Goal: Task Accomplishment & Management: Manage account settings

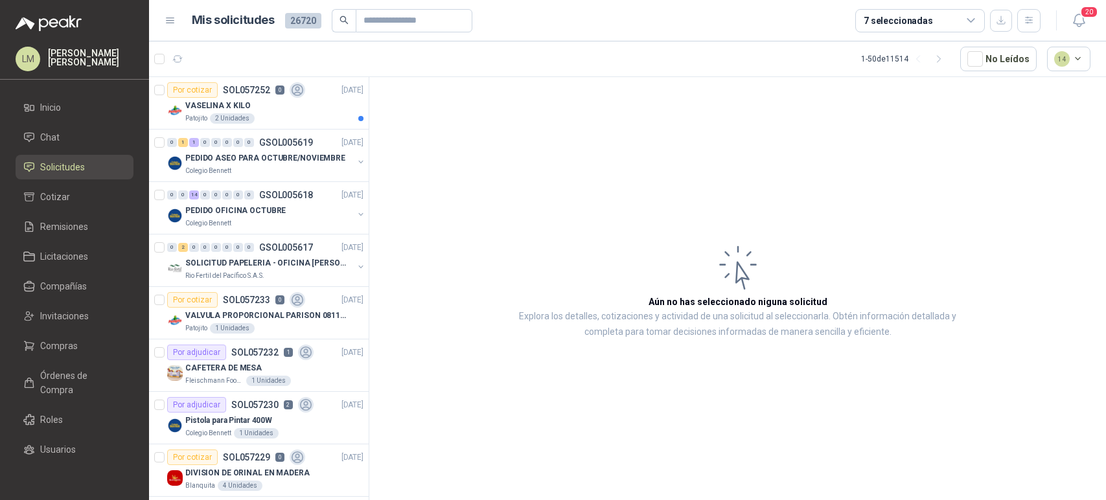
click at [63, 343] on span "Compras" at bounding box center [59, 346] width 38 height 14
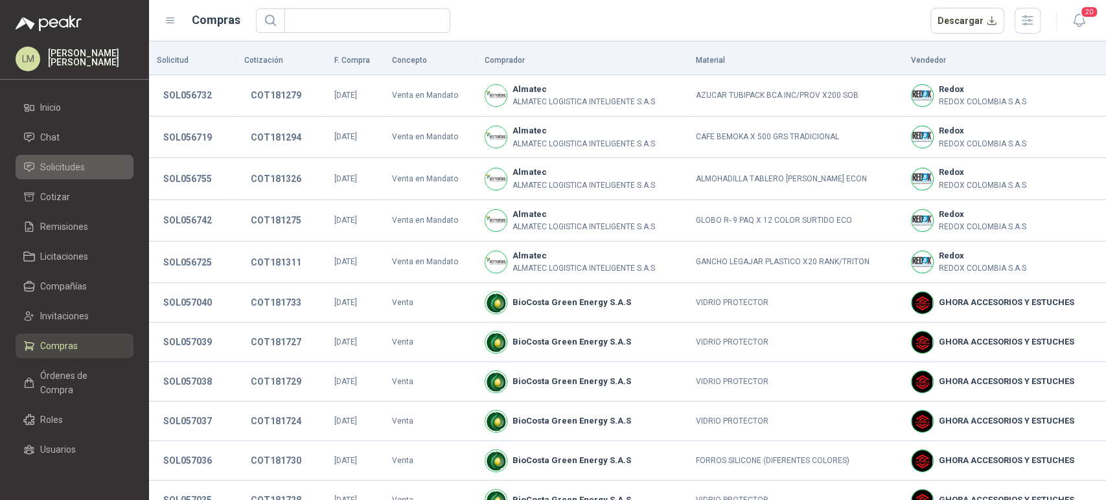
click at [69, 170] on span "Solicitudes" at bounding box center [62, 167] width 45 height 14
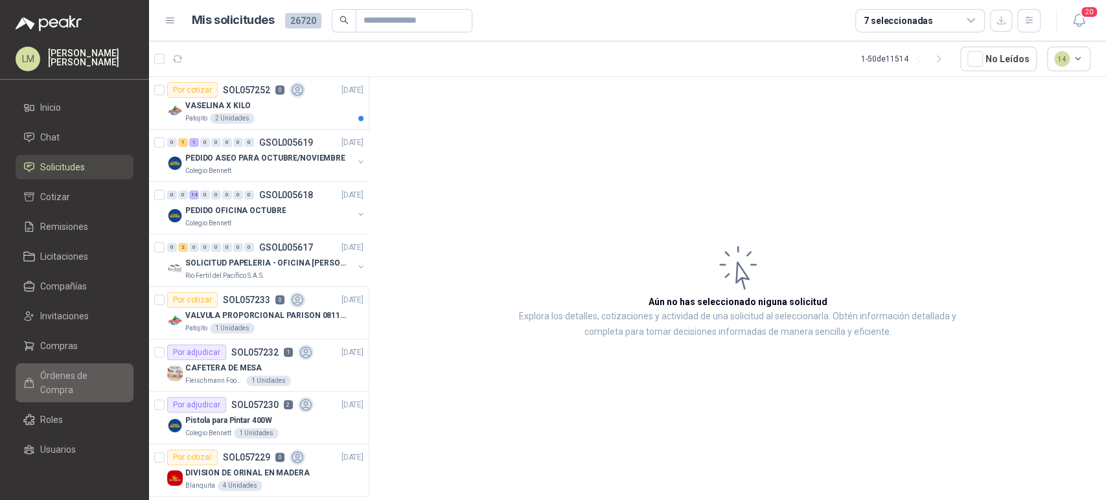
click at [45, 373] on span "Órdenes de Compra" at bounding box center [80, 383] width 81 height 29
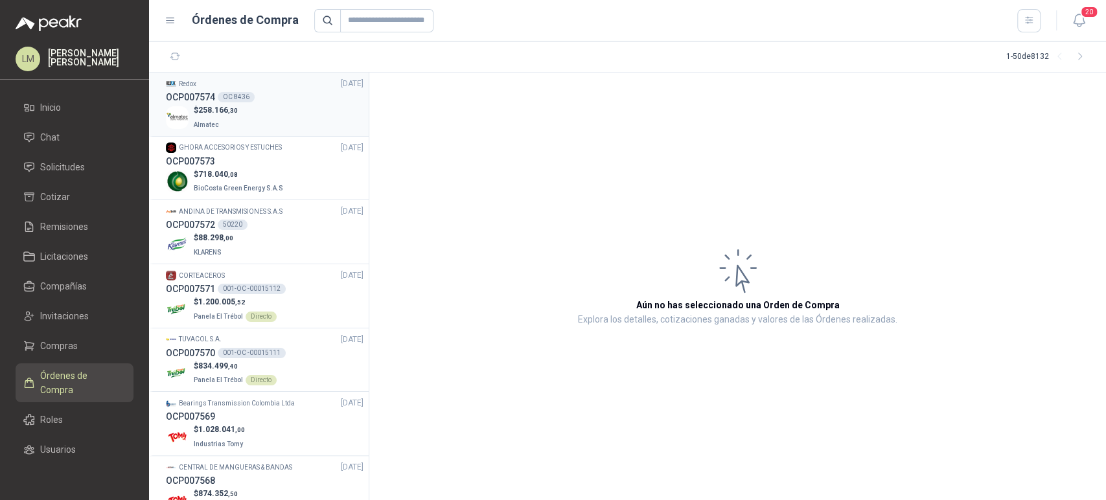
click at [288, 82] on div "Redox 24/09/25" at bounding box center [265, 84] width 198 height 12
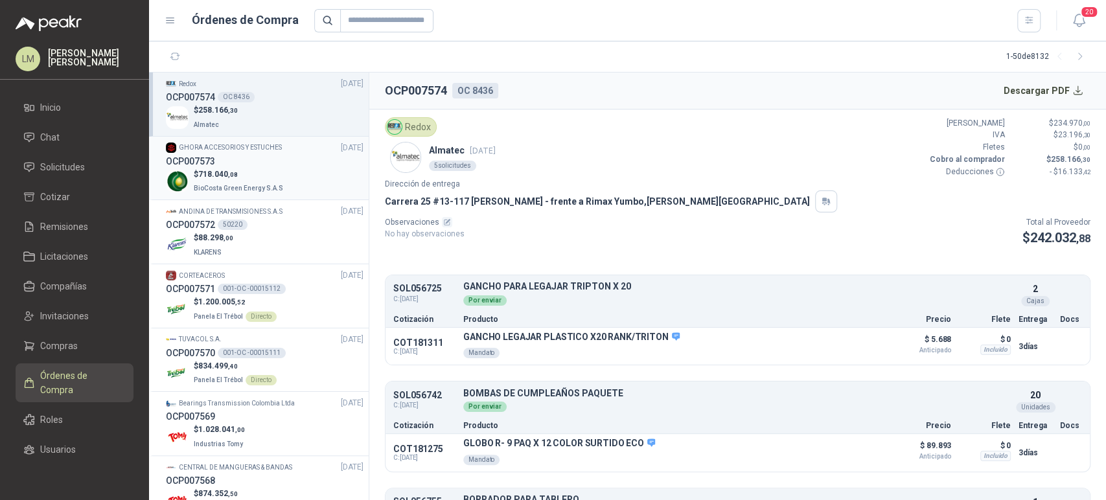
click at [267, 181] on p "BioCosta Green Energy S.A.S" at bounding box center [240, 187] width 92 height 14
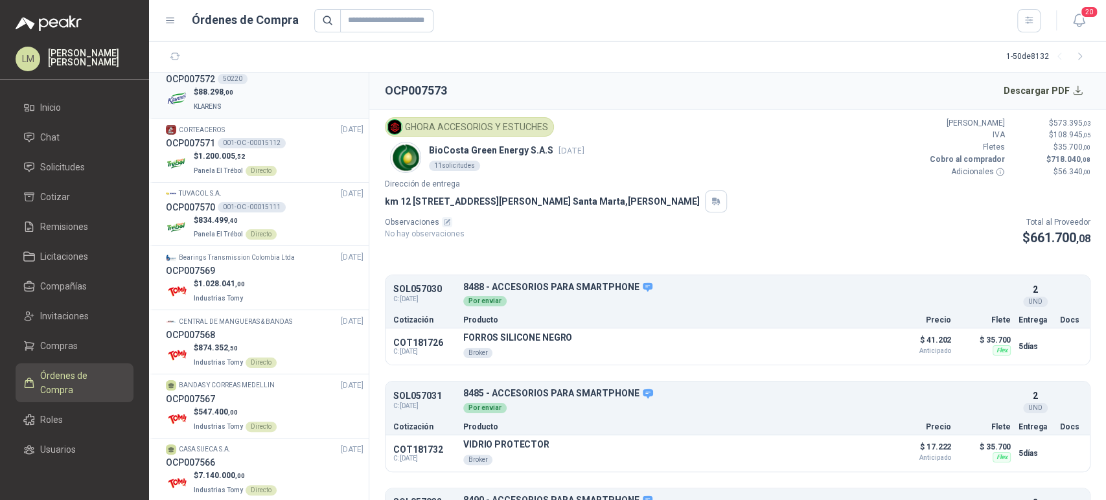
scroll to position [187, 0]
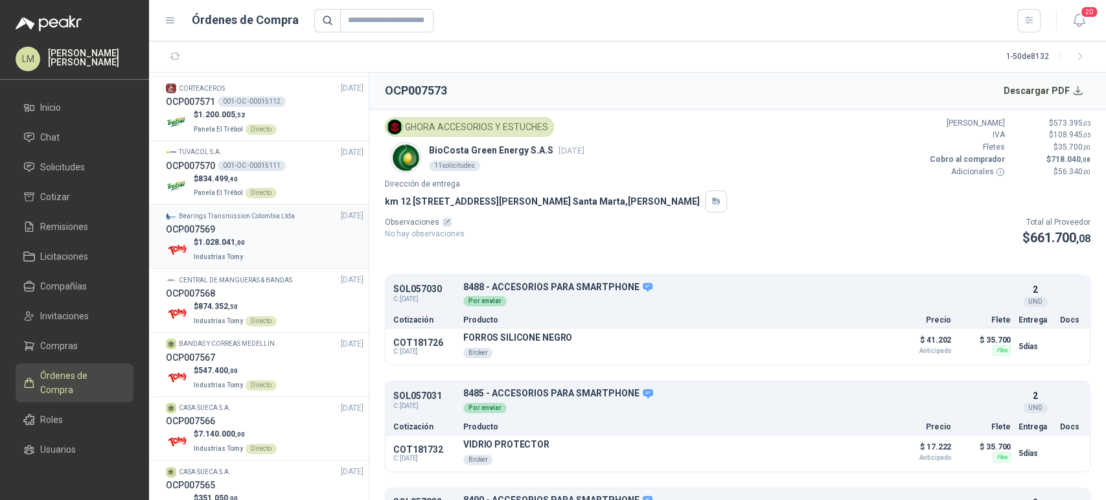
click at [253, 242] on div "$ 1.028.041 ,00 Industrias Tomy" at bounding box center [265, 249] width 198 height 27
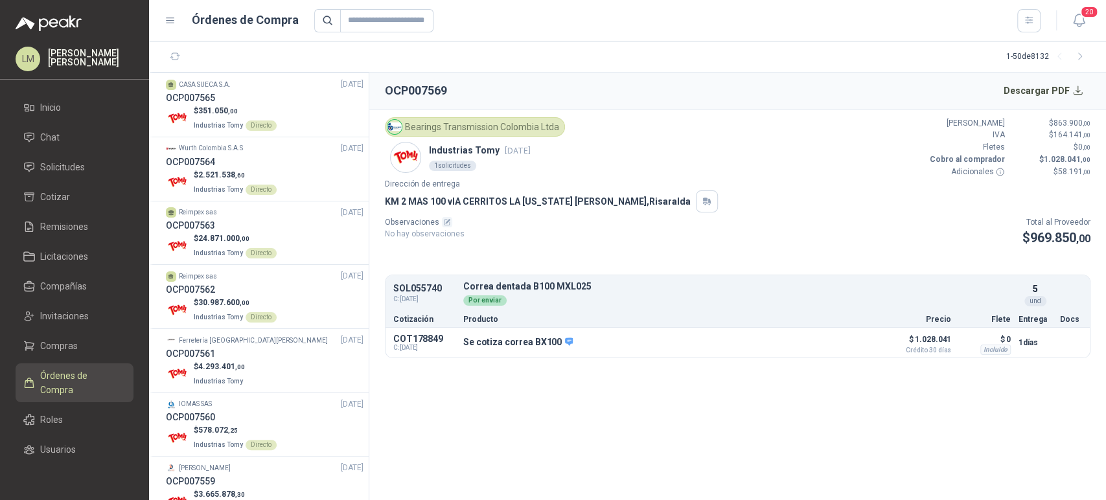
scroll to position [678, 0]
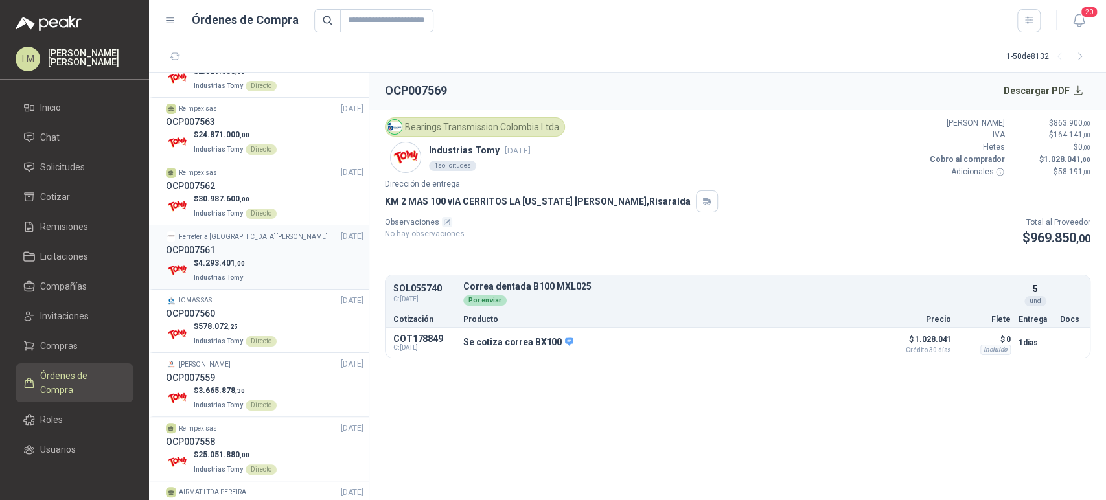
click at [234, 251] on div "OCP007561" at bounding box center [265, 250] width 198 height 14
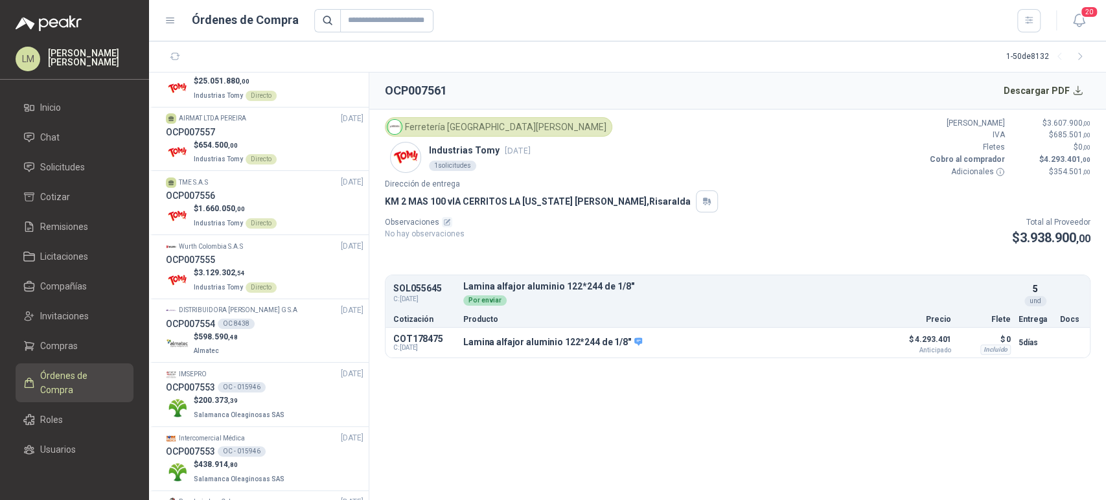
scroll to position [1056, 0]
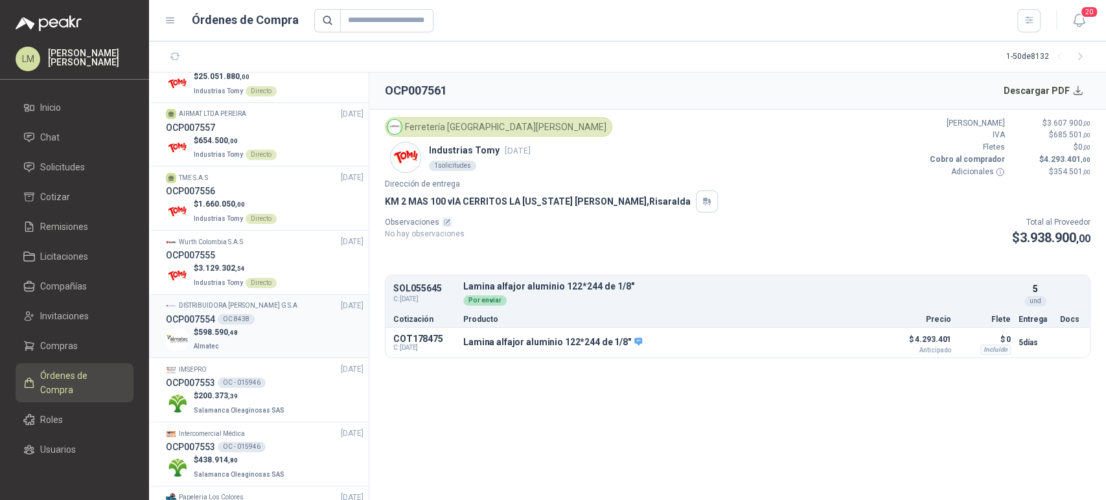
click at [238, 326] on div "$ 598.590 ,48 Almatec" at bounding box center [265, 339] width 198 height 27
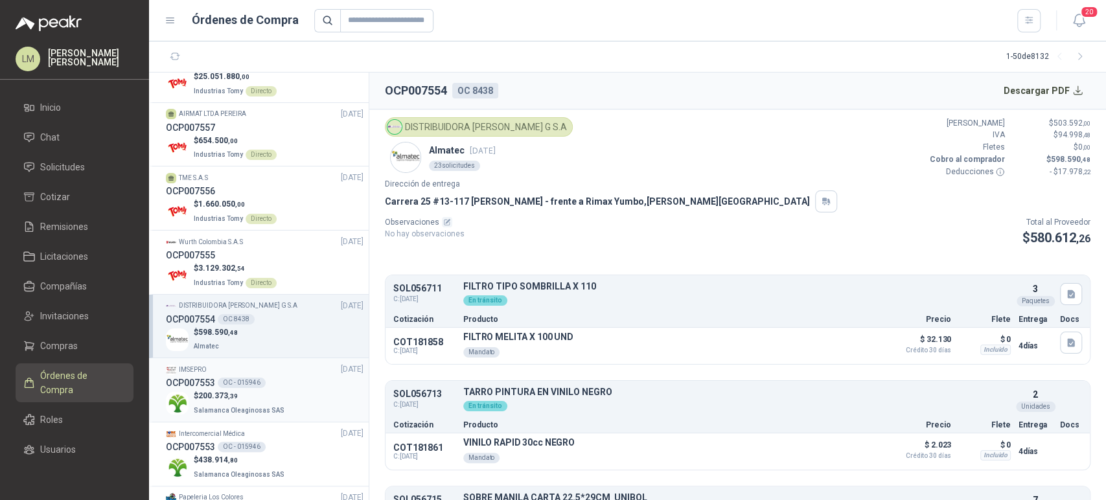
click at [240, 378] on div "OC - 015946" at bounding box center [242, 383] width 48 height 10
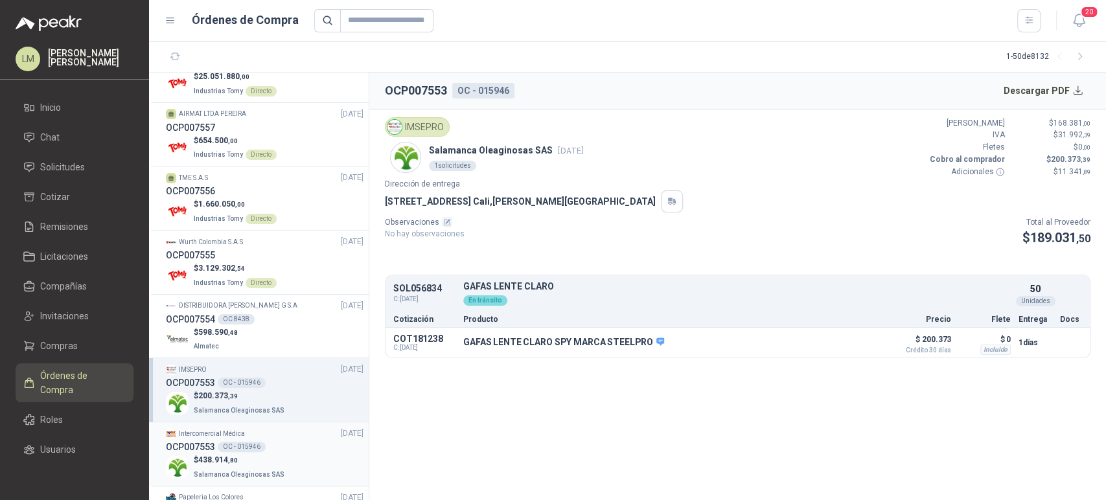
click at [243, 446] on div "OC - 015946" at bounding box center [242, 447] width 48 height 10
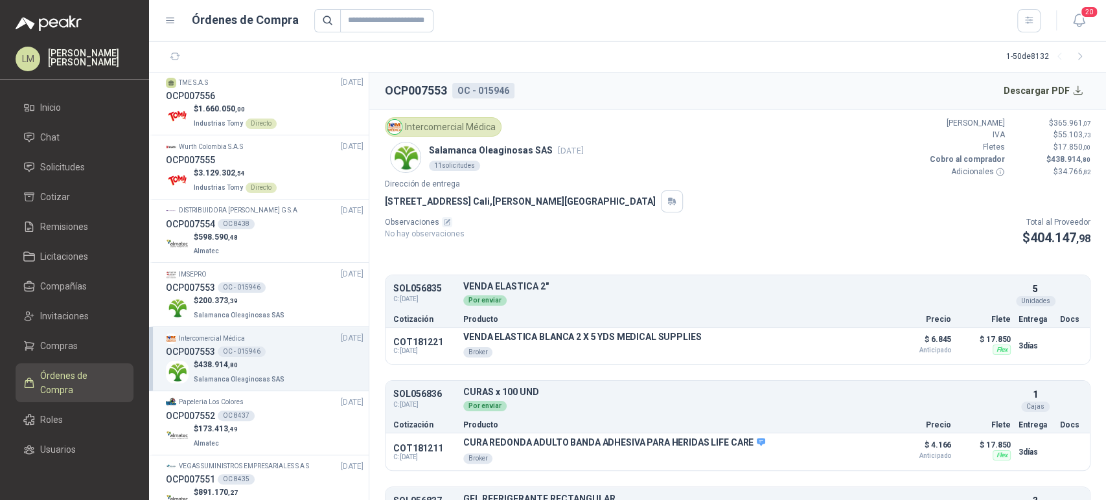
scroll to position [1226, 0]
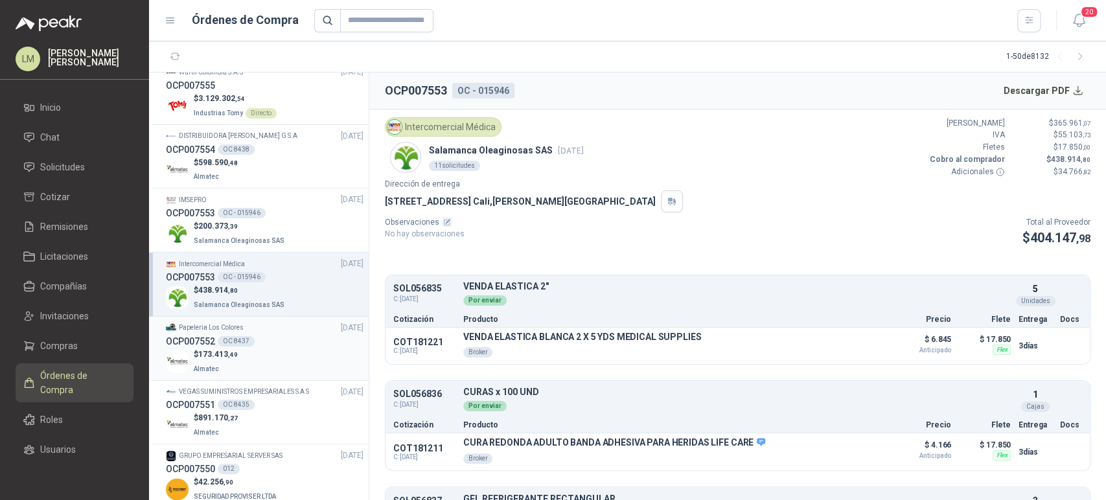
click at [260, 370] on div "$ 173.413 ,49 Almatec" at bounding box center [265, 361] width 198 height 27
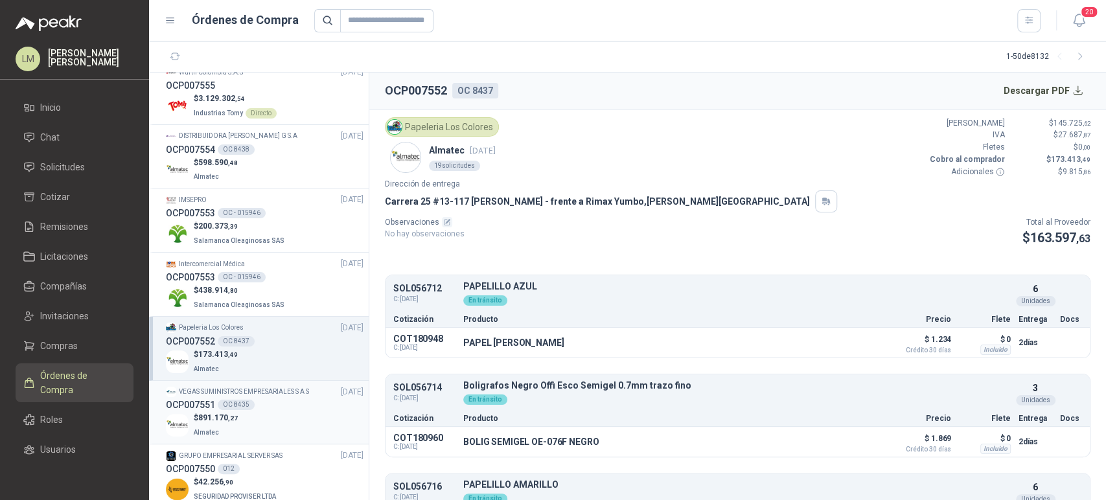
click at [258, 420] on div "$ 891.170 ,27 Almatec" at bounding box center [265, 425] width 198 height 27
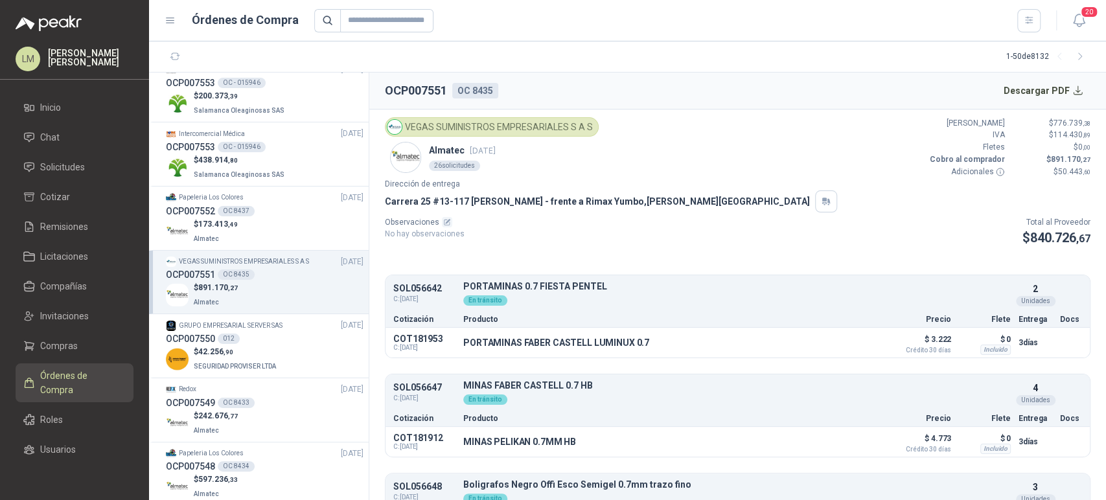
scroll to position [1387, 0]
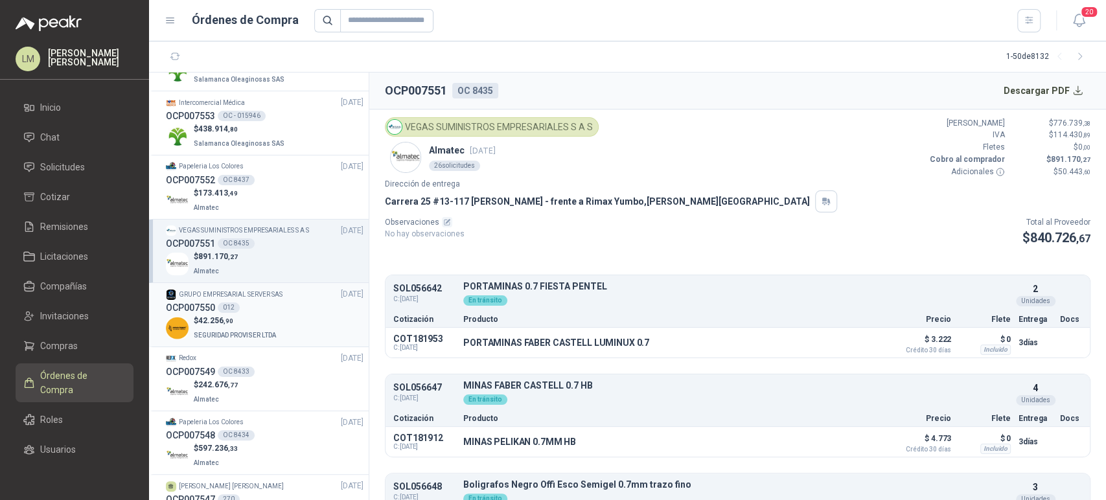
click at [264, 308] on div "OCP007550 012" at bounding box center [265, 308] width 198 height 14
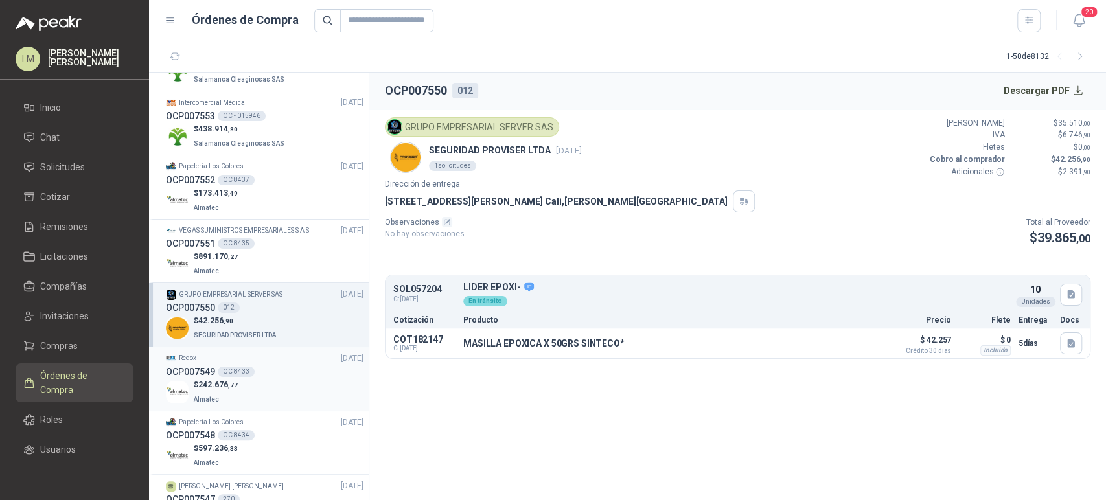
click at [241, 381] on div "$ 242.676 ,77 Almatec" at bounding box center [265, 392] width 198 height 27
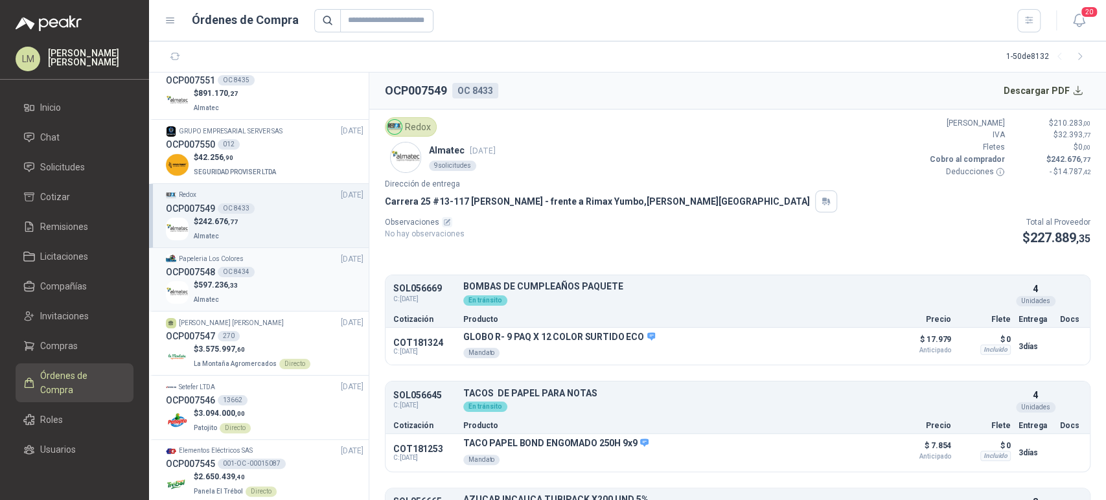
scroll to position [1551, 0]
click at [258, 279] on div "$ 597.236 ,33 Almatec" at bounding box center [265, 292] width 198 height 27
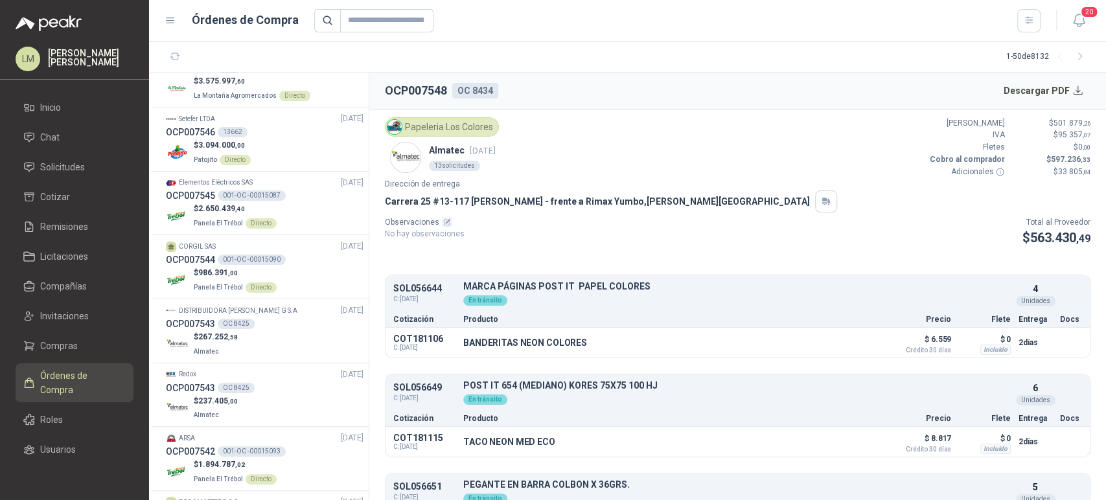
scroll to position [1824, 0]
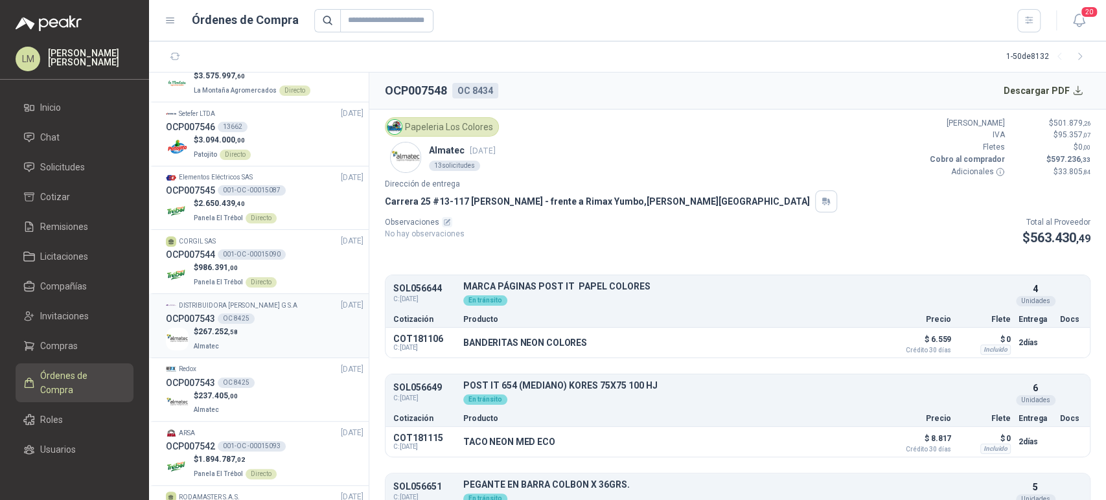
click at [257, 315] on div "OCP007543 OC 8425" at bounding box center [265, 319] width 198 height 14
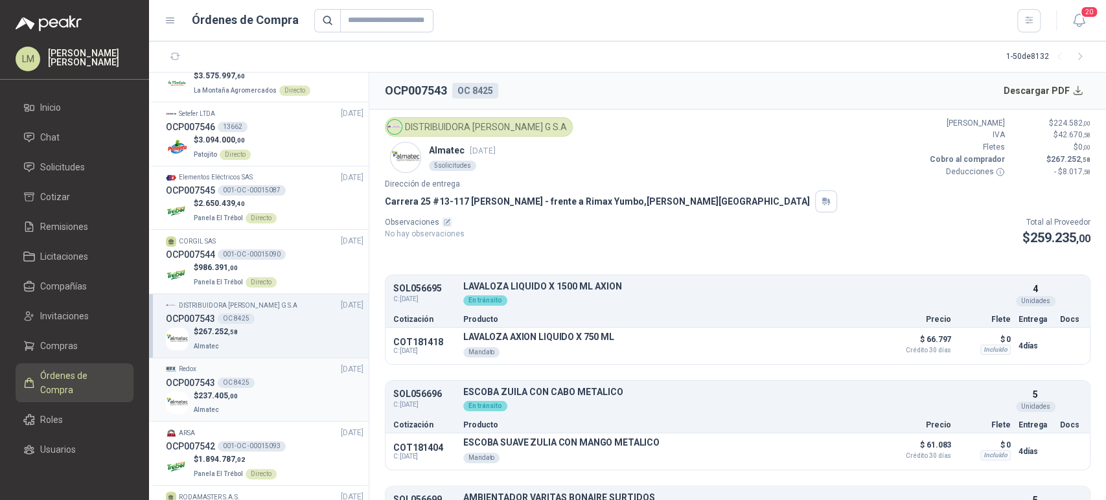
click at [264, 380] on div "OCP007543 OC 8425" at bounding box center [265, 383] width 198 height 14
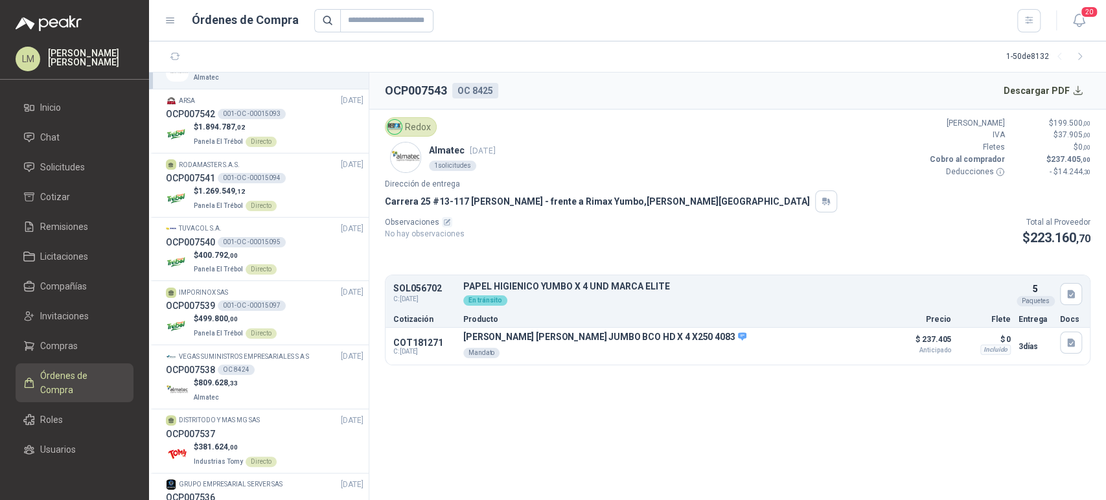
scroll to position [2193, 0]
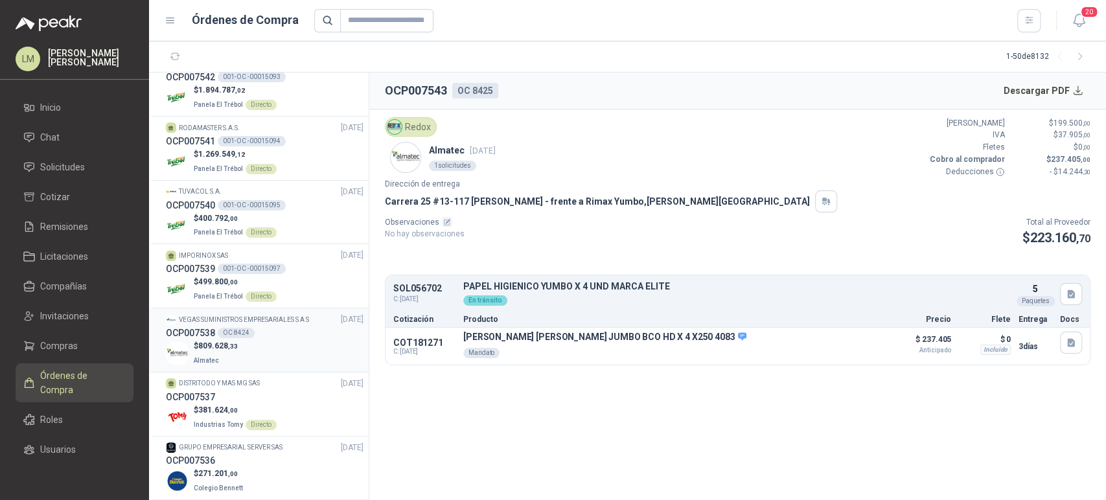
click at [283, 347] on div "$ 809.628 ,33 Almatec" at bounding box center [265, 353] width 198 height 27
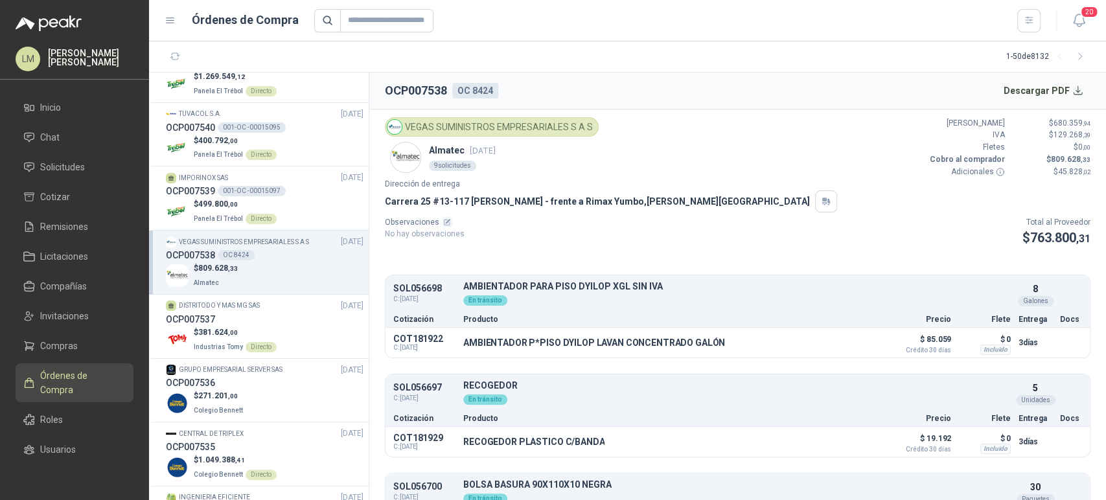
scroll to position [2341, 0]
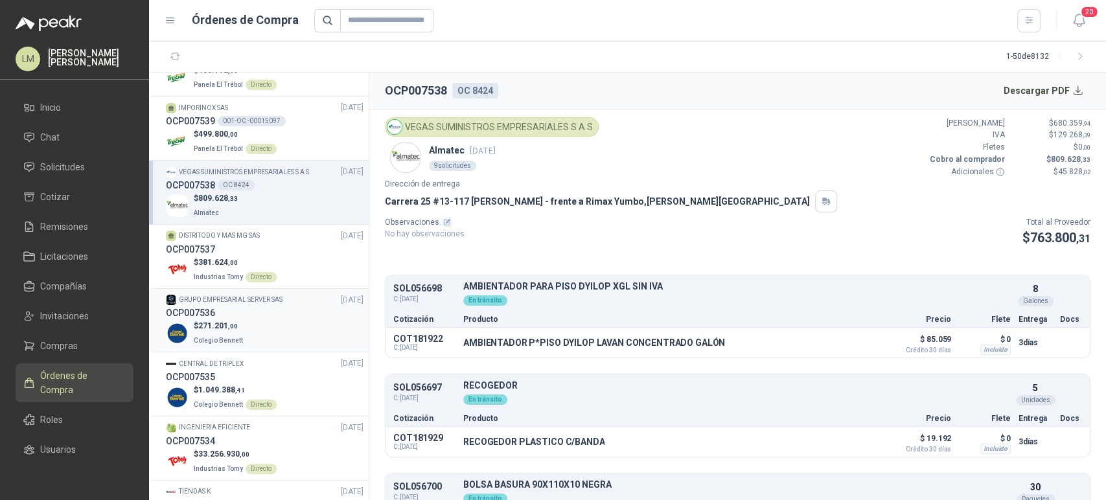
click at [266, 322] on div "$ 271.201 ,00 Colegio Bennett" at bounding box center [265, 333] width 198 height 27
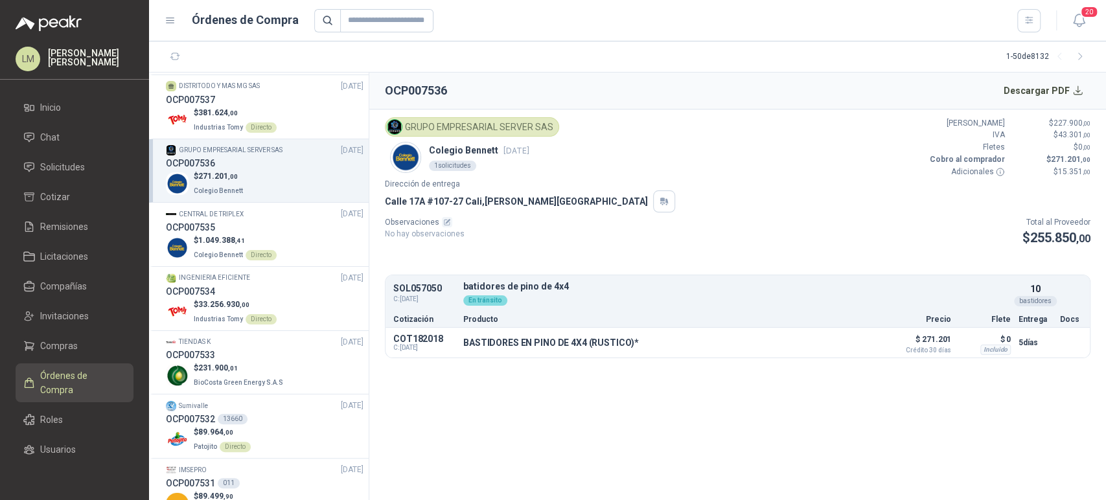
scroll to position [2499, 0]
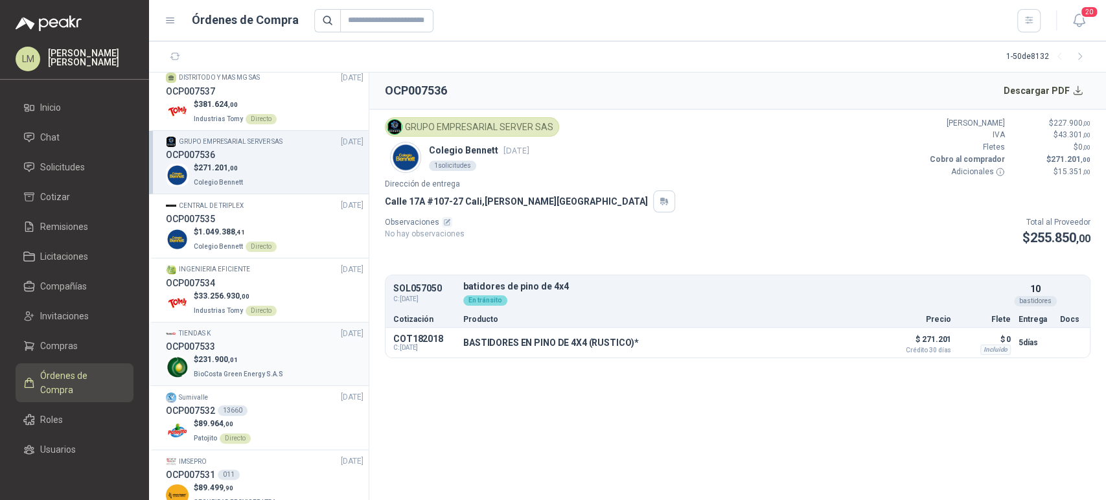
click at [259, 346] on div "OCP007533" at bounding box center [265, 346] width 198 height 14
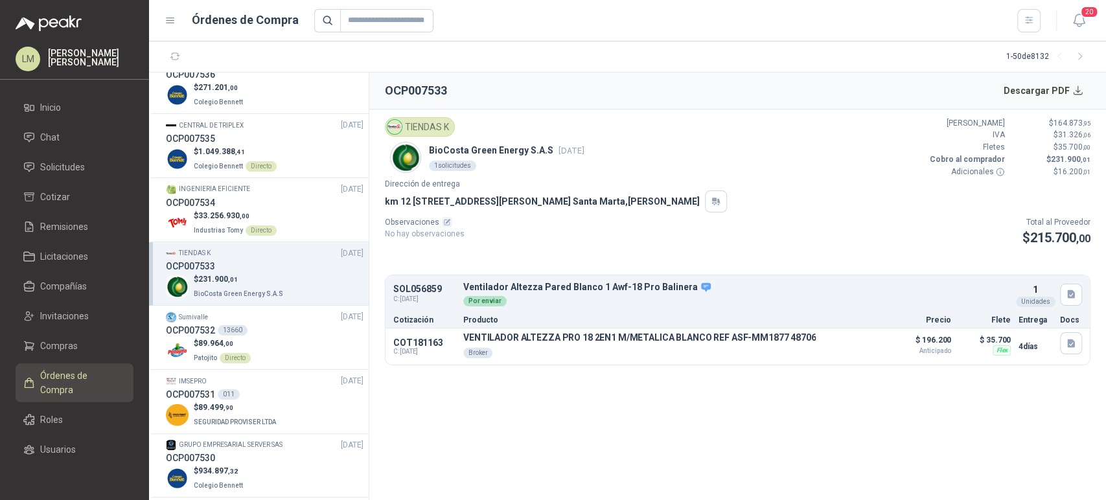
scroll to position [2594, 0]
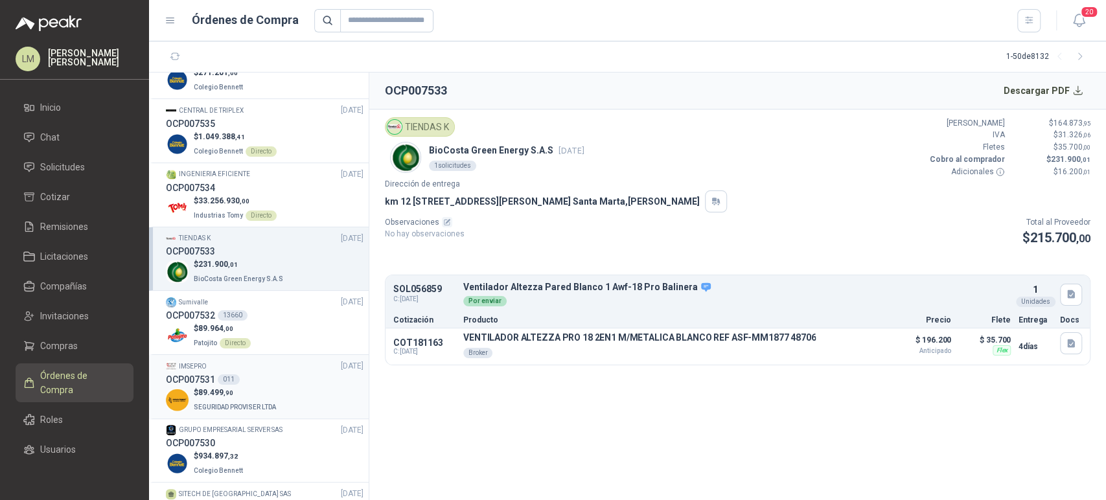
click at [255, 387] on p "$ 89.499 ,90" at bounding box center [236, 393] width 85 height 12
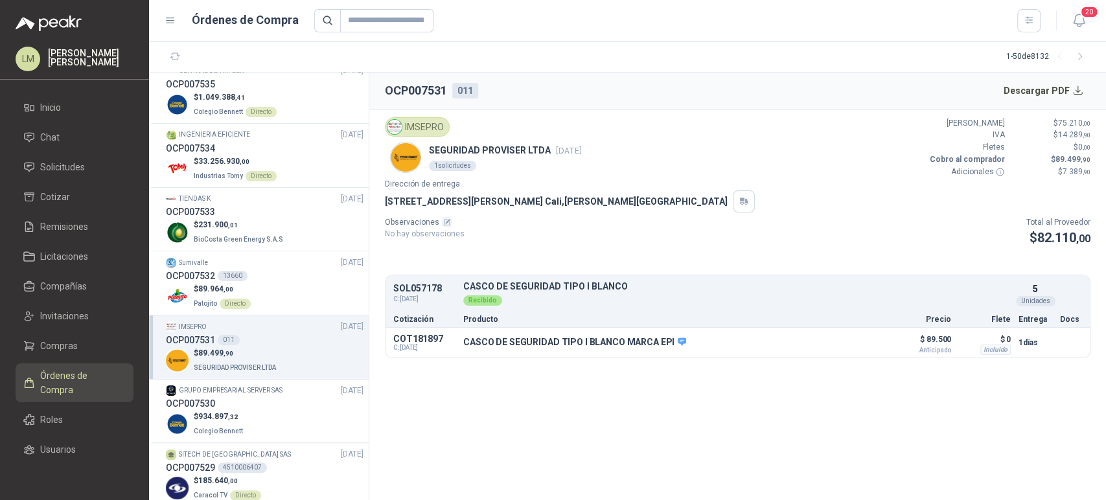
scroll to position [2586, 0]
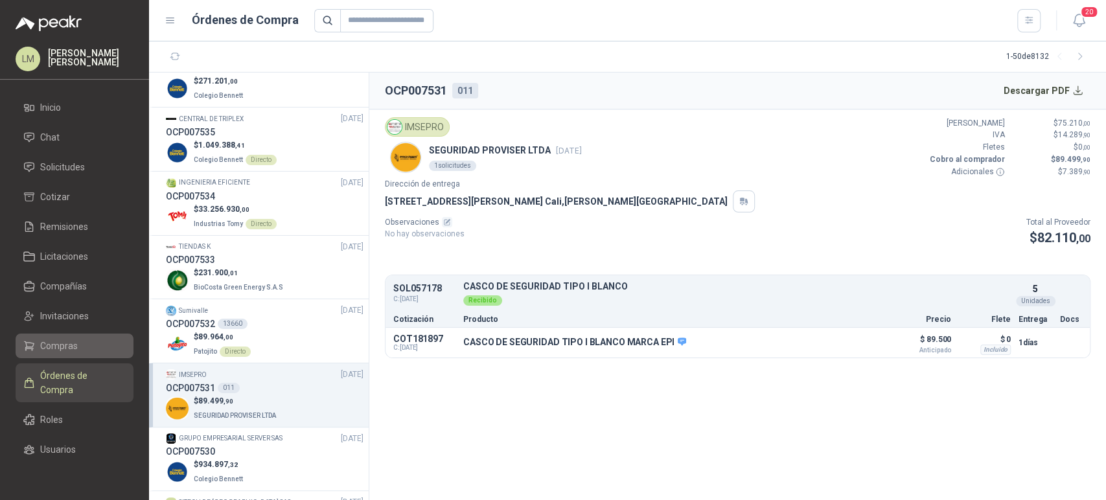
click at [55, 345] on span "Compras" at bounding box center [59, 346] width 38 height 14
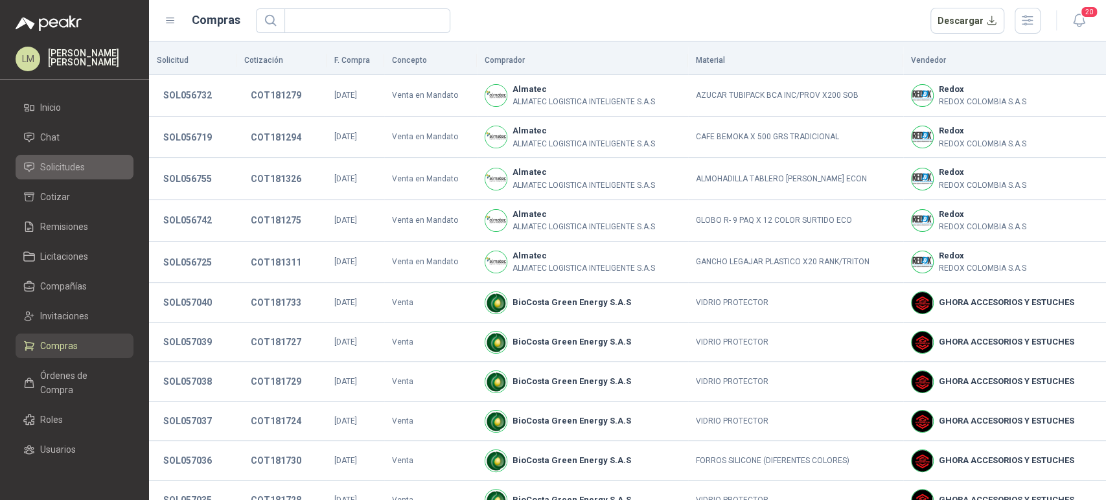
click at [67, 163] on span "Solicitudes" at bounding box center [62, 167] width 45 height 14
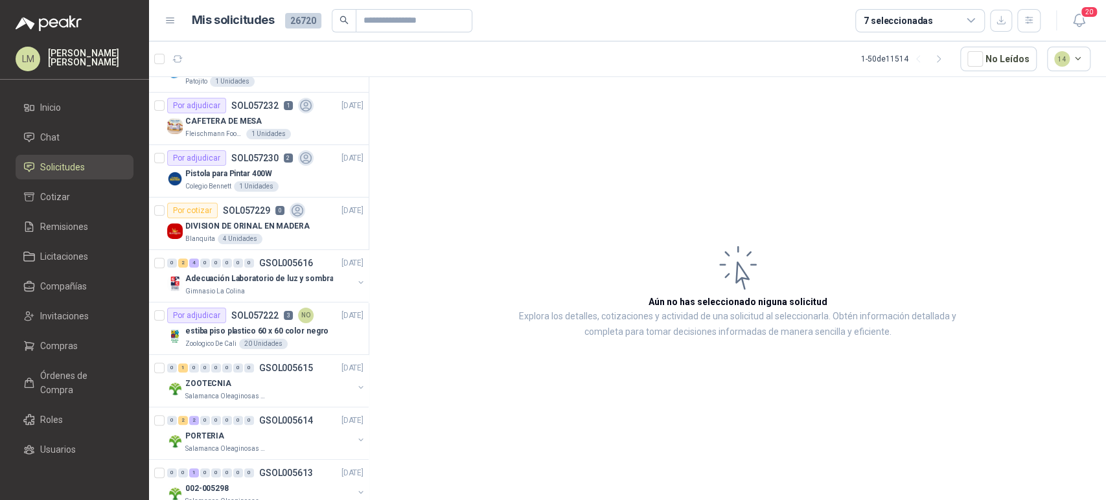
scroll to position [365, 0]
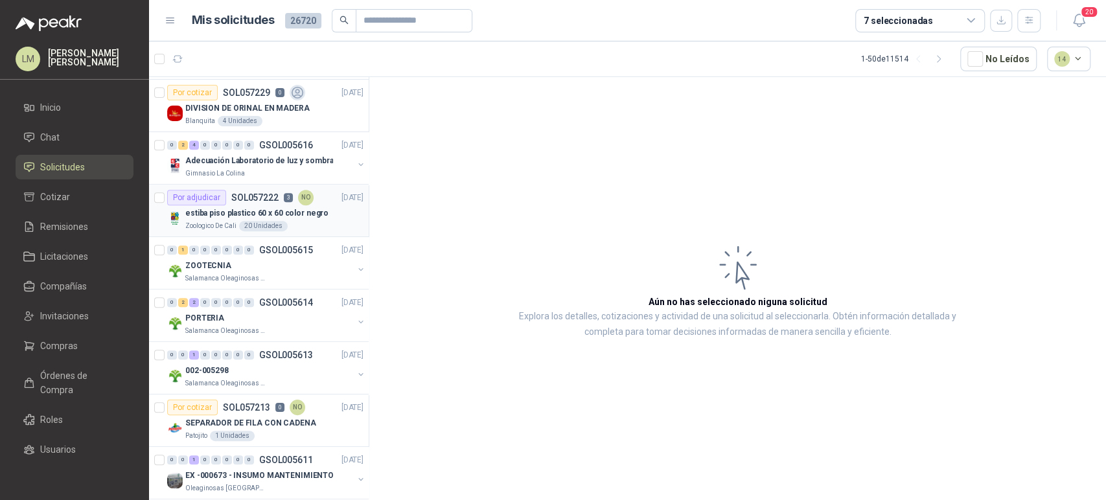
click at [229, 214] on p "estiba piso plastico 60 x 60 color negro" at bounding box center [256, 213] width 143 height 12
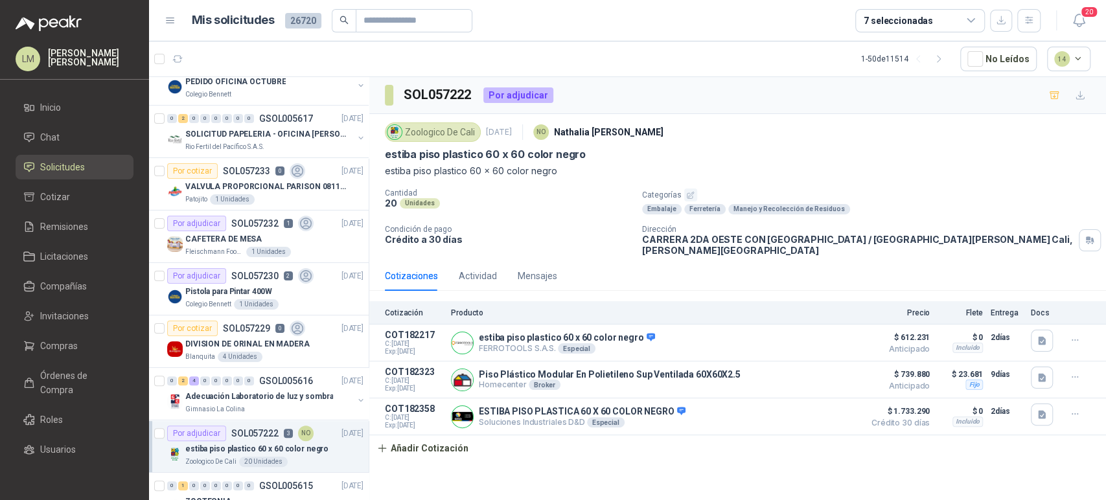
scroll to position [129, 1]
click at [225, 281] on div "Por adjudicar SOL057230 2" at bounding box center [240, 276] width 146 height 16
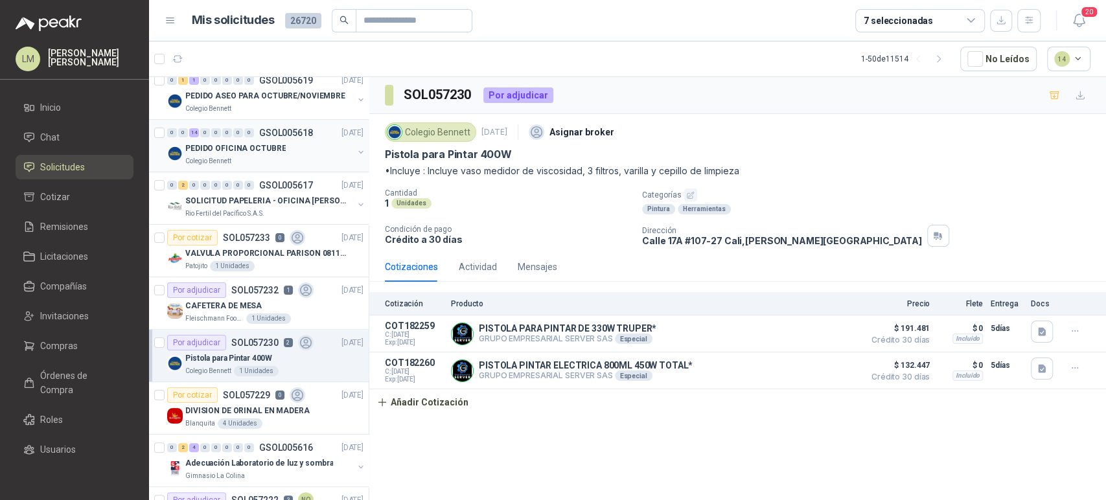
scroll to position [0, 1]
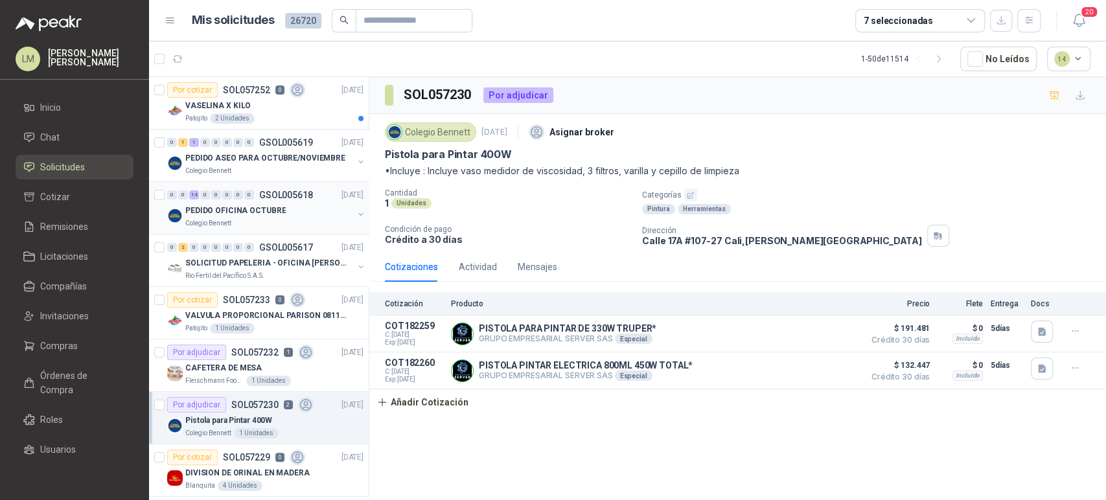
click at [285, 208] on div "PEDIDO OFICINA OCTUBRE" at bounding box center [269, 211] width 168 height 16
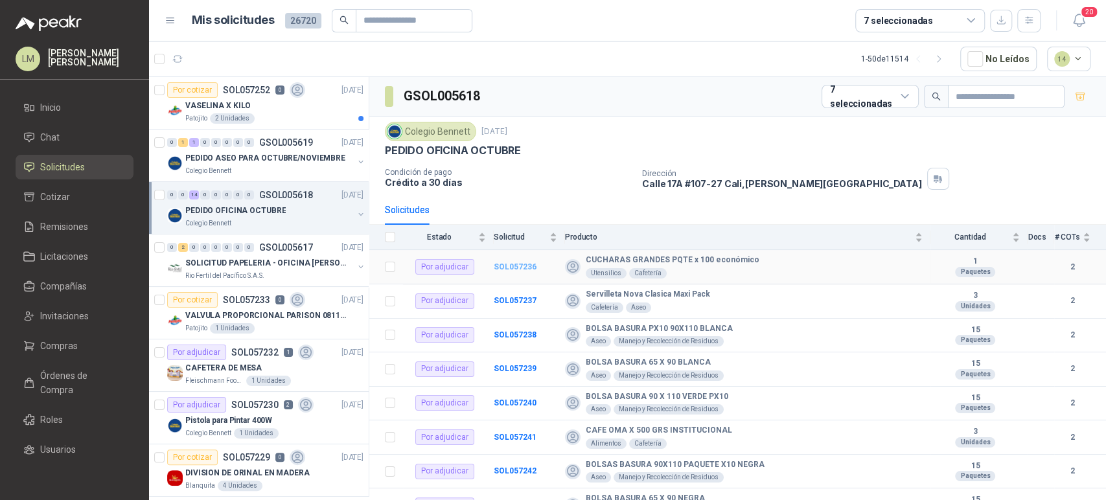
click at [521, 265] on b "SOL057236" at bounding box center [515, 266] width 43 height 9
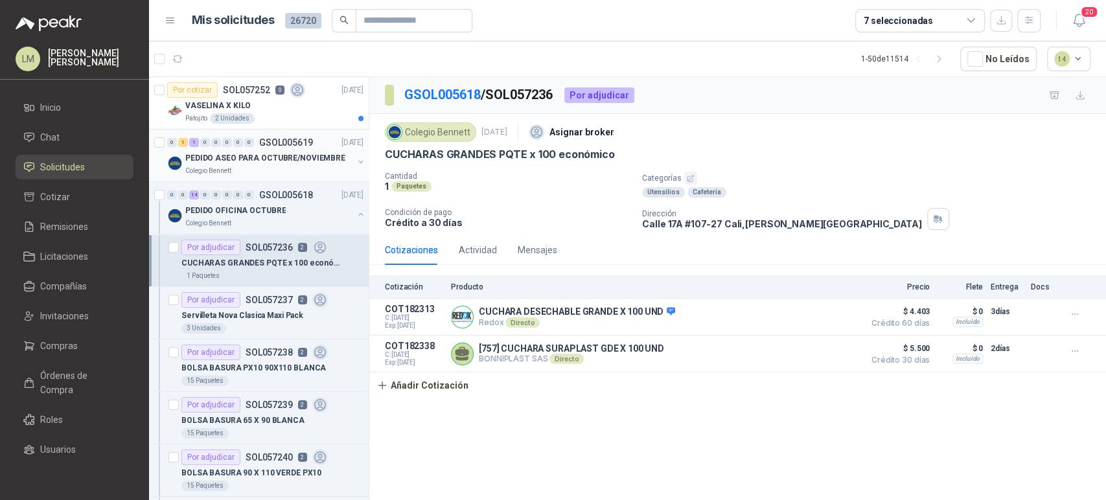
click at [356, 160] on button "button" at bounding box center [361, 162] width 10 height 10
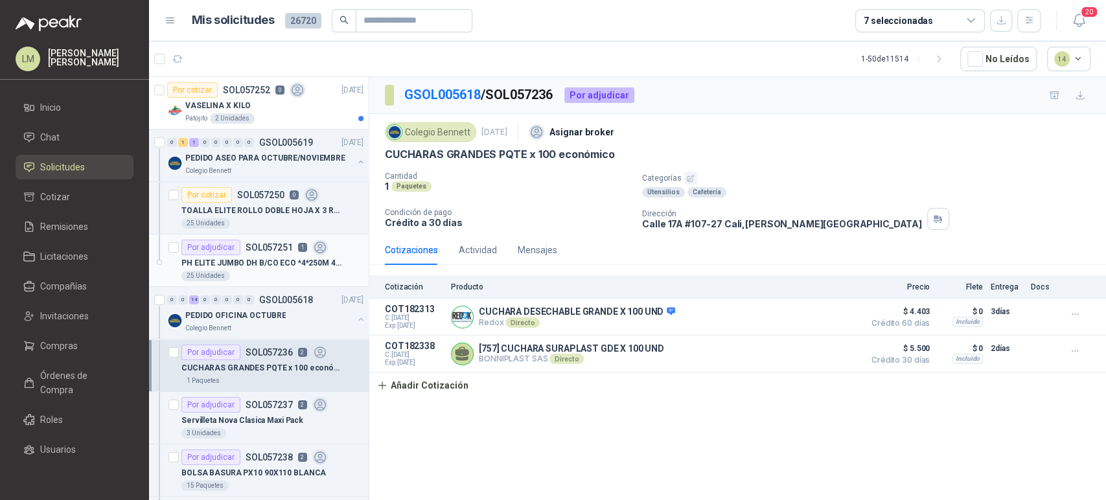
click at [254, 240] on div "Por adjudicar SOL057251 1" at bounding box center [254, 248] width 146 height 16
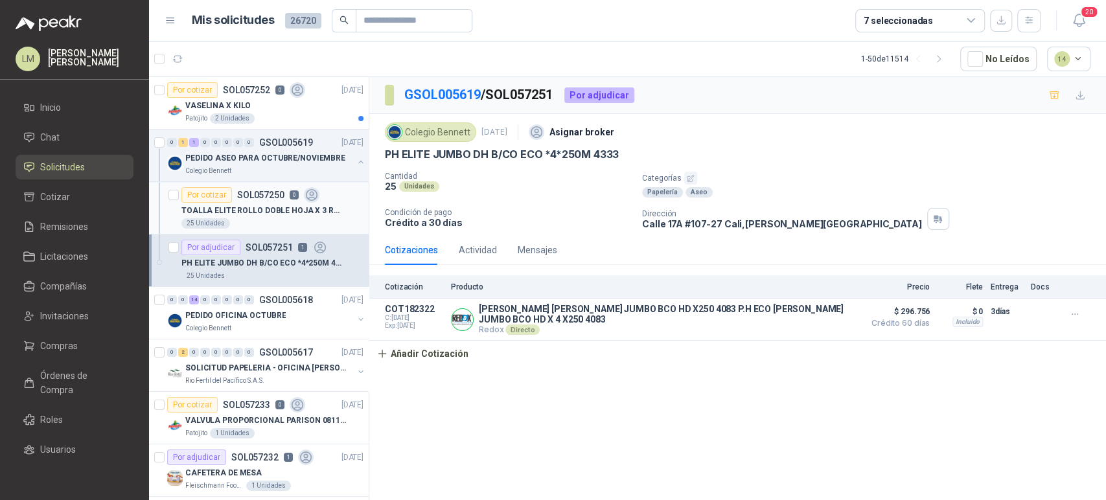
click at [249, 209] on p "TOALLA ELITE ROLLO DOBLE HOJA X 3 ROLLOS" at bounding box center [261, 211] width 161 height 12
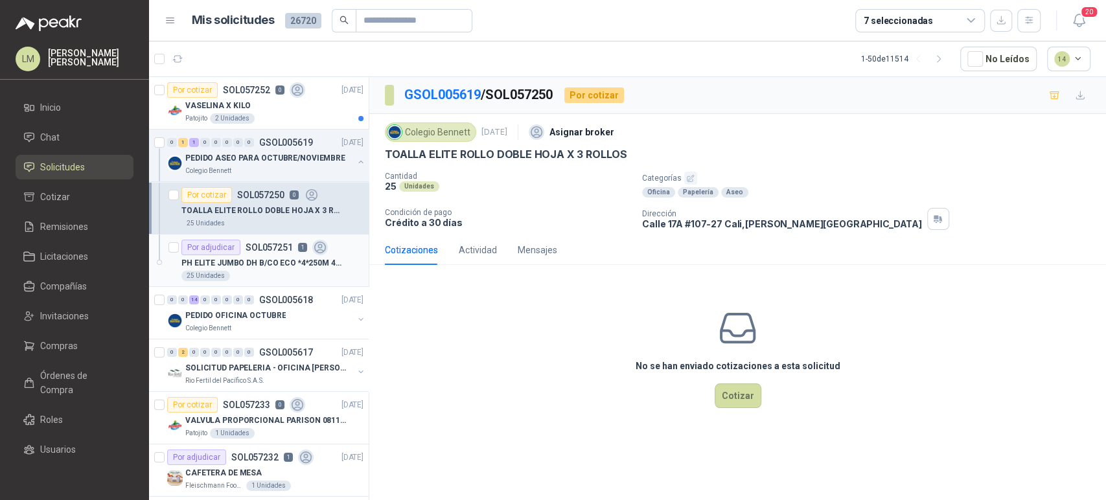
click at [239, 255] on div "PH ELITE JUMBO DH B/CO ECO *4*250M 4333" at bounding box center [272, 263] width 182 height 16
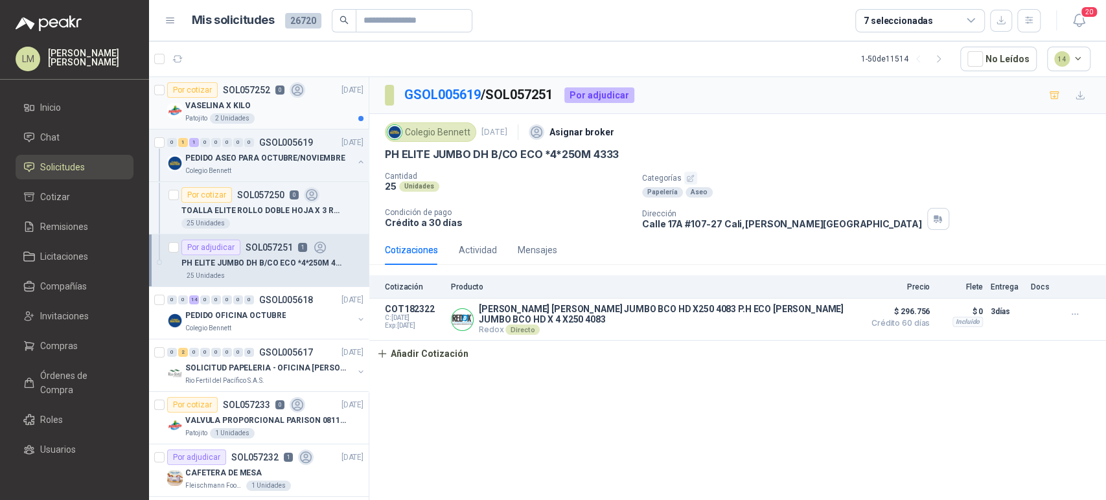
click at [244, 108] on p "VASELINA X KILO" at bounding box center [217, 106] width 65 height 12
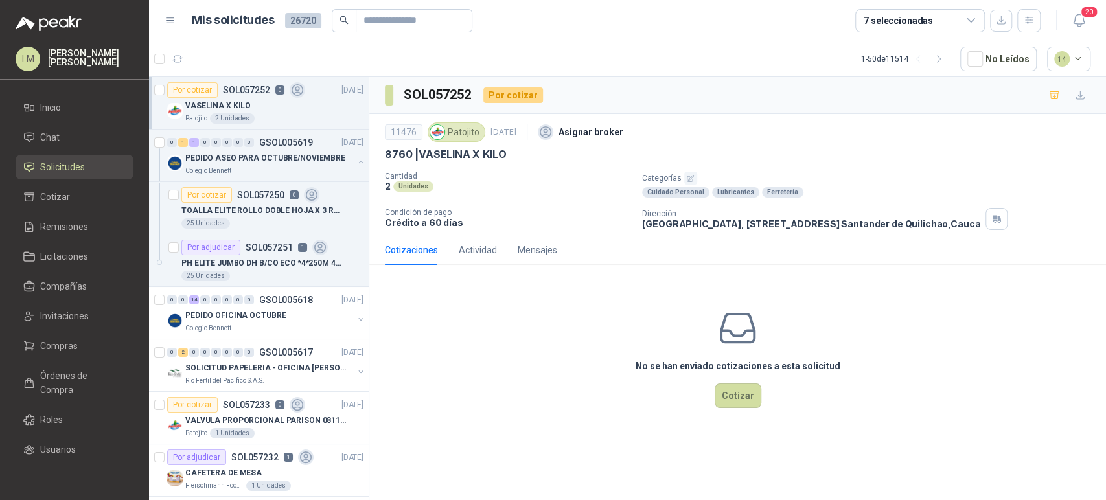
click at [687, 178] on icon "button" at bounding box center [690, 178] width 6 height 6
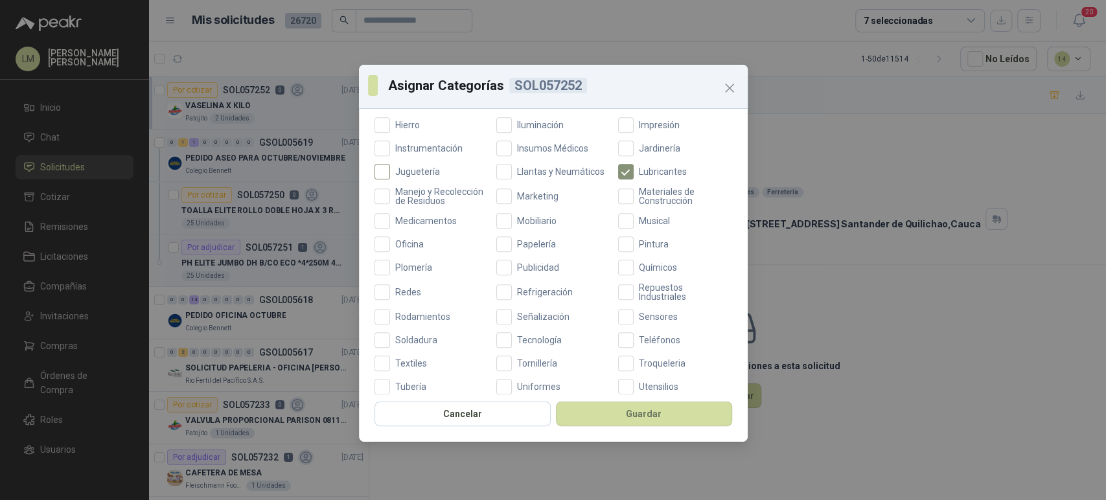
scroll to position [461, 0]
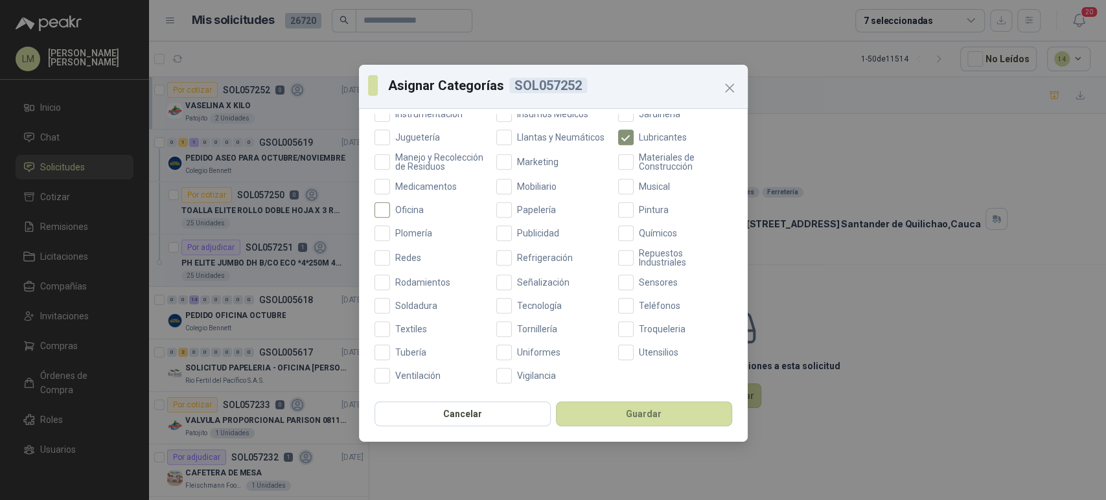
click at [400, 213] on span "Oficina" at bounding box center [409, 209] width 39 height 9
click at [579, 402] on button "Guardar" at bounding box center [644, 414] width 176 height 25
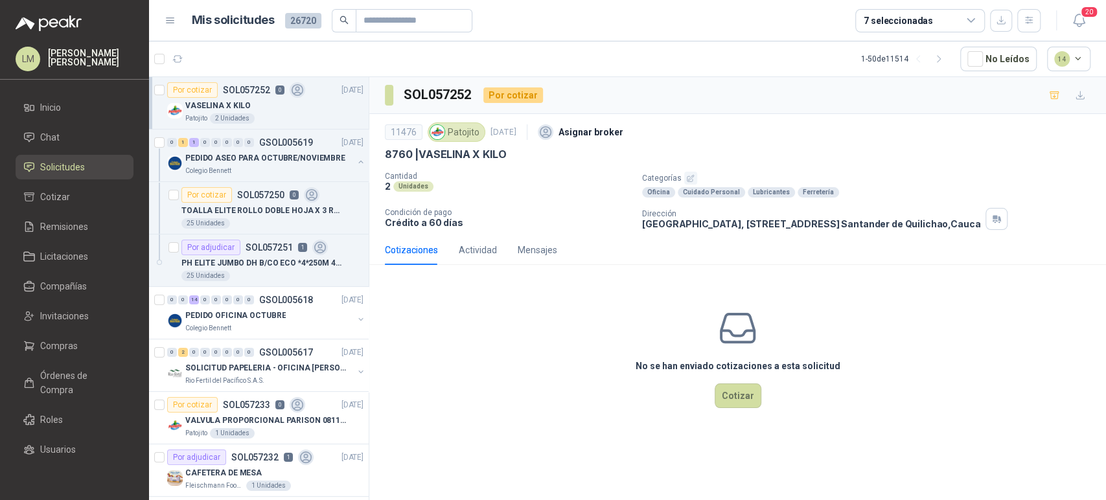
click at [687, 180] on icon "button" at bounding box center [690, 178] width 8 height 8
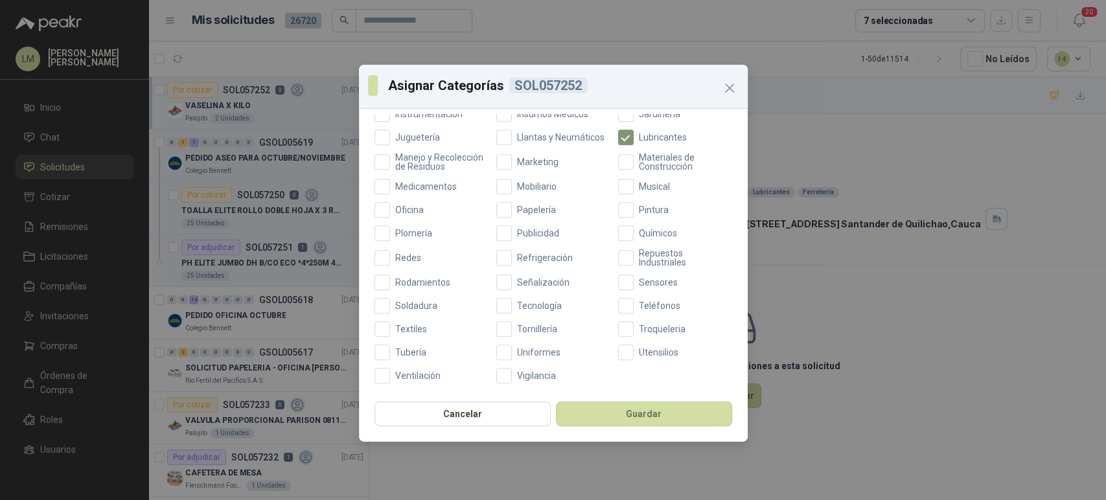
scroll to position [0, 0]
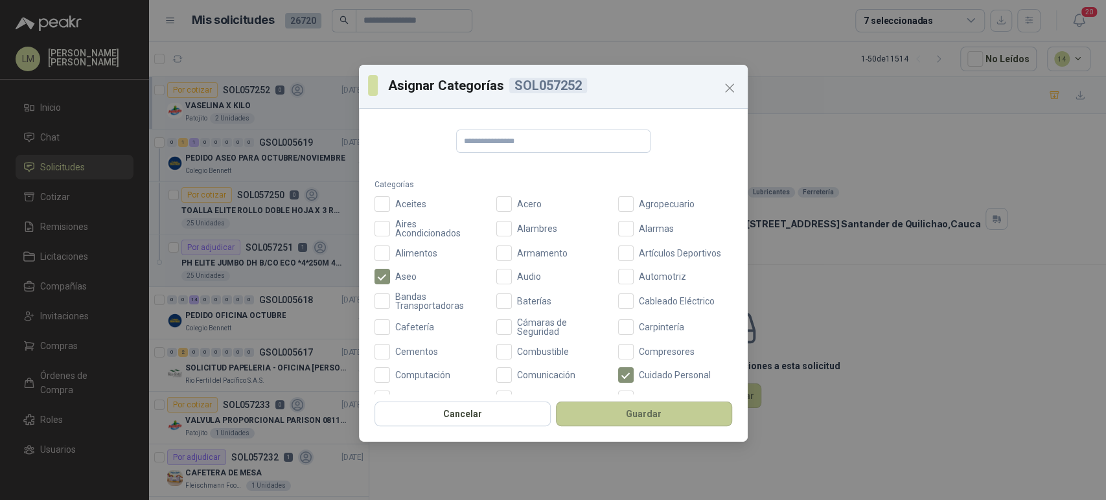
click at [622, 425] on button "Guardar" at bounding box center [644, 414] width 176 height 25
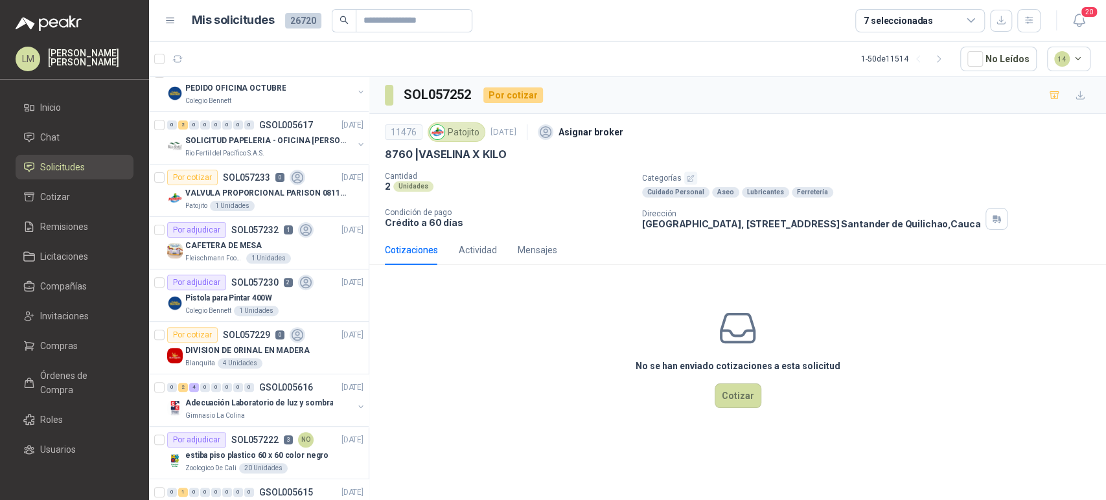
scroll to position [227, 0]
click at [208, 175] on div "Por cotizar" at bounding box center [192, 178] width 51 height 16
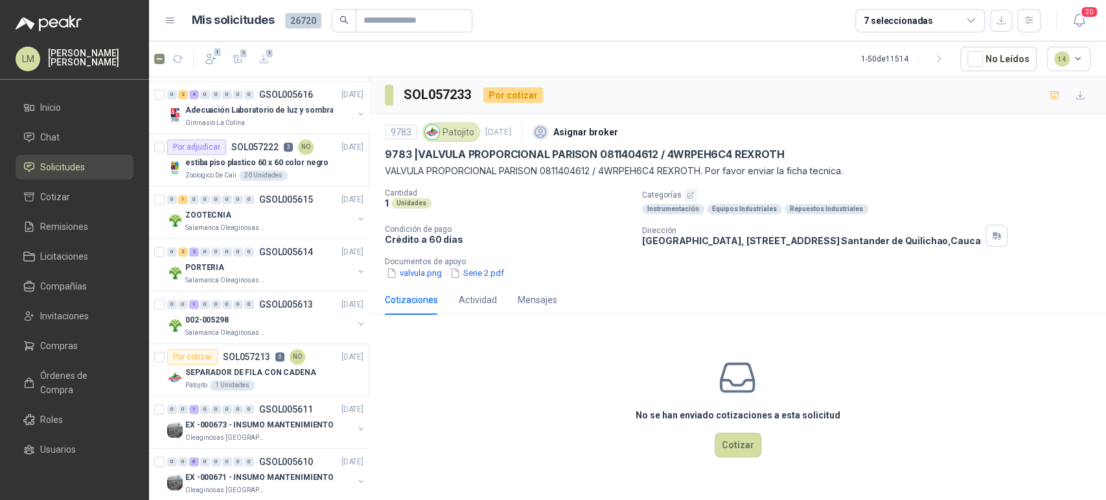
scroll to position [521, 0]
click at [214, 55] on span "1" at bounding box center [217, 52] width 9 height 10
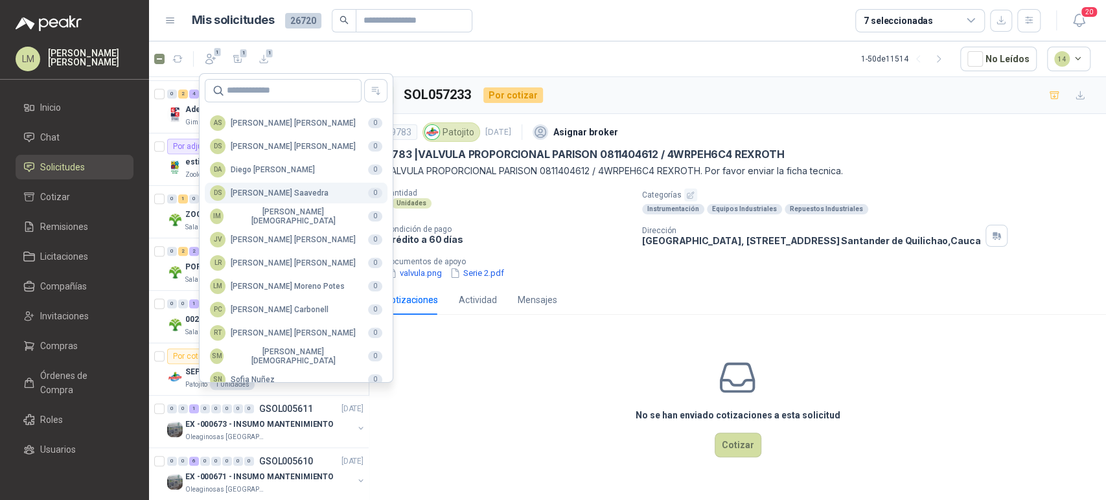
scroll to position [315, 0]
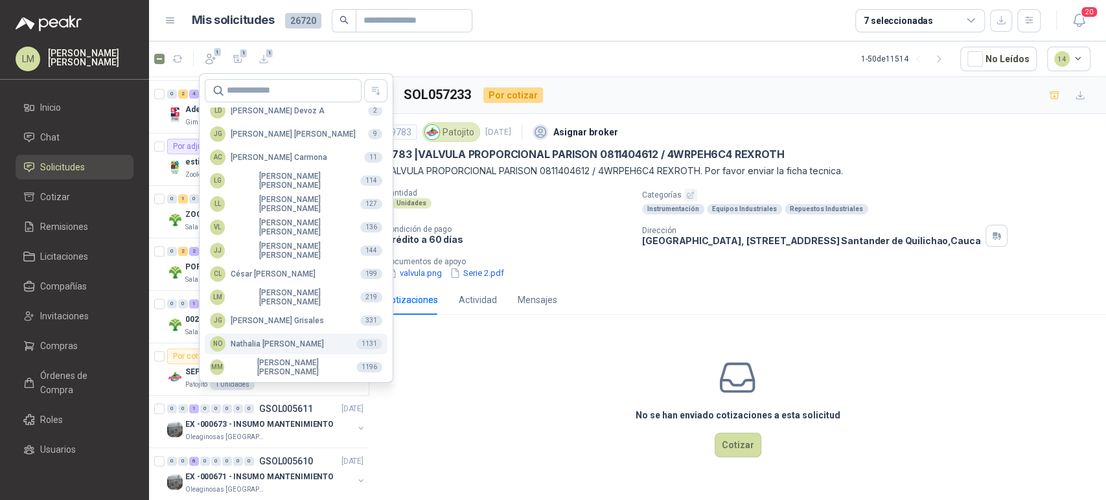
click at [244, 348] on div "NO Nathalia Ortega" at bounding box center [267, 344] width 114 height 16
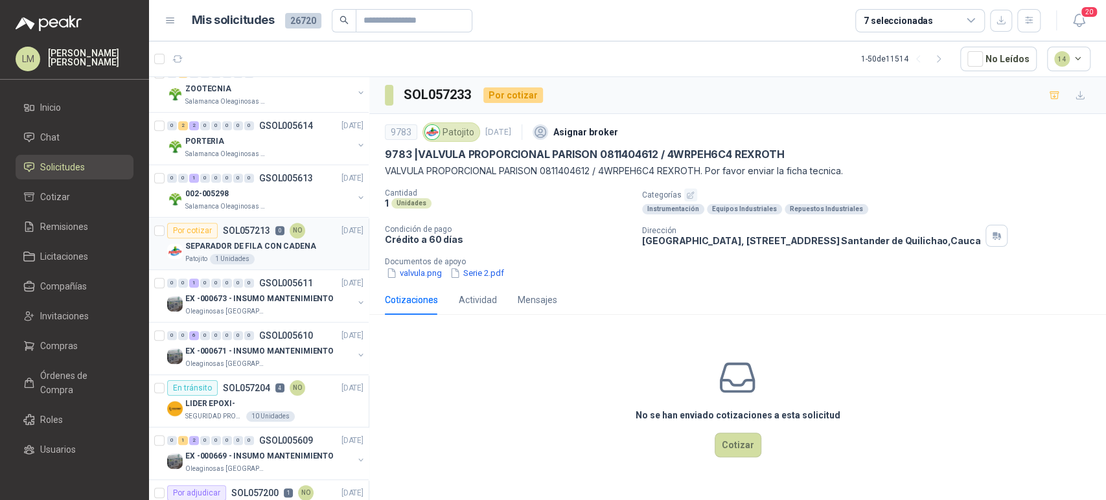
scroll to position [656, 0]
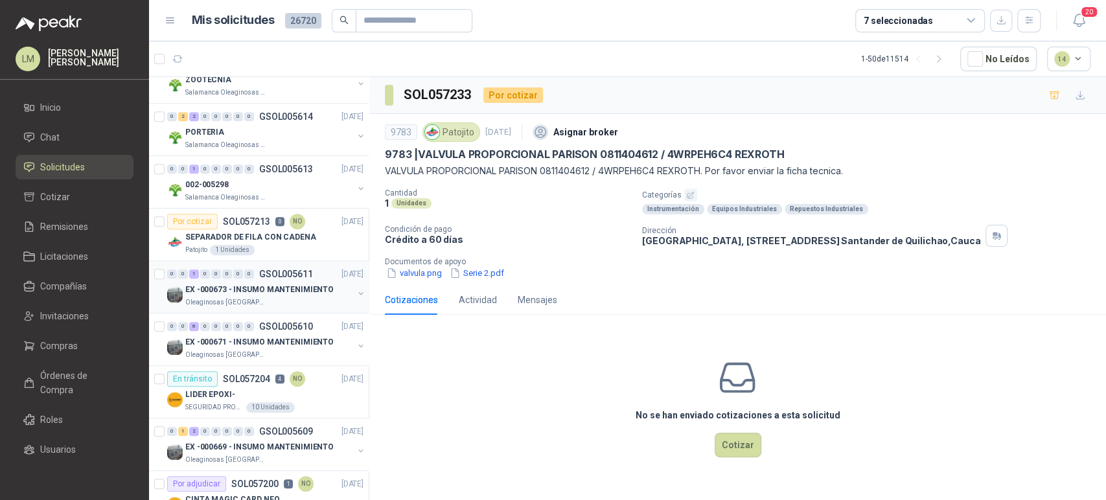
click at [274, 293] on p "EX -000673 - INSUMO MANTENIMIENTO" at bounding box center [259, 290] width 148 height 12
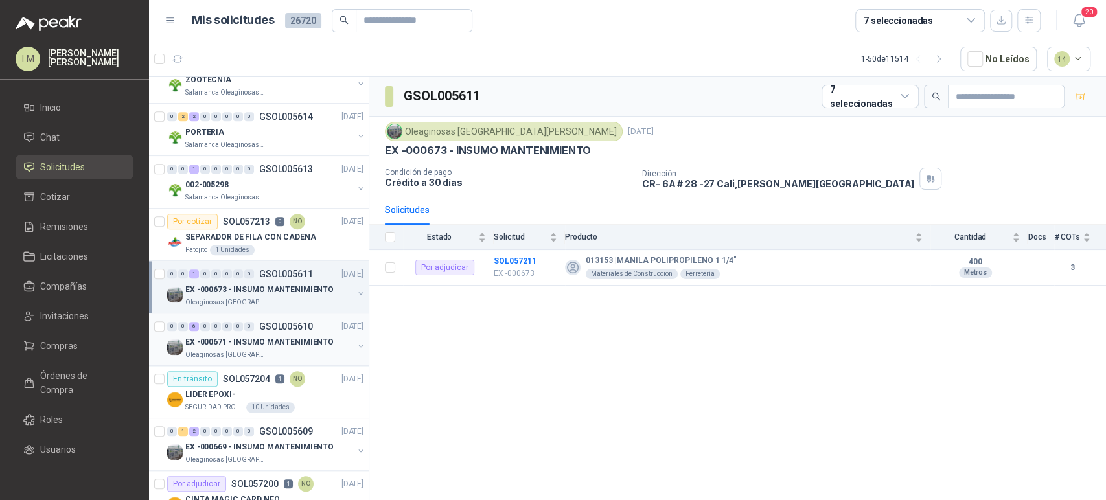
click at [261, 336] on p "EX -000671 - INSUMO MANTENIMIENTO" at bounding box center [259, 342] width 148 height 12
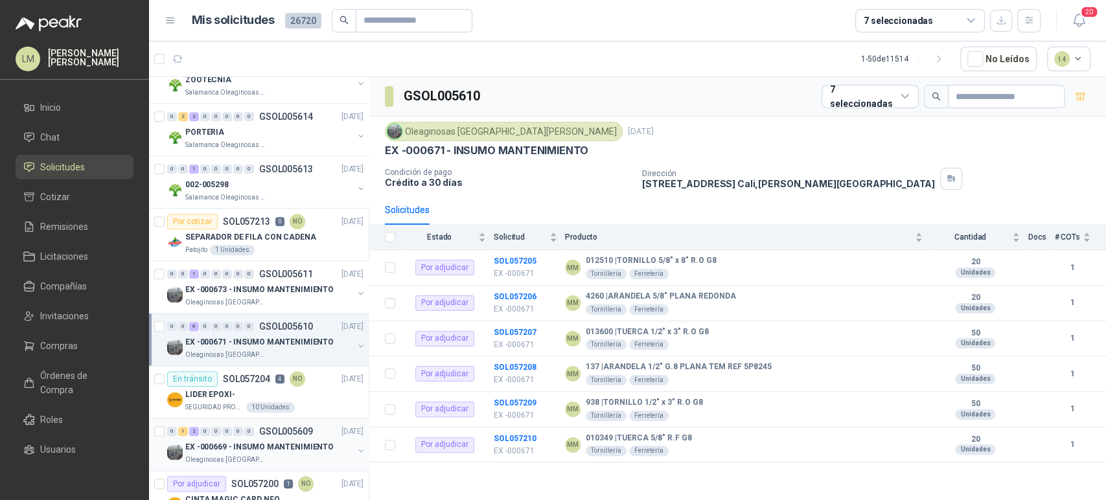
click at [256, 433] on div "0 1 2 0 0 0 0 0 GSOL005609" at bounding box center [240, 431] width 146 height 9
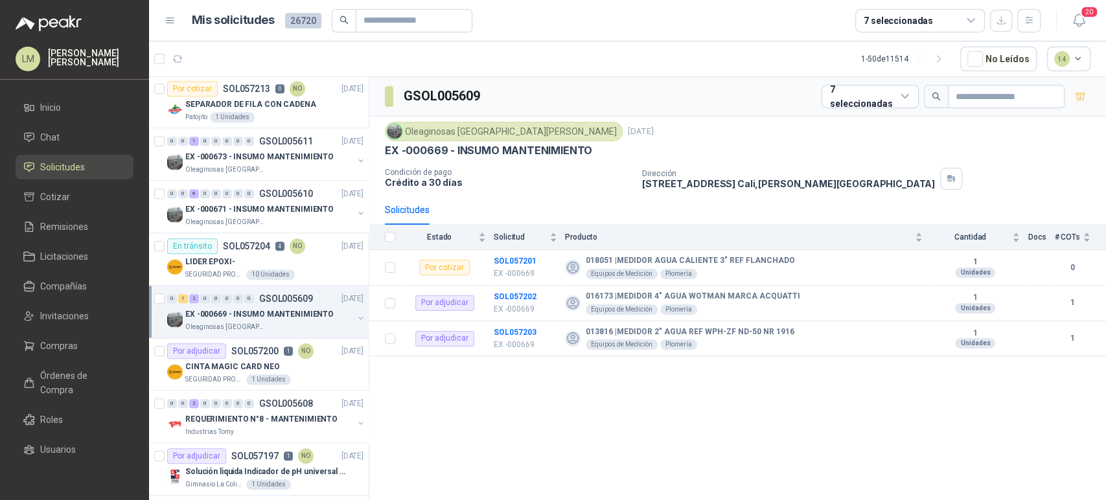
scroll to position [789, 0]
click at [503, 295] on b "SOL057202" at bounding box center [515, 296] width 43 height 9
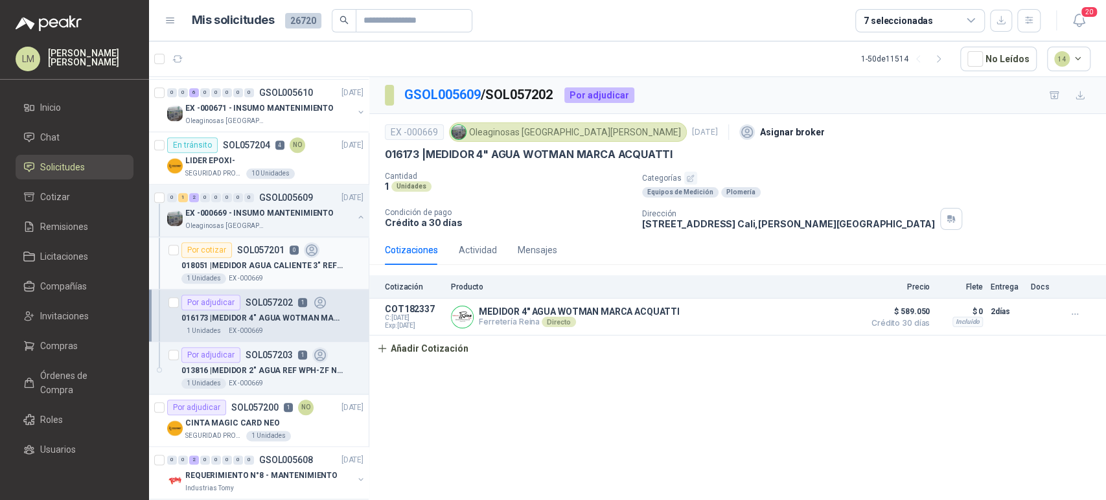
scroll to position [902, 0]
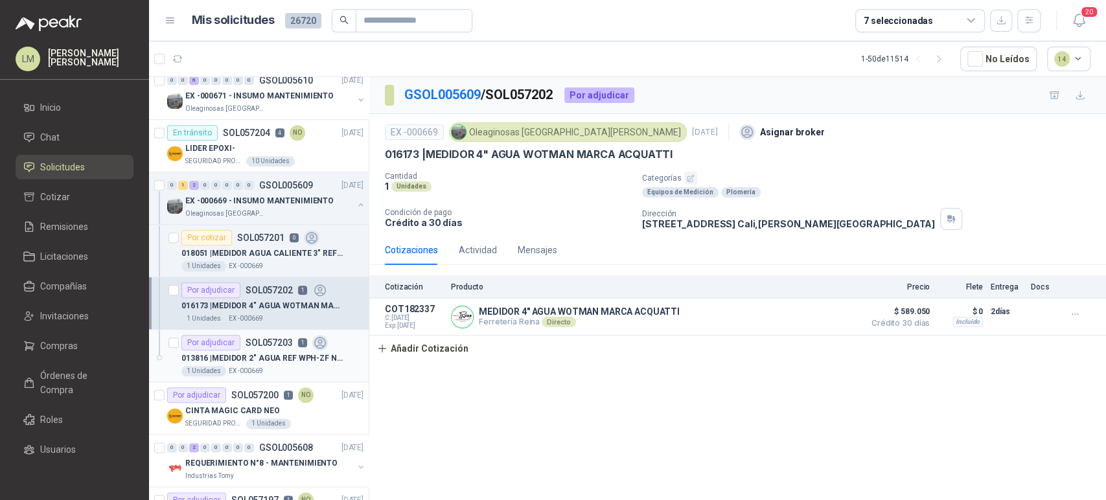
click at [273, 343] on p "SOL057203" at bounding box center [268, 342] width 47 height 9
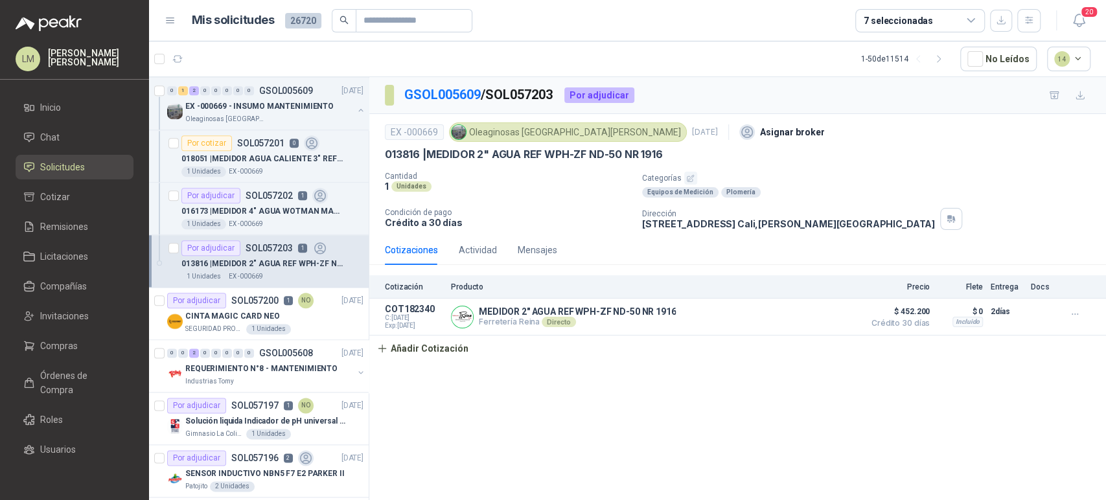
scroll to position [998, 0]
click at [279, 356] on div "0 0 2 0 0 0 0 0 GSOL005608 24/09/25" at bounding box center [266, 352] width 199 height 16
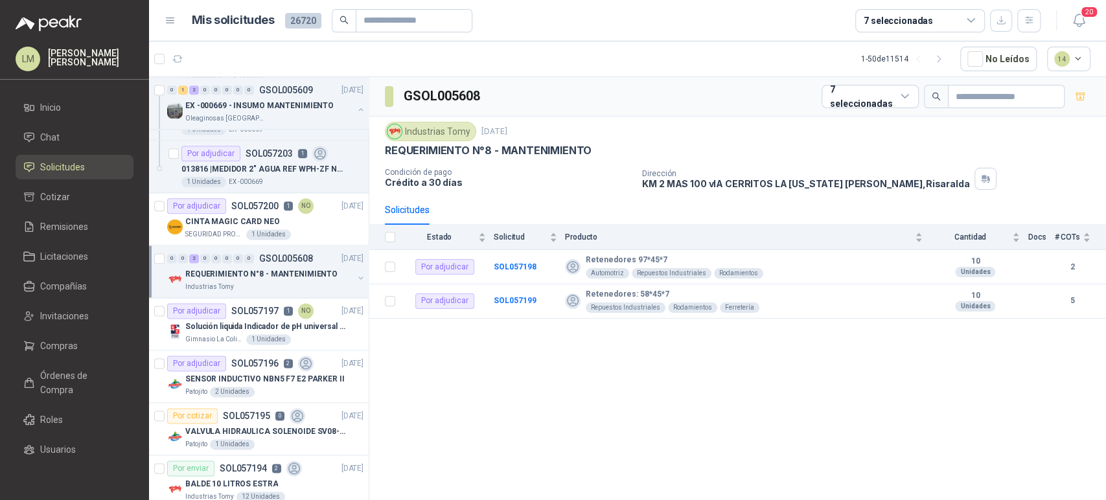
scroll to position [1099, 0]
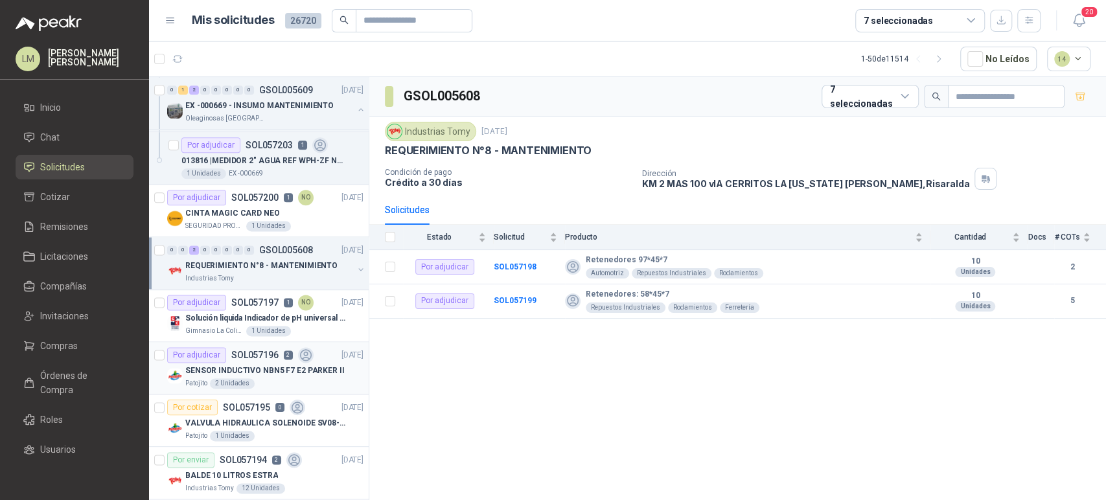
click at [256, 365] on p "SENSOR INDUCTIVO NBN5 F7 E2 PARKER II" at bounding box center [264, 371] width 159 height 12
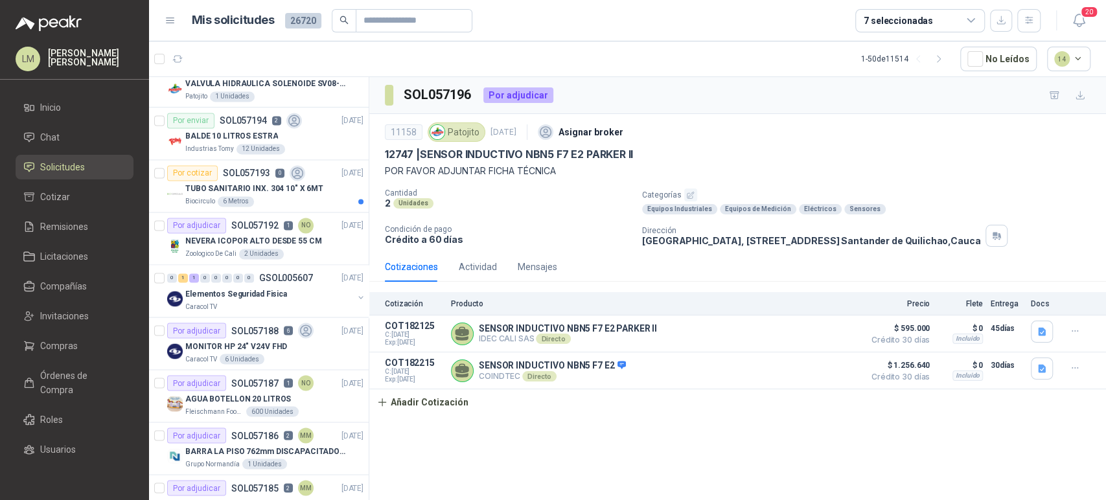
scroll to position [1440, 0]
click at [274, 232] on div "NEVERA ICOPOR ALTO DESDE 55 CM" at bounding box center [274, 240] width 178 height 16
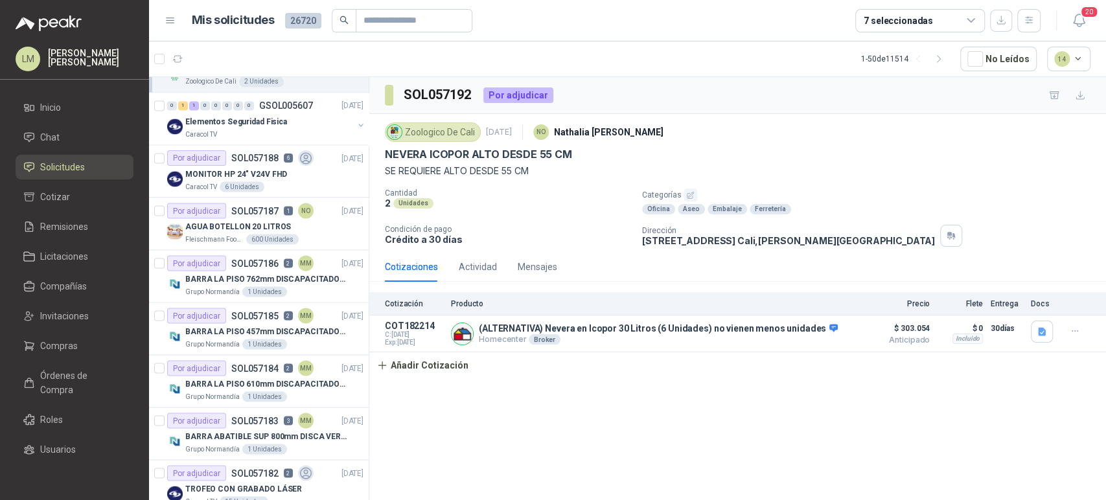
scroll to position [1612, 0]
click at [257, 272] on p "BARRA LA PISO 762mm DISCAPACITADOS SOCO" at bounding box center [265, 278] width 161 height 12
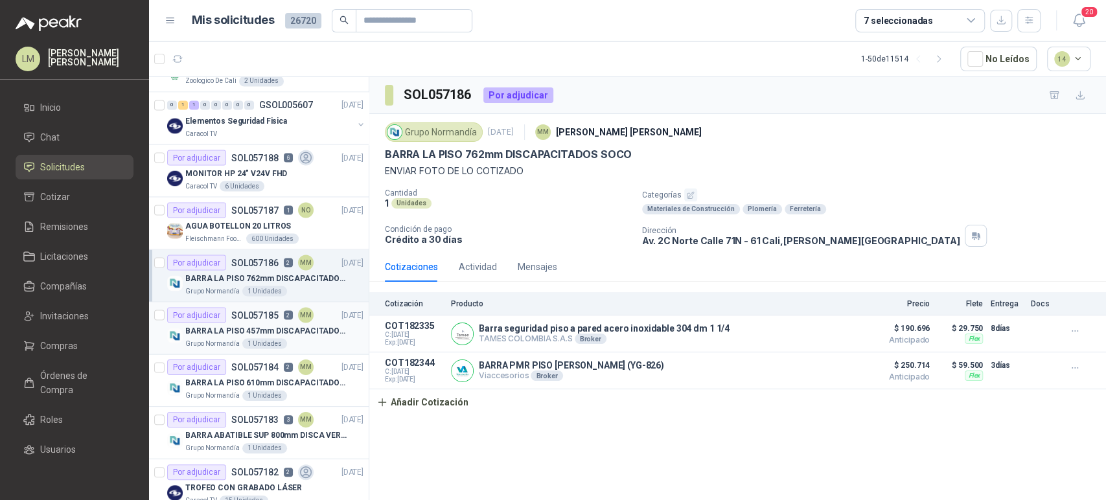
click at [259, 318] on div "Por adjudicar SOL057185 2 MM" at bounding box center [240, 315] width 146 height 16
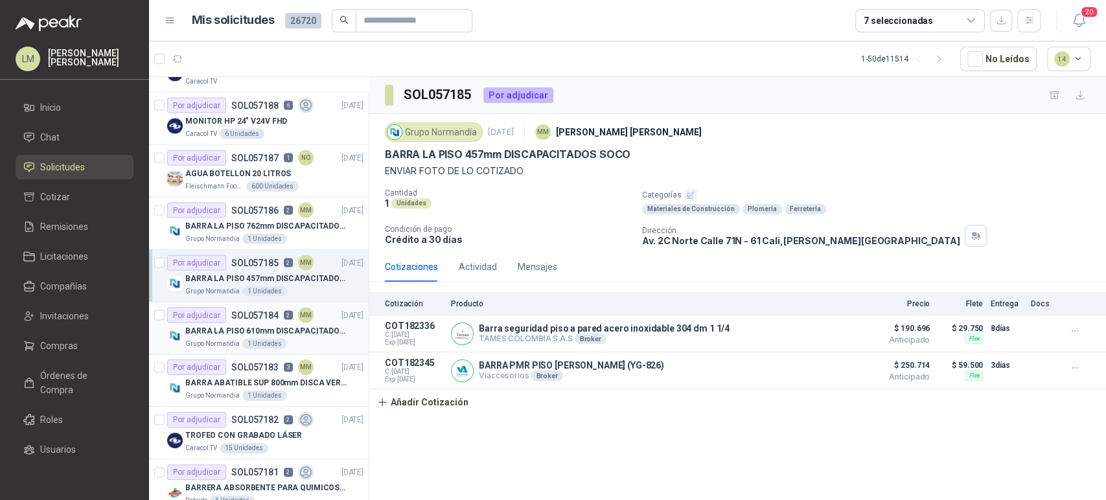
scroll to position [1663, 0]
click at [464, 444] on div "SOL057185 Por adjudicar Grupo Normandía 23 sept, 2025 MM Mauricio Martinez BARR…" at bounding box center [737, 291] width 736 height 428
click at [428, 456] on div "SOL057185 Por adjudicar Grupo Normandía 23 sept, 2025 MM Mauricio Martinez BARR…" at bounding box center [737, 291] width 736 height 428
click at [247, 325] on p "BARRA LA PISO 610mm DISCAPACITADOS SOCO" at bounding box center [265, 331] width 161 height 12
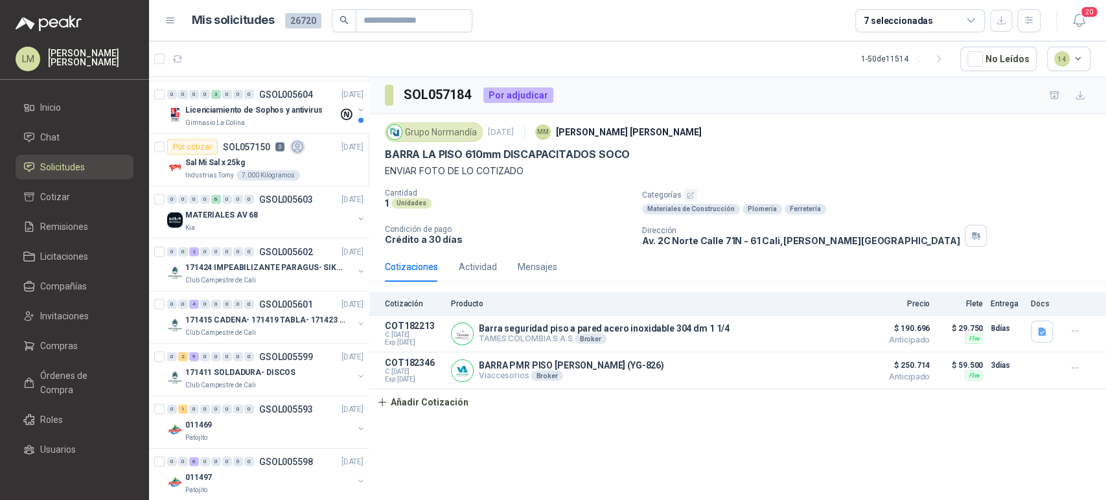
scroll to position [2482, 0]
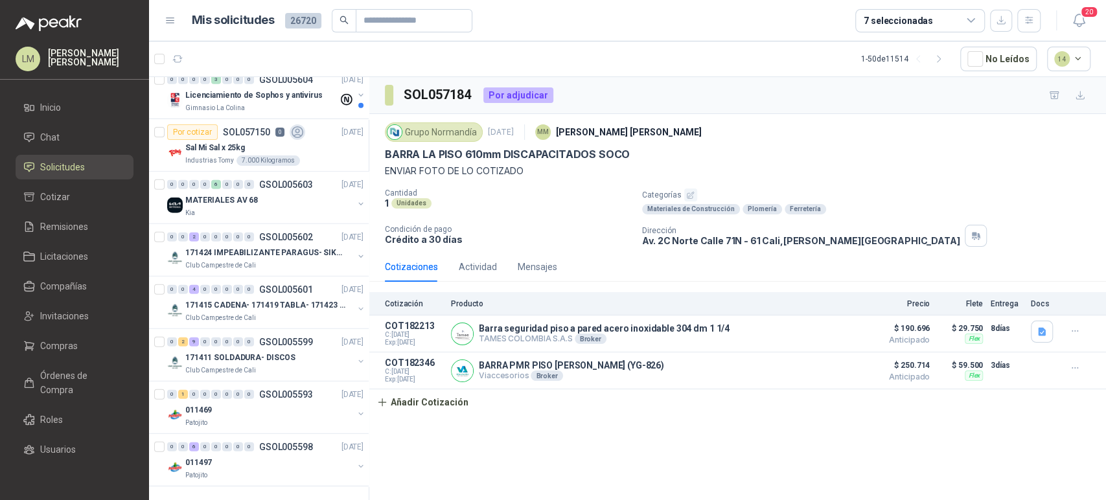
click at [922, 25] on div "7 seleccionadas" at bounding box center [897, 21] width 69 height 14
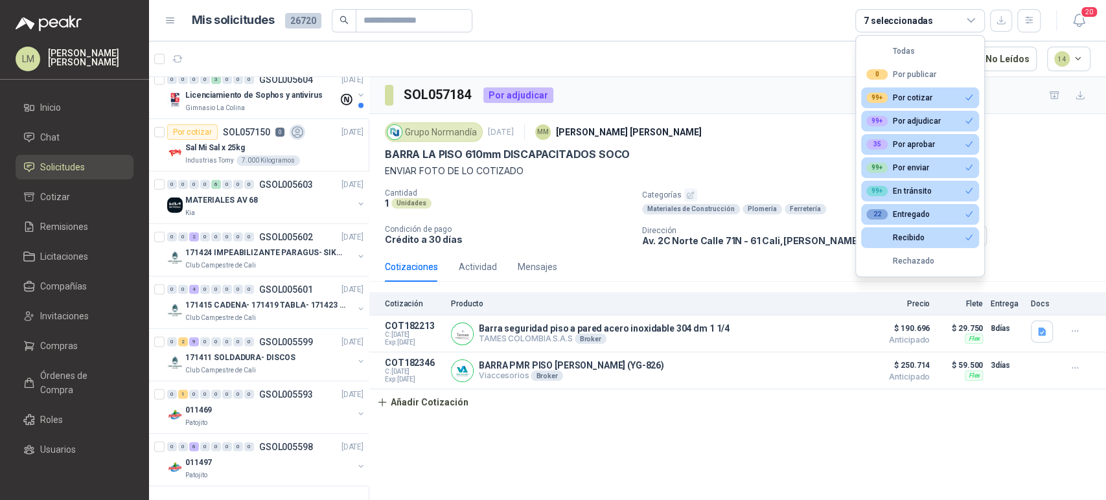
click at [922, 25] on div "7 seleccionadas" at bounding box center [897, 21] width 69 height 14
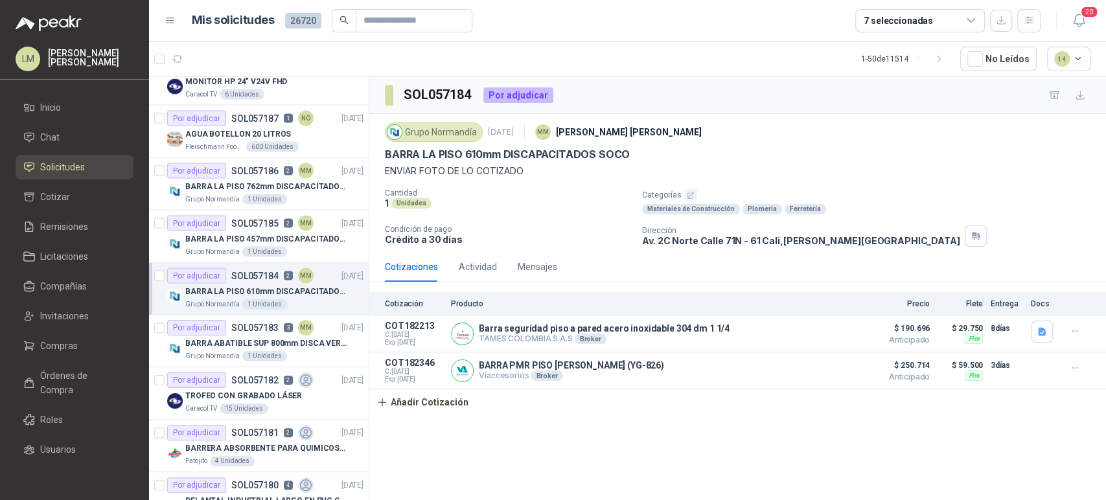
scroll to position [1683, 0]
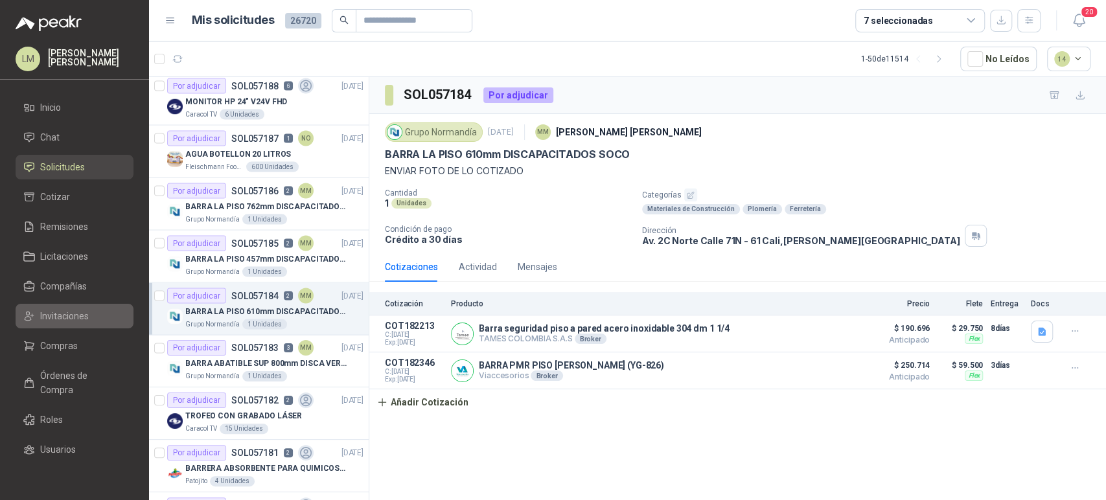
click at [56, 312] on span "Invitaciones" at bounding box center [64, 316] width 49 height 14
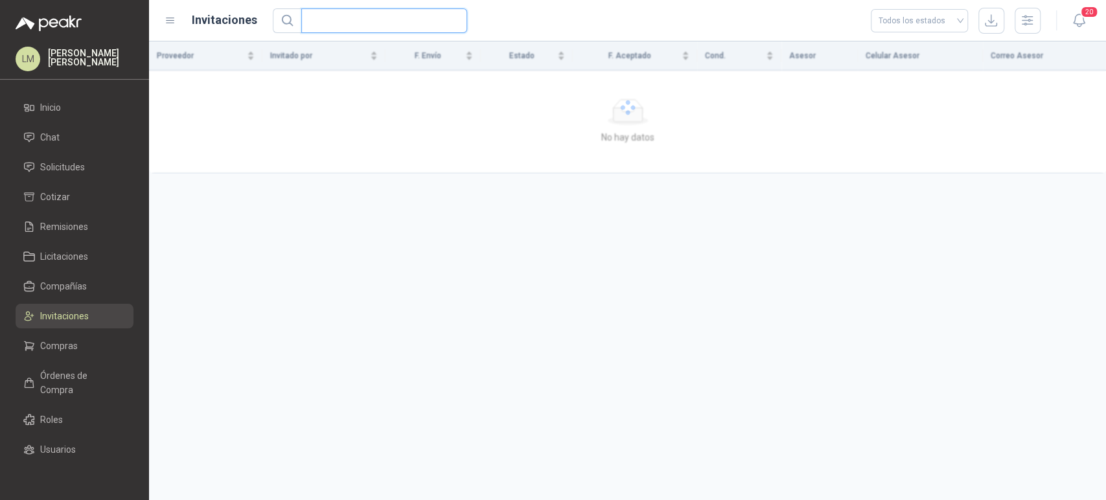
click at [367, 24] on input "text" at bounding box center [379, 20] width 140 height 23
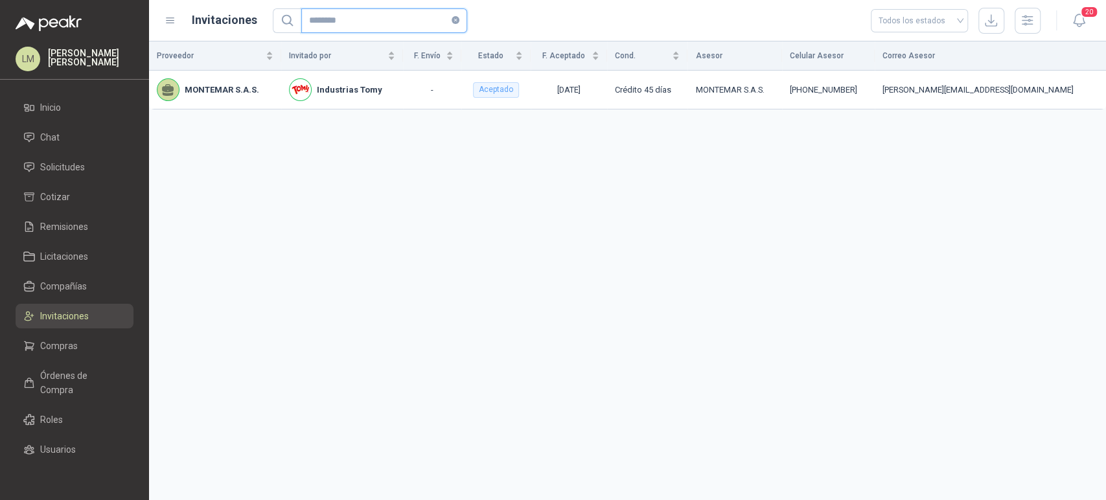
type input "********"
click at [453, 19] on icon "close-circle" at bounding box center [455, 20] width 8 height 8
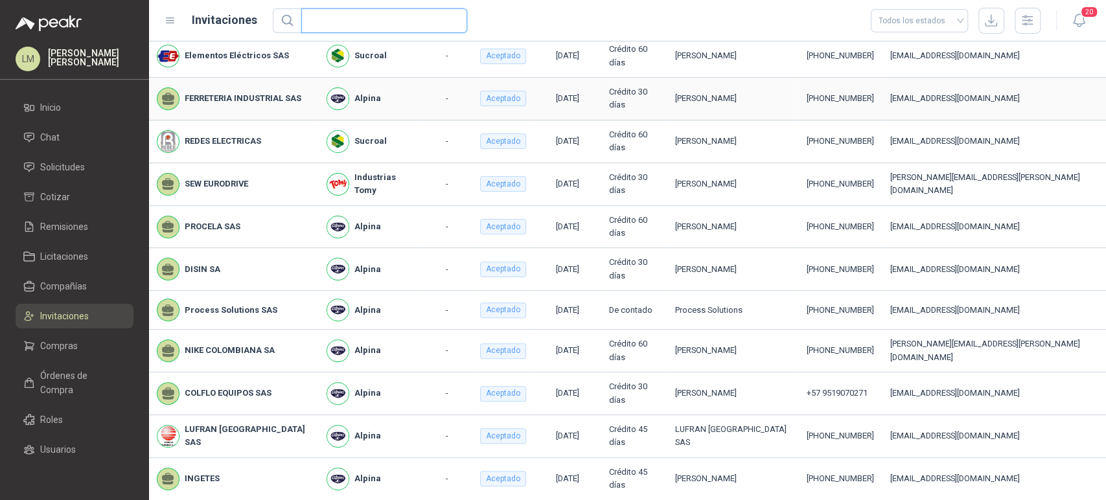
scroll to position [176, 0]
drag, startPoint x: 844, startPoint y: 149, endPoint x: 922, endPoint y: 144, distance: 78.5
click at [922, 144] on tr "REDES ELECTRICAS Sucroal - Aceptado 24/09/2025 Crédito 60 días DANIEL LENIS +57…" at bounding box center [627, 141] width 957 height 43
copy div "3113893858"
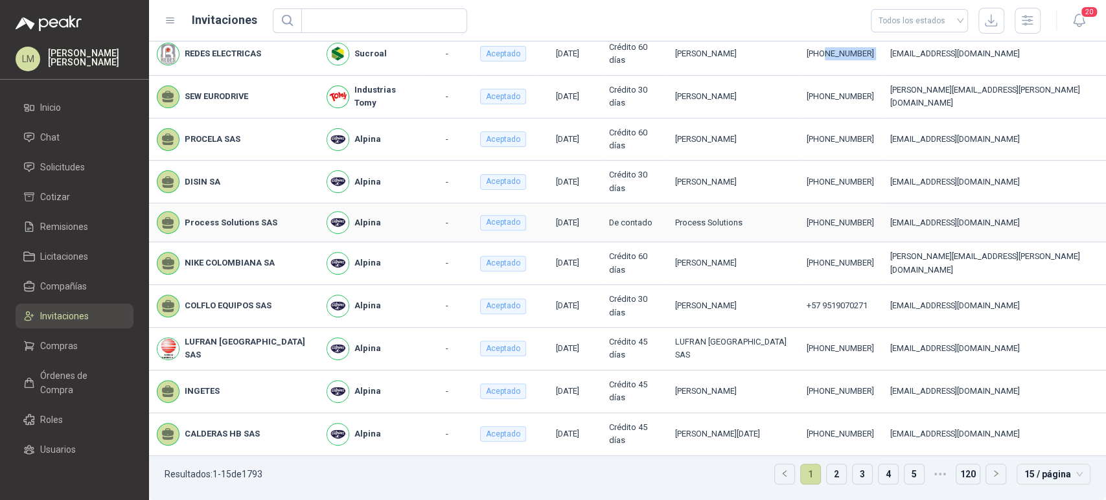
scroll to position [262, 0]
click at [1023, 23] on icon "button" at bounding box center [1027, 20] width 15 height 15
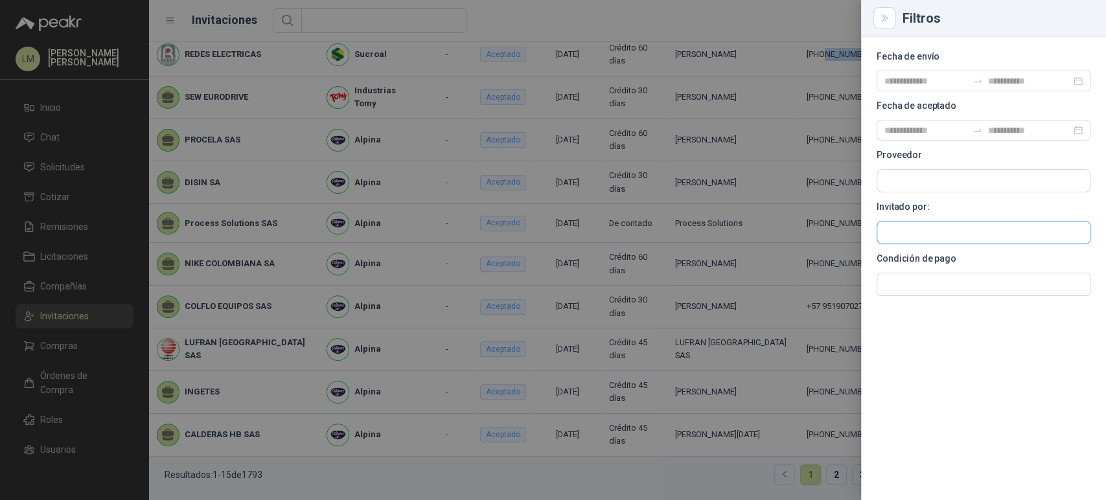
click at [917, 235] on input "text" at bounding box center [983, 233] width 212 height 22
type input "****"
click at [927, 261] on p "Industrias Tomy" at bounding box center [956, 260] width 98 height 8
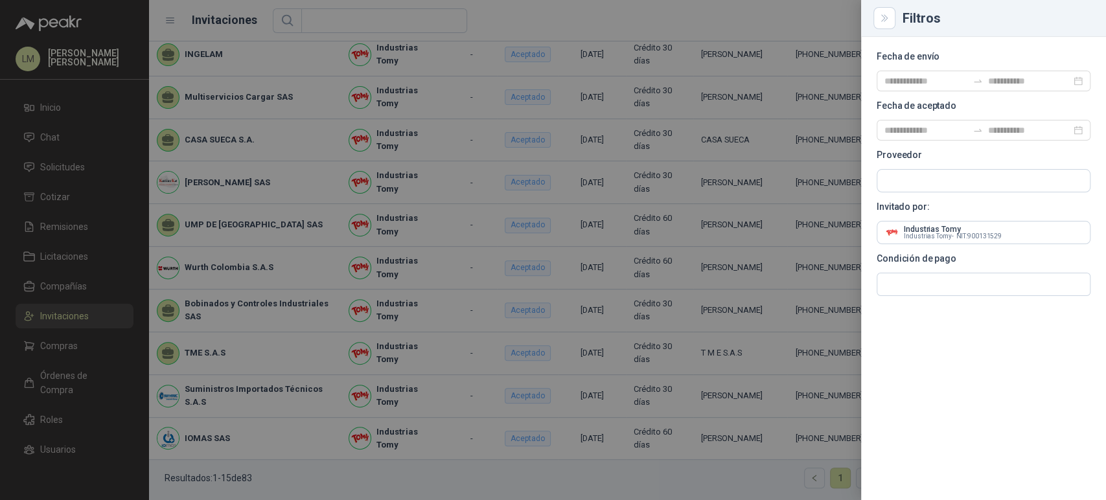
click at [358, 177] on div at bounding box center [553, 250] width 1106 height 500
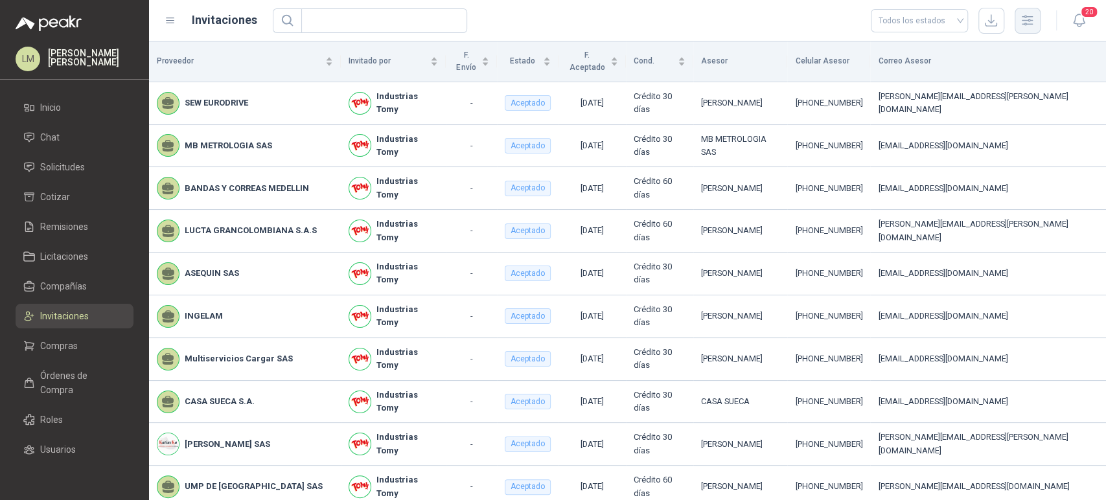
click at [1038, 20] on button "button" at bounding box center [1027, 21] width 26 height 26
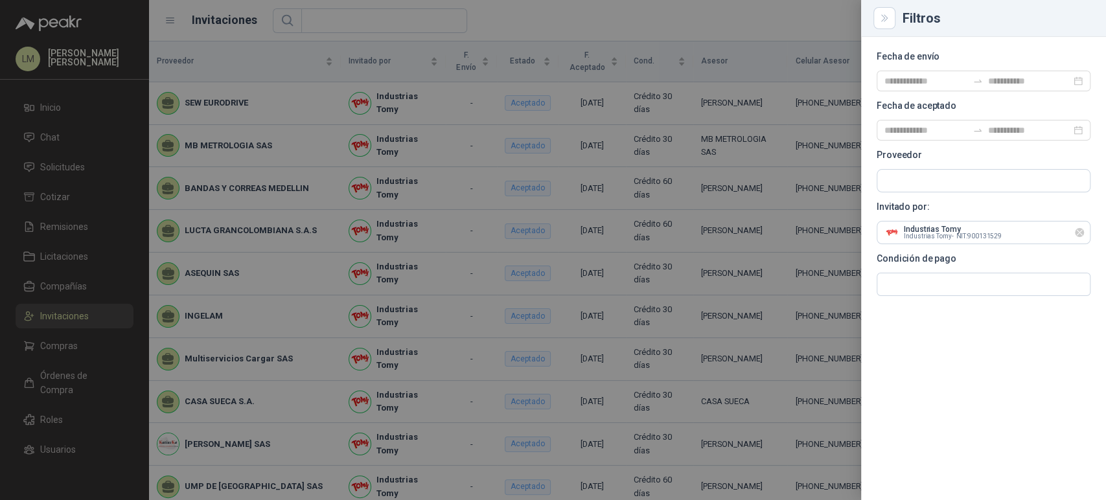
click at [1078, 232] on icon "Limpiar" at bounding box center [1079, 232] width 5 height 5
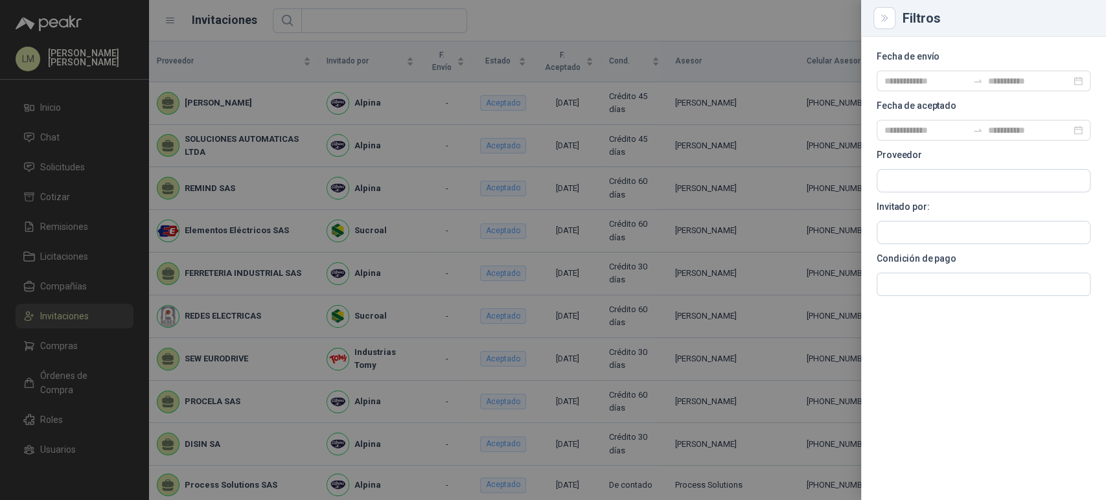
click at [584, 26] on div at bounding box center [553, 250] width 1106 height 500
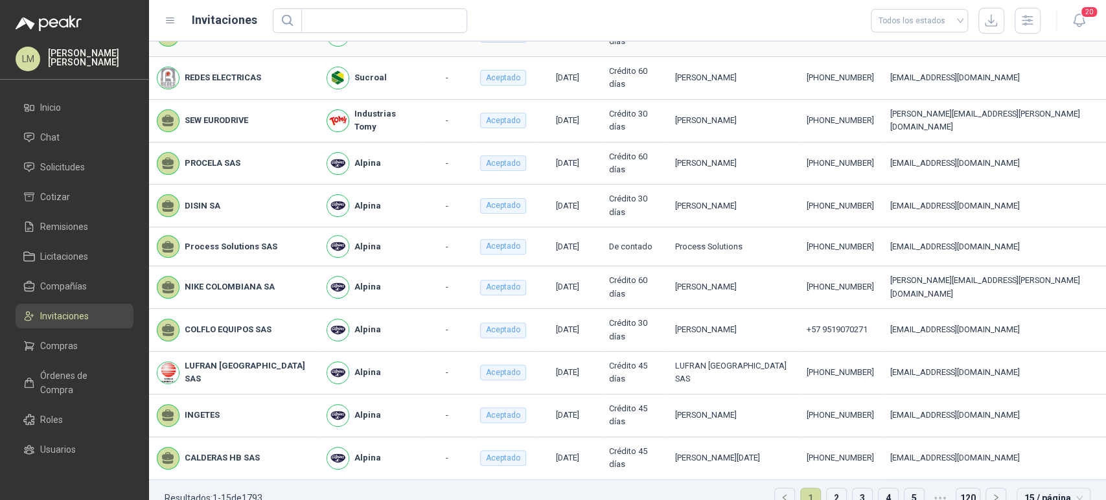
scroll to position [264, 0]
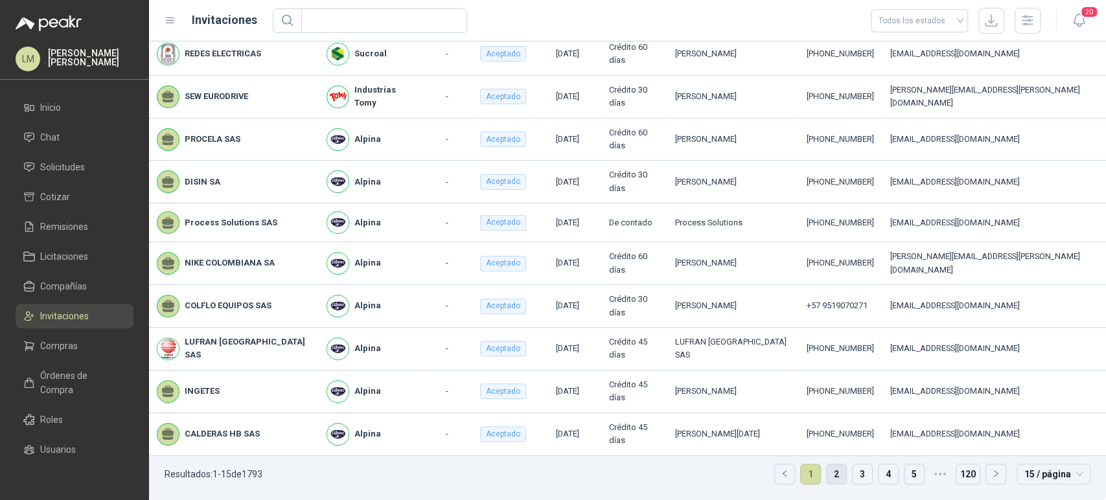
click at [829, 475] on link "2" at bounding box center [836, 473] width 19 height 19
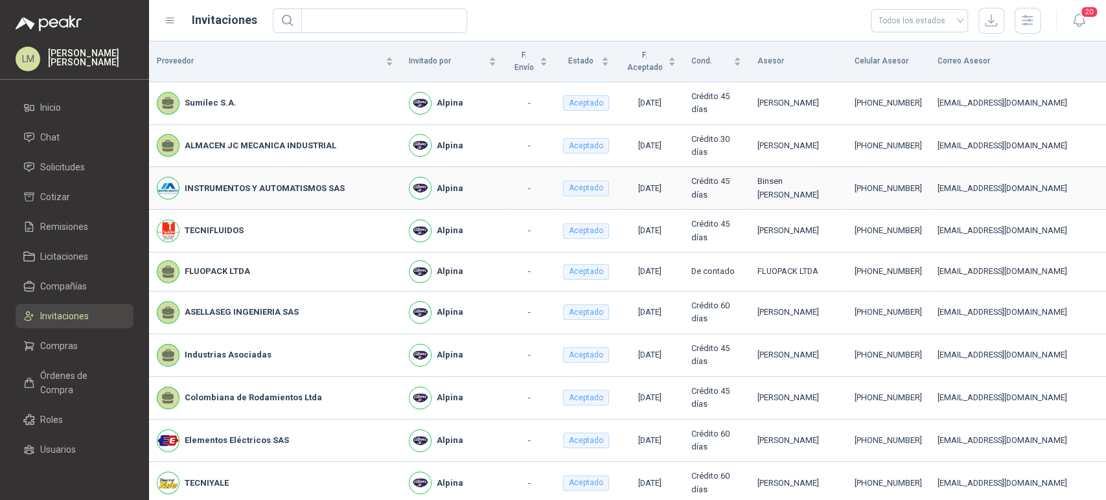
scroll to position [264, 0]
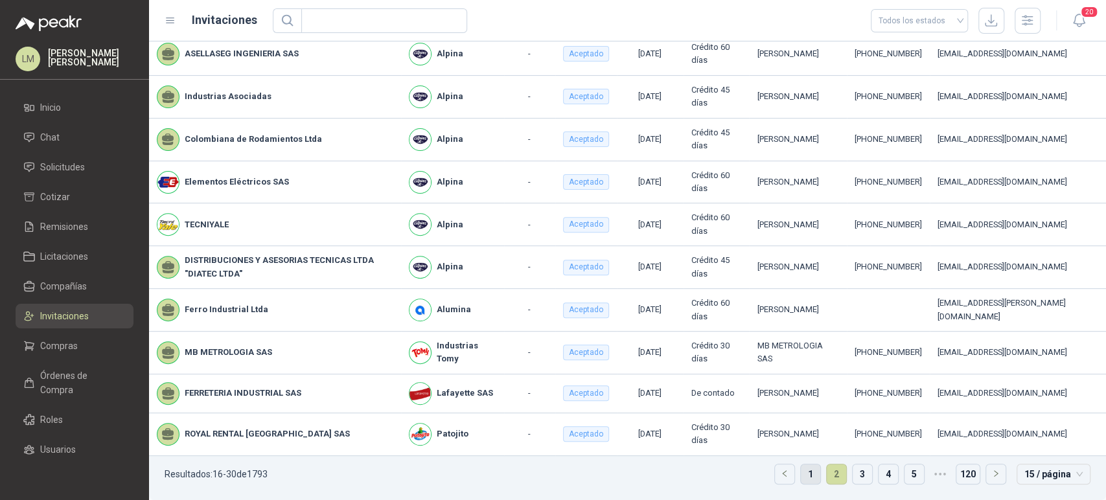
click at [801, 471] on link "1" at bounding box center [810, 473] width 19 height 19
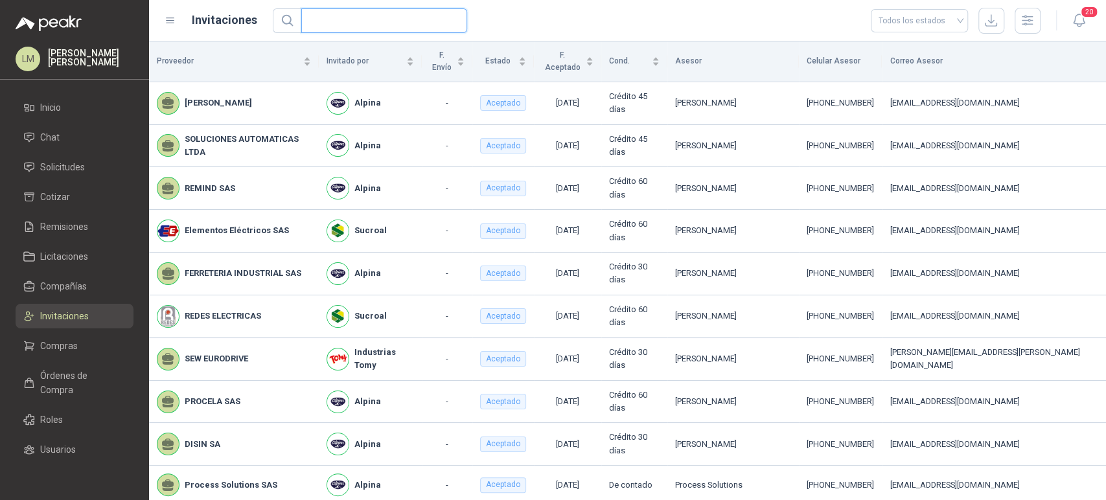
click at [408, 19] on input "text" at bounding box center [379, 20] width 140 height 23
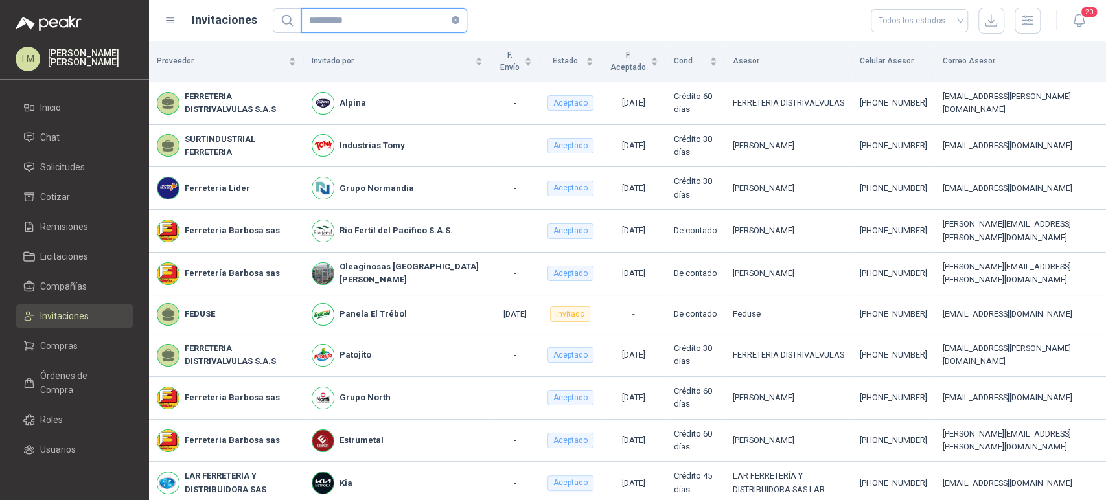
drag, startPoint x: 358, startPoint y: 23, endPoint x: 211, endPoint y: -1, distance: 149.1
click at [211, 0] on html "**********" at bounding box center [553, 250] width 1106 height 500
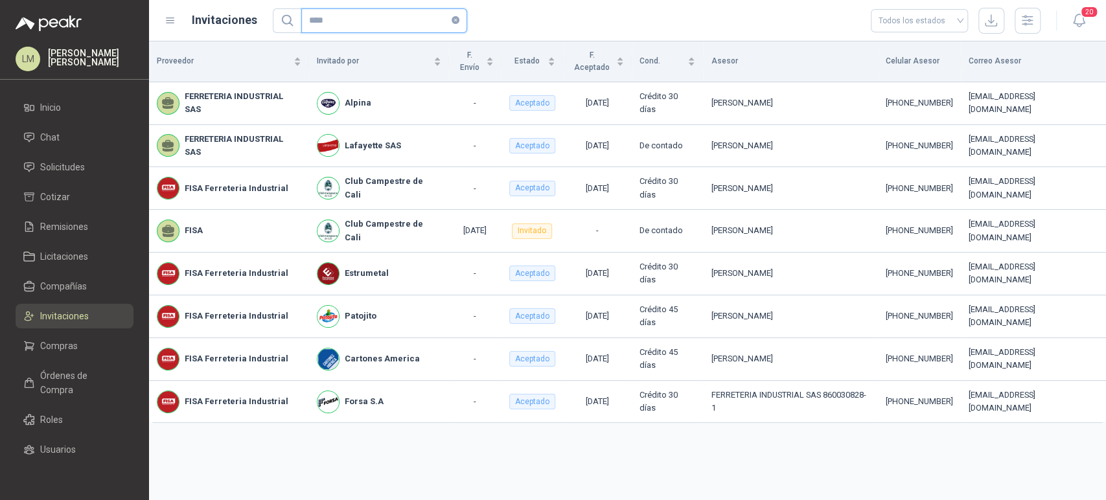
type input "****"
click at [459, 19] on span "****" at bounding box center [384, 20] width 166 height 25
click at [452, 19] on icon "close-circle" at bounding box center [455, 20] width 8 height 8
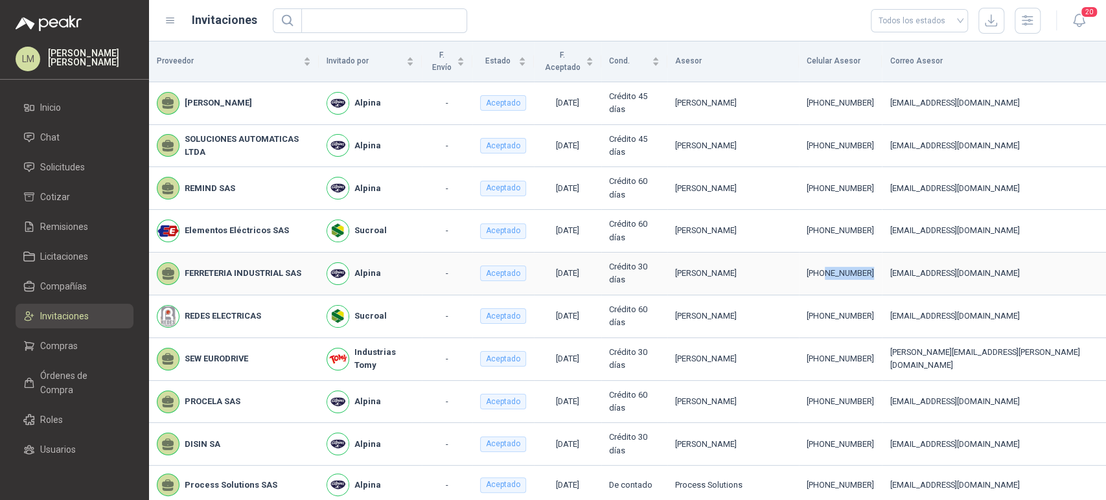
drag, startPoint x: 847, startPoint y: 279, endPoint x: 896, endPoint y: 278, distance: 48.6
click at [874, 278] on div "[PHONE_NUMBER]" at bounding box center [839, 273] width 67 height 13
copy div "3212458785"
click at [350, 17] on input "text" at bounding box center [379, 20] width 140 height 23
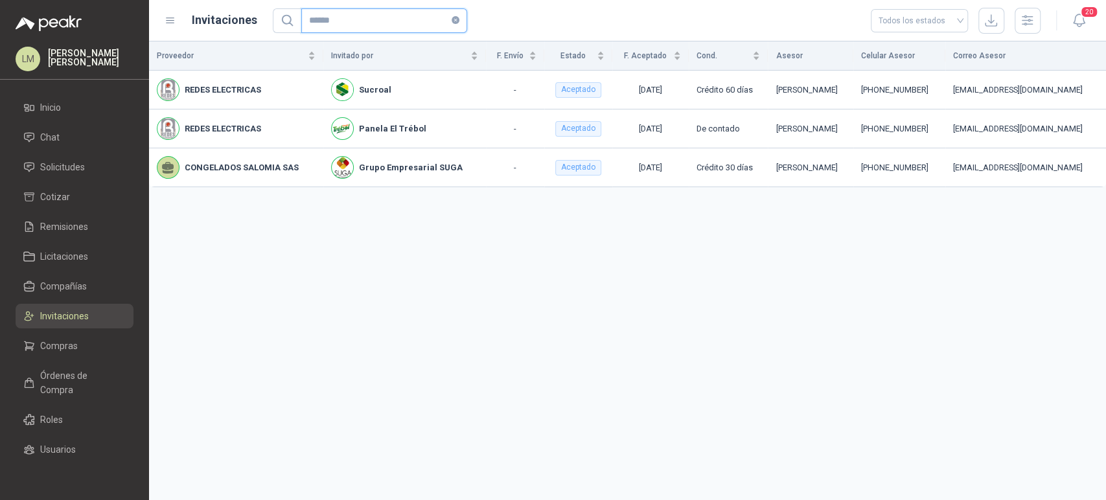
type input "******"
click at [454, 20] on icon "close-circle" at bounding box center [455, 20] width 8 height 8
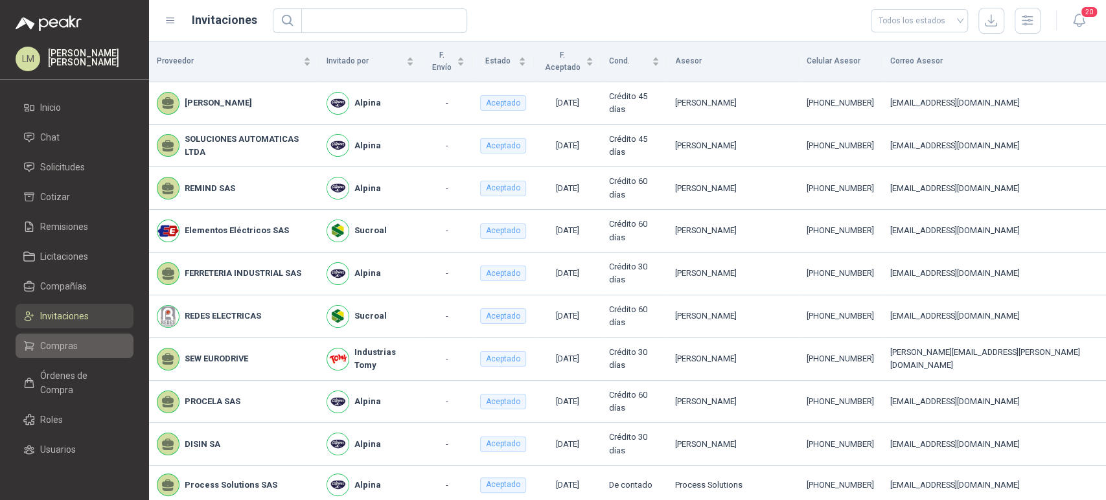
click at [51, 341] on span "Compras" at bounding box center [59, 346] width 38 height 14
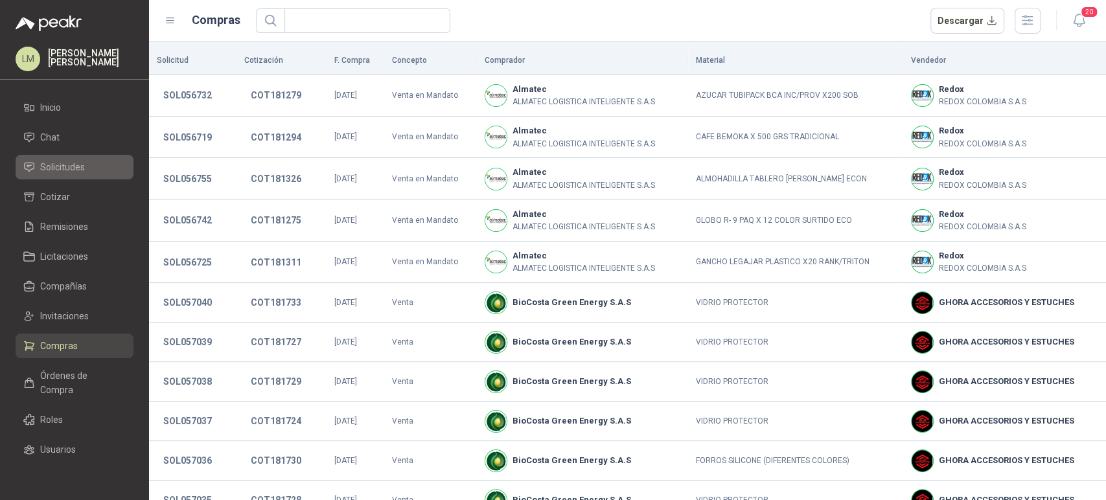
click at [63, 173] on span "Solicitudes" at bounding box center [62, 167] width 45 height 14
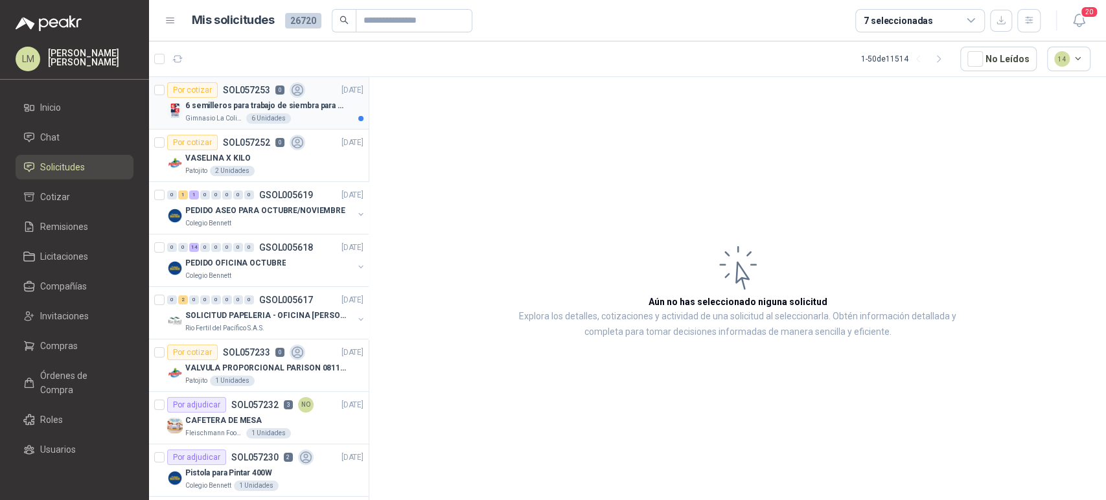
click at [215, 112] on div "6 semilleros para trabajo de siembra para estudiantes en la granja" at bounding box center [274, 106] width 178 height 16
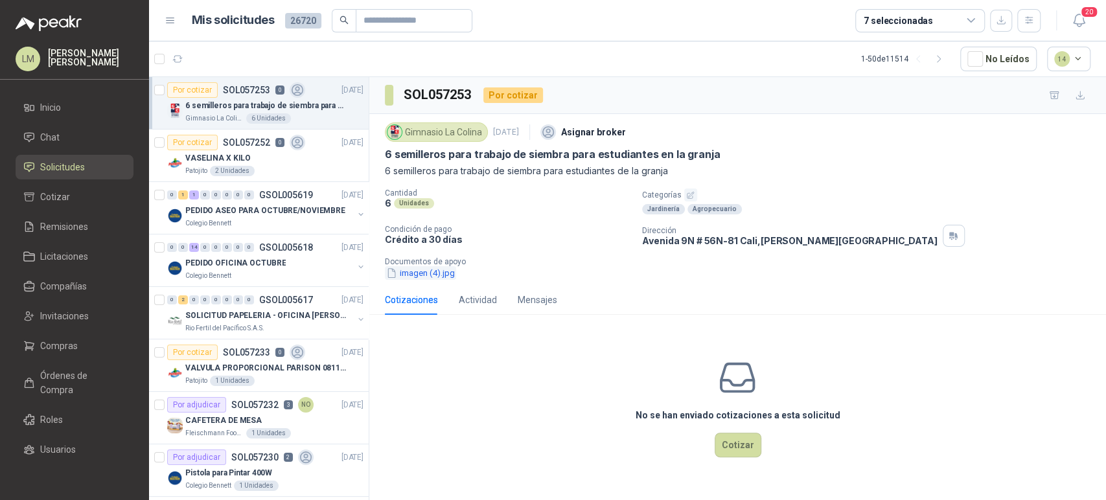
click at [439, 279] on button "imagen (4).jpg" at bounding box center [420, 273] width 71 height 14
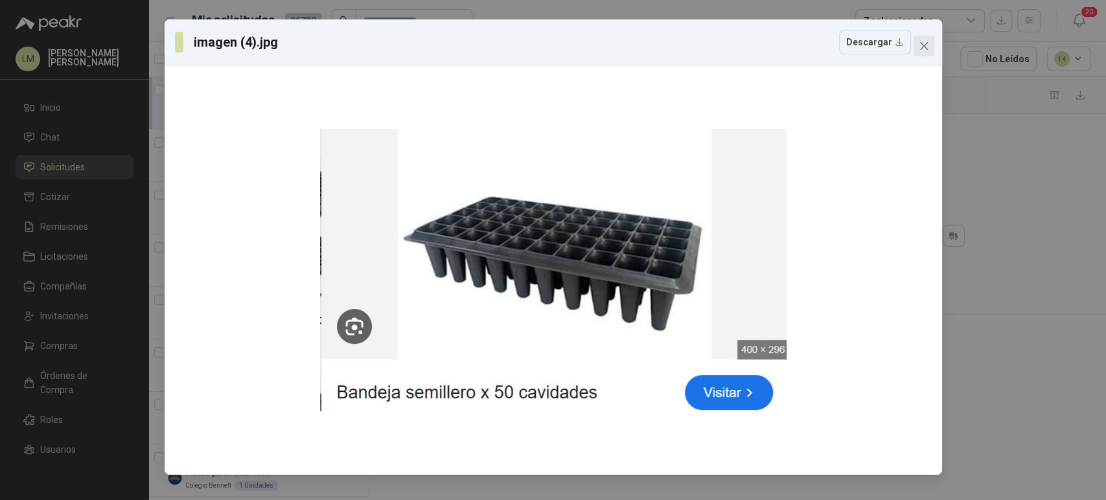
click at [927, 46] on icon "close" at bounding box center [923, 46] width 10 height 10
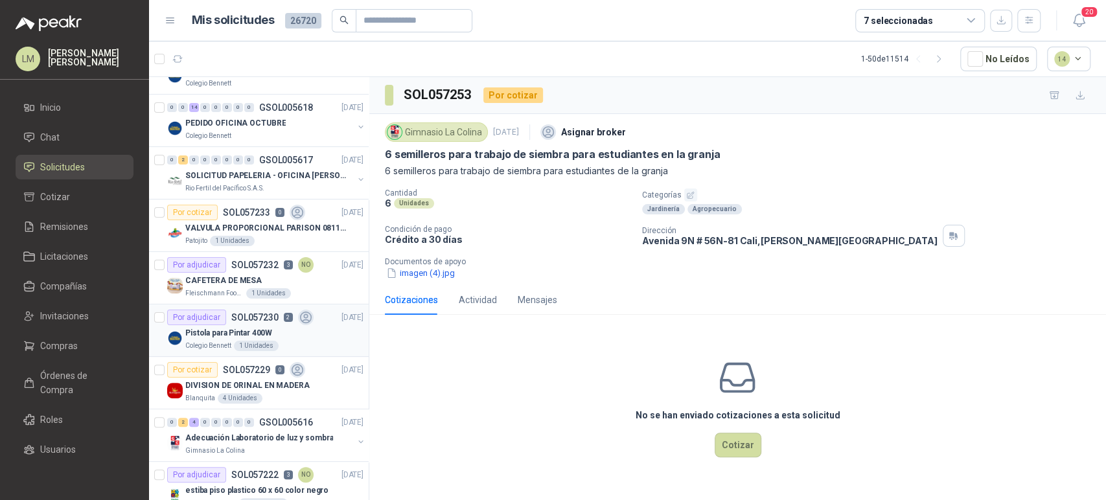
scroll to position [144, 0]
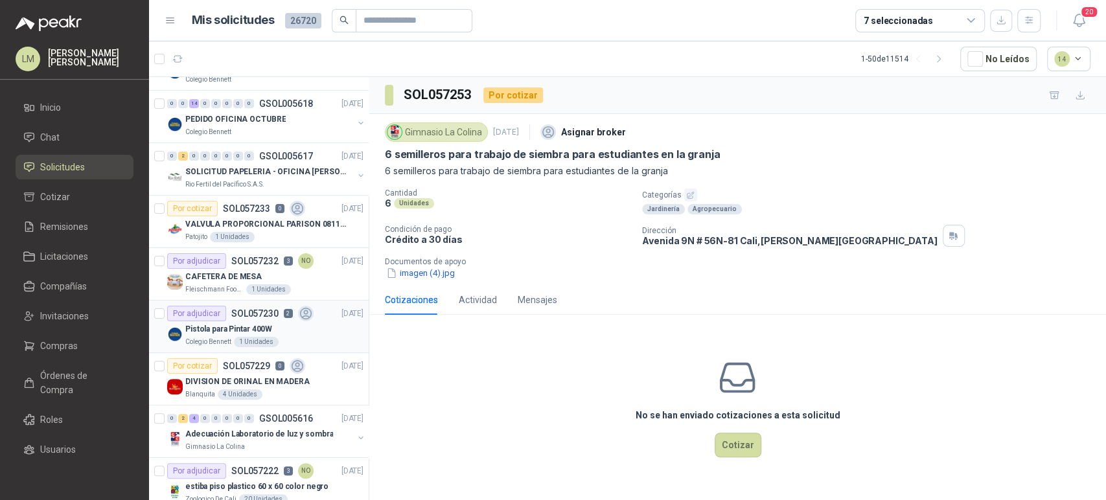
click at [255, 321] on div "Pistola para Pintar 400W" at bounding box center [274, 329] width 178 height 16
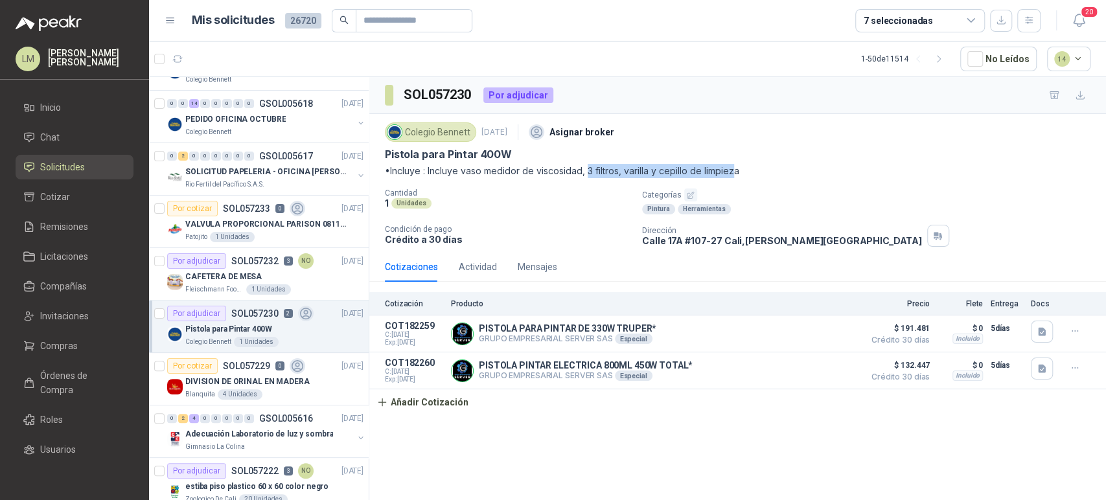
drag, startPoint x: 587, startPoint y: 171, endPoint x: 733, endPoint y: 169, distance: 146.4
click at [733, 169] on p "•Incluye : Incluye vaso medidor de viscosidad, 3 filtros, varilla y cepillo de …" at bounding box center [737, 171] width 705 height 14
click at [606, 170] on p "•Incluye : Incluye vaso medidor de viscosidad, 3 filtros, varilla y cepillo de …" at bounding box center [737, 171] width 705 height 14
click at [1036, 330] on icon "button" at bounding box center [1041, 331] width 11 height 11
click at [1002, 302] on button "15382.pdf" at bounding box center [1017, 303] width 54 height 14
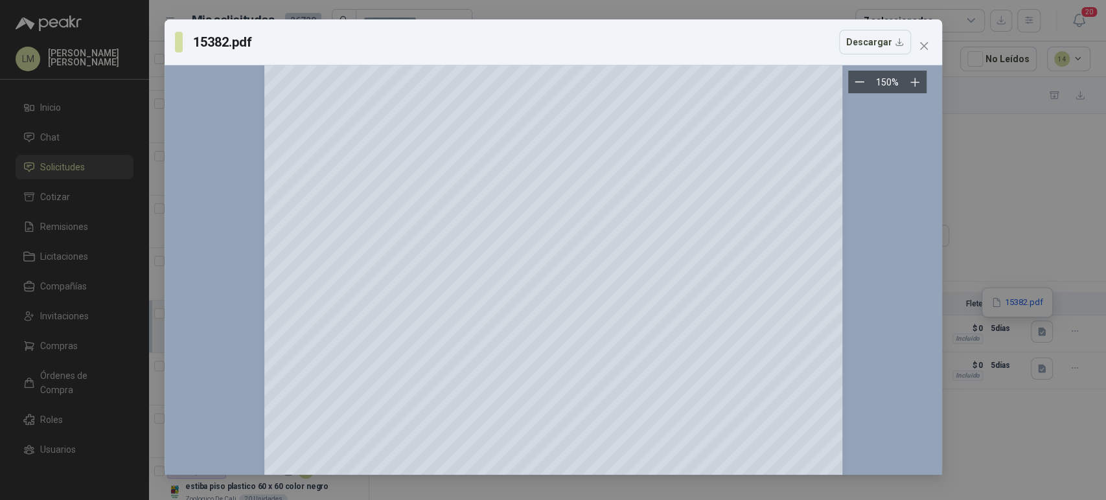
scroll to position [2083, 0]
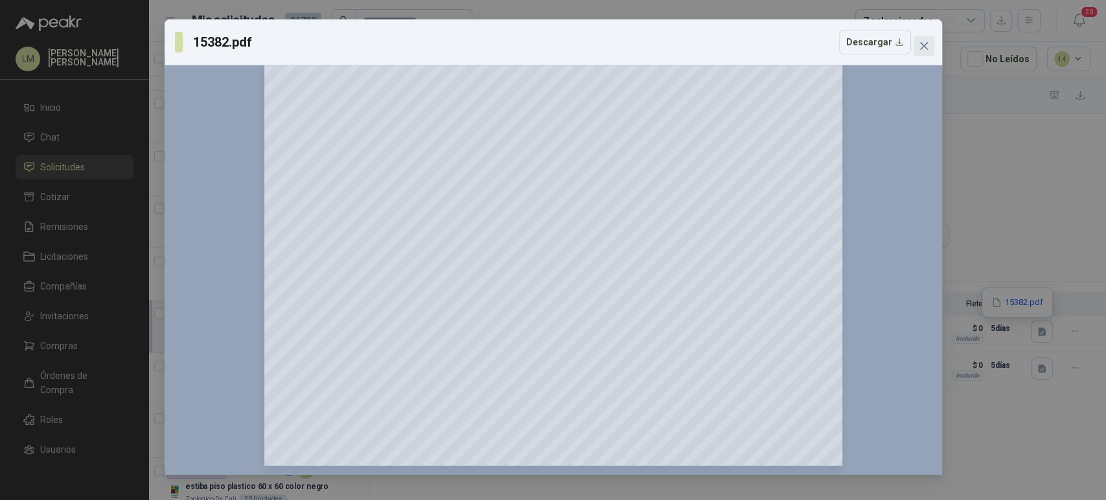
click at [924, 47] on icon "close" at bounding box center [923, 46] width 10 height 10
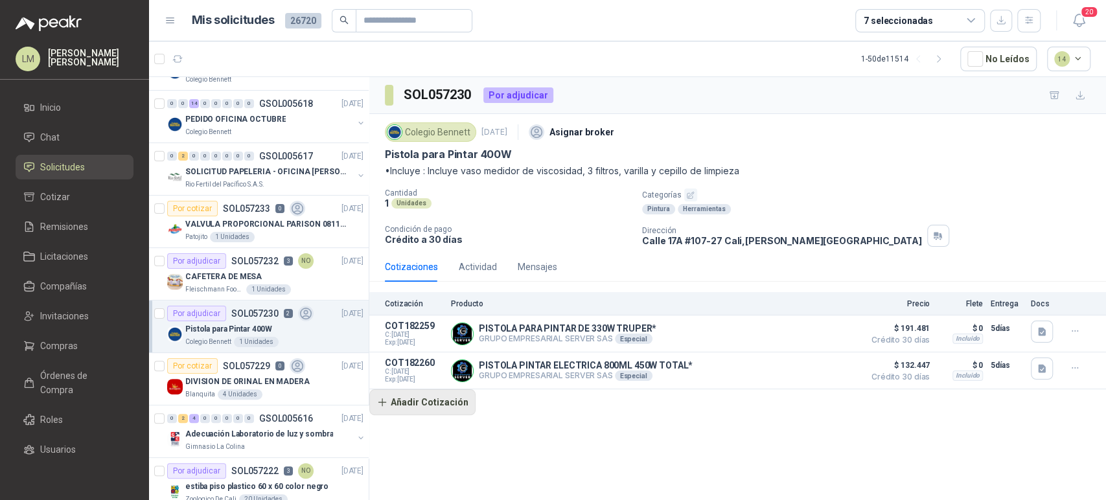
click at [446, 404] on button "Añadir Cotización" at bounding box center [422, 402] width 106 height 26
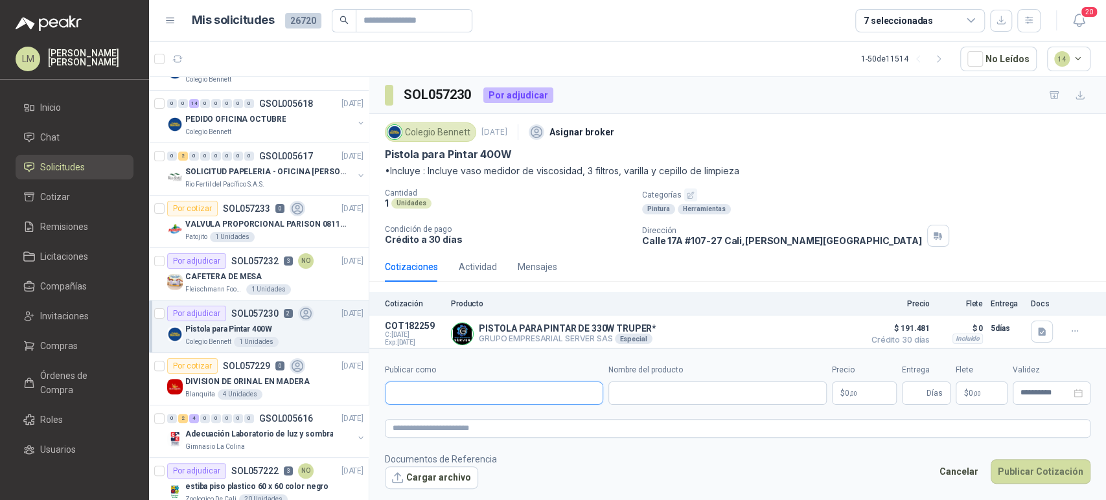
click at [459, 403] on input "Publicar como" at bounding box center [493, 393] width 217 height 22
type input "******"
click at [451, 421] on p "Homecenter" at bounding box center [438, 421] width 46 height 8
type input "**********"
click at [698, 388] on input "Nombre del producto" at bounding box center [717, 393] width 218 height 23
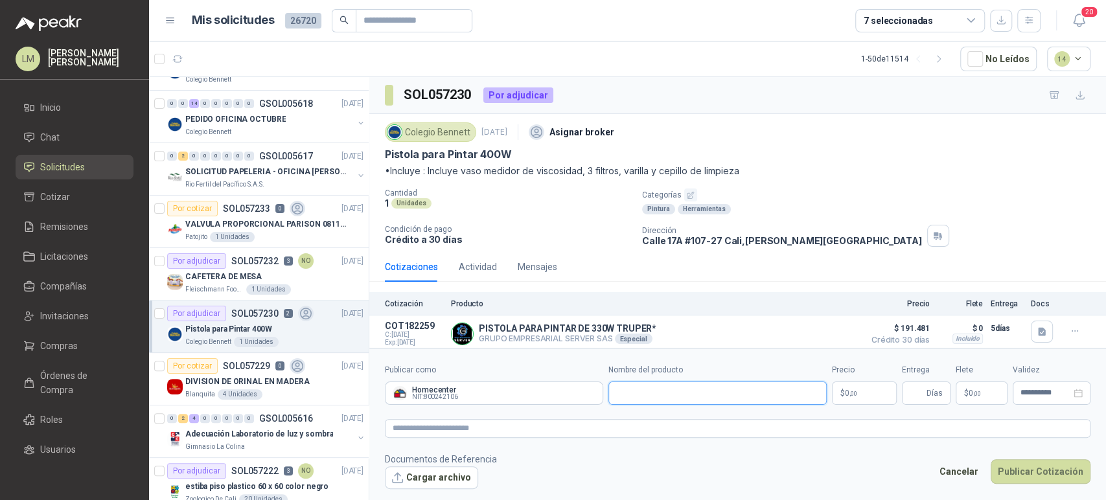
paste input "**********"
type input "**********"
click at [865, 389] on body "LM Luis Miguel Martinez Inicio Chat Solicitudes Cotizar Remisiones Licitaciones…" at bounding box center [553, 250] width 1106 height 500
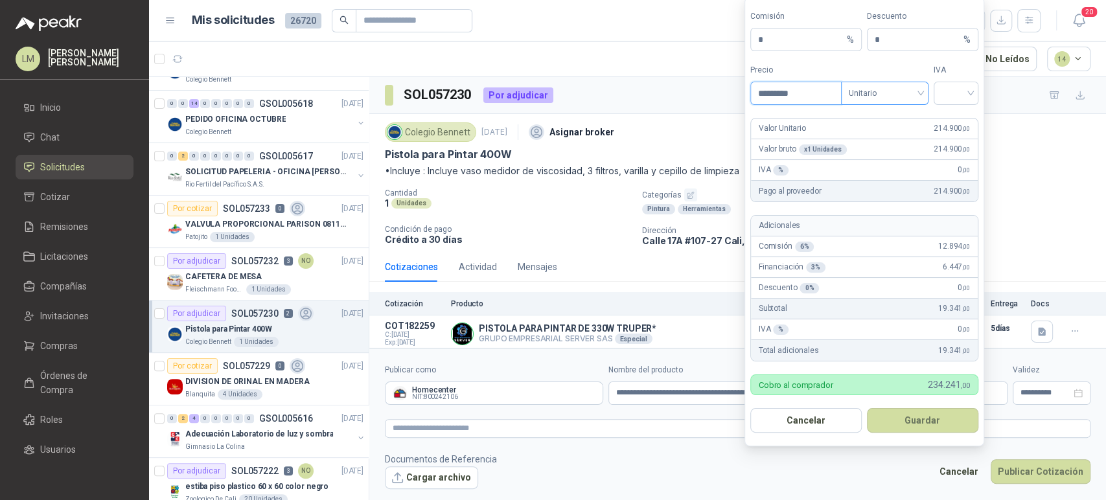
click at [909, 92] on span "Unitario" at bounding box center [885, 93] width 72 height 19
type input "*********"
click at [905, 141] on div "Unitario con IVA" at bounding box center [884, 141] width 67 height 14
click at [959, 97] on input "search" at bounding box center [955, 91] width 29 height 19
click at [966, 117] on div "19%" at bounding box center [956, 120] width 24 height 14
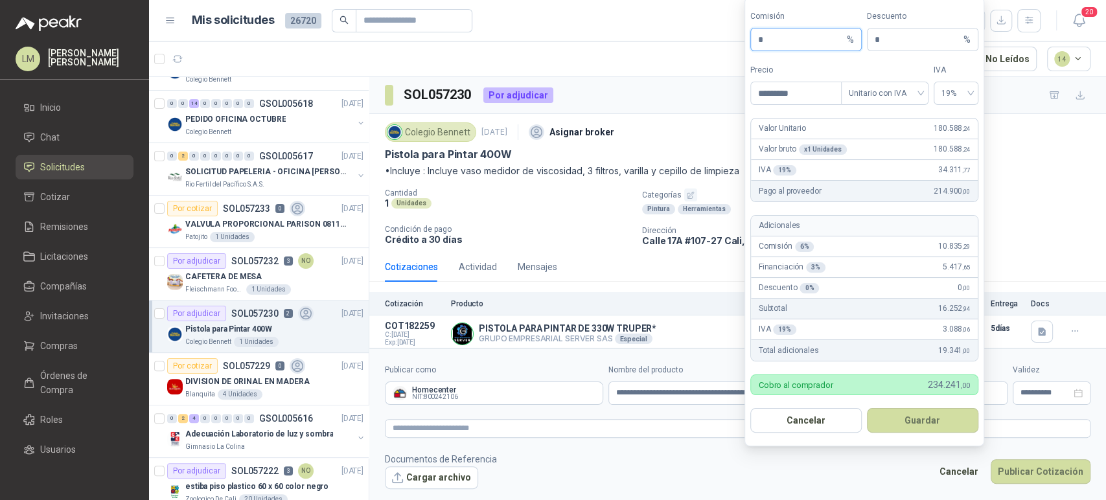
drag, startPoint x: 762, startPoint y: 33, endPoint x: 736, endPoint y: 36, distance: 26.1
click at [736, 36] on body "LM Luis Miguel Martinez Inicio Chat Solicitudes Cotizar Remisiones Licitaciones…" at bounding box center [553, 250] width 1106 height 500
type input "**"
click at [917, 417] on button "Guardar" at bounding box center [922, 420] width 111 height 25
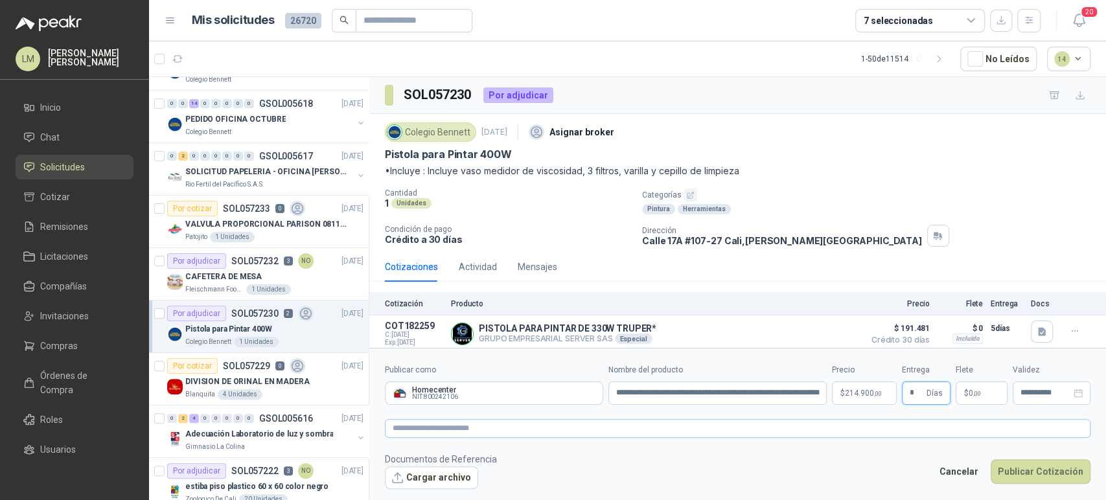
type input "*"
click at [948, 431] on textarea at bounding box center [737, 428] width 705 height 19
click at [523, 424] on textarea at bounding box center [737, 428] width 705 height 19
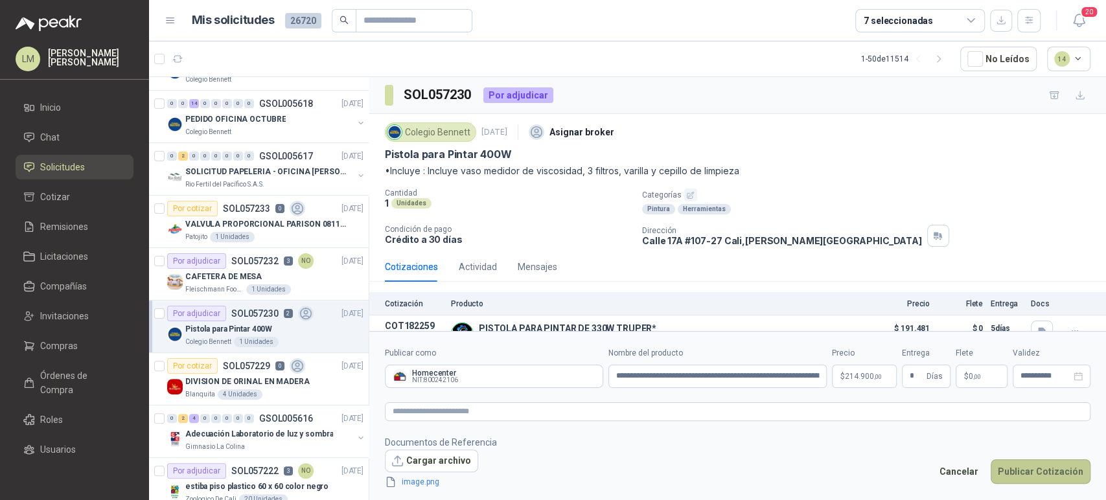
click at [1016, 473] on button "Publicar Cotización" at bounding box center [1040, 471] width 100 height 25
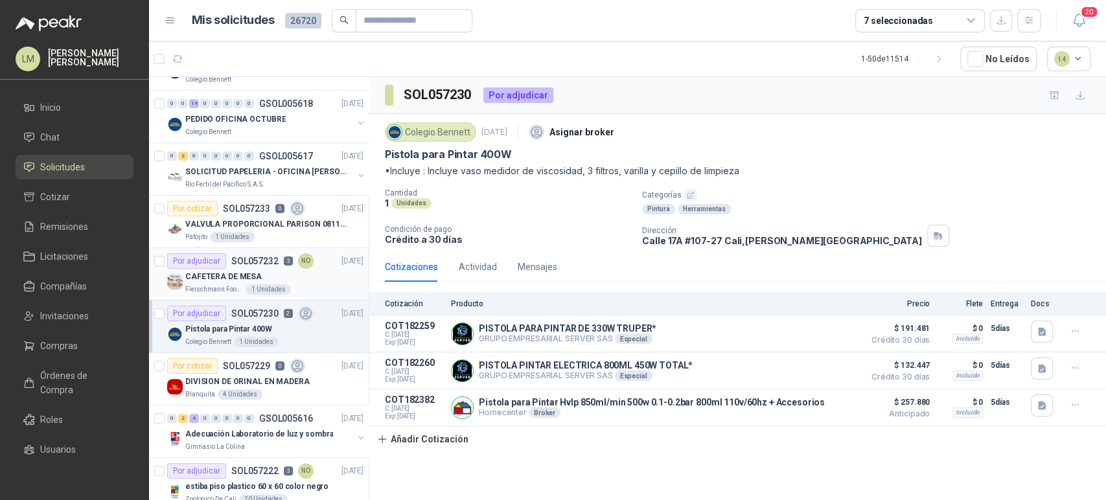
click at [225, 275] on p "CAFETERA DE MESA" at bounding box center [223, 277] width 76 height 12
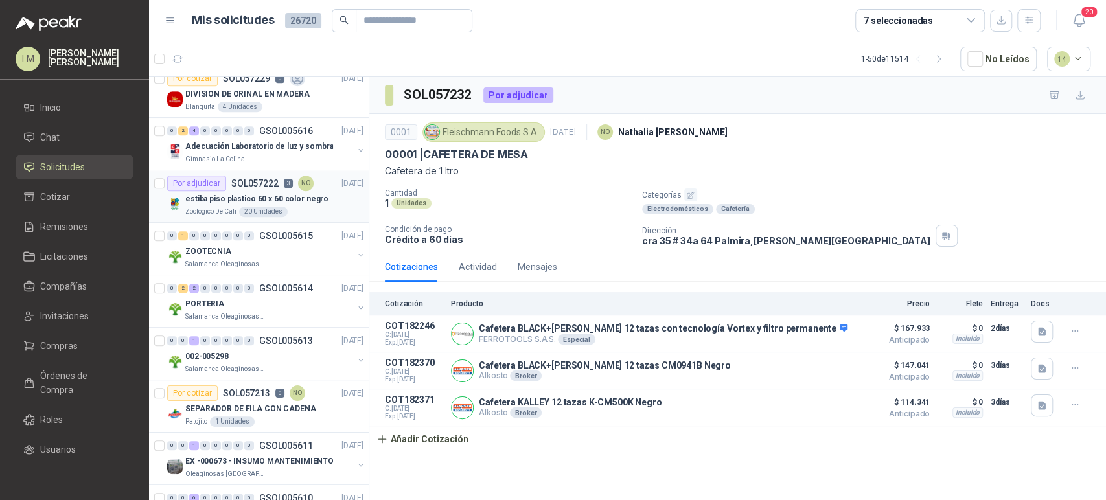
scroll to position [503, 0]
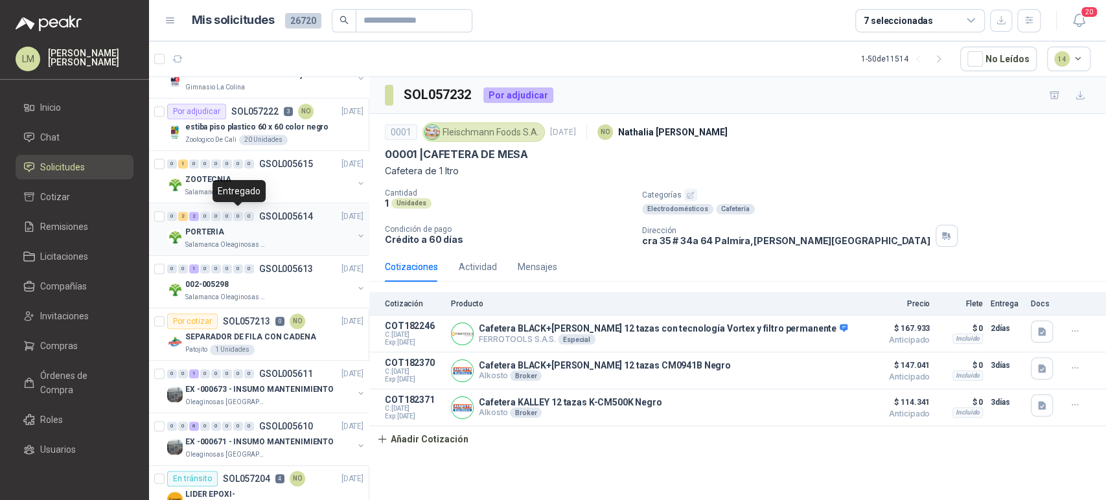
click at [243, 222] on div "0 2 2 0 0 0 0 0 GSOL005614 24/09/25" at bounding box center [266, 217] width 199 height 16
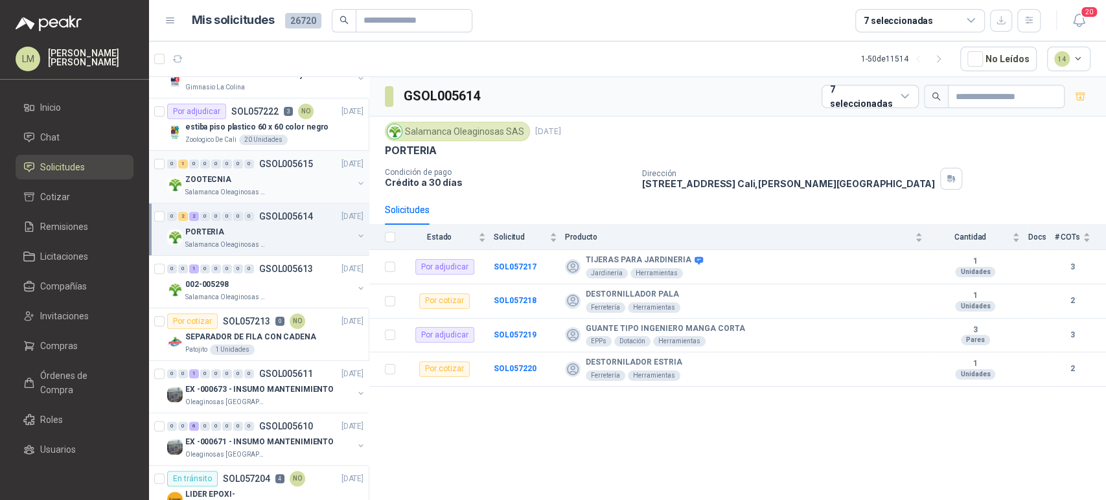
click at [273, 183] on div "ZOOTECNIA" at bounding box center [269, 180] width 168 height 16
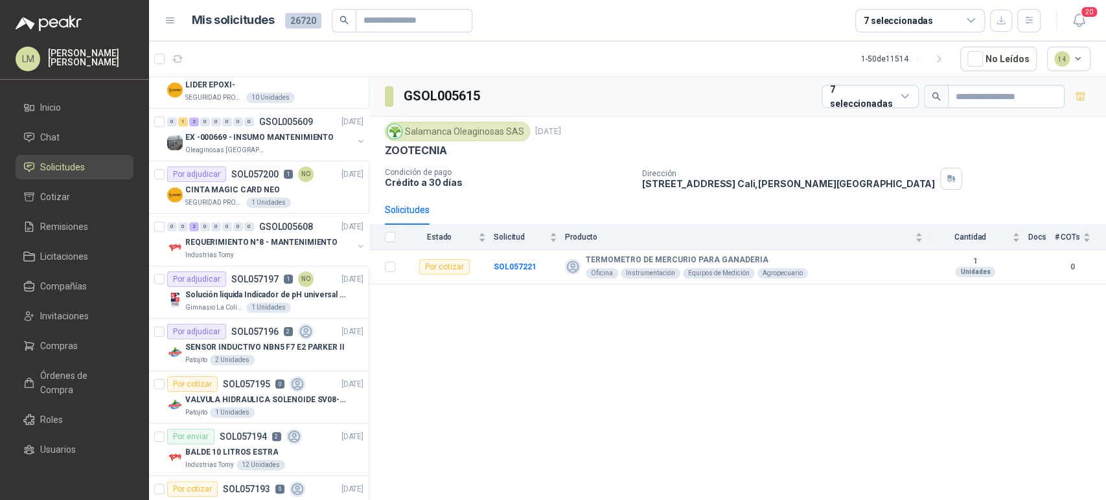
scroll to position [935, 0]
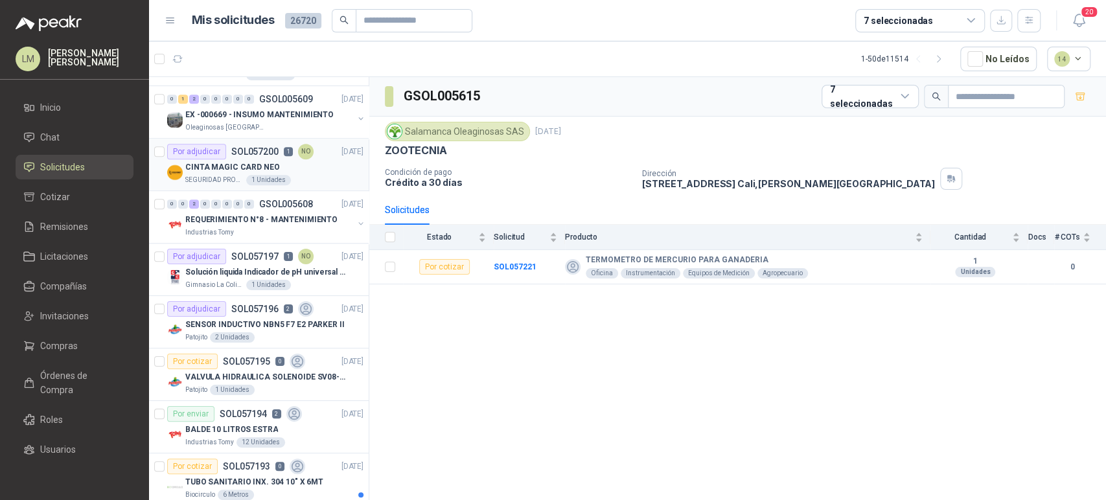
click at [267, 172] on div "CINTA MAGIC CARD NEO" at bounding box center [274, 167] width 178 height 16
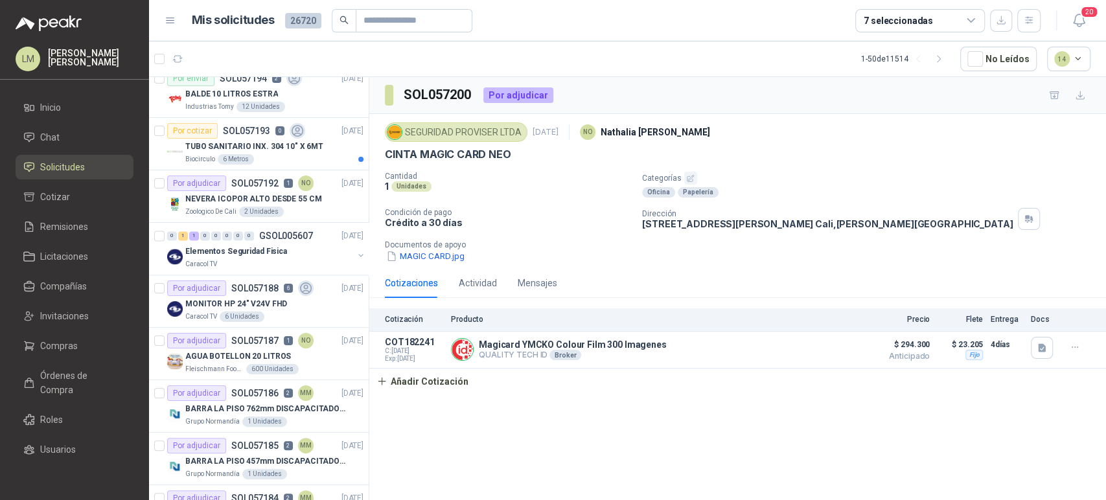
scroll to position [1295, 0]
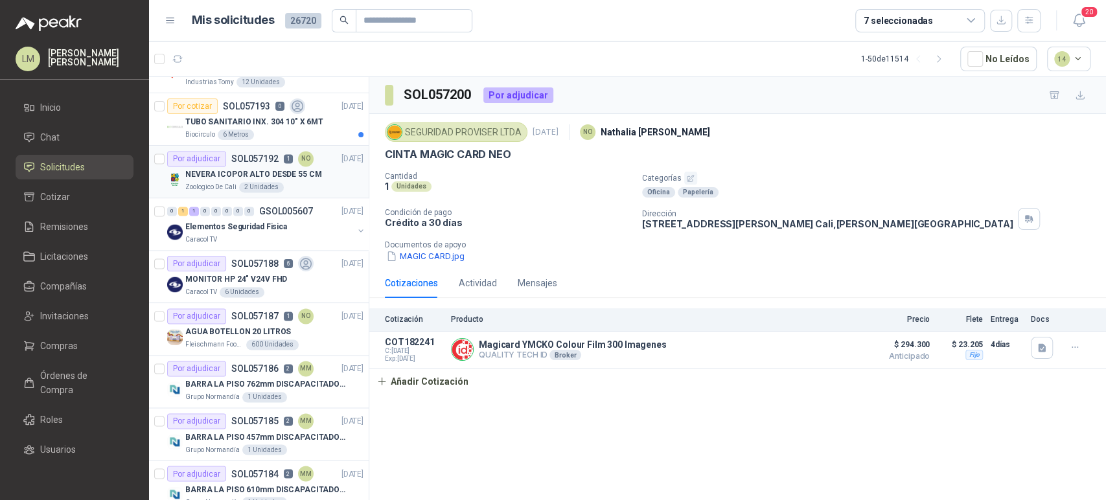
click at [247, 170] on p "NEVERA ICOPOR ALTO DESDE 55 CM" at bounding box center [253, 174] width 136 height 12
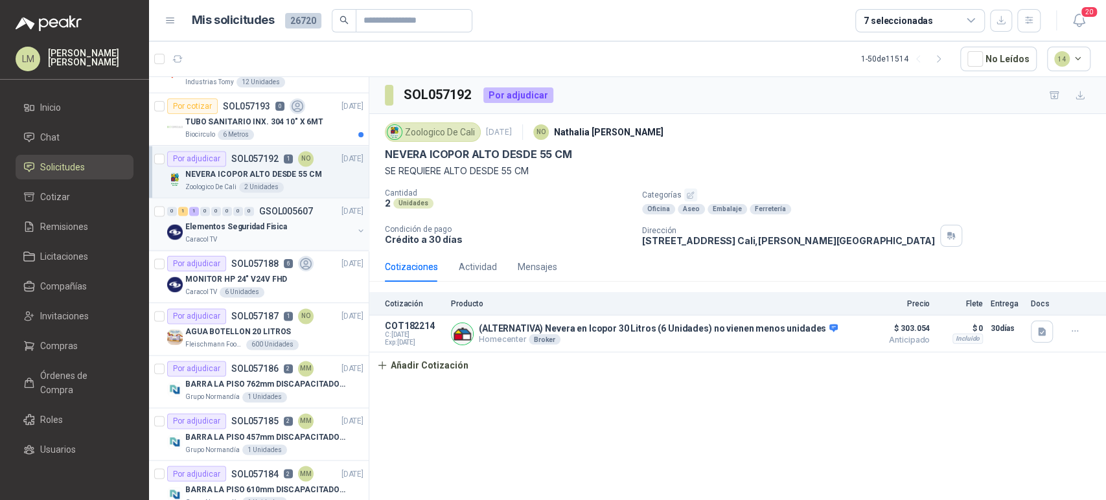
click at [356, 227] on button "button" at bounding box center [361, 230] width 10 height 10
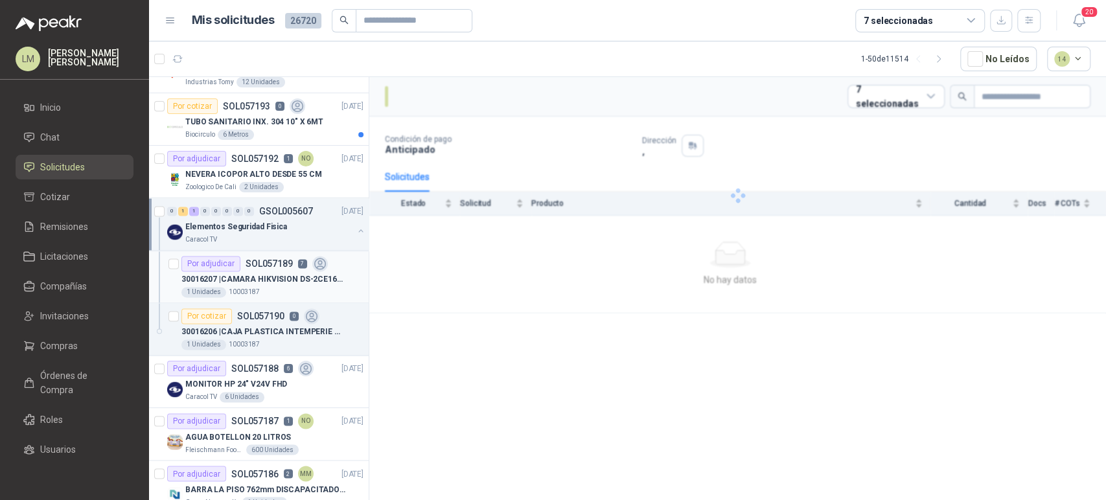
click at [266, 273] on p "30016207 | CAMARA HIKVISION DS-2CE16D0T-IRPF (2.8 mm) (C) HD 2MP" at bounding box center [261, 279] width 161 height 12
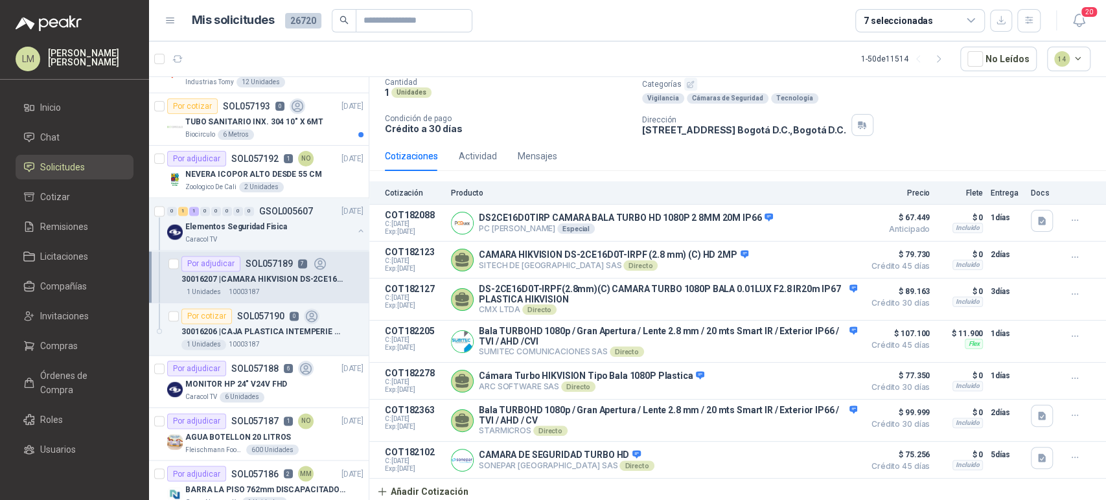
scroll to position [116, 0]
click at [281, 177] on p "NEVERA ICOPOR ALTO DESDE 55 CM" at bounding box center [253, 174] width 136 height 12
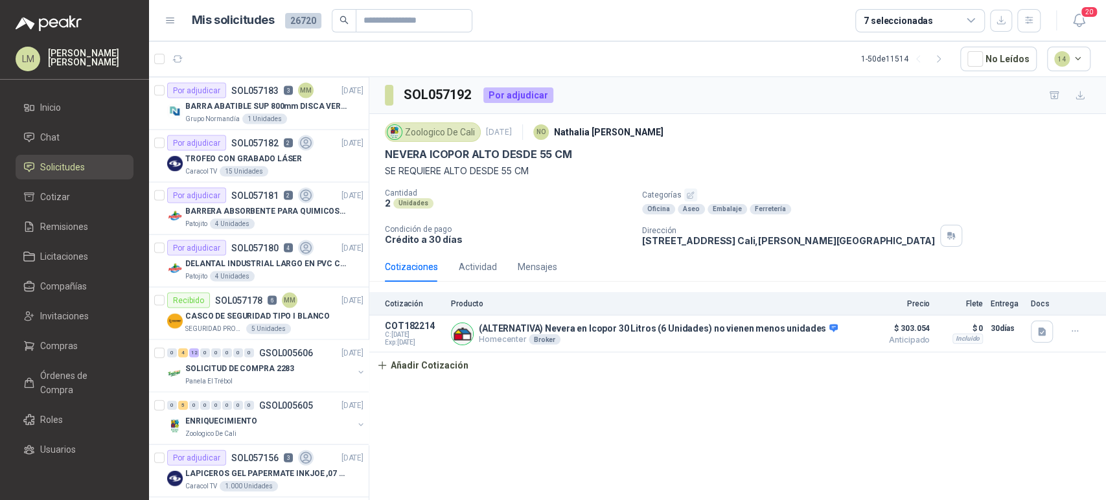
scroll to position [1871, 0]
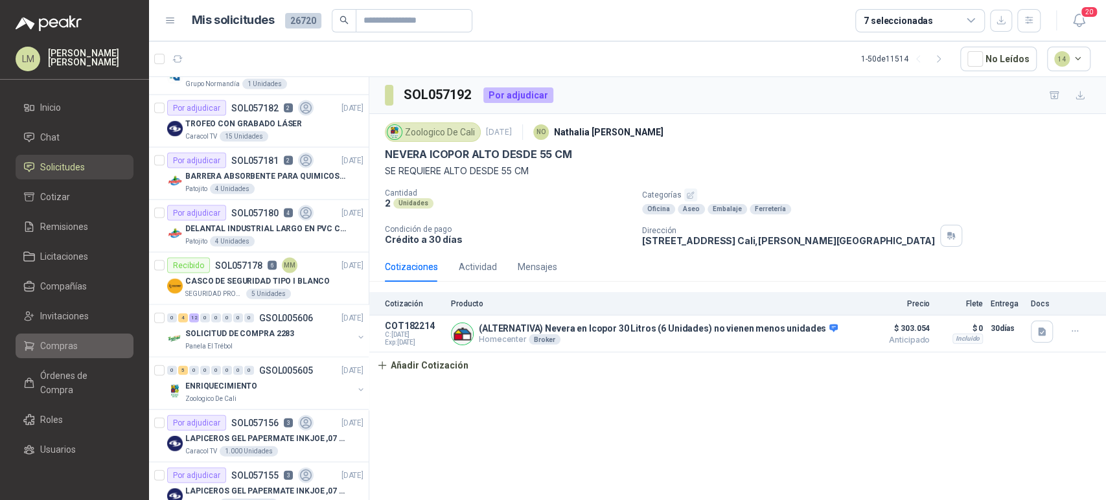
click at [62, 335] on link "Compras" at bounding box center [75, 346] width 118 height 25
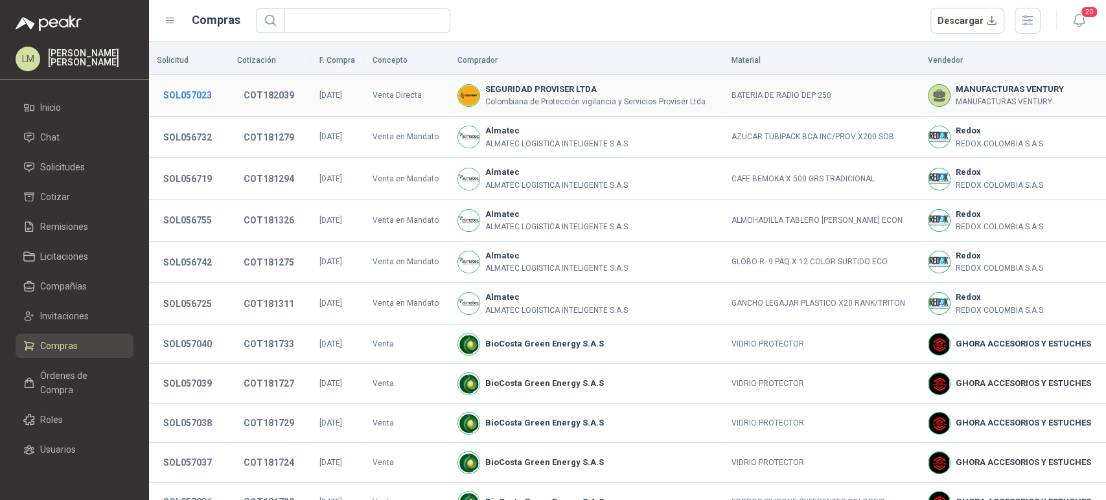
click at [199, 99] on button "SOL057023" at bounding box center [188, 95] width 62 height 23
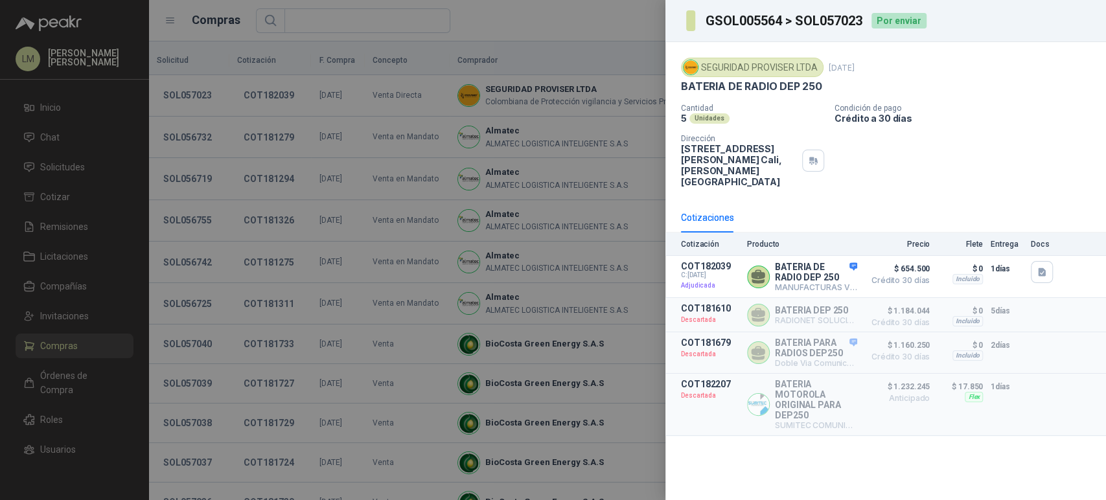
click at [310, 118] on div at bounding box center [553, 250] width 1106 height 500
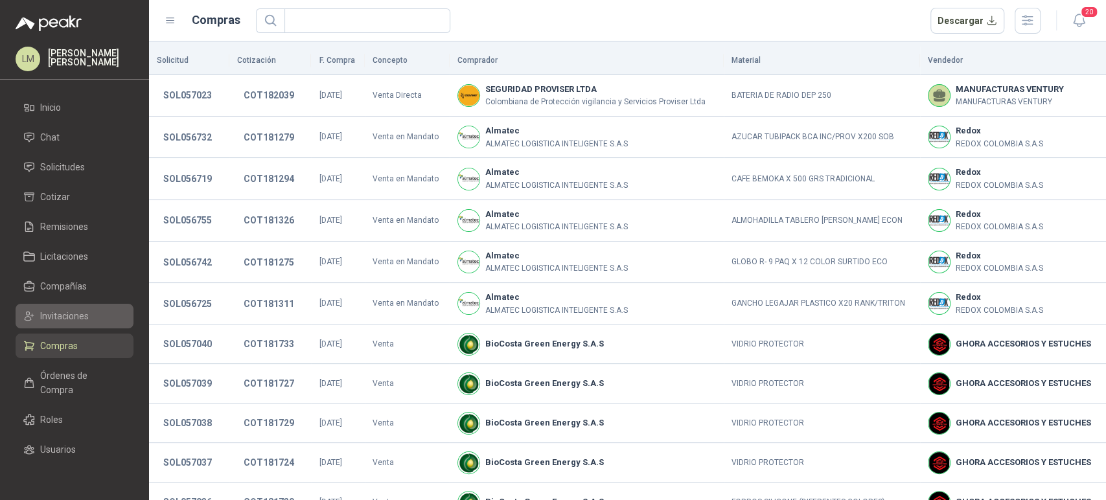
click at [41, 307] on link "Invitaciones" at bounding box center [75, 316] width 118 height 25
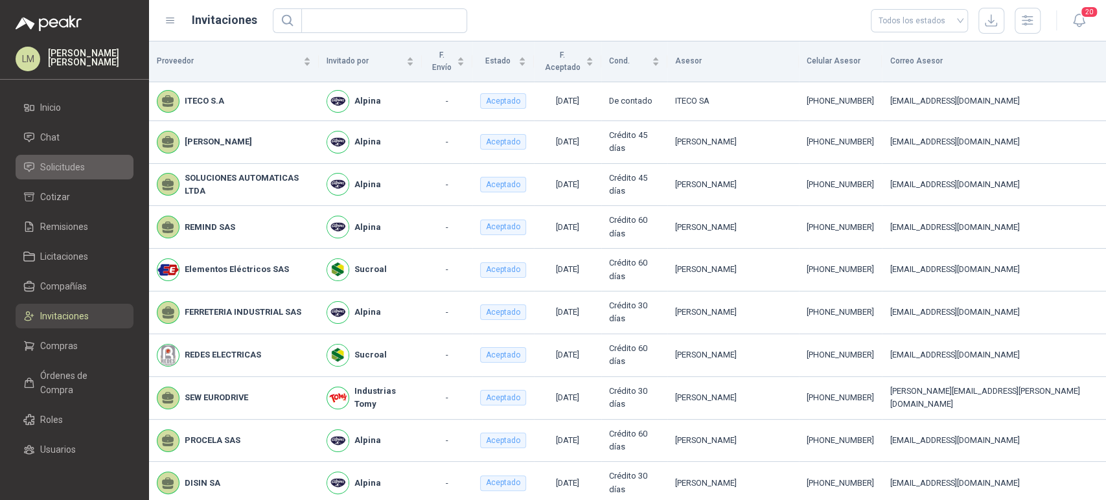
click at [67, 165] on span "Solicitudes" at bounding box center [62, 167] width 45 height 14
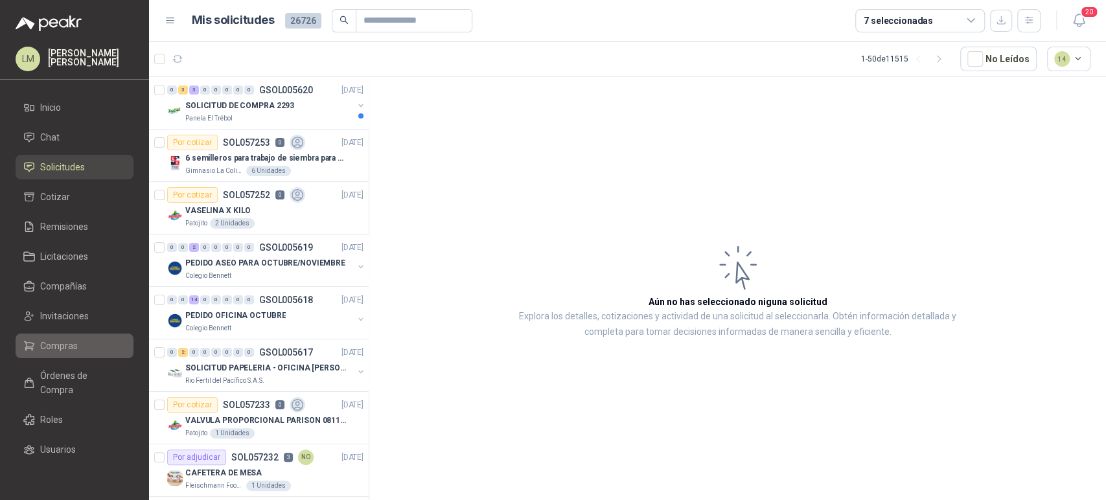
click at [49, 341] on span "Compras" at bounding box center [59, 346] width 38 height 14
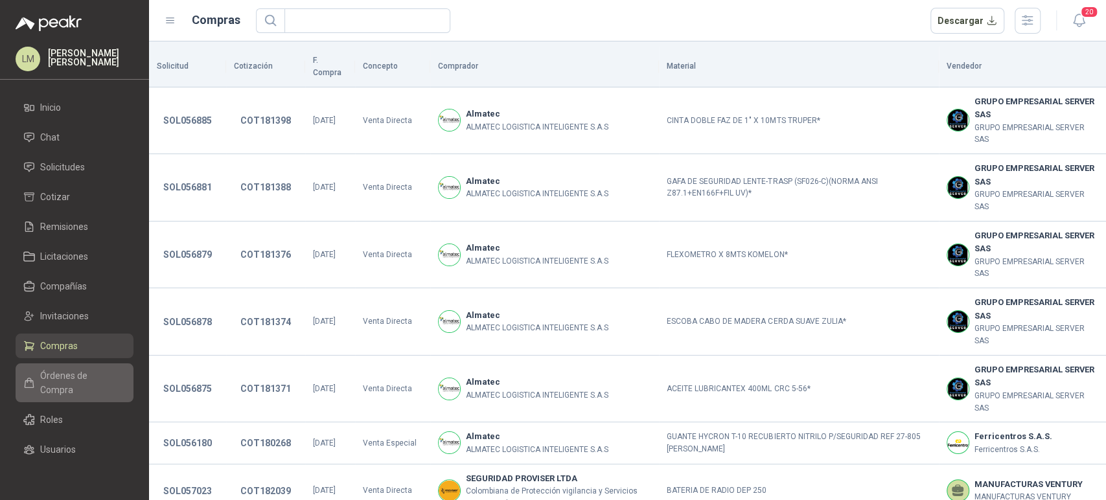
click at [58, 386] on span "Órdenes de Compra" at bounding box center [80, 383] width 81 height 29
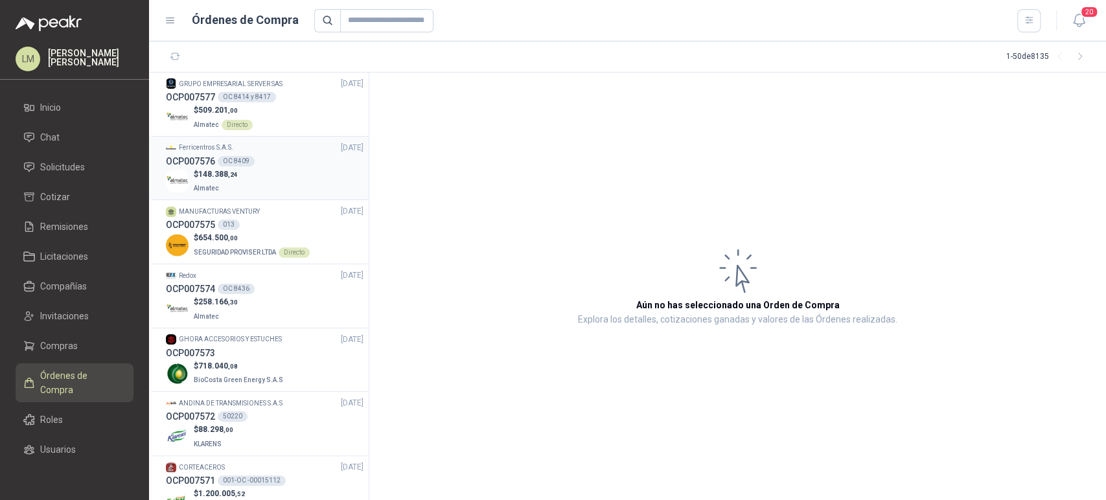
click at [218, 165] on div "OCP007576 OC 8409" at bounding box center [265, 161] width 198 height 14
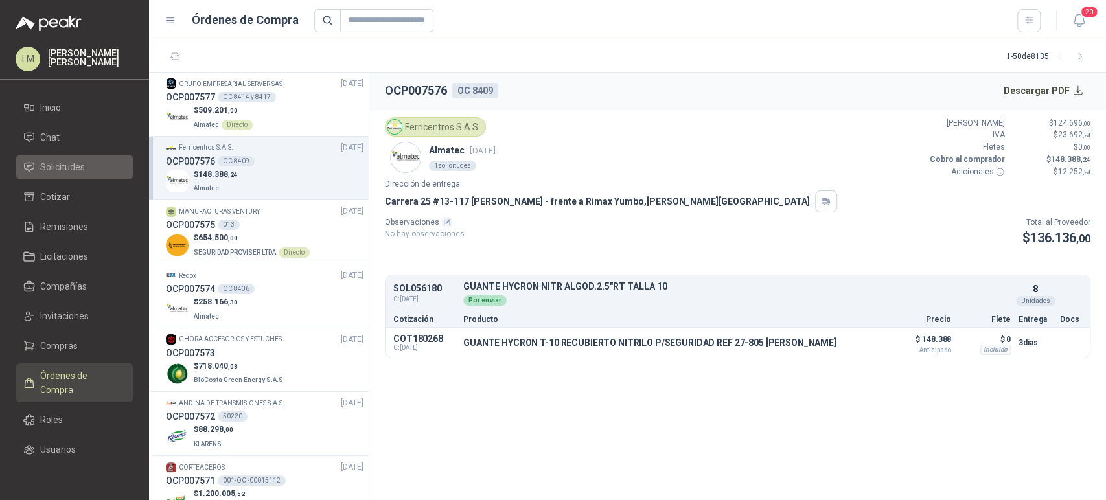
click at [76, 161] on span "Solicitudes" at bounding box center [62, 167] width 45 height 14
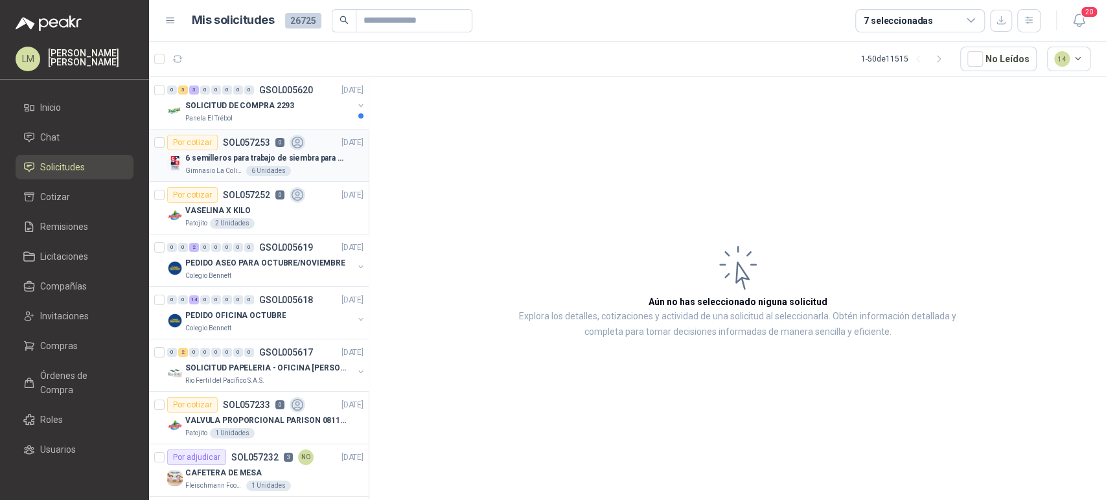
click at [259, 163] on p "6 semilleros para trabajo de siembra para estudiantes en la granja" at bounding box center [265, 158] width 161 height 12
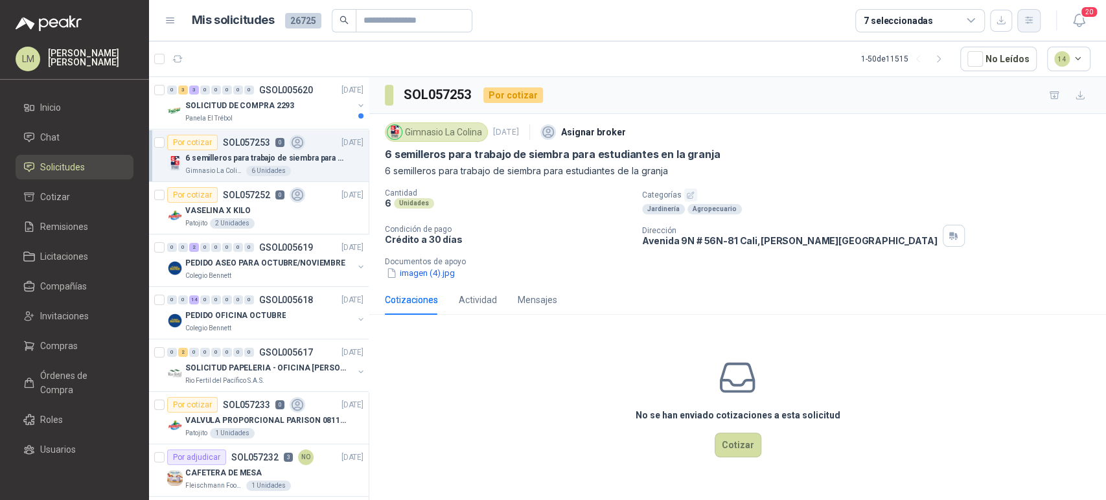
click at [1031, 21] on icon "button" at bounding box center [1028, 20] width 11 height 11
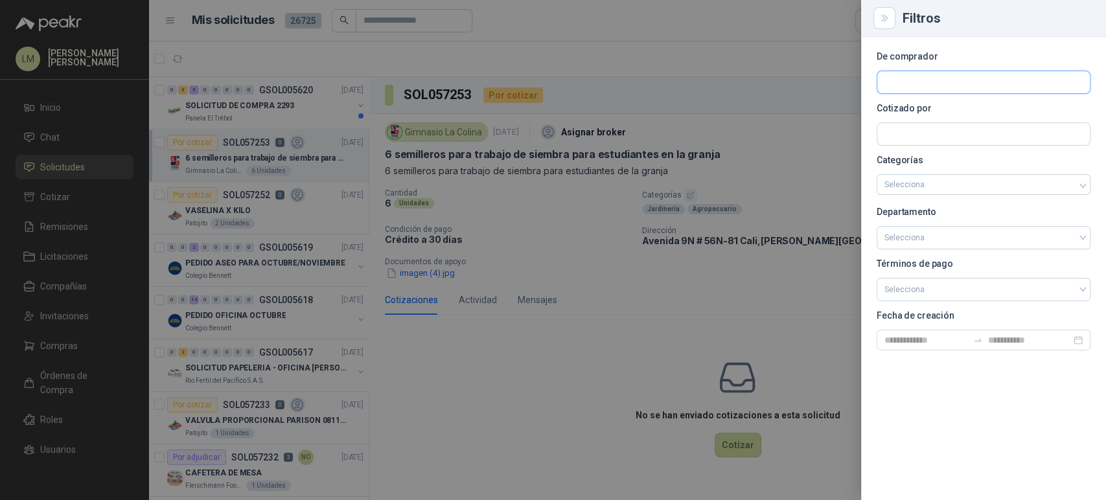
click at [952, 76] on input "text" at bounding box center [983, 82] width 212 height 22
type input "*****"
click at [937, 114] on span "Compañia Colombiana de esmaltes SA -" at bounding box center [964, 117] width 115 height 6
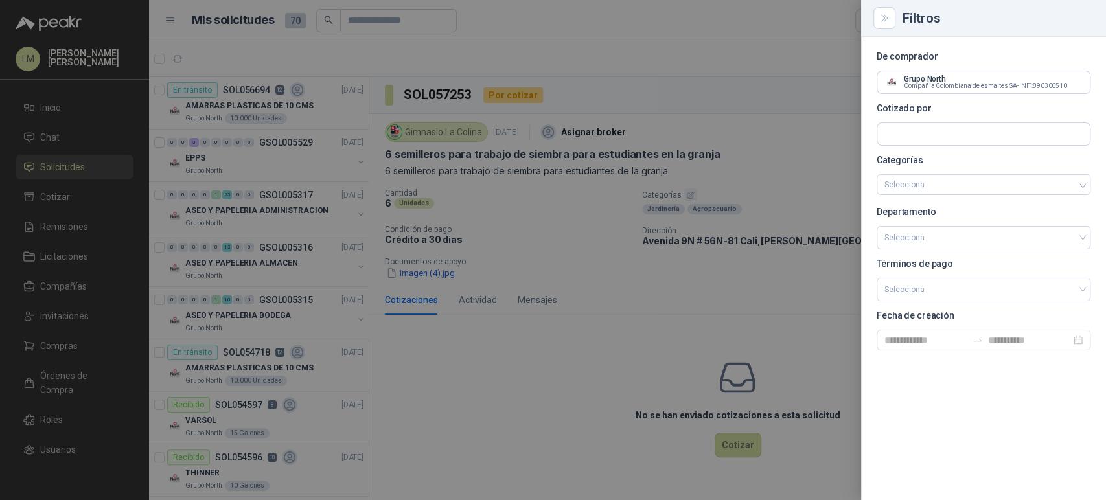
click at [481, 203] on div at bounding box center [553, 250] width 1106 height 500
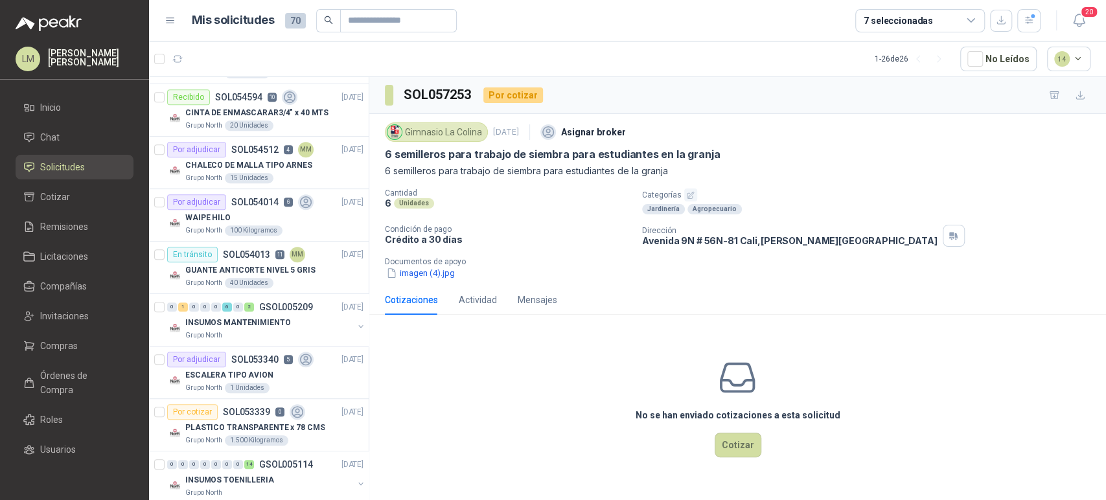
scroll to position [431, 0]
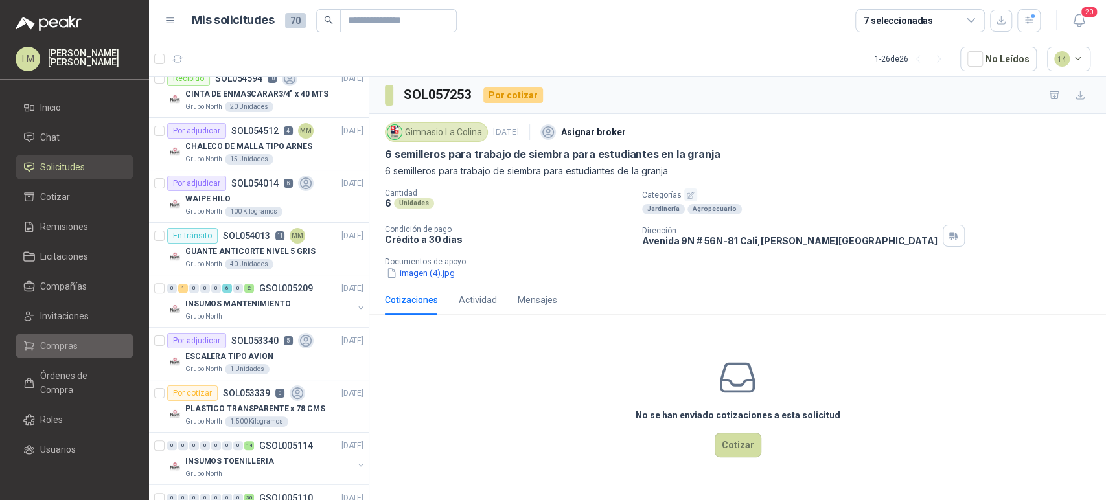
click at [45, 346] on span "Compras" at bounding box center [59, 346] width 38 height 14
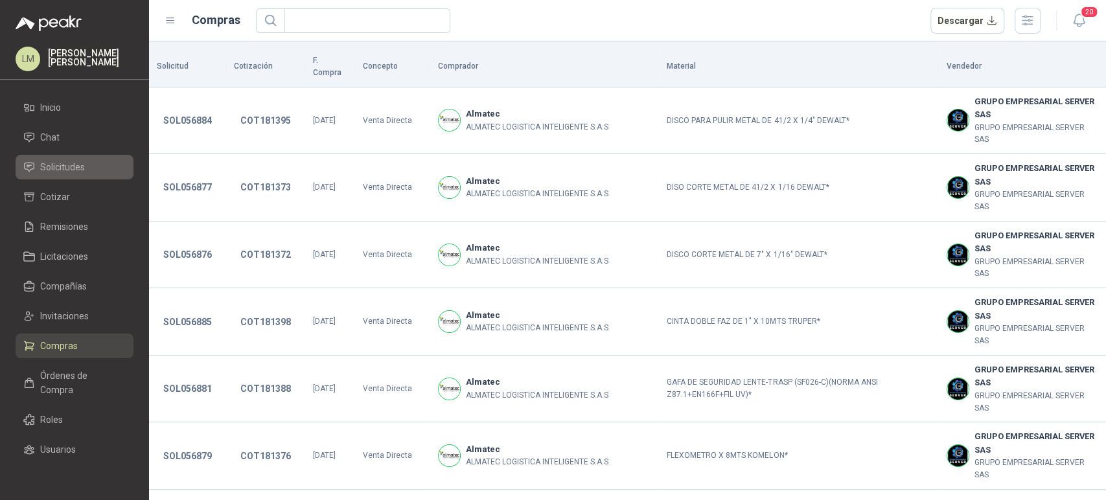
click at [67, 167] on span "Solicitudes" at bounding box center [62, 167] width 45 height 14
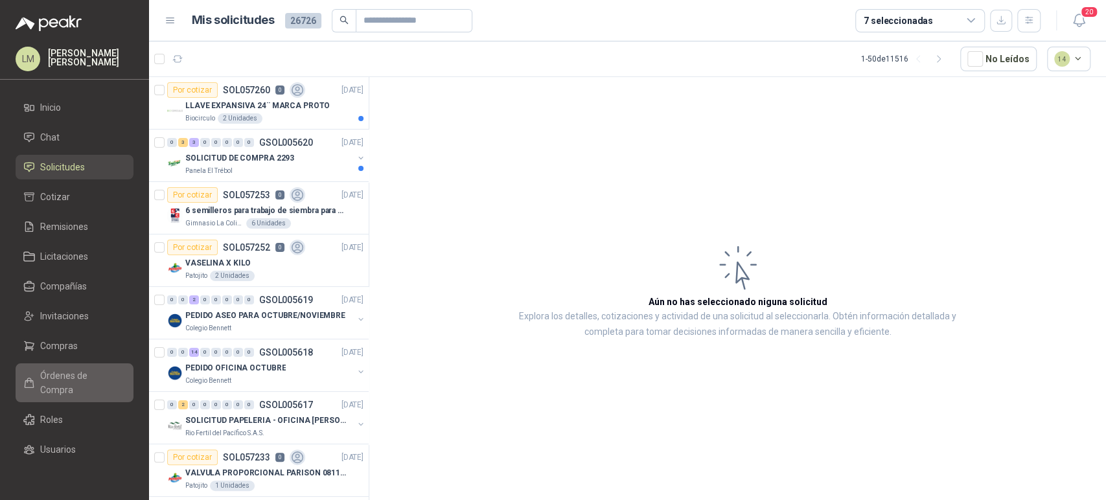
click at [62, 389] on span "Órdenes de Compra" at bounding box center [80, 383] width 81 height 29
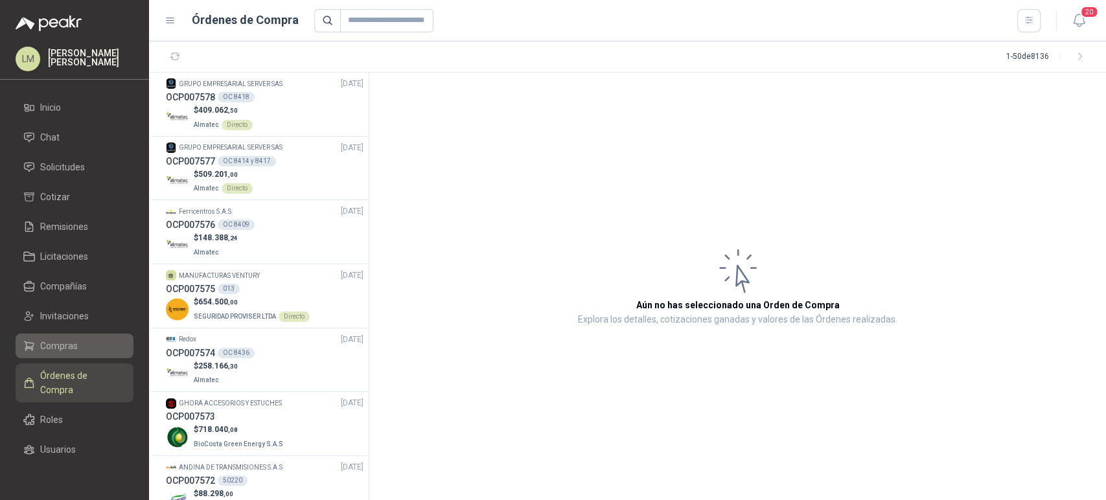
click at [53, 354] on link "Compras" at bounding box center [75, 346] width 118 height 25
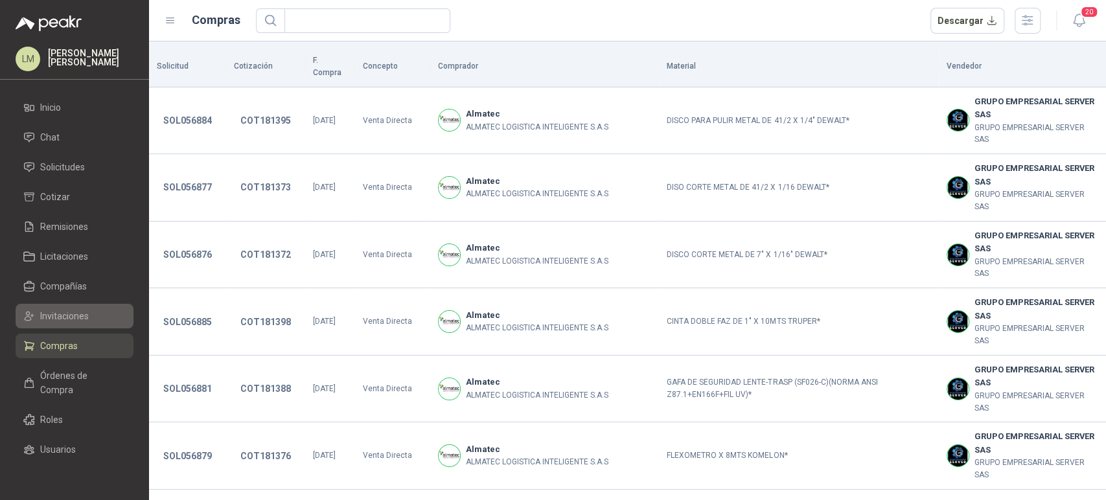
click at [53, 316] on span "Invitaciones" at bounding box center [64, 316] width 49 height 14
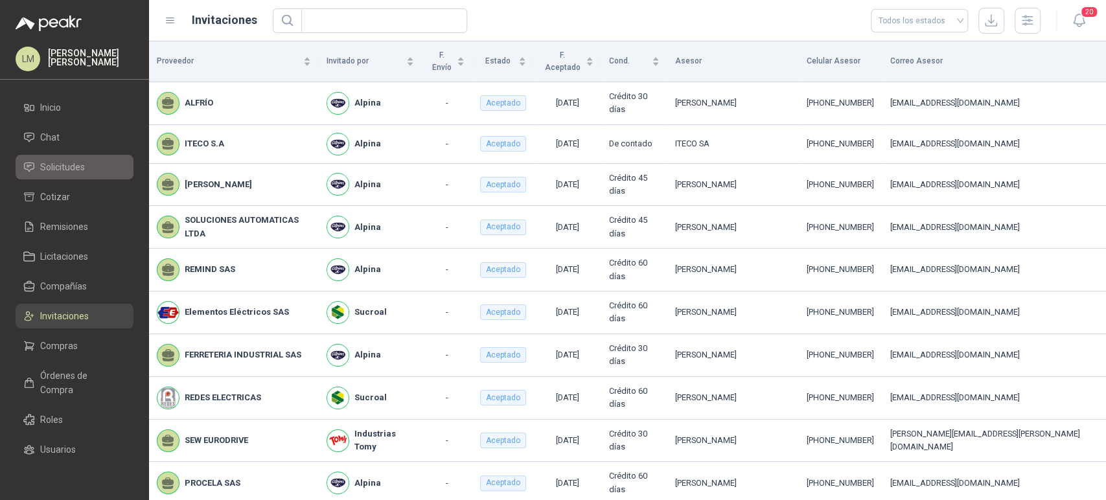
click at [59, 165] on span "Solicitudes" at bounding box center [62, 167] width 45 height 14
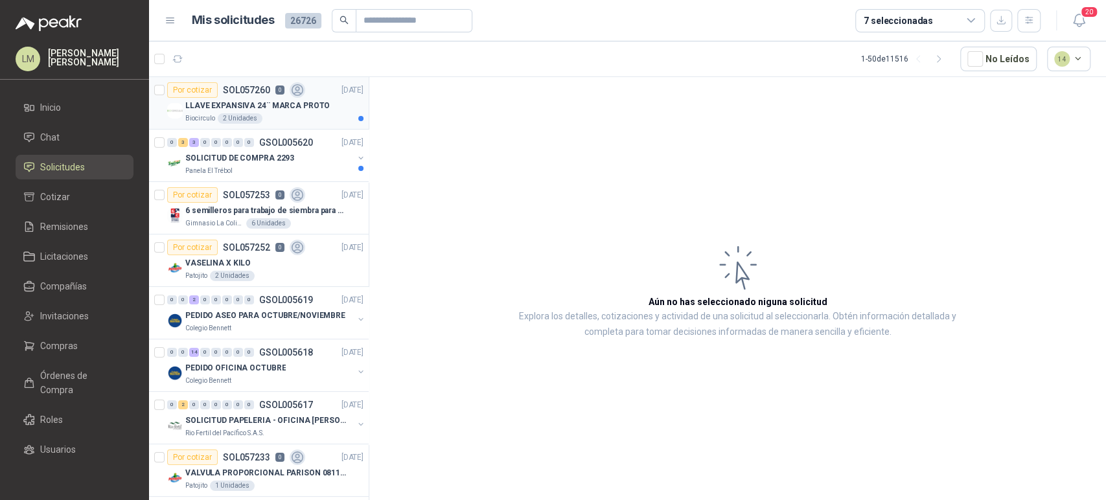
click at [255, 89] on p "SOL057260" at bounding box center [246, 90] width 47 height 9
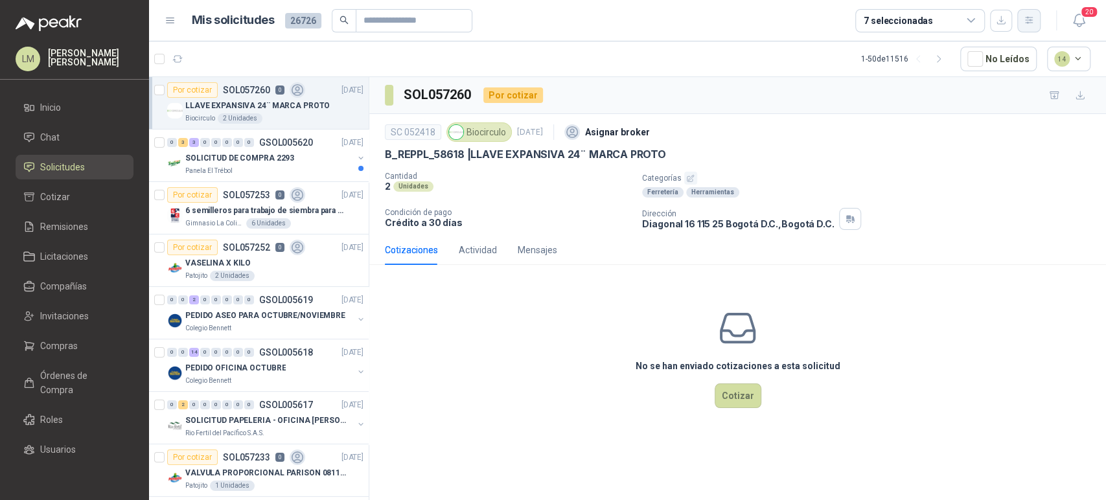
click at [1032, 17] on icon "button" at bounding box center [1028, 20] width 11 height 11
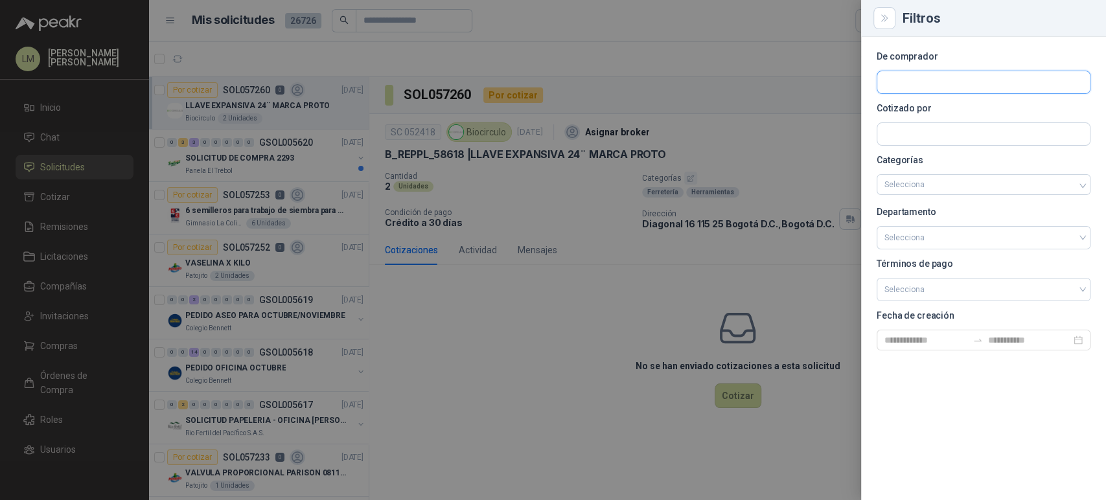
click at [926, 89] on input "text" at bounding box center [983, 82] width 212 height 22
type input "*****"
click at [919, 115] on span "NIT : 817000970" at bounding box center [930, 117] width 46 height 6
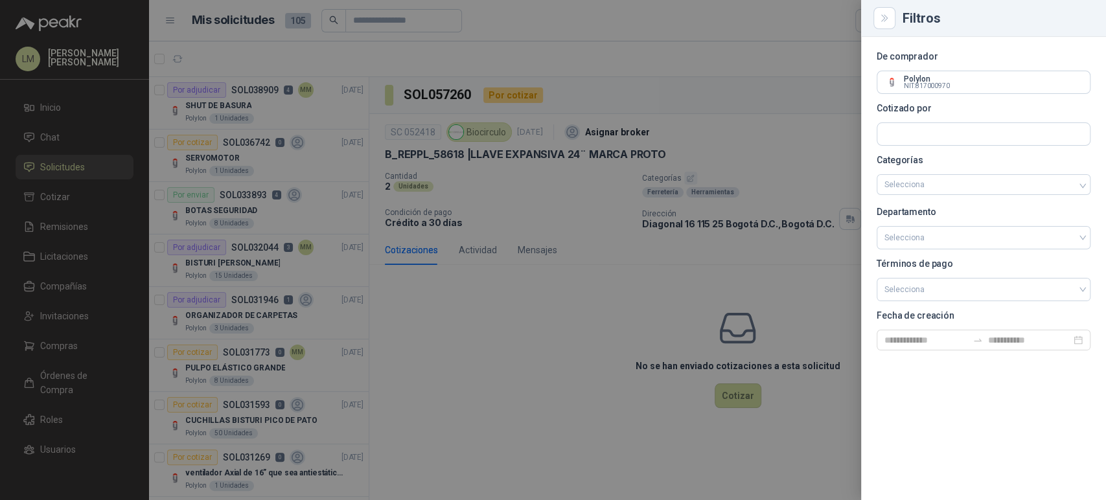
click at [703, 72] on div at bounding box center [553, 250] width 1106 height 500
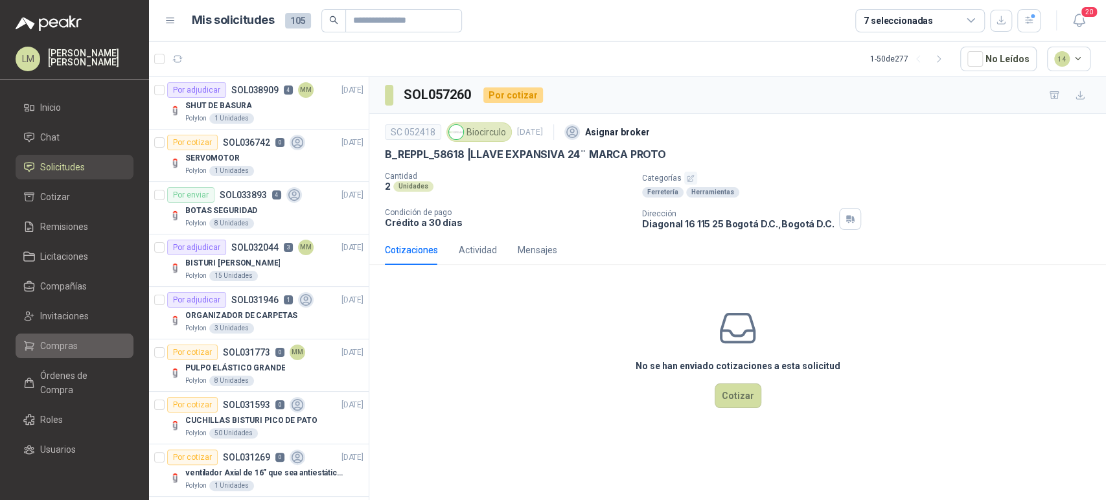
click at [74, 343] on span "Compras" at bounding box center [59, 346] width 38 height 14
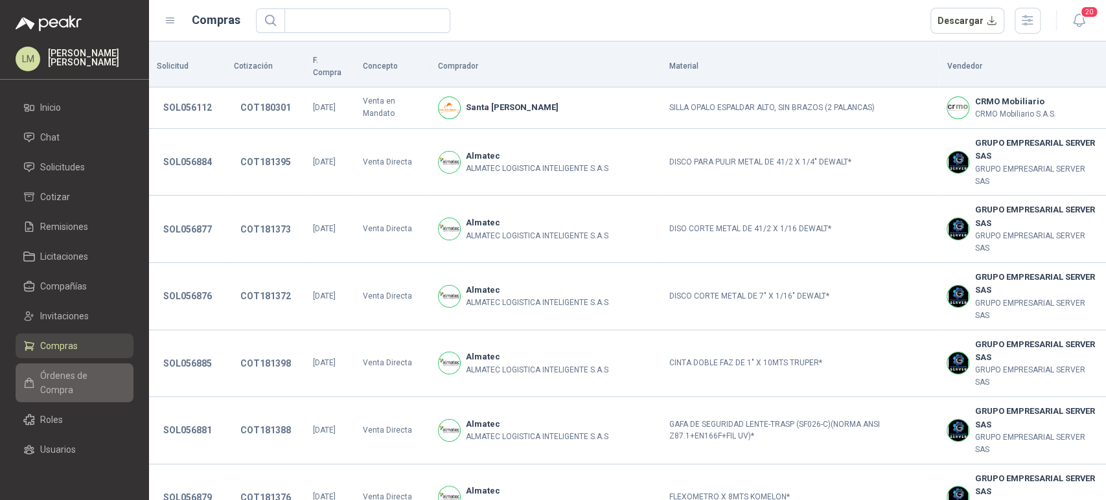
click at [58, 379] on span "Órdenes de Compra" at bounding box center [80, 383] width 81 height 29
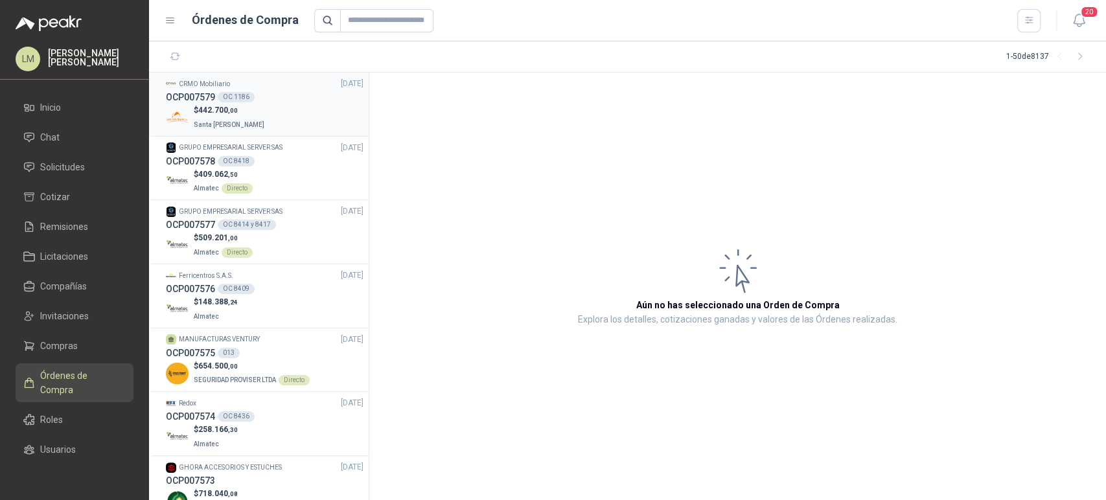
click at [213, 121] on span "Santa [PERSON_NAME]" at bounding box center [229, 124] width 71 height 7
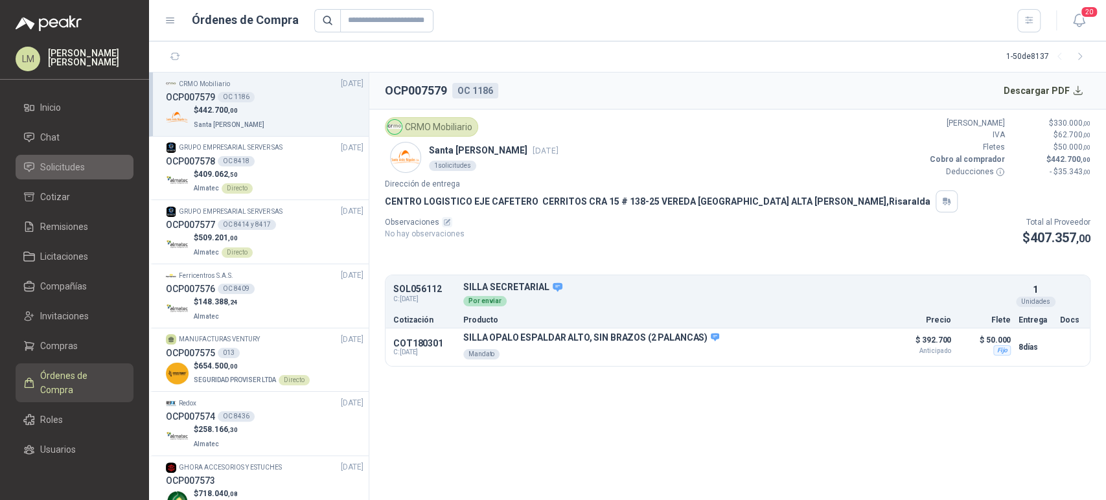
click at [45, 171] on span "Solicitudes" at bounding box center [62, 167] width 45 height 14
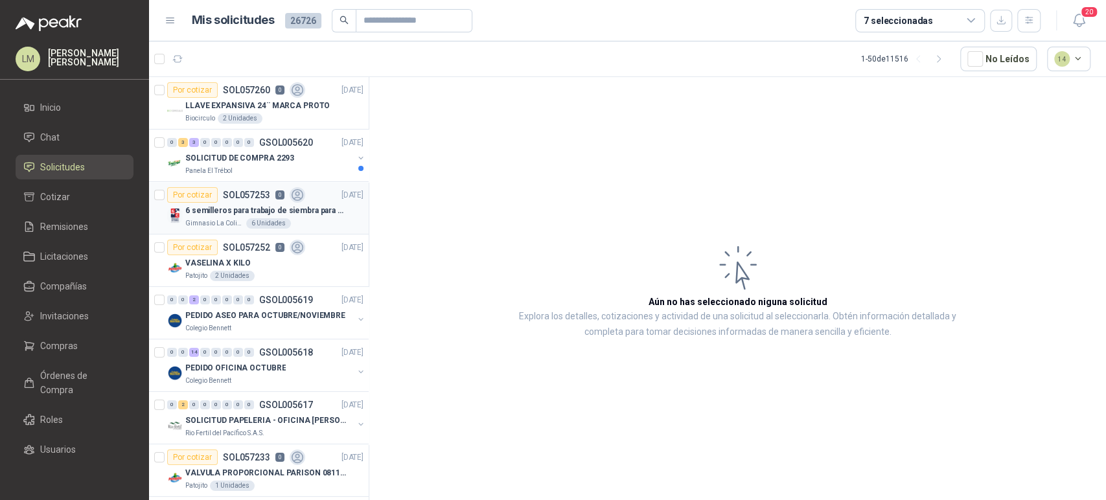
click at [238, 211] on p "6 semilleros para trabajo de siembra para estudiantes en la granja" at bounding box center [265, 211] width 161 height 12
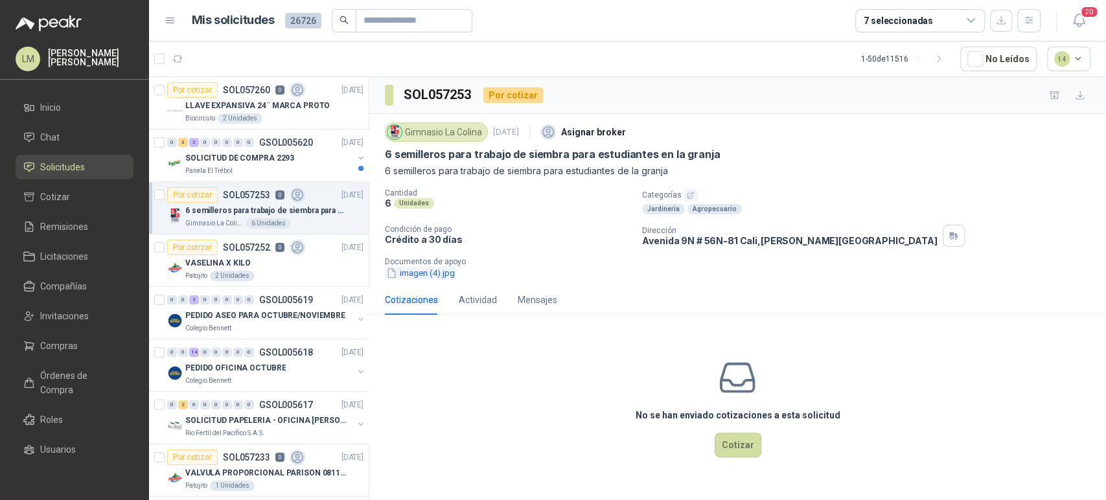
click at [426, 273] on button "imagen (4).jpg" at bounding box center [420, 273] width 71 height 14
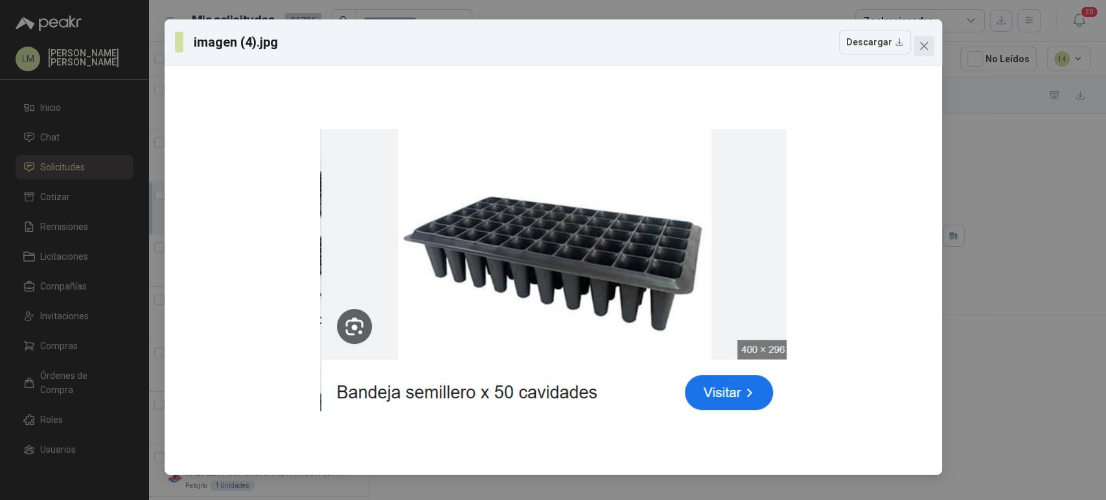
click at [919, 46] on icon "close" at bounding box center [923, 46] width 10 height 10
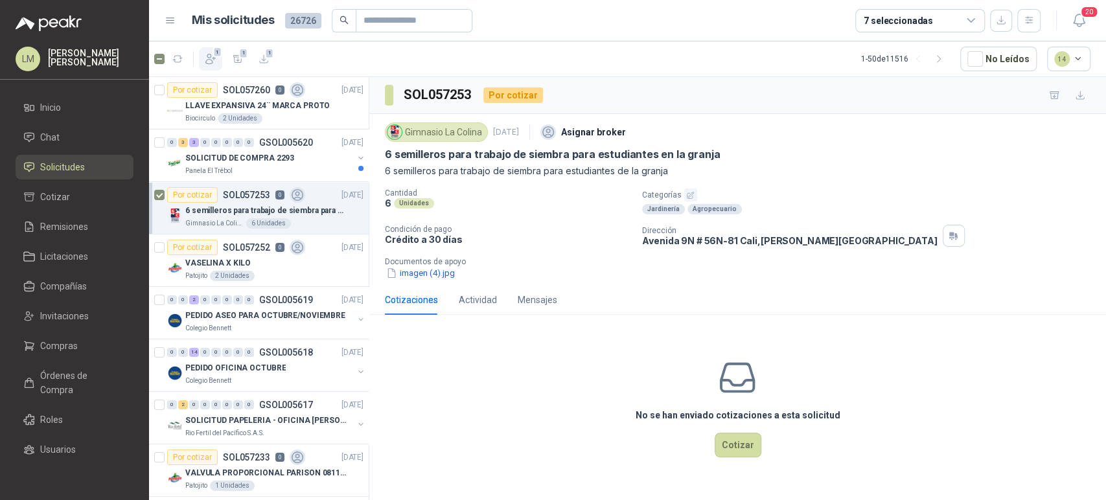
click at [216, 59] on icon "button" at bounding box center [210, 58] width 13 height 13
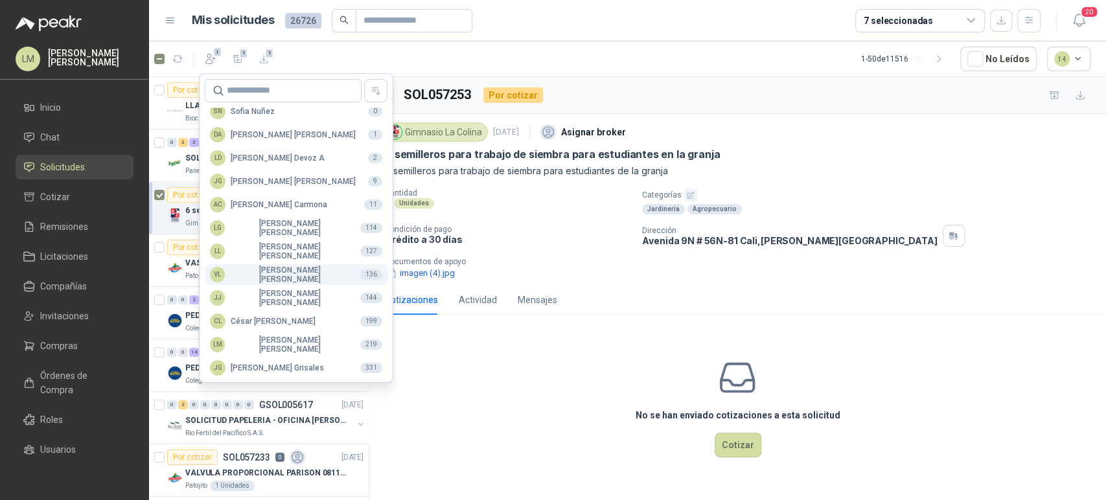
scroll to position [315, 0]
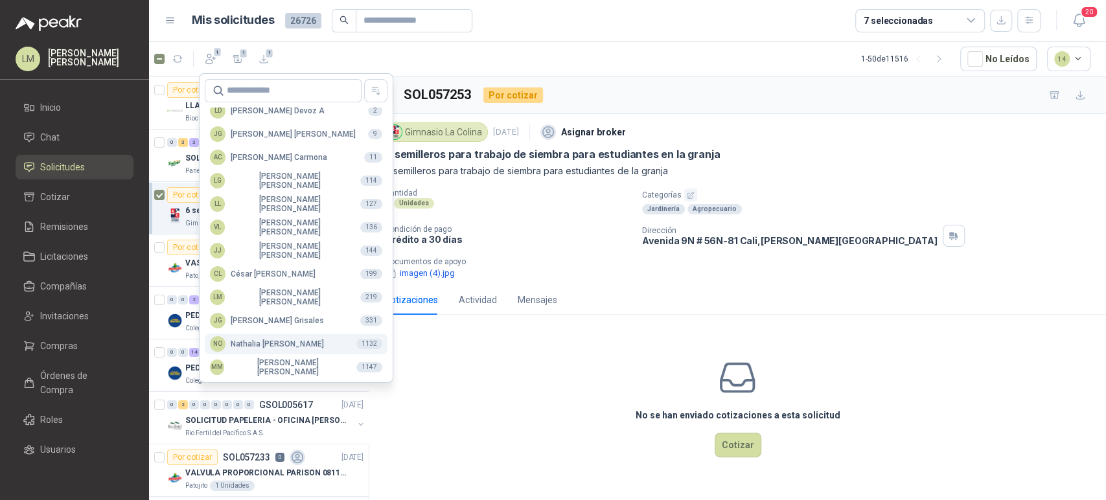
click at [247, 339] on div "NO Nathalia Ortega" at bounding box center [267, 344] width 114 height 16
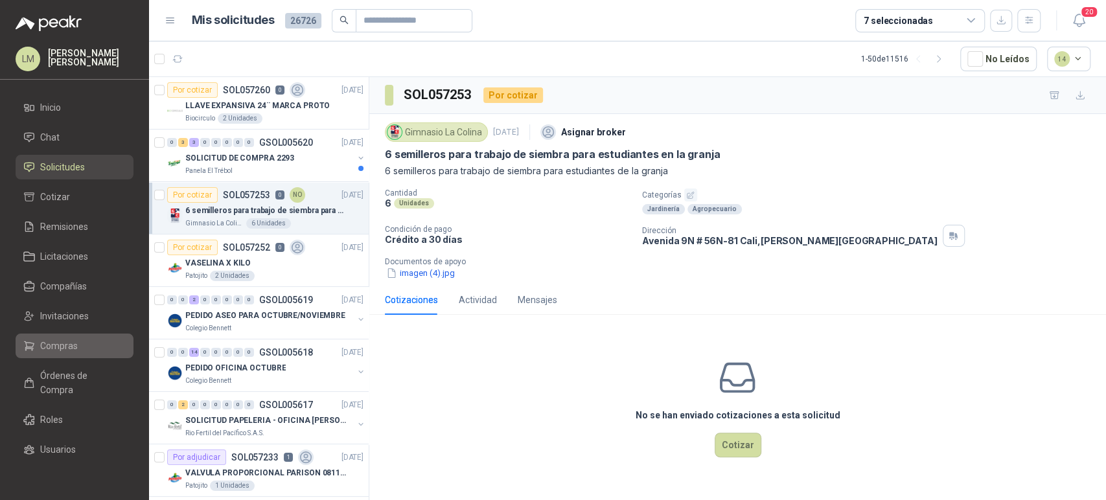
click at [56, 346] on span "Compras" at bounding box center [59, 346] width 38 height 14
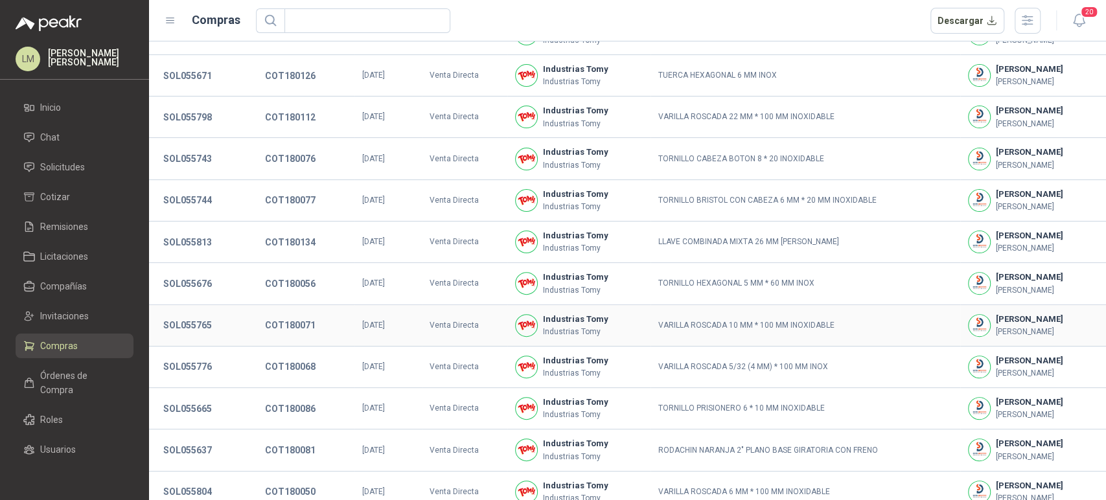
scroll to position [242, 0]
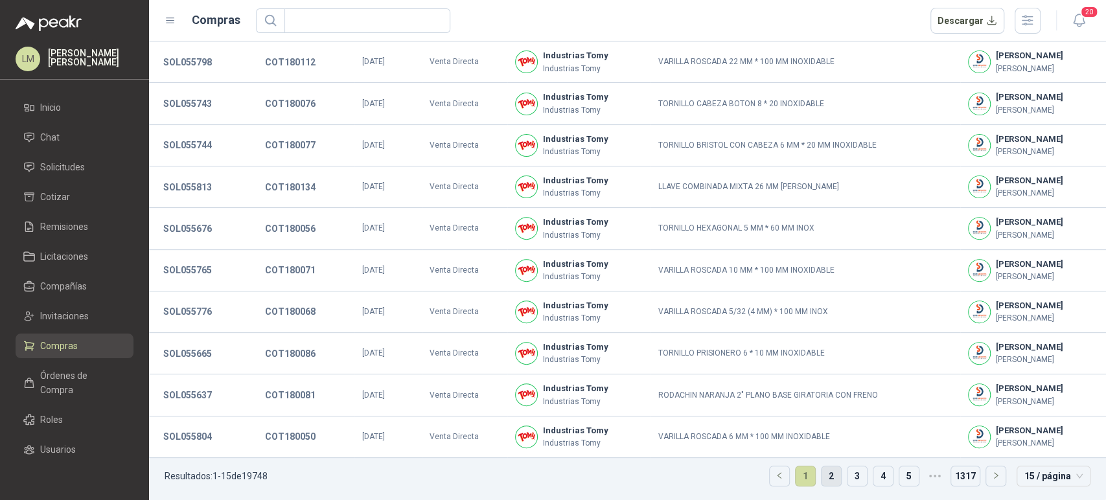
click at [825, 475] on link "2" at bounding box center [830, 475] width 19 height 19
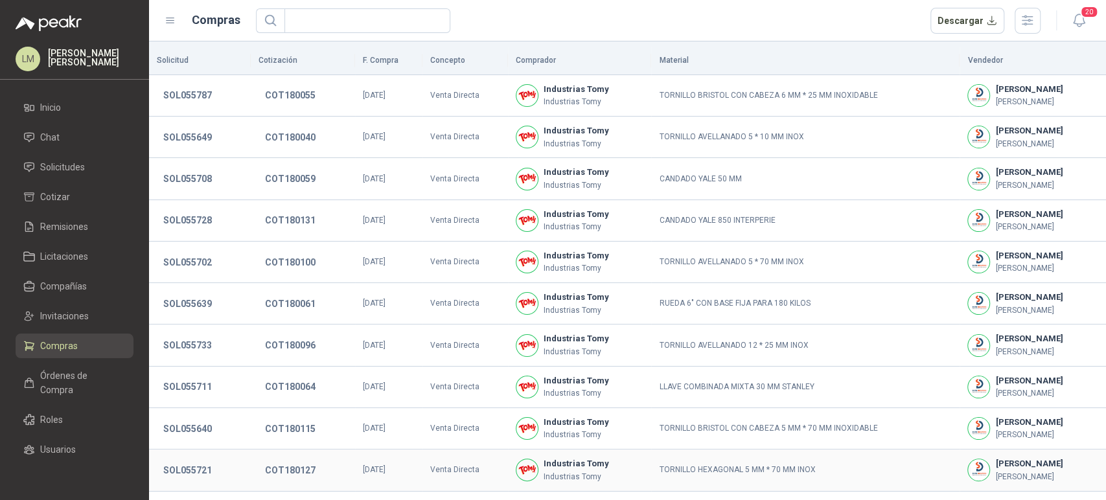
scroll to position [242, 0]
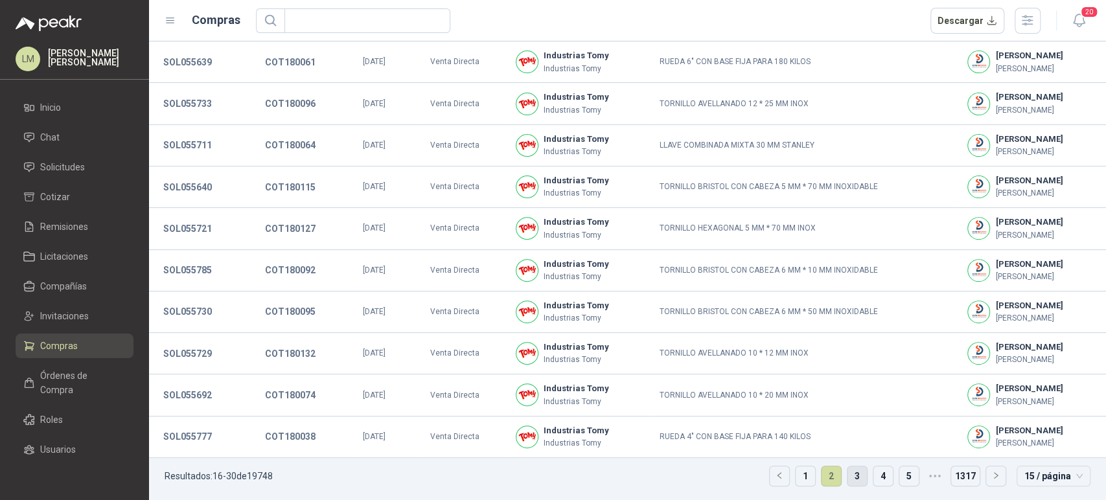
click at [847, 472] on link "3" at bounding box center [856, 475] width 19 height 19
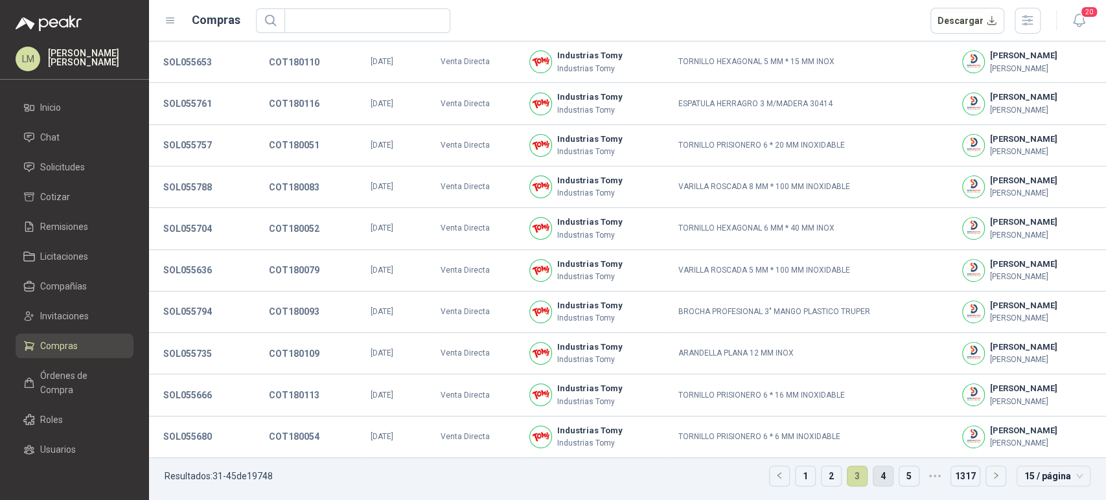
click at [873, 475] on link "4" at bounding box center [882, 475] width 19 height 19
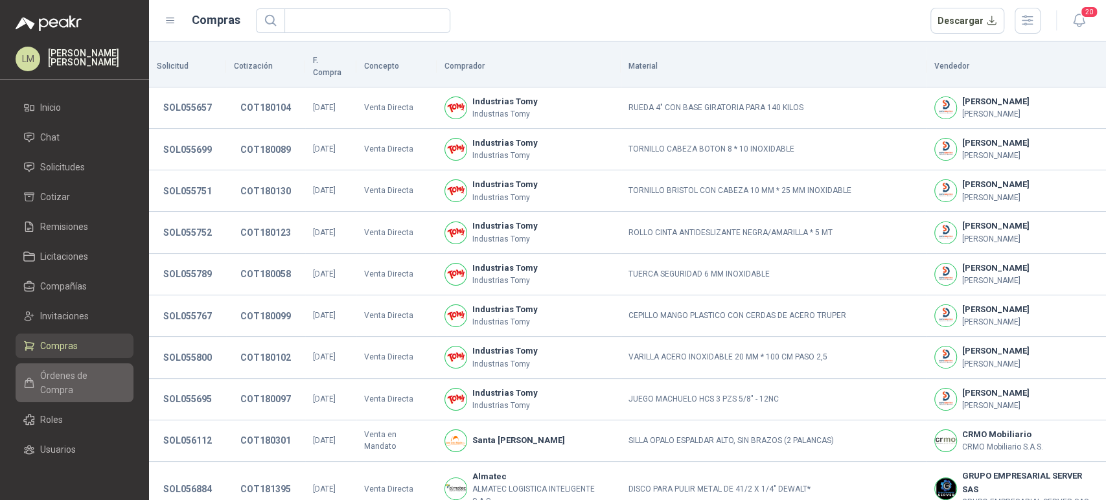
click at [65, 374] on span "Órdenes de Compra" at bounding box center [80, 383] width 81 height 29
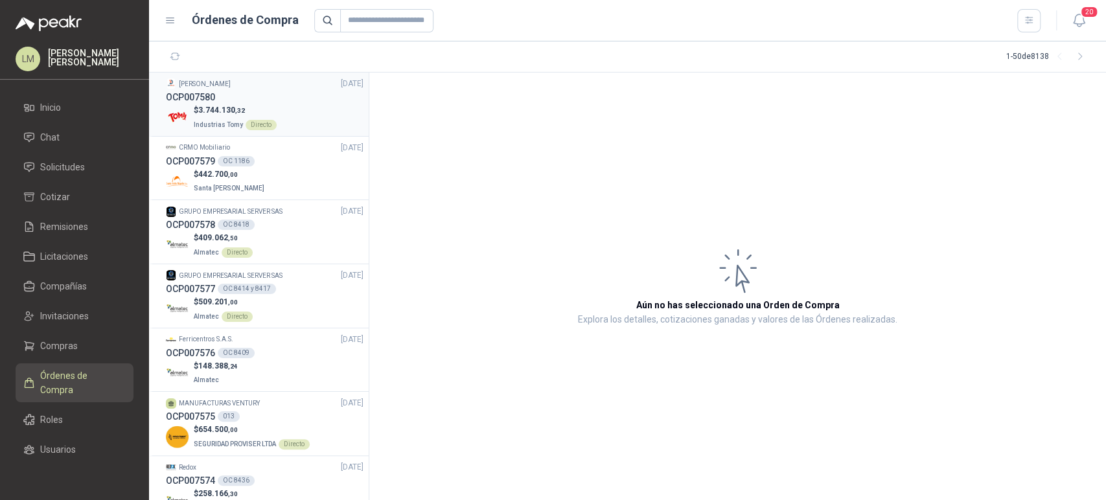
click at [271, 101] on div "OCP007580" at bounding box center [265, 97] width 198 height 14
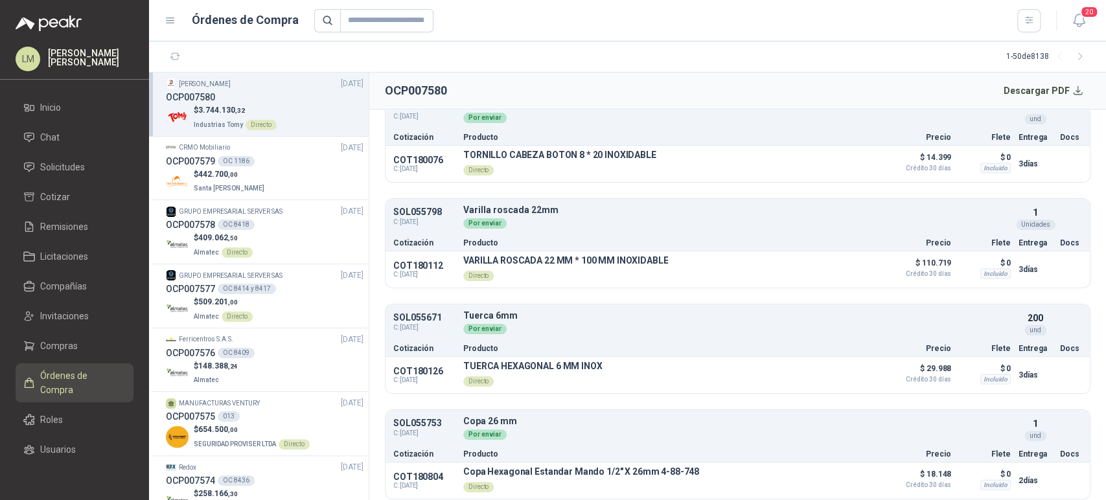
scroll to position [5380, 0]
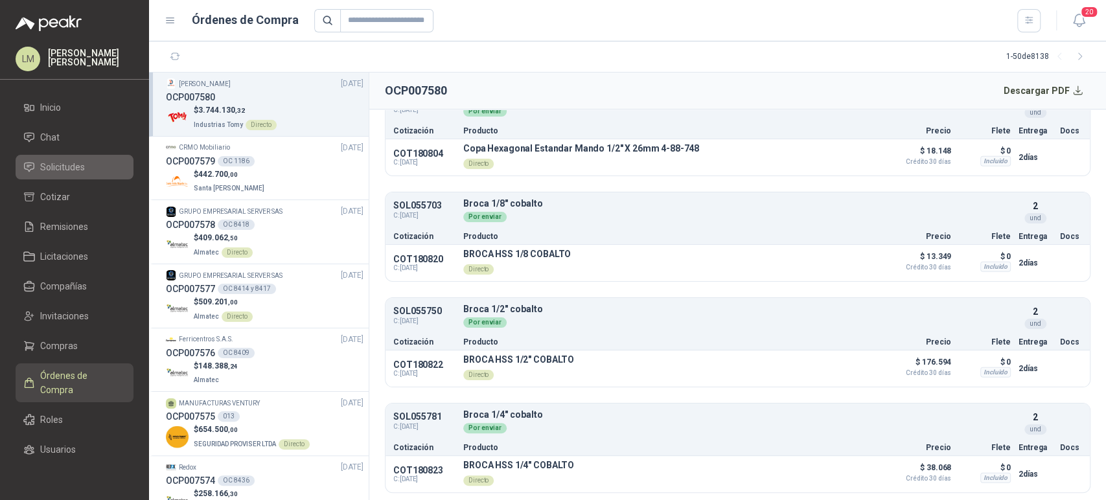
click at [59, 172] on span "Solicitudes" at bounding box center [62, 167] width 45 height 14
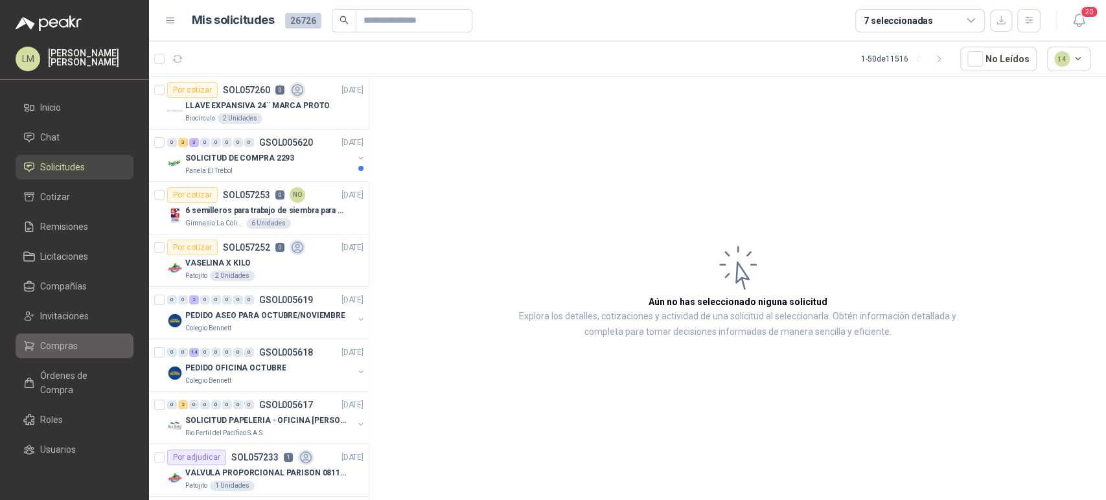
click at [51, 344] on span "Compras" at bounding box center [59, 346] width 38 height 14
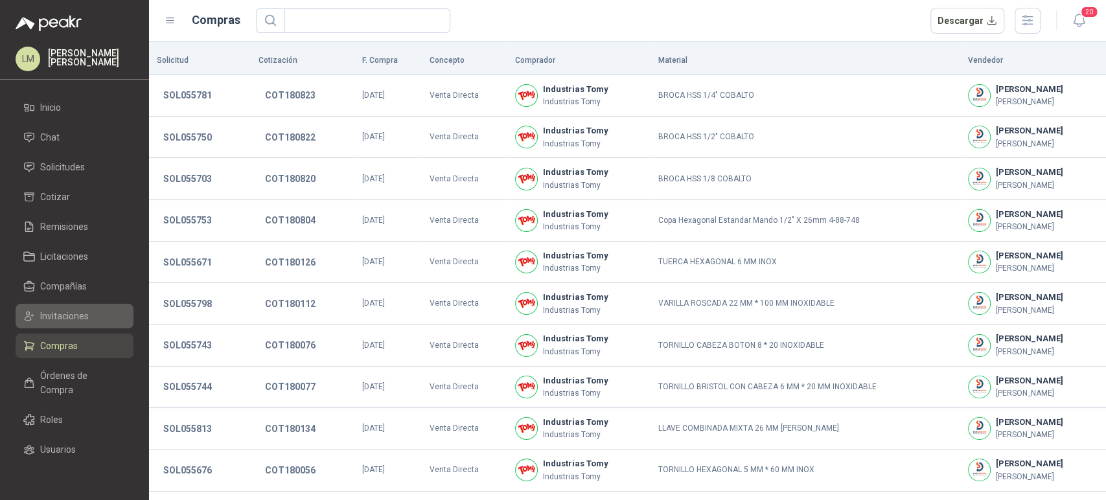
click at [60, 315] on span "Invitaciones" at bounding box center [64, 316] width 49 height 14
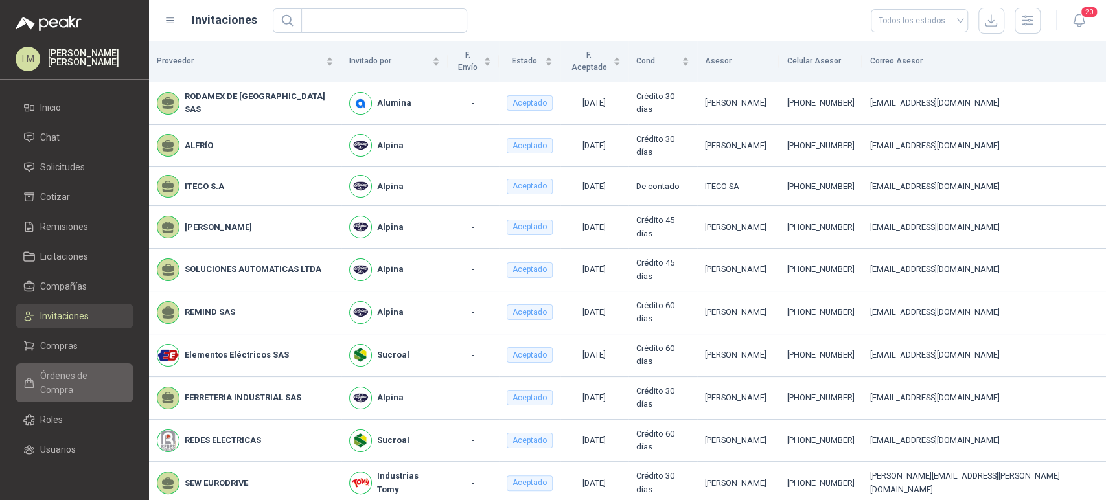
click at [55, 377] on span "Órdenes de Compra" at bounding box center [80, 383] width 81 height 29
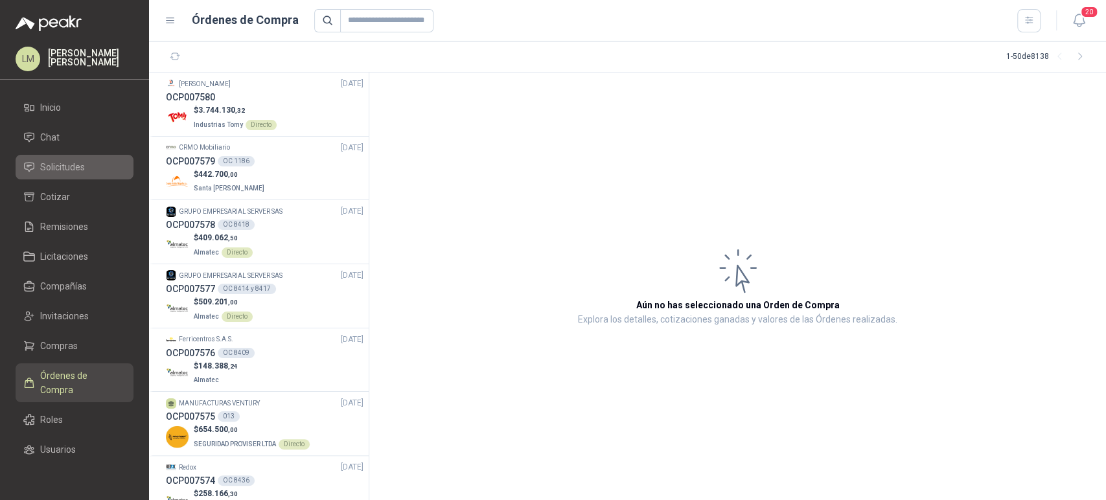
click at [67, 166] on span "Solicitudes" at bounding box center [62, 167] width 45 height 14
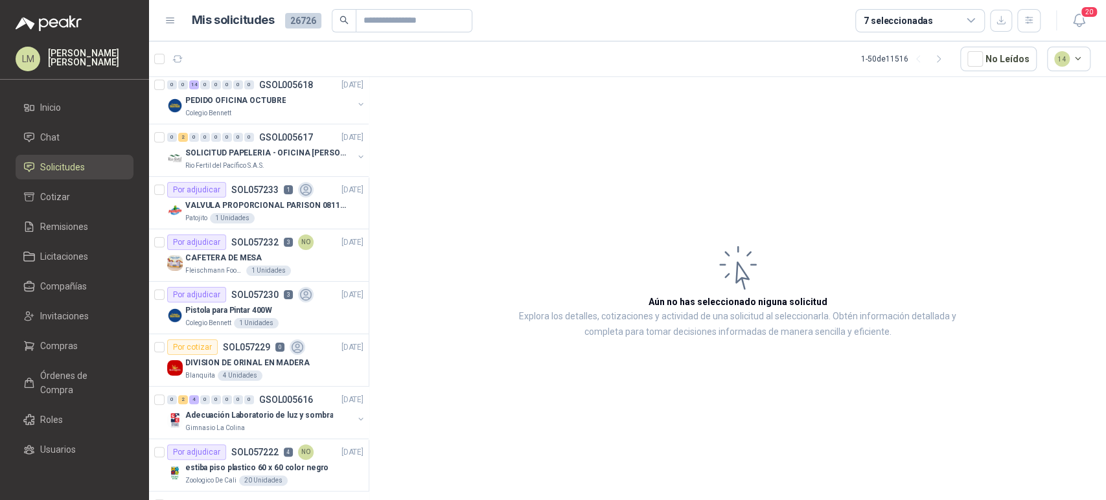
scroll to position [288, 0]
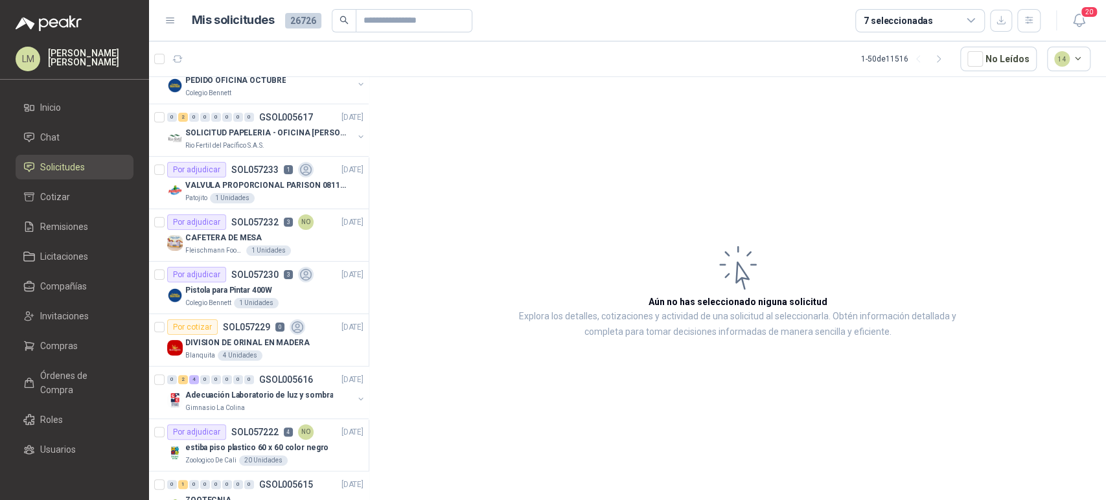
click at [275, 175] on div "Por adjudicar SOL057233 1" at bounding box center [240, 170] width 146 height 16
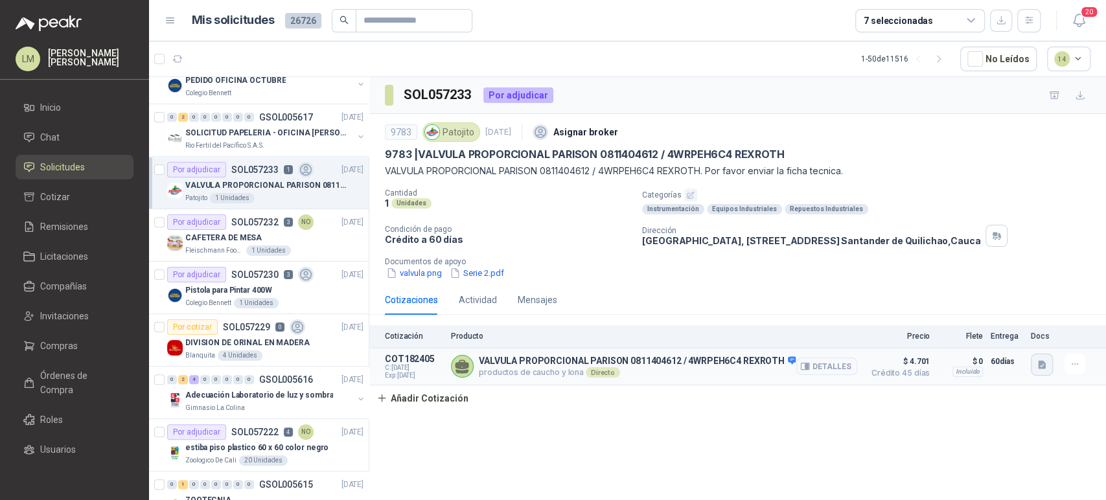
click at [1038, 366] on icon "button" at bounding box center [1042, 364] width 8 height 8
click at [981, 336] on button "Cotización-No-230001765.pdf" at bounding box center [979, 335] width 130 height 14
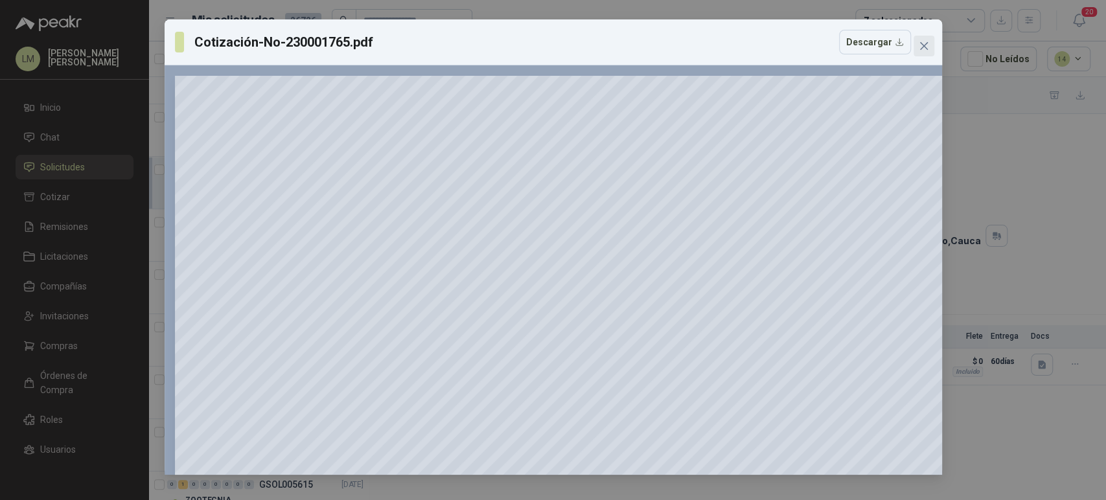
click at [924, 46] on icon "close" at bounding box center [923, 46] width 8 height 8
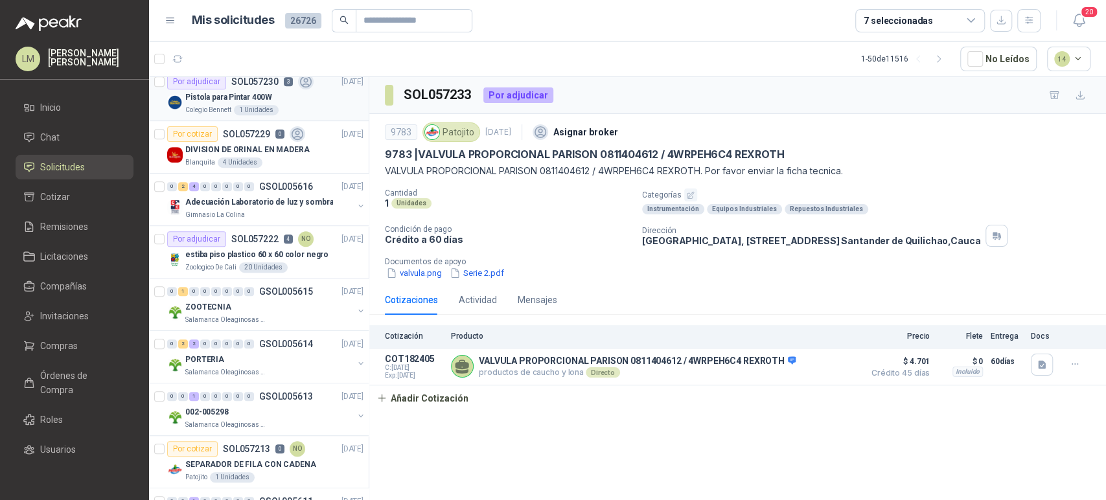
scroll to position [503, 0]
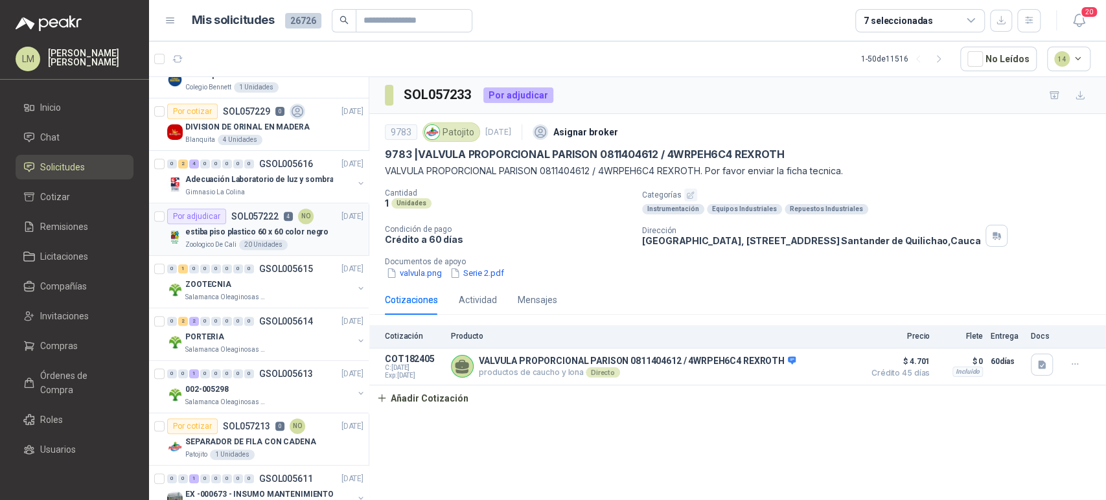
click at [259, 241] on div "20 Unidades" at bounding box center [263, 245] width 49 height 10
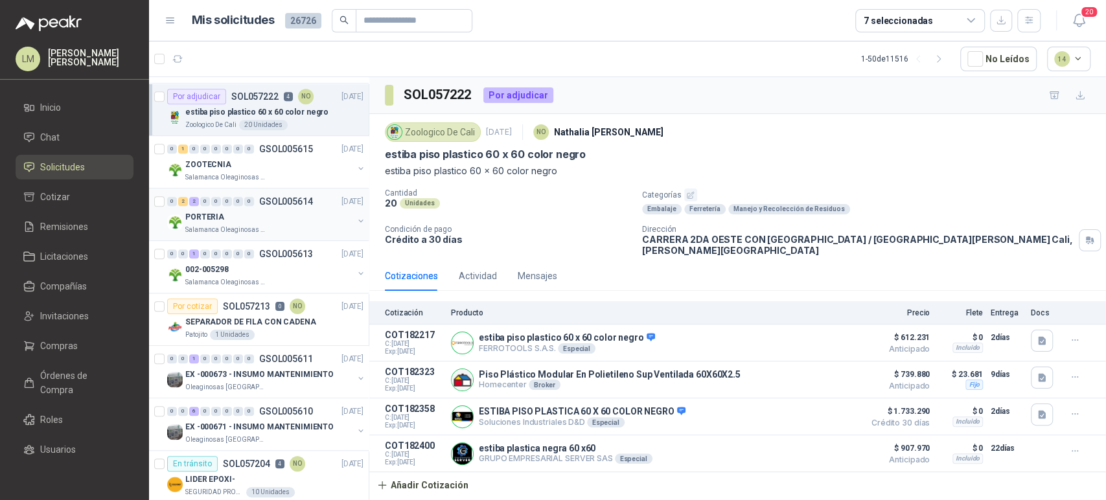
scroll to position [648, 0]
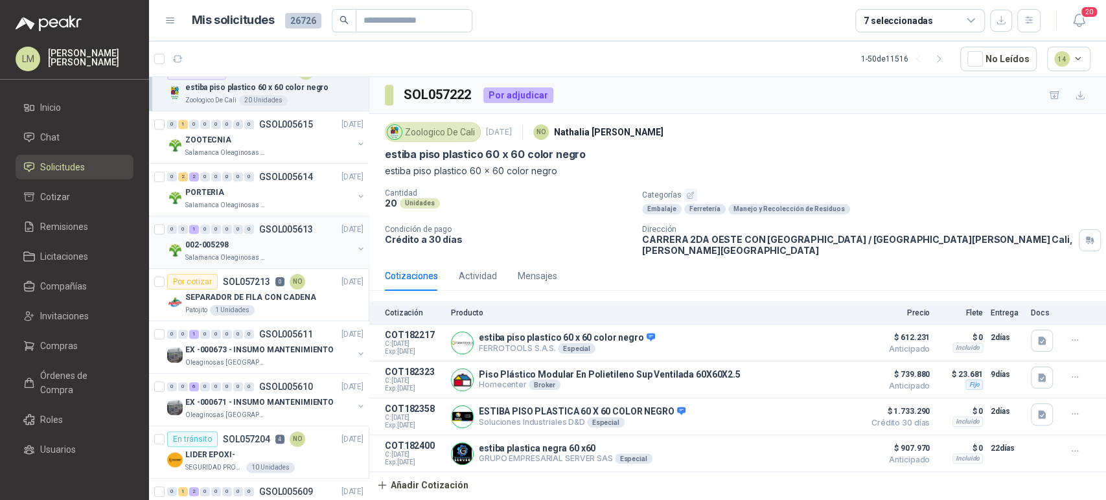
click at [250, 246] on div "002-005298" at bounding box center [269, 245] width 168 height 16
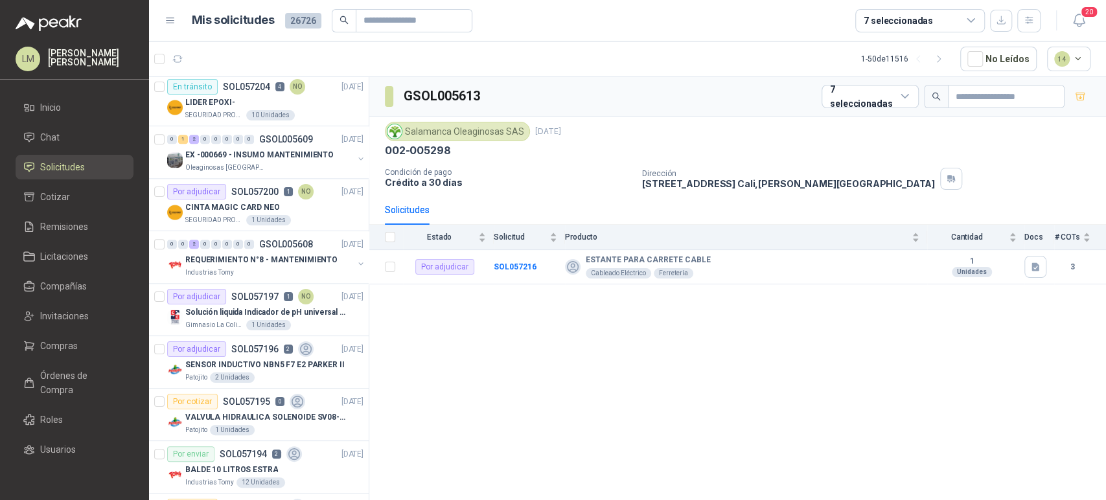
scroll to position [1007, 0]
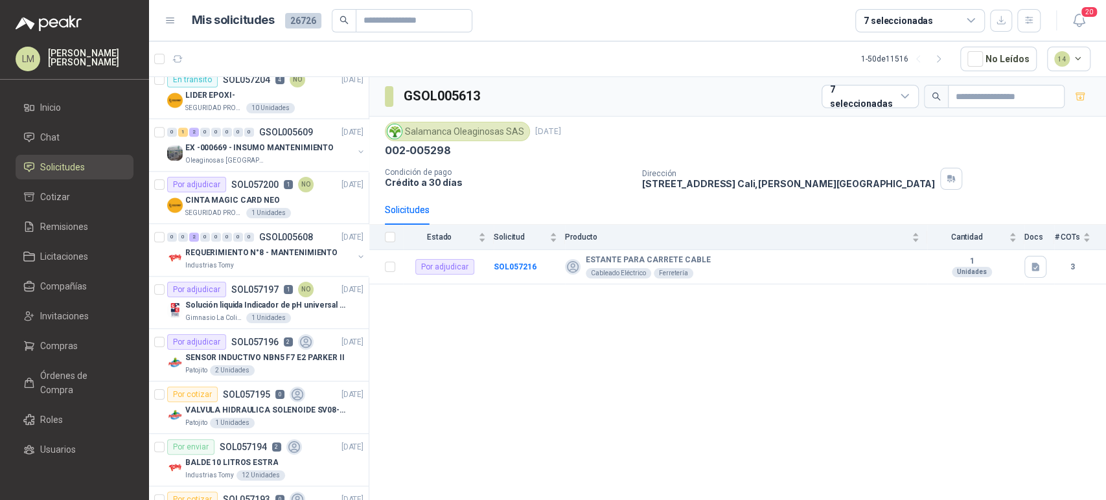
click at [250, 247] on p "REQUERIMIENTO N°8 - MANTENIMIENTO" at bounding box center [261, 253] width 152 height 12
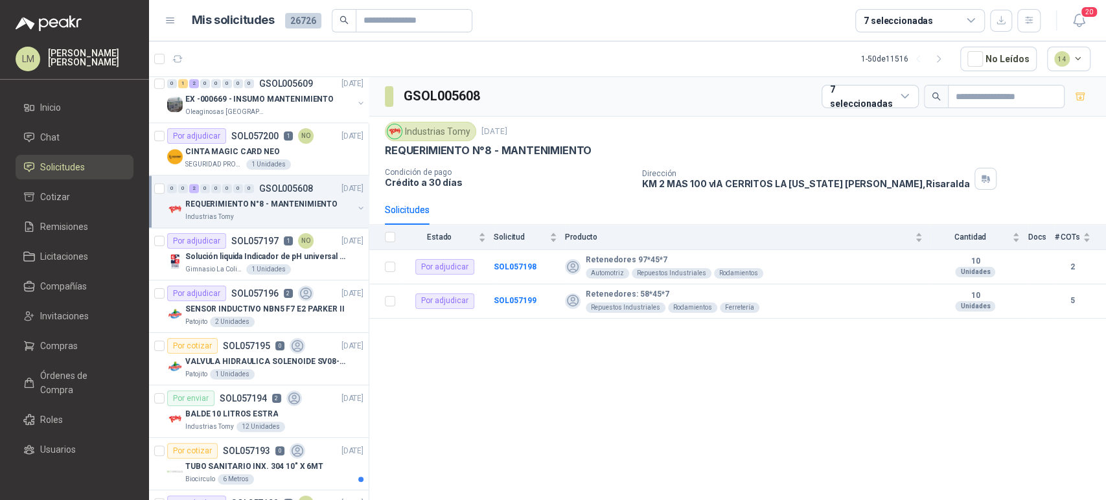
scroll to position [1079, 0]
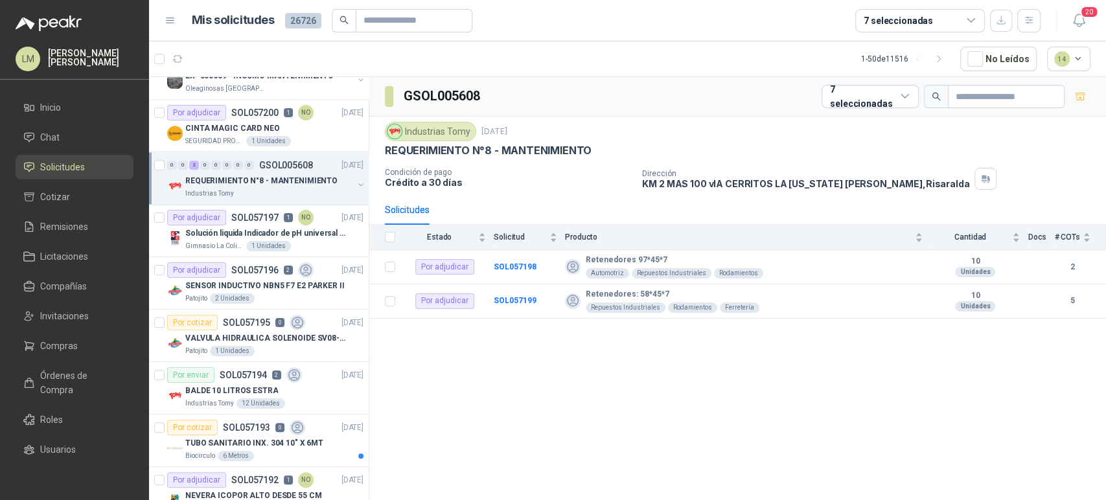
click at [356, 180] on button "button" at bounding box center [361, 184] width 10 height 10
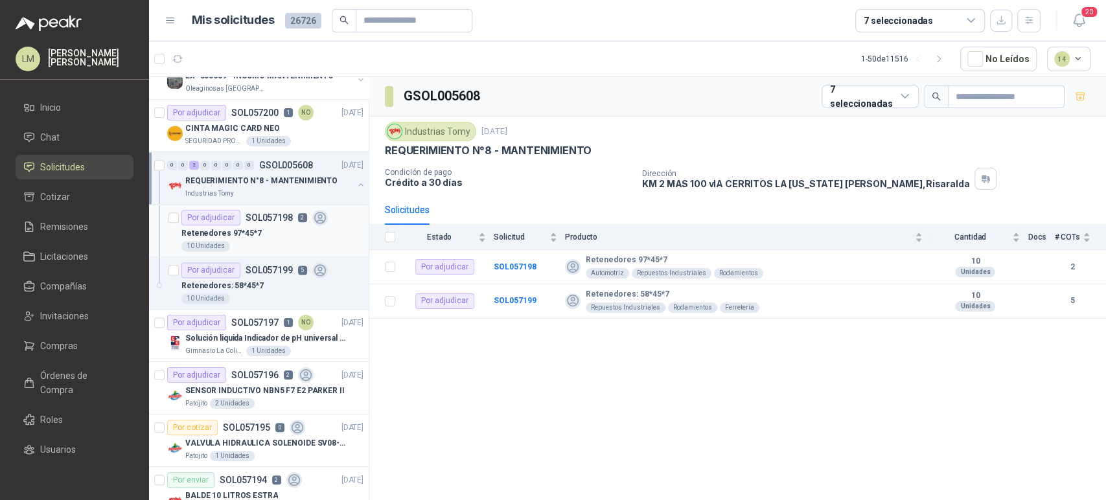
click at [273, 225] on div "Retenedores 97*45*7" at bounding box center [272, 233] width 182 height 16
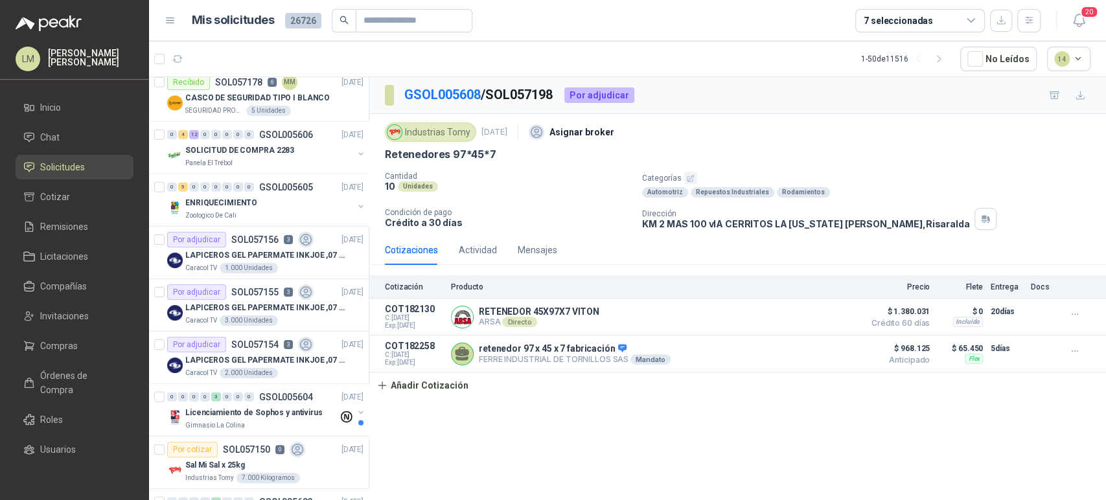
scroll to position [2231, 0]
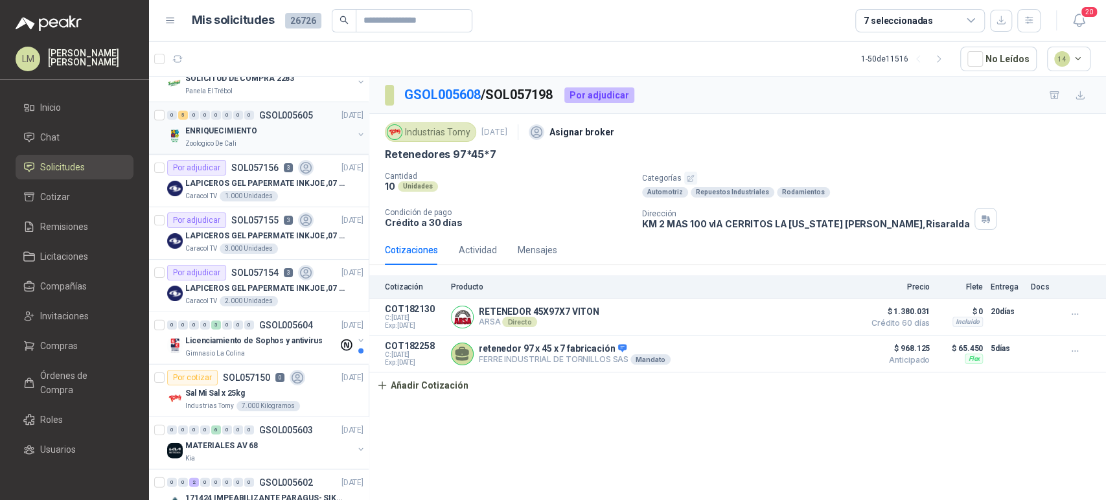
click at [249, 131] on p "ENRIQUECIMIENTO" at bounding box center [221, 131] width 72 height 12
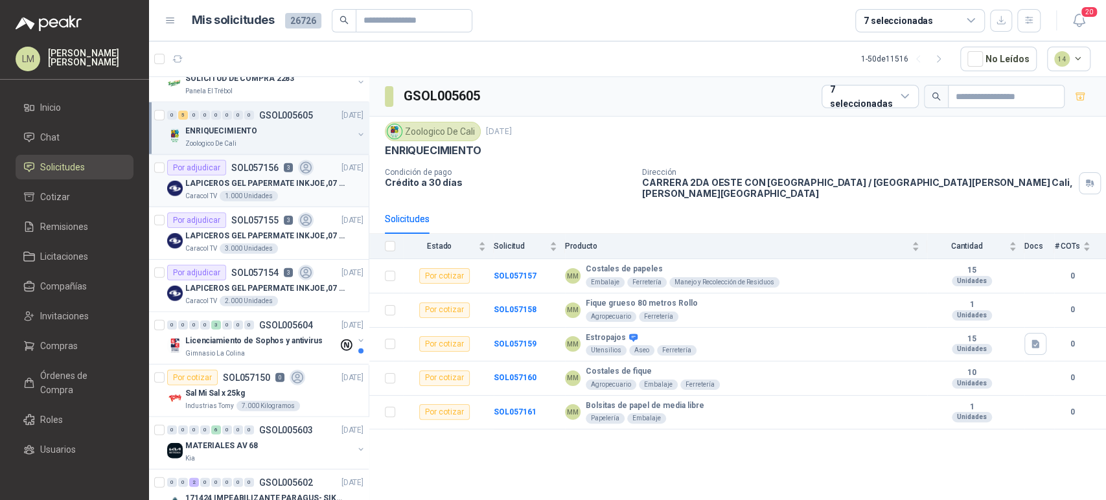
click at [243, 182] on p "LAPICEROS GEL PAPERMATE INKJOE ,07 1 LOGO 1 TINTA" at bounding box center [265, 183] width 161 height 12
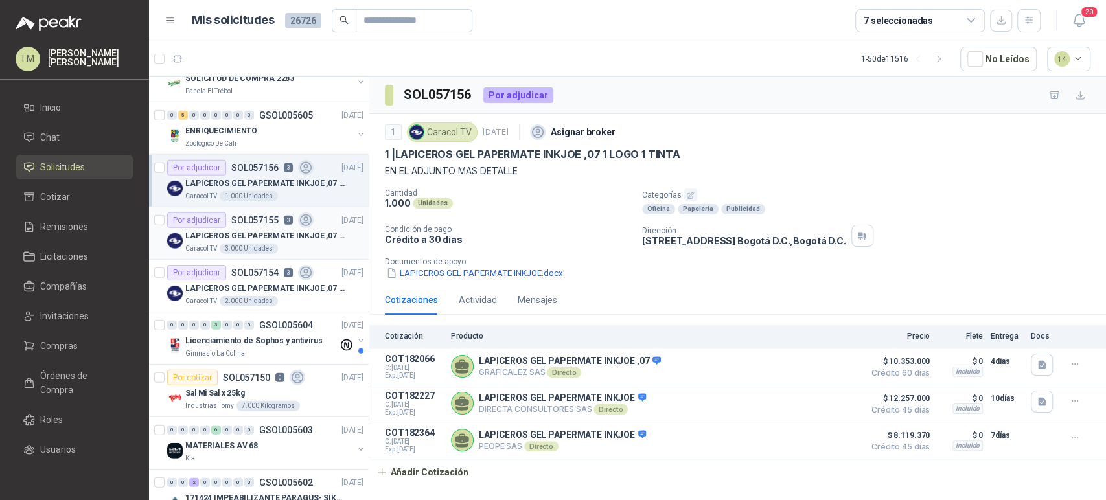
click at [233, 230] on p "LAPICEROS GEL PAPERMATE INKJOE ,07 1 LOGO 1 TINTA" at bounding box center [265, 236] width 161 height 12
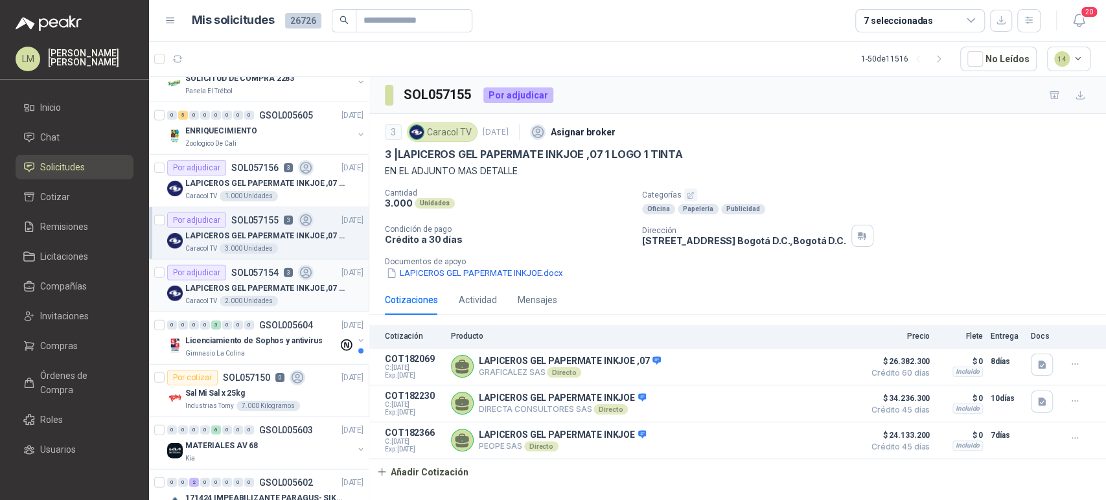
click at [228, 282] on p "LAPICEROS GEL PAPERMATE INKJOE ,07 1 LOGO 1 TINTA" at bounding box center [265, 288] width 161 height 12
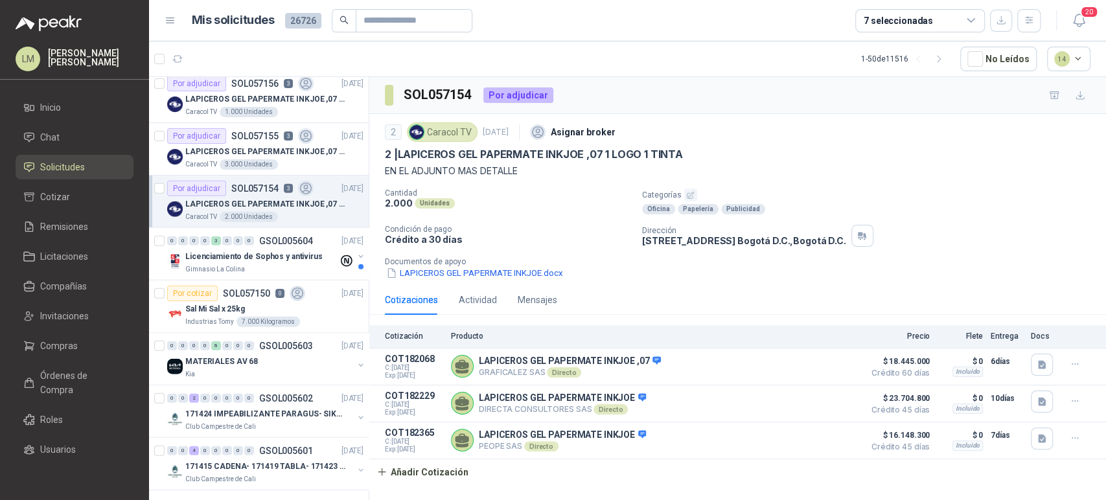
scroll to position [2325, 0]
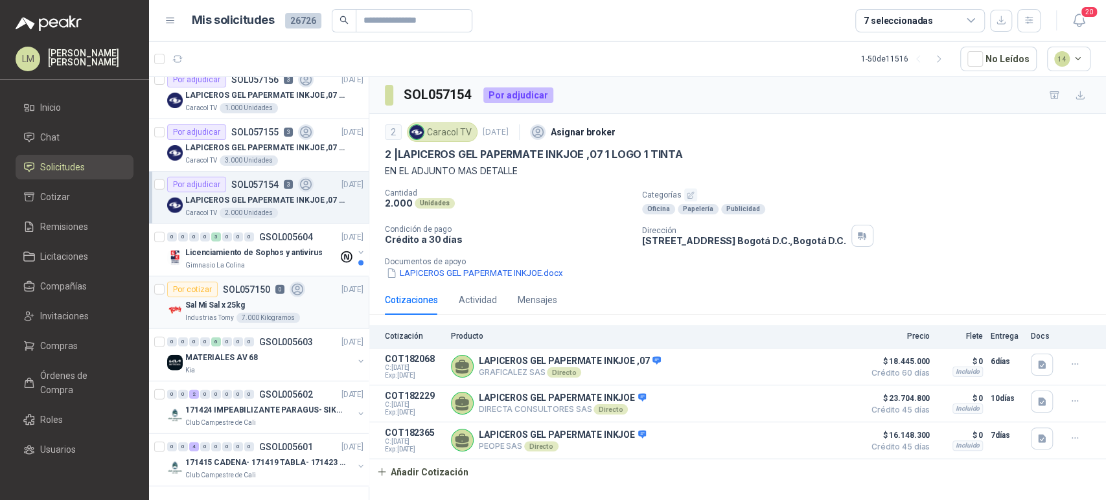
click at [232, 285] on p "SOL057150" at bounding box center [246, 289] width 47 height 9
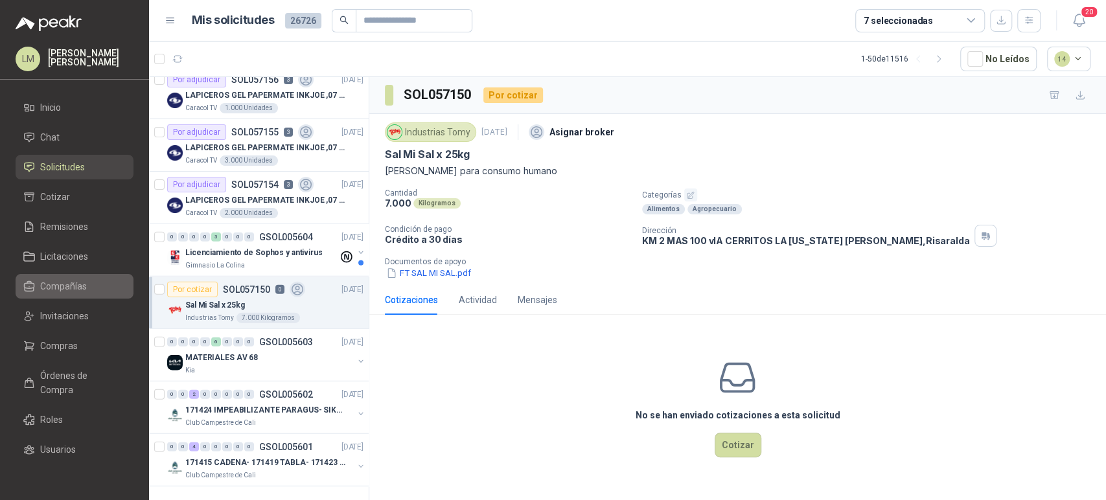
click at [57, 291] on span "Compañías" at bounding box center [63, 286] width 47 height 14
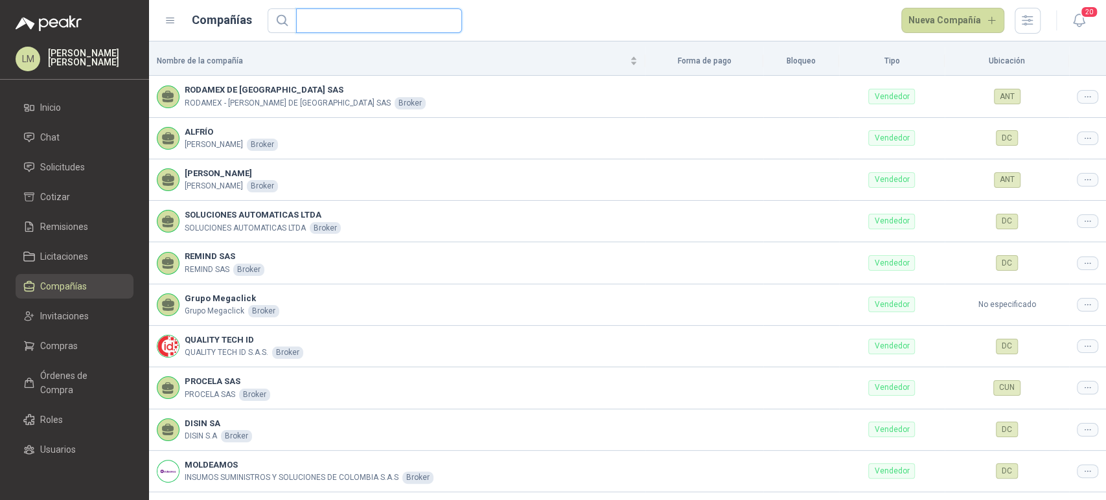
click at [336, 27] on input "text" at bounding box center [374, 20] width 140 height 23
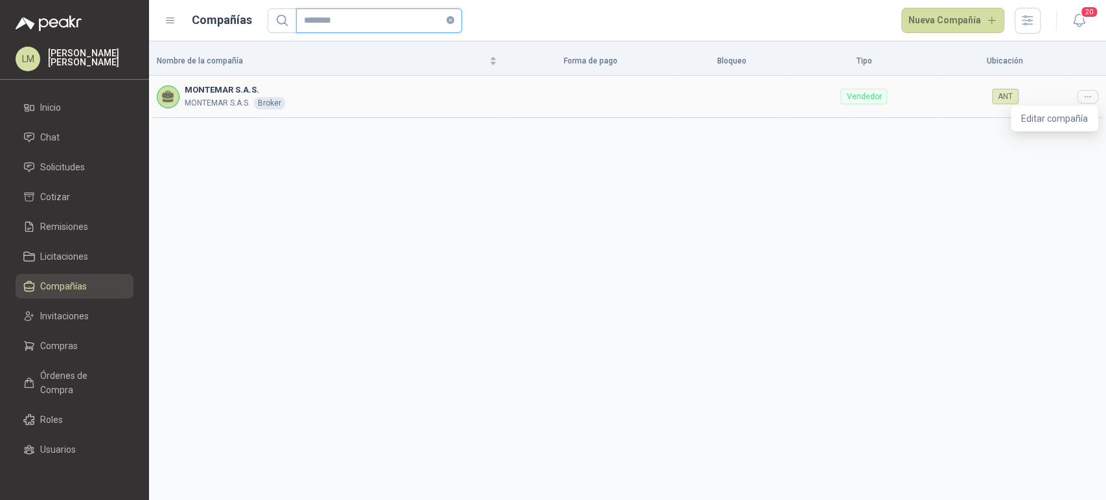
type input "********"
click at [1093, 98] on div at bounding box center [1087, 97] width 21 height 14
click at [1075, 118] on span "Editar compañía" at bounding box center [1054, 118] width 67 height 14
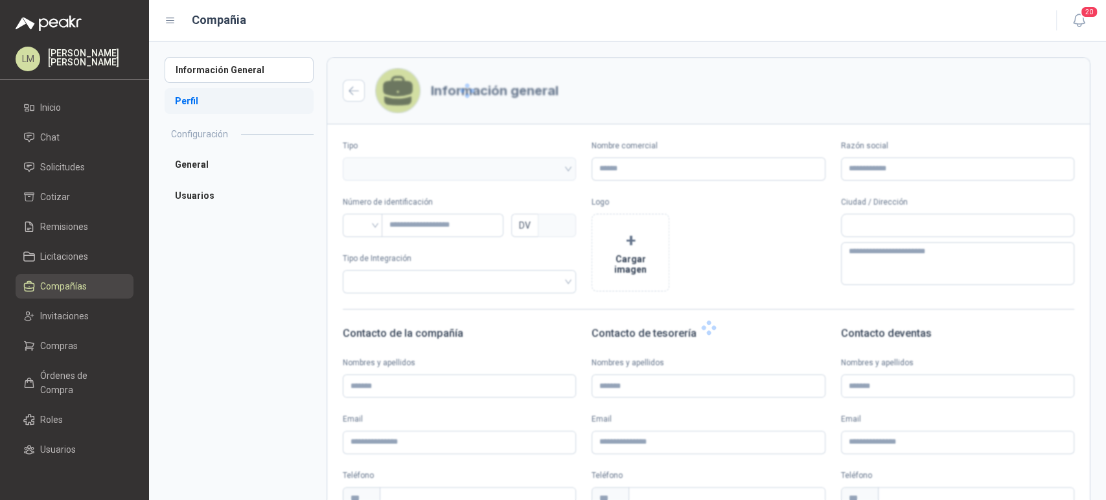
type input "**********"
type input "*********"
type input "*"
type textarea "**********"
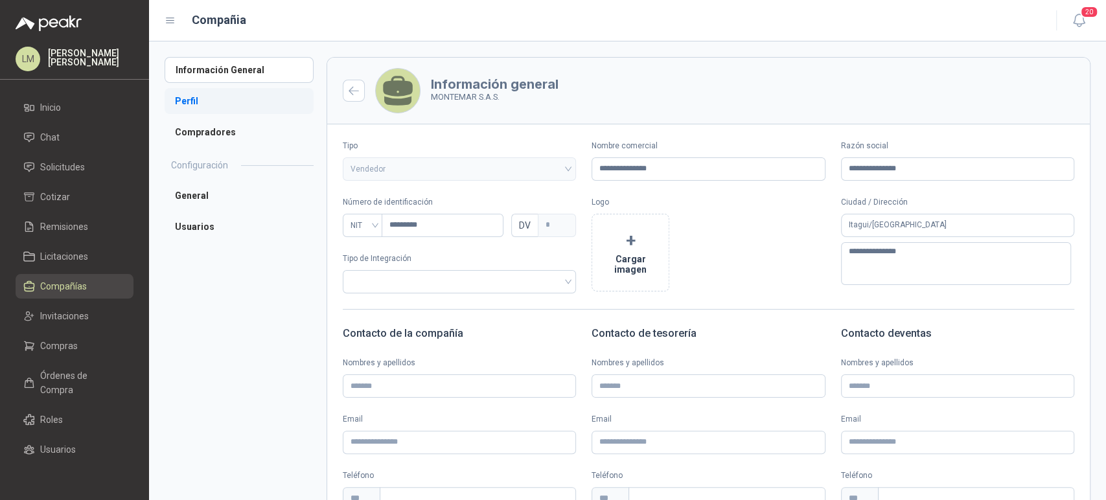
click at [204, 97] on li "Perfil" at bounding box center [239, 101] width 149 height 26
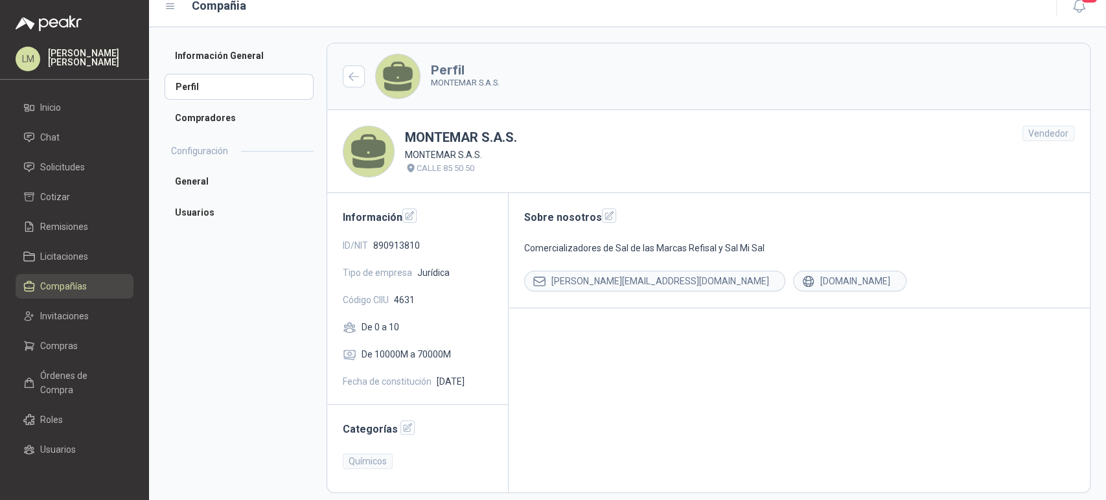
scroll to position [22, 0]
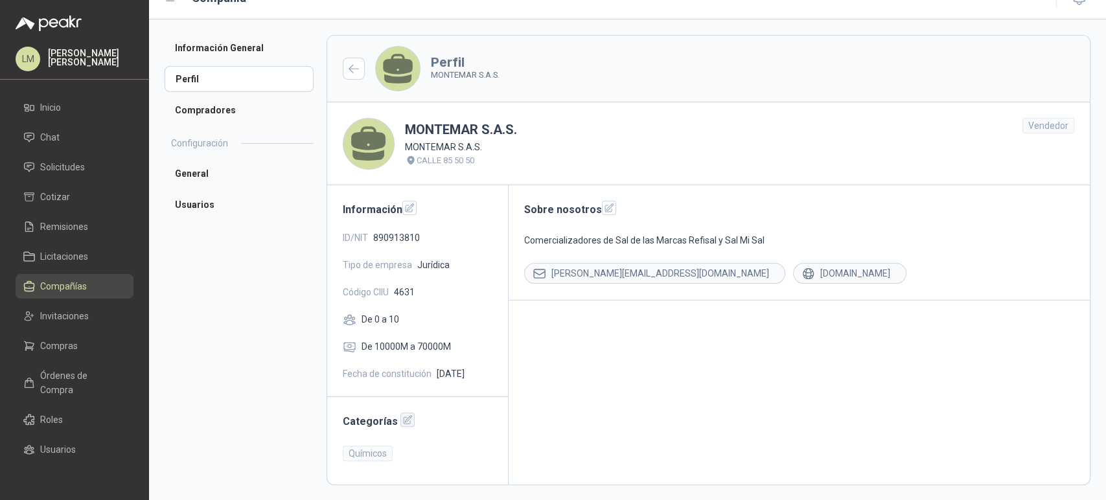
click at [400, 426] on button "button" at bounding box center [407, 420] width 14 height 14
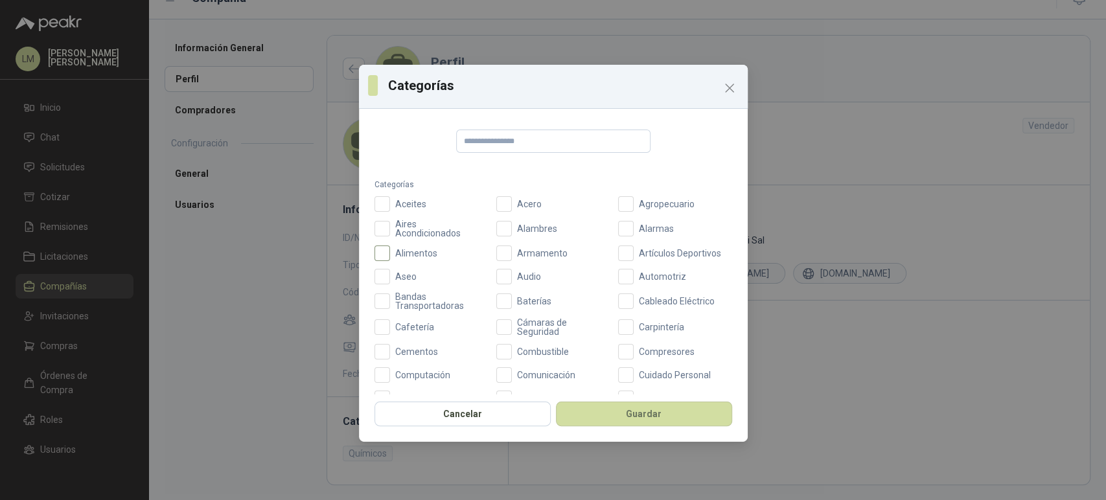
click at [393, 255] on span "Alimentos" at bounding box center [416, 253] width 52 height 9
click at [646, 420] on button "Guardar" at bounding box center [644, 414] width 176 height 25
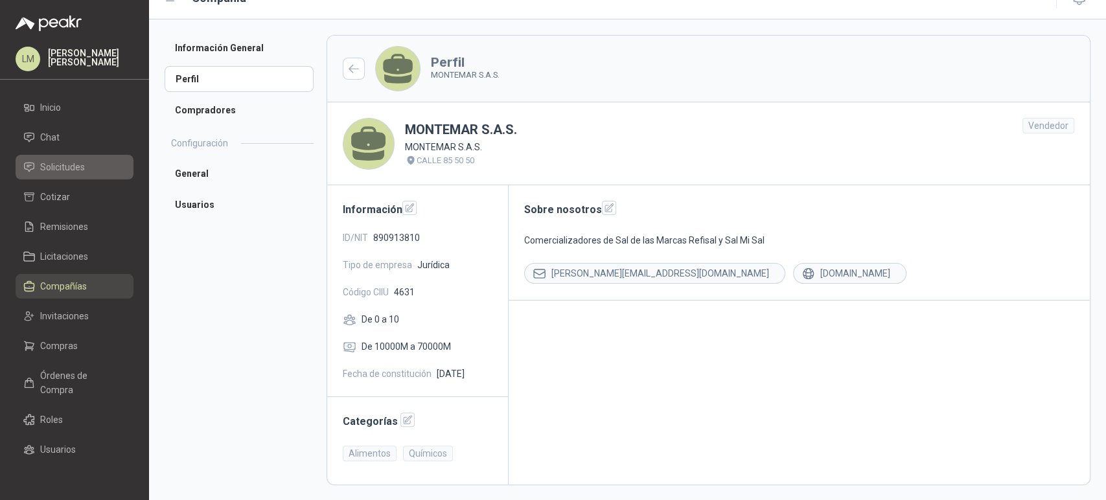
click at [57, 165] on span "Solicitudes" at bounding box center [62, 167] width 45 height 14
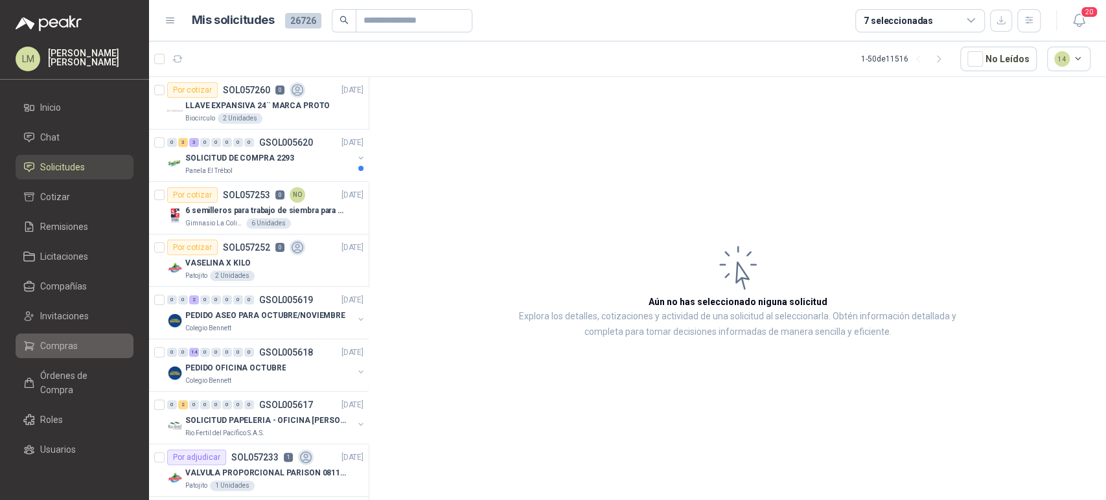
click at [62, 347] on span "Compras" at bounding box center [59, 346] width 38 height 14
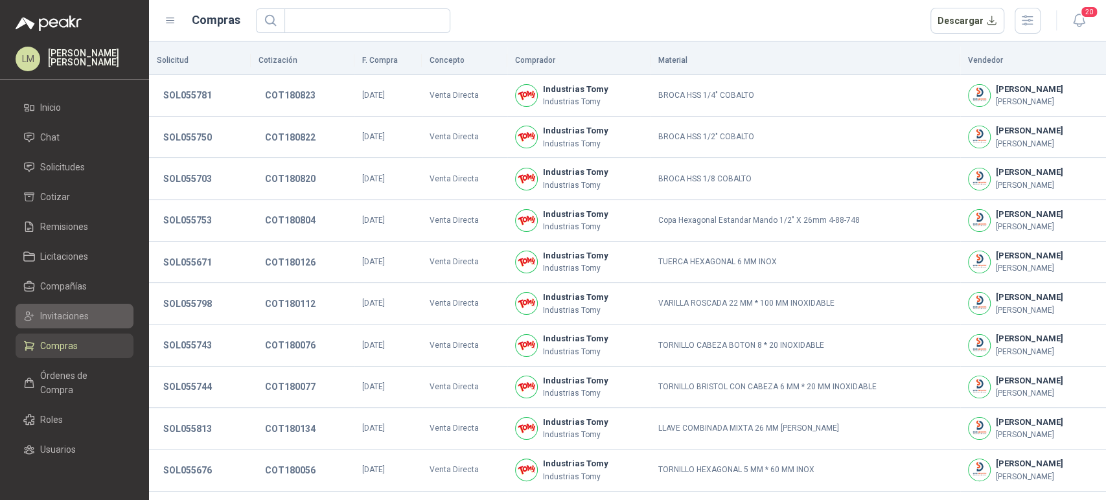
click at [58, 321] on span "Invitaciones" at bounding box center [64, 316] width 49 height 14
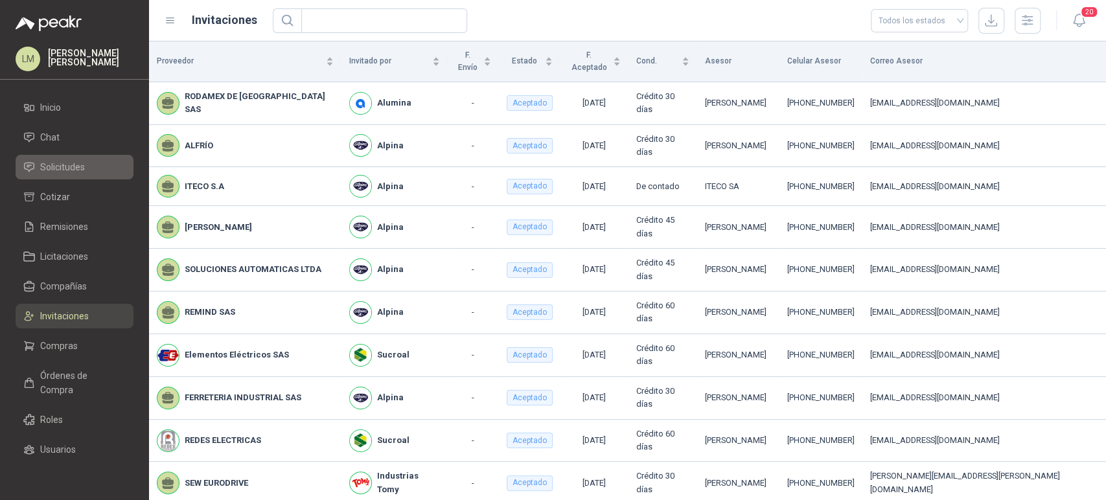
click at [62, 165] on span "Solicitudes" at bounding box center [62, 167] width 45 height 14
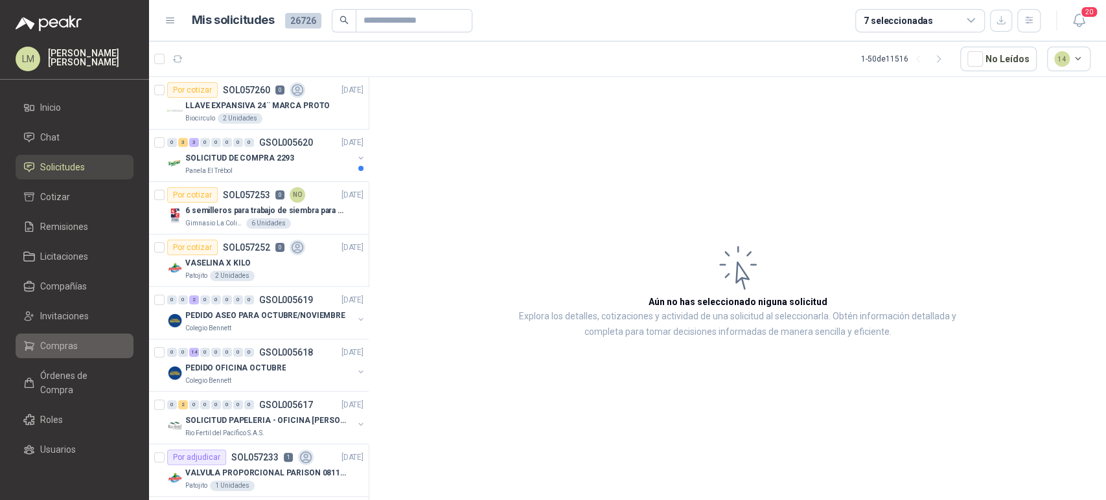
click at [43, 341] on span "Compras" at bounding box center [59, 346] width 38 height 14
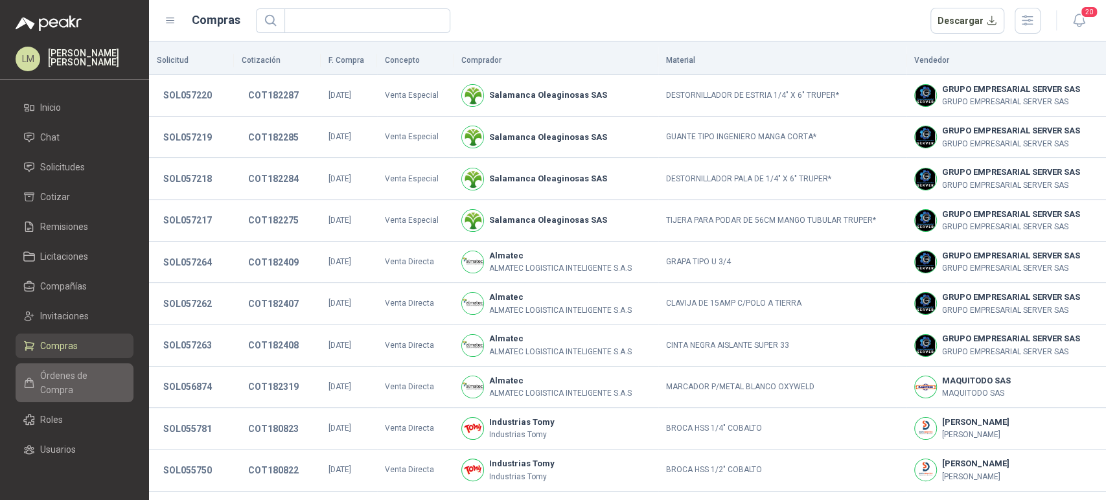
click at [52, 374] on span "Órdenes de Compra" at bounding box center [80, 383] width 81 height 29
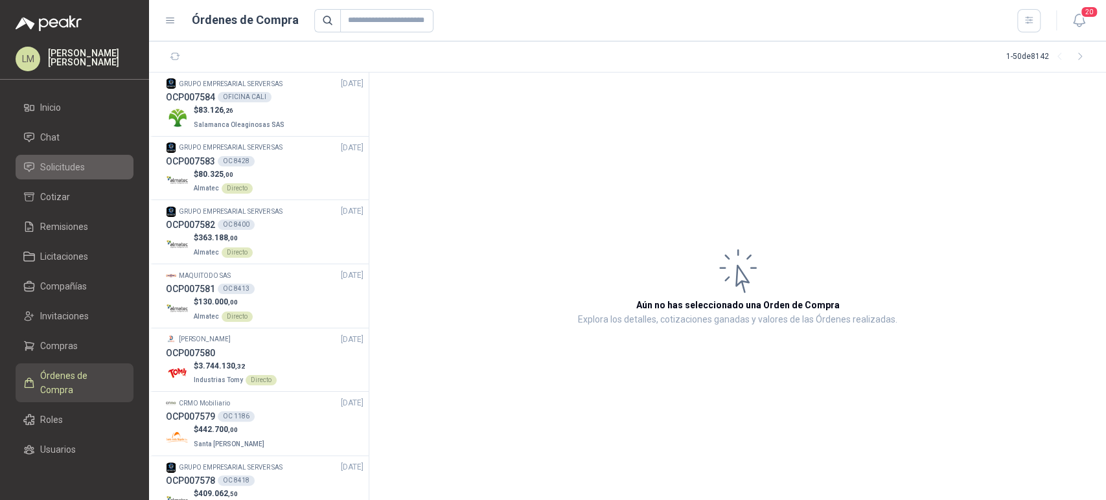
click at [67, 166] on span "Solicitudes" at bounding box center [62, 167] width 45 height 14
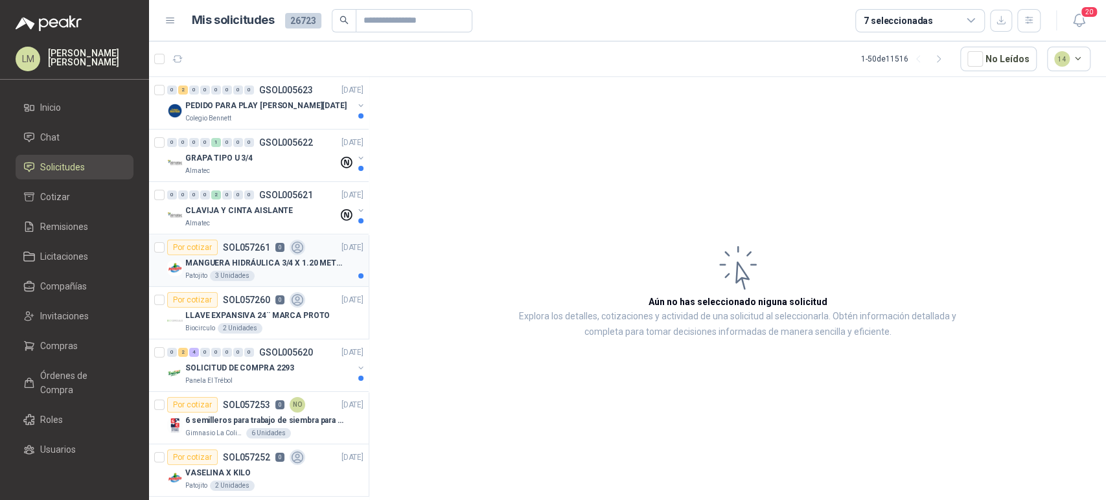
click at [244, 257] on p "MANGUERA HIDRÁULICA 3/4 X 1.20 METROS DE LONGITUD HR-HR-ACOPLADA" at bounding box center [265, 263] width 161 height 12
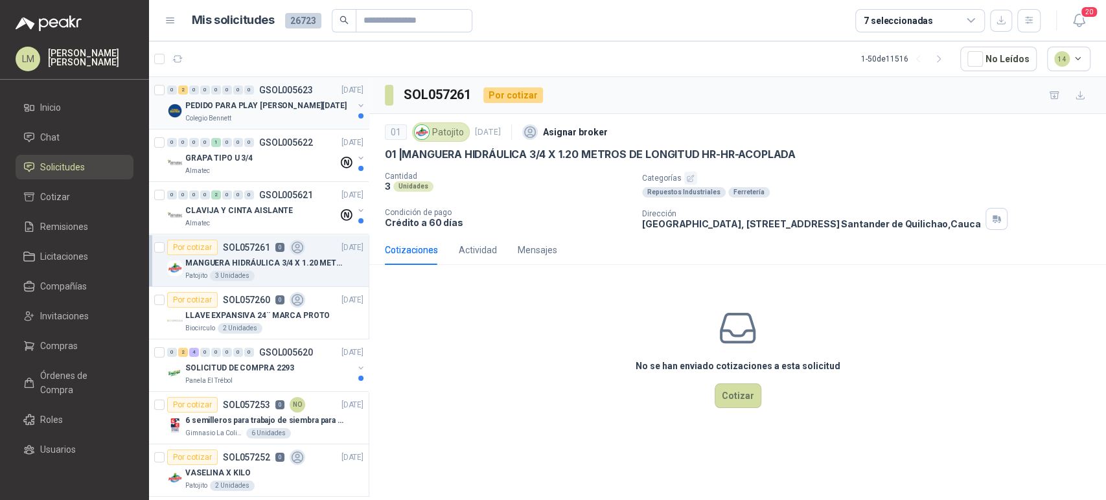
click at [233, 104] on p "PEDIDO PARA PLAY [PERSON_NAME][DATE]" at bounding box center [265, 106] width 161 height 12
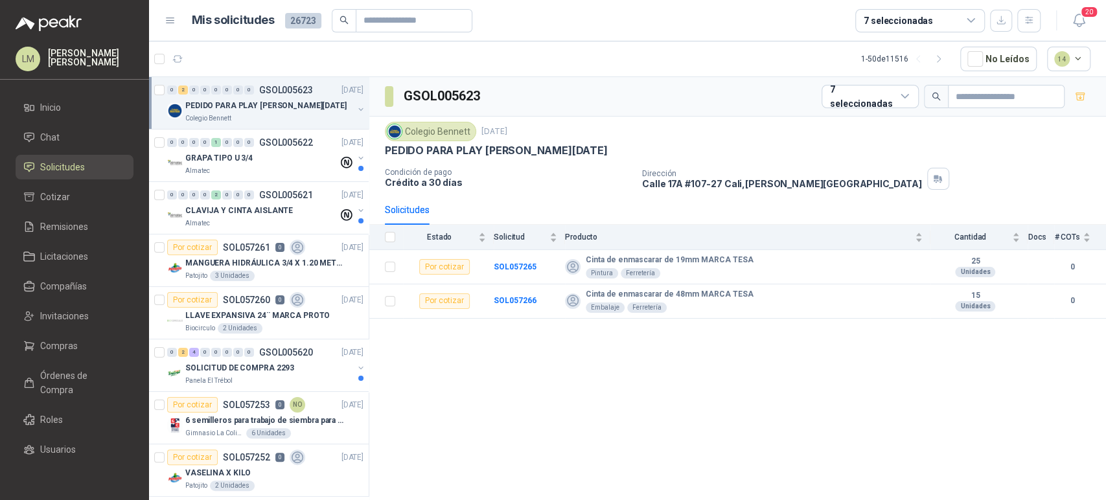
click at [356, 109] on button "button" at bounding box center [361, 109] width 10 height 10
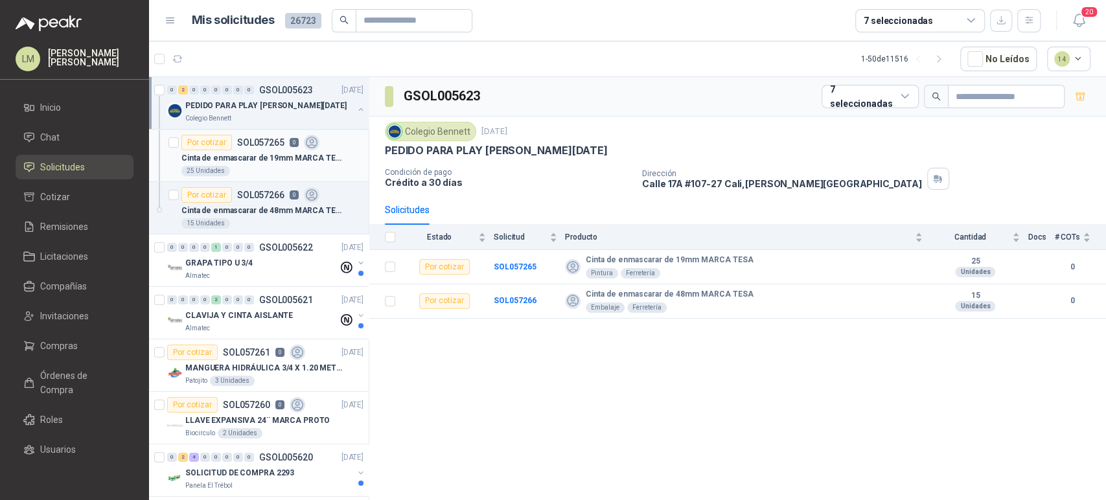
click at [254, 155] on p "Cinta de enmascarar de 19mm MARCA TESA" at bounding box center [261, 158] width 161 height 12
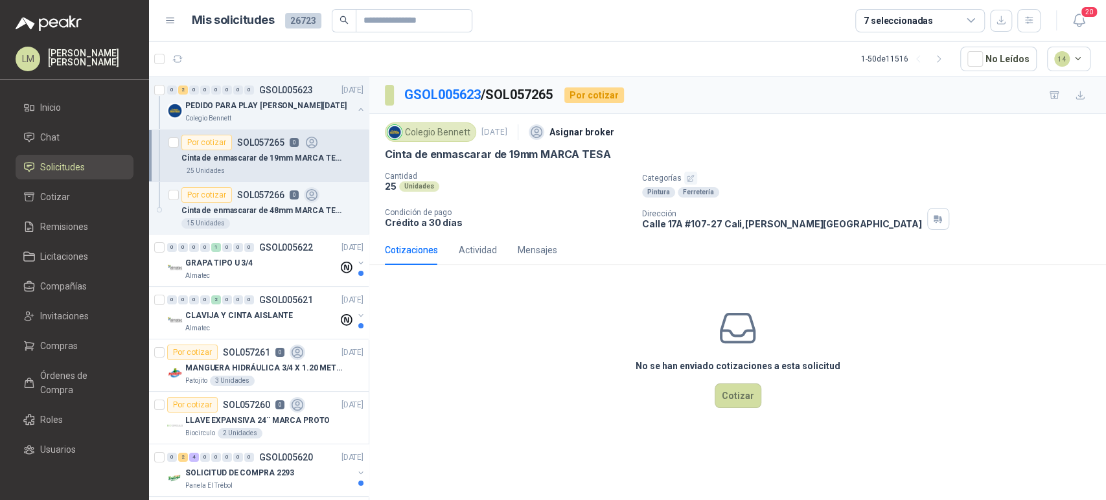
click at [684, 174] on button "button" at bounding box center [690, 178] width 13 height 13
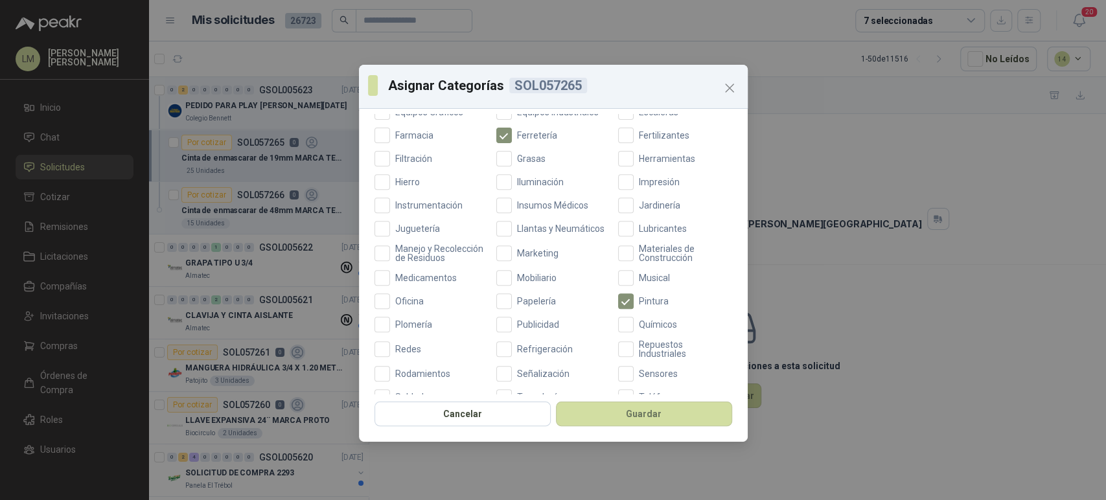
scroll to position [359, 0]
click at [516, 305] on span "Papelería" at bounding box center [536, 300] width 49 height 9
click at [586, 413] on button "Guardar" at bounding box center [644, 414] width 176 height 25
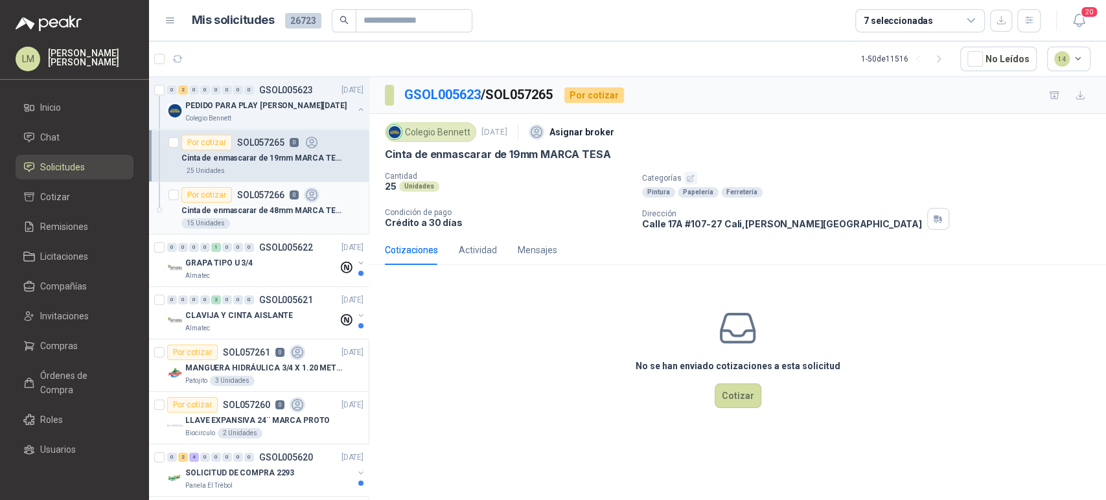
click at [254, 211] on p "Cinta de enmascarar de 48mm MARCA TESA" at bounding box center [261, 211] width 161 height 12
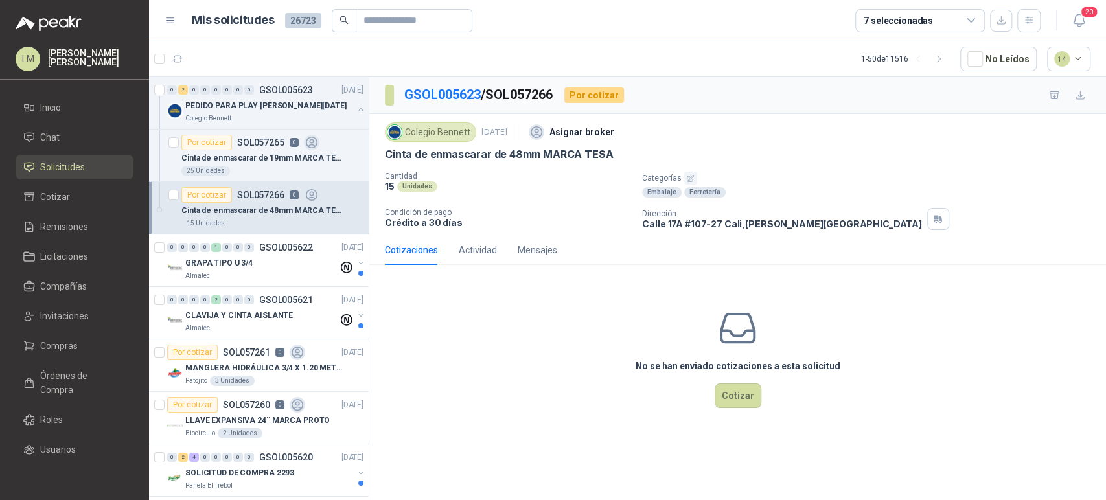
click at [687, 180] on icon "button" at bounding box center [690, 178] width 6 height 6
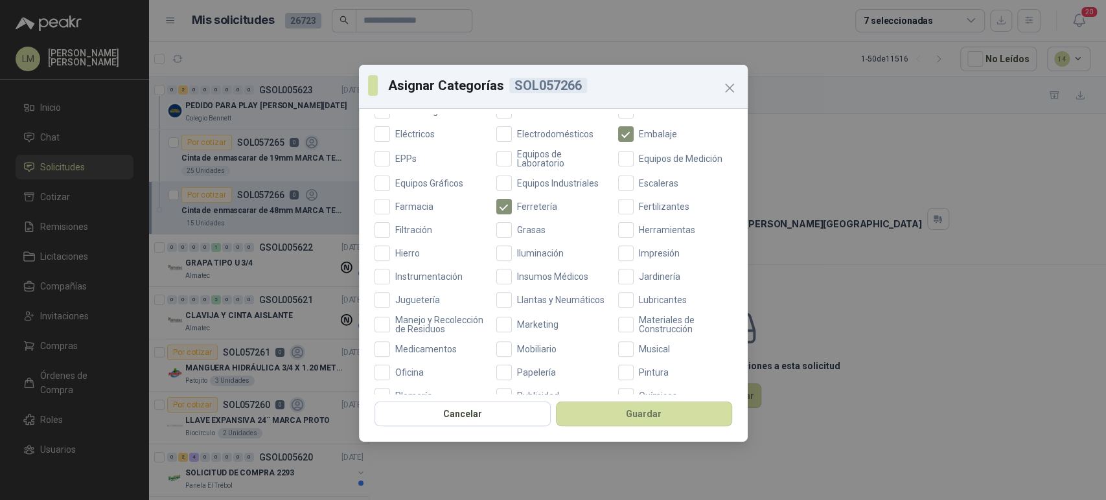
scroll to position [359, 0]
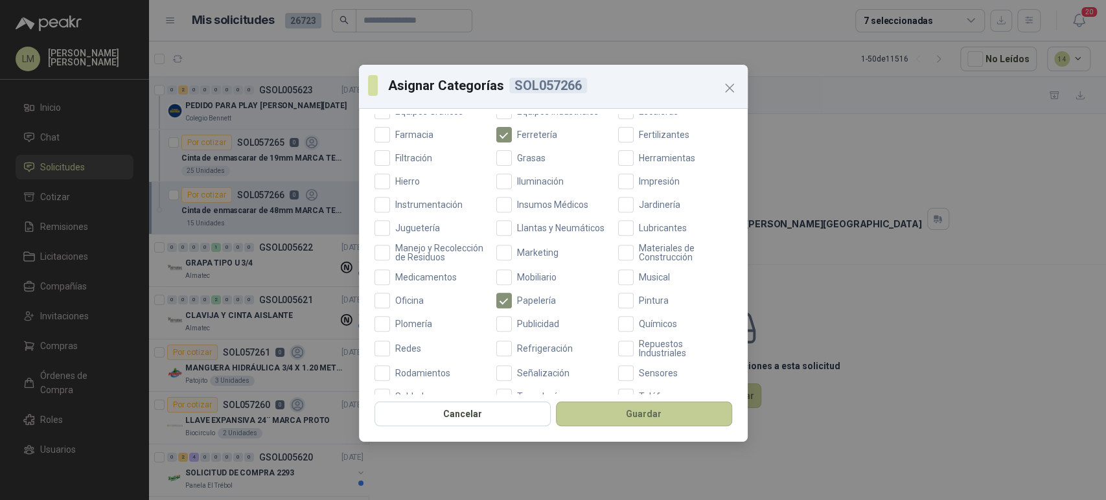
click at [616, 413] on button "Guardar" at bounding box center [644, 414] width 176 height 25
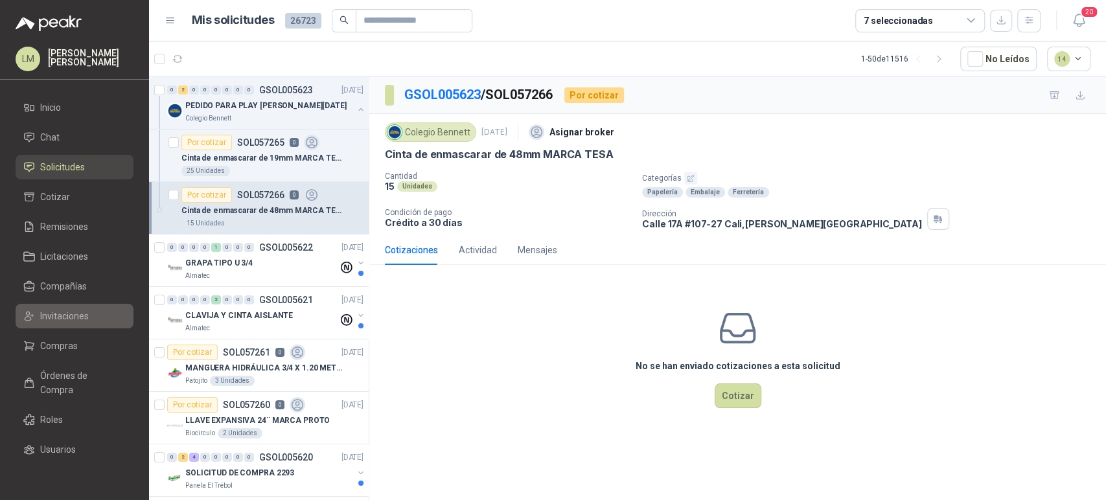
click at [56, 320] on span "Invitaciones" at bounding box center [64, 316] width 49 height 14
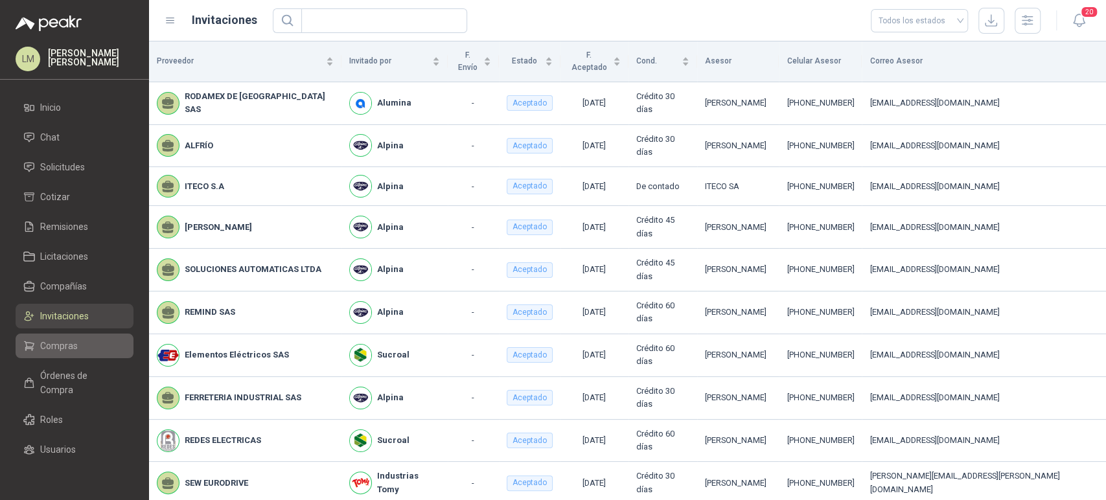
click at [68, 347] on span "Compras" at bounding box center [59, 346] width 38 height 14
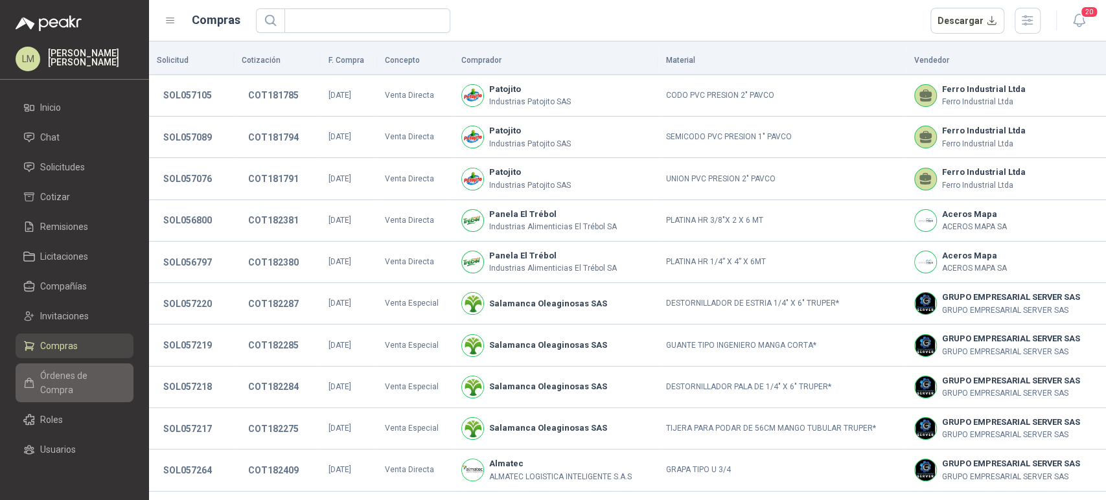
click at [67, 382] on span "Órdenes de Compra" at bounding box center [80, 383] width 81 height 29
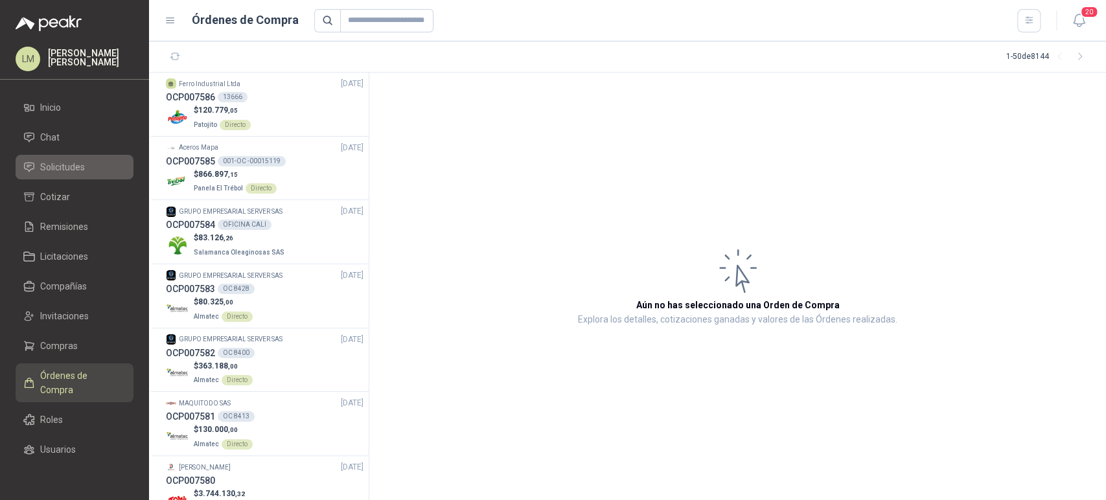
click at [78, 171] on span "Solicitudes" at bounding box center [62, 167] width 45 height 14
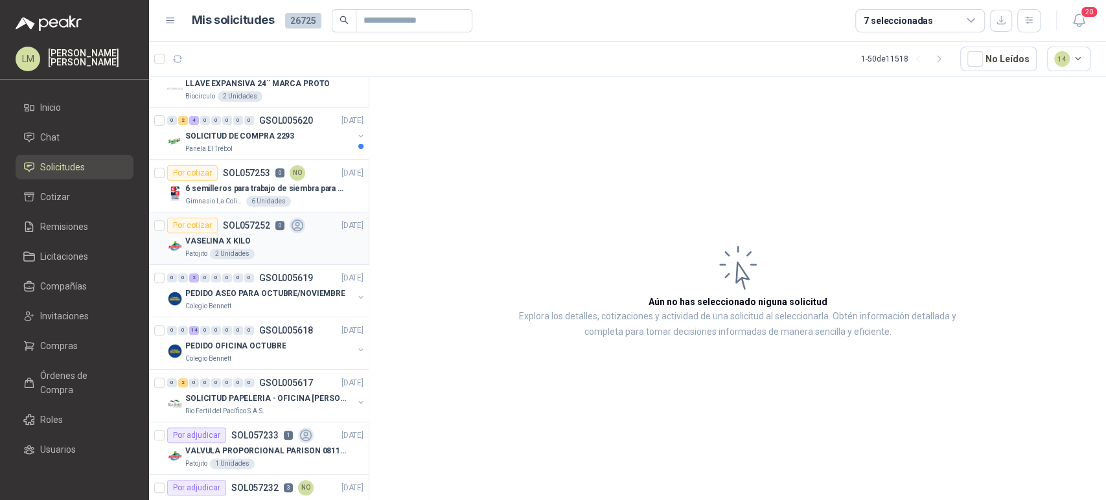
scroll to position [359, 0]
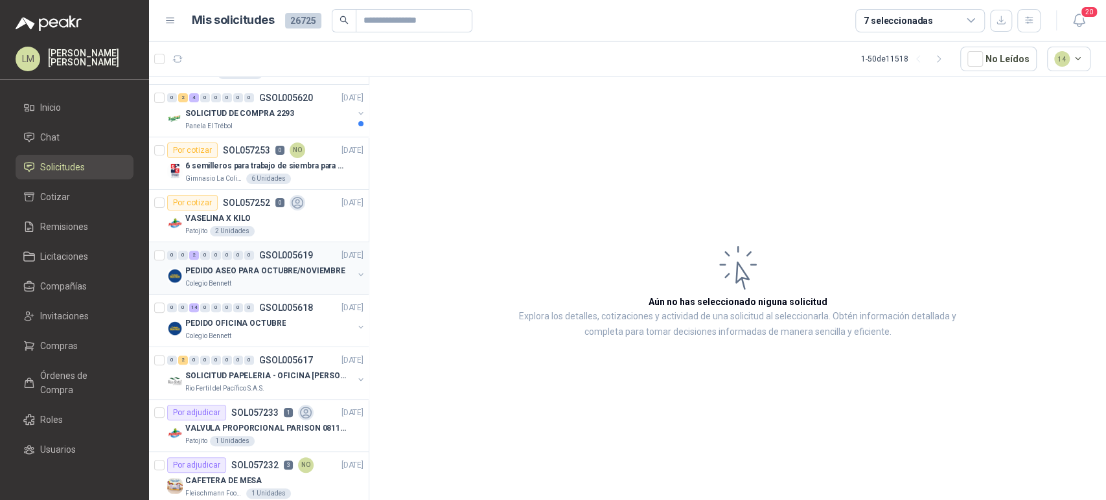
click at [356, 273] on button "button" at bounding box center [361, 274] width 10 height 10
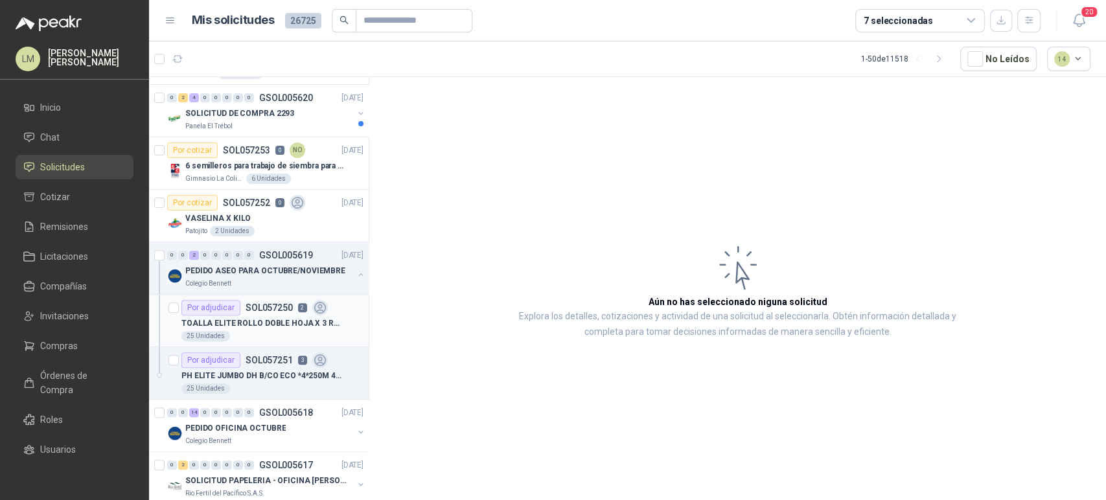
click at [291, 309] on div "Por adjudicar SOL057250 2" at bounding box center [254, 308] width 146 height 16
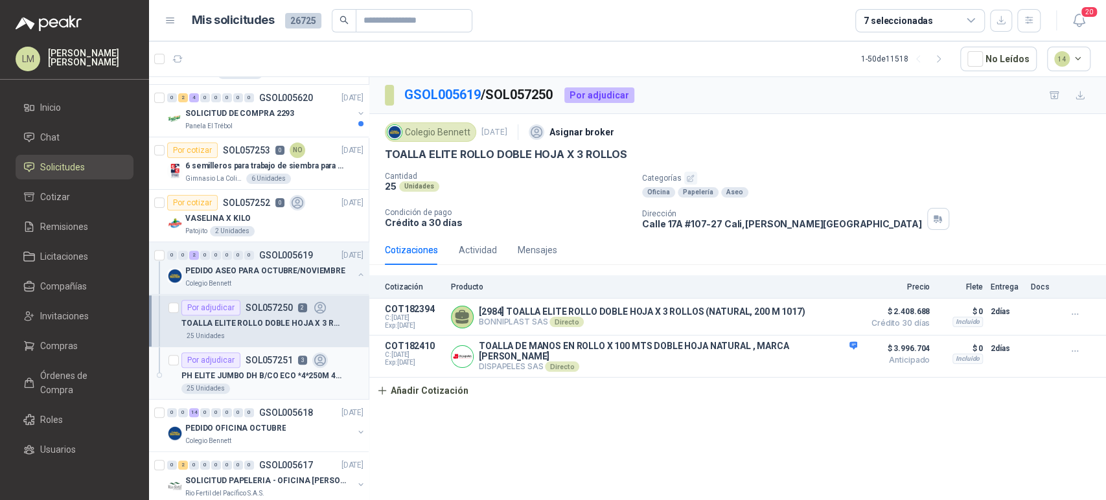
click at [285, 370] on p "PH ELITE JUMBO DH B/CO ECO *4*250M 4333" at bounding box center [261, 376] width 161 height 12
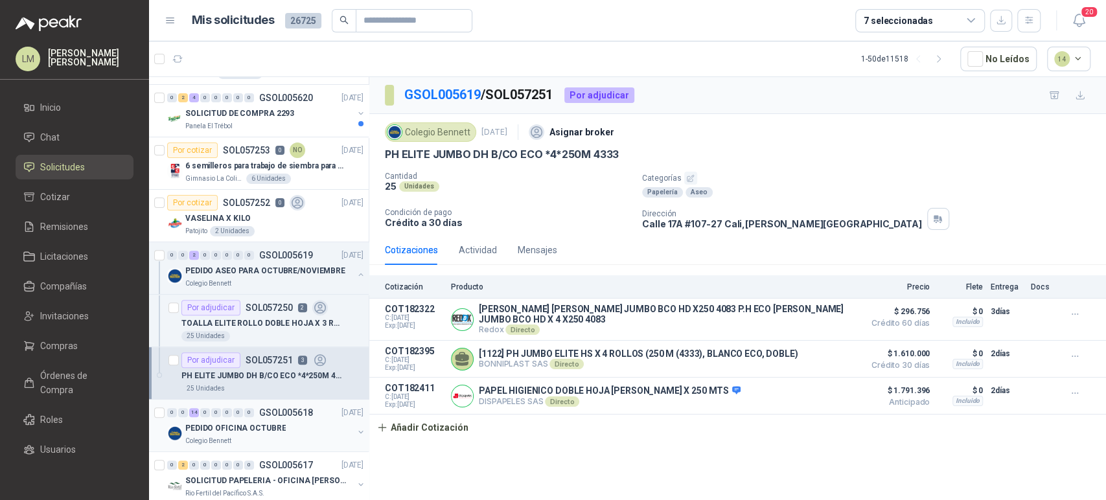
click at [275, 417] on div "0 0 14 0 0 0 0 0 GSOL005618 24/09/25" at bounding box center [266, 413] width 199 height 16
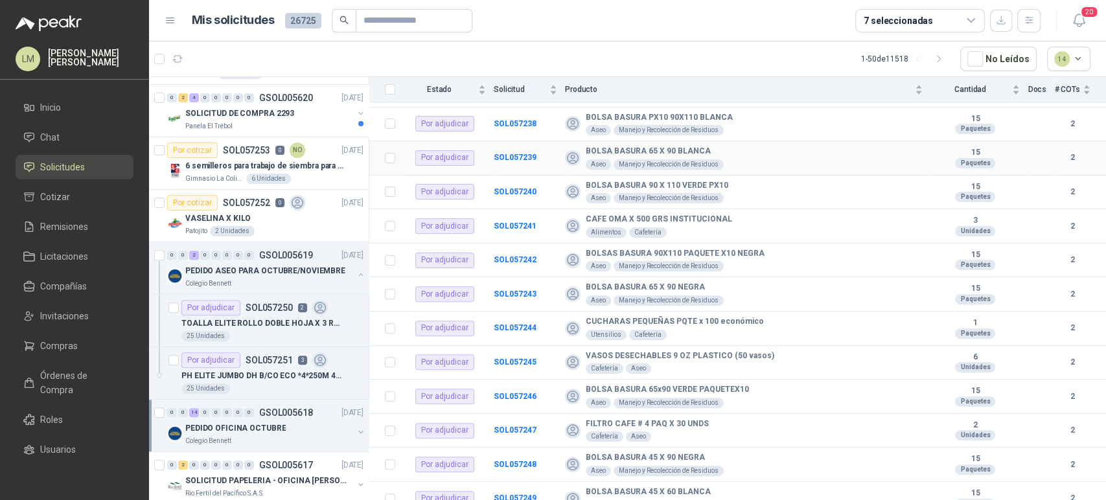
scroll to position [220, 0]
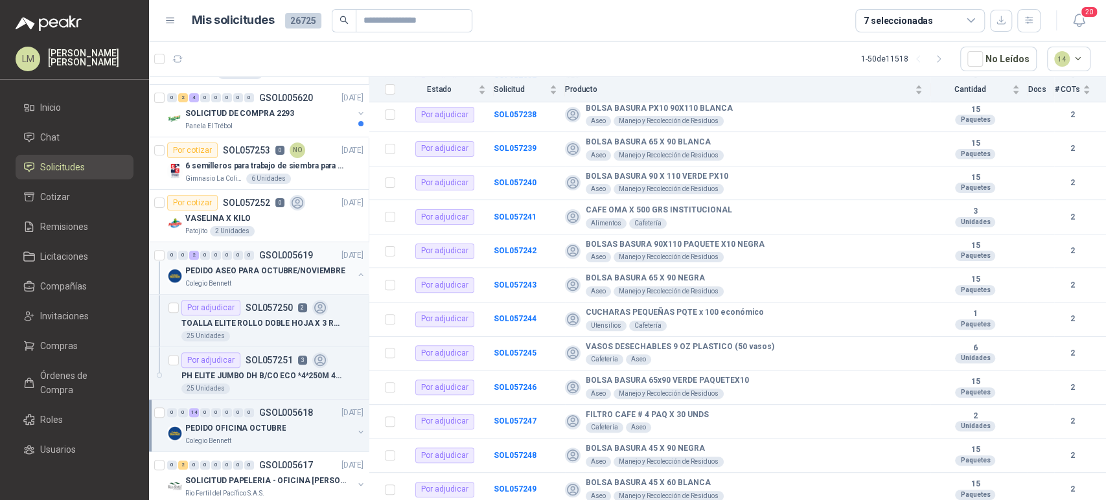
click at [356, 272] on button "button" at bounding box center [361, 274] width 10 height 10
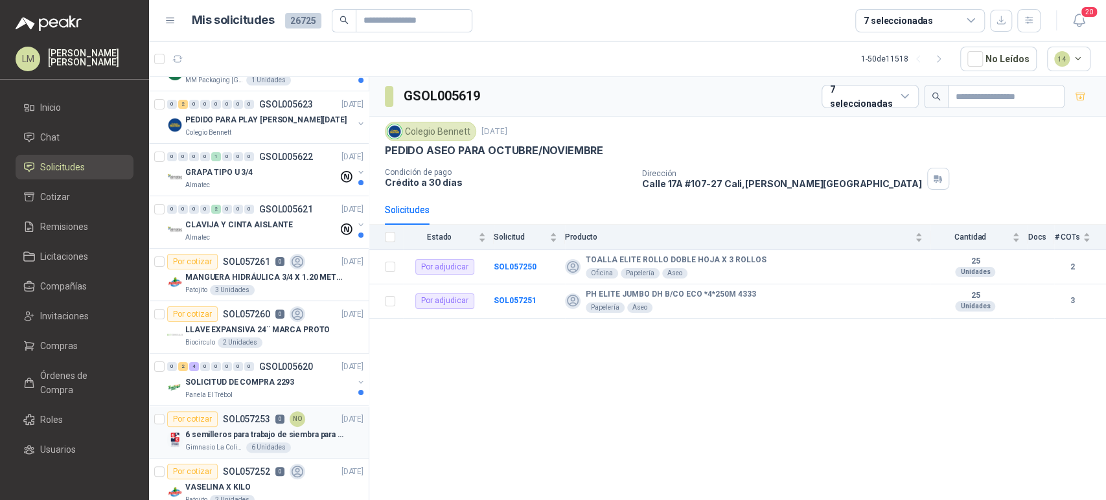
scroll to position [144, 0]
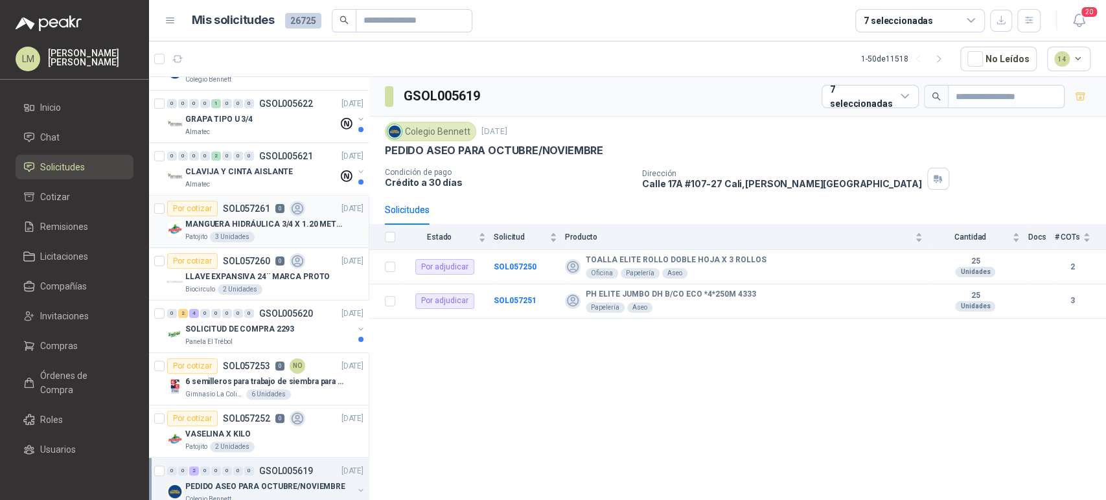
click at [235, 236] on div "3 Unidades" at bounding box center [232, 237] width 45 height 10
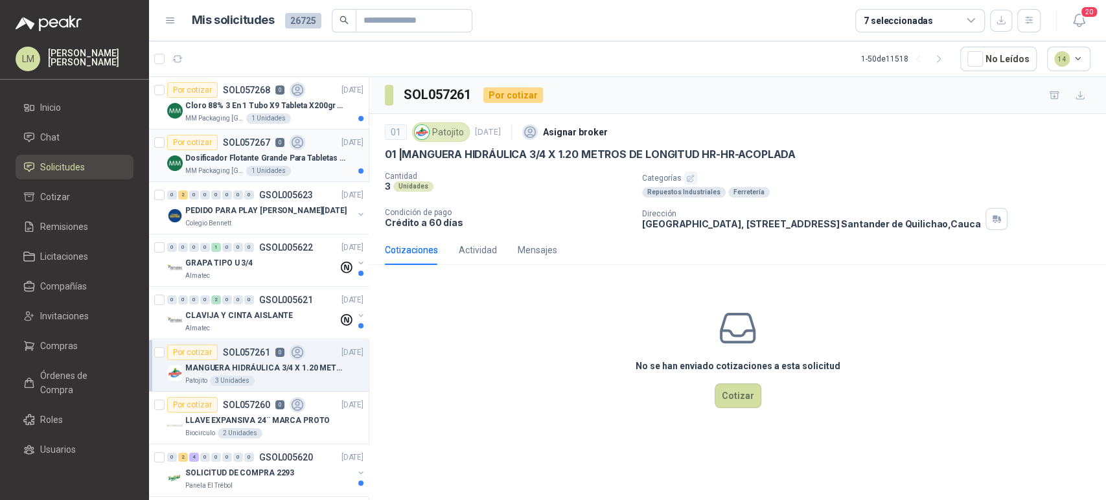
click at [176, 157] on img at bounding box center [175, 163] width 16 height 16
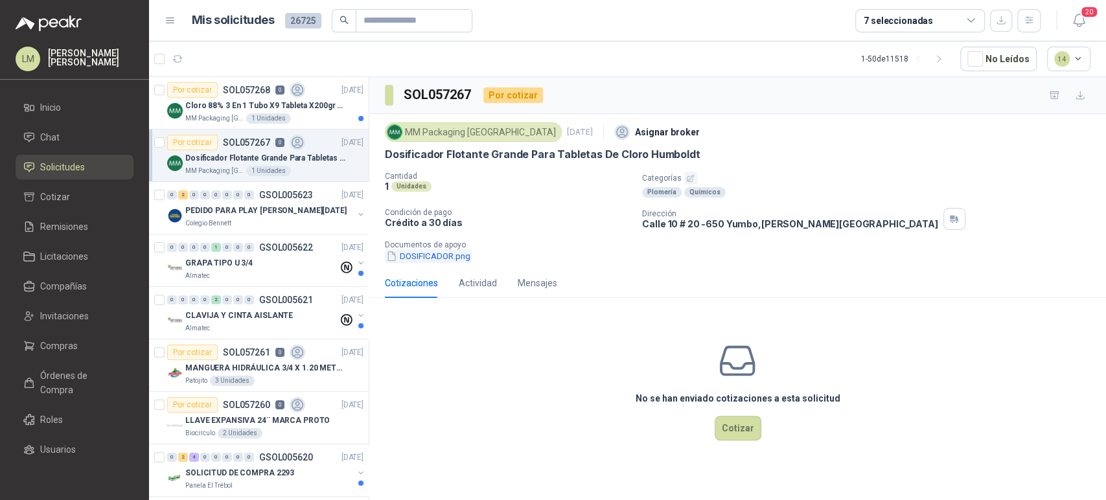
click at [444, 255] on button "DOSIFICADOR.png" at bounding box center [428, 256] width 87 height 14
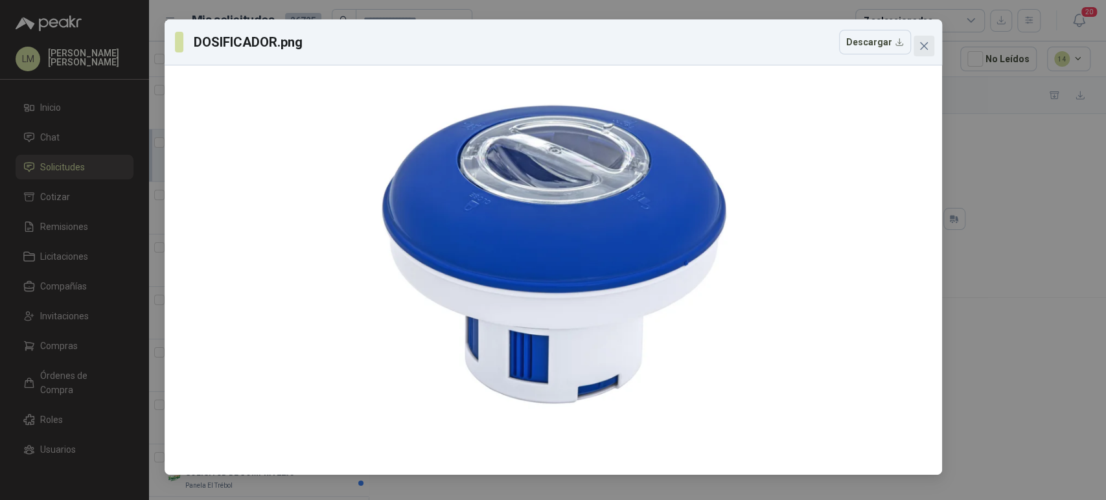
click at [928, 49] on icon "close" at bounding box center [923, 46] width 10 height 10
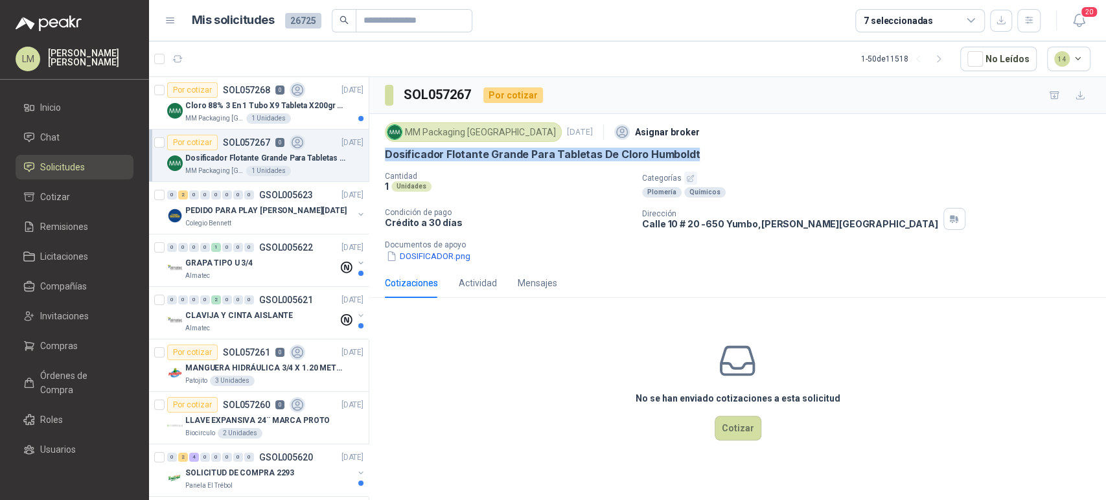
drag, startPoint x: 386, startPoint y: 157, endPoint x: 710, endPoint y: 152, distance: 323.9
click at [710, 152] on div "Dosificador Flotante Grande Para Tabletas De Cloro Humboldt" at bounding box center [737, 155] width 705 height 14
copy p "Dosificador Flotante Grande Para Tabletas De Cloro Humboldt"
click at [233, 100] on p "Cloro 88% 3 En 1 Tubo X9 Tableta X200gr Oxycl" at bounding box center [265, 106] width 161 height 12
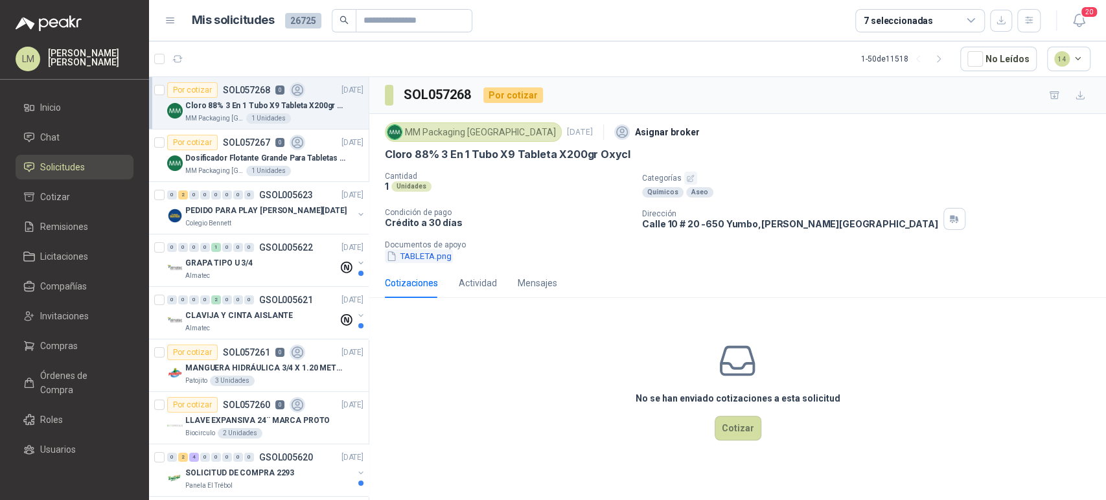
click at [429, 255] on button "TABLETA.png" at bounding box center [419, 256] width 68 height 14
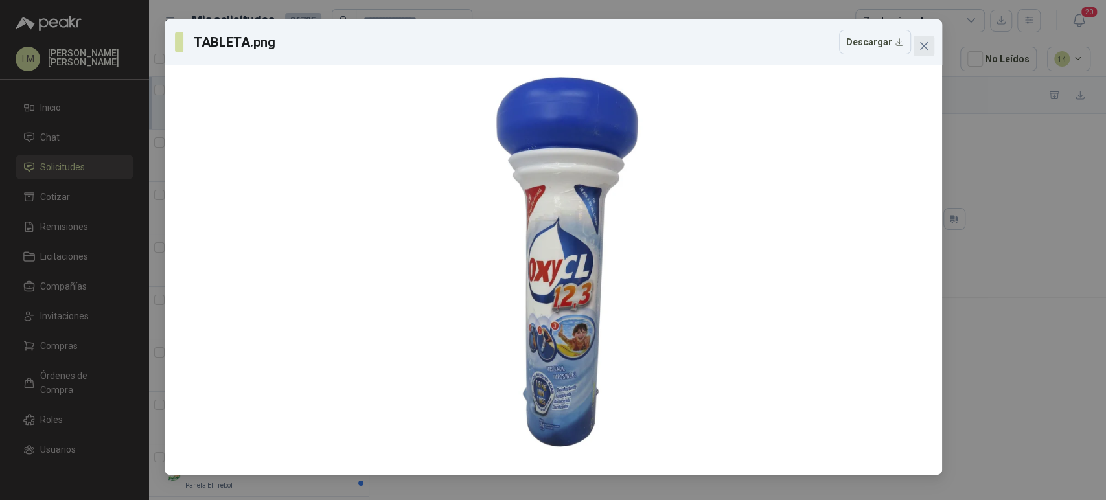
click at [922, 41] on icon "close" at bounding box center [923, 46] width 10 height 10
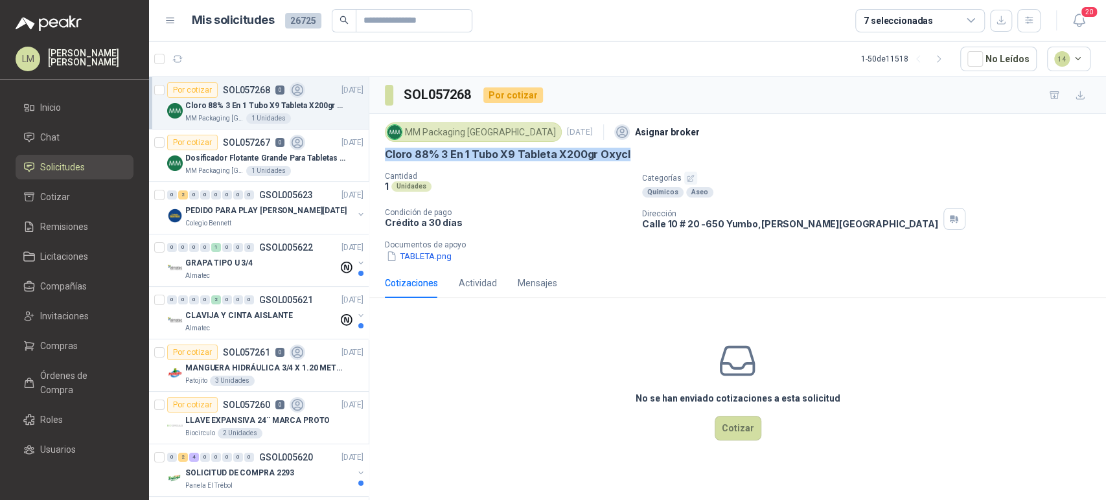
drag, startPoint x: 381, startPoint y: 153, endPoint x: 661, endPoint y: 158, distance: 279.9
click at [661, 158] on div "MM Packaging Colombia 25 sept, 2025 Asignar broker Cloro 88% 3 En 1 Tubo X9 Tab…" at bounding box center [737, 191] width 736 height 154
copy p "Cloro 88% 3 En 1 Tubo X9 Tableta X200gr Oxycl"
click at [46, 341] on span "Compras" at bounding box center [59, 346] width 38 height 14
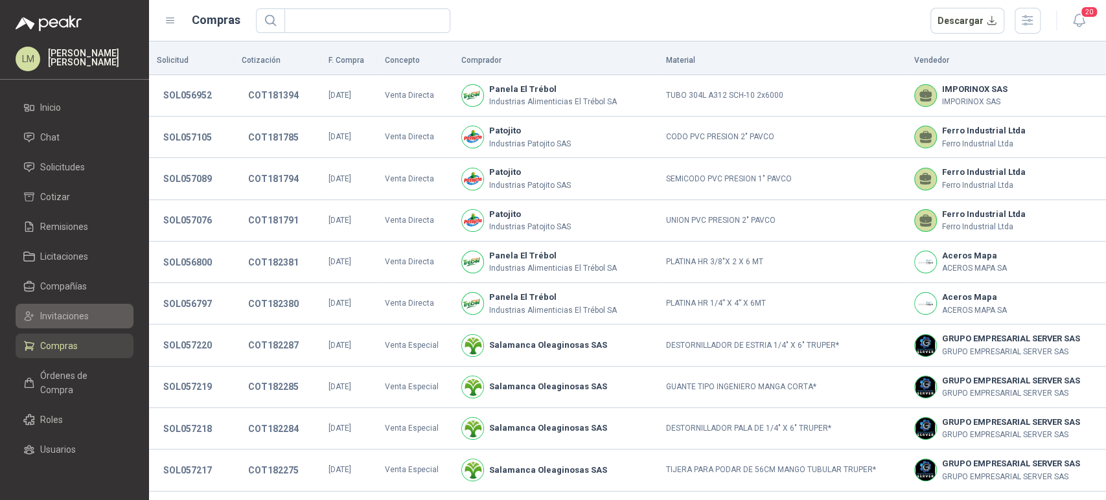
click at [62, 317] on span "Invitaciones" at bounding box center [64, 316] width 49 height 14
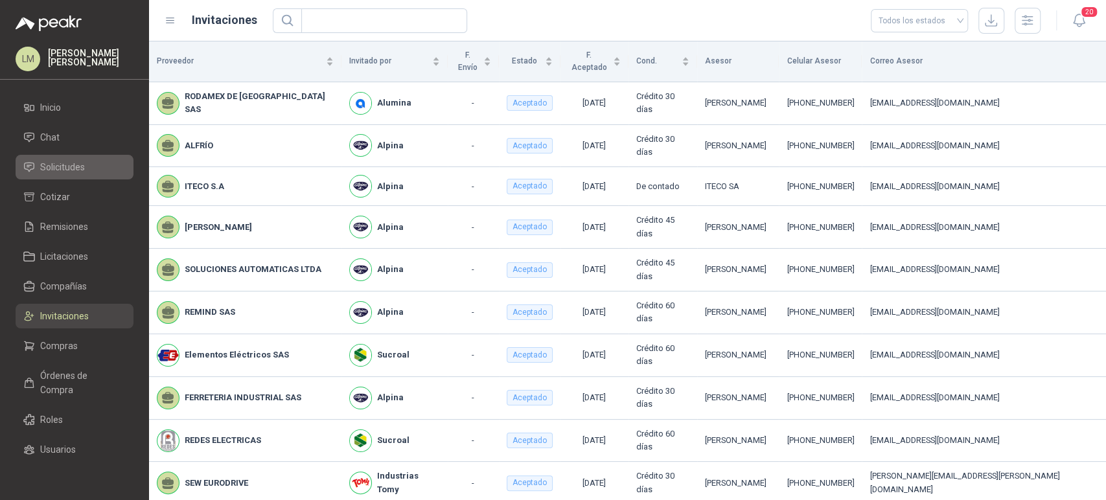
click at [69, 170] on span "Solicitudes" at bounding box center [62, 167] width 45 height 14
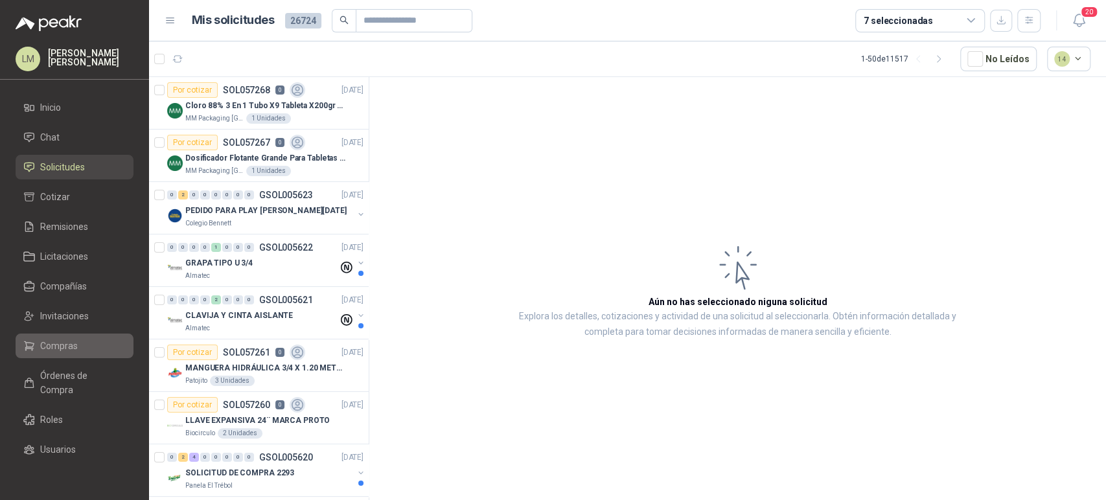
click at [47, 342] on span "Compras" at bounding box center [59, 346] width 38 height 14
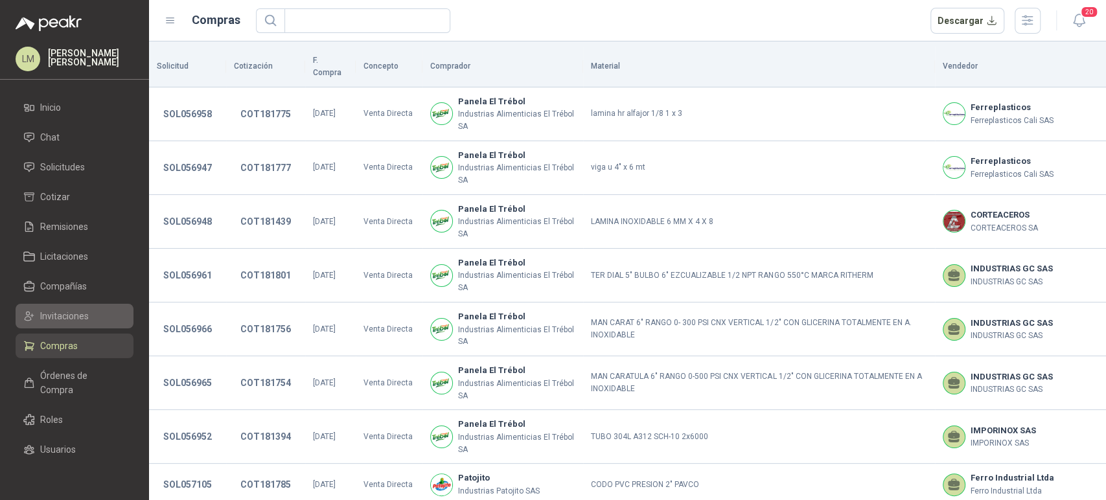
click at [44, 312] on span "Invitaciones" at bounding box center [64, 316] width 49 height 14
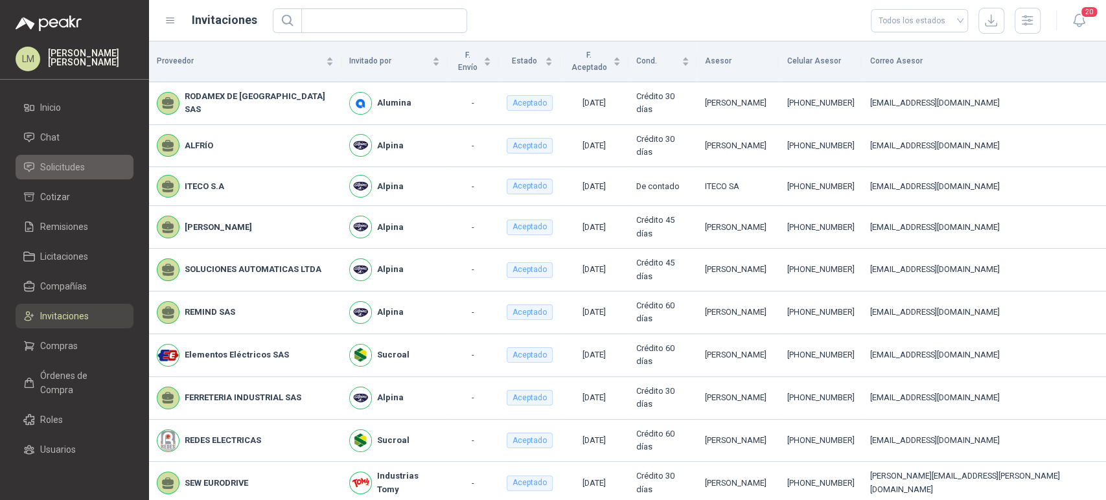
click at [43, 165] on span "Solicitudes" at bounding box center [62, 167] width 45 height 14
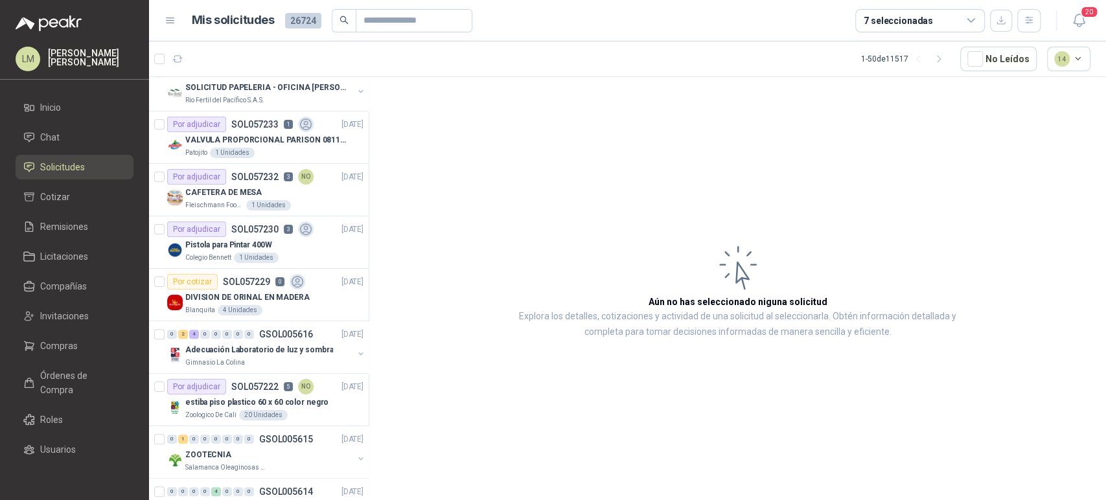
scroll to position [792, 0]
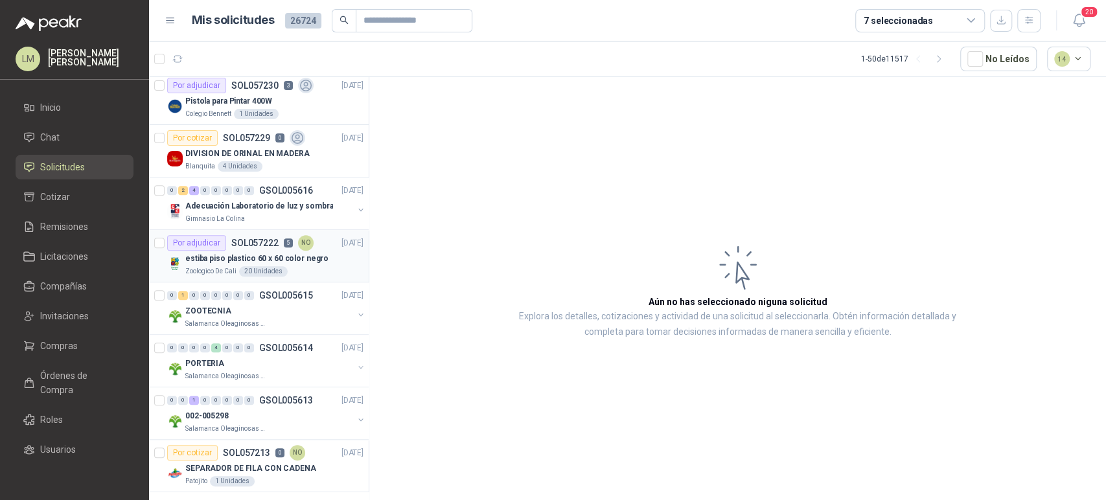
click at [241, 238] on p "SOL057222" at bounding box center [254, 242] width 47 height 9
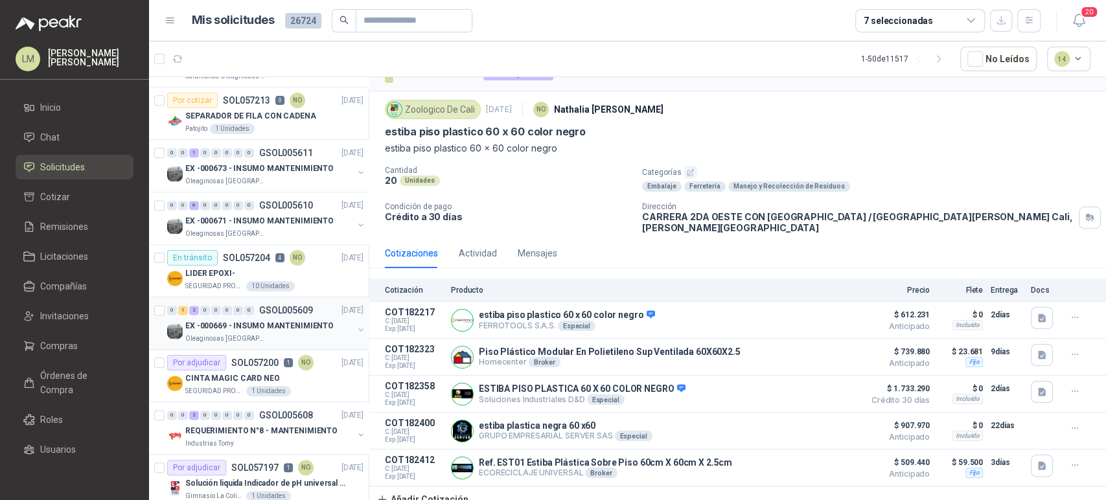
scroll to position [1151, 0]
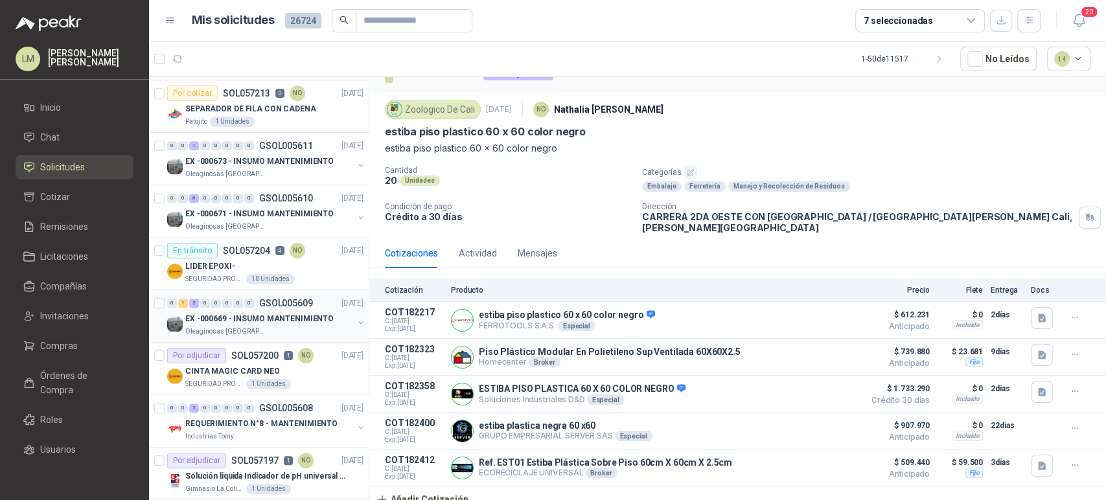
click at [247, 318] on p "EX -000669 - INSUMO MANTENIMIENTO" at bounding box center [259, 319] width 148 height 12
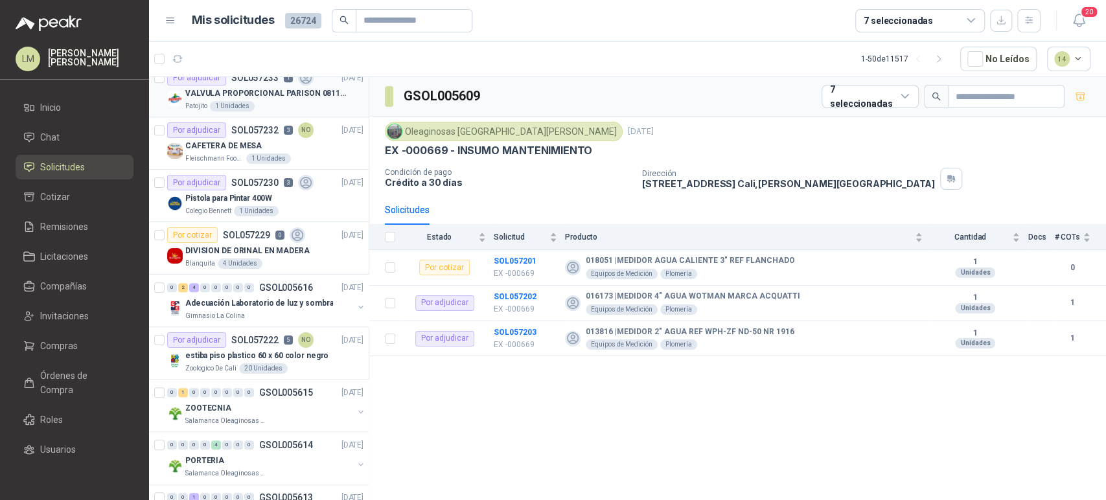
scroll to position [575, 0]
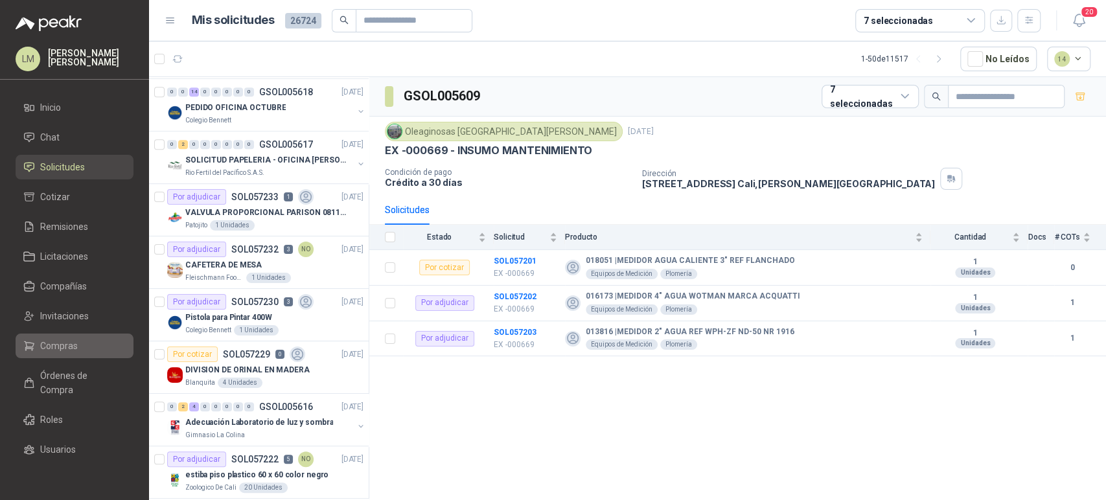
click at [71, 336] on link "Compras" at bounding box center [75, 346] width 118 height 25
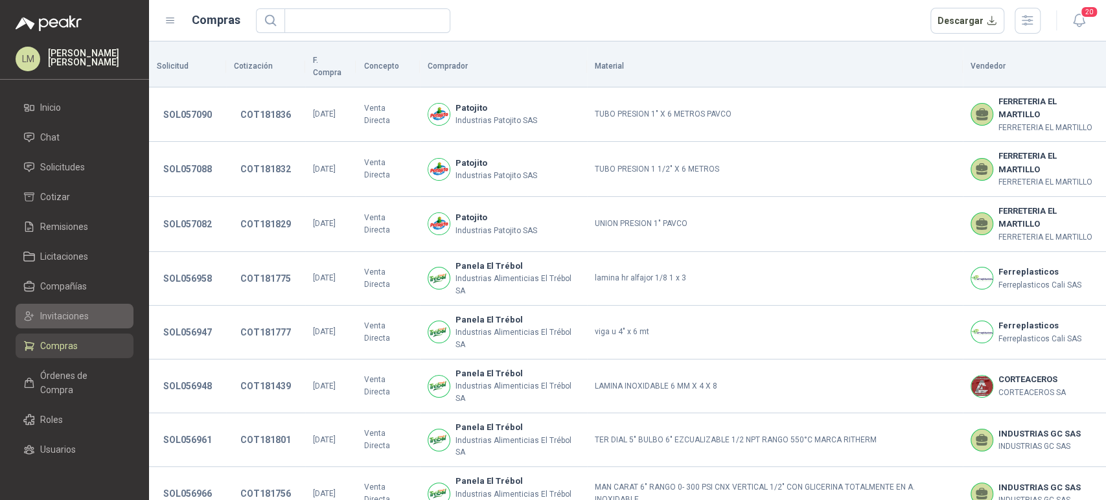
click at [65, 314] on span "Invitaciones" at bounding box center [64, 316] width 49 height 14
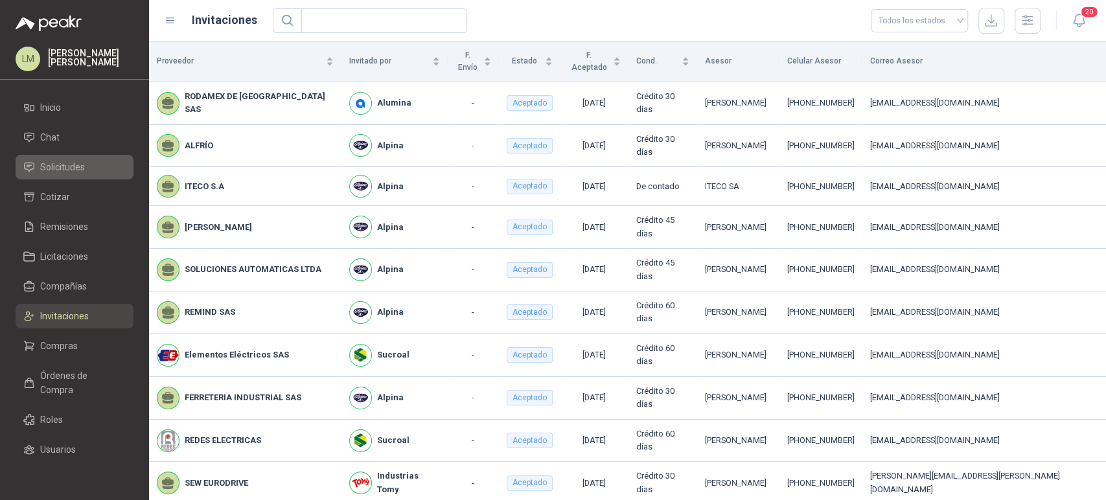
click at [60, 165] on span "Solicitudes" at bounding box center [62, 167] width 45 height 14
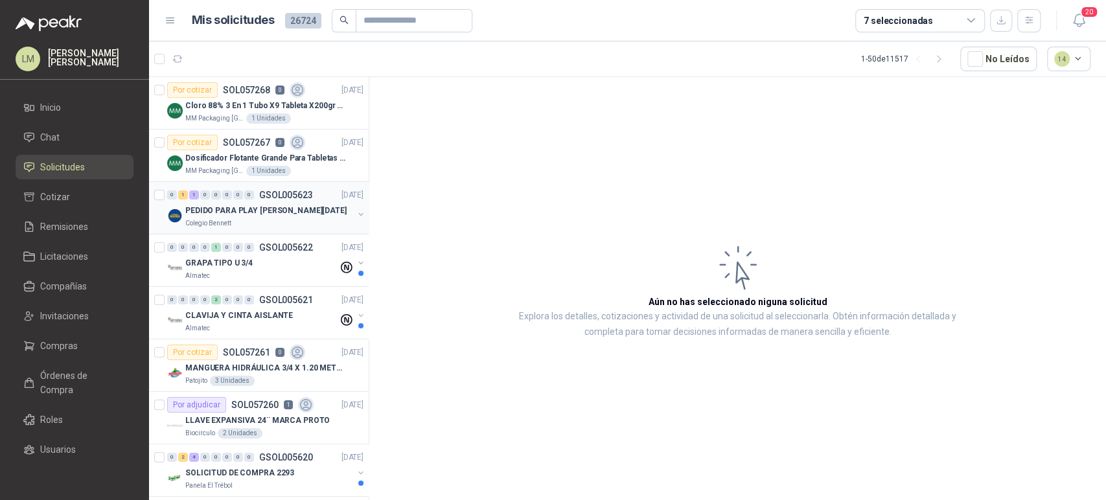
click at [356, 211] on button "button" at bounding box center [361, 214] width 10 height 10
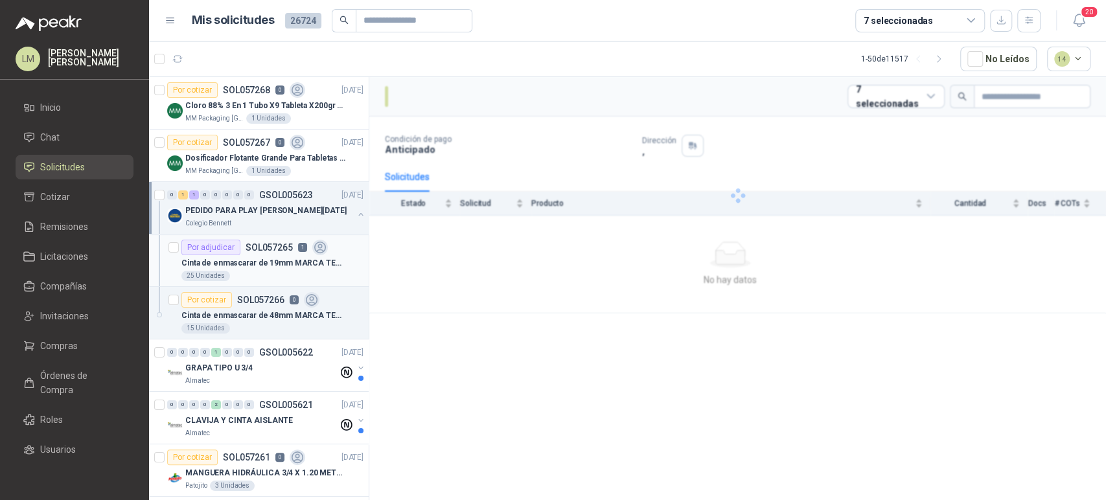
click at [292, 247] on div "Por adjudicar SOL057265 1" at bounding box center [254, 248] width 146 height 16
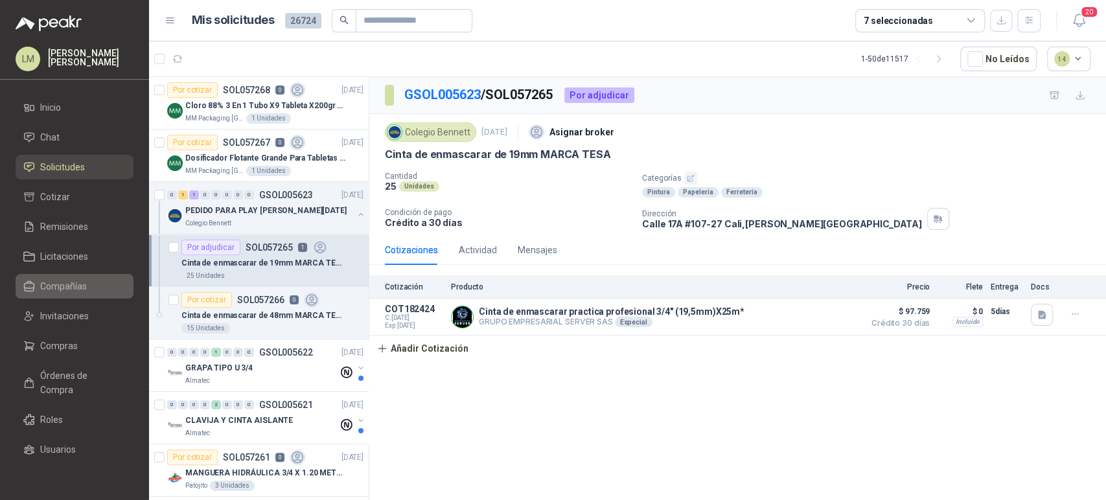
click at [67, 283] on span "Compañías" at bounding box center [63, 286] width 47 height 14
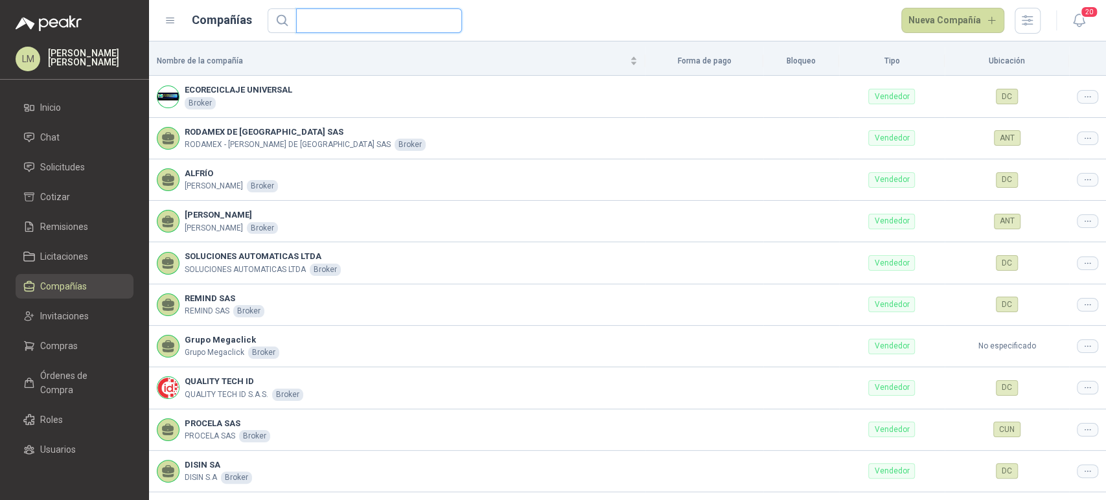
click at [393, 26] on input "text" at bounding box center [374, 20] width 140 height 23
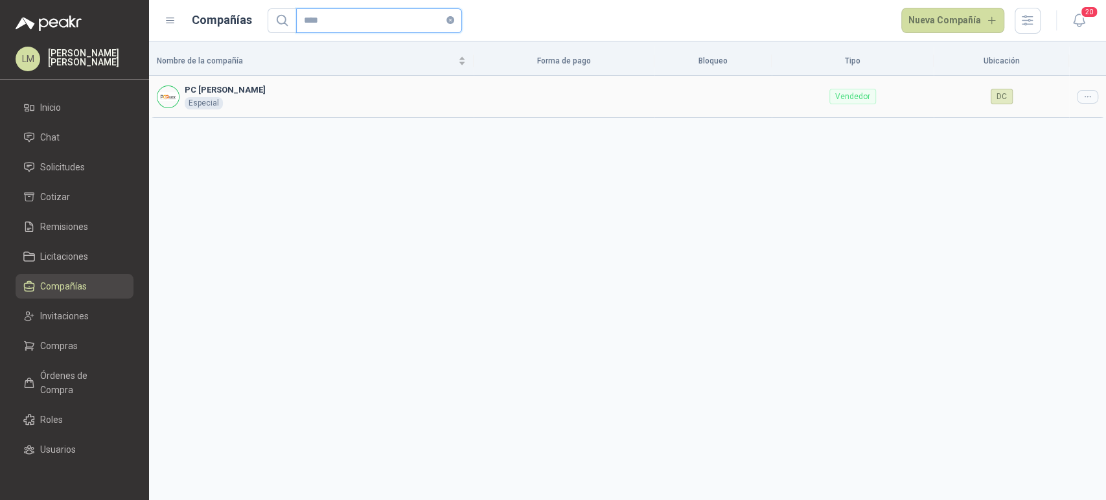
type input "****"
click at [1091, 95] on icon at bounding box center [1087, 97] width 10 height 10
click at [1091, 99] on icon at bounding box center [1087, 97] width 10 height 10
click at [1072, 123] on span "Editar compañía" at bounding box center [1054, 118] width 67 height 14
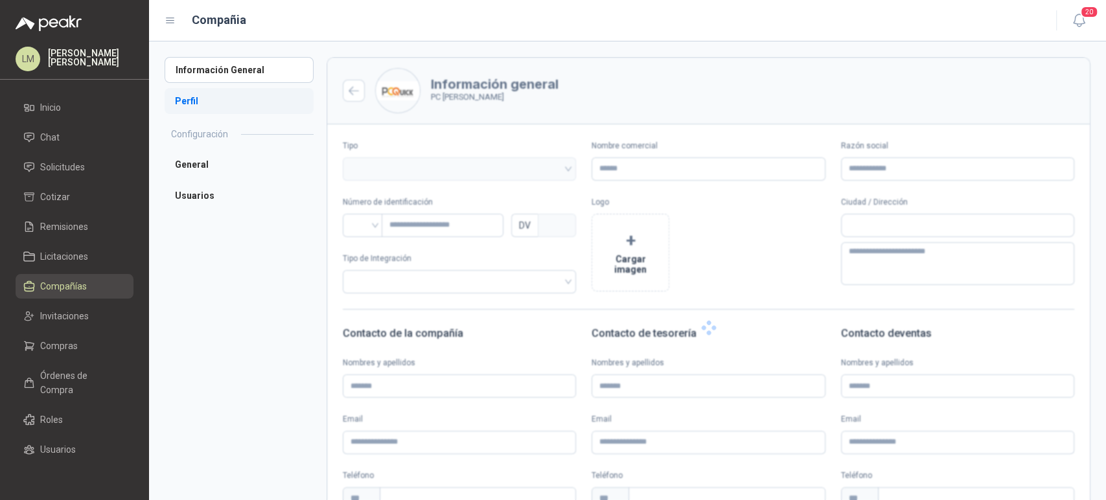
type input "********"
type input "*********"
type input "*"
click at [186, 96] on li "Perfil" at bounding box center [239, 101] width 149 height 26
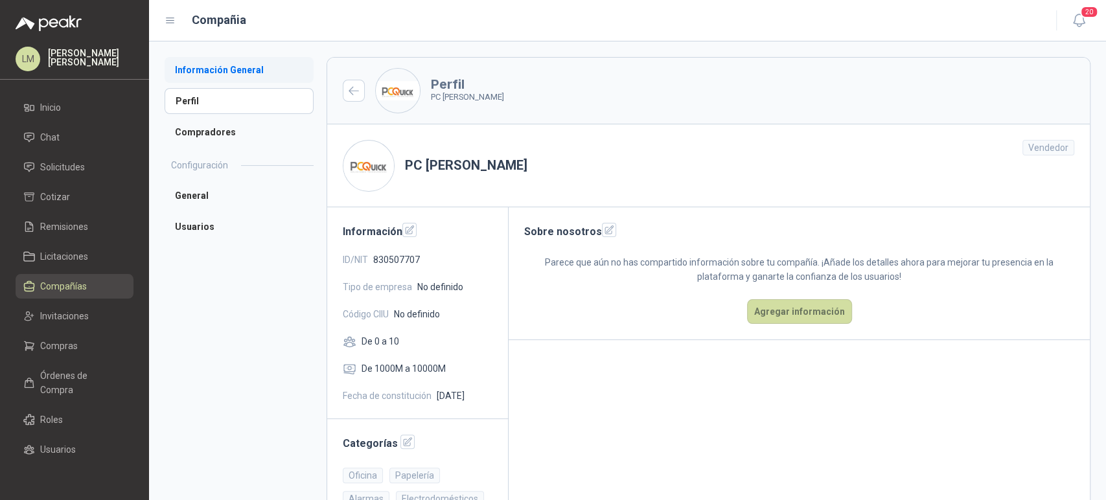
click at [216, 76] on li "Información General" at bounding box center [239, 70] width 149 height 26
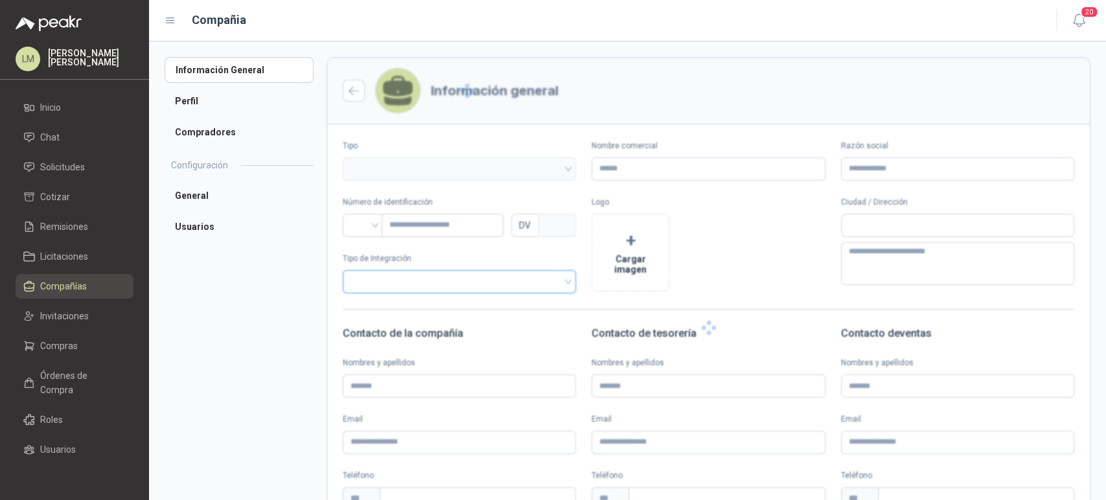
type input "********"
type input "*********"
type input "*"
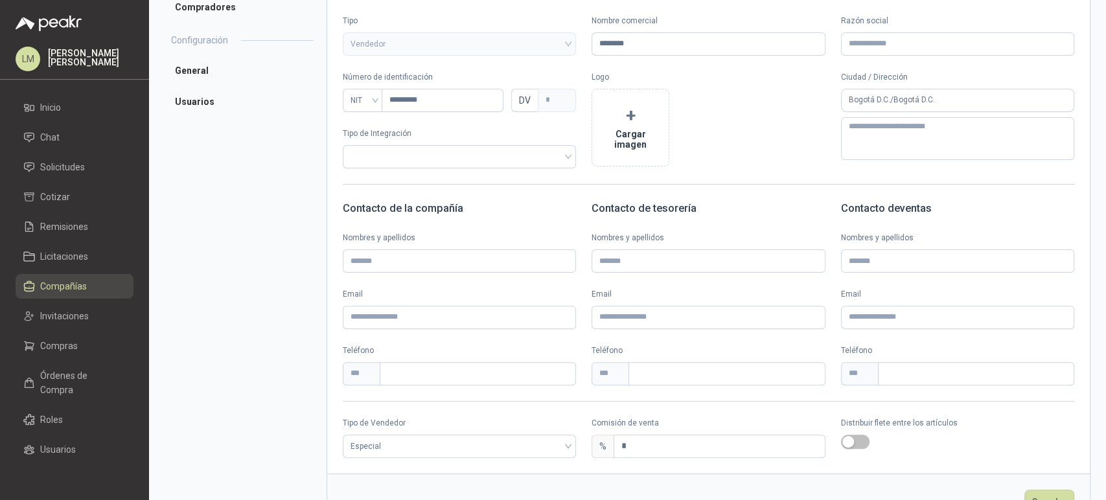
scroll to position [170, 0]
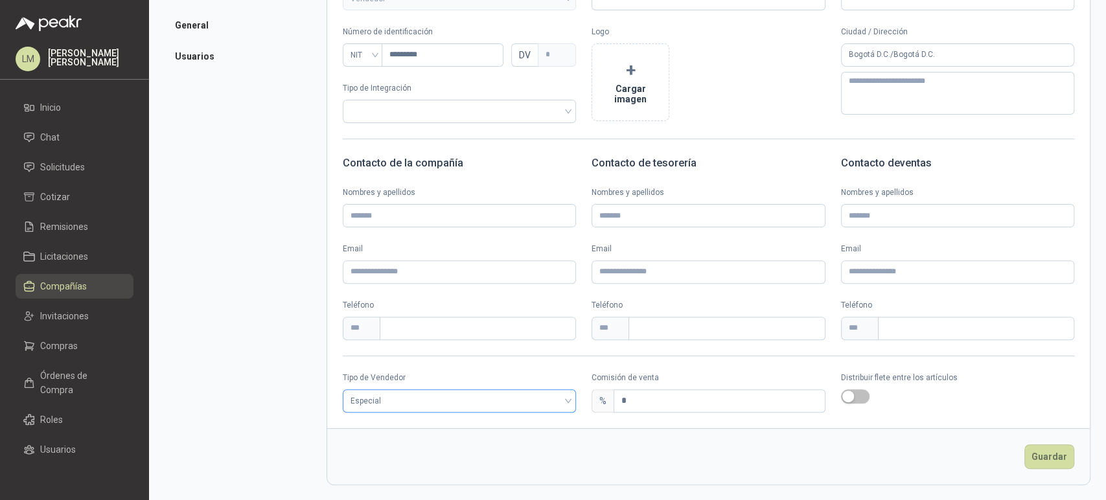
click at [444, 387] on div "Tipo de Vendedor Especial" at bounding box center [459, 392] width 233 height 41
click at [406, 390] on input "search" at bounding box center [459, 399] width 218 height 19
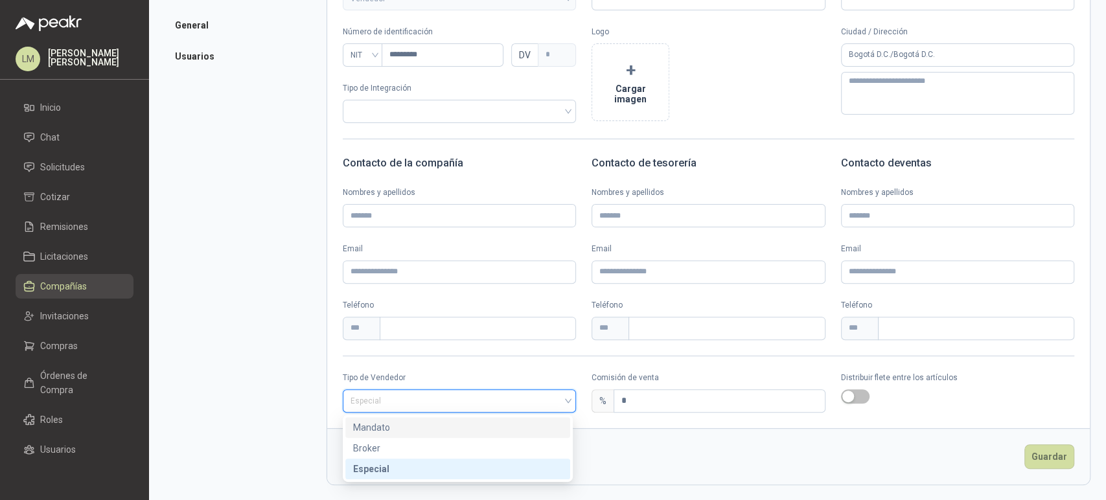
click at [399, 425] on div "Mandato" at bounding box center [457, 427] width 209 height 14
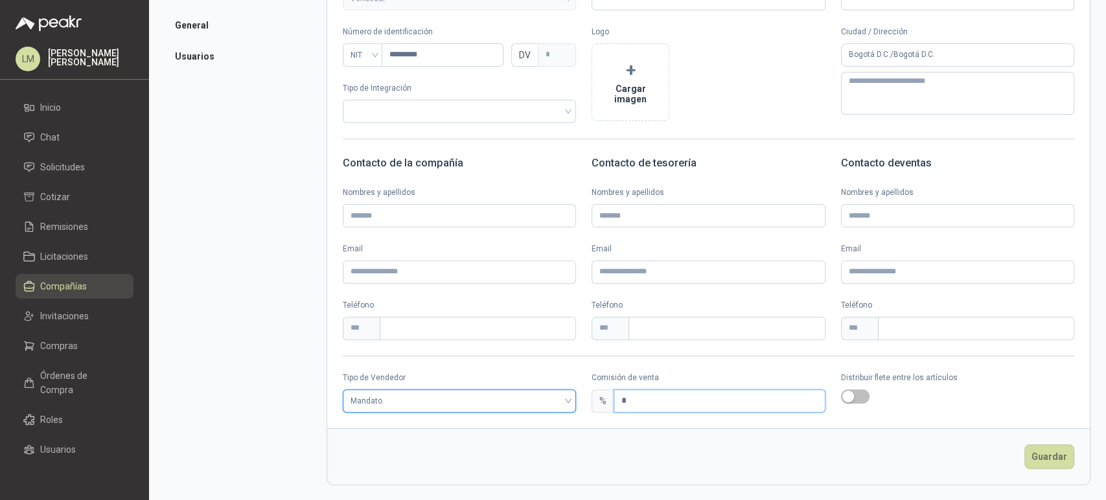
drag, startPoint x: 653, startPoint y: 394, endPoint x: 569, endPoint y: 407, distance: 85.2
click at [569, 407] on div "Tipo de Vendedor Mandato Mandato Comisión de venta % * Distribuir flete entre l…" at bounding box center [708, 392] width 762 height 41
type input "*"
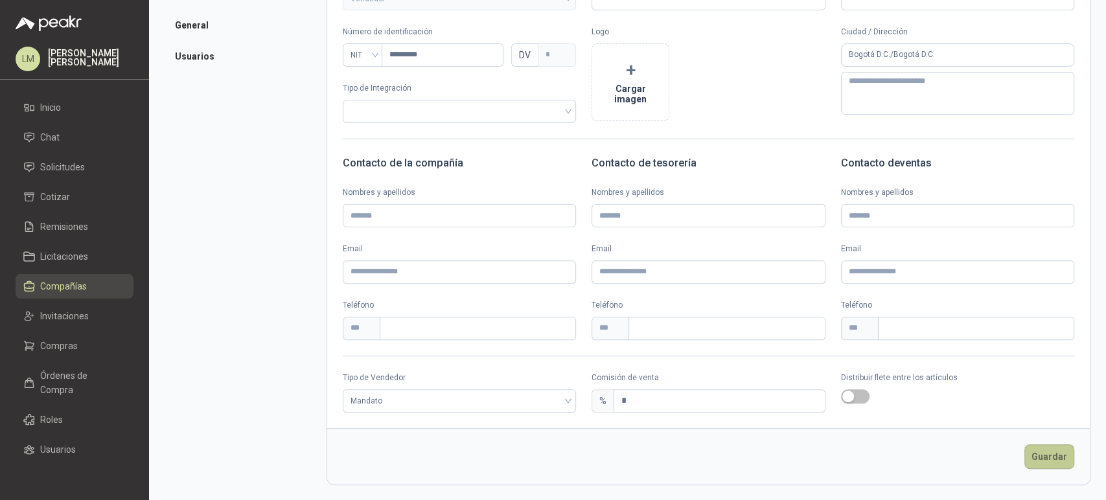
click at [1031, 455] on button "Guardar" at bounding box center [1049, 456] width 50 height 25
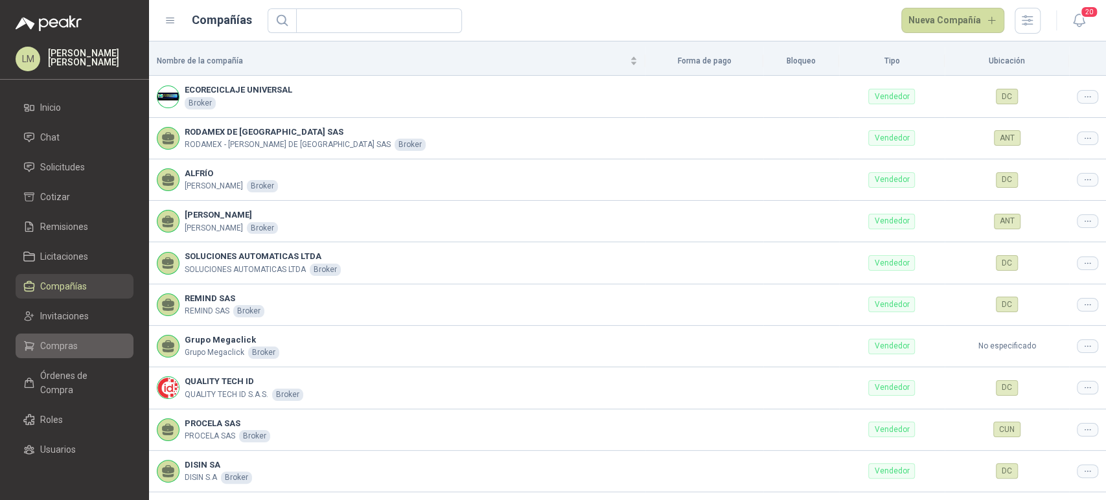
click at [53, 340] on span "Compras" at bounding box center [59, 346] width 38 height 14
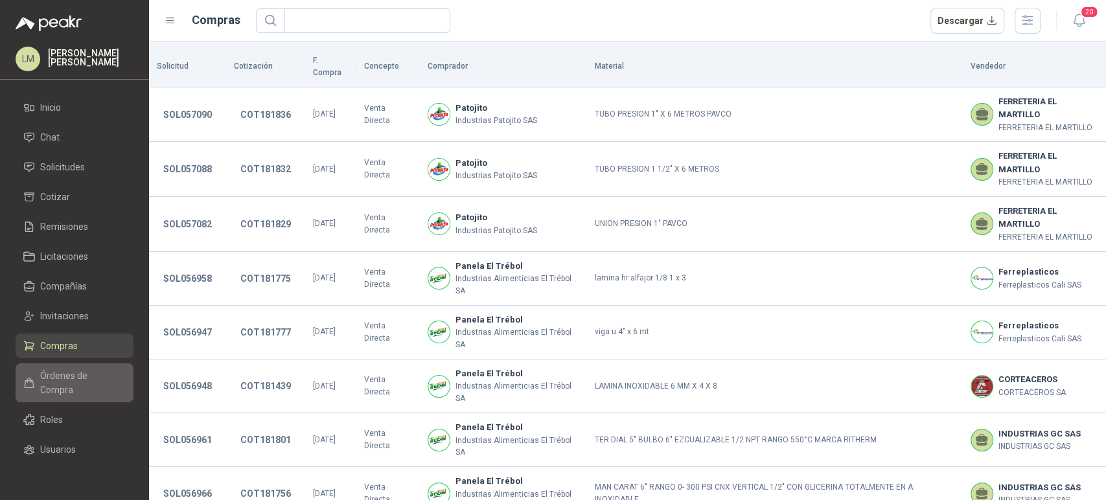
click at [58, 374] on span "Órdenes de Compra" at bounding box center [80, 383] width 81 height 29
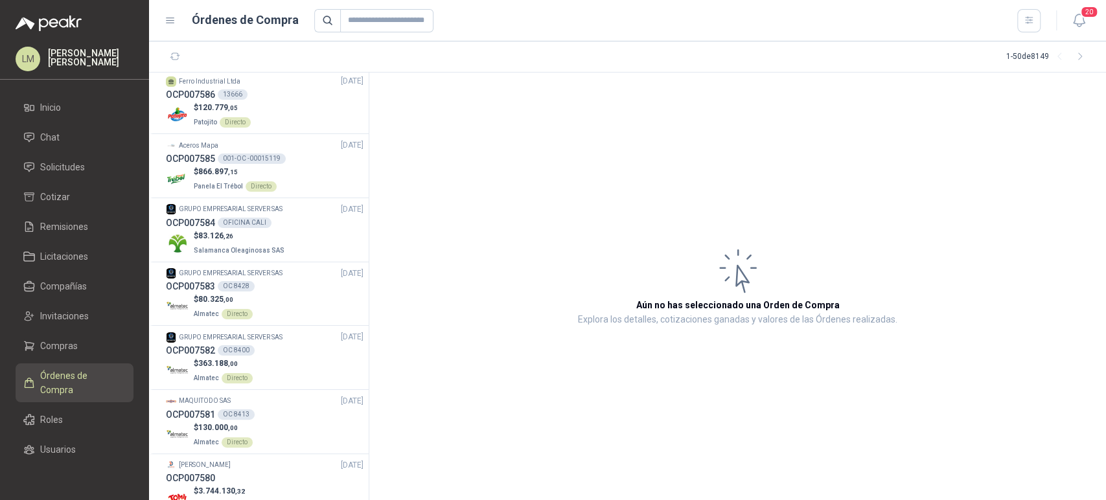
scroll to position [359, 0]
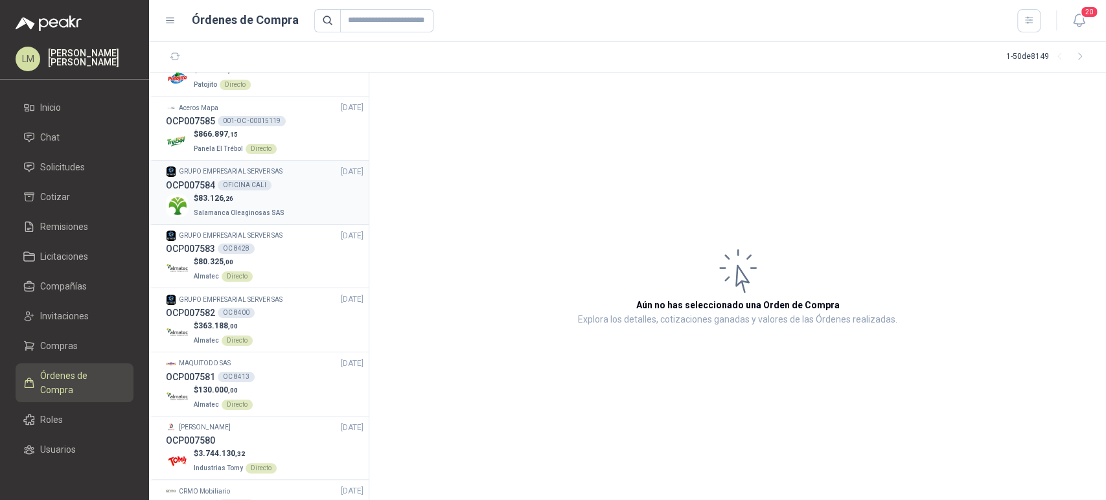
click at [236, 206] on p "Salamanca Oleaginosas SAS" at bounding box center [240, 212] width 93 height 14
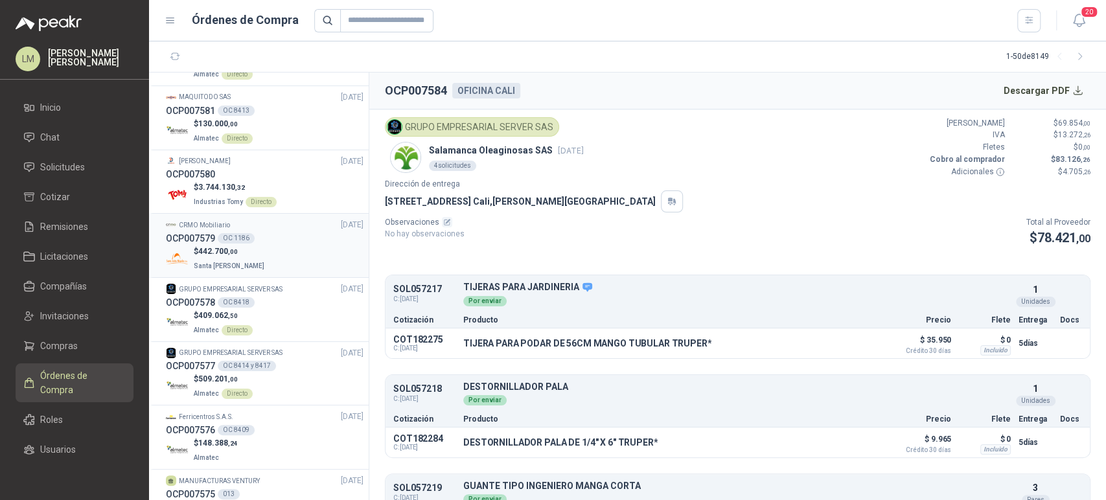
scroll to position [648, 0]
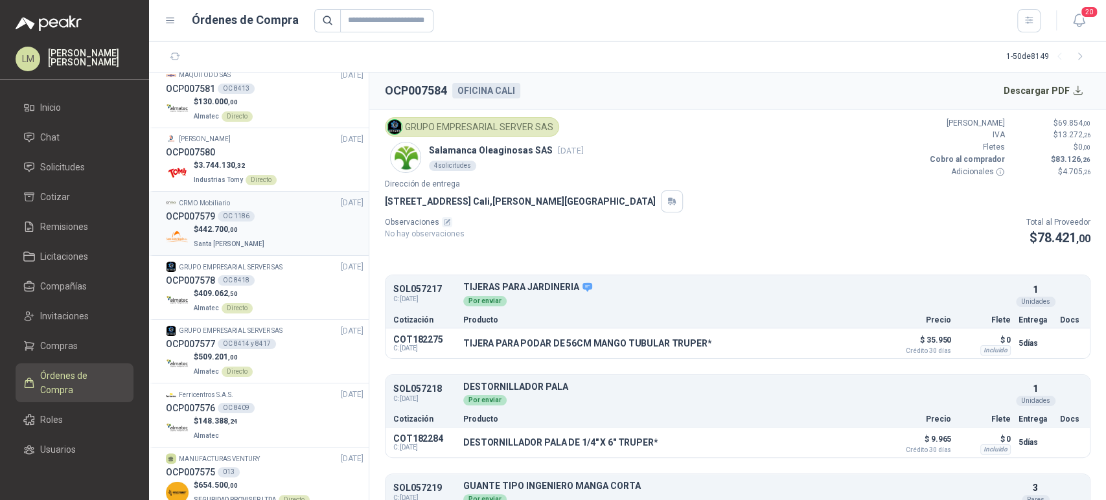
click at [244, 222] on div "OCP007579 OC 1186" at bounding box center [265, 216] width 198 height 14
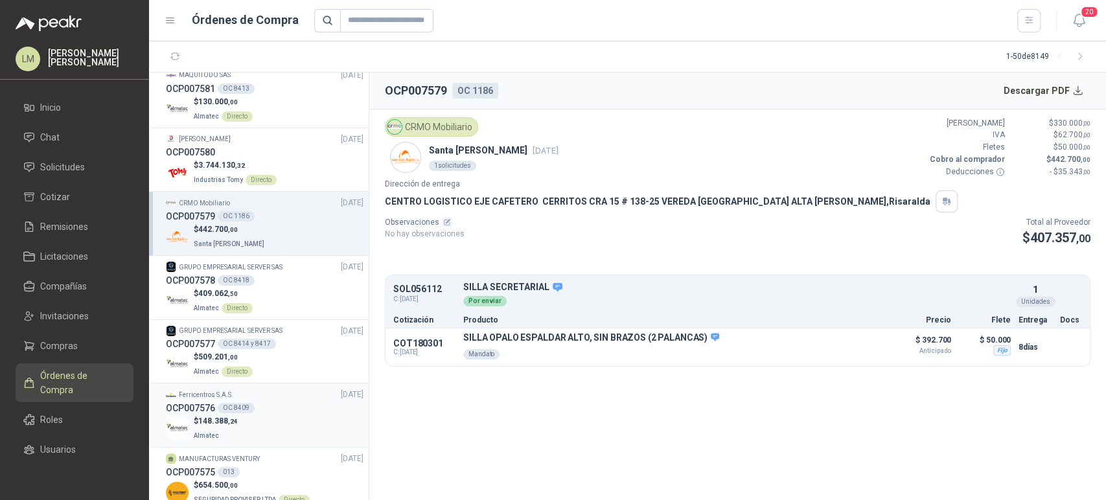
click at [238, 411] on div "OC 8409" at bounding box center [236, 408] width 37 height 10
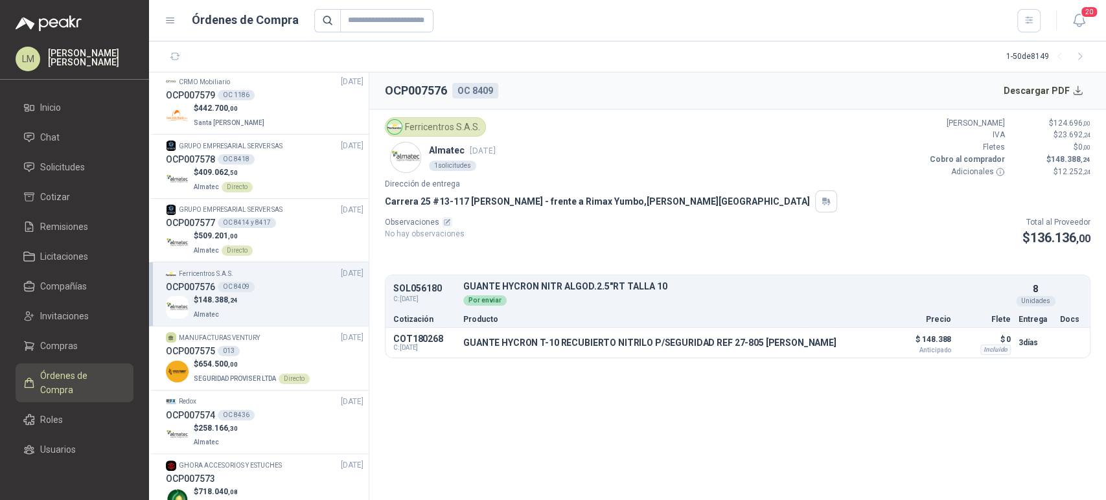
scroll to position [792, 0]
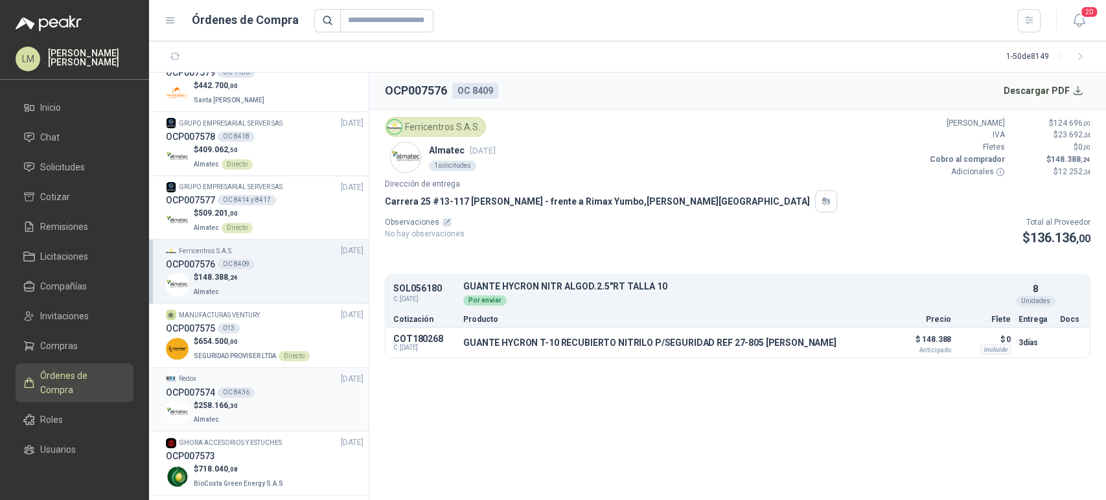
click at [238, 402] on div "$ 258.166 ,30 Almatec" at bounding box center [265, 413] width 198 height 27
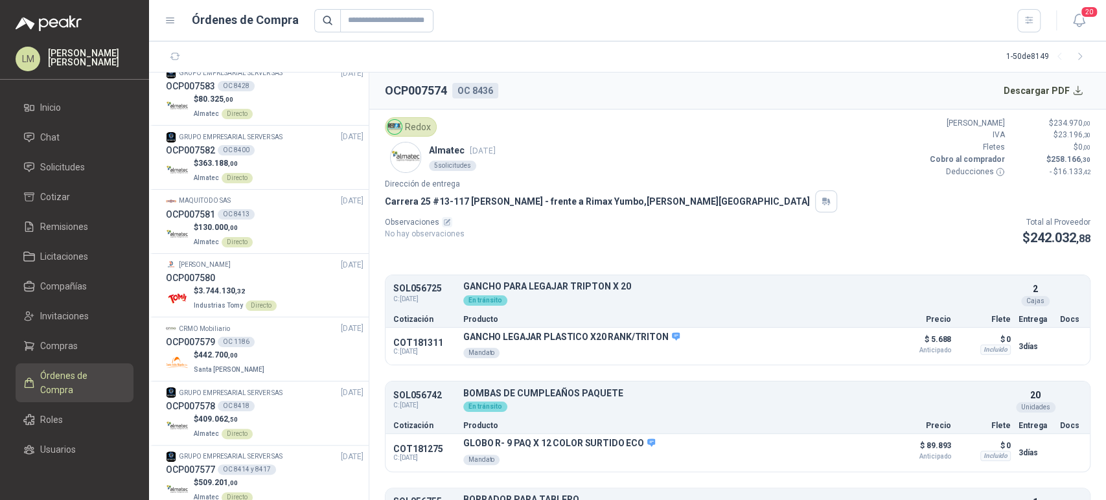
scroll to position [503, 0]
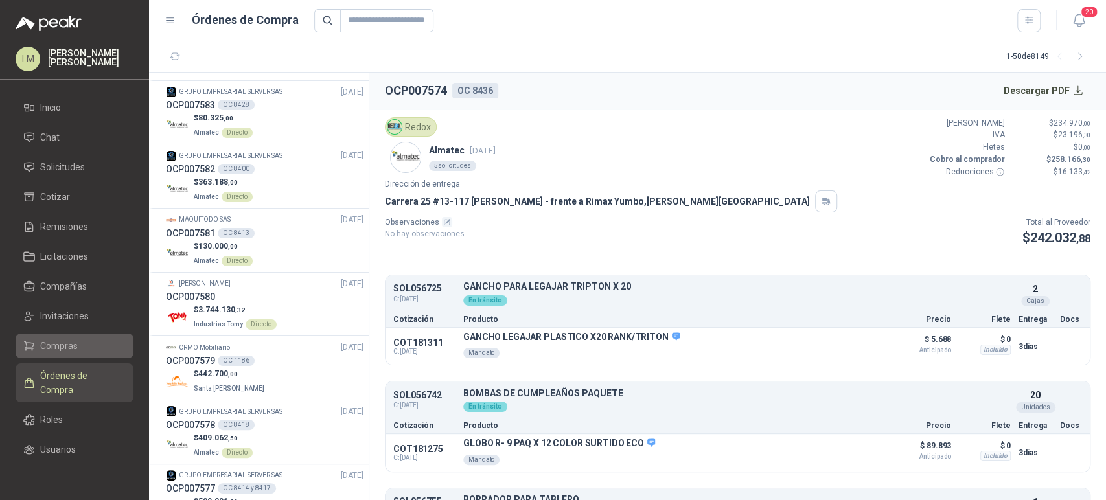
click at [71, 344] on span "Compras" at bounding box center [59, 346] width 38 height 14
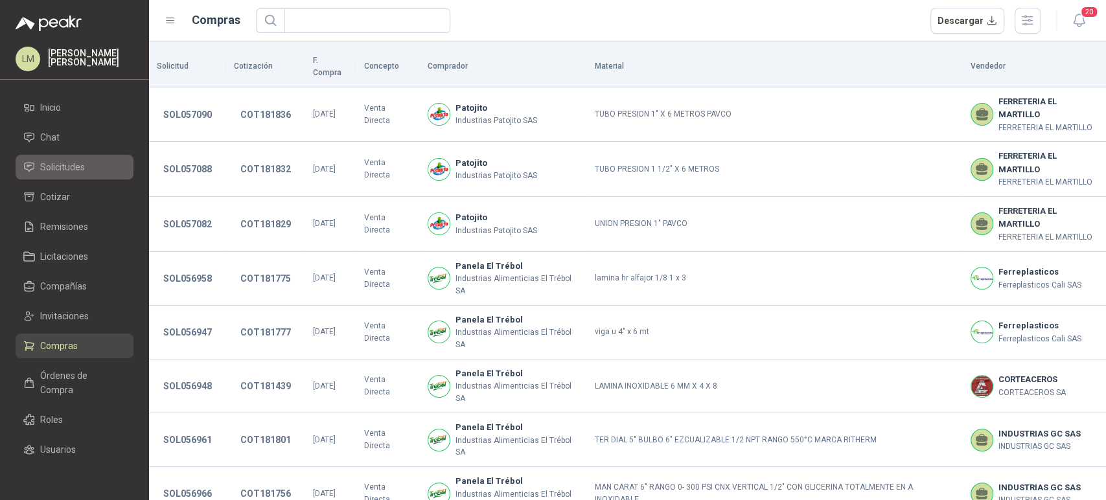
click at [59, 167] on span "Solicitudes" at bounding box center [62, 167] width 45 height 14
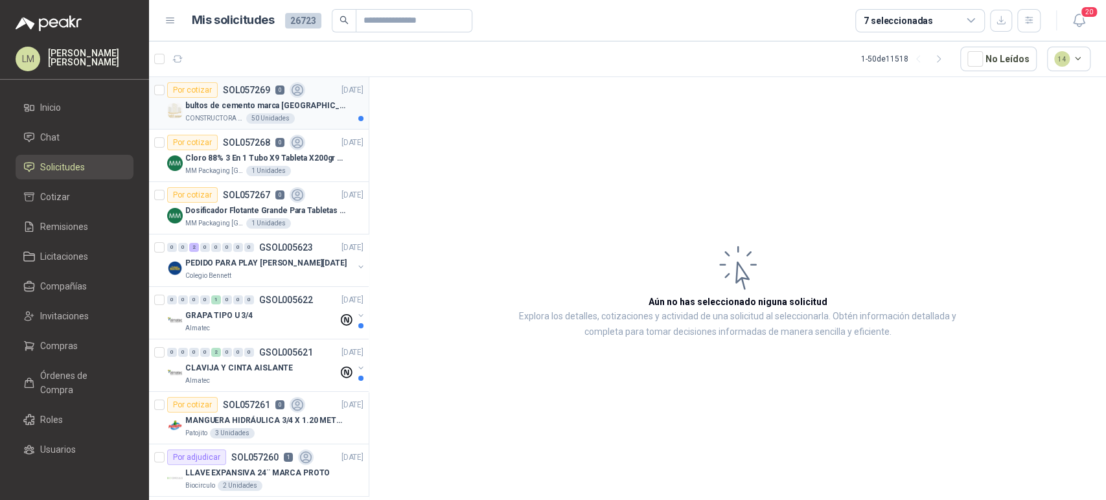
click at [223, 114] on p "CONSTRUCTORA GRUPO FIP" at bounding box center [214, 118] width 58 height 10
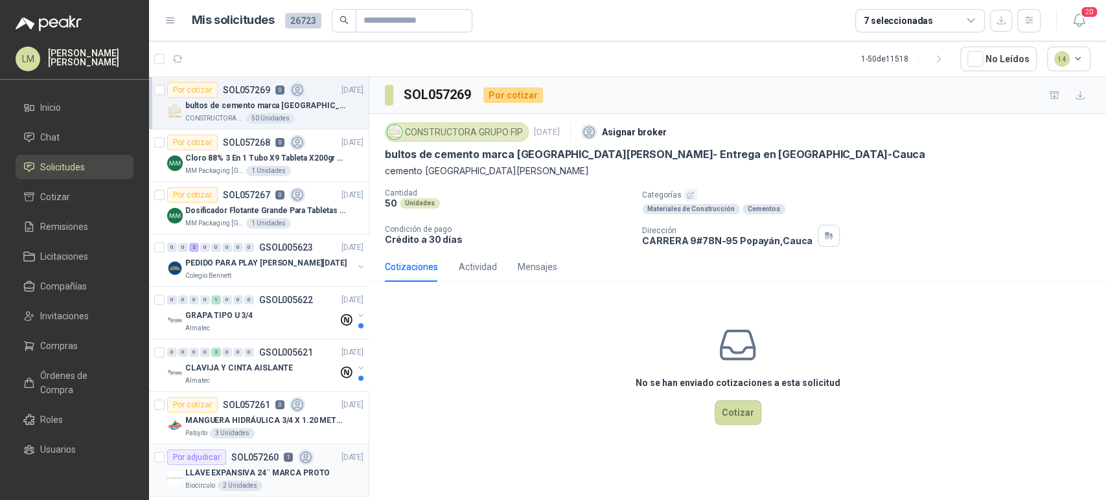
click at [254, 470] on p "LLAVE EXPANSIVA 24¨ MARCA PROTO" at bounding box center [257, 473] width 144 height 12
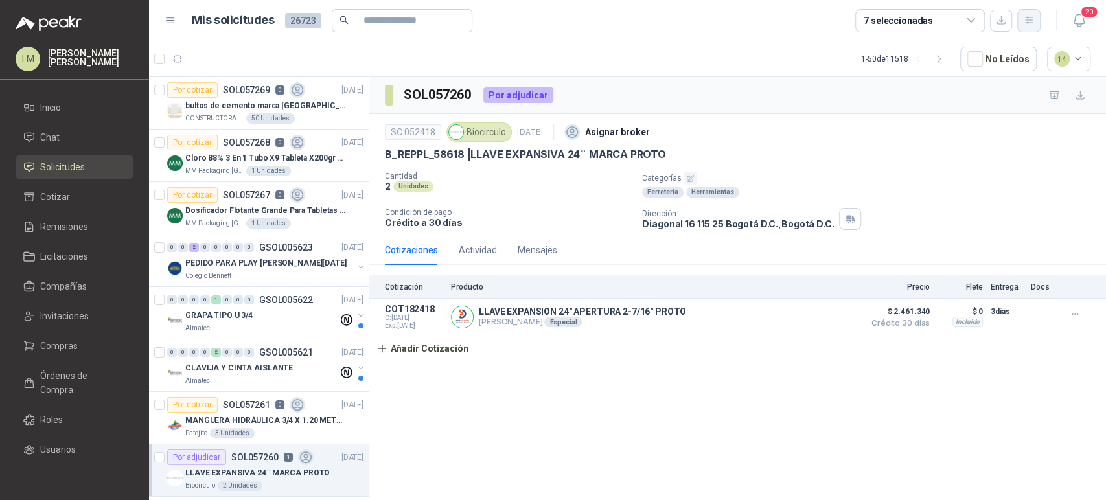
click at [1023, 17] on icon "button" at bounding box center [1028, 20] width 11 height 11
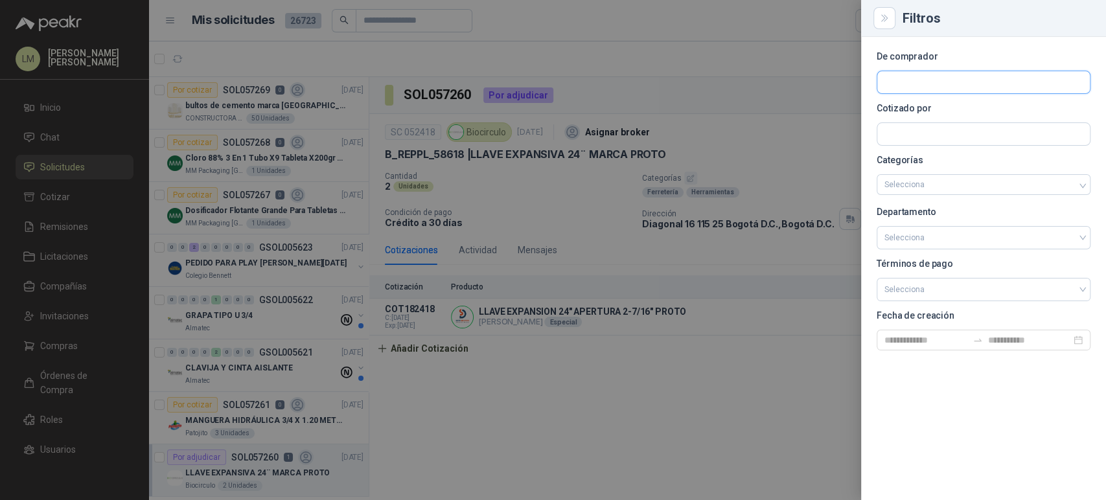
click at [951, 82] on input "text" at bounding box center [983, 82] width 212 height 22
type input "***"
click at [924, 114] on span "NIT : 901081036" at bounding box center [930, 117] width 46 height 6
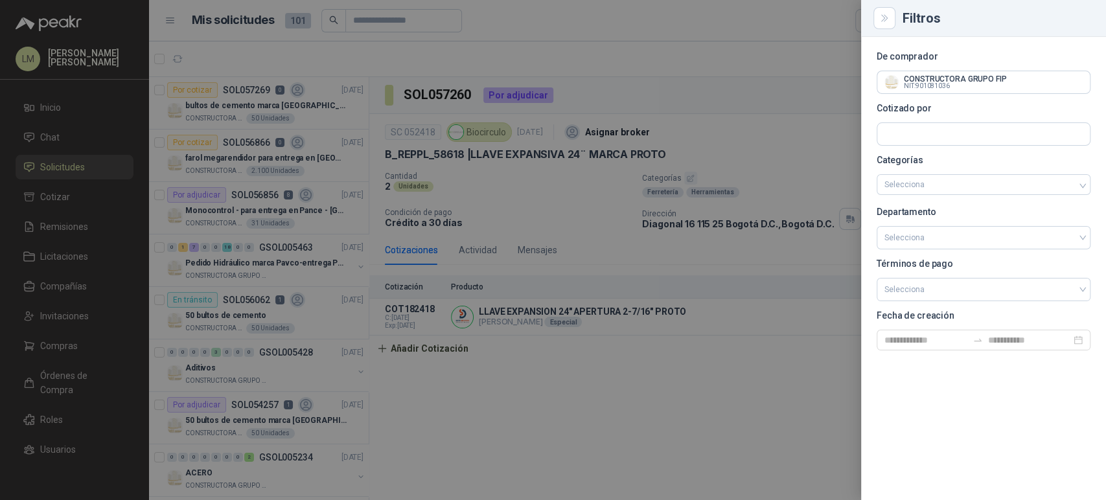
click at [240, 201] on div at bounding box center [553, 250] width 1106 height 500
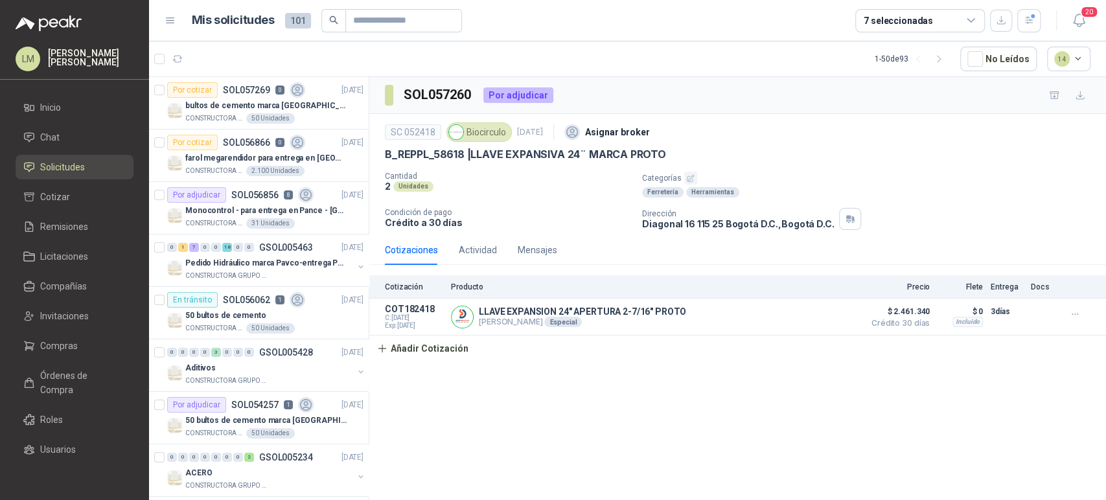
click at [245, 205] on p "Monocontrol - para entrega en Pance - Cali" at bounding box center [265, 211] width 161 height 12
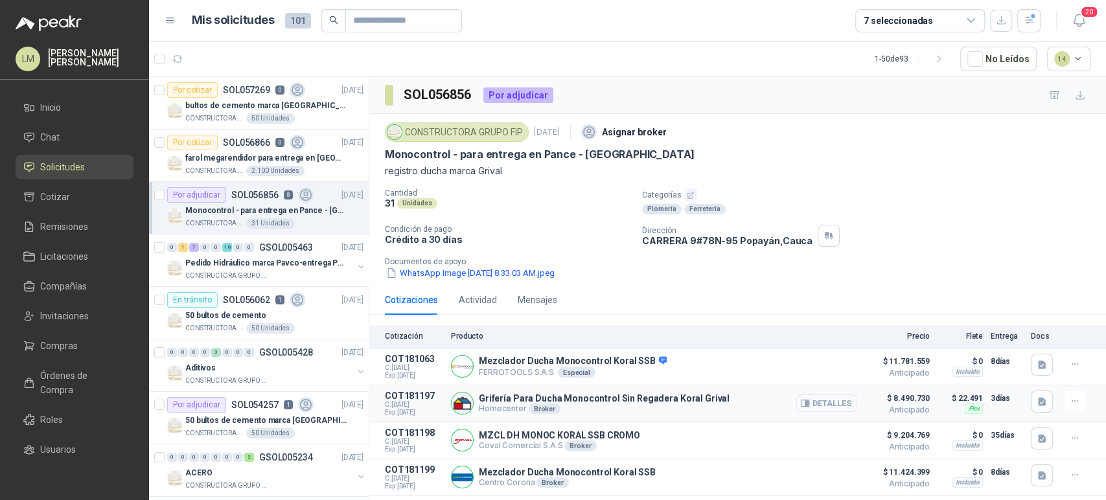
click at [823, 403] on button "Detalles" at bounding box center [826, 402] width 61 height 17
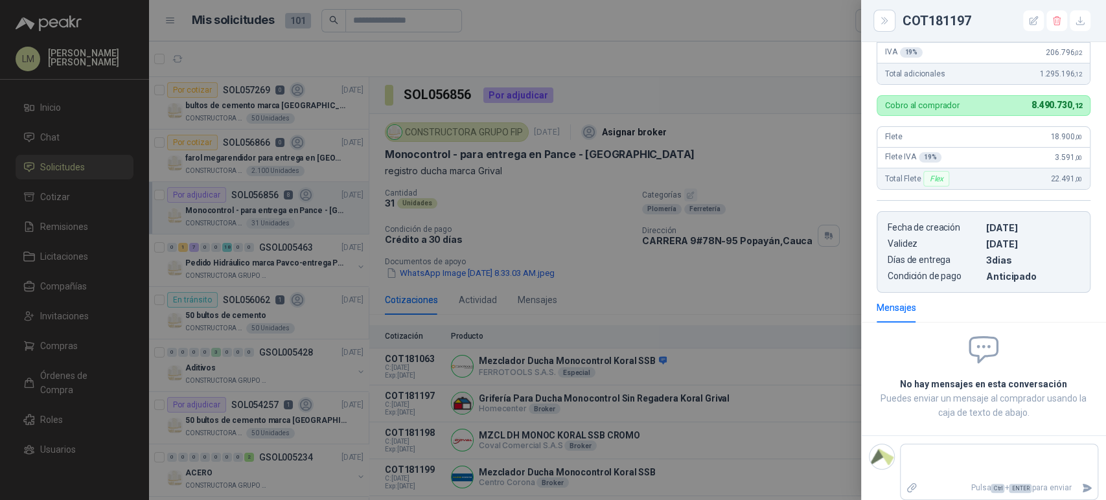
scroll to position [348, 0]
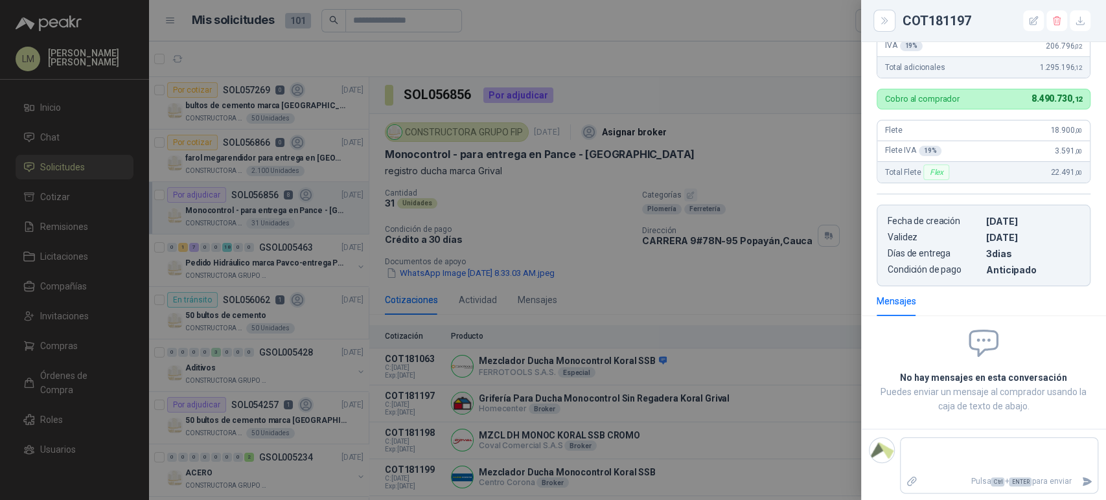
type textarea "*"
type textarea "**"
type textarea "***"
type textarea "****"
type textarea "*****"
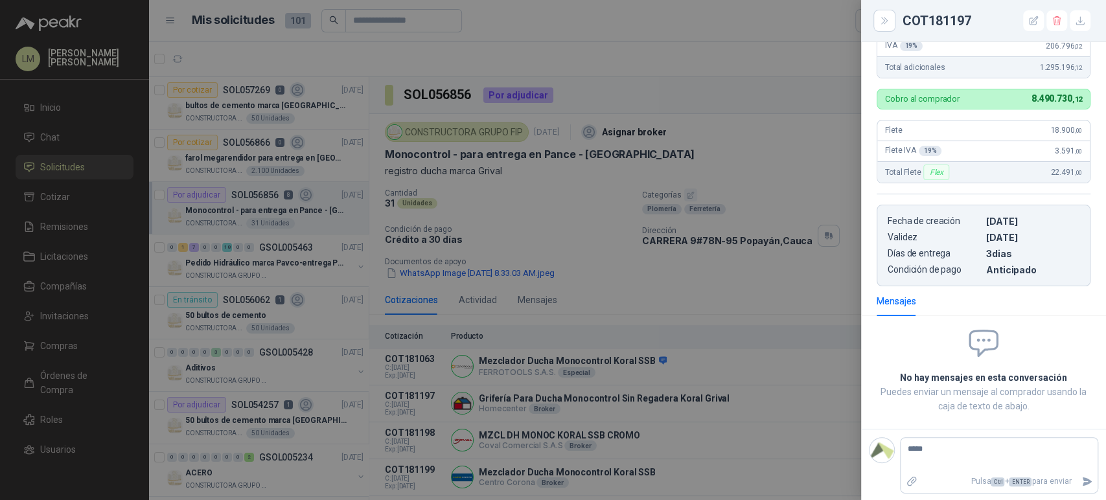
type textarea "******"
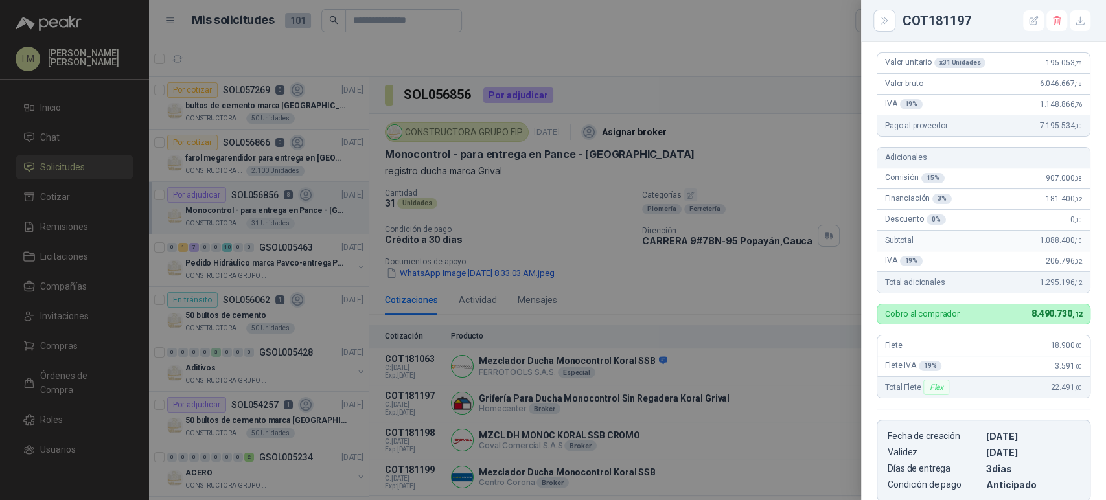
scroll to position [133, 0]
type textarea "********"
click at [803, 326] on div at bounding box center [553, 250] width 1106 height 500
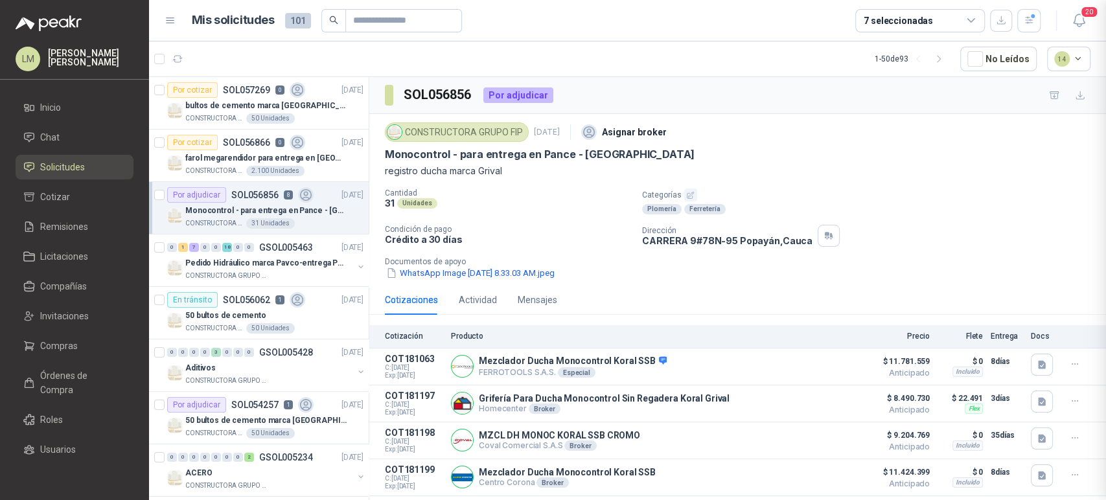
scroll to position [348, 0]
click at [1069, 398] on icon "button" at bounding box center [1074, 401] width 11 height 11
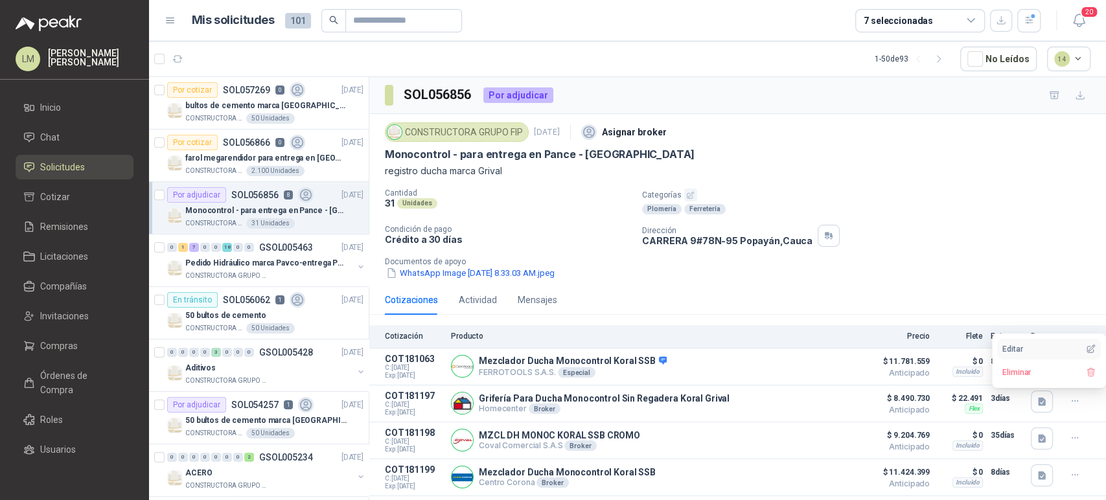
click at [1025, 350] on button "Editar" at bounding box center [1049, 349] width 104 height 21
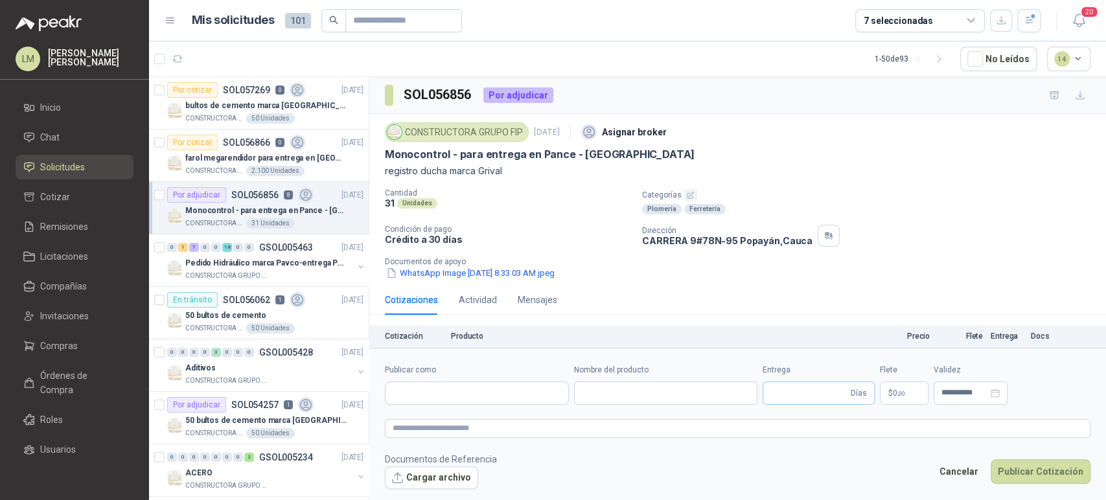
type input "**********"
type input "*"
type input "**********"
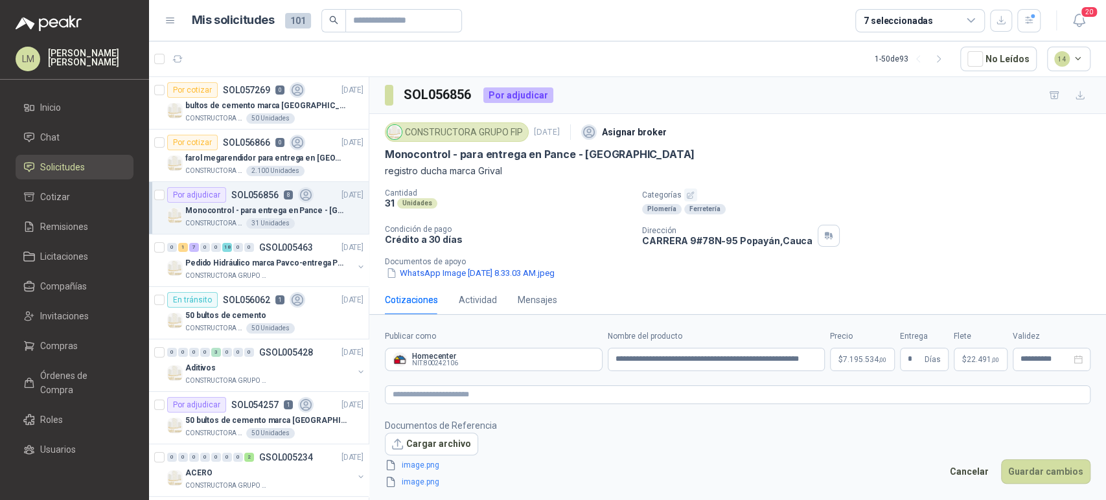
click at [856, 359] on body "LM Luis Miguel Martinez Inicio Chat Solicitudes Cotizar Remisiones Licitaciones…" at bounding box center [553, 250] width 1106 height 500
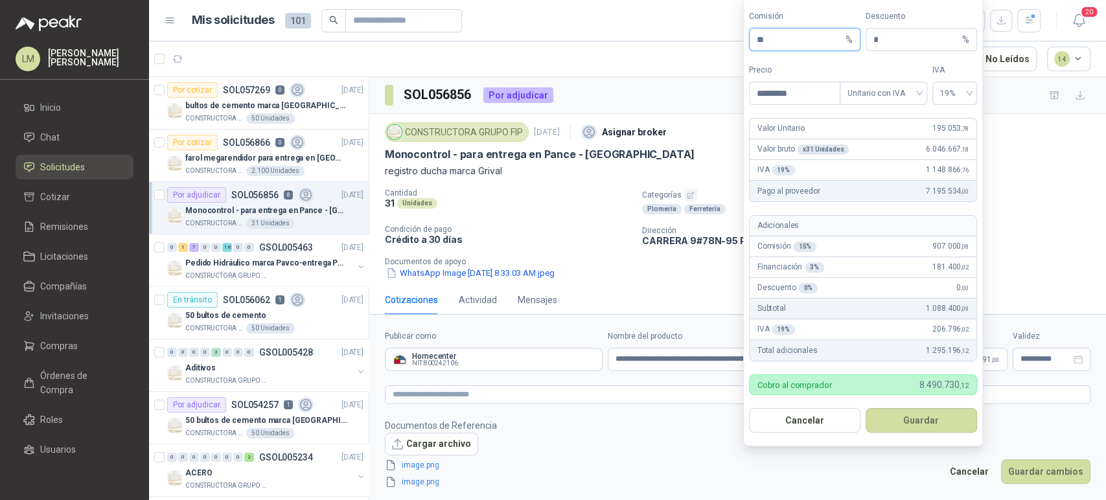
click at [770, 41] on input "**" at bounding box center [800, 40] width 86 height 22
type input "**"
click at [905, 423] on button "Guardar" at bounding box center [920, 420] width 111 height 25
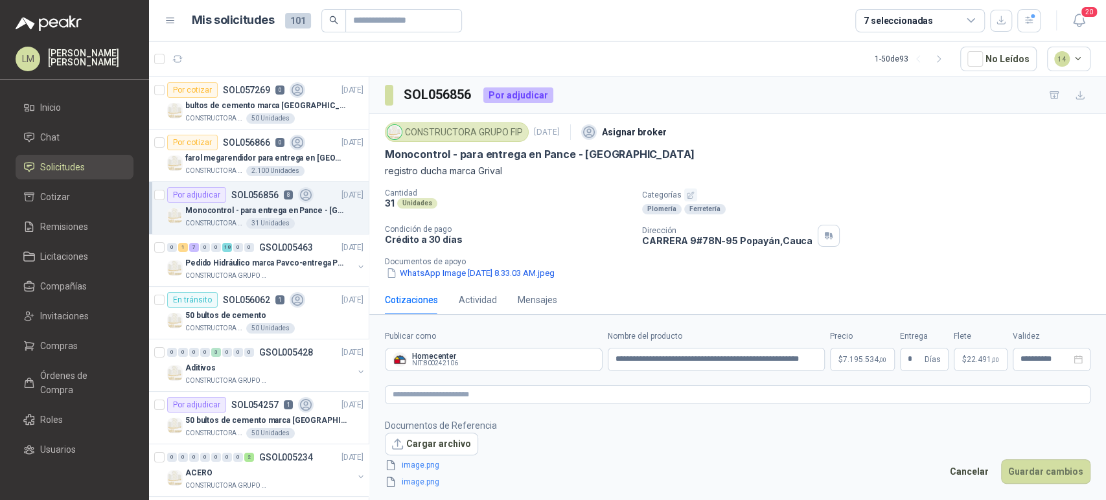
click at [1056, 457] on footer "Documentos de Referencia Cargar archivo image.png image.png Cancelar Guardar ca…" at bounding box center [737, 453] width 705 height 71
click at [1058, 478] on button "Guardar cambios" at bounding box center [1045, 471] width 89 height 25
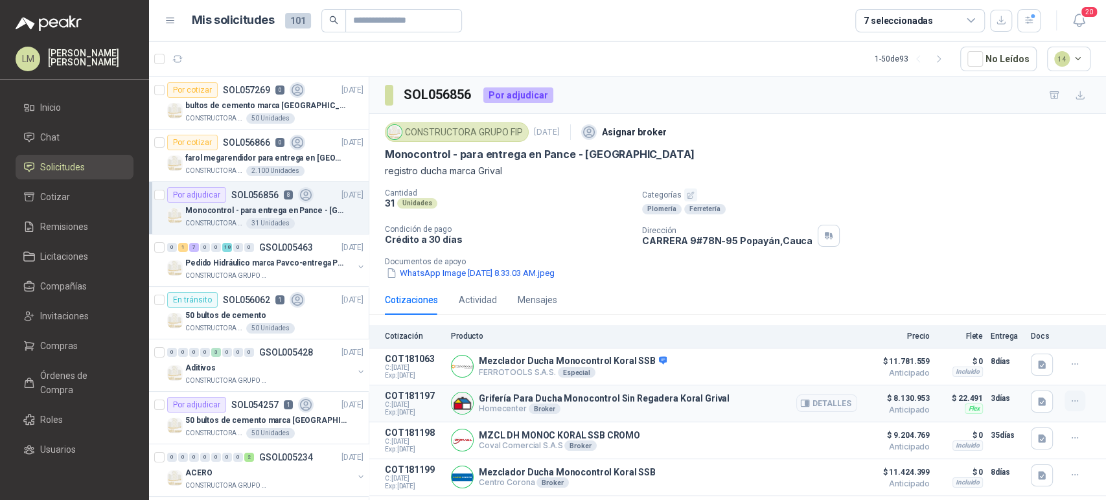
click at [1069, 399] on button "button" at bounding box center [1074, 401] width 21 height 21
click at [1035, 348] on button "Editar" at bounding box center [1049, 349] width 104 height 21
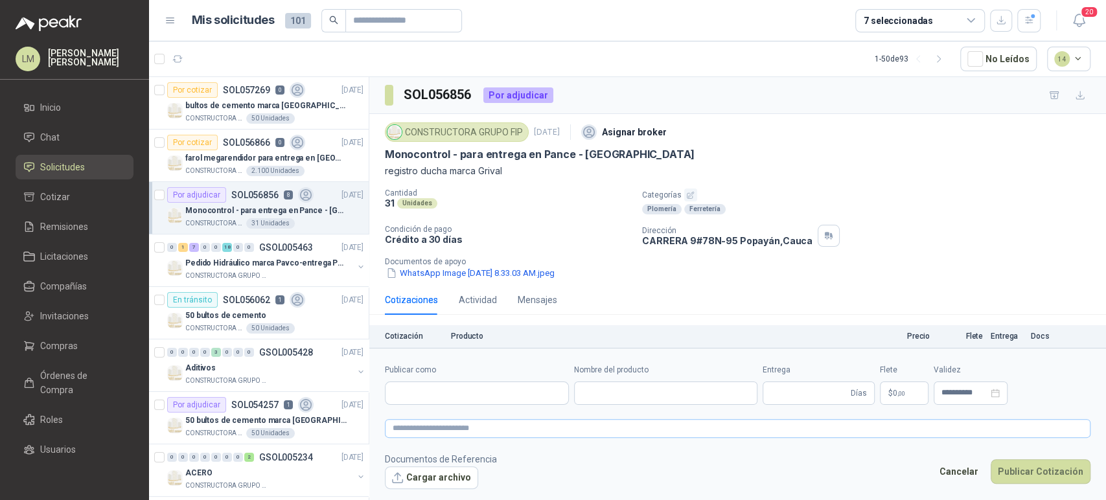
type input "**********"
type input "*"
type input "**********"
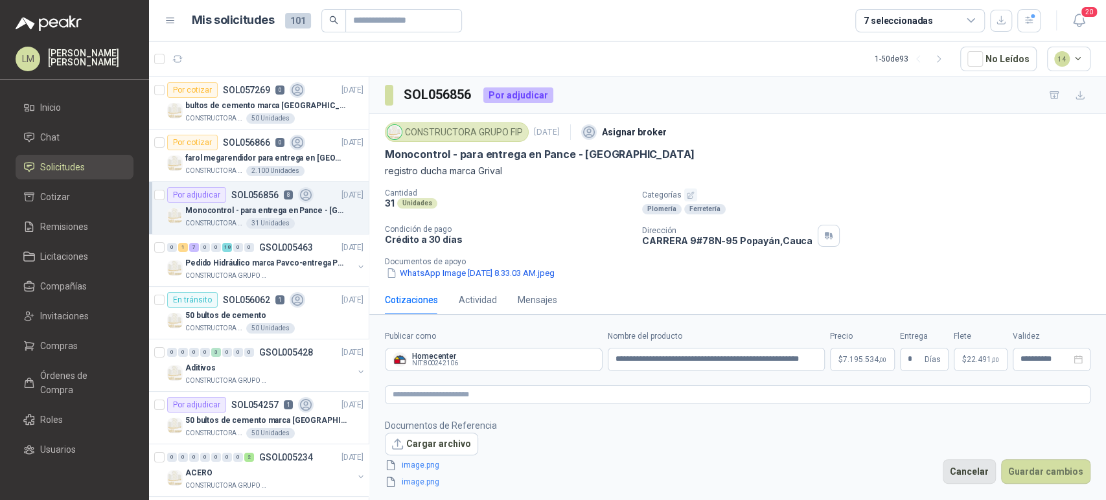
click at [977, 465] on button "Cancelar" at bounding box center [968, 471] width 53 height 25
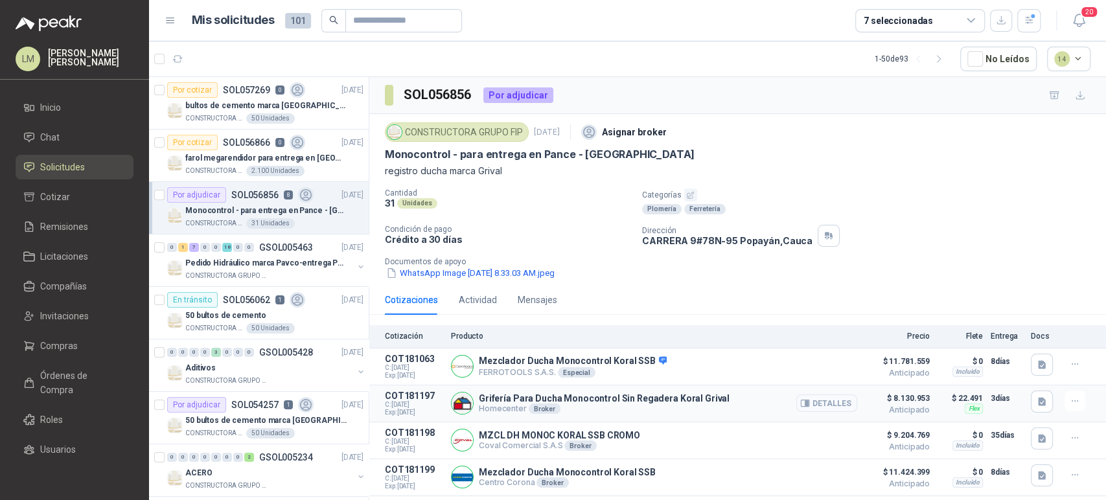
click at [822, 405] on button "Detalles" at bounding box center [826, 402] width 61 height 17
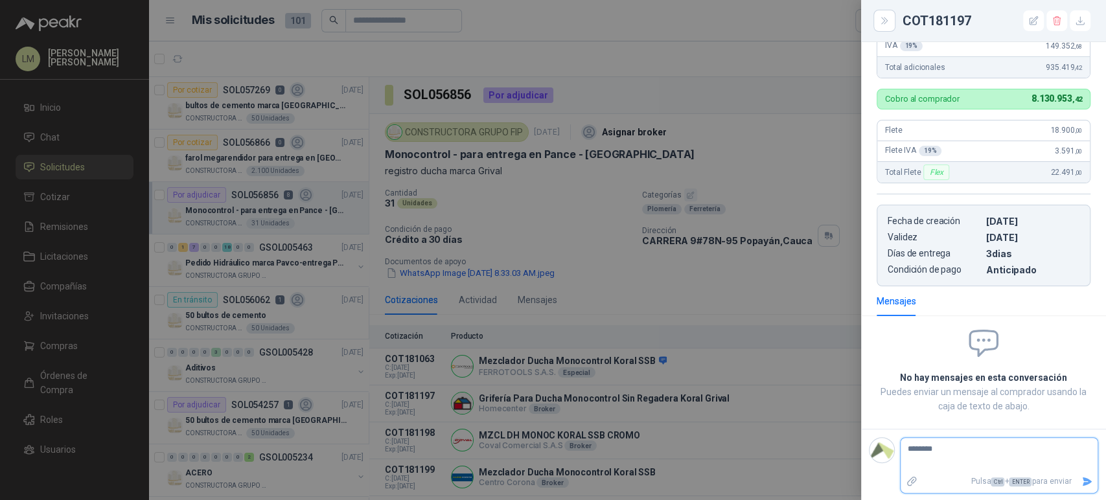
click at [950, 440] on textarea "********" at bounding box center [993, 455] width 187 height 30
type textarea "*********"
type textarea "**********"
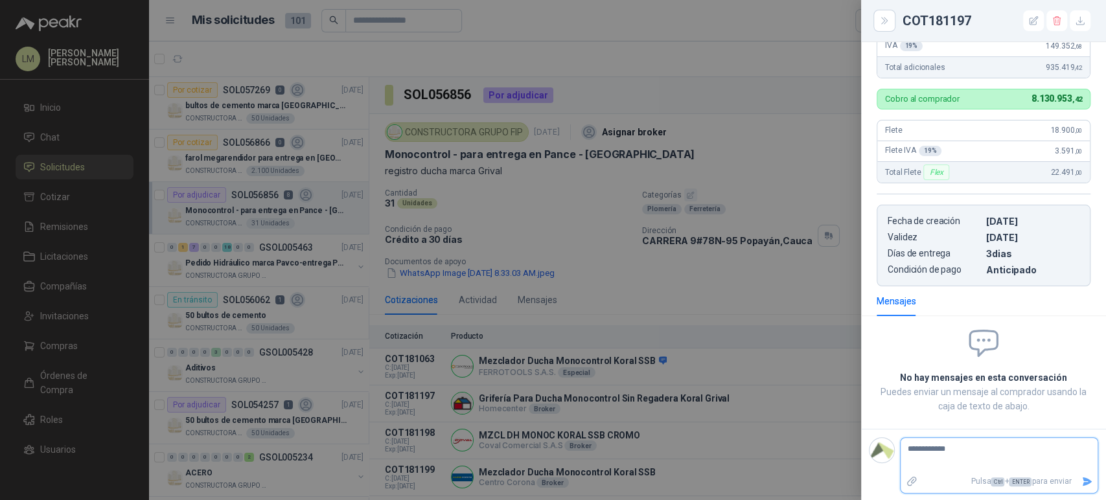
type textarea "**********"
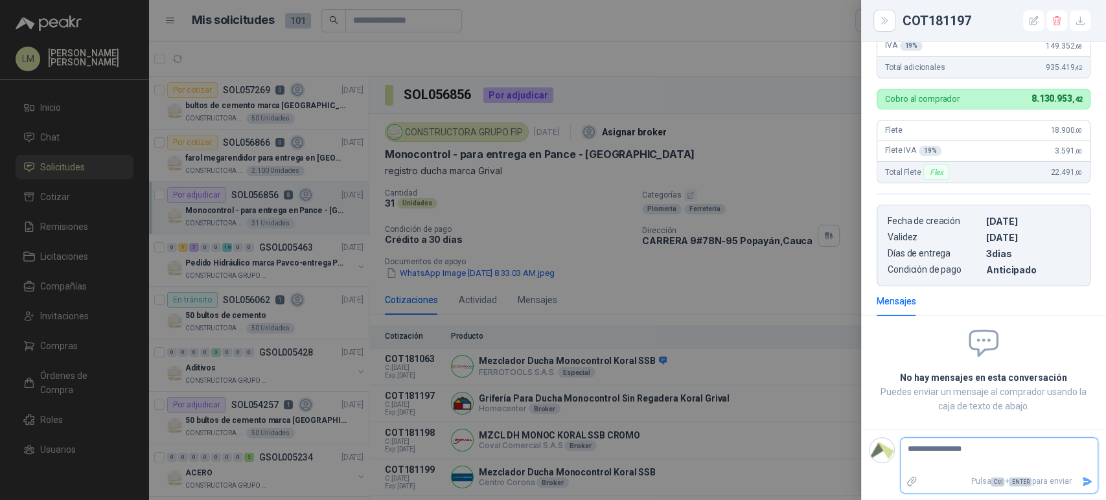
type textarea "**********"
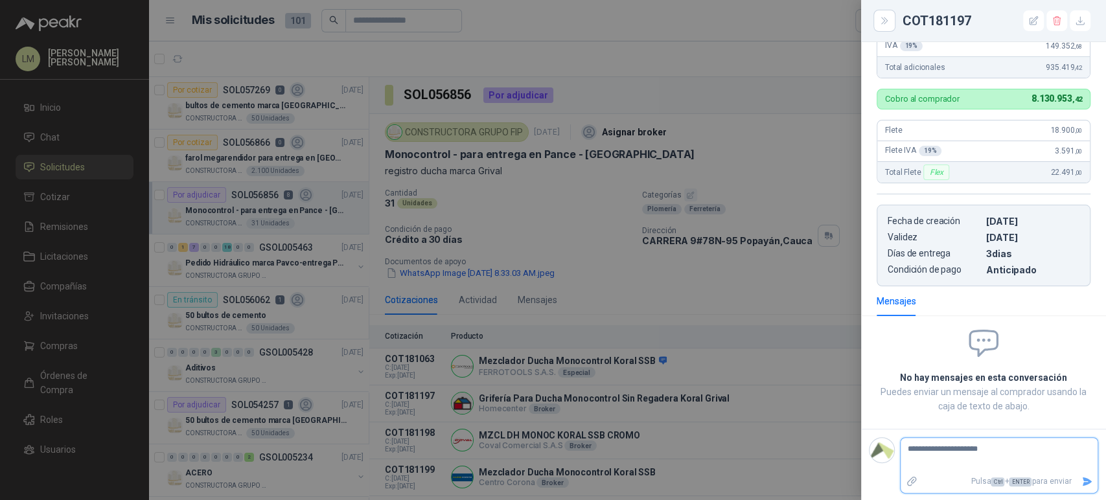
type textarea "**********"
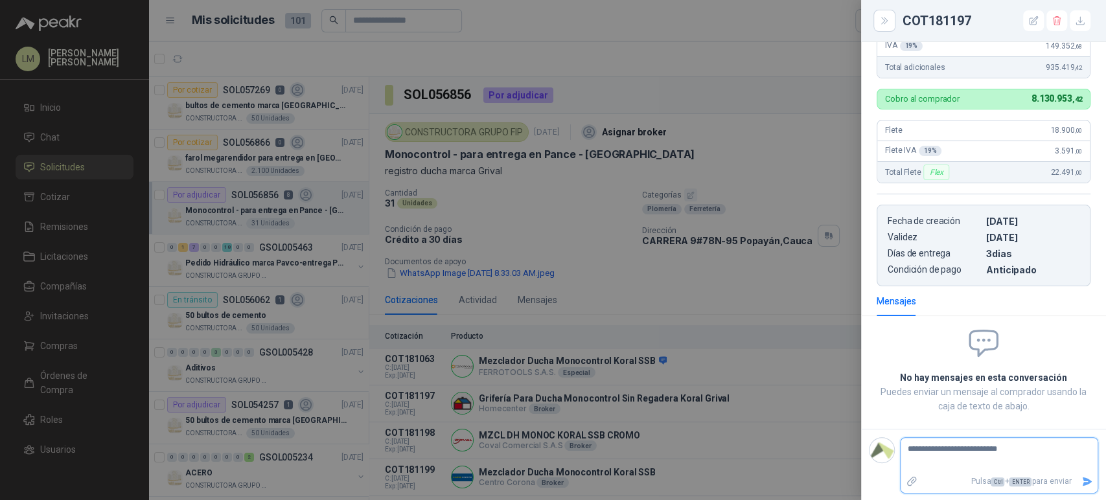
type textarea "**********"
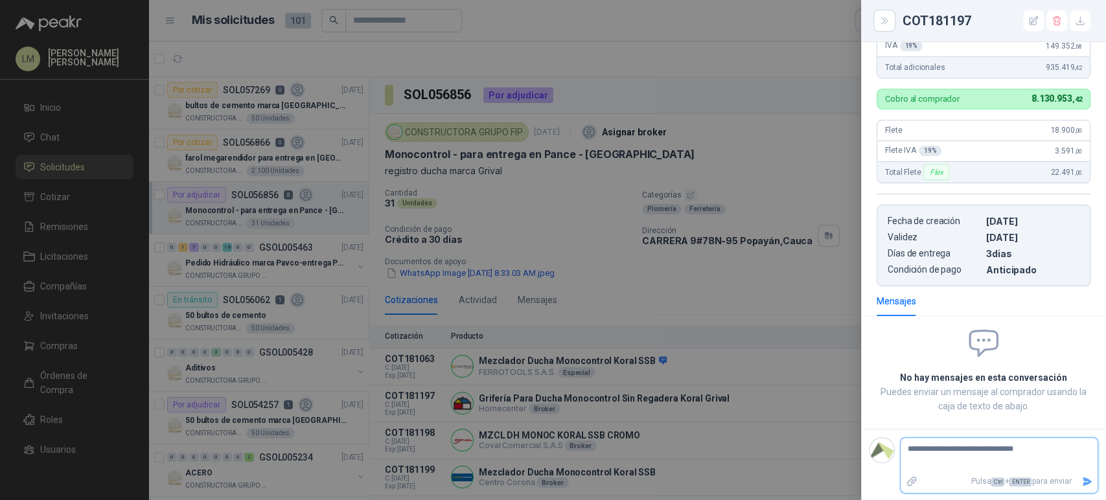
type textarea "**********"
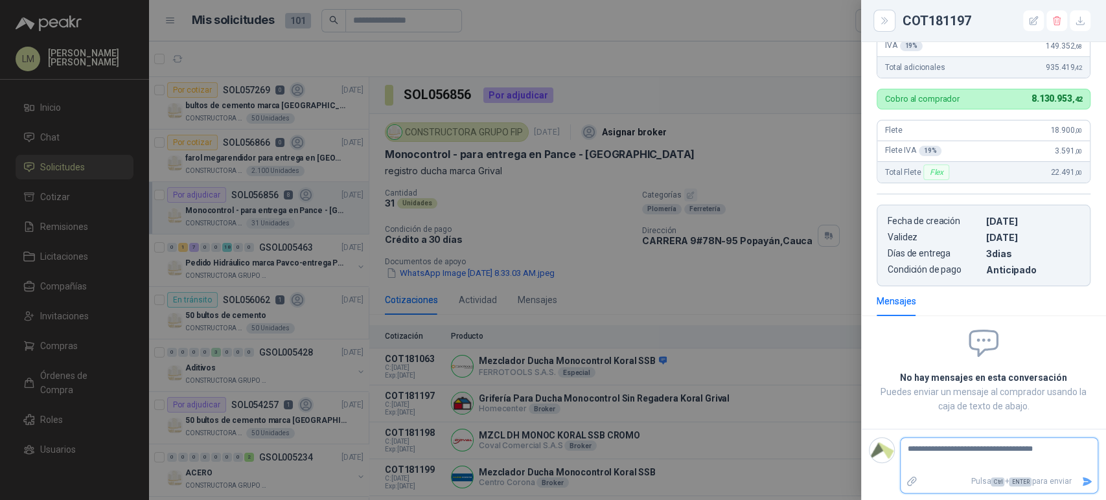
type textarea "**********"
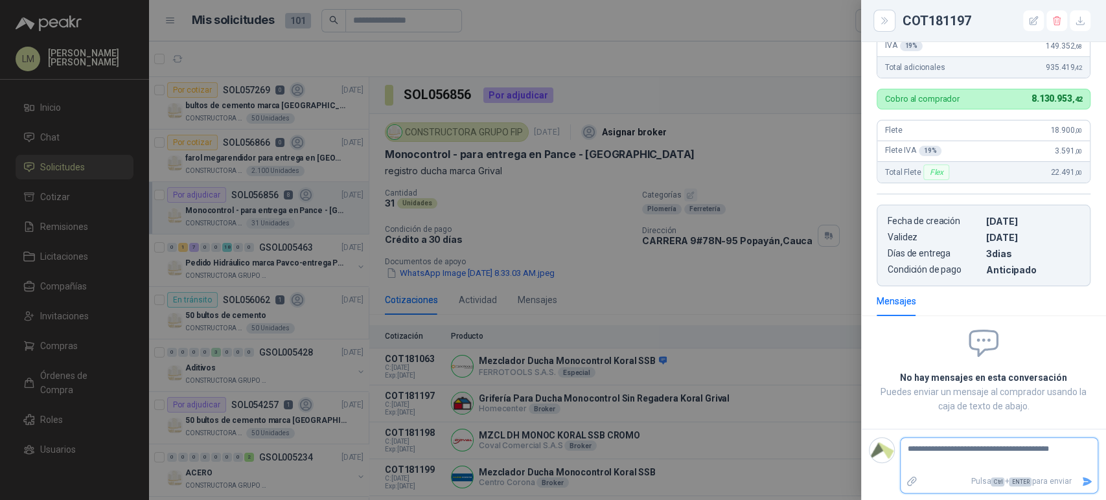
type textarea "**********"
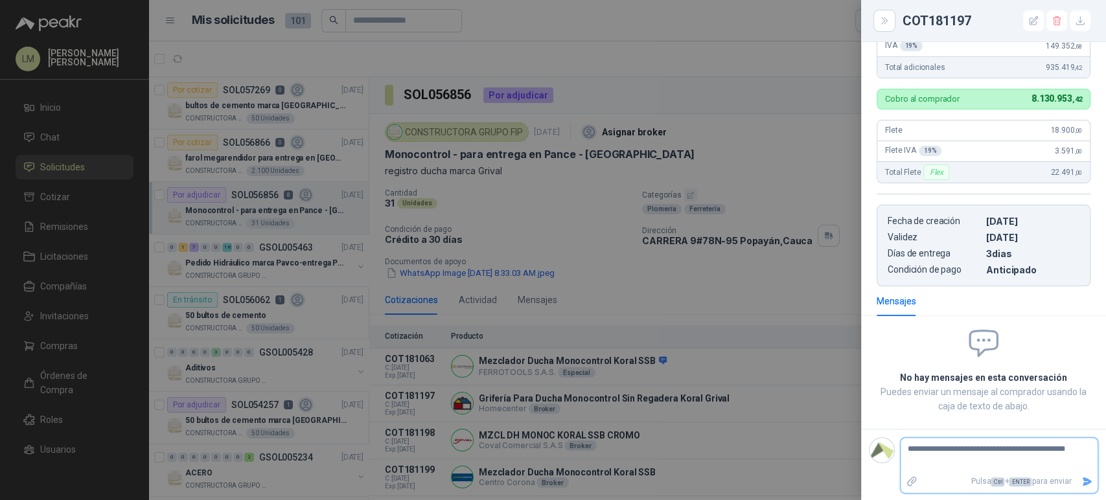
type textarea "**********"
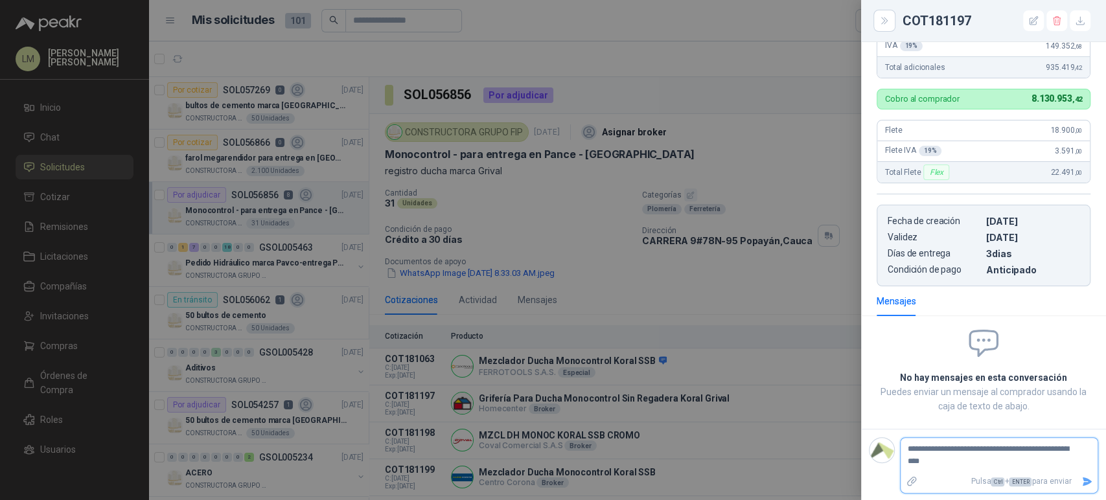
type textarea "**********"
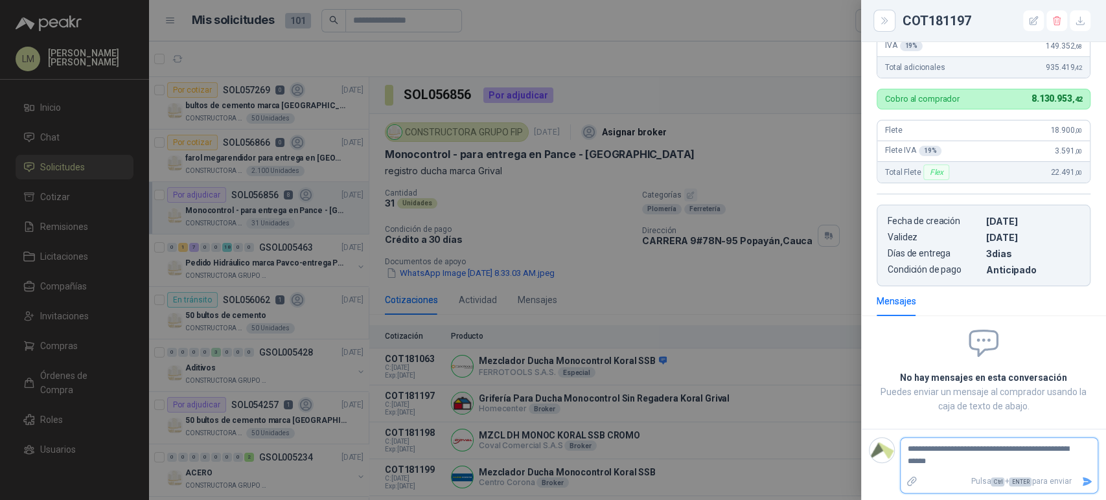
type textarea "**********"
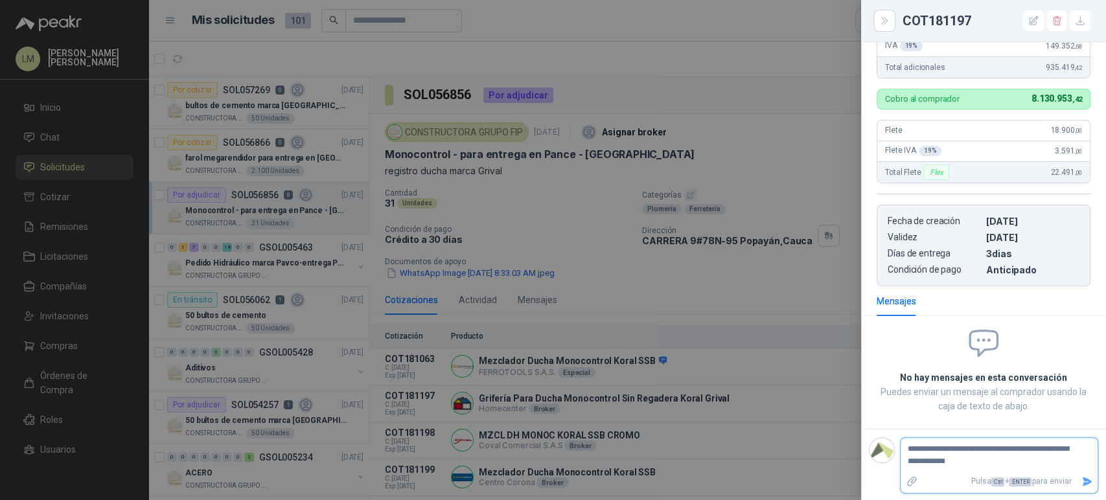
type textarea "**********"
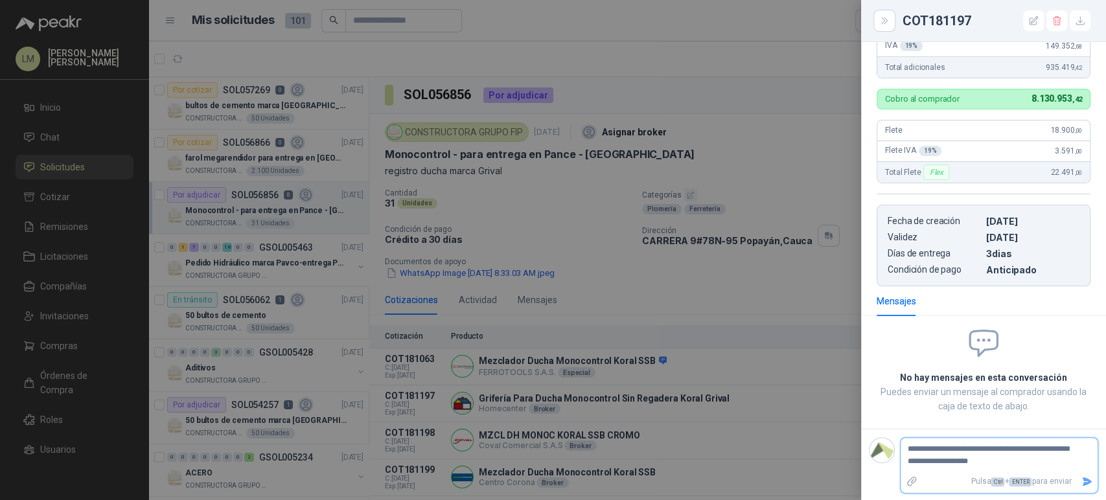
type textarea "**********"
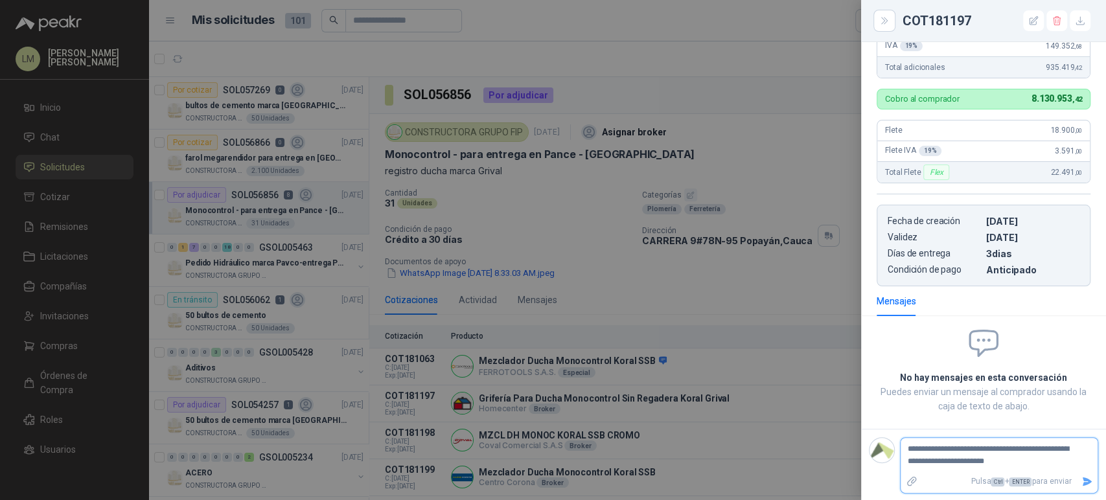
type textarea "**********"
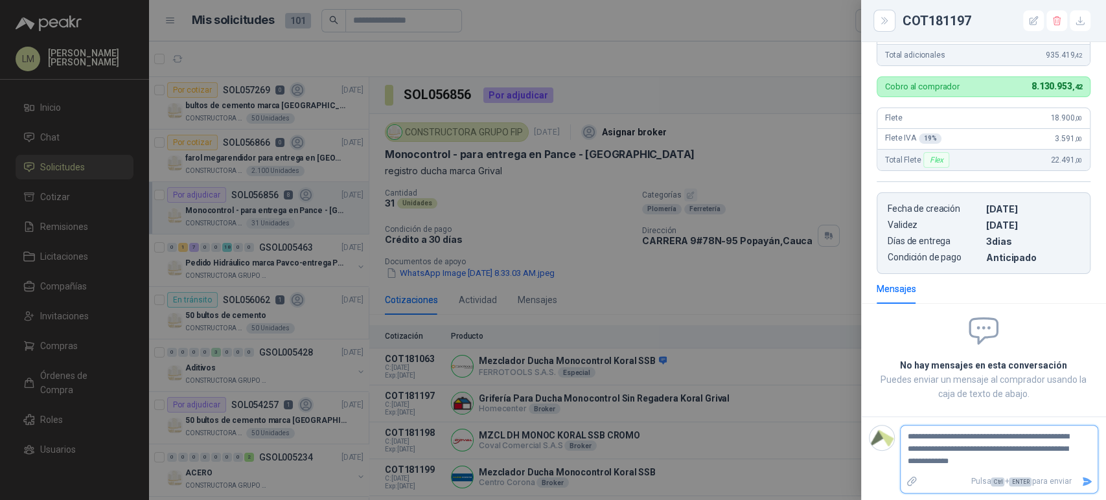
click at [1081, 482] on icon "Enviar" at bounding box center [1086, 481] width 11 height 11
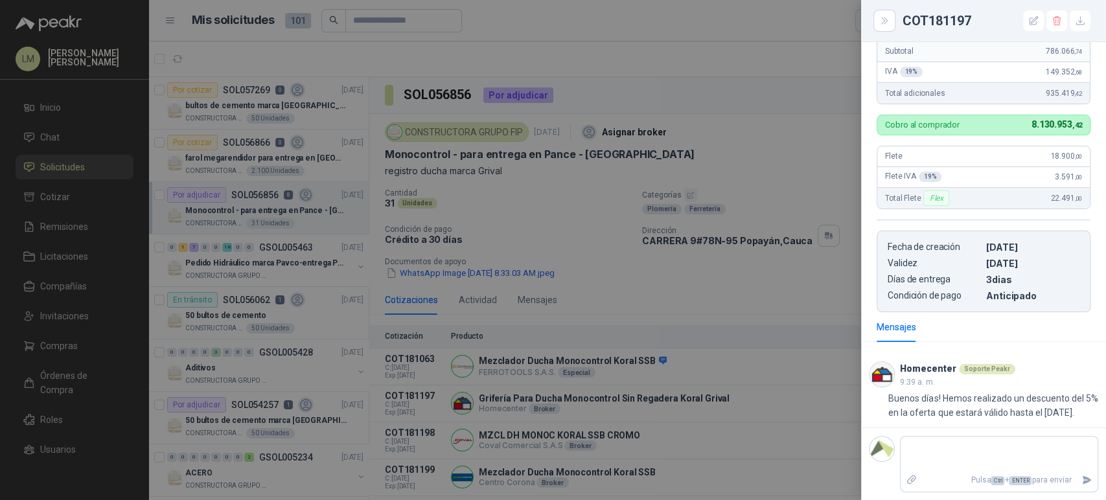
click at [683, 283] on div at bounding box center [553, 250] width 1106 height 500
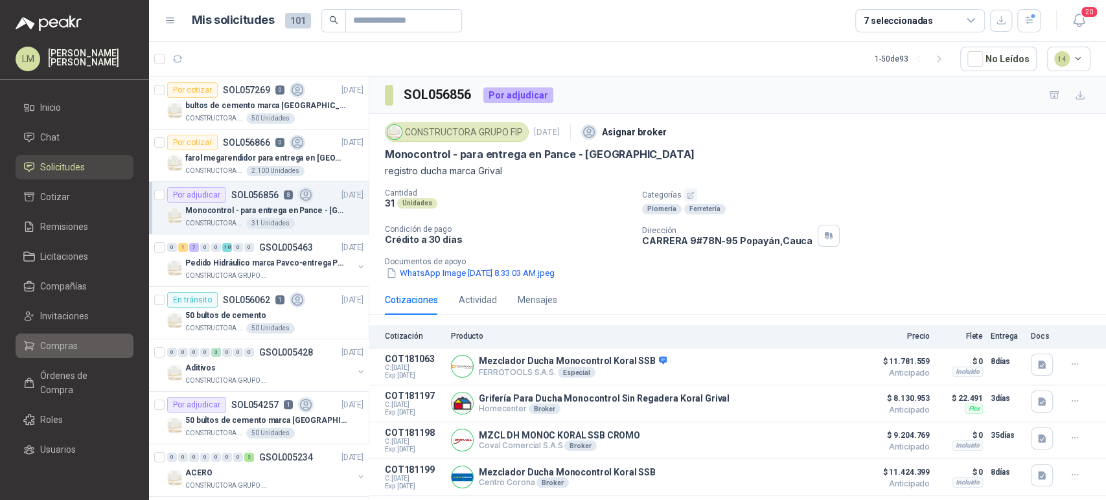
click at [56, 341] on span "Compras" at bounding box center [59, 346] width 38 height 14
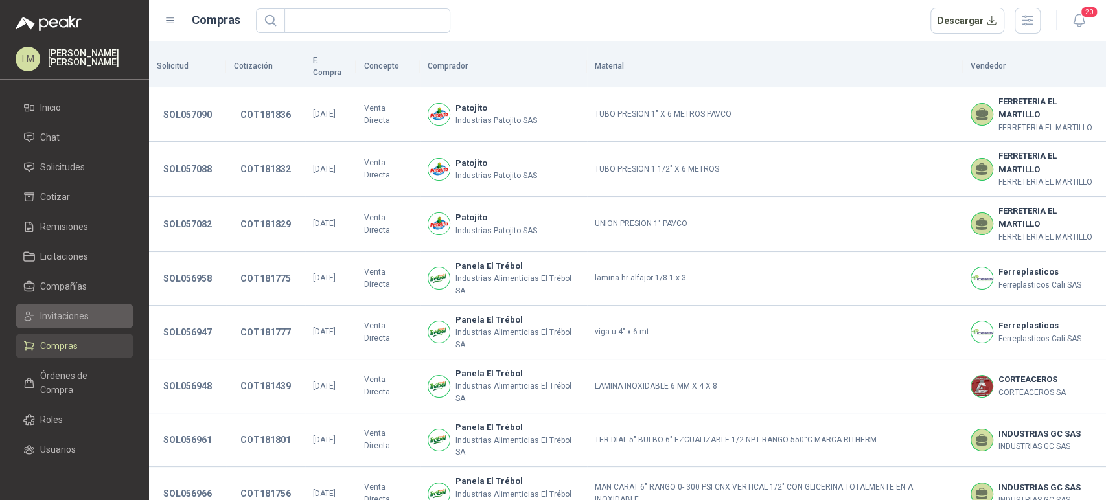
click at [62, 320] on span "Invitaciones" at bounding box center [64, 316] width 49 height 14
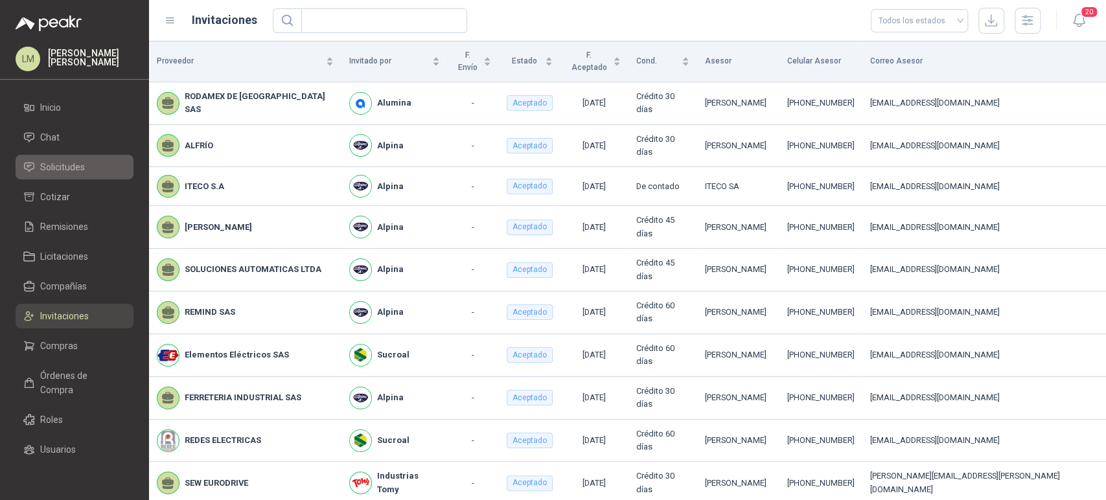
click at [66, 174] on span "Solicitudes" at bounding box center [62, 167] width 45 height 14
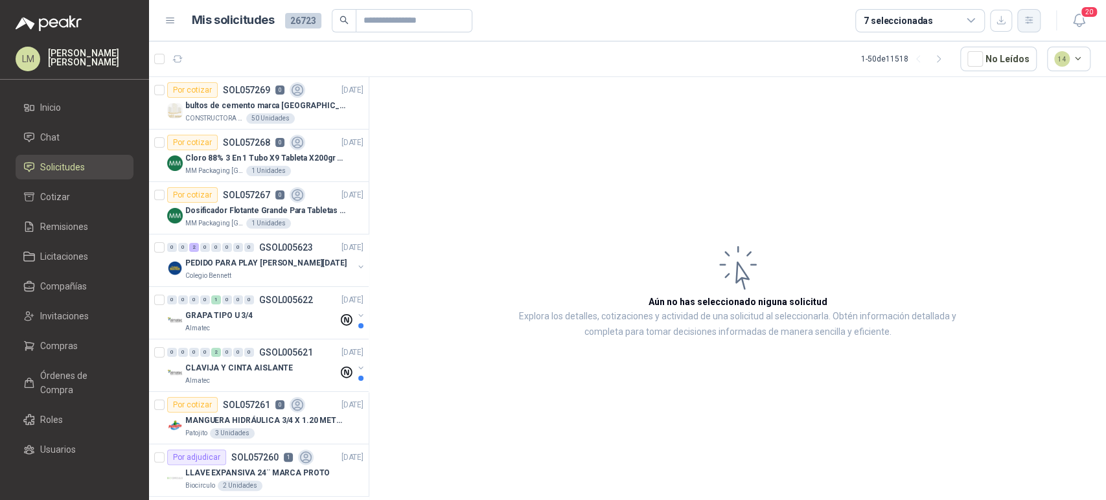
click at [1021, 24] on button "button" at bounding box center [1028, 20] width 23 height 23
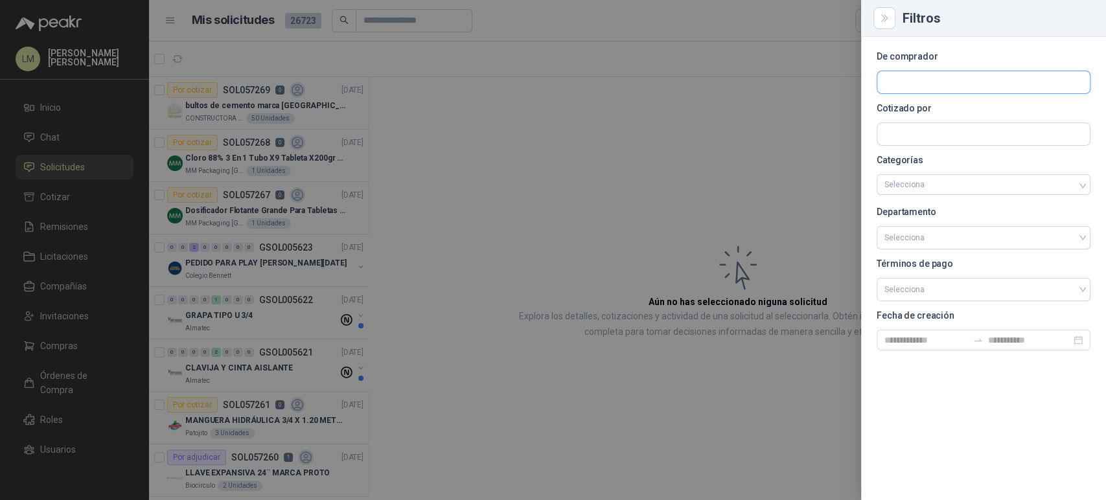
click at [948, 80] on input "text" at bounding box center [983, 82] width 212 height 22
click at [924, 111] on p "CONSTRUCTORA GRUPO FIP" at bounding box center [958, 110] width 102 height 8
click at [643, 124] on div at bounding box center [553, 250] width 1106 height 500
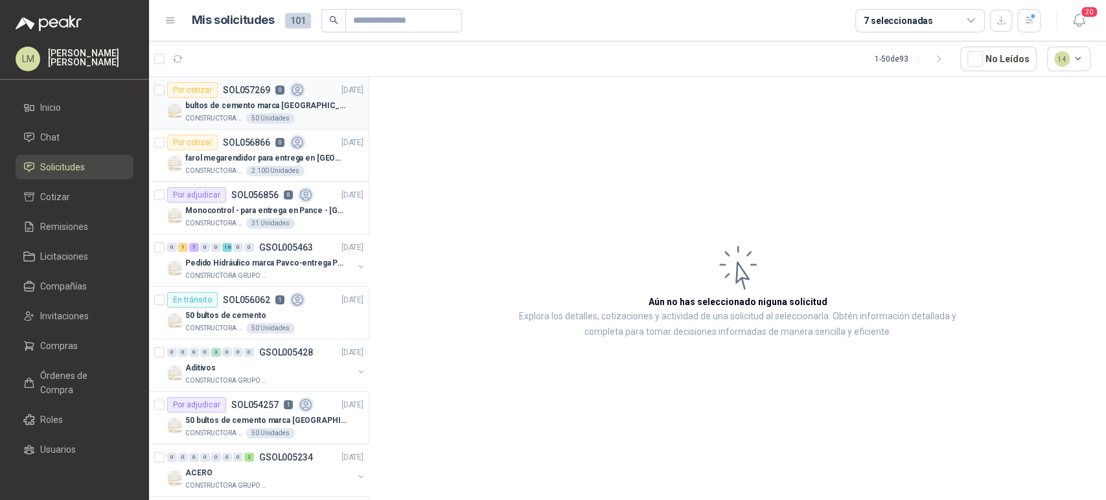
click at [238, 104] on p "bultos de cemento marca [GEOGRAPHIC_DATA][PERSON_NAME]- Entrega en [GEOGRAPHIC_…" at bounding box center [265, 106] width 161 height 12
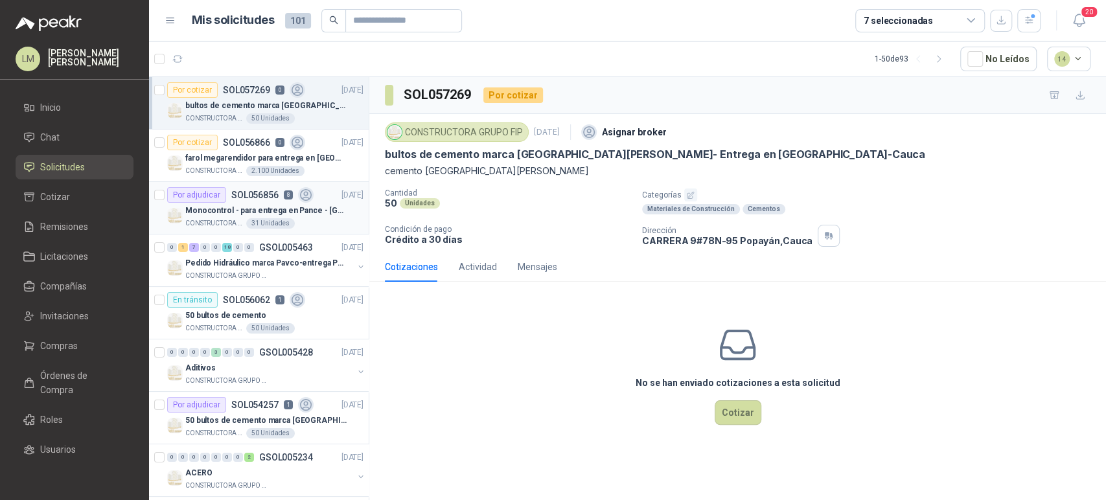
click at [236, 203] on div "Monocontrol - para entrega en Pance - Cali" at bounding box center [274, 211] width 178 height 16
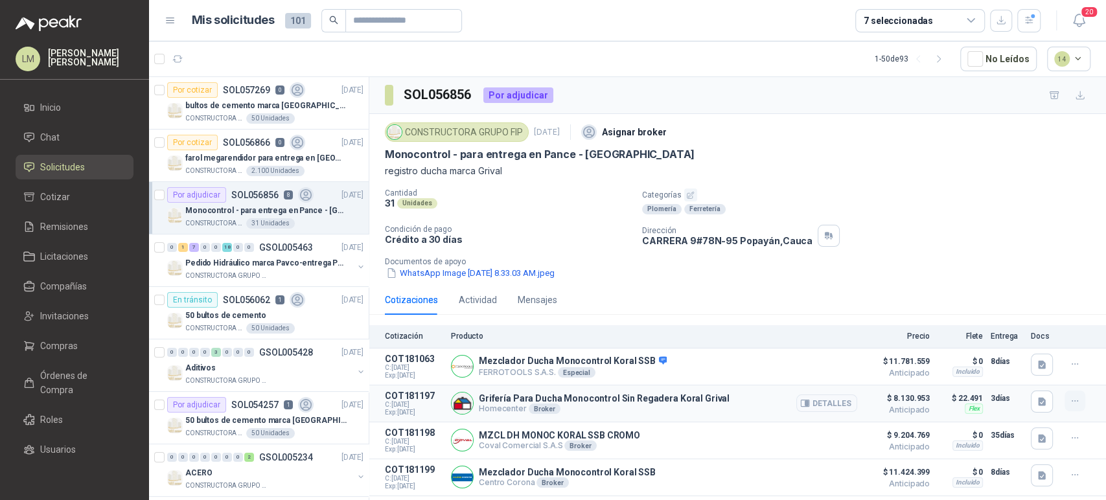
click at [1069, 401] on icon "button" at bounding box center [1074, 401] width 11 height 11
click at [1035, 352] on button "Editar" at bounding box center [1049, 349] width 104 height 21
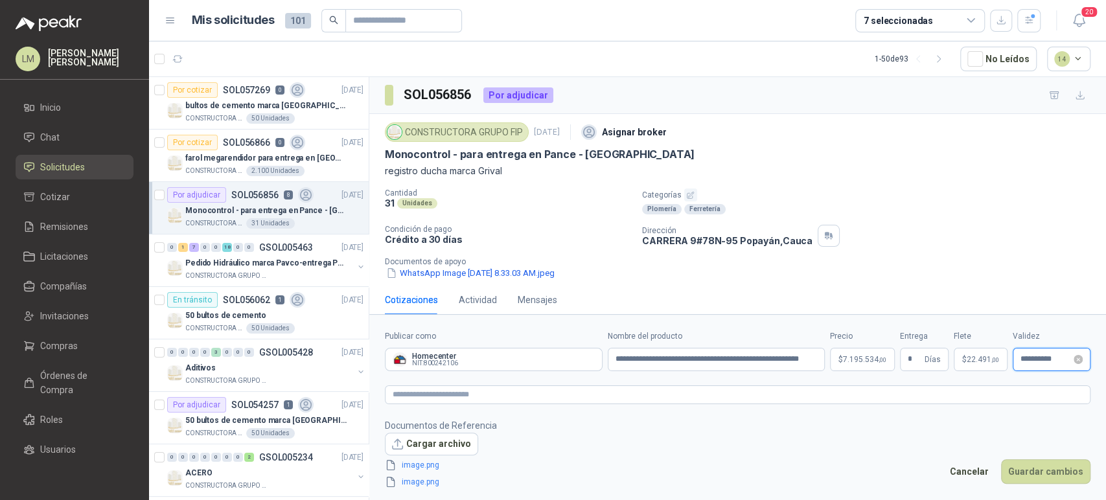
click at [1038, 361] on input "**********" at bounding box center [1045, 359] width 51 height 8
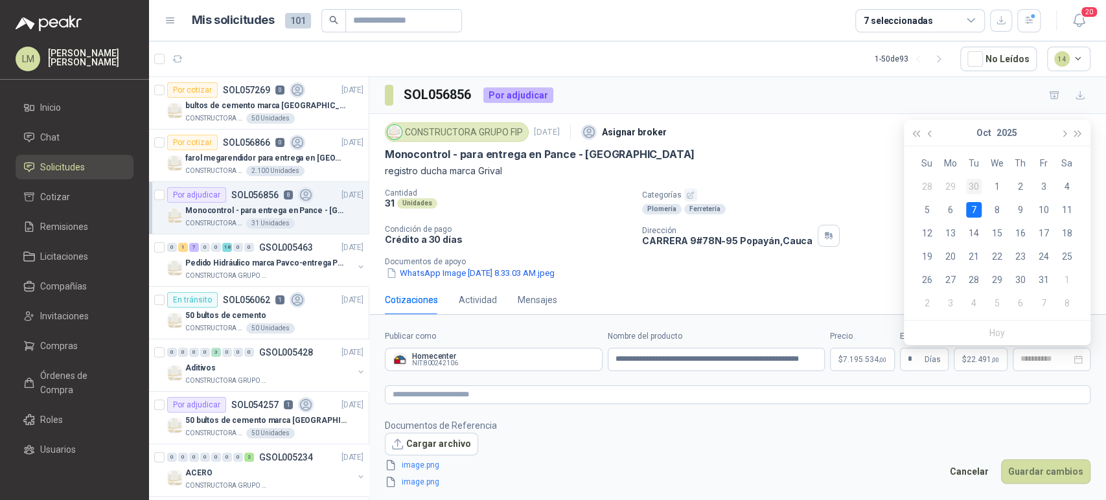
click at [978, 185] on div "30" at bounding box center [974, 187] width 16 height 16
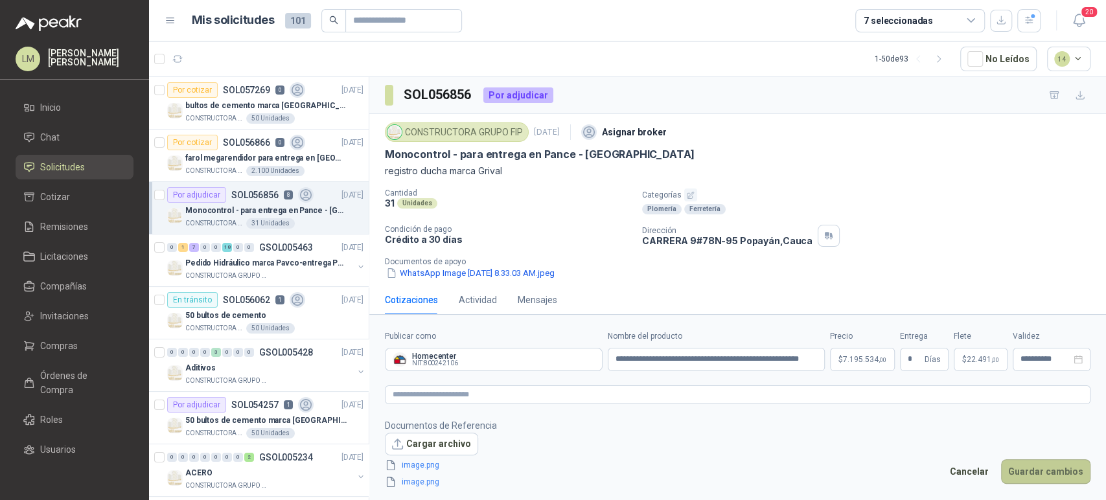
click at [1037, 465] on button "Guardar cambios" at bounding box center [1045, 471] width 89 height 25
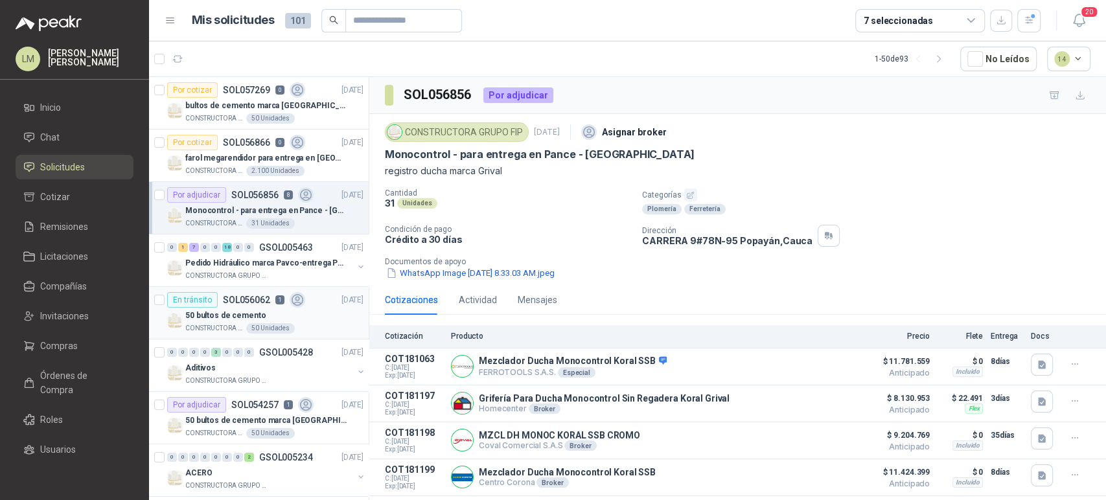
click at [233, 310] on p "50 bultos de cemento" at bounding box center [225, 316] width 81 height 12
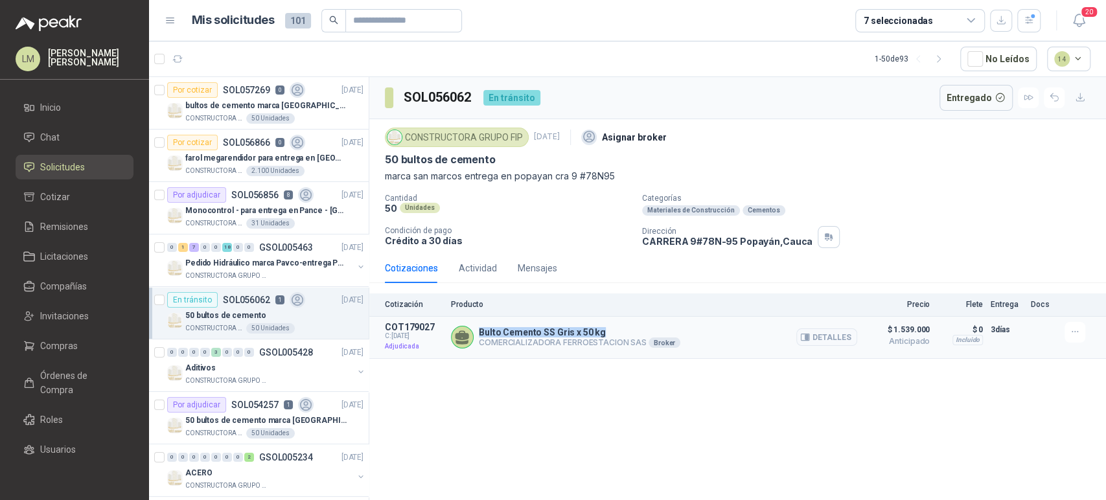
drag, startPoint x: 481, startPoint y: 331, endPoint x: 602, endPoint y: 330, distance: 120.5
click at [602, 330] on p "Bulto Cemento SS Gris x 50 kg" at bounding box center [579, 332] width 201 height 10
copy p "Bulto Cemento SS Gris x 50 kg"
click at [848, 341] on button "Detalles" at bounding box center [826, 336] width 61 height 17
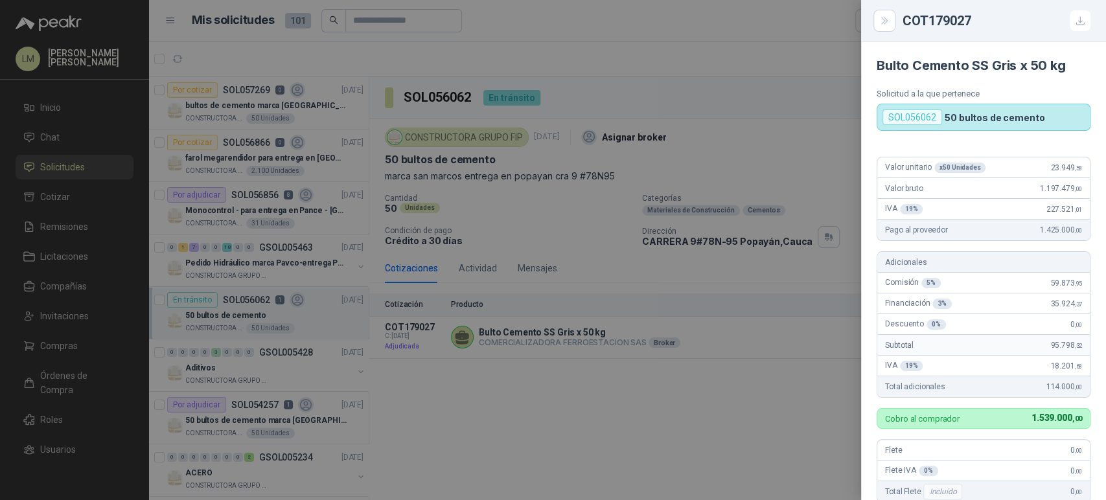
click at [625, 418] on div at bounding box center [553, 250] width 1106 height 500
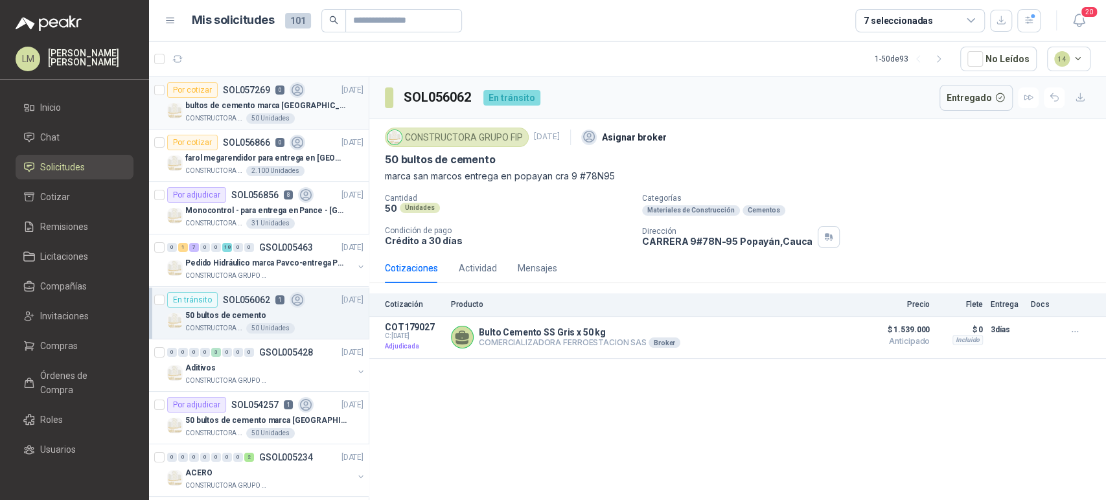
click at [250, 88] on p "SOL057269" at bounding box center [246, 90] width 47 height 9
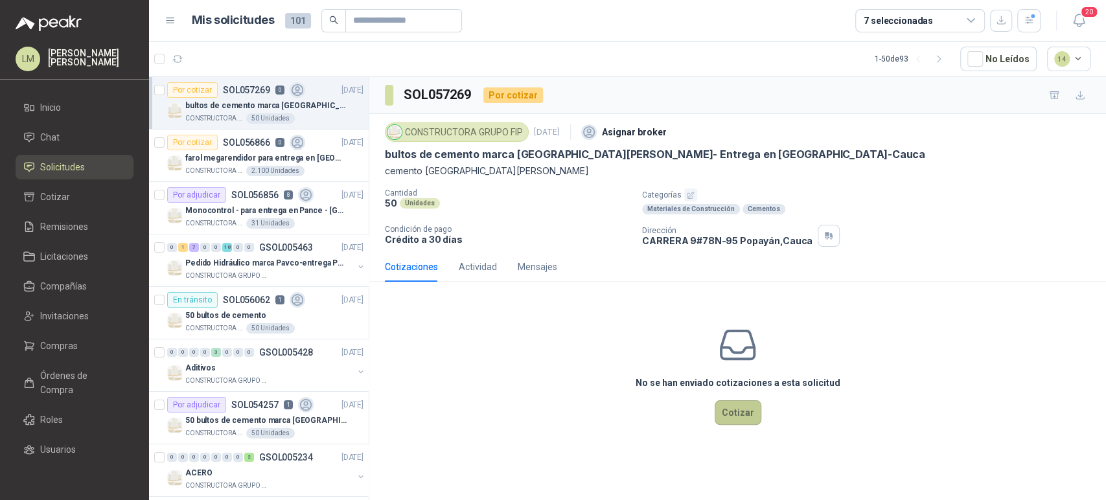
click at [720, 404] on button "Cotizar" at bounding box center [737, 412] width 47 height 25
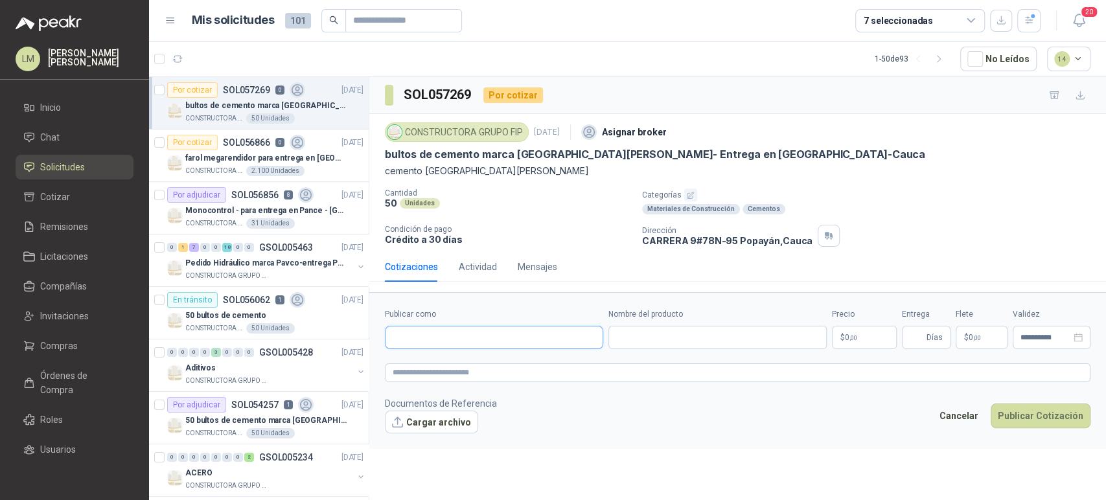
click at [525, 335] on input "Publicar como" at bounding box center [493, 337] width 217 height 22
click at [490, 361] on p "COMERCIALIZADORA FERROESTACION SAS" at bounding box center [505, 365] width 181 height 8
click at [661, 338] on input "Nombre del producto" at bounding box center [717, 337] width 218 height 23
paste input "**********"
click at [850, 328] on body "LM Luis Miguel Martinez Inicio Chat Solicitudes Cotizar Remisiones Licitaciones…" at bounding box center [553, 250] width 1106 height 500
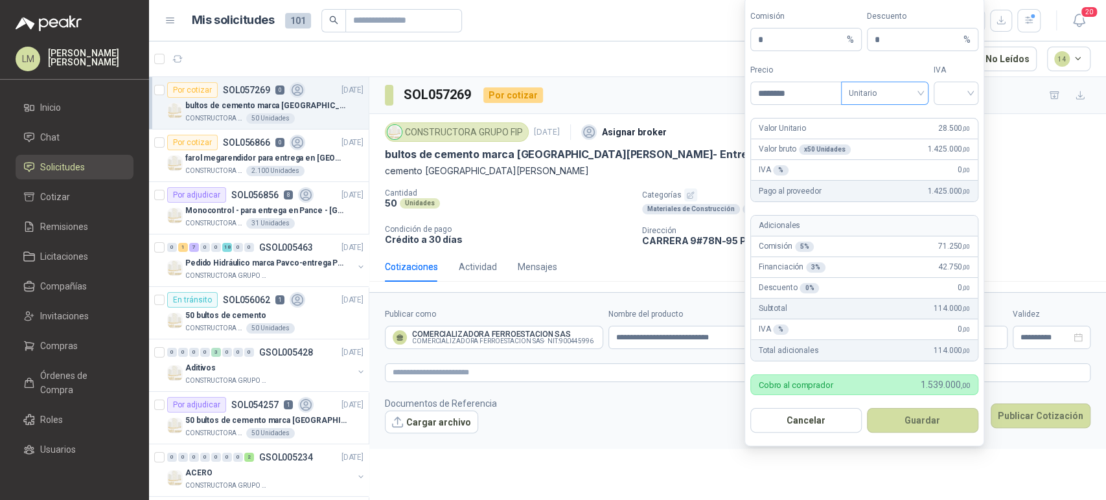
click at [894, 97] on span "Unitario" at bounding box center [885, 93] width 72 height 19
click at [897, 139] on div "Unitario con IVA" at bounding box center [884, 141] width 67 height 14
click at [953, 97] on input "search" at bounding box center [955, 91] width 29 height 19
click at [955, 124] on div "19%" at bounding box center [956, 120] width 24 height 14
click at [920, 429] on button "Guardar" at bounding box center [922, 420] width 111 height 25
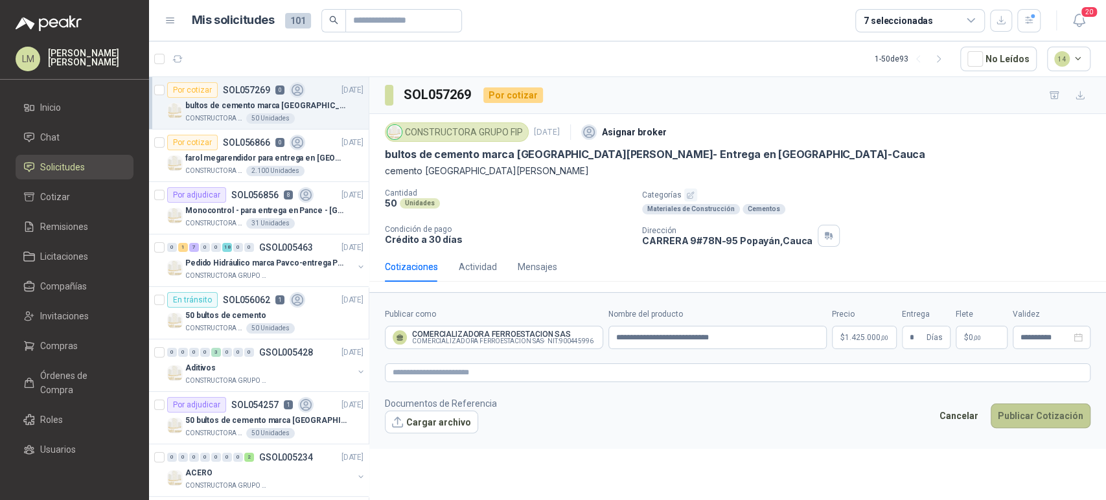
click at [1025, 415] on button "Publicar Cotización" at bounding box center [1040, 416] width 100 height 25
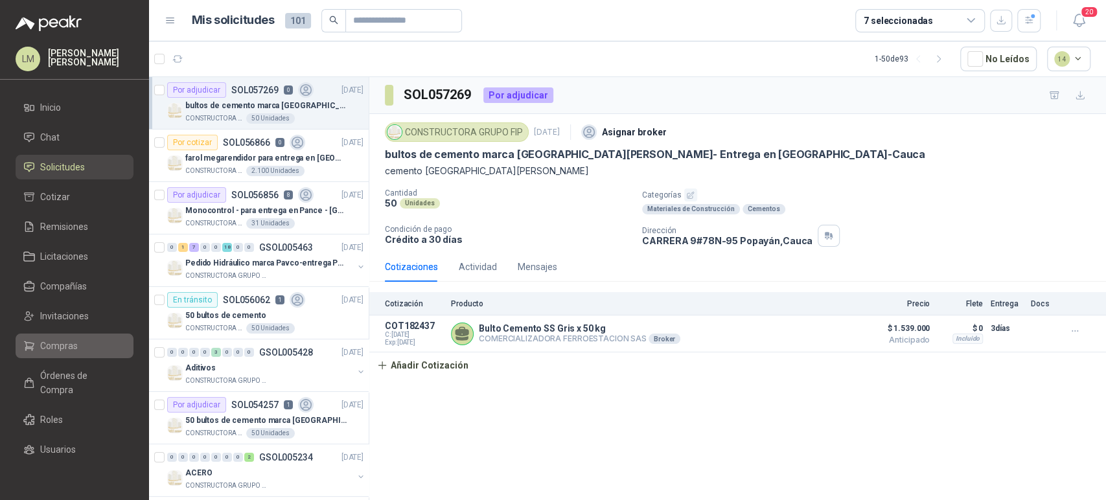
click at [53, 341] on span "Compras" at bounding box center [59, 346] width 38 height 14
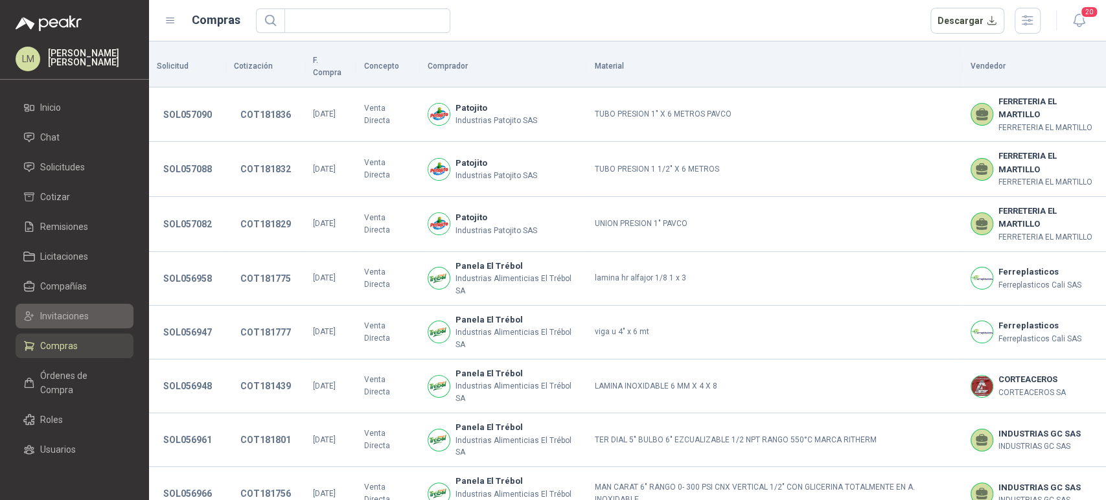
click at [67, 315] on span "Invitaciones" at bounding box center [64, 316] width 49 height 14
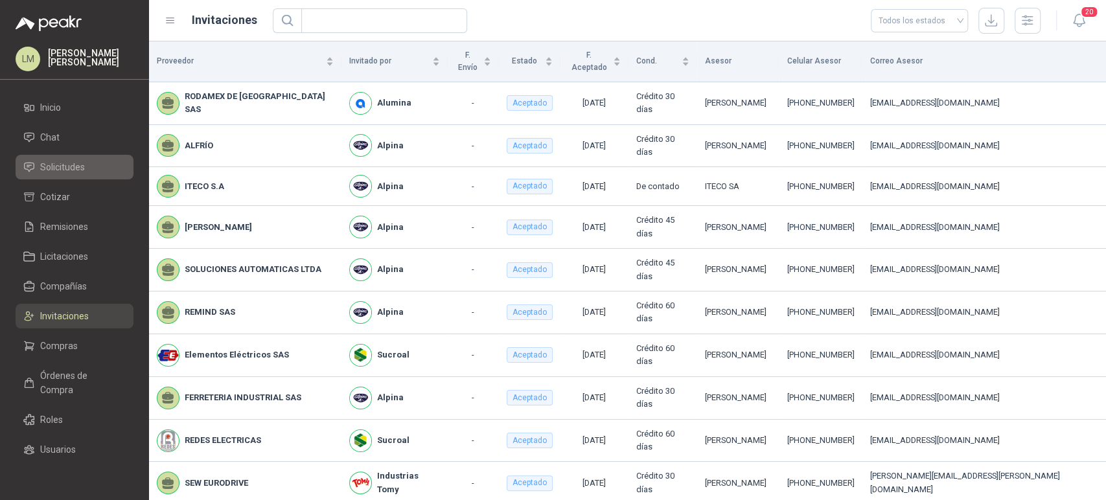
click at [67, 160] on span "Solicitudes" at bounding box center [62, 167] width 45 height 14
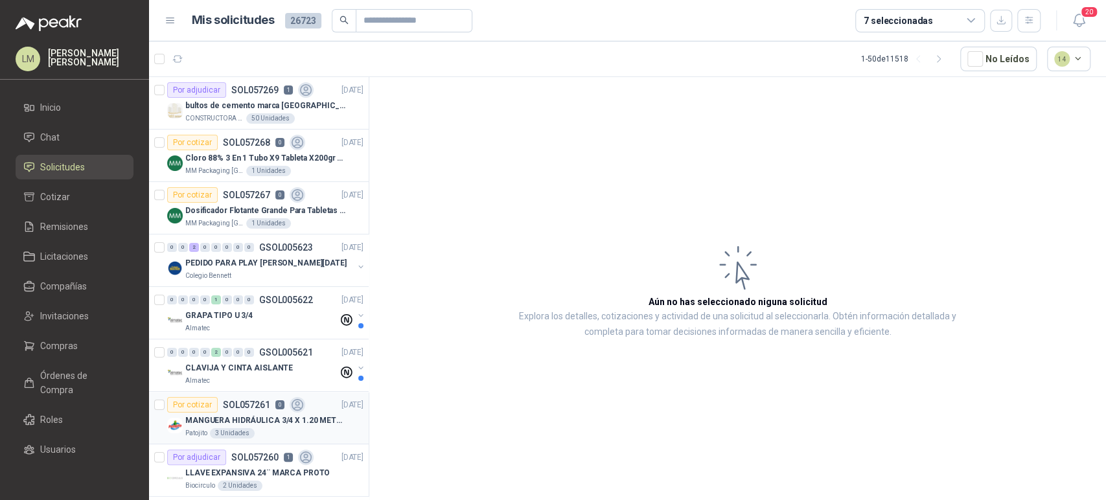
click at [240, 410] on div "Por cotizar SOL057261 0" at bounding box center [236, 405] width 138 height 16
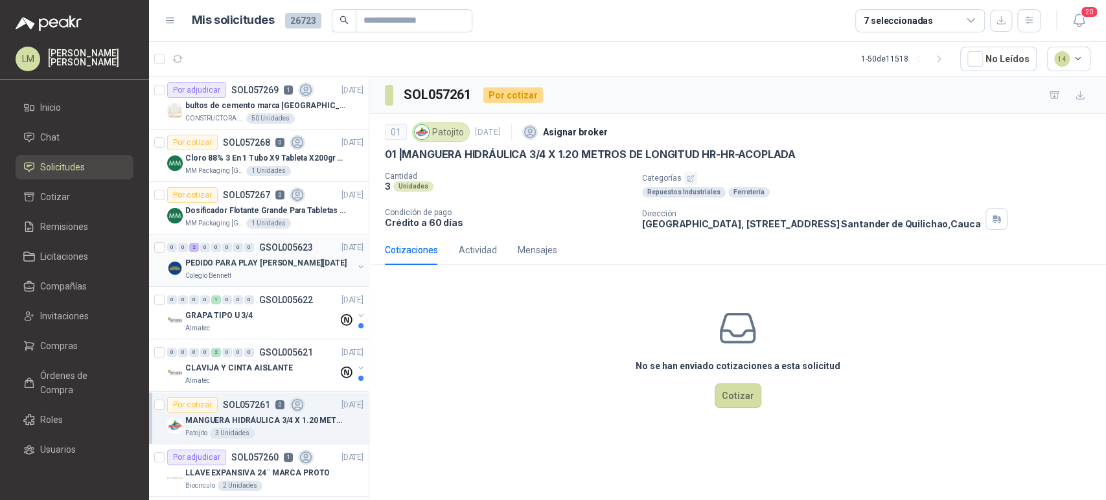
click at [356, 263] on button "button" at bounding box center [361, 267] width 10 height 10
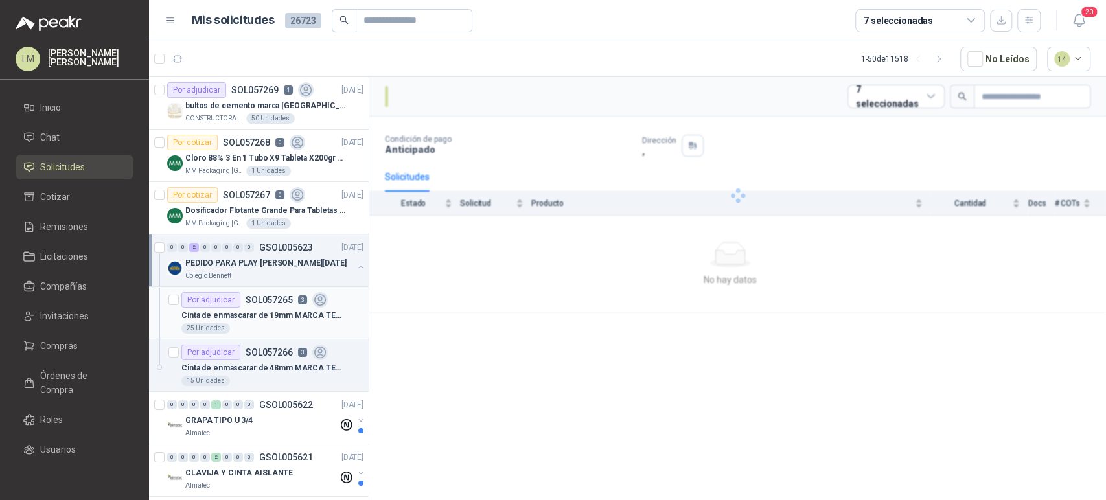
click at [280, 306] on div "Por adjudicar SOL057265 3" at bounding box center [254, 300] width 146 height 16
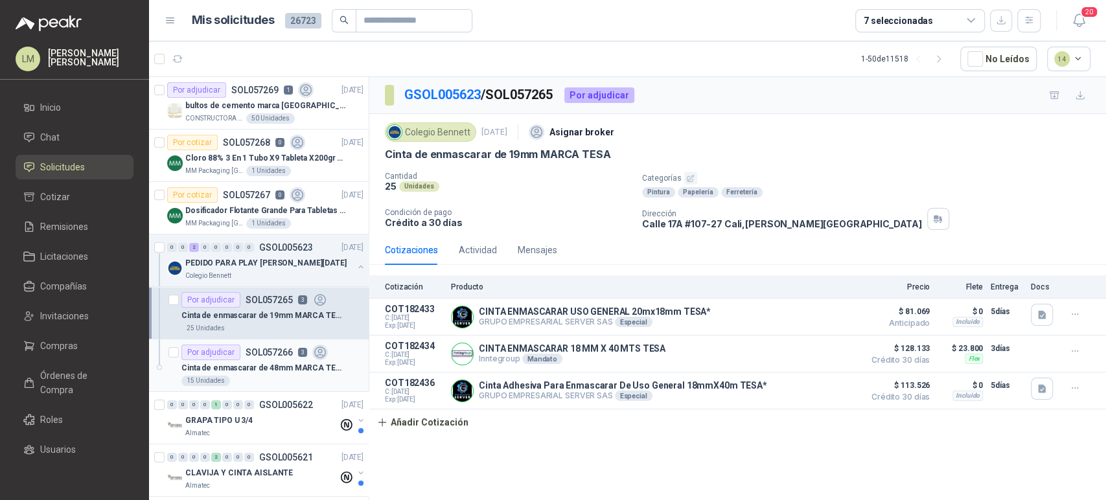
click at [266, 363] on p "Cinta de enmascarar de 48mm MARCA TESA" at bounding box center [261, 368] width 161 height 12
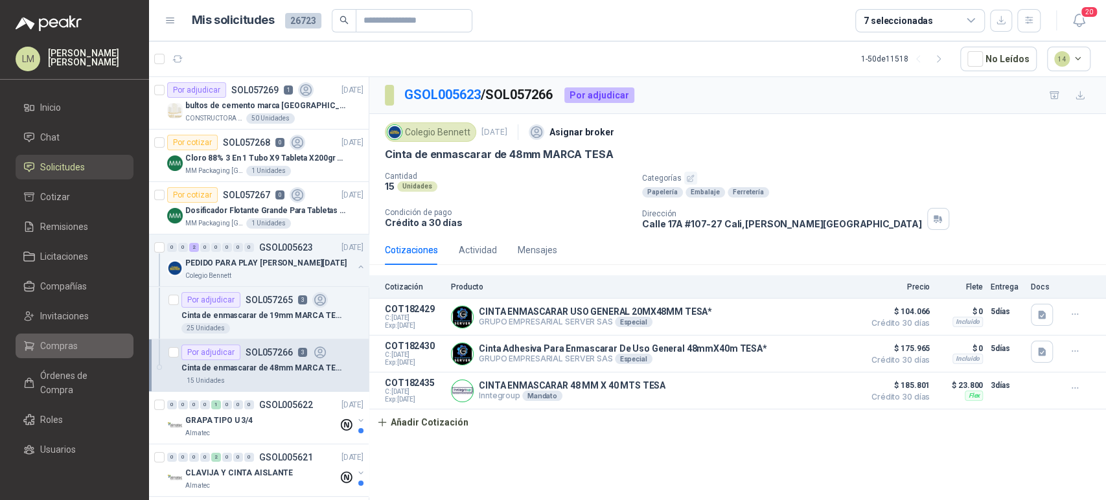
click at [64, 334] on link "Compras" at bounding box center [75, 346] width 118 height 25
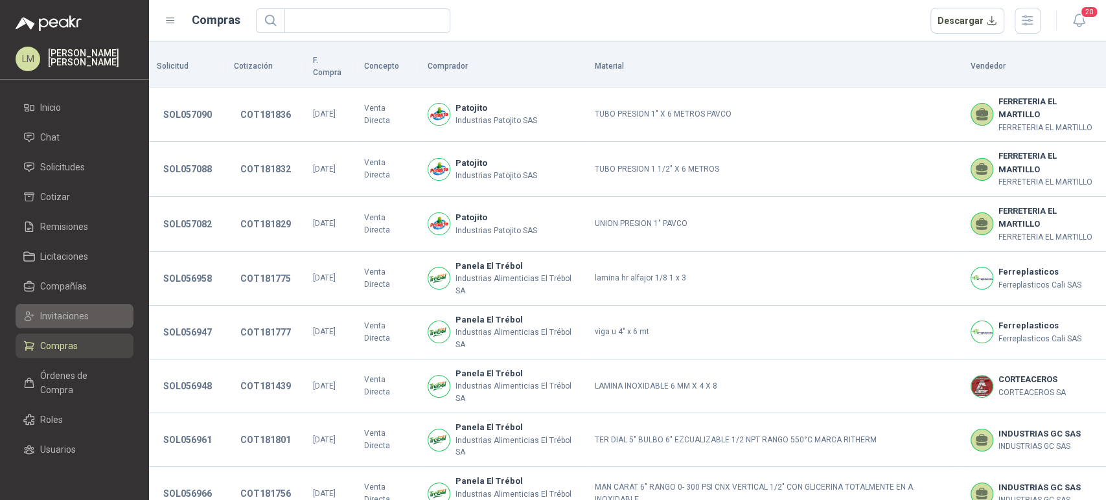
click at [67, 311] on span "Invitaciones" at bounding box center [64, 316] width 49 height 14
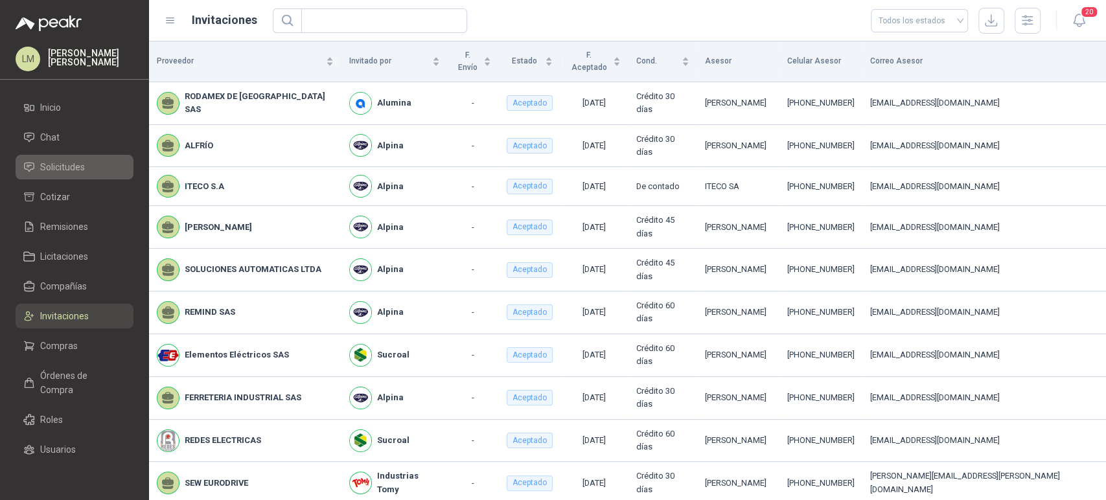
click at [65, 161] on span "Solicitudes" at bounding box center [62, 167] width 45 height 14
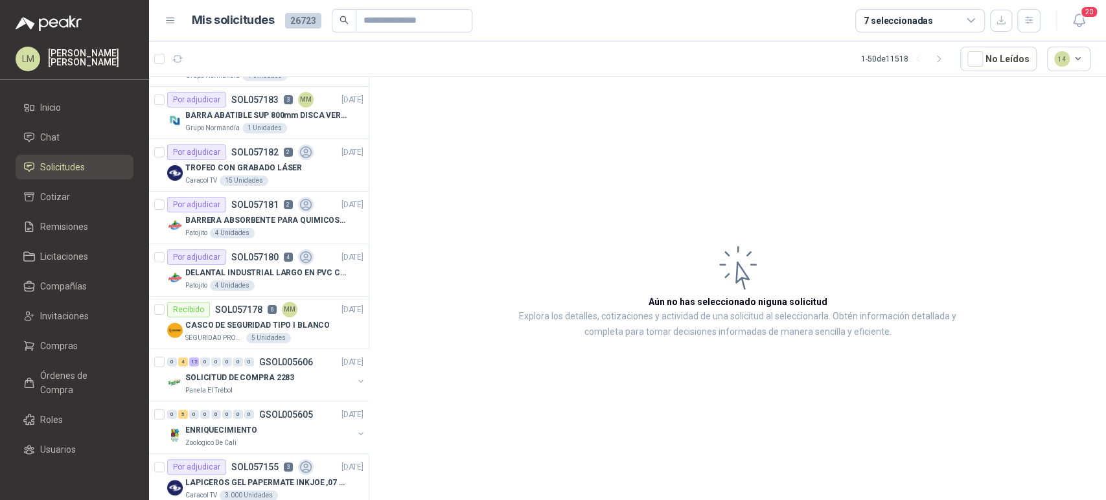
scroll to position [2209, 0]
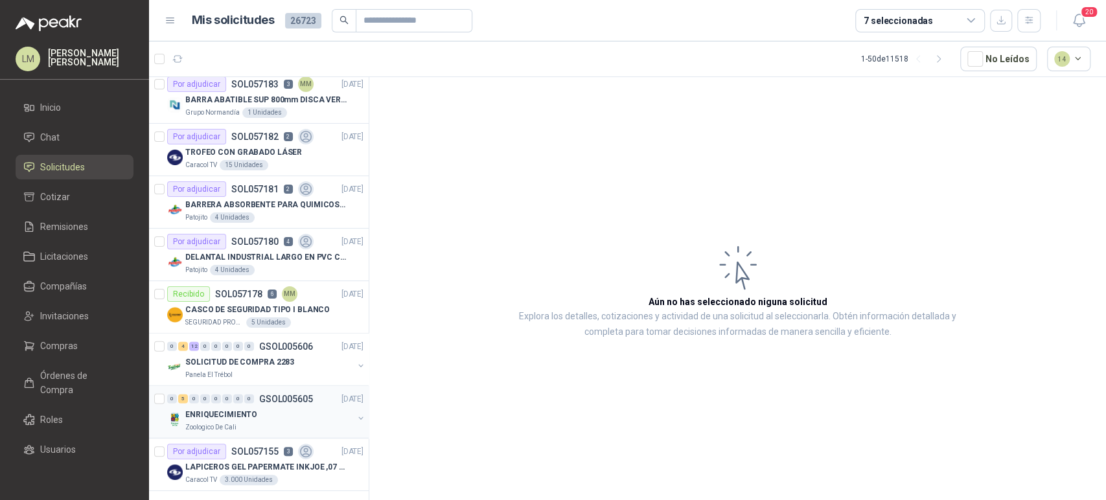
click at [240, 416] on div "ENRIQUECIMIENTO" at bounding box center [269, 415] width 168 height 16
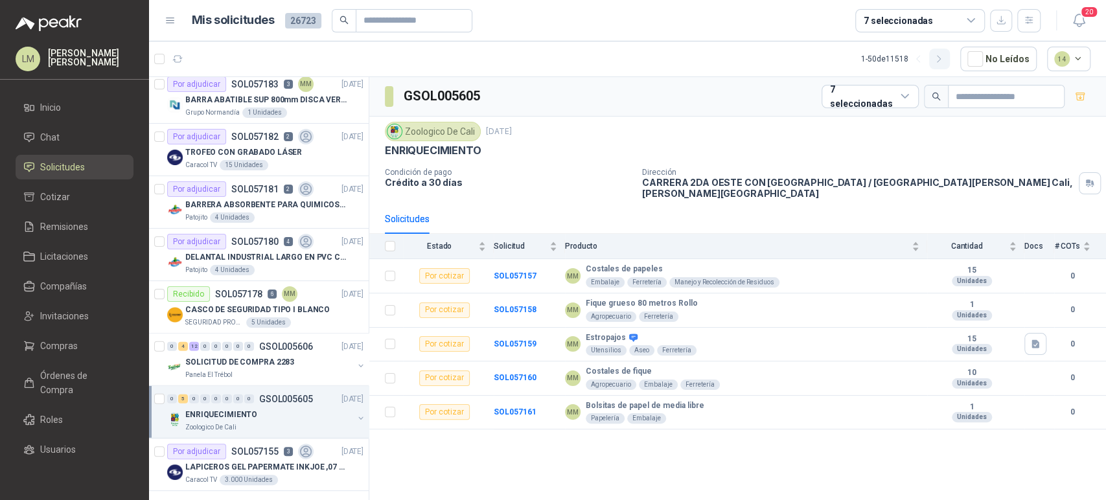
click at [948, 52] on button "button" at bounding box center [939, 59] width 21 height 21
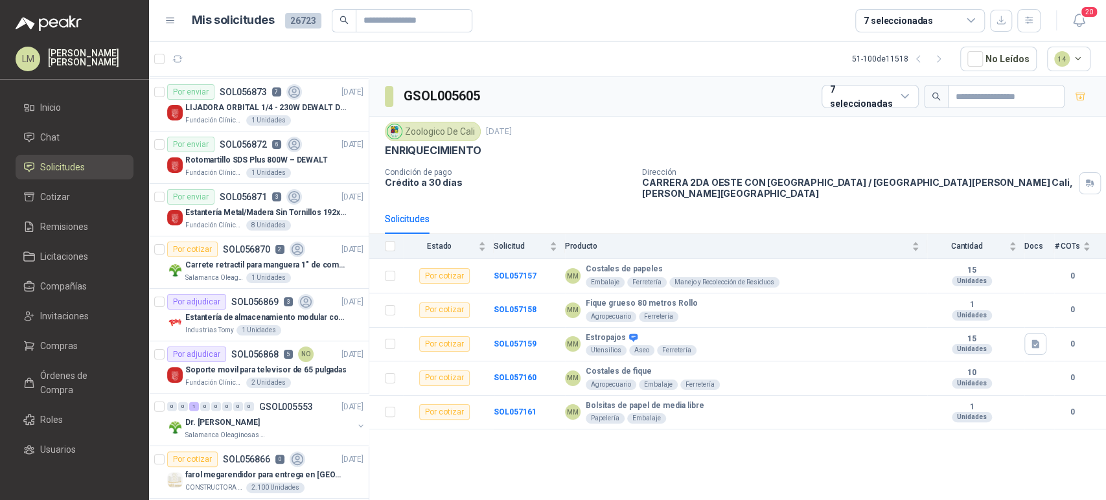
scroll to position [1922, 0]
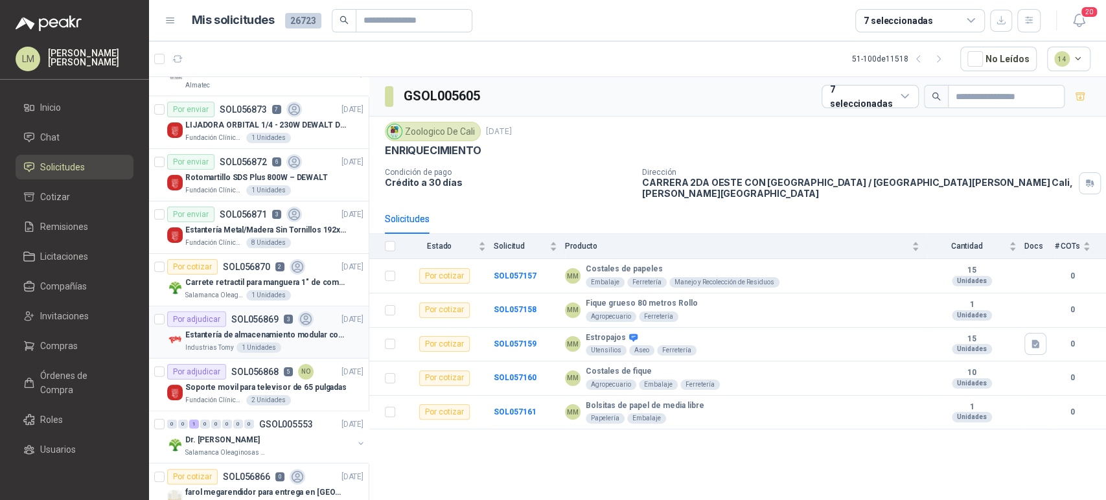
click at [278, 335] on p "Estantería de almacenamiento modular con organizadores abiertos" at bounding box center [265, 335] width 161 height 12
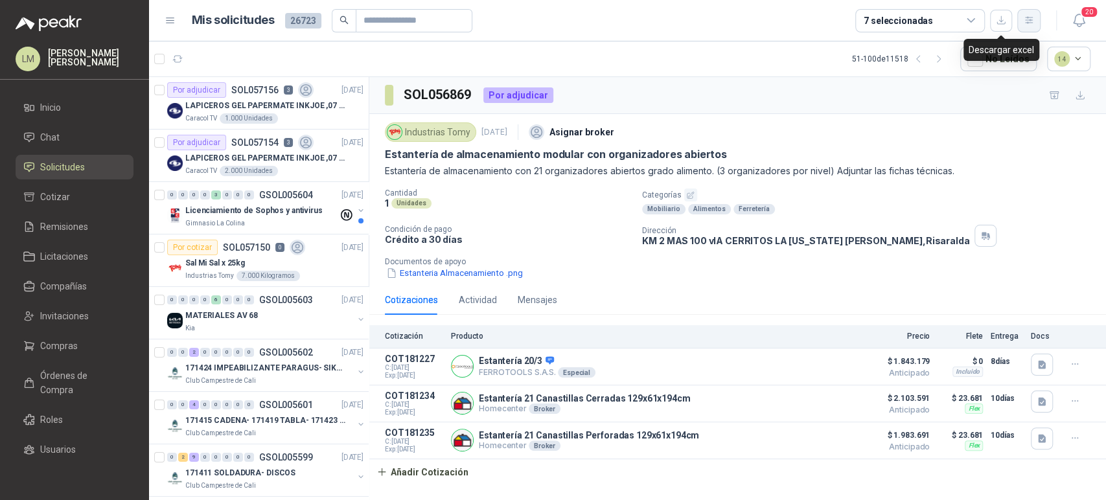
click at [1025, 23] on icon "button" at bounding box center [1028, 20] width 11 height 11
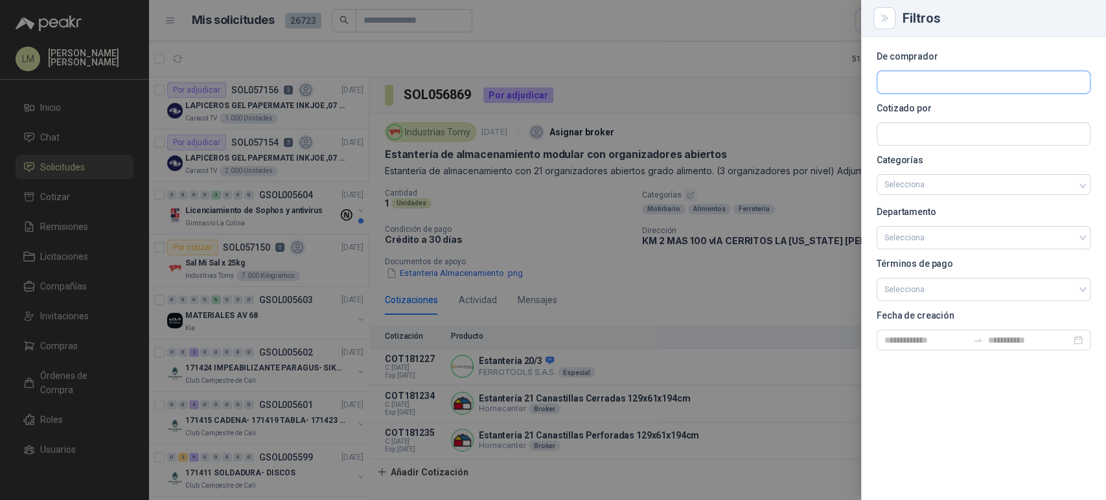
click at [929, 85] on input "text" at bounding box center [983, 82] width 212 height 22
click at [926, 118] on span "Industrias Patojito SAS -" at bounding box center [940, 117] width 67 height 6
click at [674, 98] on div at bounding box center [553, 250] width 1106 height 500
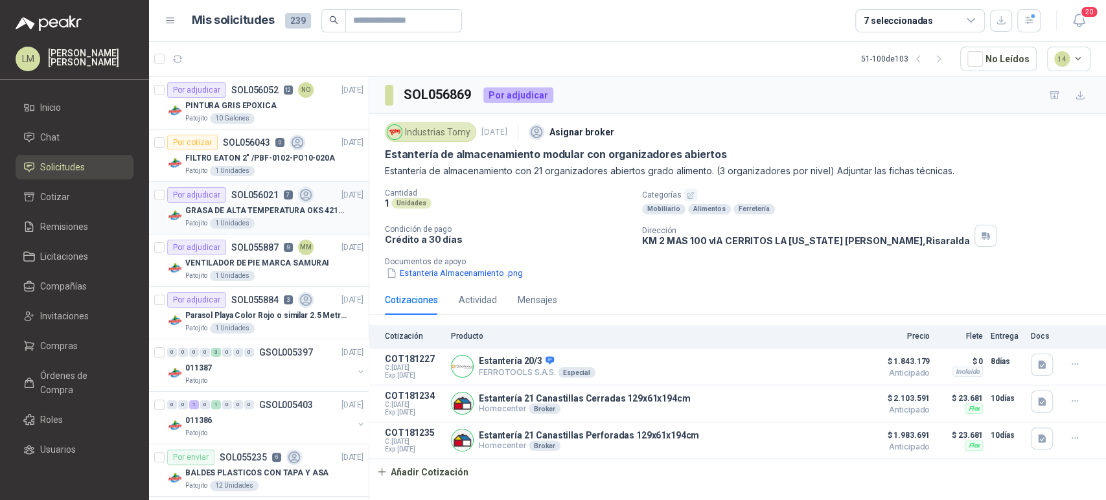
click at [251, 209] on p "GRASA DE ALTA TEMPERATURA OKS 4210 X 5 KG" at bounding box center [265, 211] width 161 height 12
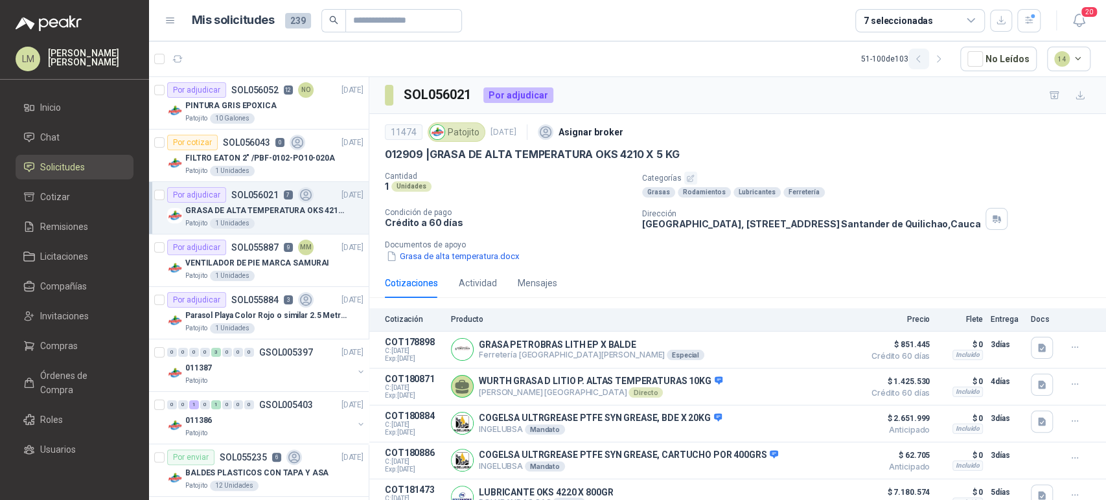
click at [915, 61] on icon "button" at bounding box center [918, 59] width 11 height 11
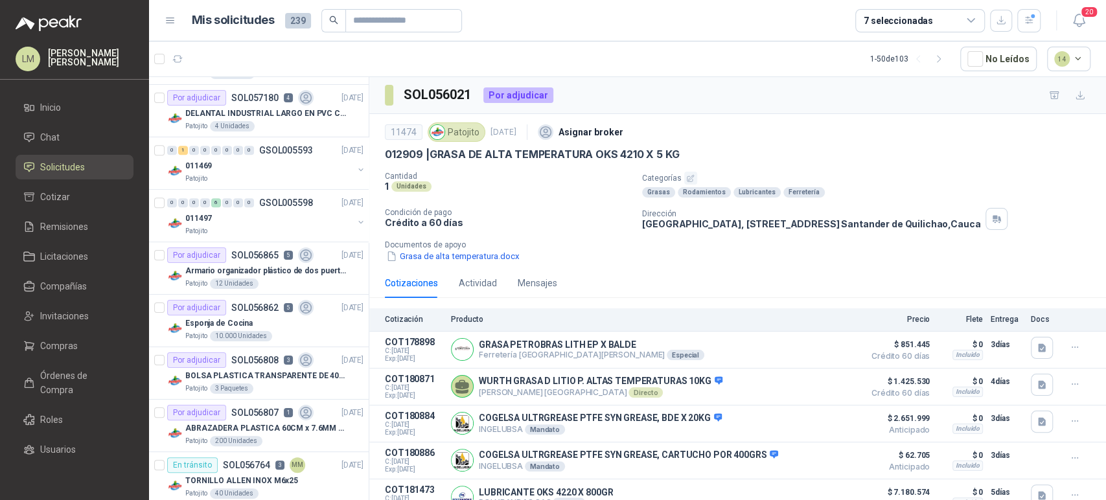
scroll to position [431, 0]
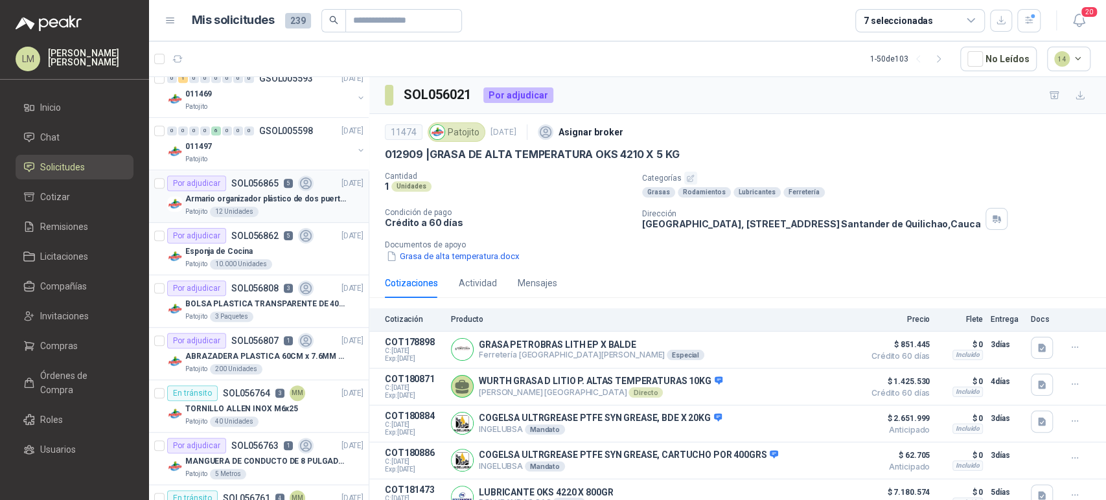
click at [247, 191] on div "Armario organizador plástico de dos puertas de acuerdo a la imagen adjunta" at bounding box center [274, 199] width 178 height 16
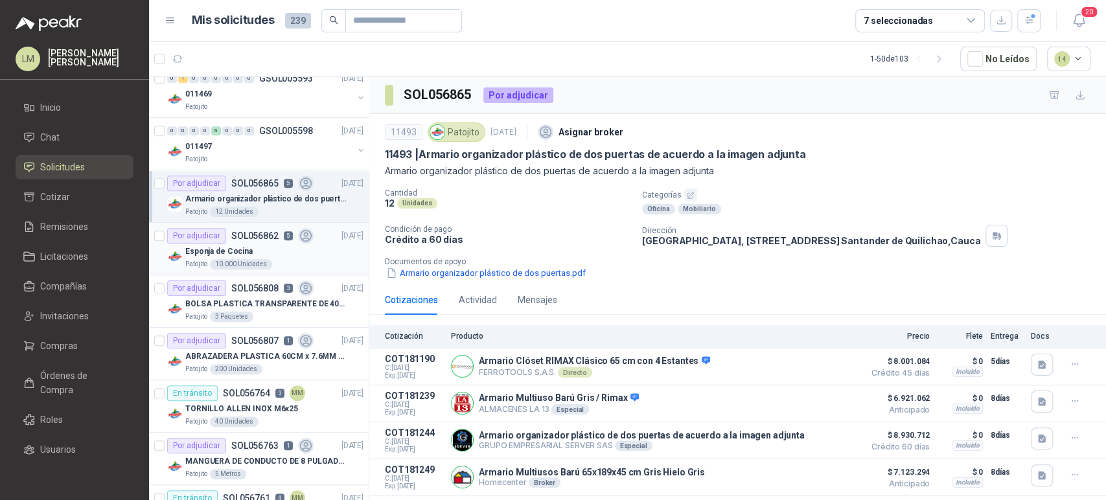
click at [257, 244] on div "Esponja de Cocina" at bounding box center [274, 252] width 178 height 16
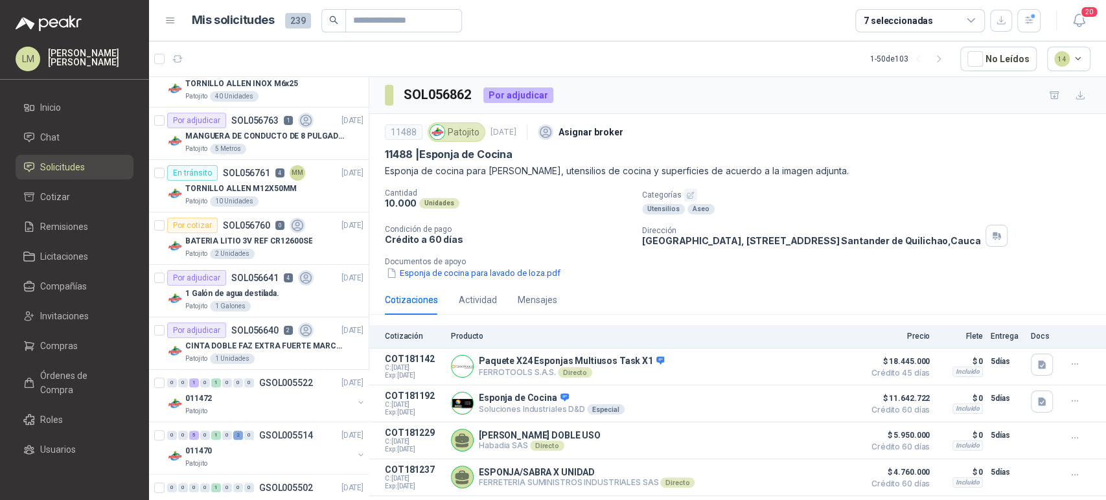
scroll to position [792, 0]
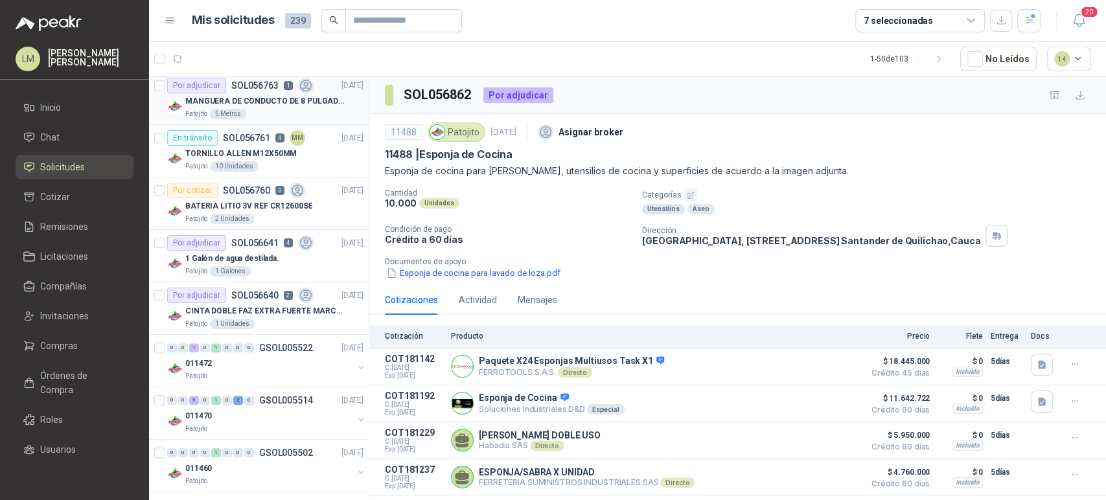
click at [246, 111] on div "Patojito 5 Metros" at bounding box center [274, 114] width 178 height 10
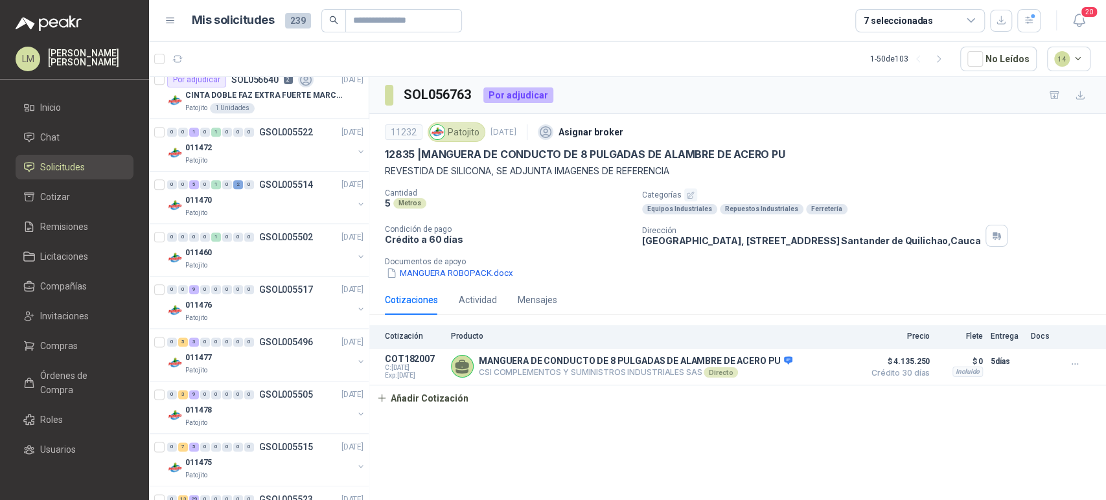
scroll to position [935, 0]
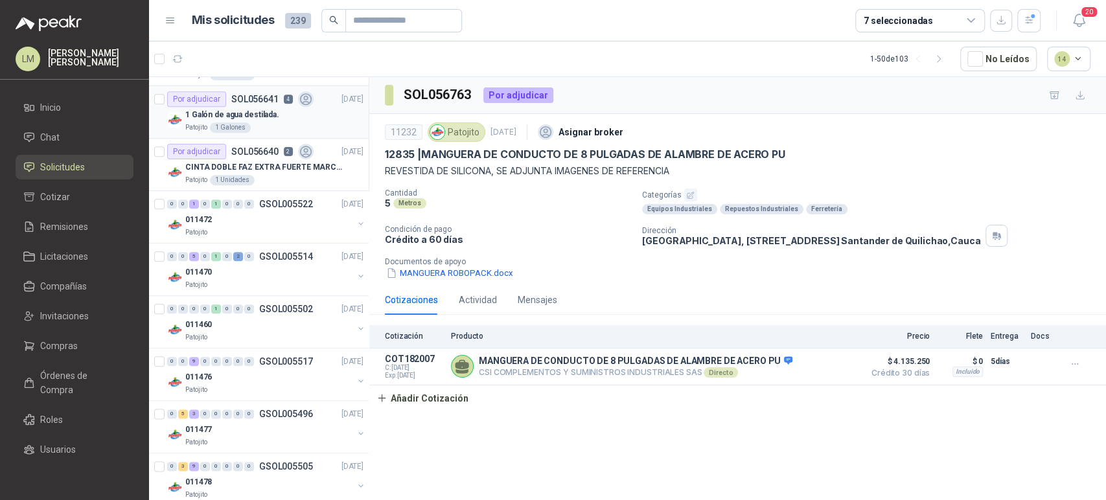
click at [251, 122] on div "Patojito 1 Galones" at bounding box center [274, 127] width 178 height 10
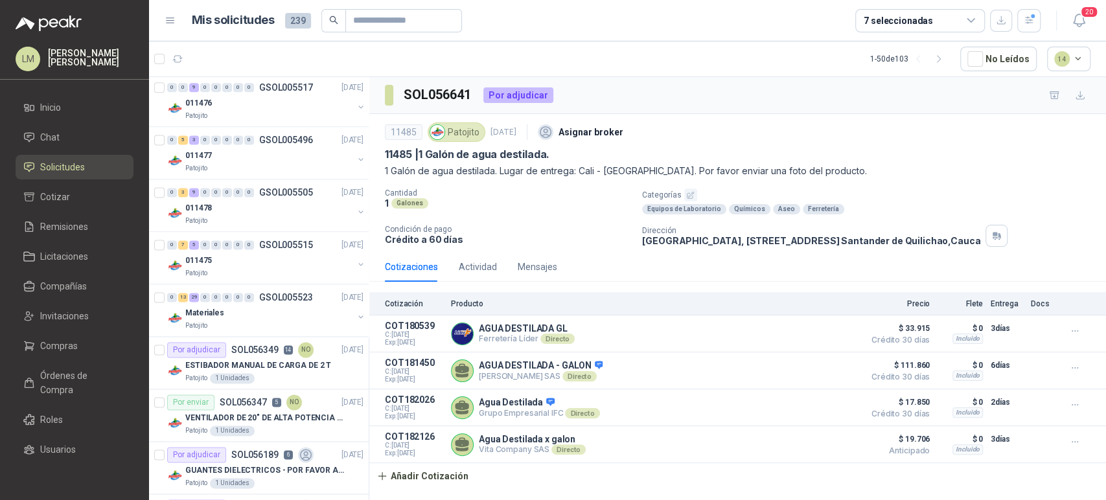
scroll to position [1223, 0]
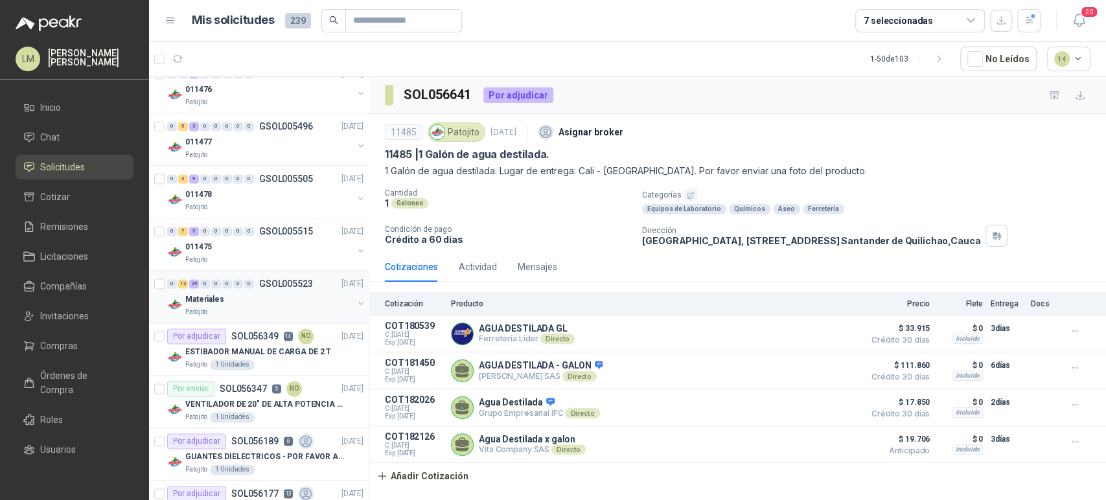
click at [233, 308] on div "Patojito" at bounding box center [269, 312] width 168 height 10
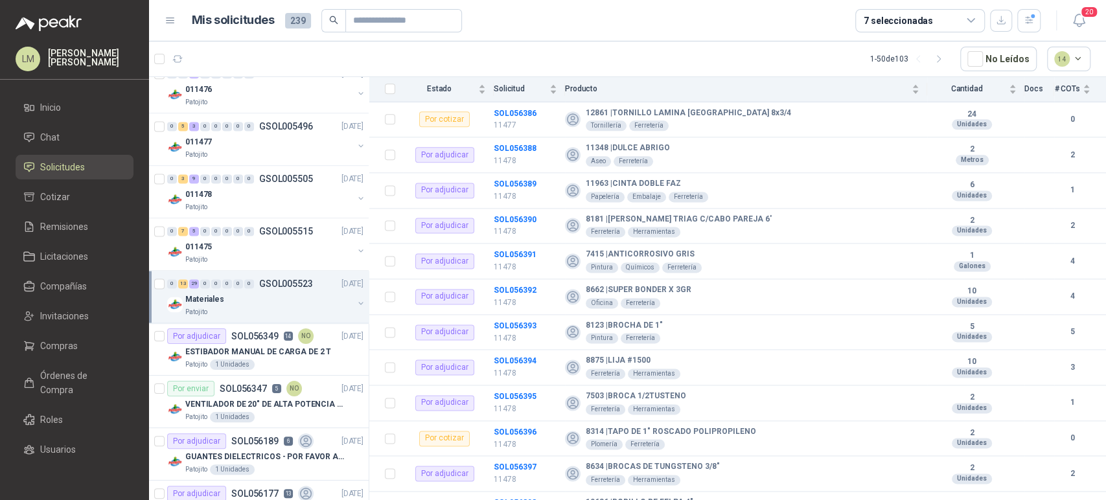
scroll to position [1229, 0]
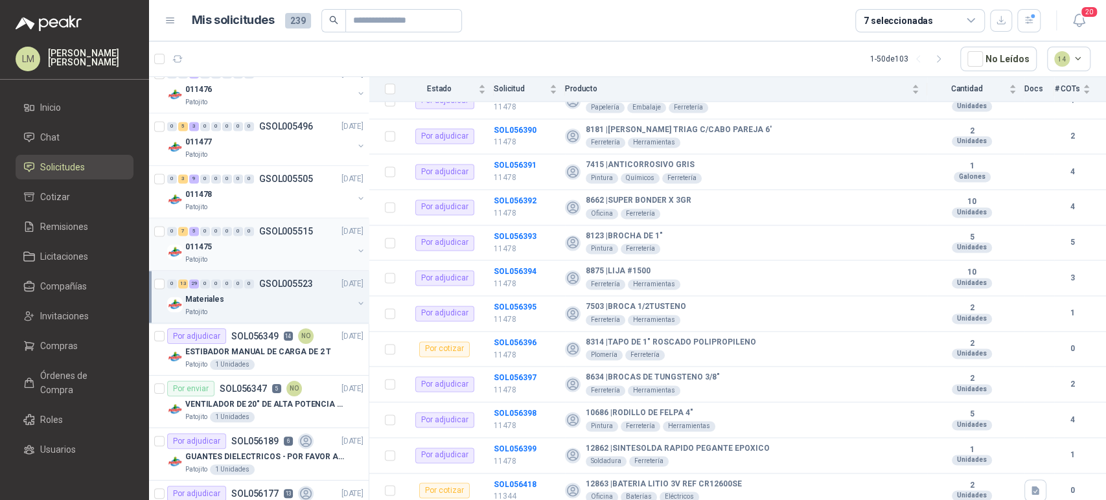
click at [218, 255] on div "Patojito" at bounding box center [269, 260] width 168 height 10
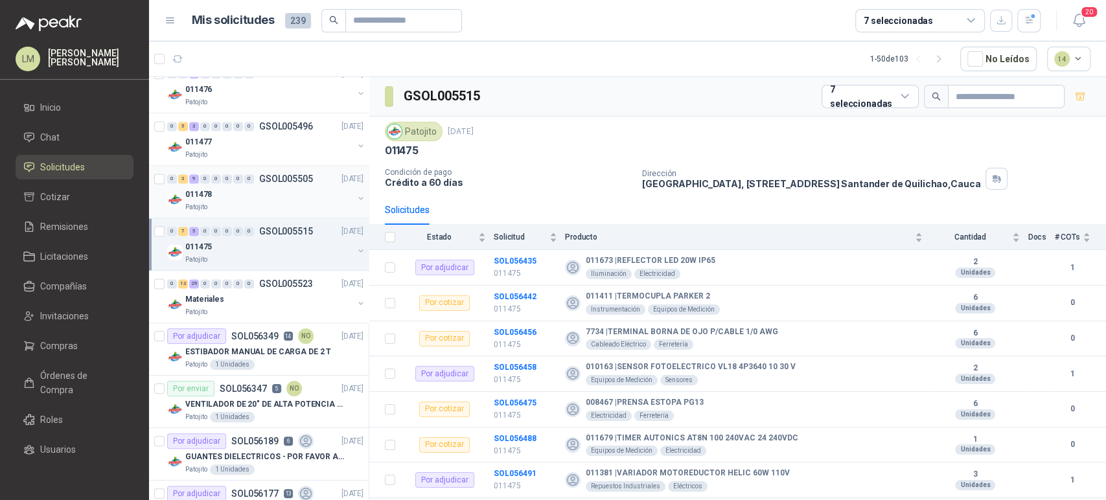
click at [253, 189] on div "011478" at bounding box center [269, 195] width 168 height 16
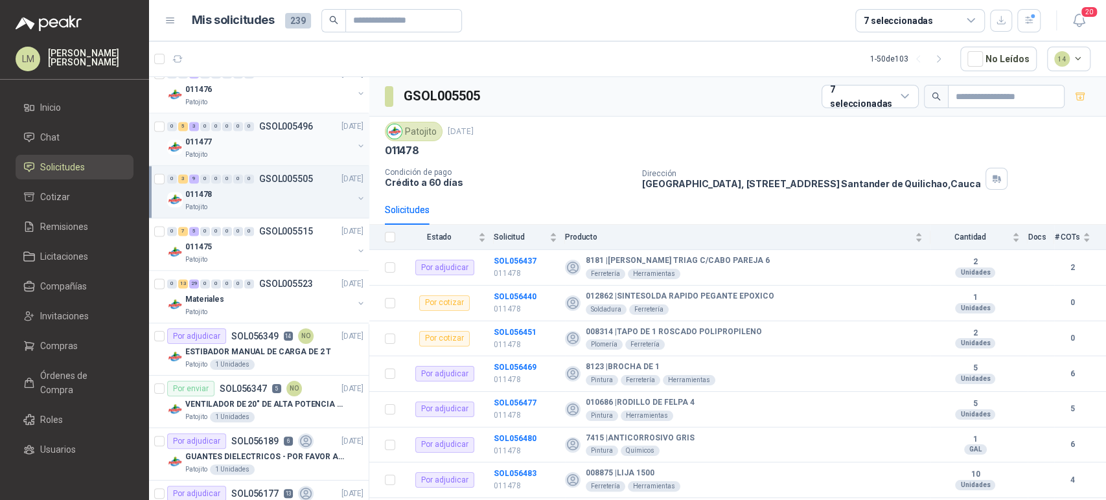
click at [240, 135] on div "011477" at bounding box center [269, 142] width 168 height 16
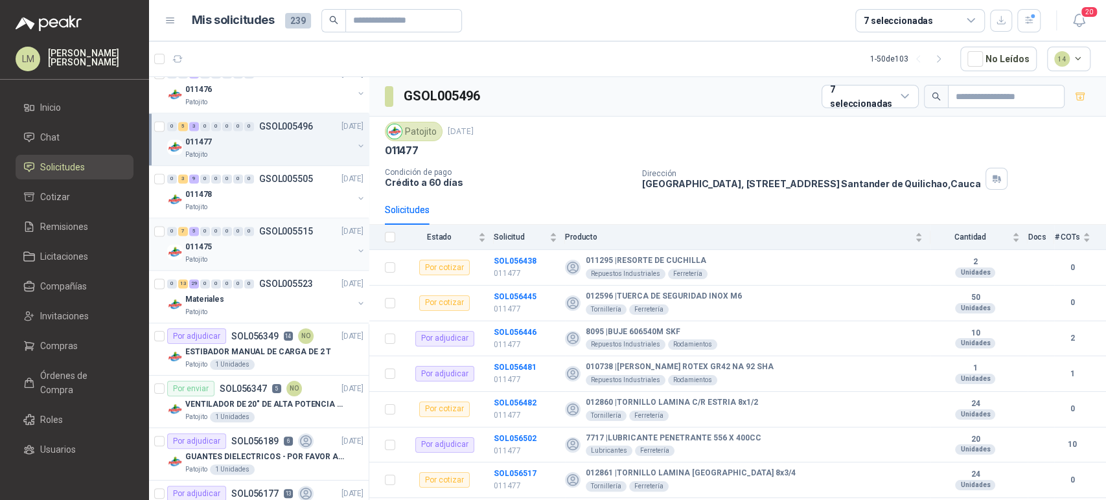
scroll to position [1079, 0]
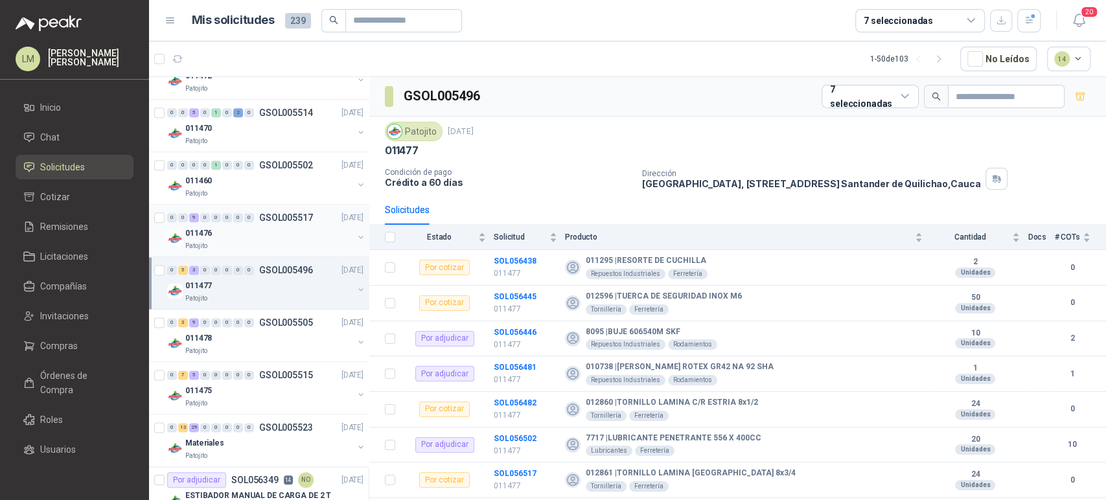
click at [220, 220] on span "0" at bounding box center [216, 217] width 10 height 9
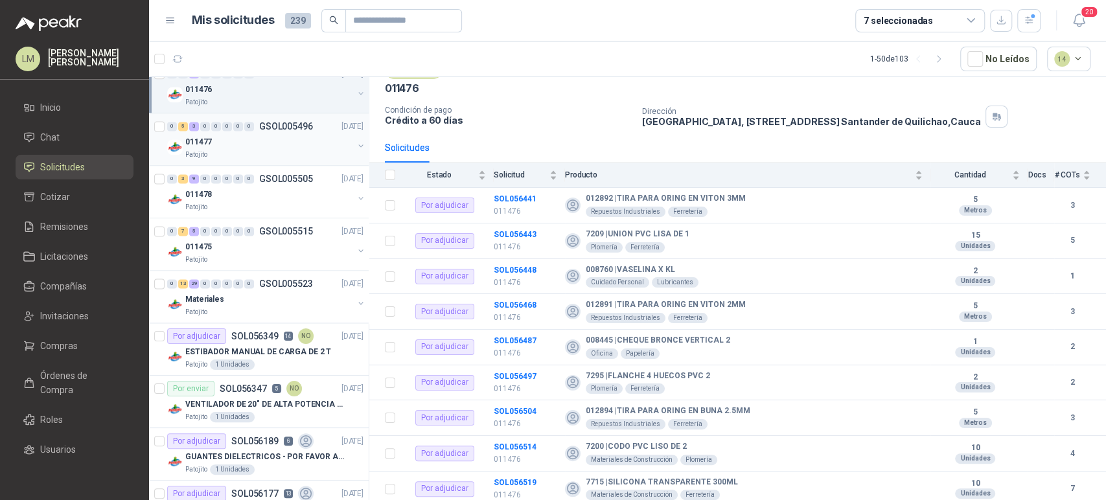
scroll to position [1295, 0]
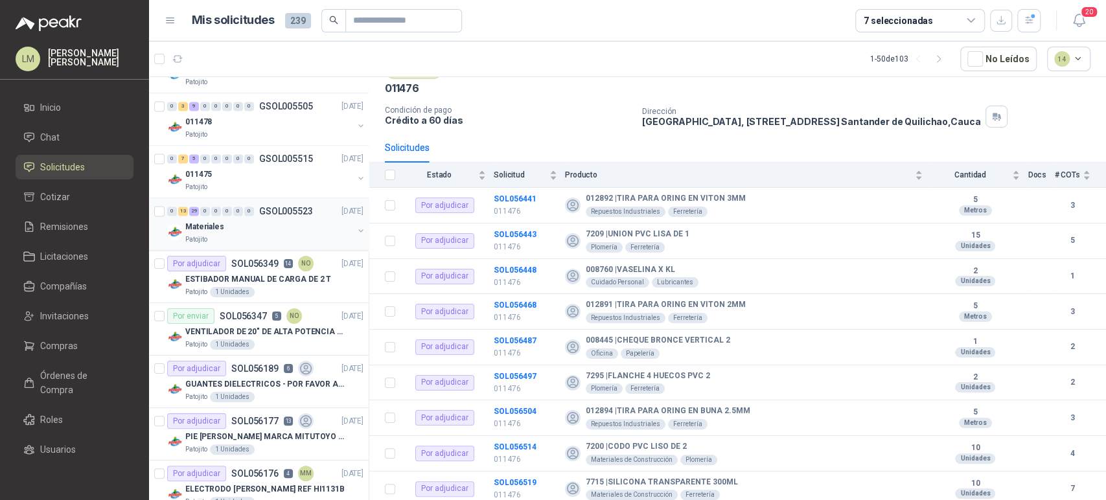
click at [222, 216] on div "0 13 29 0 0 0 0 0 GSOL005523 17/09/25" at bounding box center [266, 211] width 199 height 16
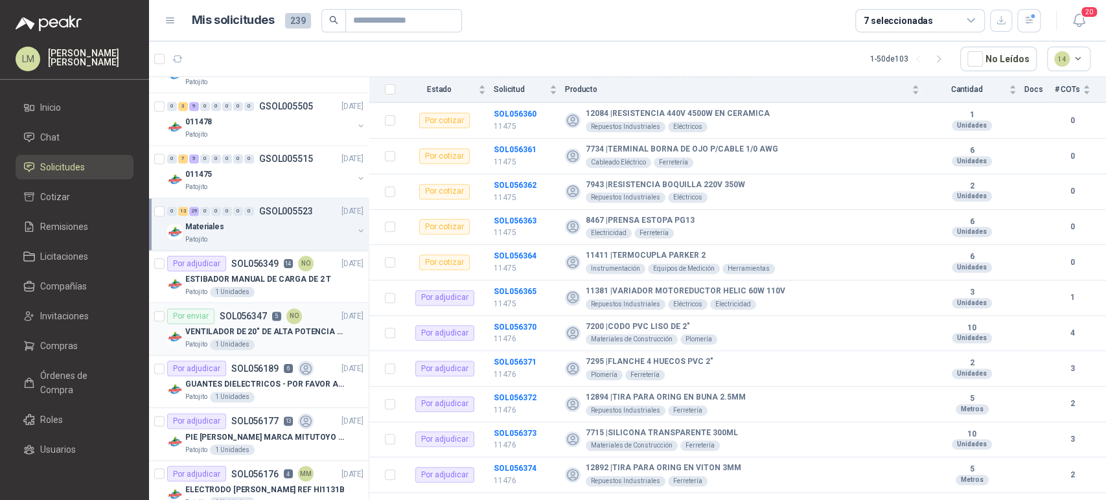
scroll to position [1367, 0]
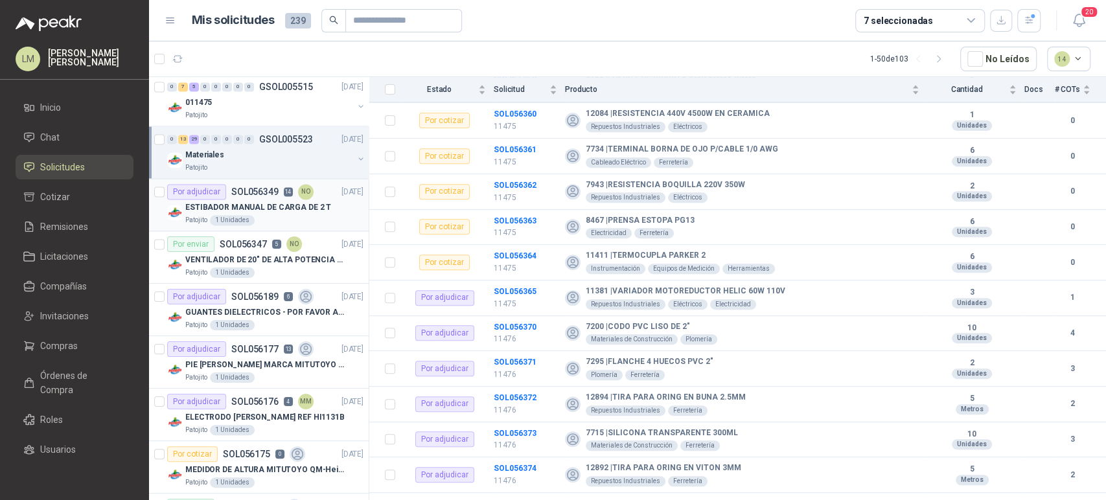
click at [207, 203] on p "ESTIBADOR MANUAL DE CARGA DE 2 T" at bounding box center [258, 207] width 146 height 12
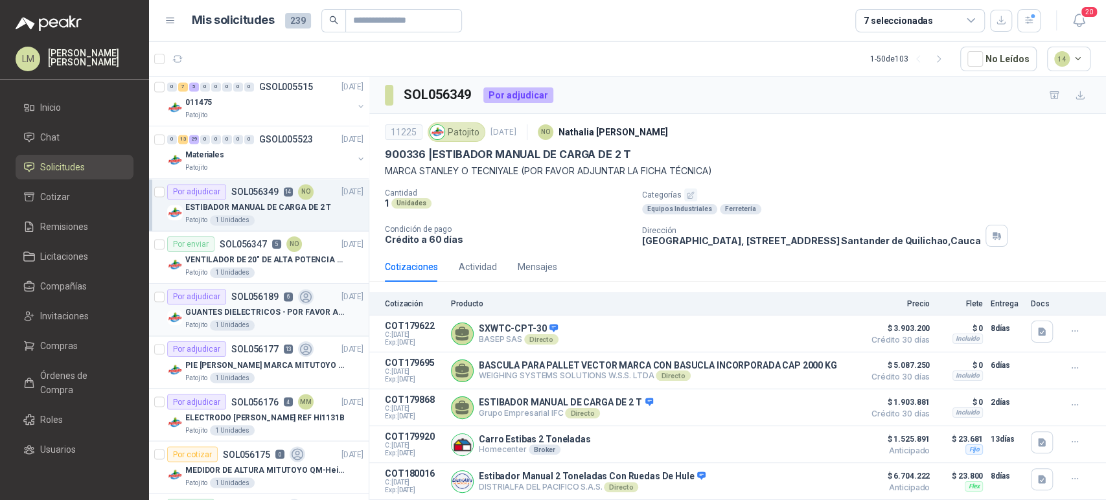
scroll to position [1439, 0]
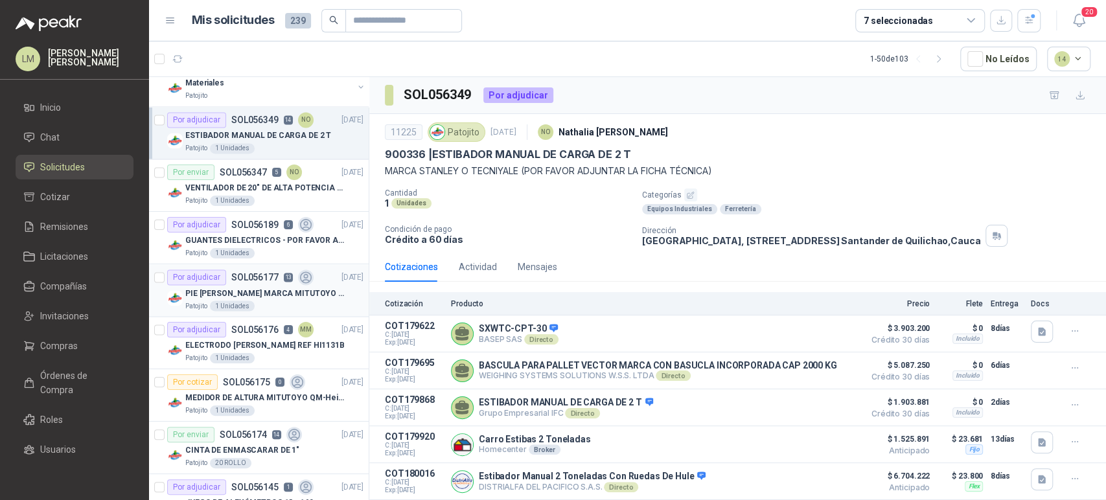
click at [240, 287] on p "PIE DE REY MARCA MITUTOYO REF 500-196-30" at bounding box center [265, 293] width 161 height 12
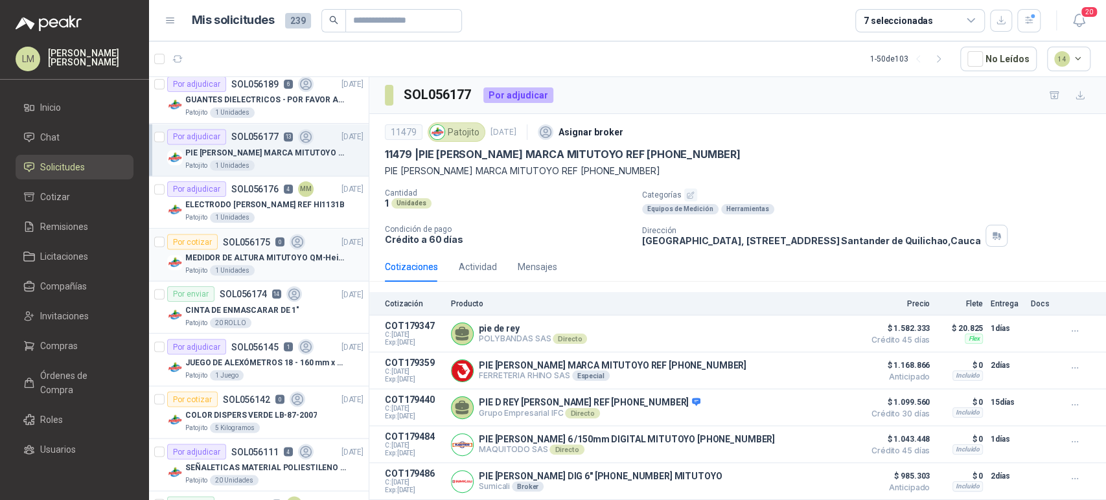
scroll to position [1583, 0]
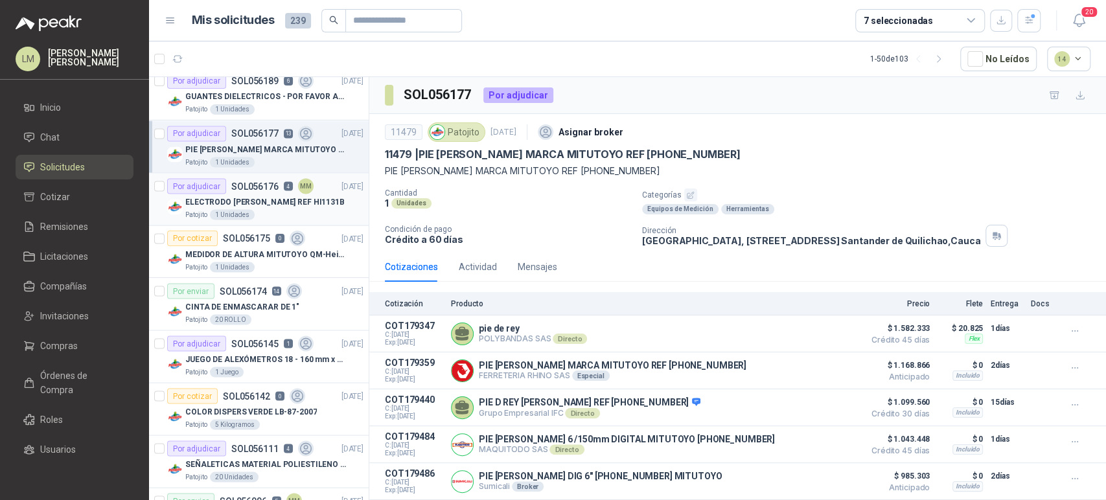
click at [247, 196] on p "ELECTRODO HANNAH REF HI1131B" at bounding box center [264, 202] width 159 height 12
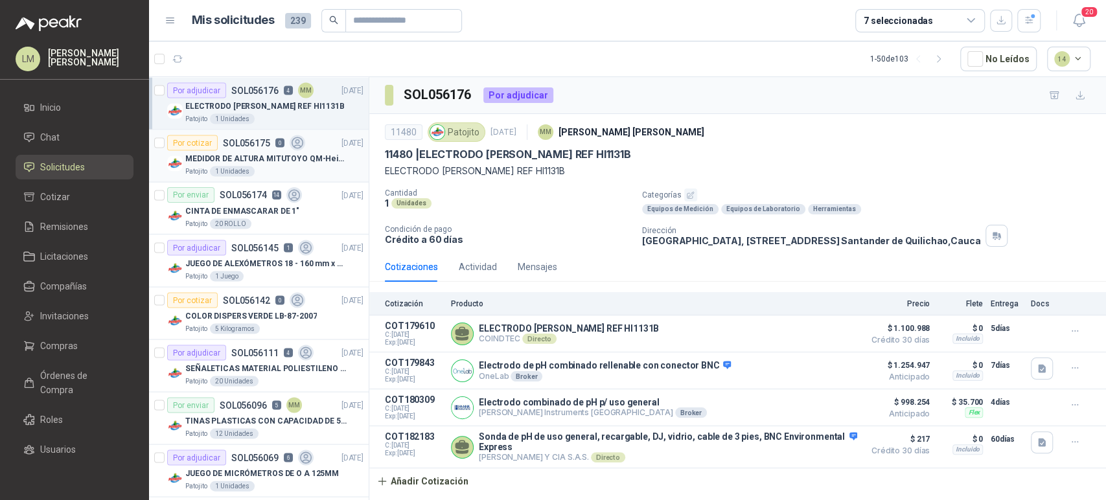
scroll to position [1727, 0]
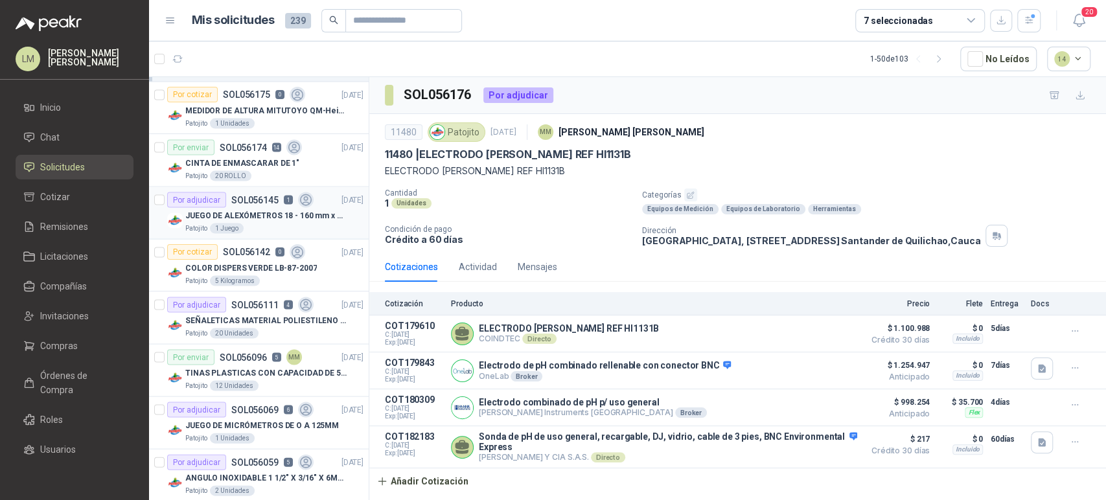
click at [247, 209] on p "JUEGO DE ALEXÓMETROS 18 - 160 mm x 0,01 mm 2824-S3" at bounding box center [265, 215] width 161 height 12
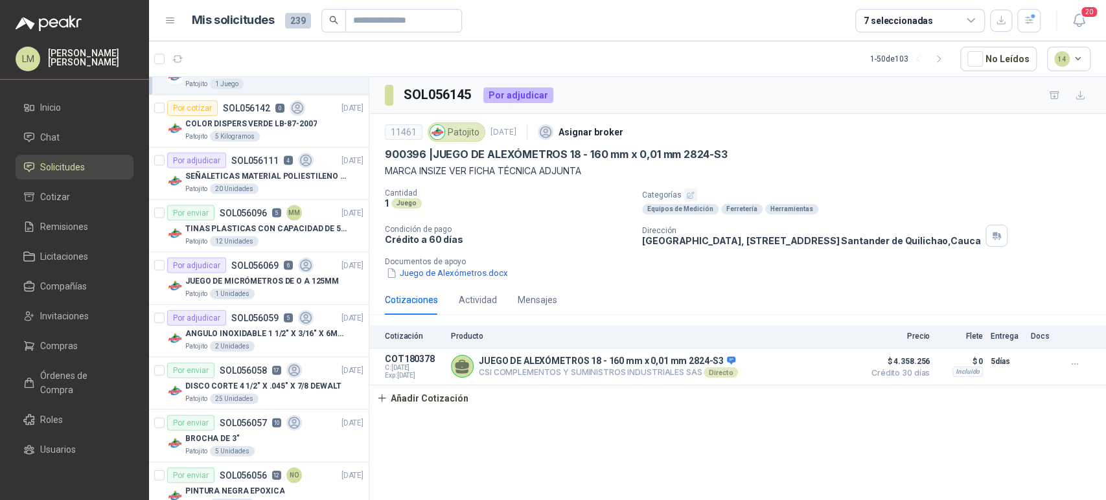
scroll to position [1943, 0]
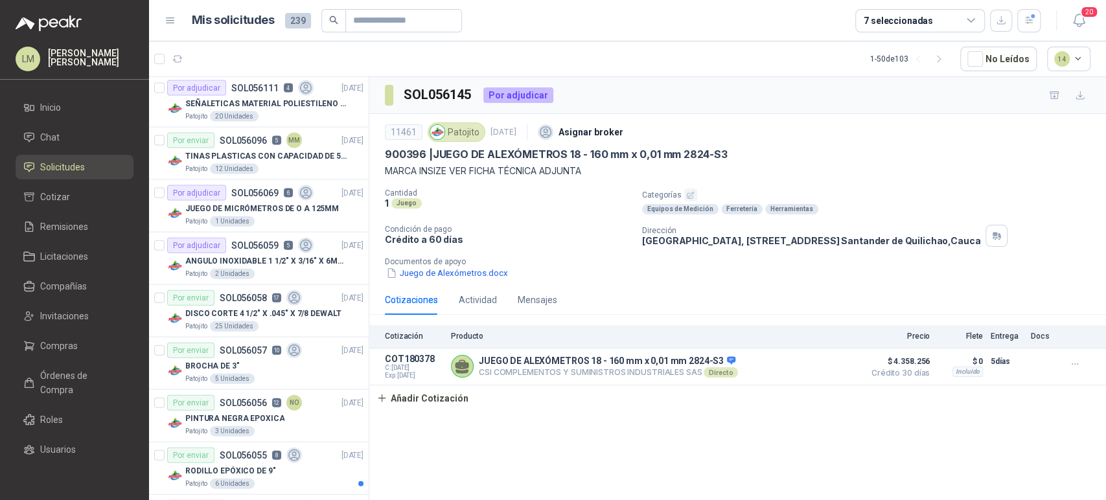
click at [247, 205] on p "JUEGO DE MICRÓMETROS DE O A 125MM" at bounding box center [262, 209] width 154 height 12
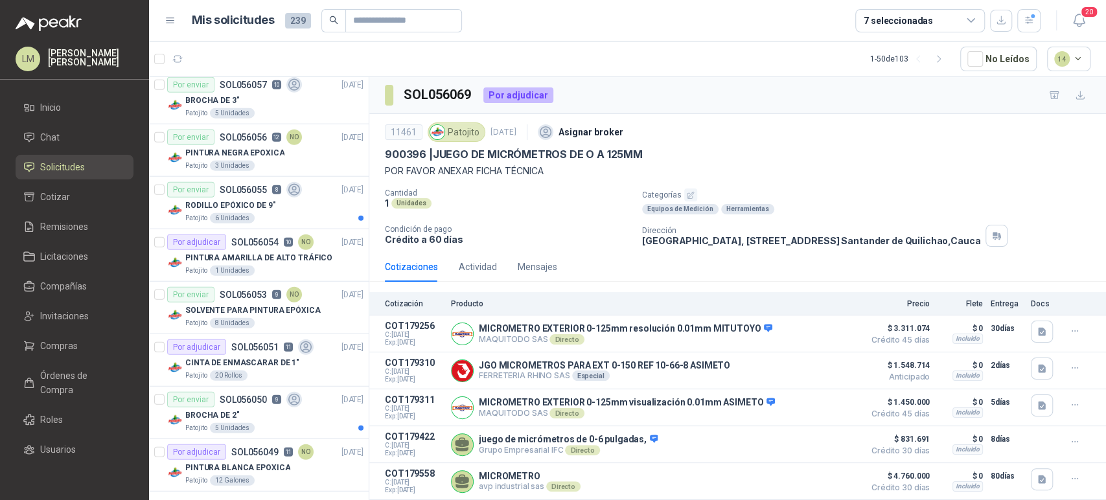
scroll to position [2209, 0]
click at [939, 61] on icon "button" at bounding box center [938, 59] width 11 height 11
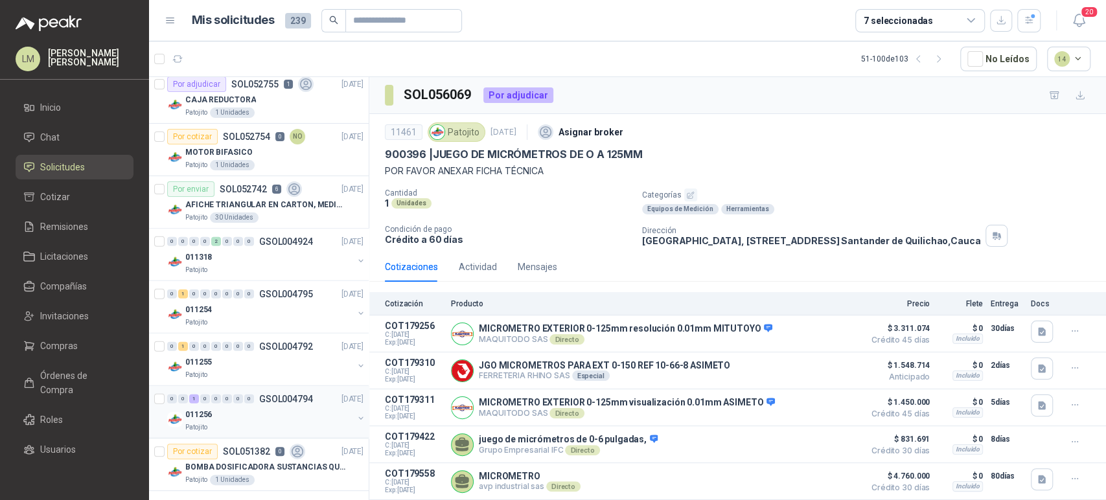
click at [255, 416] on div "011256" at bounding box center [269, 415] width 168 height 16
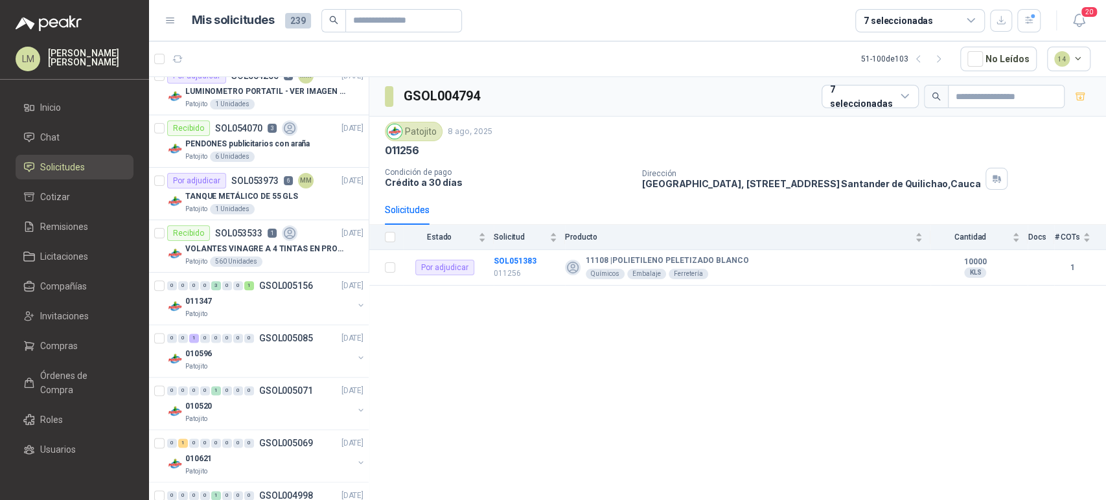
scroll to position [986, 0]
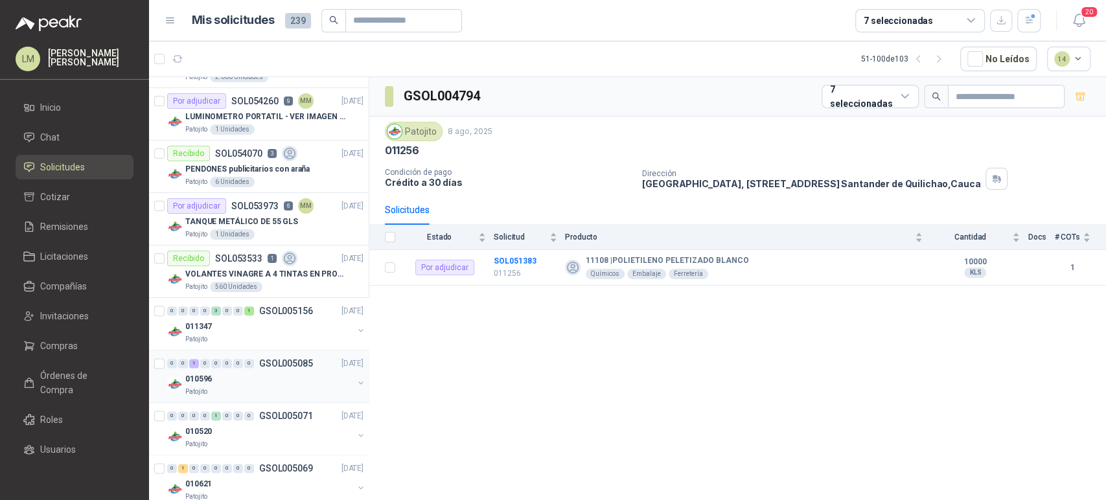
click at [264, 372] on div "010596" at bounding box center [269, 379] width 168 height 16
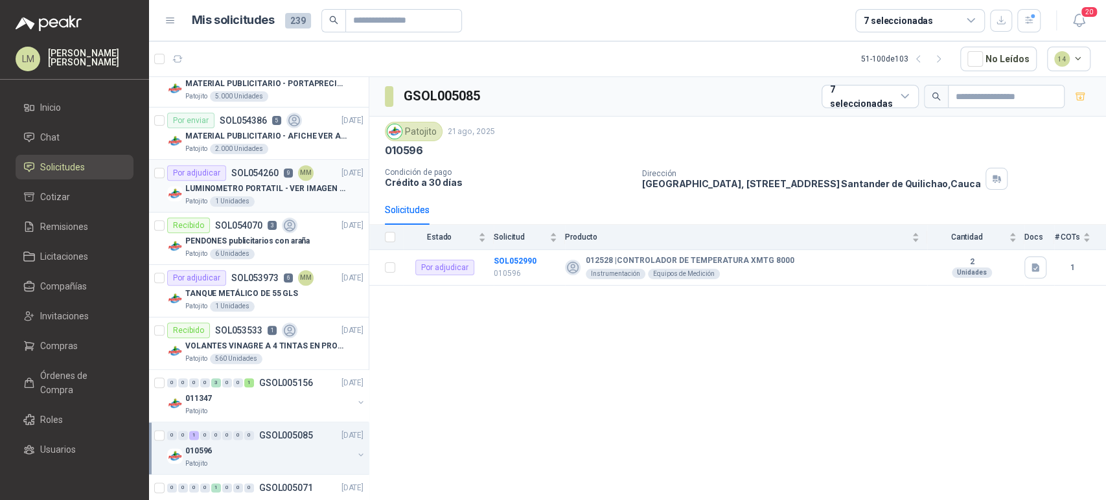
click at [262, 172] on p "SOL054260" at bounding box center [254, 172] width 47 height 9
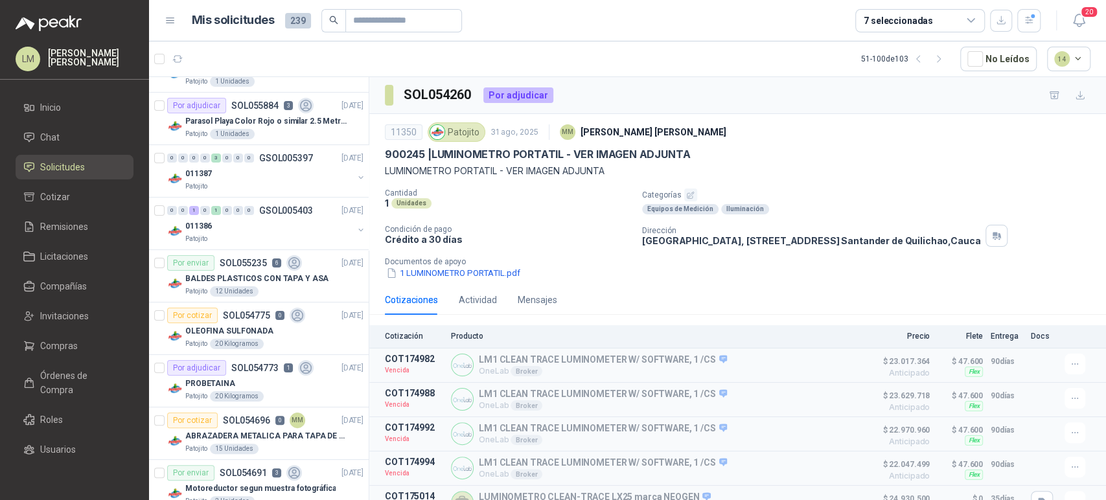
scroll to position [51, 0]
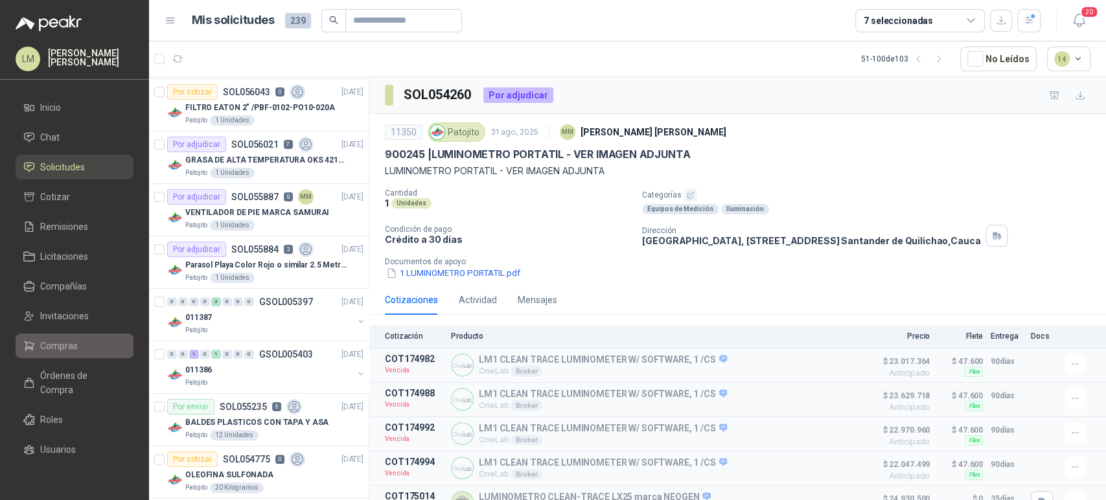
click at [77, 341] on li "Compras" at bounding box center [74, 346] width 102 height 14
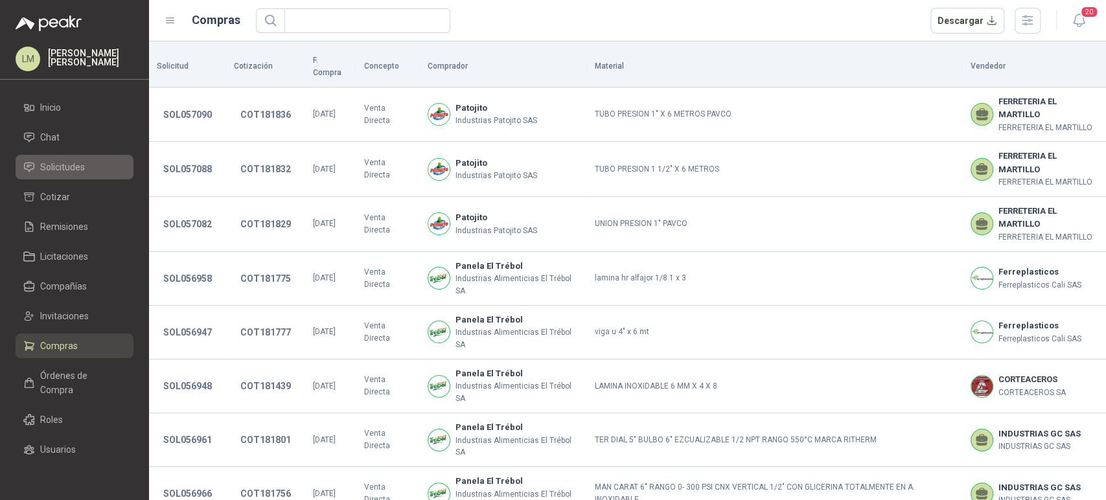
click at [51, 167] on span "Solicitudes" at bounding box center [62, 167] width 45 height 14
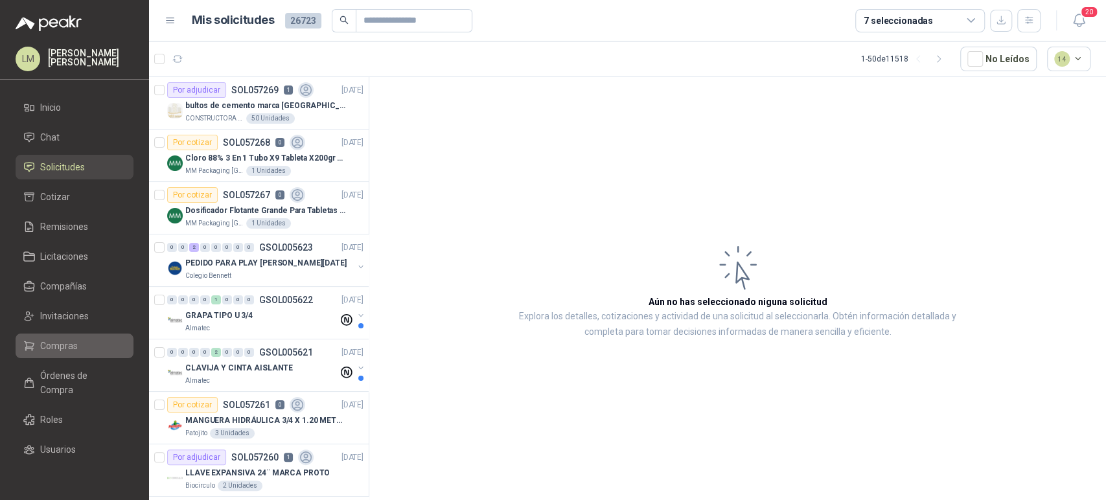
click at [51, 351] on span "Compras" at bounding box center [59, 346] width 38 height 14
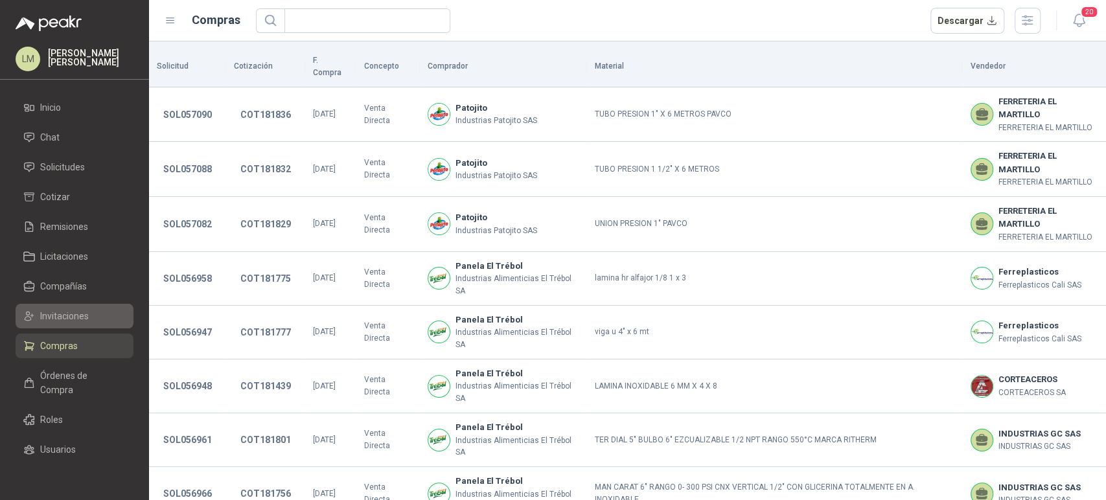
click at [67, 319] on span "Invitaciones" at bounding box center [64, 316] width 49 height 14
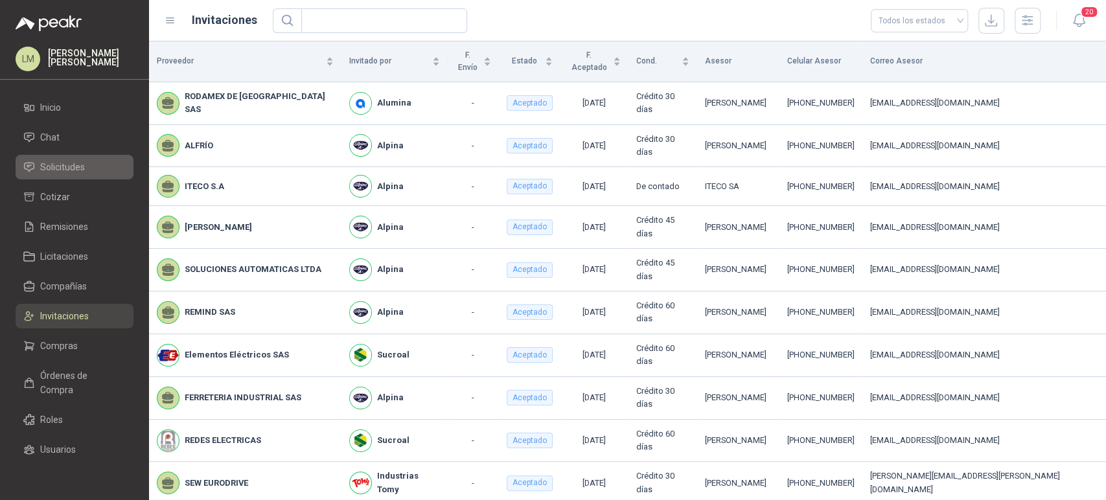
click at [60, 171] on span "Solicitudes" at bounding box center [62, 167] width 45 height 14
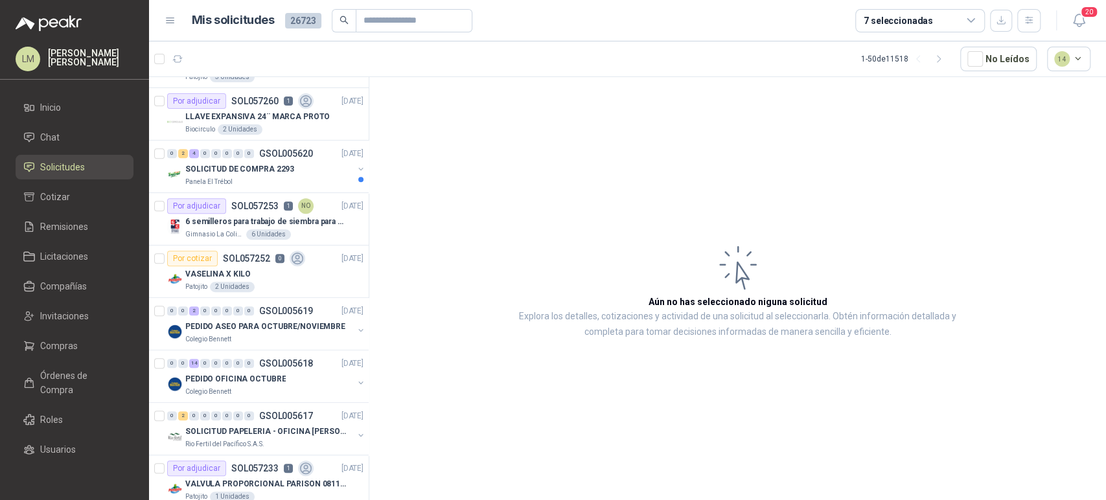
scroll to position [359, 0]
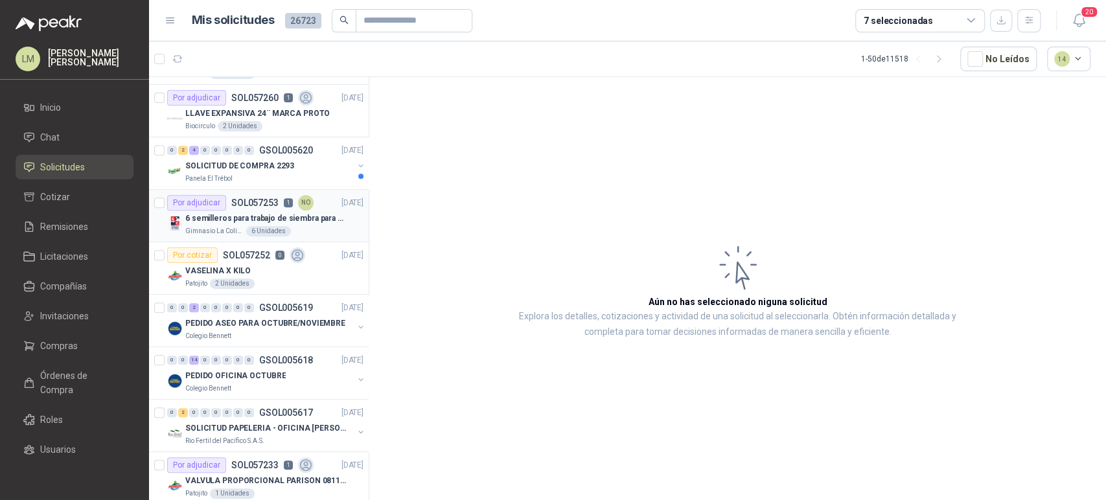
click at [246, 220] on p "6 semilleros para trabajo de siembra para estudiantes en la granja" at bounding box center [265, 218] width 161 height 12
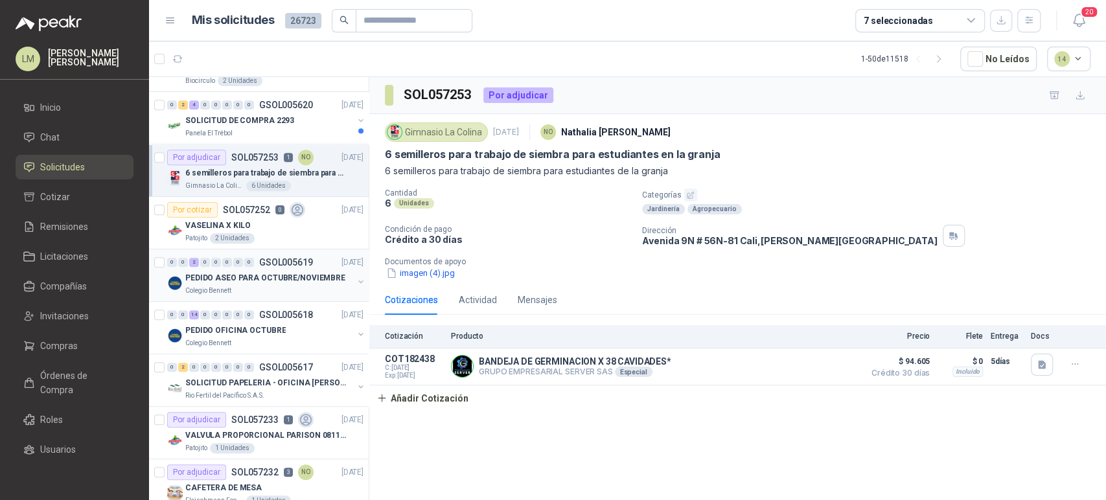
scroll to position [648, 0]
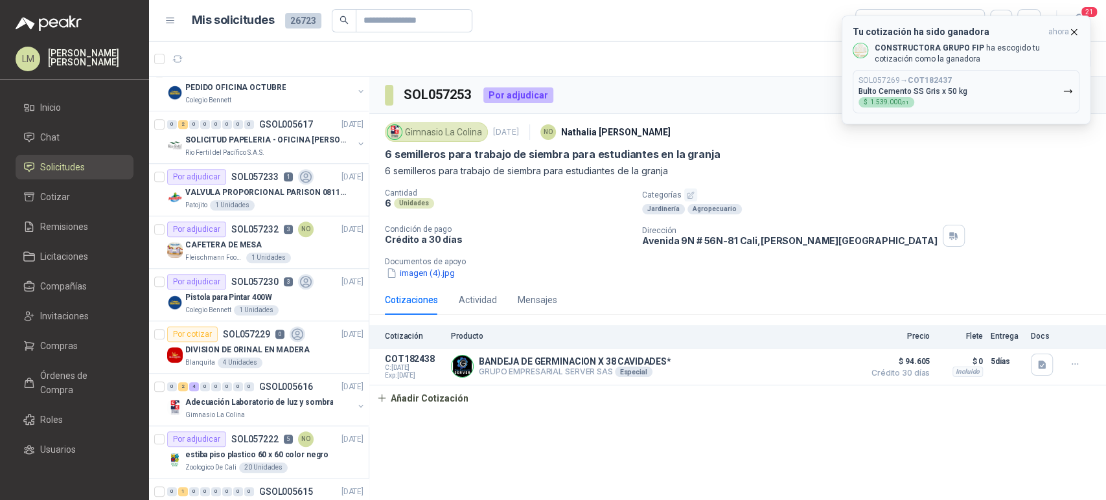
click at [1075, 30] on icon "button" at bounding box center [1073, 31] width 5 height 5
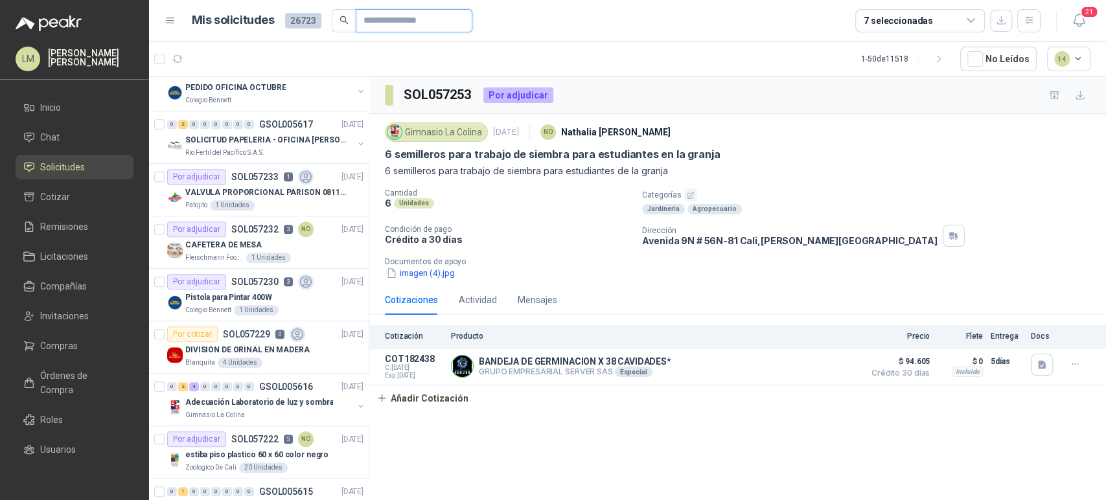
click at [373, 21] on input "text" at bounding box center [408, 21] width 91 height 22
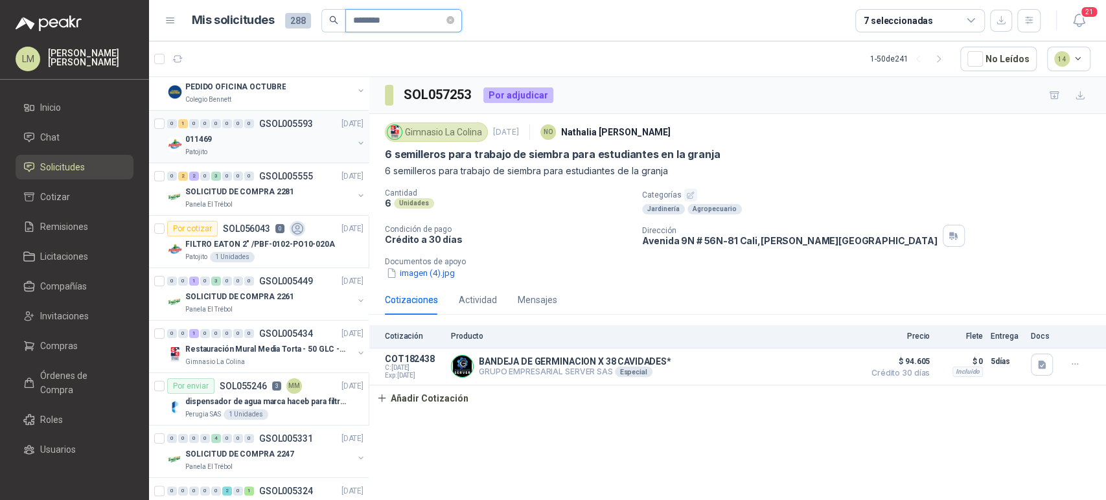
scroll to position [0, 0]
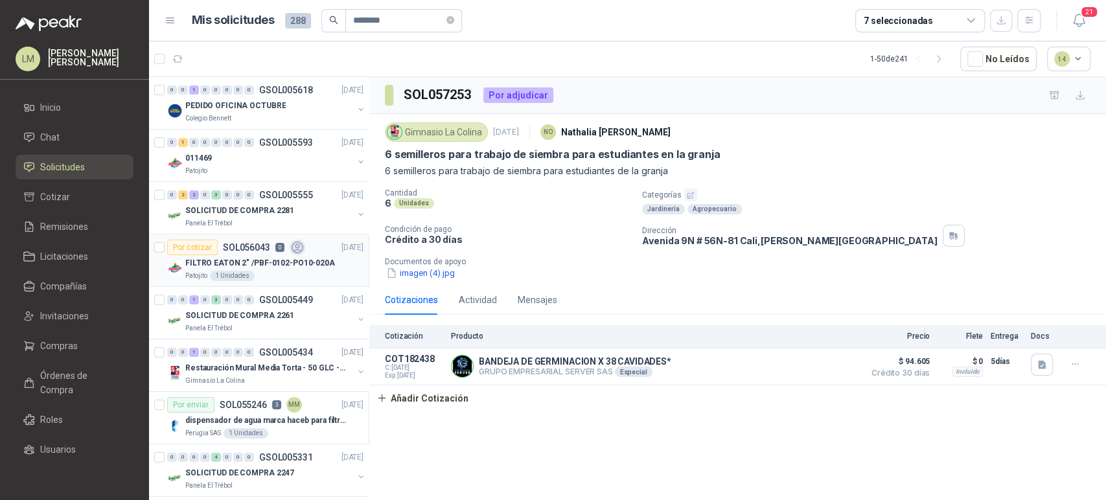
click at [290, 242] on icon at bounding box center [297, 247] width 15 height 15
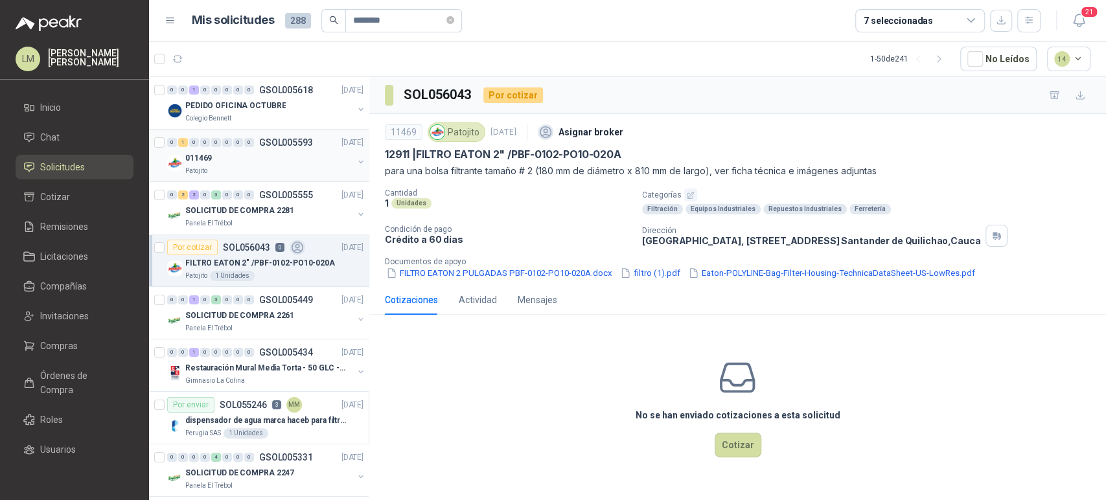
click at [356, 163] on button "button" at bounding box center [361, 162] width 10 height 10
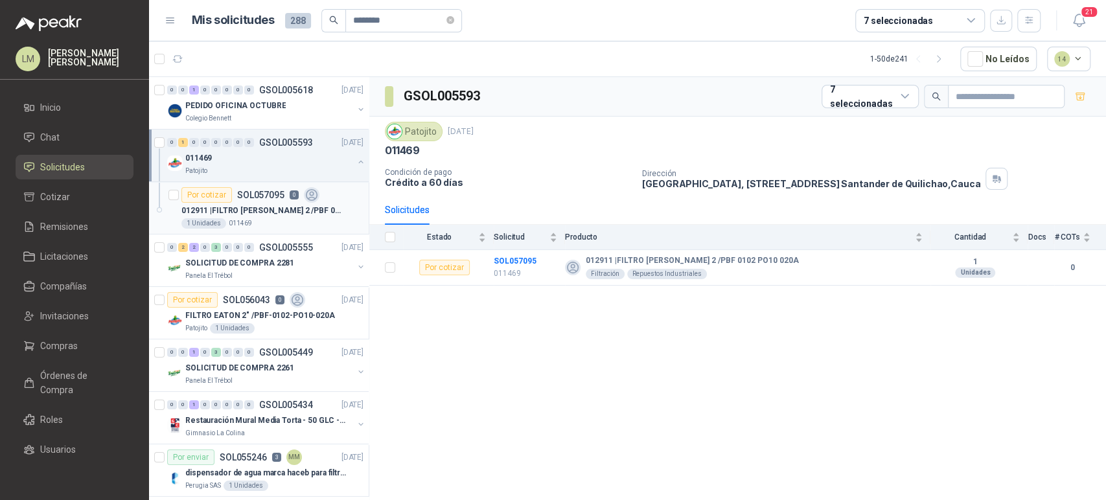
click at [271, 206] on p "012911 | FILTRO EATON 2 /PBF 0102 PO10 020A" at bounding box center [261, 211] width 161 height 12
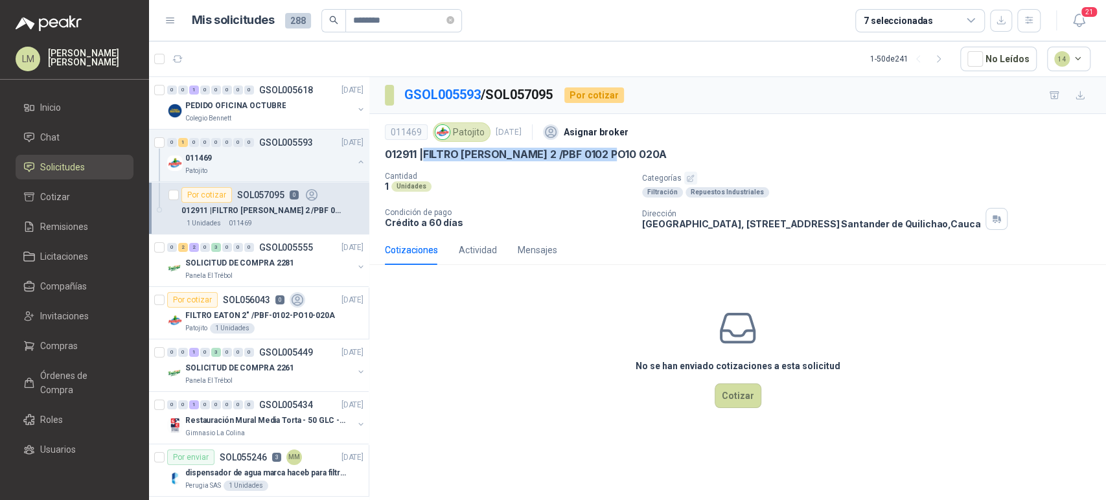
drag, startPoint x: 427, startPoint y: 152, endPoint x: 710, endPoint y: 152, distance: 283.1
click at [710, 152] on div "012911 | FILTRO EATON 2 /PBF 0102 PO10 020A" at bounding box center [737, 155] width 705 height 14
copy p "FILTRO EATON 2 /PBF 0102 PO10 020A"
click at [52, 354] on link "Compras" at bounding box center [75, 346] width 118 height 25
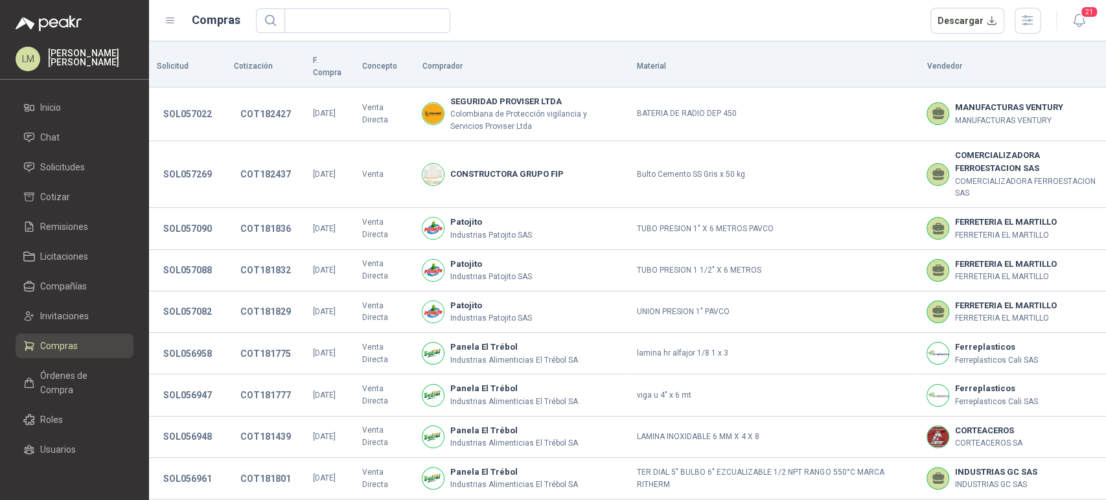
click at [191, 66] on th "Solicitud" at bounding box center [187, 67] width 77 height 41
click at [177, 102] on button "SOL057022" at bounding box center [188, 113] width 62 height 23
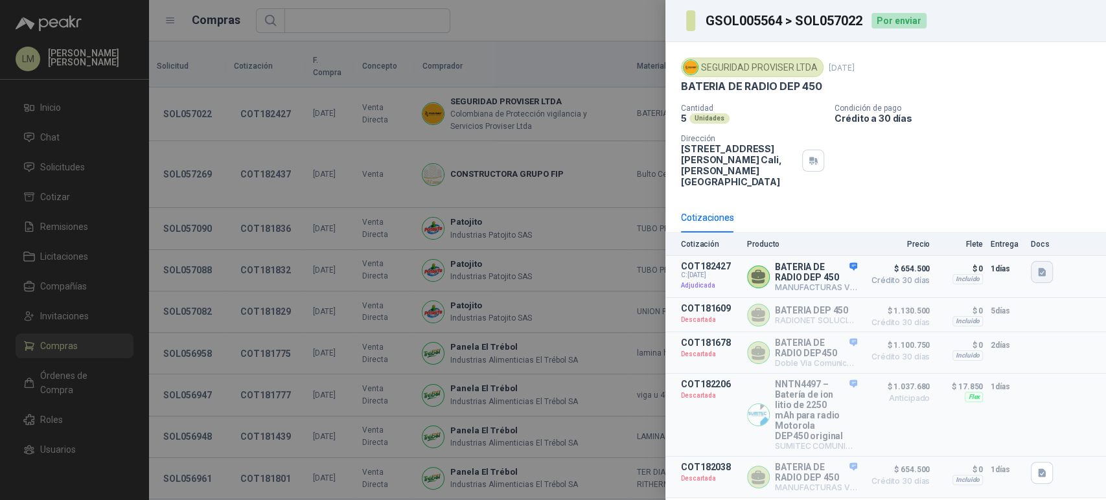
click at [1039, 266] on button "button" at bounding box center [1042, 272] width 22 height 22
click at [996, 233] on button "COTIZACION BATERIA 450.pdf" at bounding box center [978, 232] width 132 height 14
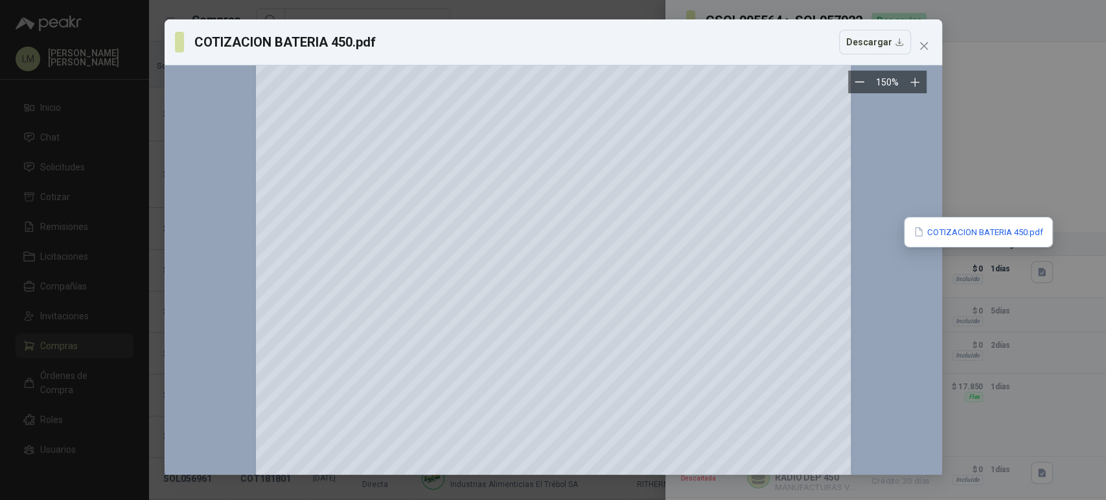
scroll to position [288, 0]
click at [924, 48] on icon "close" at bounding box center [923, 46] width 10 height 10
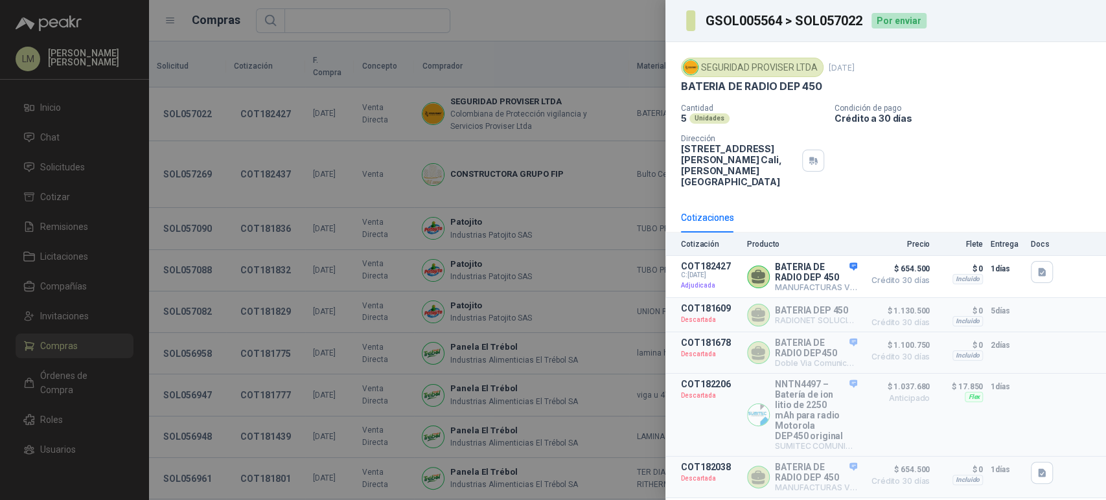
click at [486, 271] on div at bounding box center [553, 250] width 1106 height 500
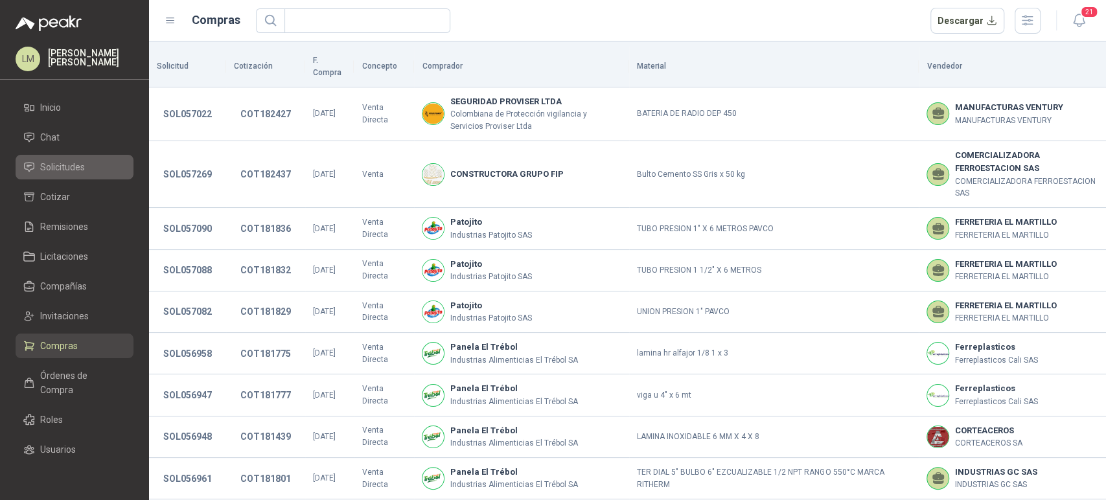
click at [81, 156] on link "Solicitudes" at bounding box center [75, 167] width 118 height 25
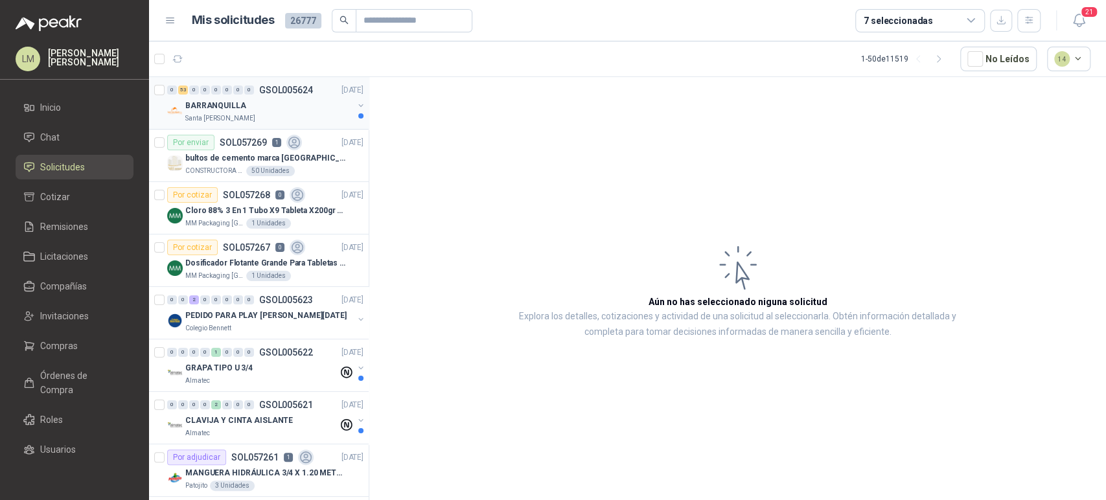
click at [292, 112] on div "BARRANQUILLA" at bounding box center [269, 106] width 168 height 16
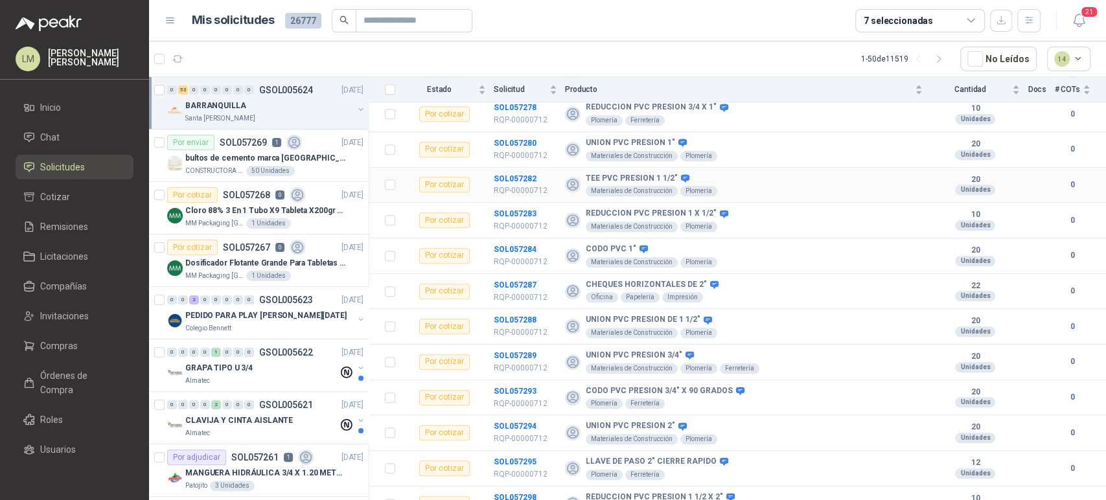
scroll to position [648, 0]
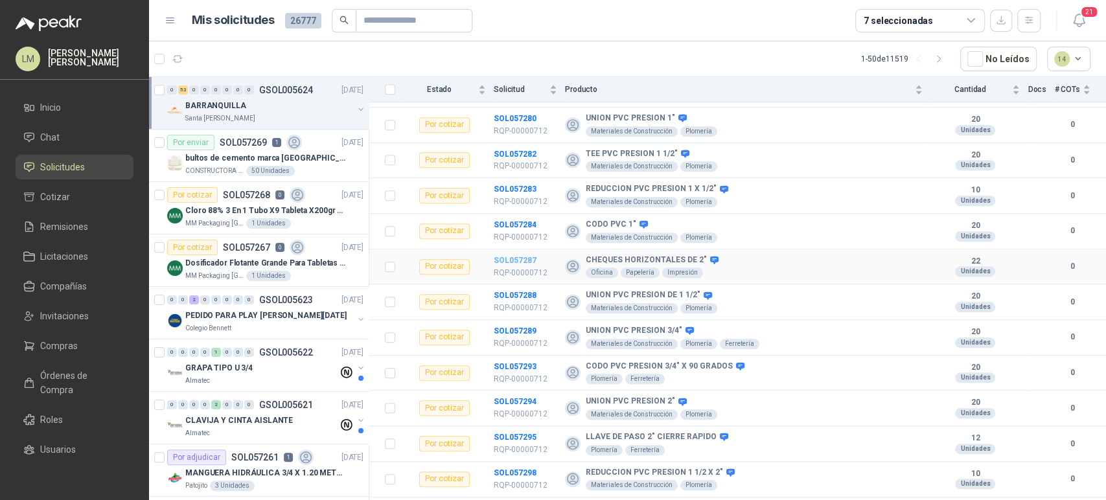
drag, startPoint x: 518, startPoint y: 250, endPoint x: 518, endPoint y: 258, distance: 7.8
drag, startPoint x: 518, startPoint y: 258, endPoint x: 540, endPoint y: 267, distance: 24.4
click at [540, 267] on p "RQP-00000712" at bounding box center [525, 273] width 63 height 12
drag, startPoint x: 523, startPoint y: 252, endPoint x: 527, endPoint y: 260, distance: 9.3
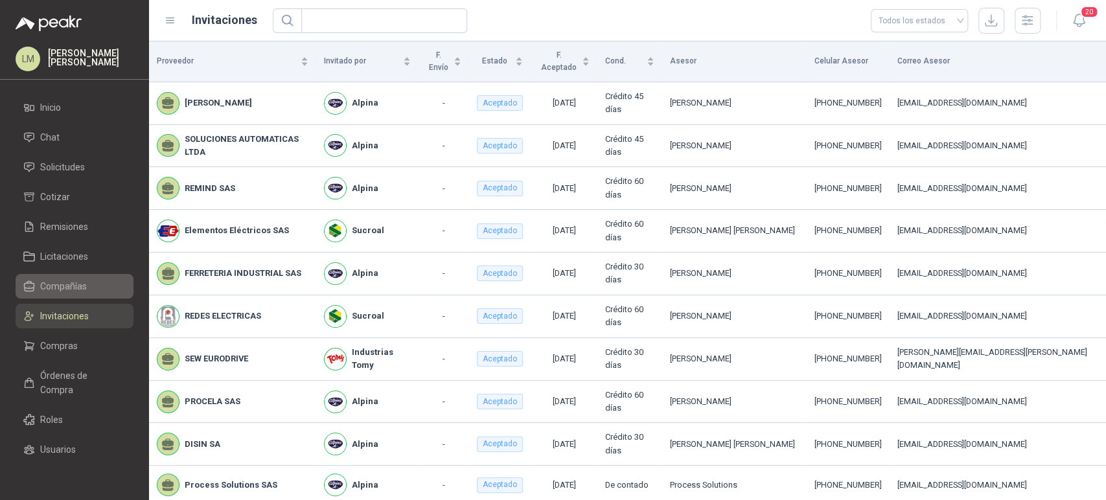
click at [56, 291] on span "Compañías" at bounding box center [63, 286] width 47 height 14
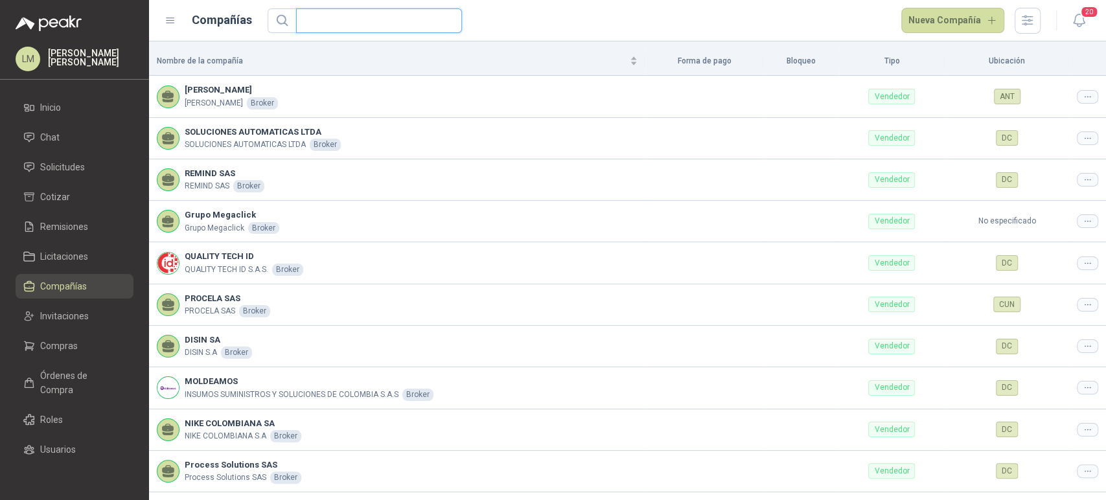
click at [327, 23] on input "text" at bounding box center [374, 20] width 140 height 23
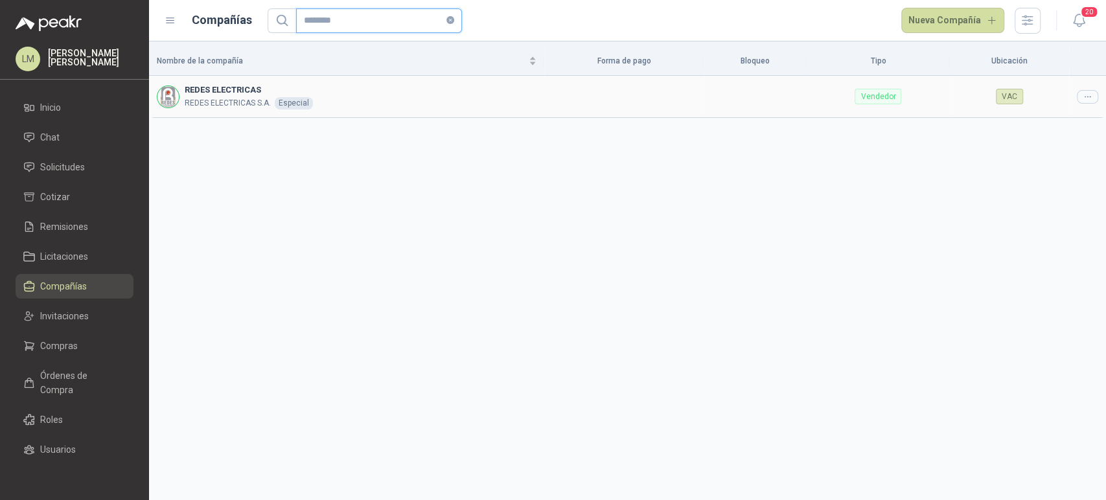
type input "********"
click at [1080, 97] on div at bounding box center [1087, 97] width 21 height 14
click at [1062, 118] on span "Editar compañía" at bounding box center [1054, 118] width 67 height 14
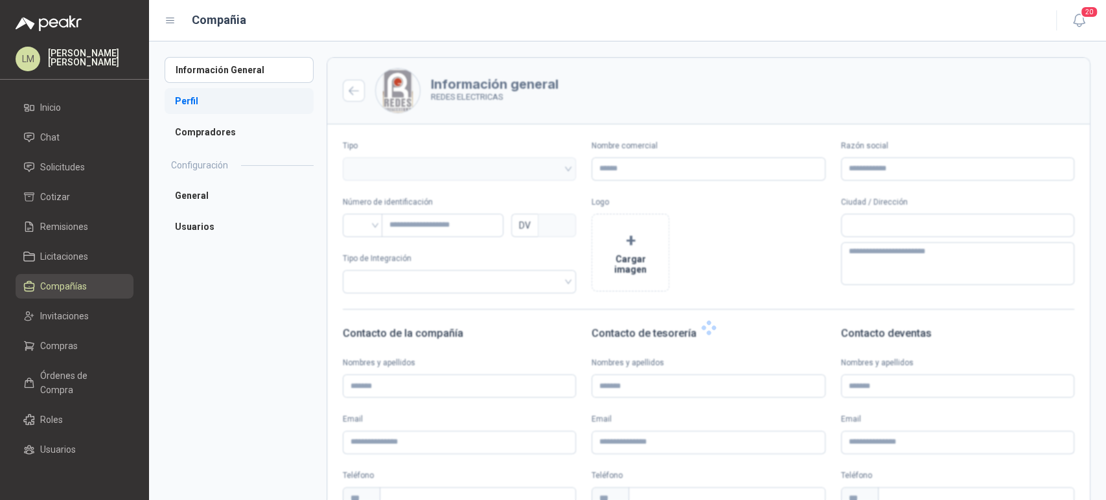
type input "**********"
type input "*********"
type input "*"
type textarea "**********"
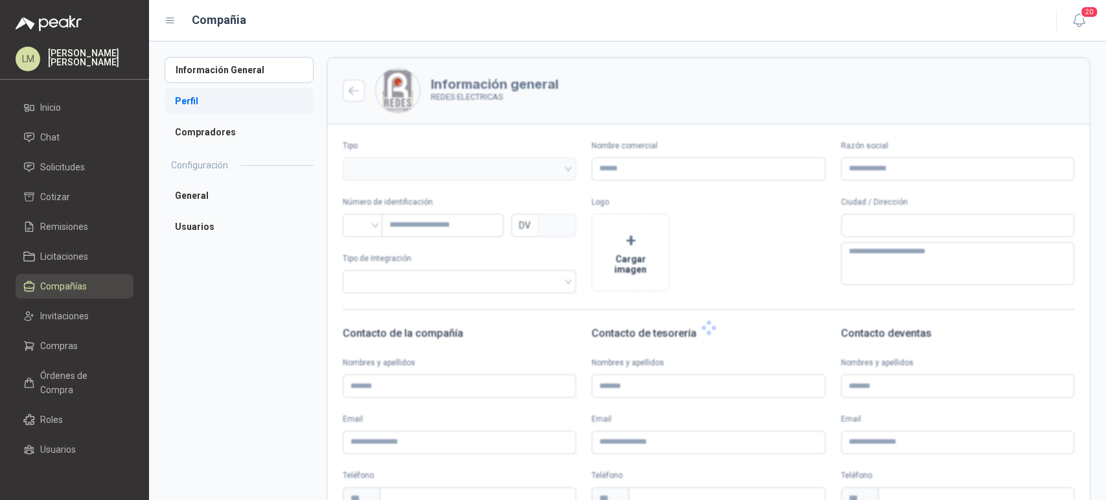
type input "**********"
click at [214, 102] on li "Perfil" at bounding box center [239, 101] width 149 height 26
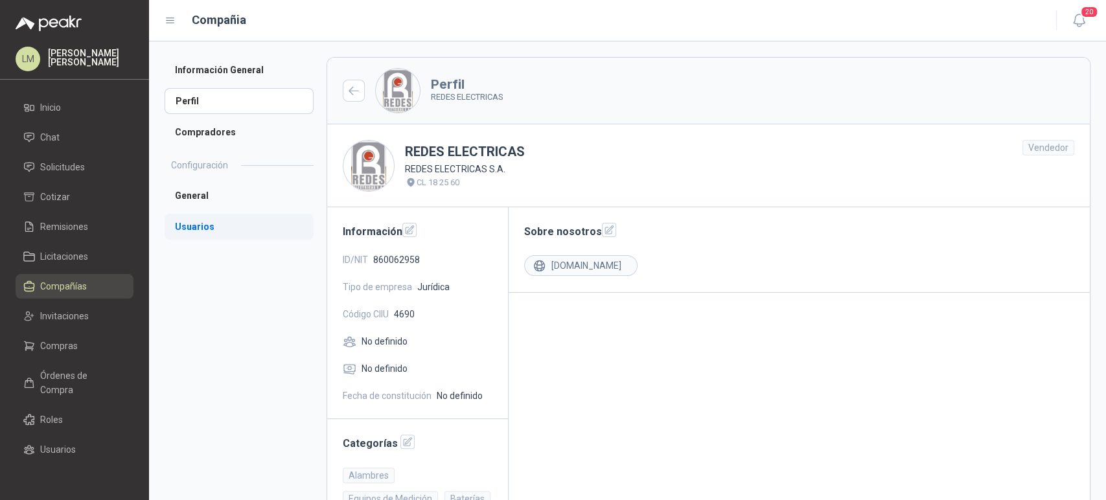
click at [203, 227] on li "Usuarios" at bounding box center [239, 227] width 149 height 26
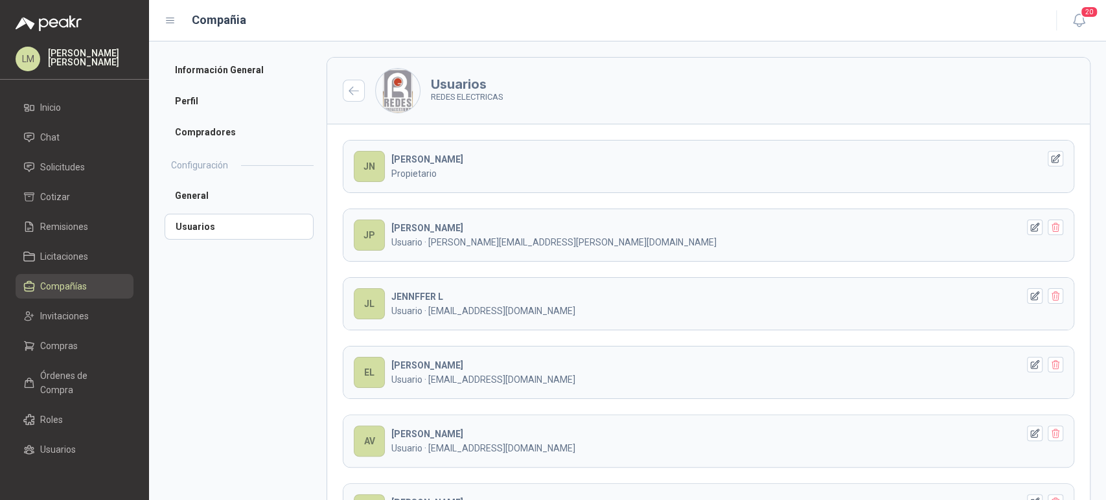
scroll to position [102, 0]
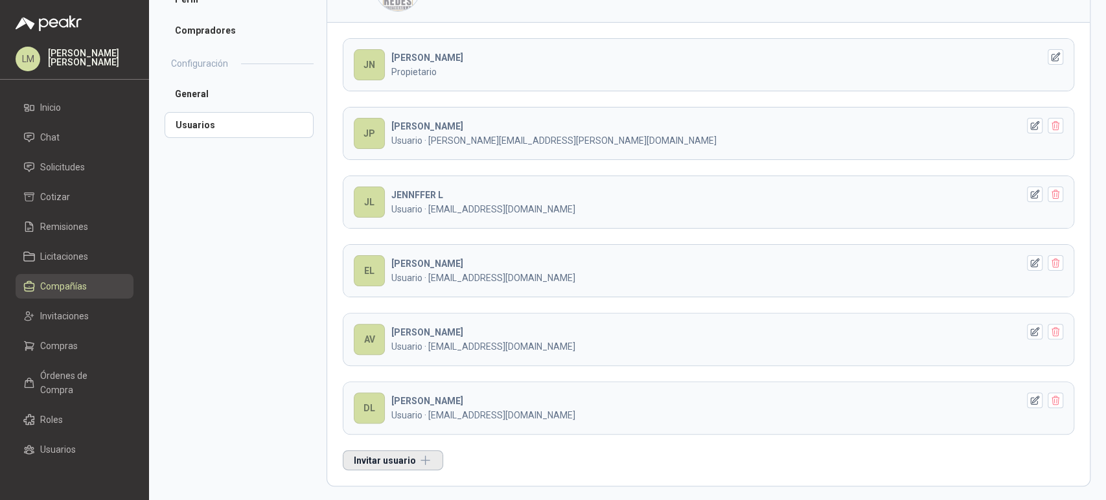
click at [397, 455] on button "Invitar usuario" at bounding box center [393, 460] width 100 height 20
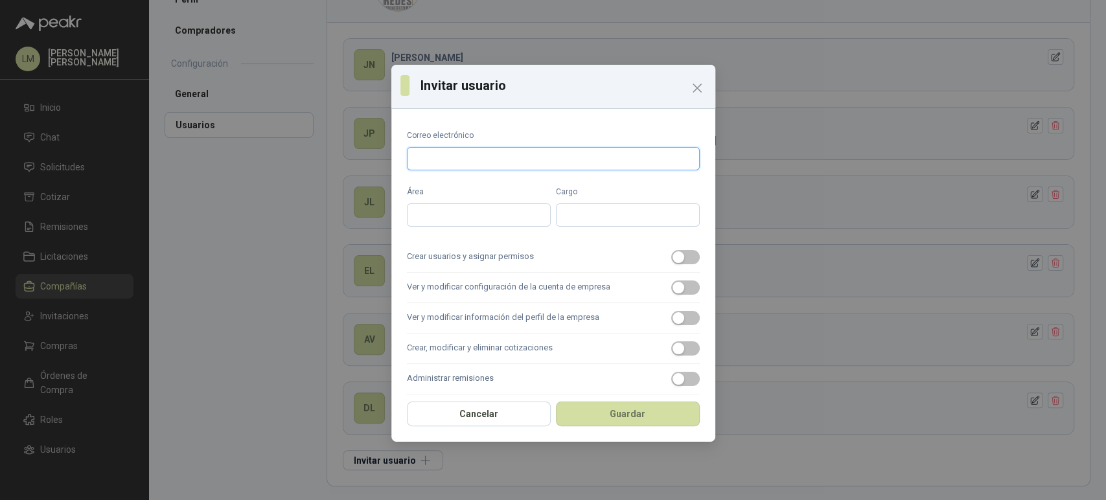
click at [433, 159] on input "Correo electrónico" at bounding box center [553, 158] width 293 height 23
type input "**********"
click at [679, 262] on span "button" at bounding box center [685, 257] width 29 height 14
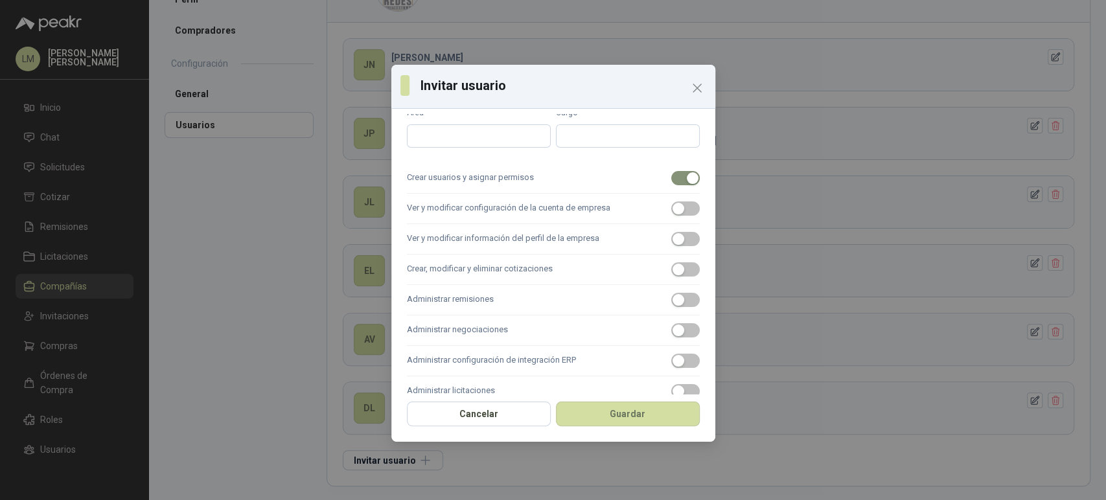
scroll to position [100, 0]
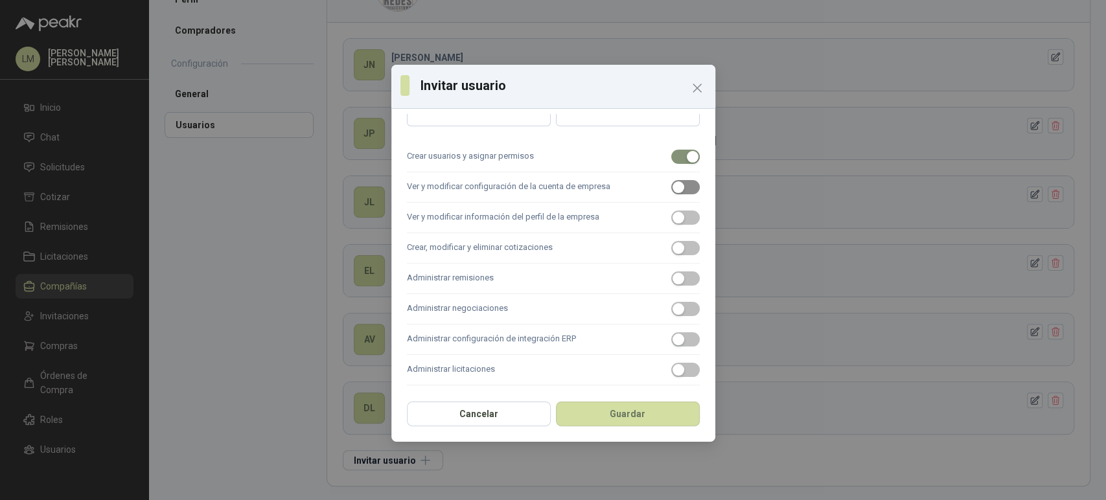
click at [673, 188] on div "button" at bounding box center [678, 187] width 12 height 12
click at [676, 215] on span "button" at bounding box center [685, 218] width 29 height 14
click at [675, 253] on span "button" at bounding box center [685, 248] width 29 height 14
click at [674, 269] on label "Administrar remisiones" at bounding box center [553, 279] width 293 height 30
click at [674, 271] on button "Administrar remisiones" at bounding box center [685, 278] width 29 height 14
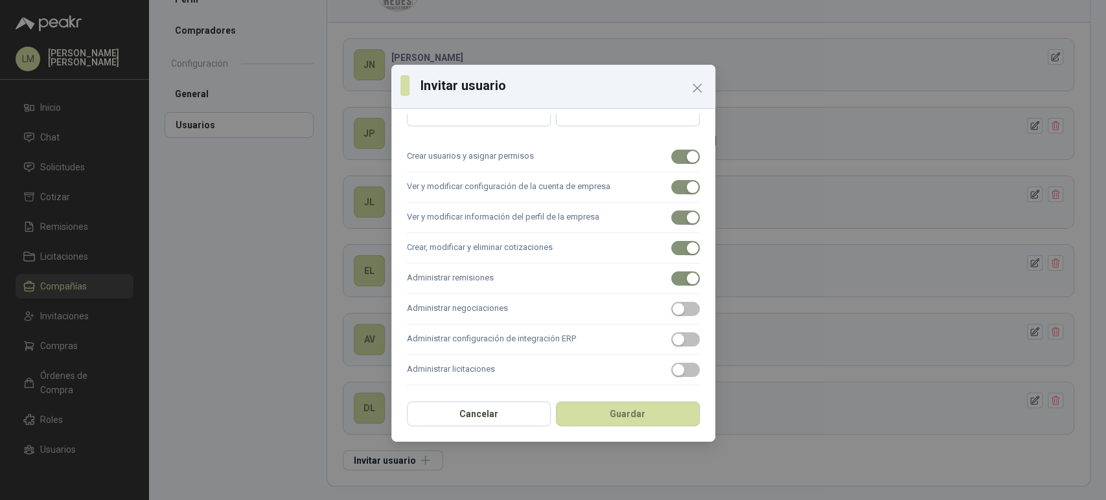
click at [674, 299] on label "Administrar negociaciones" at bounding box center [553, 309] width 293 height 30
click at [674, 302] on button "Administrar negociaciones" at bounding box center [685, 309] width 29 height 14
click at [667, 359] on label "Administrar licitaciones" at bounding box center [553, 370] width 293 height 30
click at [671, 363] on button "Administrar licitaciones" at bounding box center [685, 370] width 29 height 14
click at [655, 414] on button "Guardar" at bounding box center [628, 414] width 144 height 25
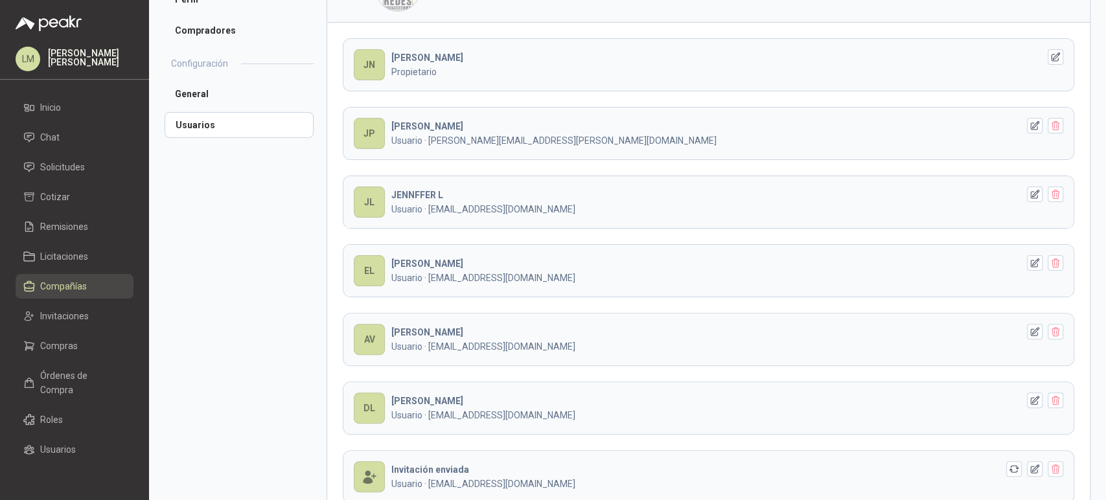
scroll to position [98, 0]
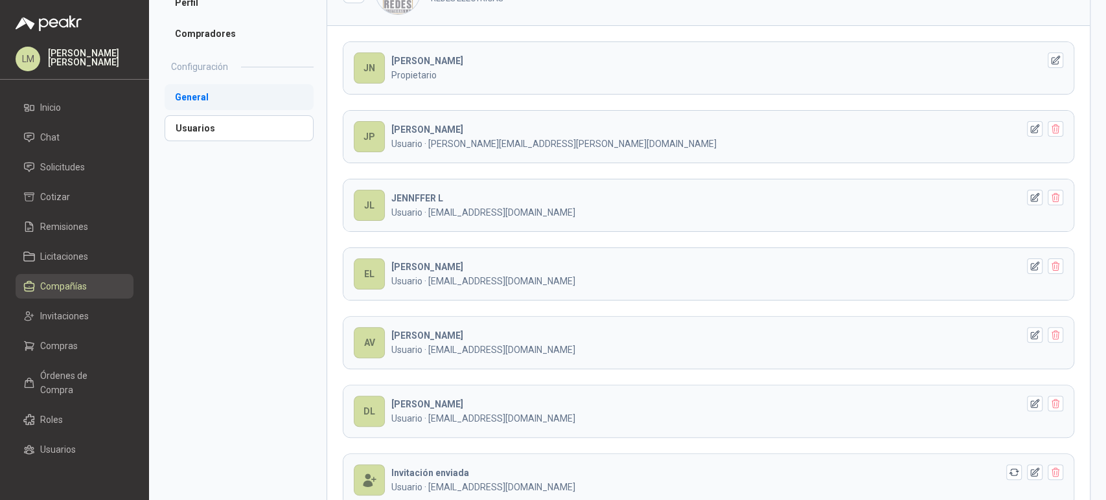
click at [188, 100] on li "General" at bounding box center [239, 97] width 149 height 26
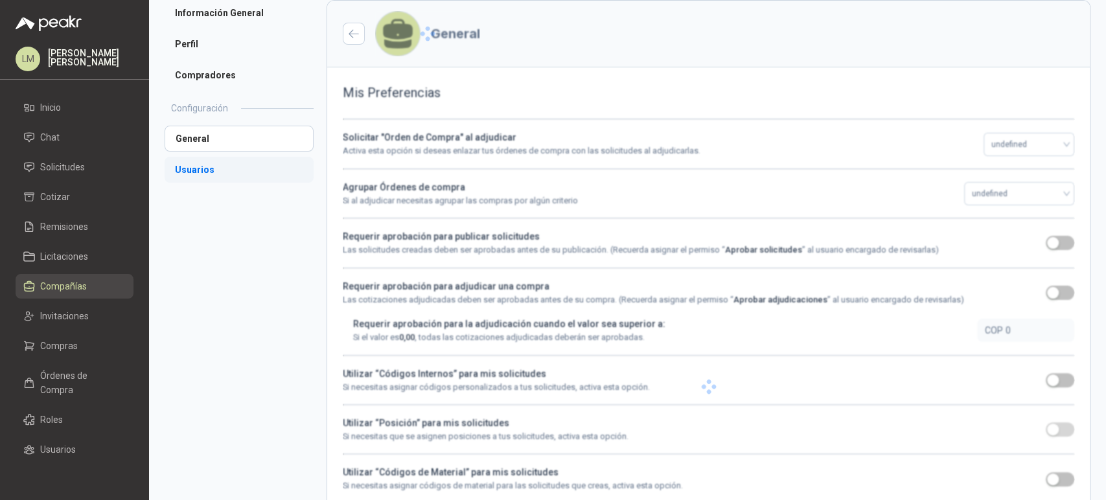
click at [206, 157] on li "Usuarios" at bounding box center [239, 170] width 149 height 26
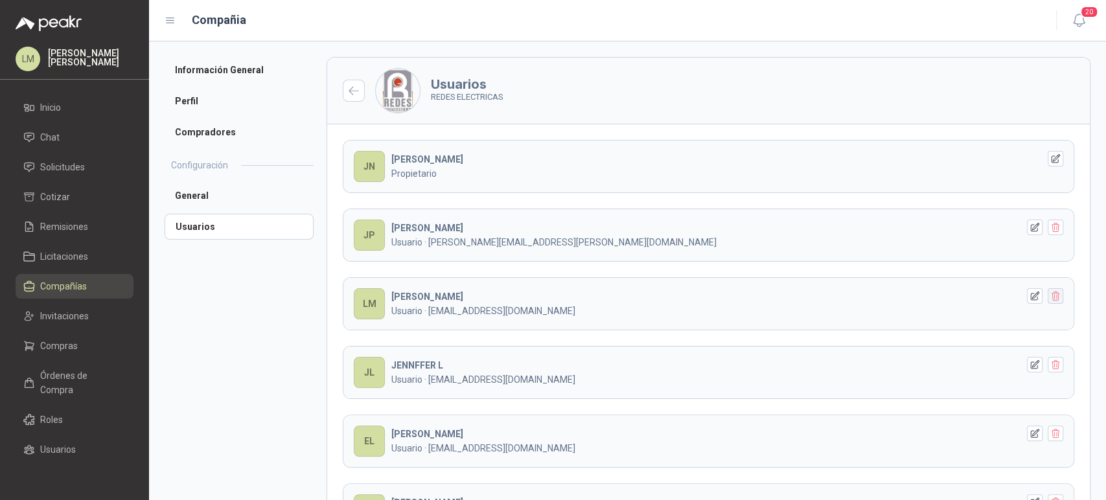
click at [1050, 299] on icon "button" at bounding box center [1055, 296] width 11 height 11
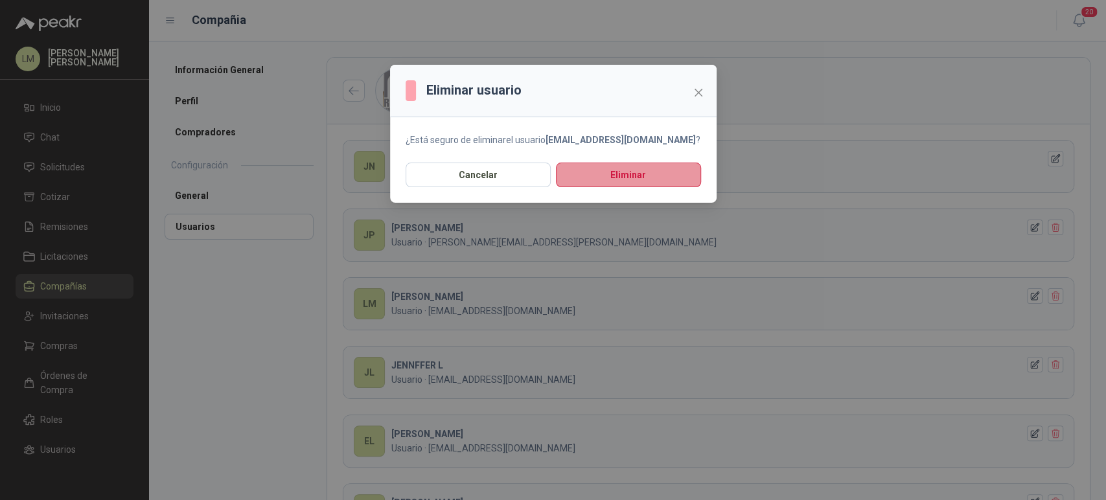
click at [632, 174] on button "Eliminar" at bounding box center [628, 175] width 145 height 25
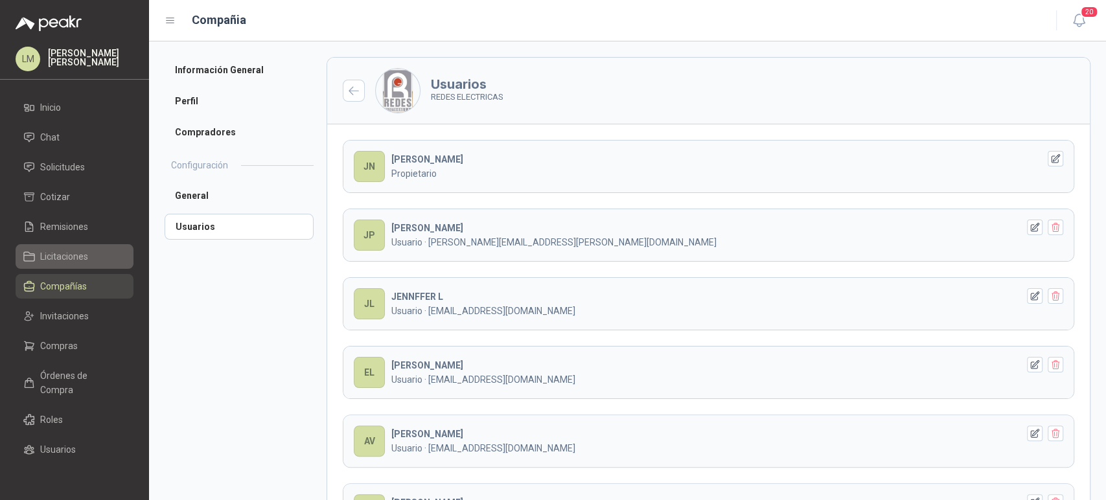
click at [65, 255] on span "Licitaciones" at bounding box center [64, 256] width 48 height 14
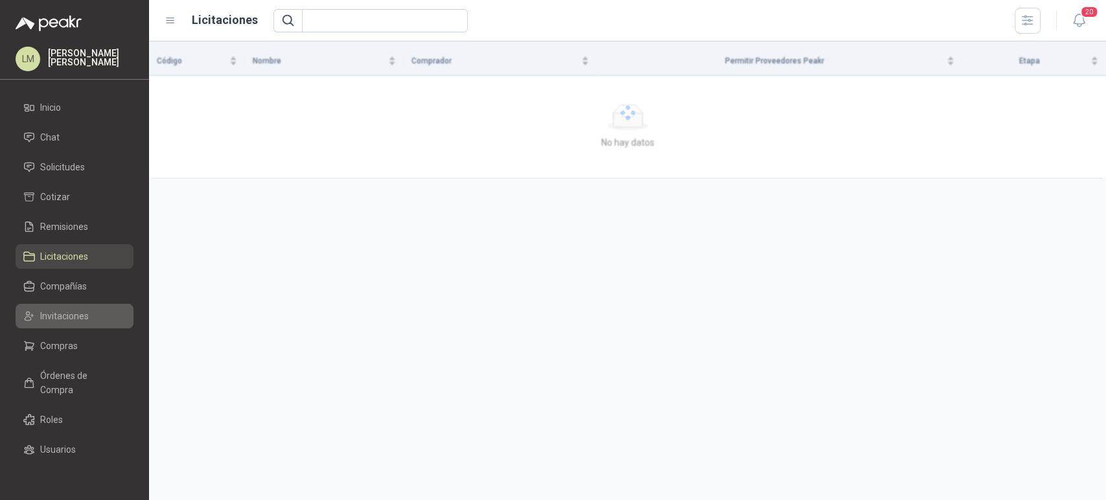
click at [58, 314] on span "Invitaciones" at bounding box center [64, 316] width 49 height 14
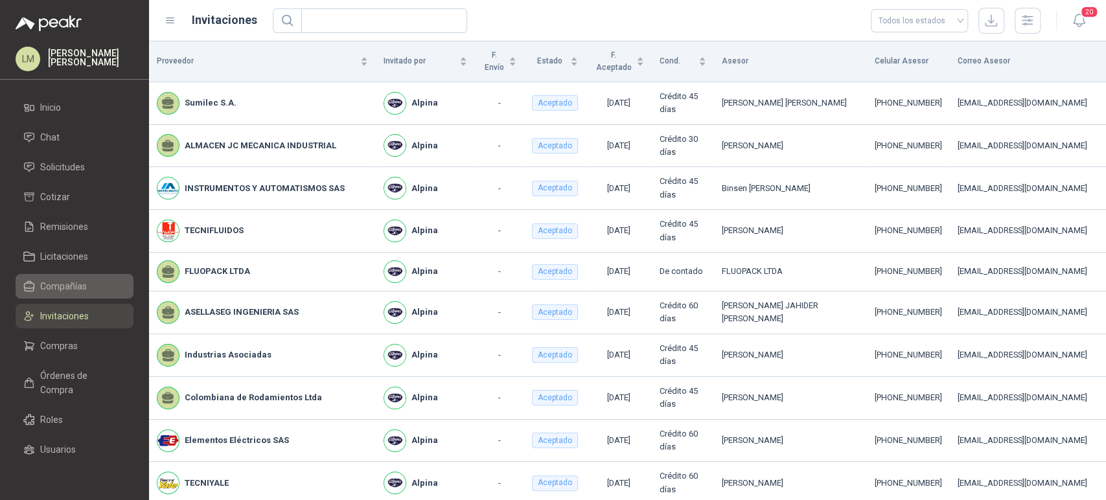
click at [55, 289] on span "Compañías" at bounding box center [63, 286] width 47 height 14
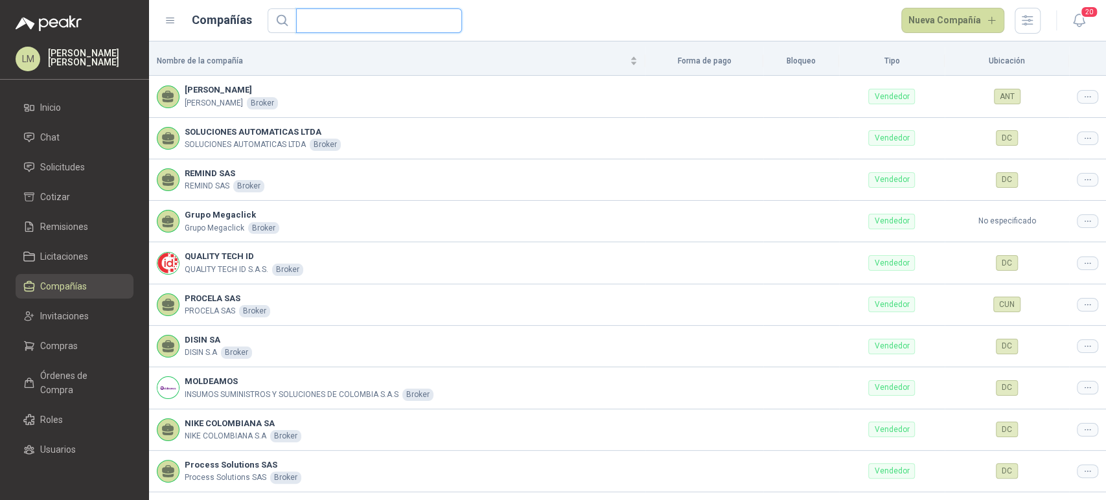
click at [339, 19] on input "text" at bounding box center [374, 20] width 140 height 23
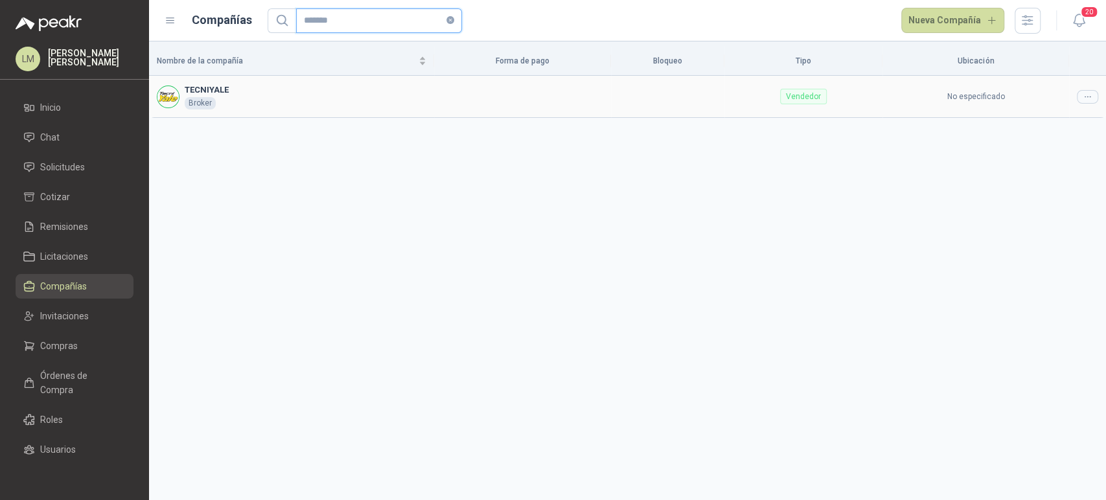
type input "*******"
click at [1087, 95] on icon at bounding box center [1087, 97] width 10 height 10
click at [1062, 115] on span "Editar compañía" at bounding box center [1054, 118] width 67 height 14
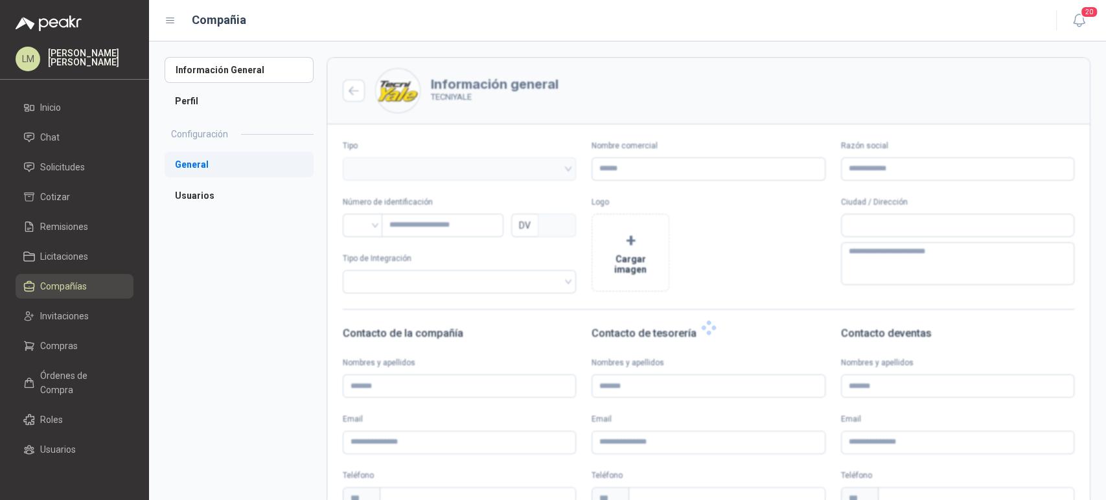
type input "*********"
type input "*"
click at [195, 132] on li "Compradores" at bounding box center [239, 132] width 149 height 26
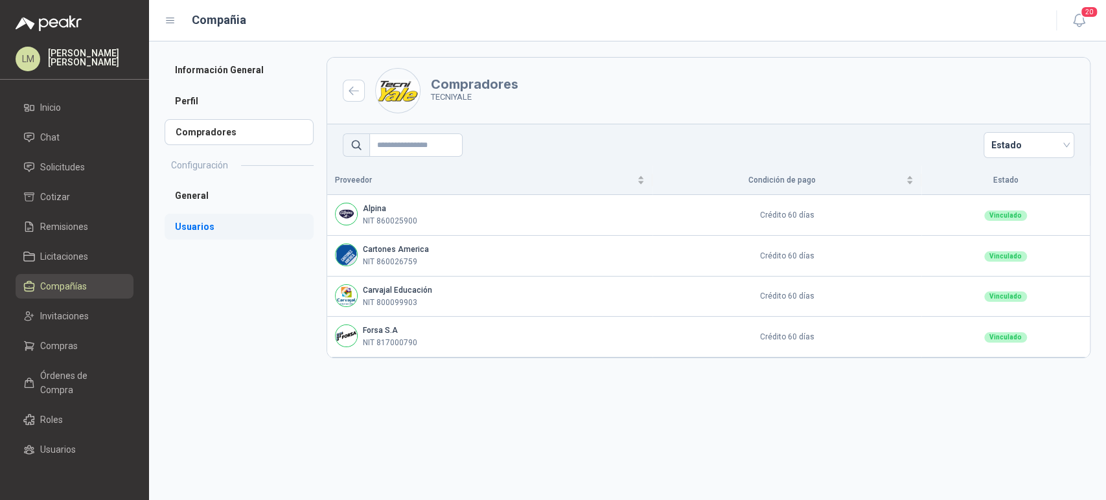
click at [211, 227] on li "Usuarios" at bounding box center [239, 227] width 149 height 26
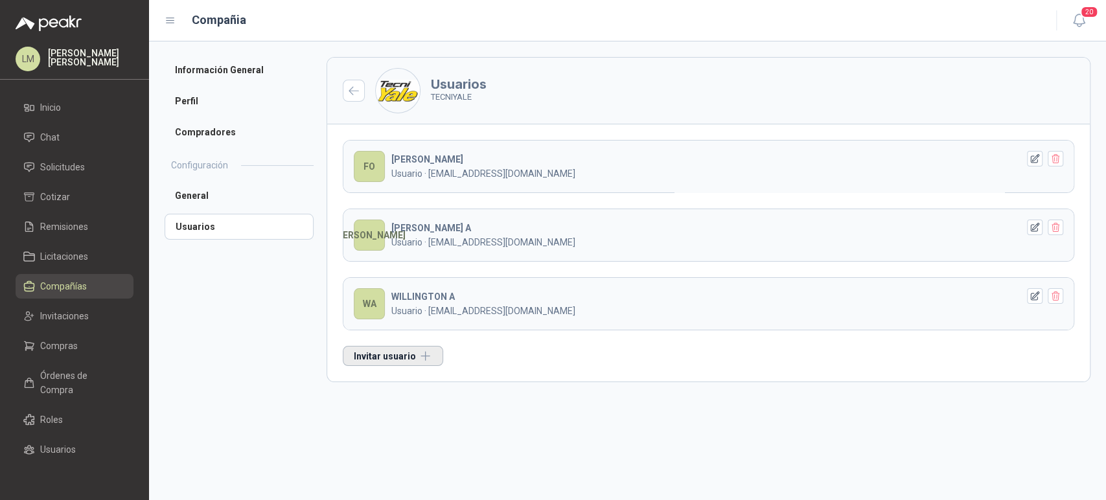
click at [402, 350] on button "Invitar usuario" at bounding box center [393, 356] width 100 height 20
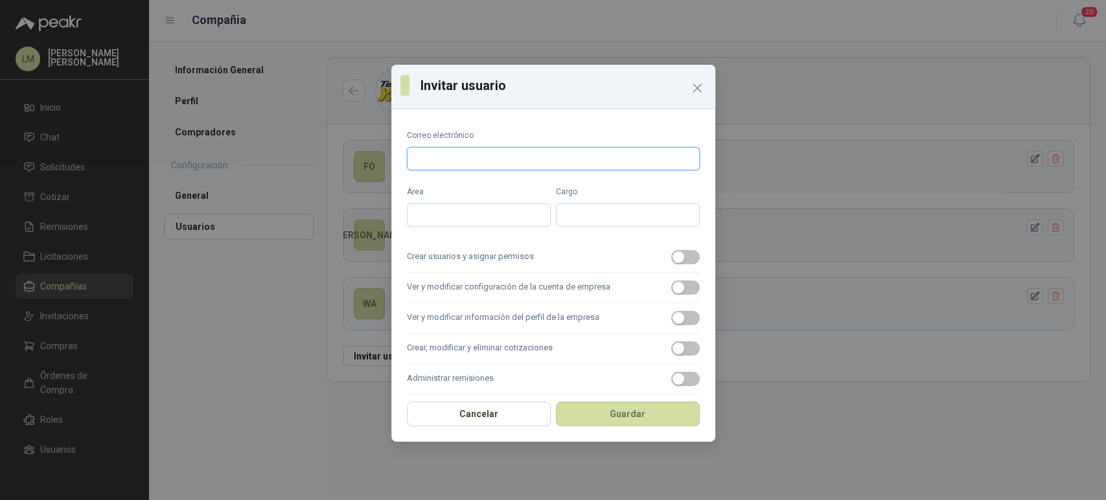
click at [475, 155] on input "Correo electrónico" at bounding box center [553, 158] width 293 height 23
type input "**********"
click at [668, 264] on label "Crear usuarios y asignar permisos" at bounding box center [553, 257] width 293 height 30
click at [671, 264] on button "Crear usuarios y asignar permisos" at bounding box center [685, 257] width 29 height 14
click at [672, 282] on div "button" at bounding box center [678, 288] width 12 height 12
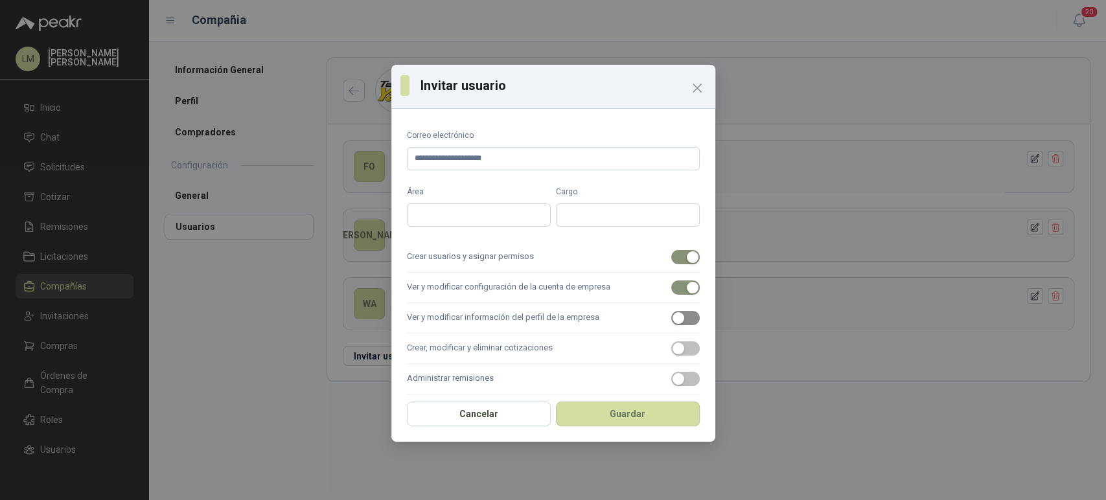
click at [672, 314] on div "button" at bounding box center [678, 318] width 12 height 12
click at [672, 343] on div "button" at bounding box center [678, 349] width 12 height 12
click at [669, 371] on label "Administrar remisiones" at bounding box center [553, 379] width 293 height 30
click at [671, 372] on button "Administrar remisiones" at bounding box center [685, 379] width 29 height 14
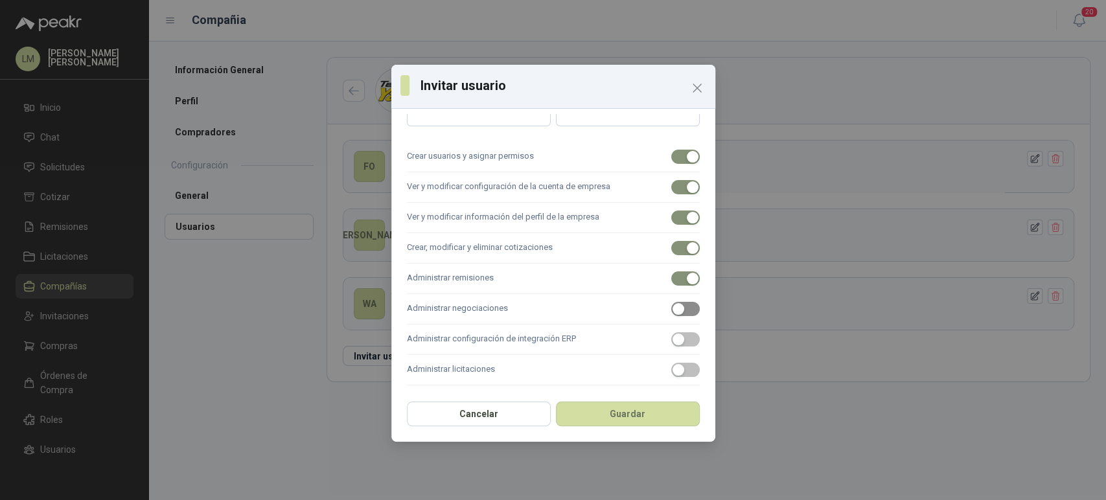
click at [675, 310] on span "button" at bounding box center [685, 309] width 29 height 14
click at [672, 371] on div "button" at bounding box center [678, 370] width 12 height 12
click at [624, 414] on button "Guardar" at bounding box center [628, 414] width 144 height 25
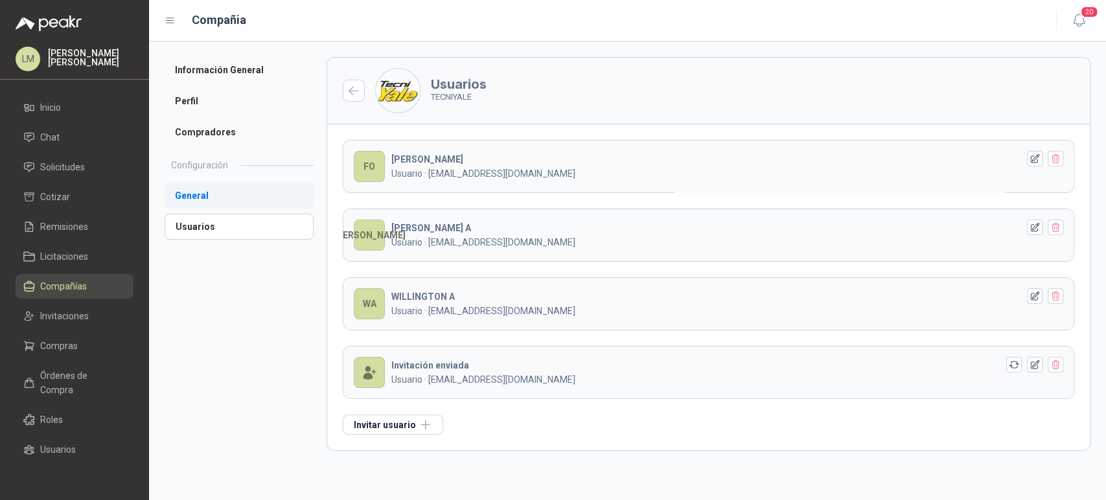
click at [209, 187] on li "General" at bounding box center [239, 196] width 149 height 26
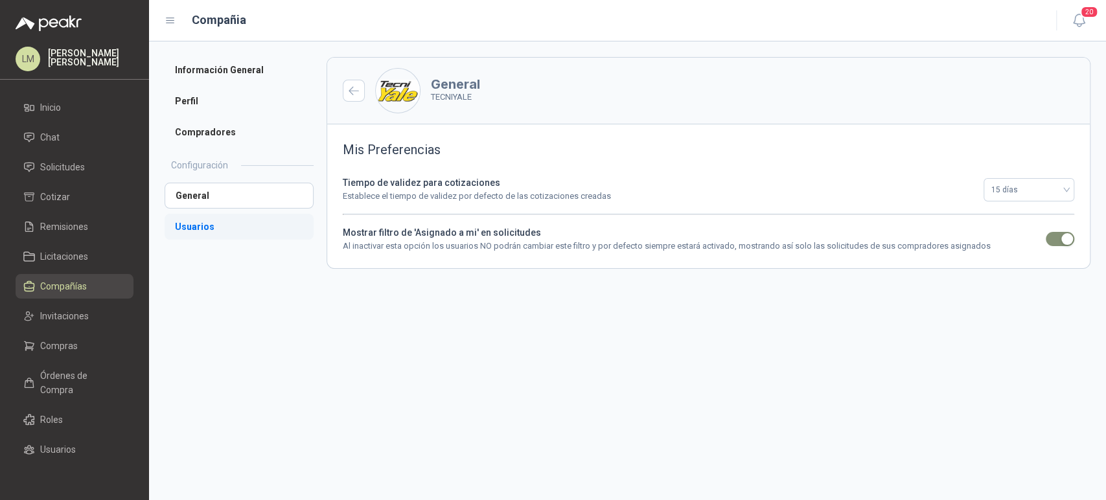
click at [198, 222] on li "Usuarios" at bounding box center [239, 227] width 149 height 26
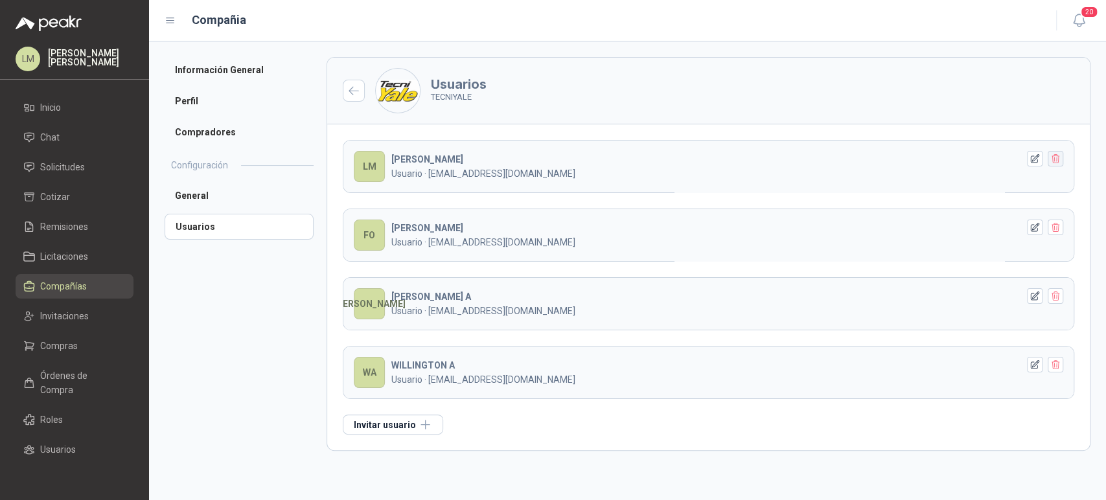
click at [1048, 155] on button "button" at bounding box center [1055, 159] width 16 height 16
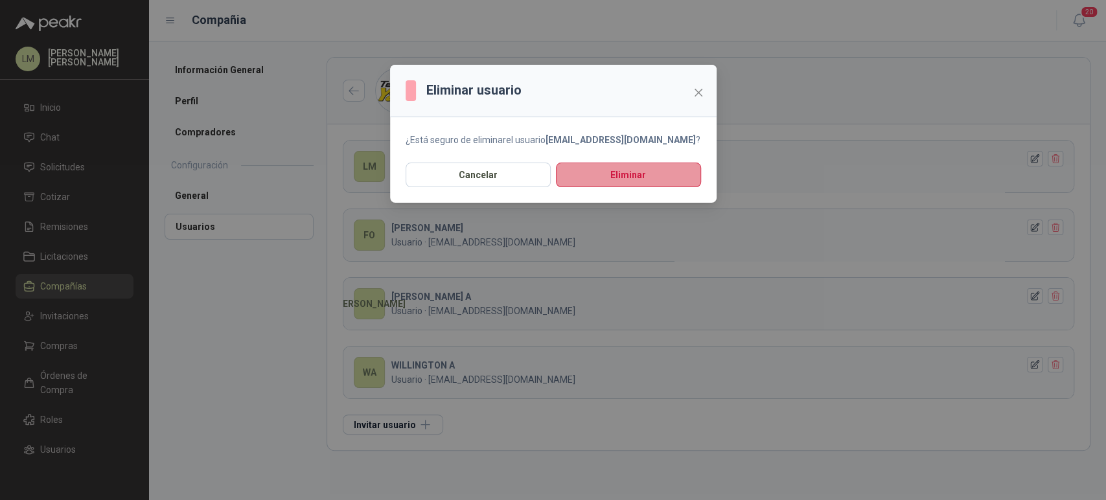
click at [674, 166] on button "Eliminar" at bounding box center [628, 175] width 145 height 25
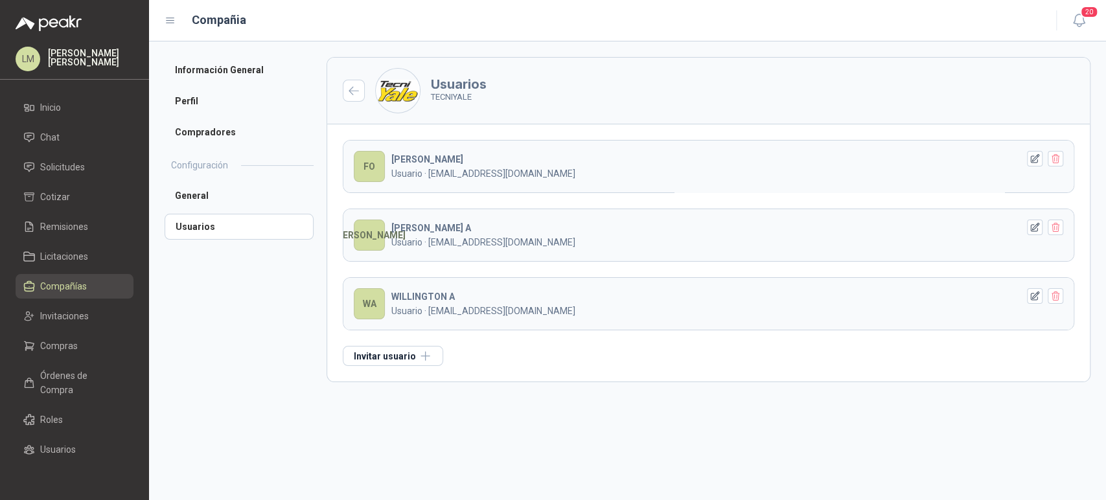
click at [56, 288] on span "Compañías" at bounding box center [63, 286] width 47 height 14
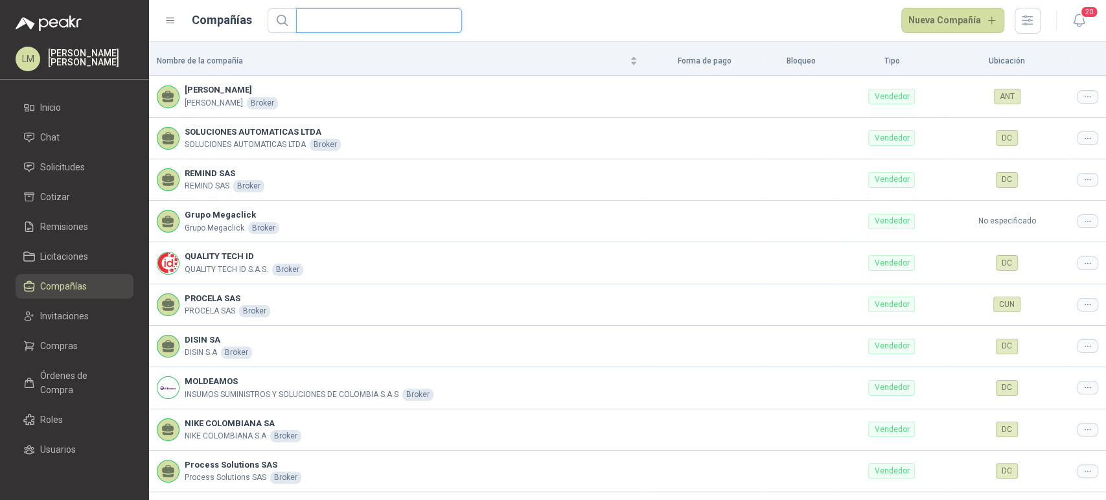
click at [358, 30] on input "text" at bounding box center [374, 20] width 140 height 23
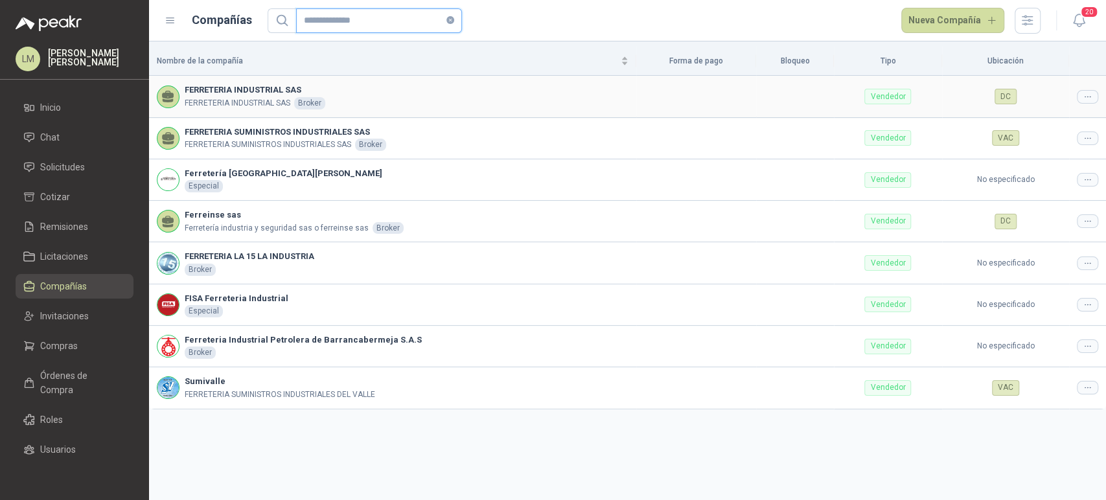
type input "**********"
click at [1085, 93] on icon at bounding box center [1087, 97] width 10 height 10
click at [1039, 119] on span "Editar compañía" at bounding box center [1054, 118] width 67 height 14
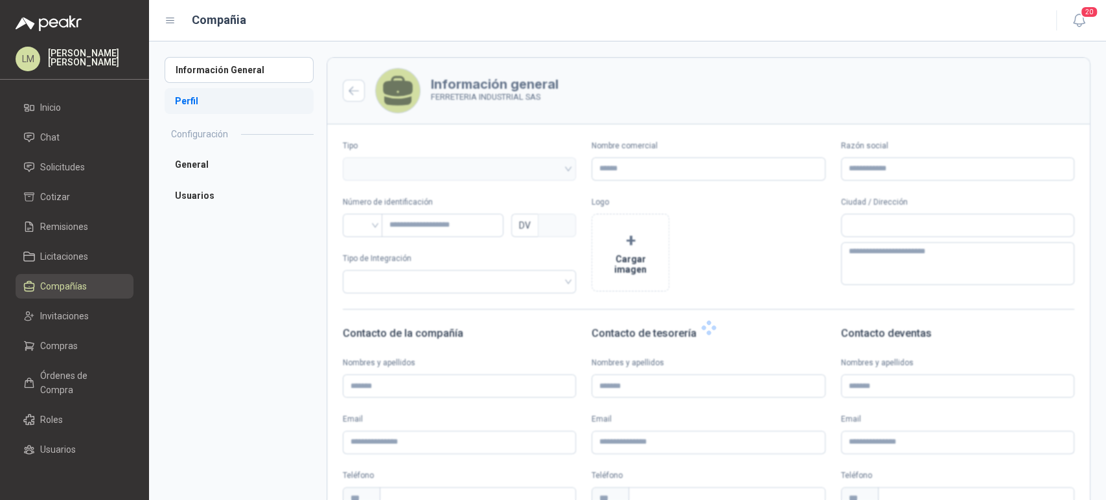
type input "**********"
type input "*********"
type input "*"
type textarea "**********"
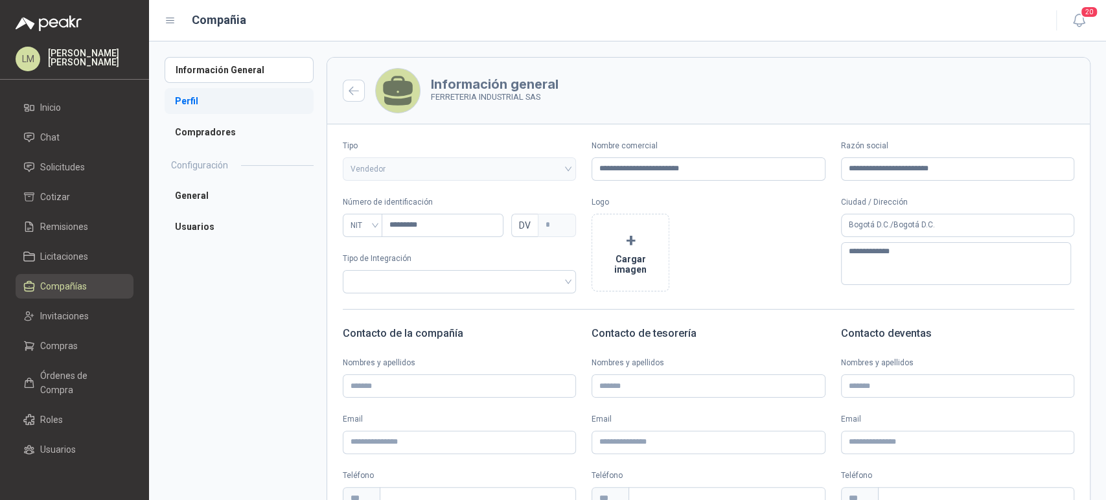
click at [196, 106] on li "Perfil" at bounding box center [239, 101] width 149 height 26
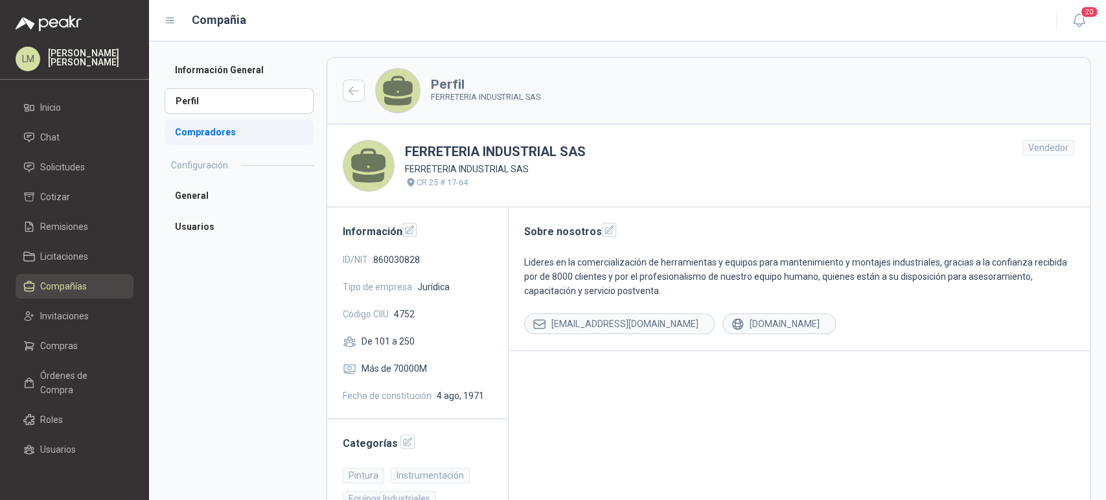
click at [192, 120] on li "Compradores" at bounding box center [239, 132] width 149 height 26
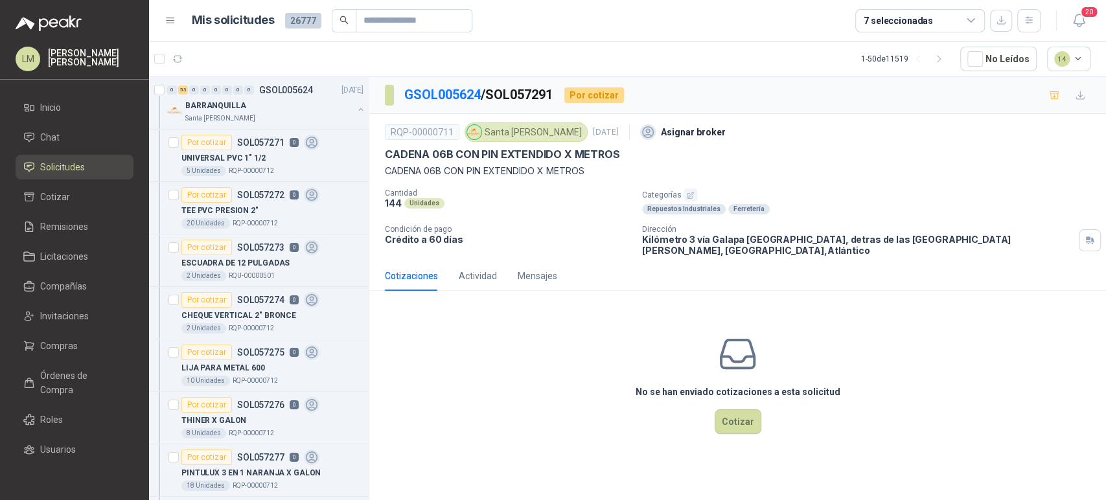
click at [689, 192] on icon "button" at bounding box center [690, 195] width 8 height 8
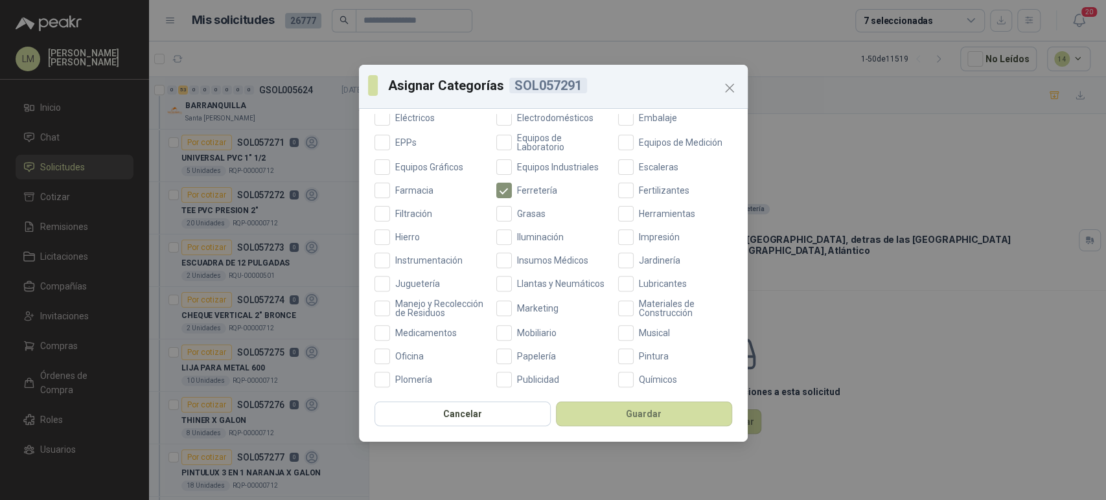
scroll to position [431, 0]
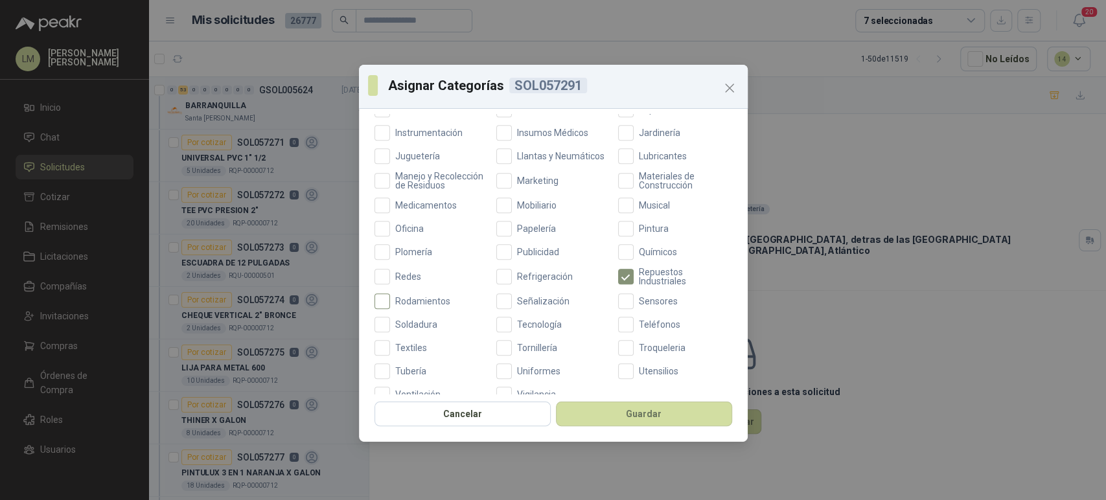
click at [416, 306] on span "Rodamientos" at bounding box center [422, 301] width 65 height 9
click at [613, 416] on button "Guardar" at bounding box center [644, 414] width 176 height 25
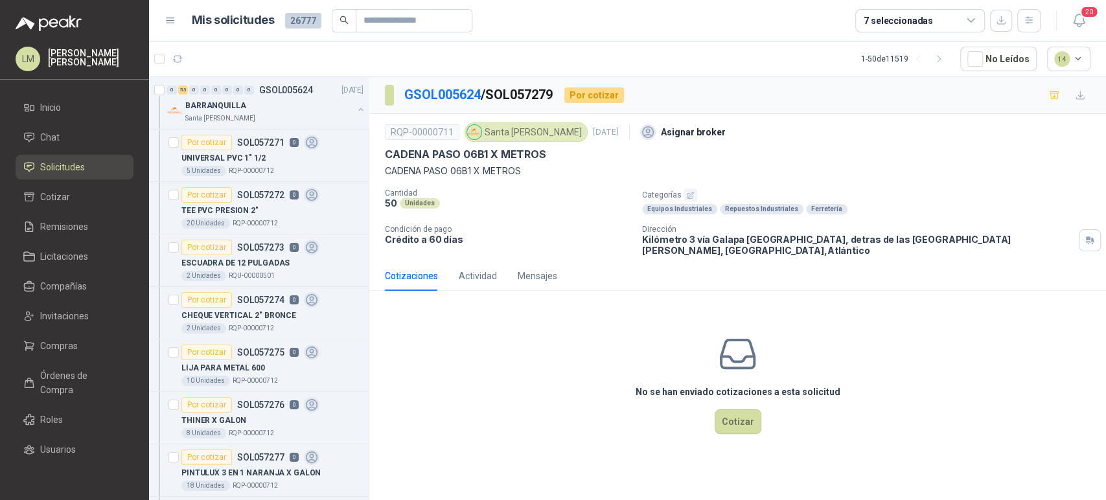
click at [689, 195] on icon "button" at bounding box center [690, 195] width 6 height 6
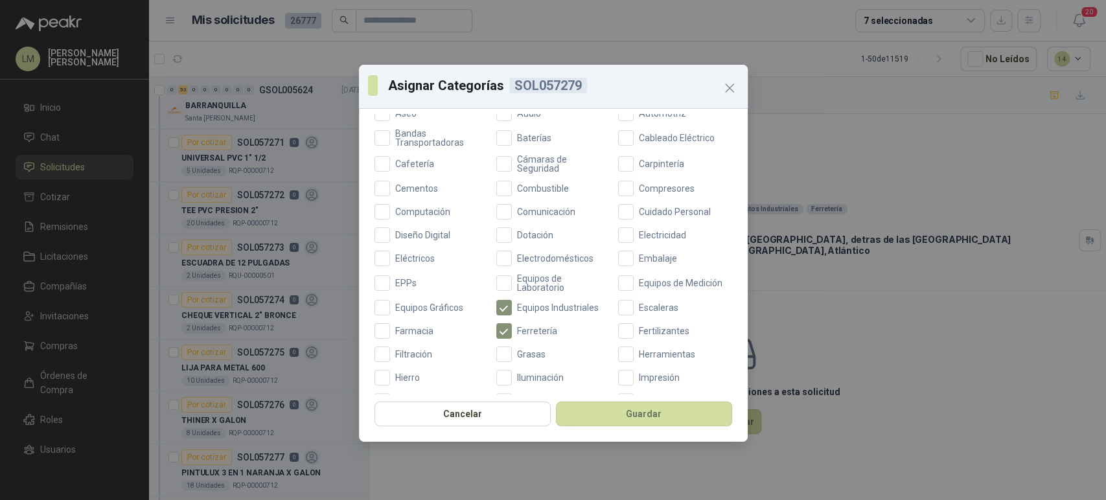
scroll to position [461, 0]
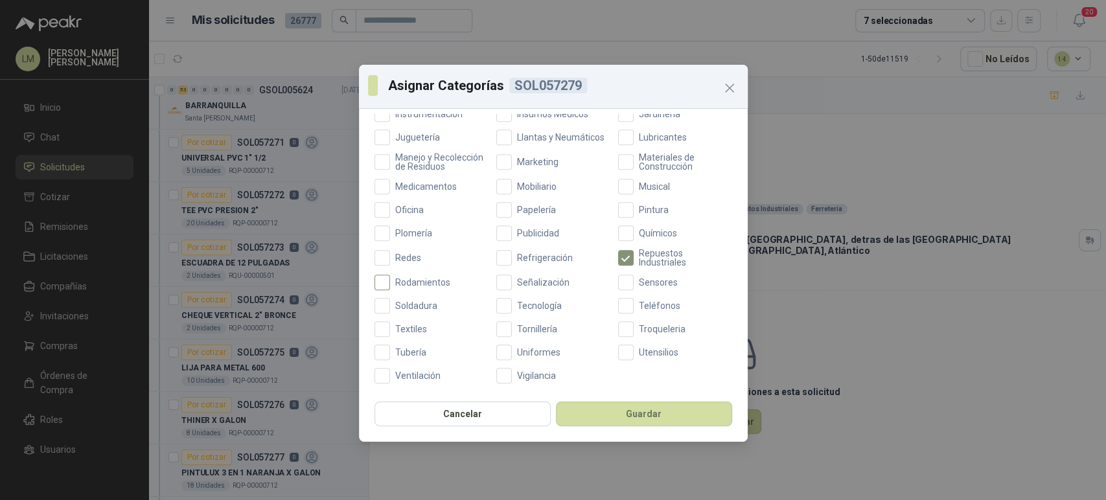
click at [410, 280] on span "Rodamientos" at bounding box center [422, 282] width 65 height 9
click at [633, 416] on button "Guardar" at bounding box center [644, 414] width 176 height 25
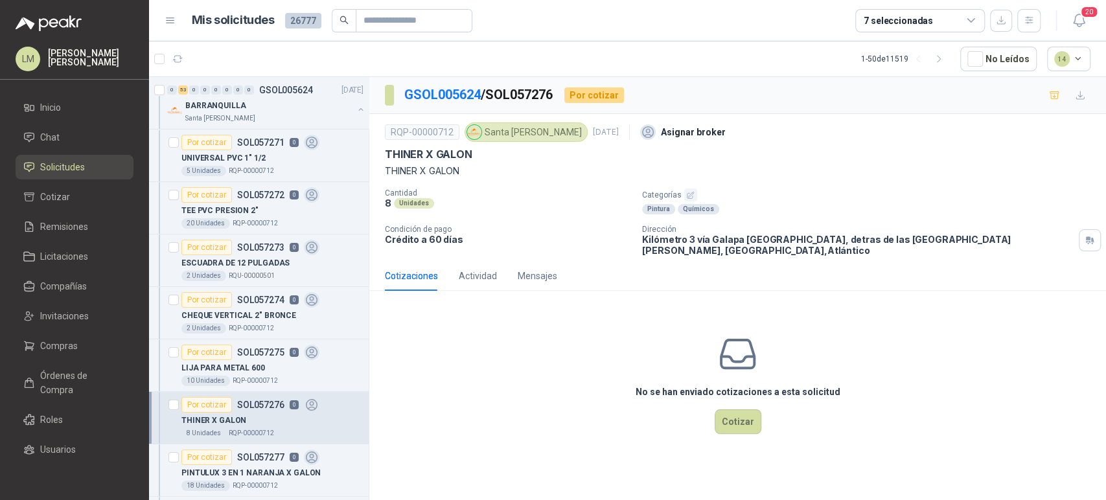
click at [694, 198] on button "button" at bounding box center [690, 194] width 13 height 13
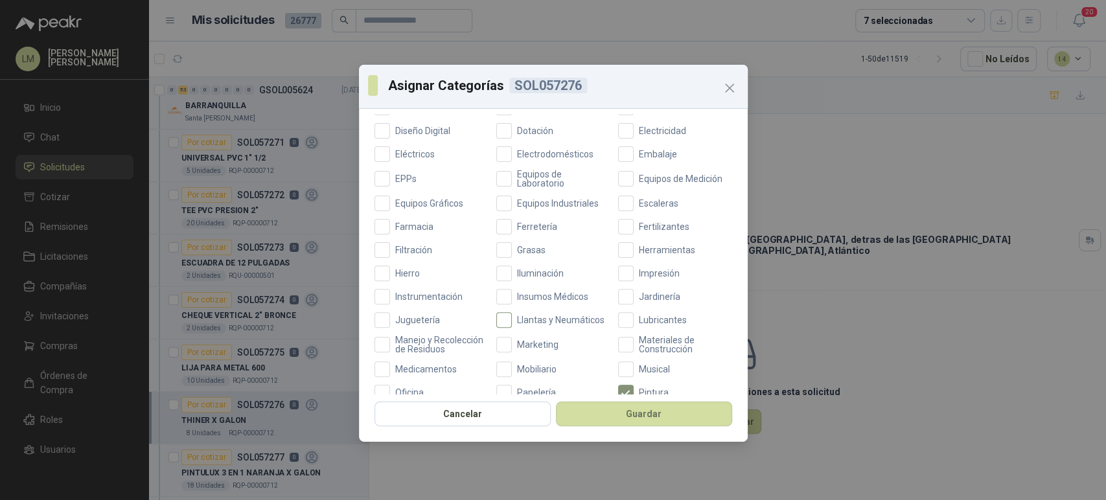
scroll to position [288, 0]
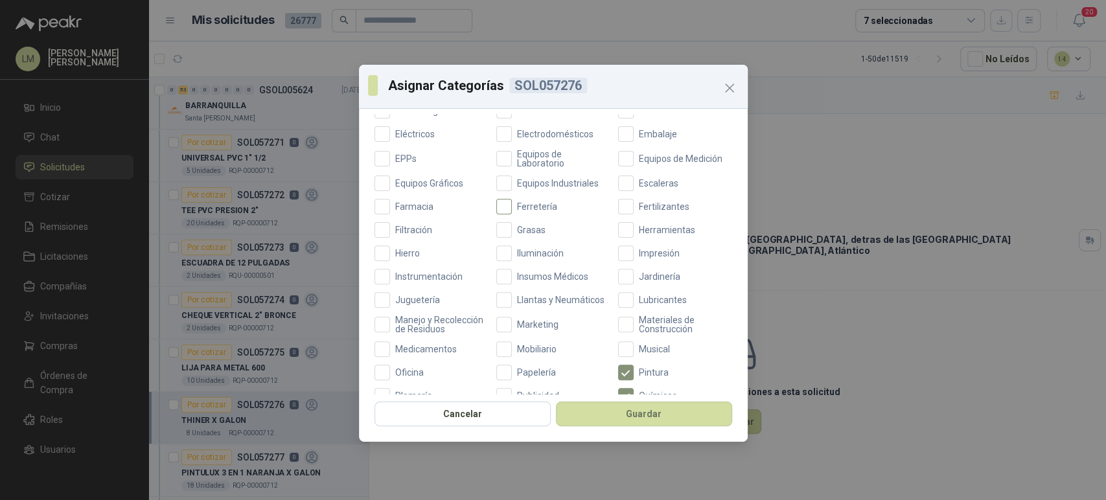
click at [519, 203] on span "Ferretería" at bounding box center [537, 206] width 51 height 9
click at [586, 416] on button "Guardar" at bounding box center [644, 414] width 176 height 25
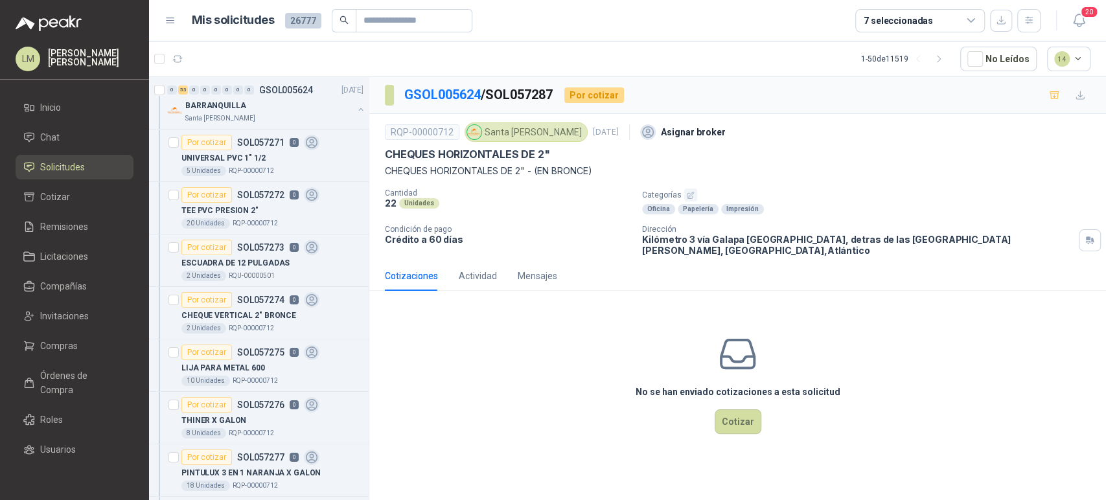
click at [689, 194] on icon "button" at bounding box center [690, 195] width 8 height 8
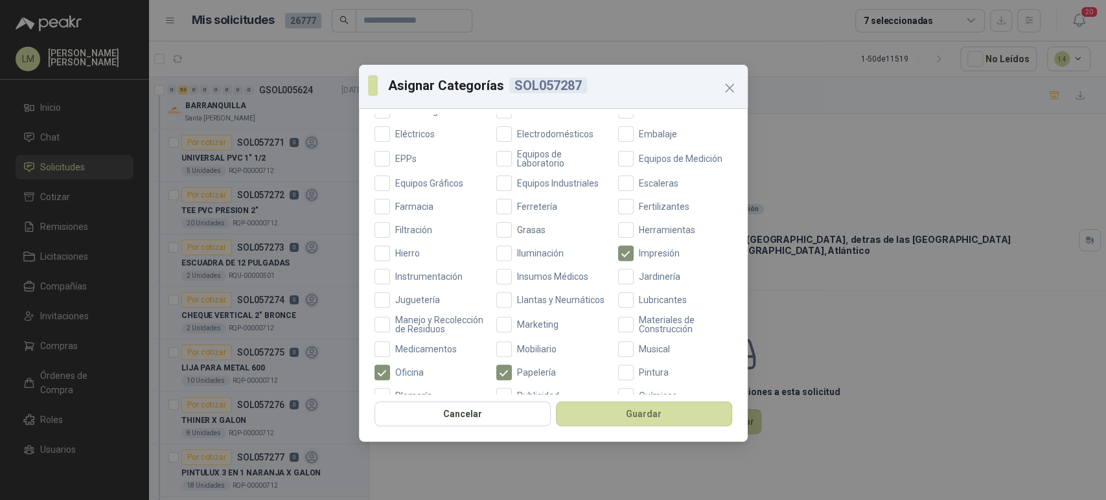
scroll to position [359, 0]
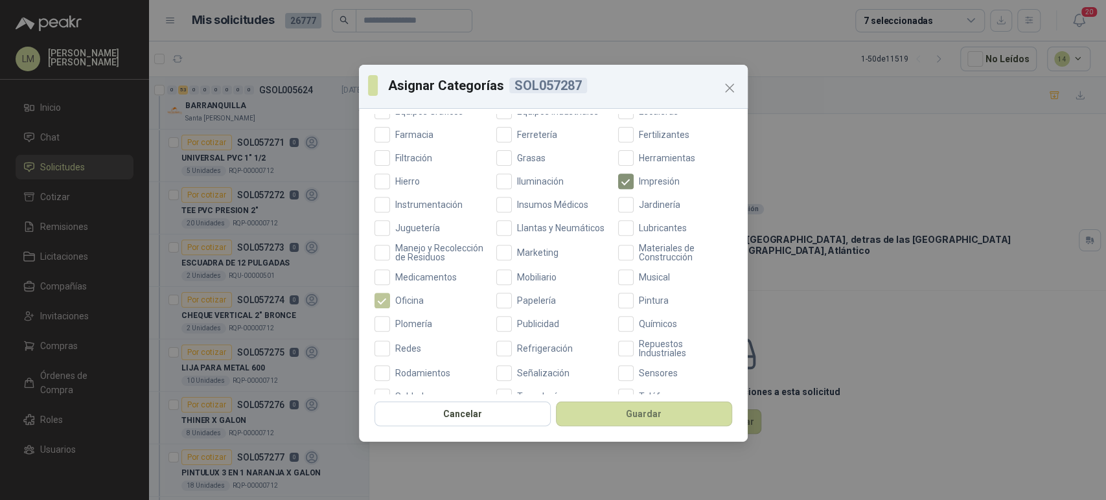
click at [390, 305] on span "Oficina" at bounding box center [409, 300] width 39 height 9
click at [515, 141] on label "Ferretería" at bounding box center [553, 135] width 114 height 16
click at [393, 328] on label "Plomería" at bounding box center [431, 324] width 114 height 16
click at [590, 417] on button "Guardar" at bounding box center [644, 414] width 176 height 25
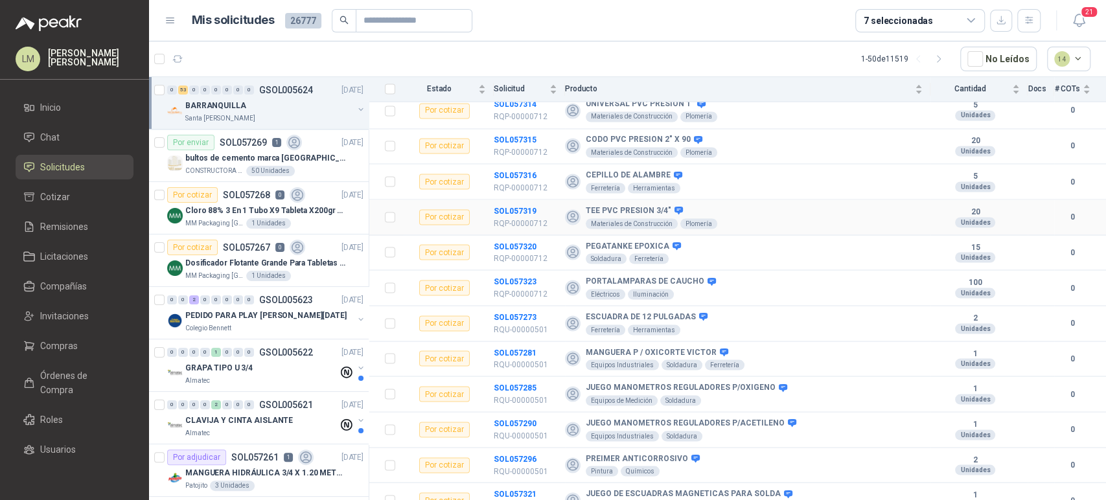
scroll to position [1627, 0]
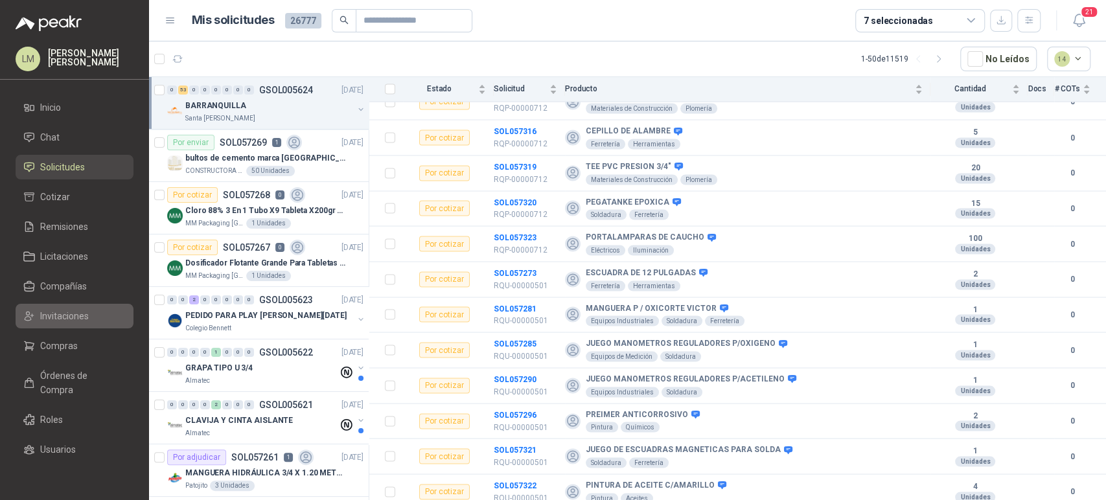
click at [55, 318] on span "Invitaciones" at bounding box center [64, 316] width 49 height 14
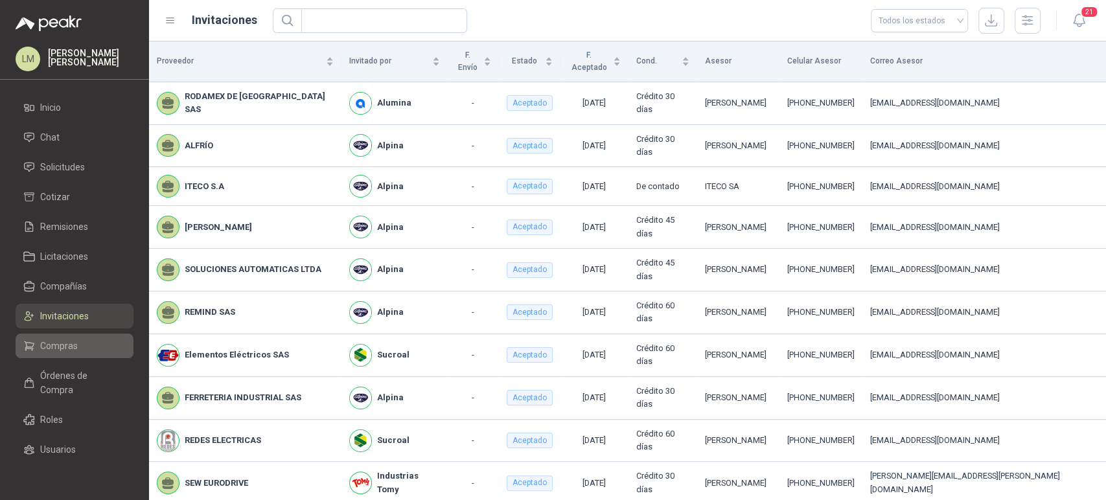
click at [60, 342] on span "Compras" at bounding box center [59, 346] width 38 height 14
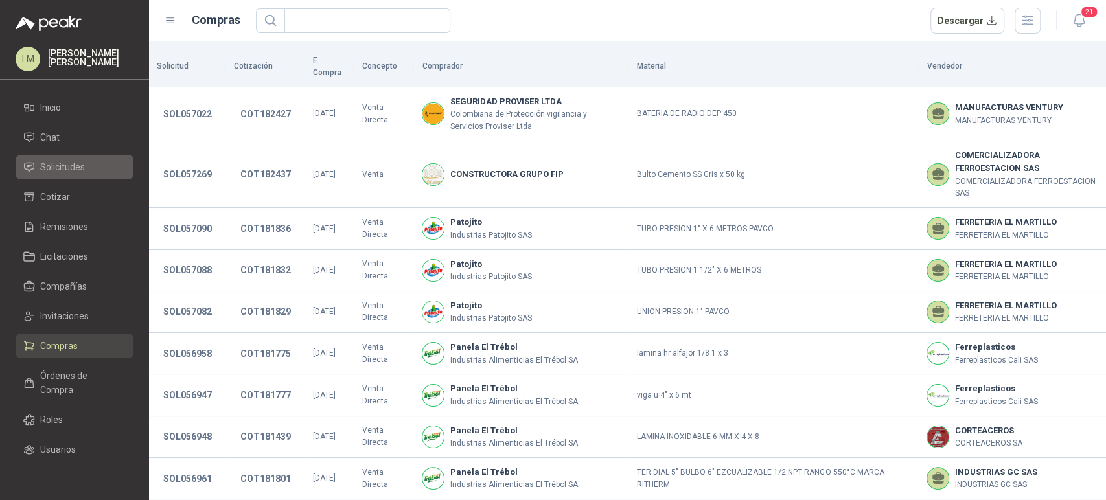
click at [62, 166] on span "Solicitudes" at bounding box center [62, 167] width 45 height 14
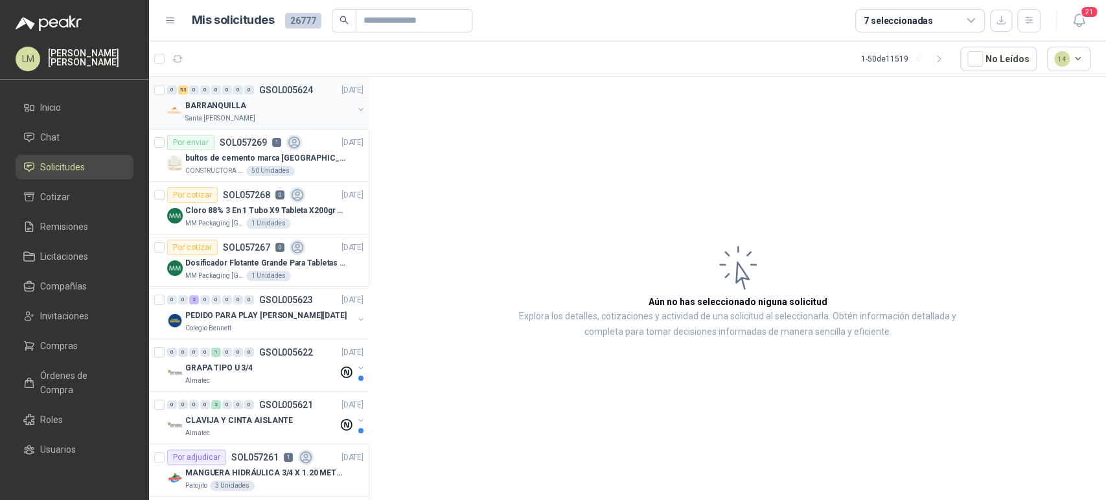
click at [256, 114] on div "Santa [PERSON_NAME]" at bounding box center [269, 118] width 168 height 10
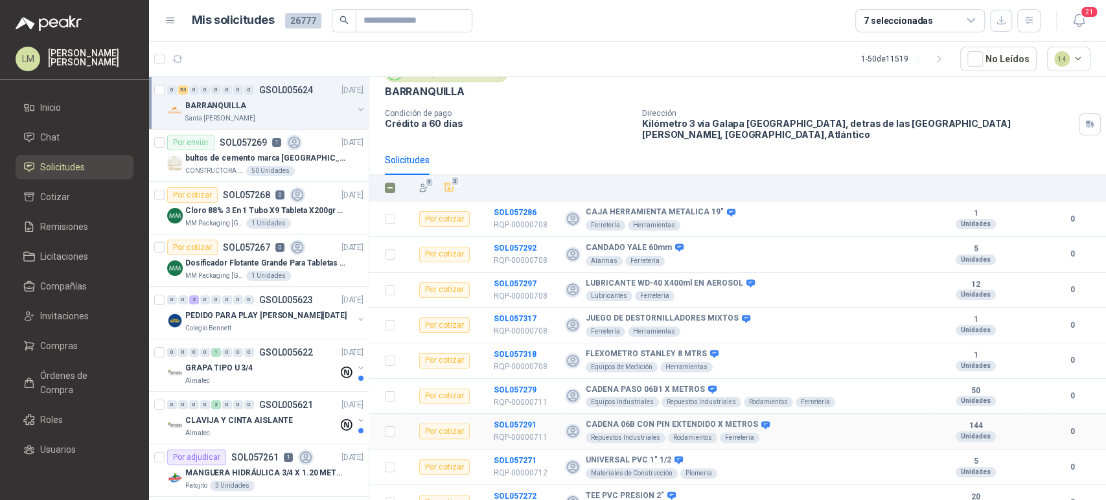
scroll to position [57, 0]
click at [449, 196] on button "3" at bounding box center [448, 188] width 19 height 19
click at [451, 192] on icon "Añadir" at bounding box center [449, 189] width 10 height 8
click at [158, 188] on div at bounding box center [159, 207] width 10 height 41
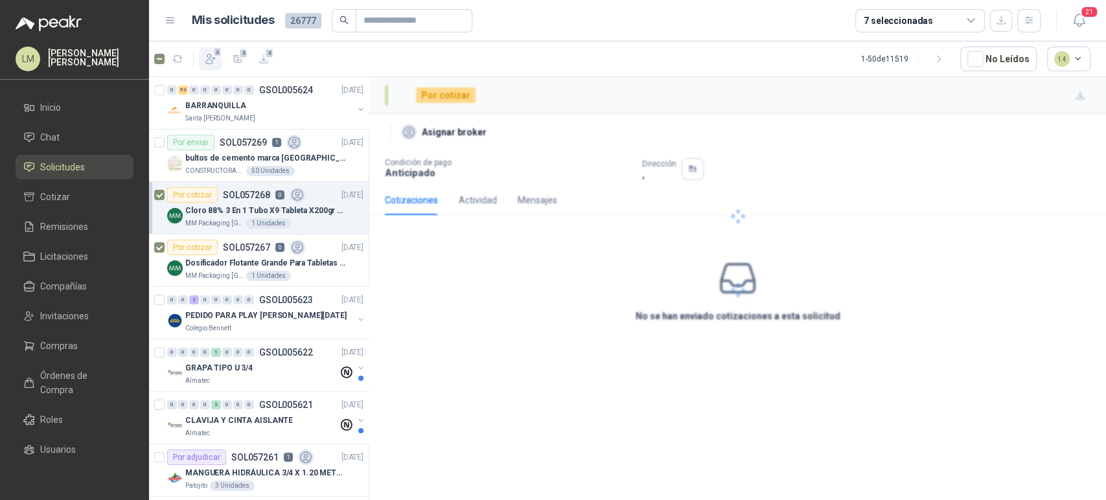
click at [213, 56] on span "2" at bounding box center [217, 52] width 9 height 10
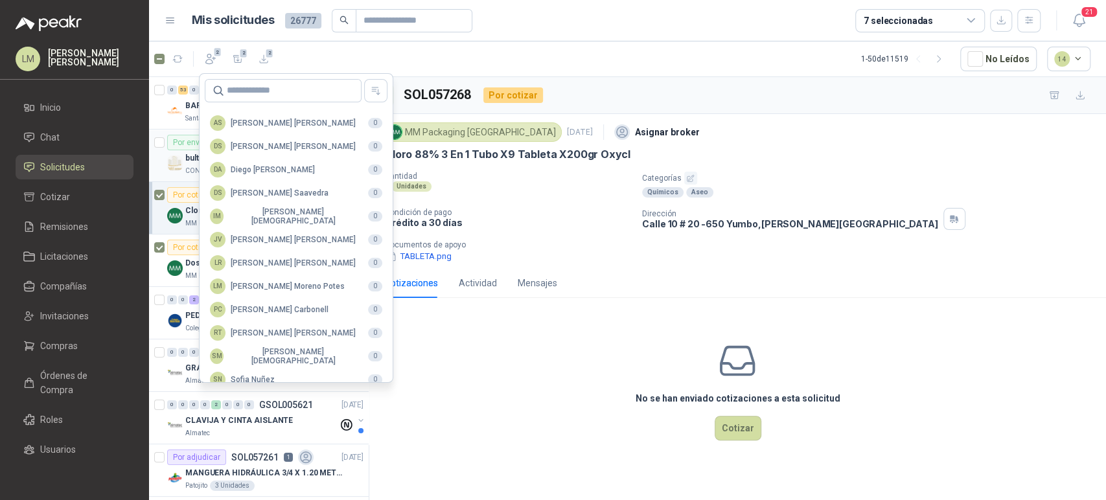
scroll to position [315, 0]
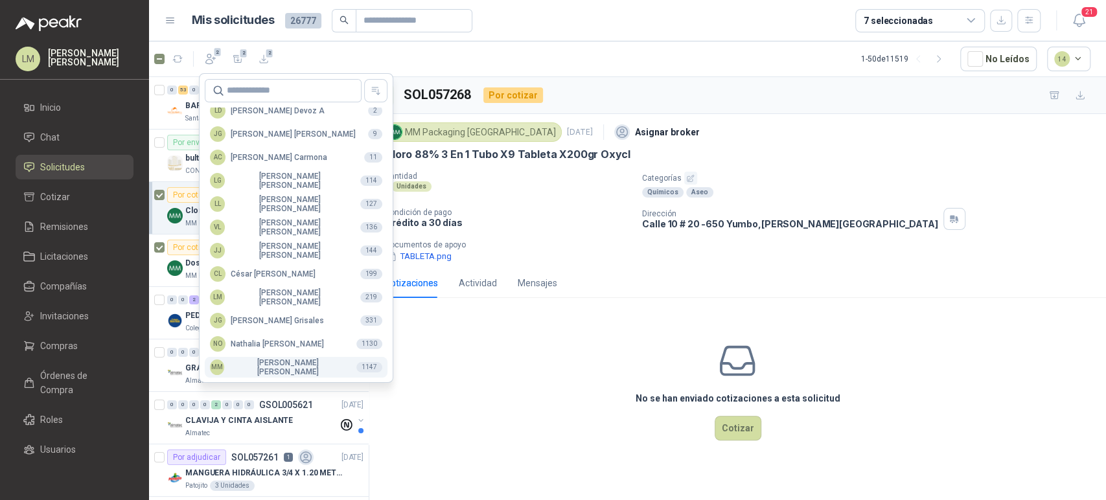
click at [239, 372] on div "MM Mauricio Martinez" at bounding box center [278, 367] width 136 height 18
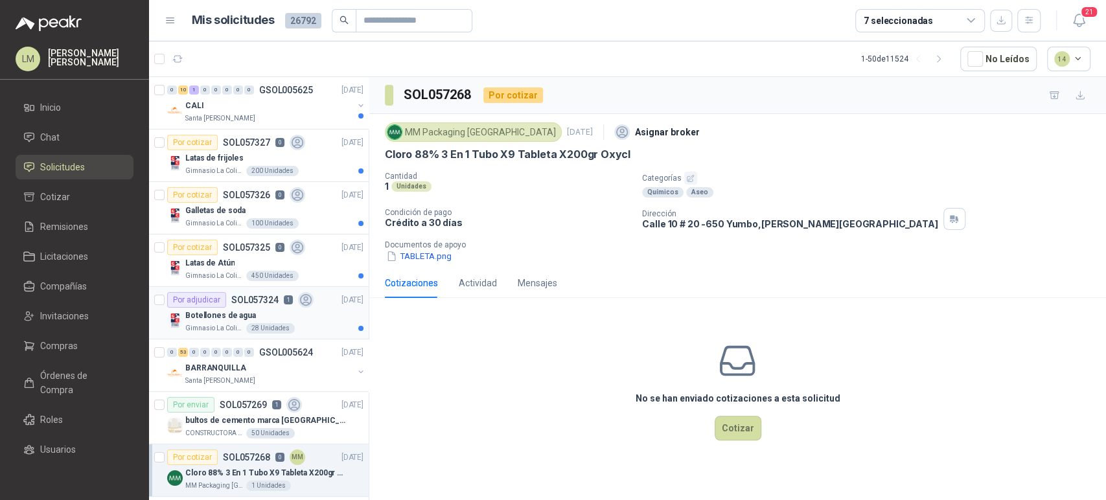
click at [259, 314] on div "Botellones de agua" at bounding box center [274, 316] width 178 height 16
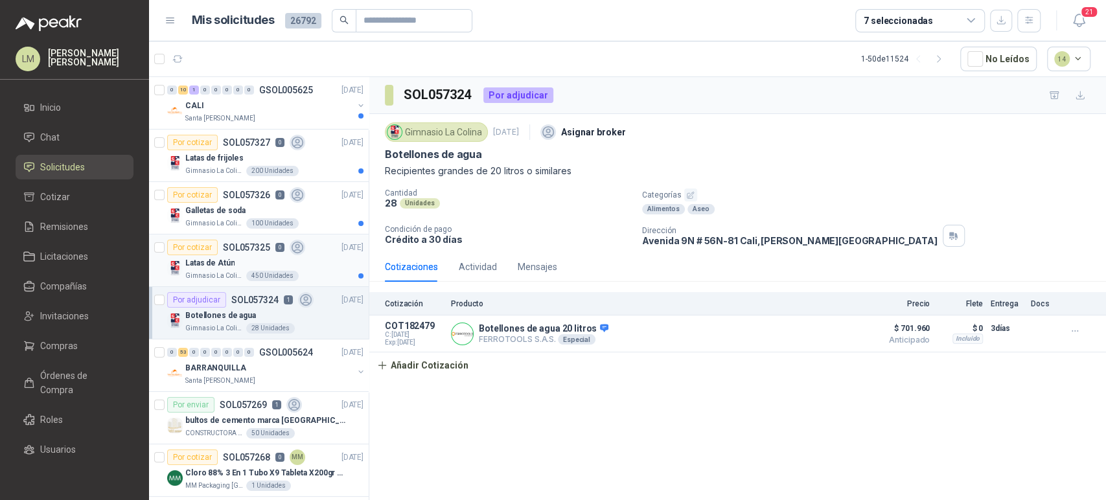
click at [242, 273] on div "Gimnasio La Colina 450 Unidades" at bounding box center [274, 276] width 178 height 10
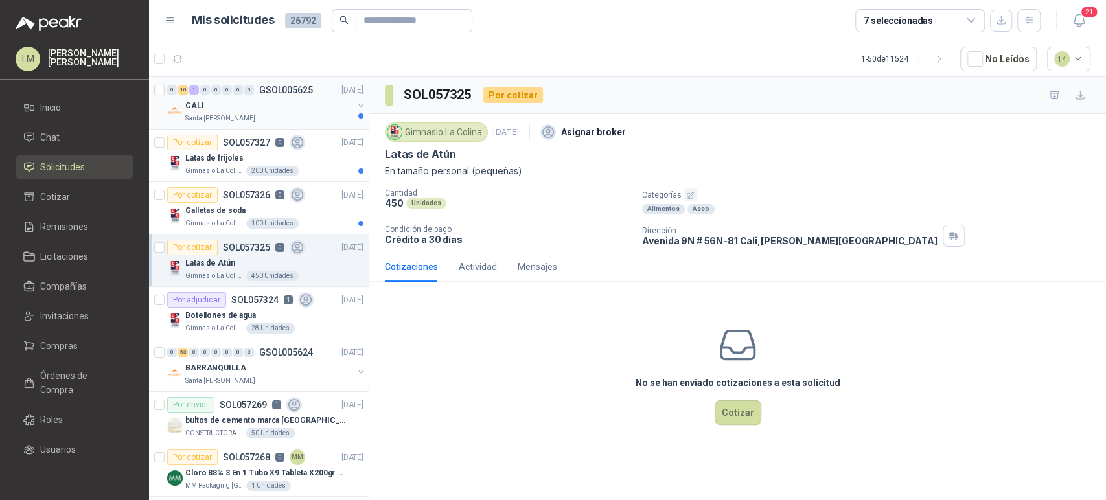
click at [215, 106] on div "CALI" at bounding box center [269, 106] width 168 height 16
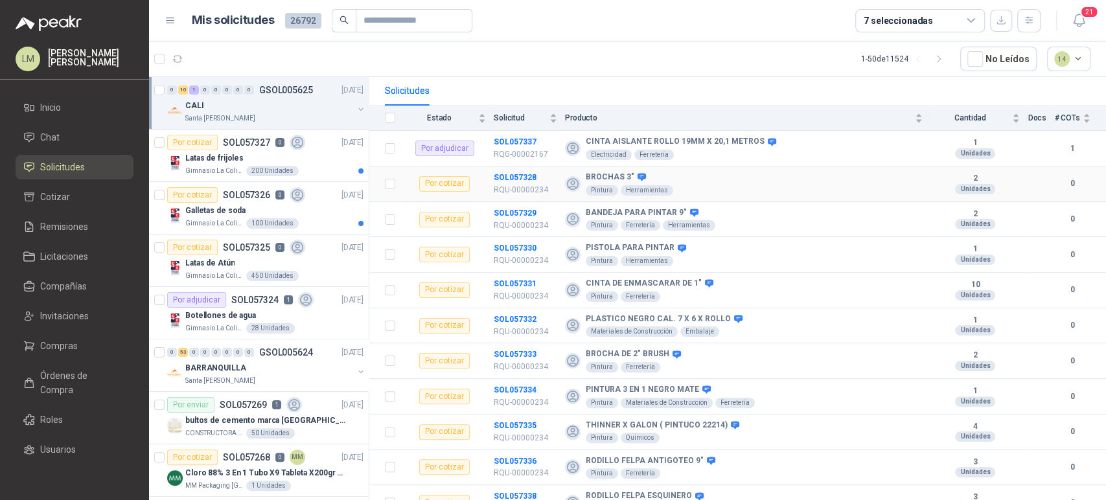
scroll to position [133, 0]
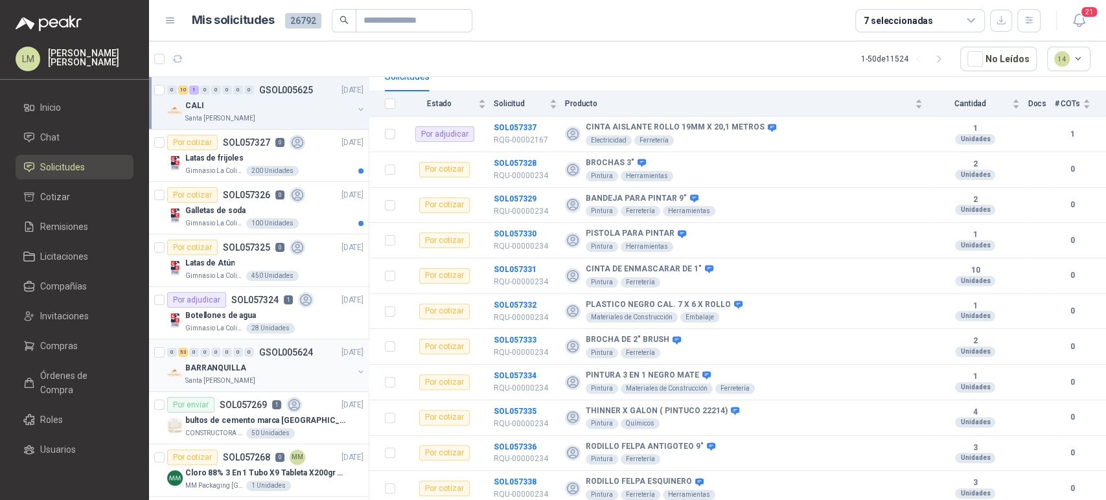
click at [240, 371] on p "BARRANQUILLA" at bounding box center [215, 368] width 61 height 12
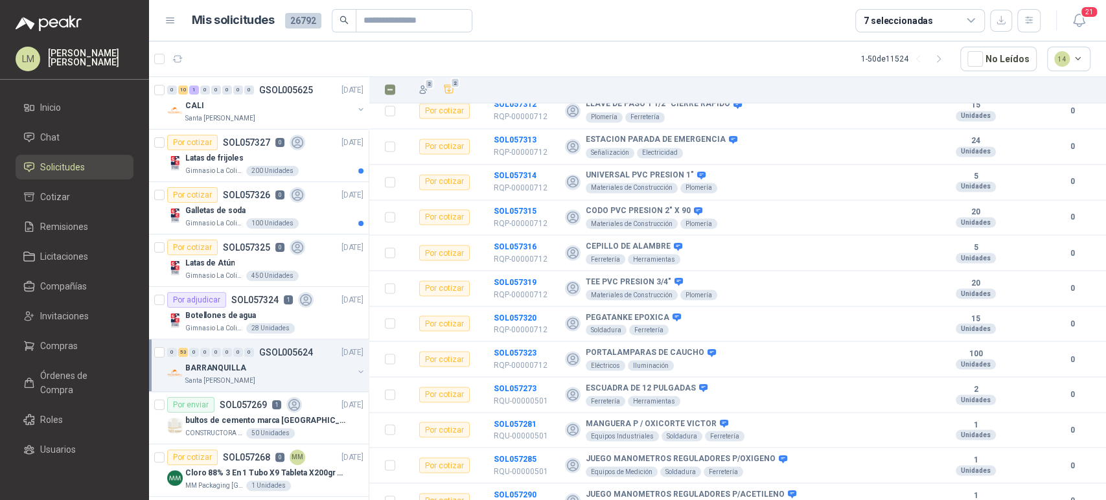
scroll to position [1628, 0]
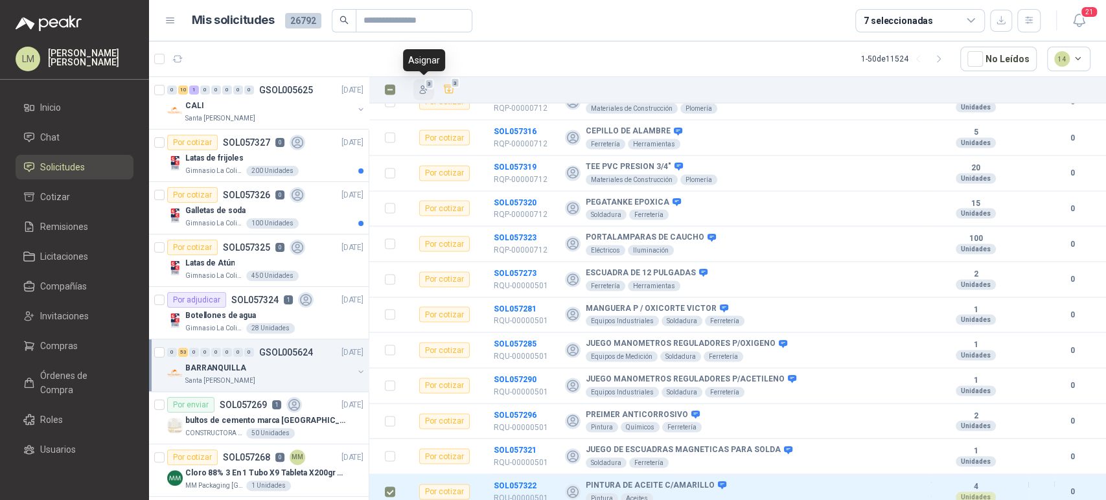
click at [423, 92] on icon "button" at bounding box center [423, 90] width 11 height 11
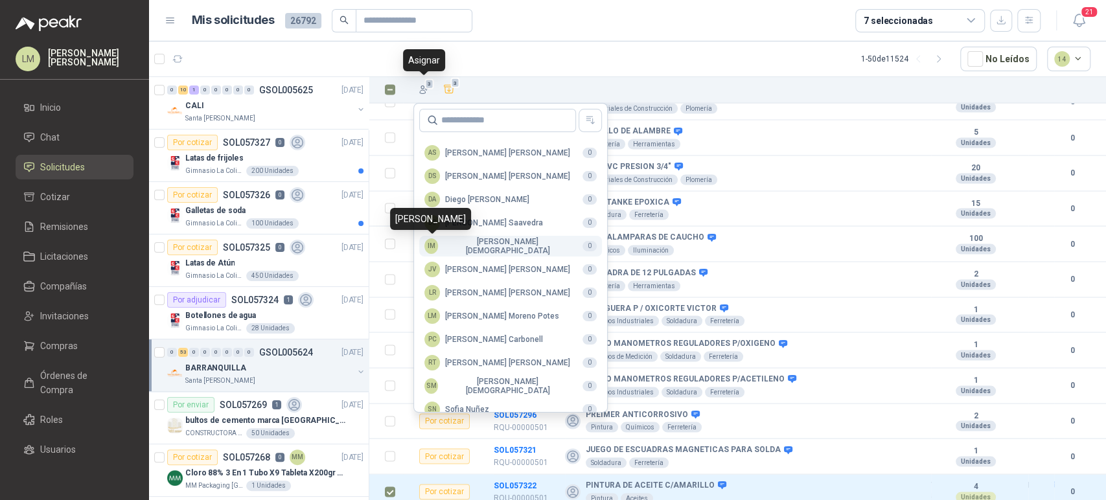
scroll to position [315, 0]
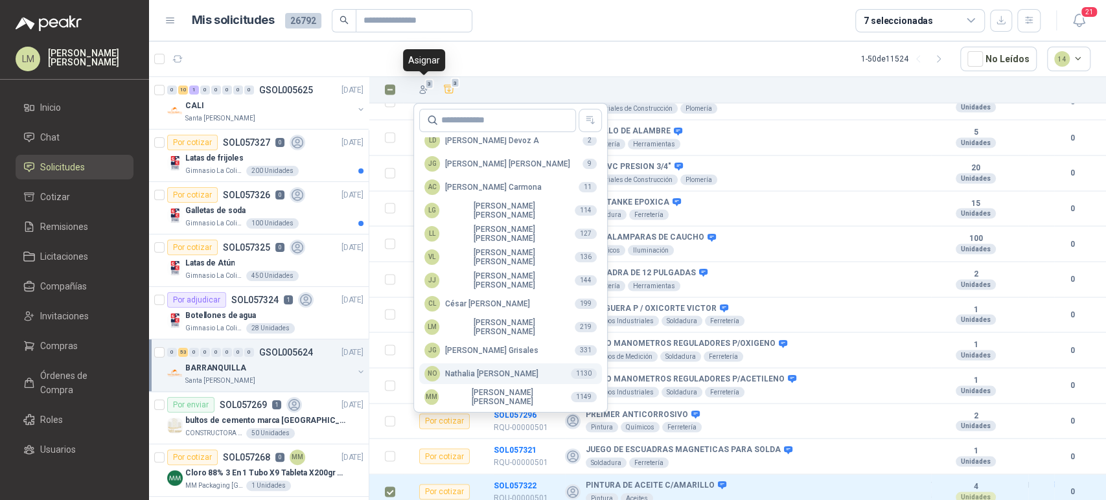
click at [462, 371] on div "NO Nathalia Ortega" at bounding box center [481, 374] width 114 height 16
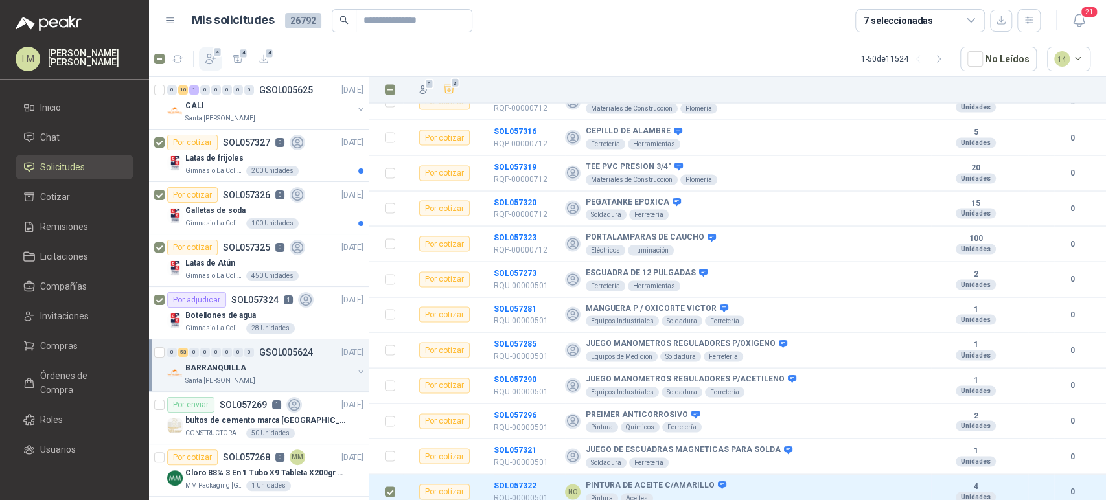
click at [206, 58] on icon "button" at bounding box center [210, 58] width 13 height 13
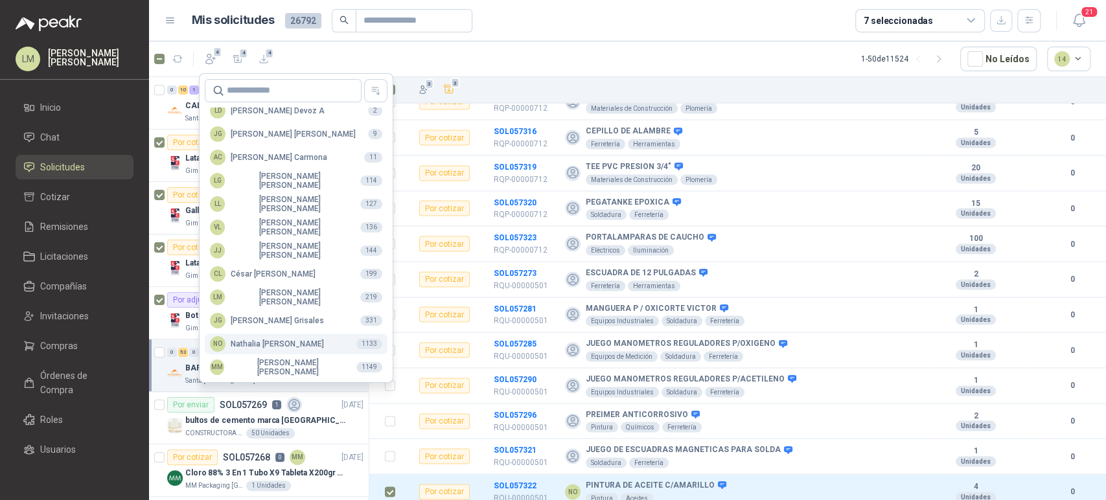
click at [255, 341] on div "NO Nathalia Ortega" at bounding box center [267, 344] width 114 height 16
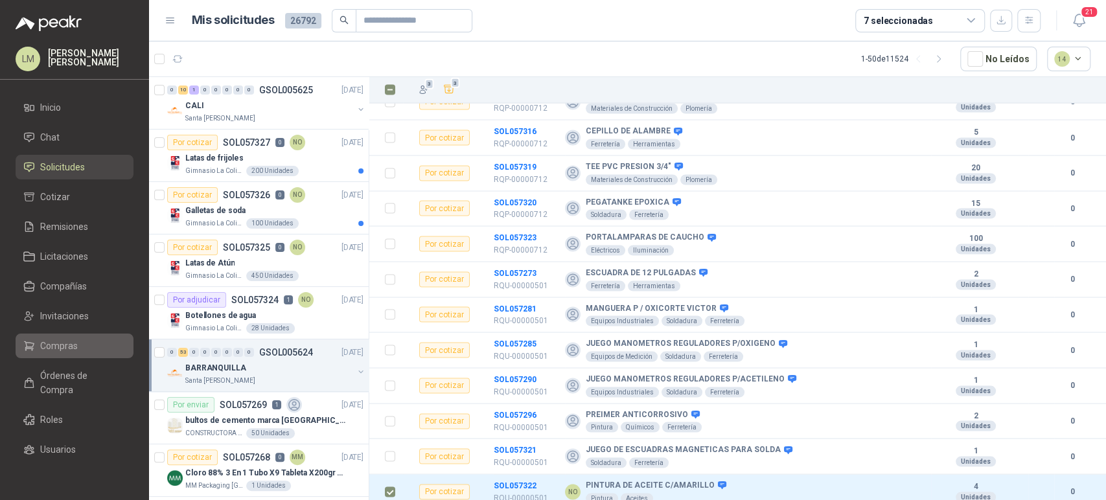
click at [52, 341] on span "Compras" at bounding box center [59, 346] width 38 height 14
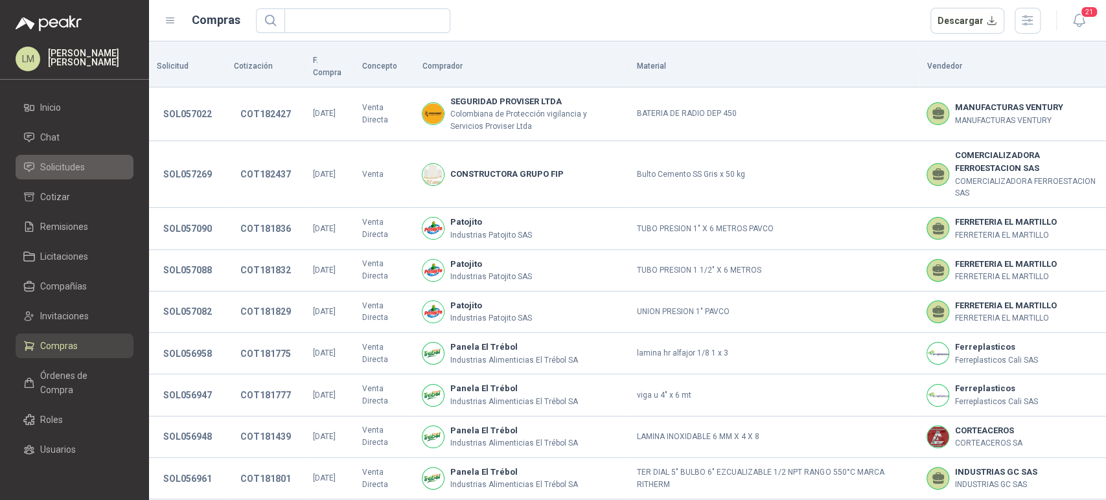
click at [62, 166] on span "Solicitudes" at bounding box center [62, 167] width 45 height 14
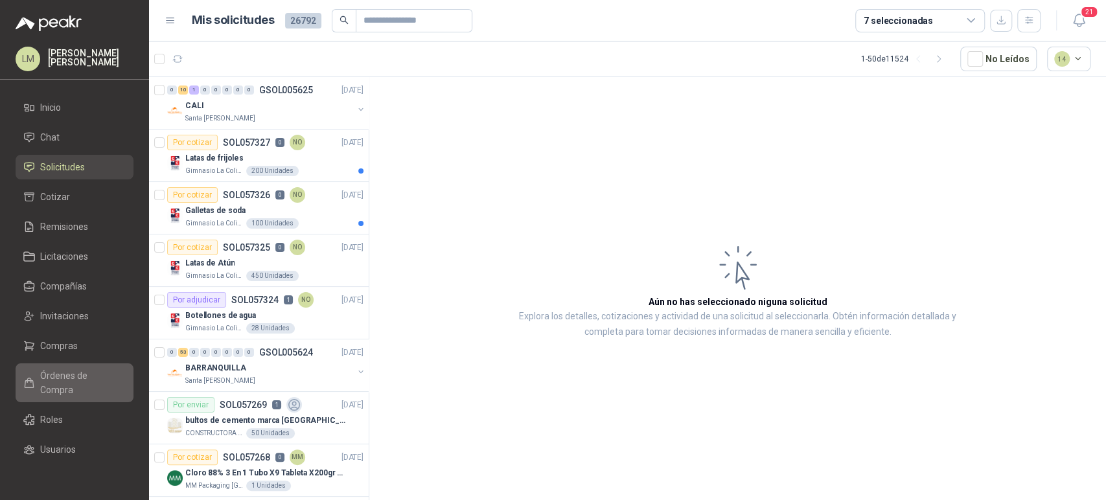
click at [51, 378] on span "Órdenes de Compra" at bounding box center [80, 383] width 81 height 29
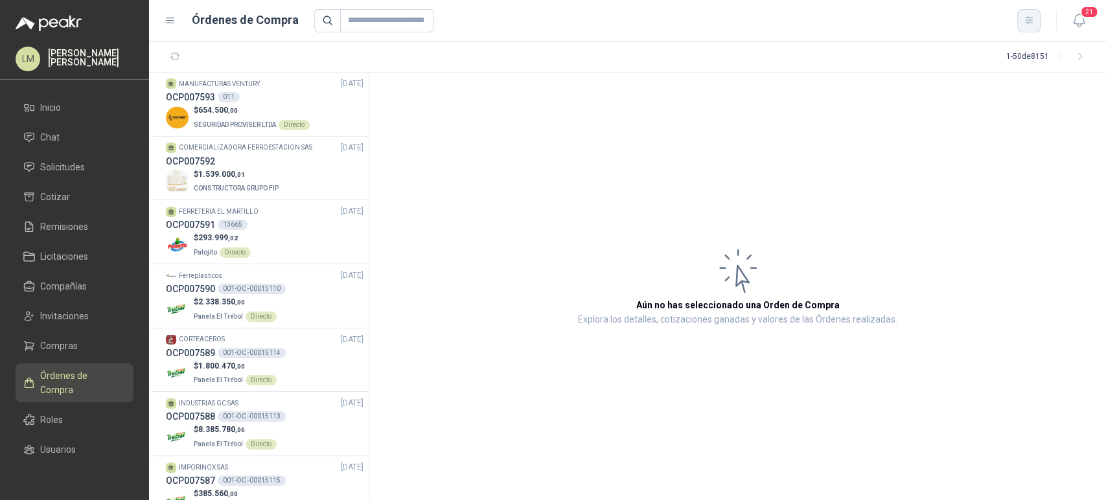
click at [1031, 17] on icon "button" at bounding box center [1028, 20] width 11 height 11
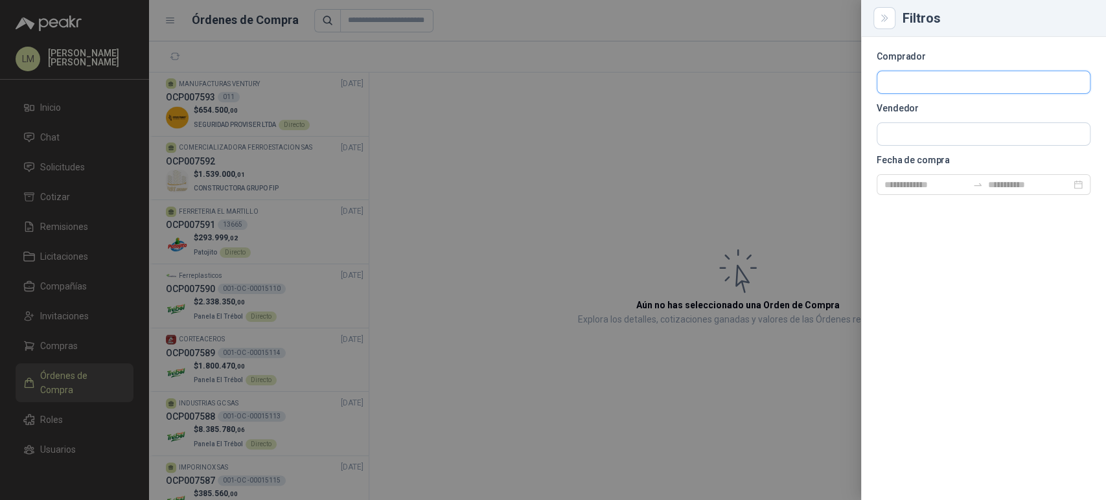
click at [941, 71] on input "text" at bounding box center [983, 82] width 212 height 22
type input "******"
click at [936, 115] on span "Aluminio Nacional SA -" at bounding box center [939, 117] width 65 height 6
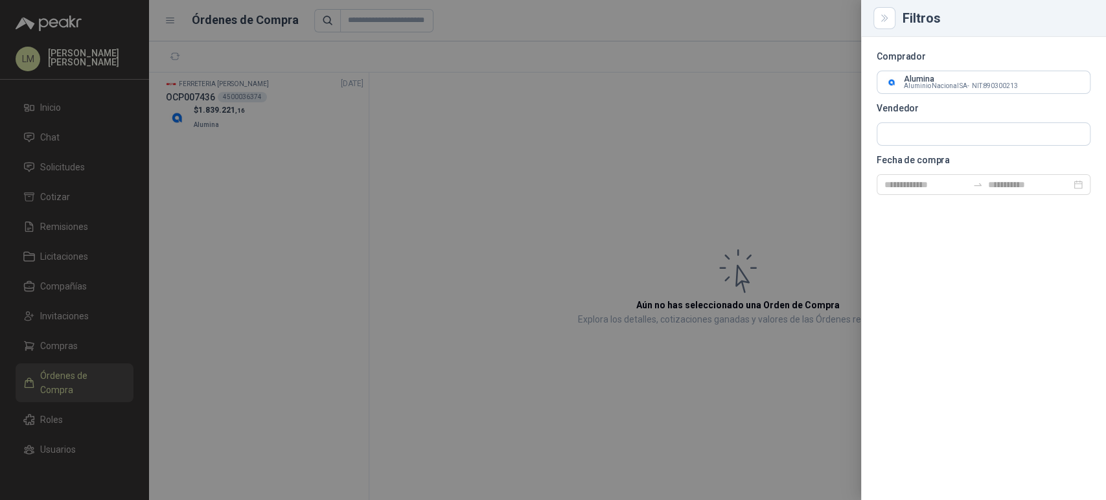
click at [595, 211] on div at bounding box center [553, 250] width 1106 height 500
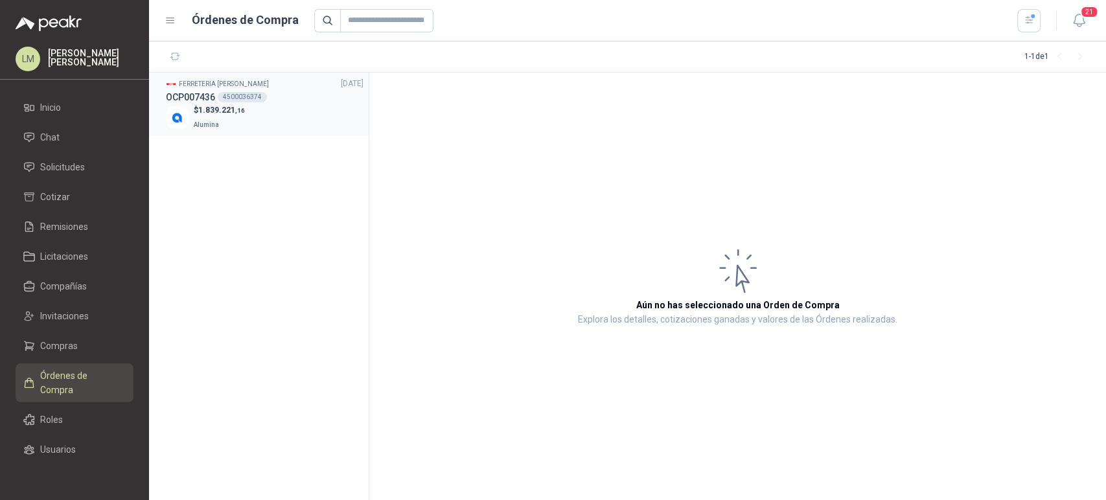
click at [246, 93] on div "4500036374" at bounding box center [242, 97] width 49 height 10
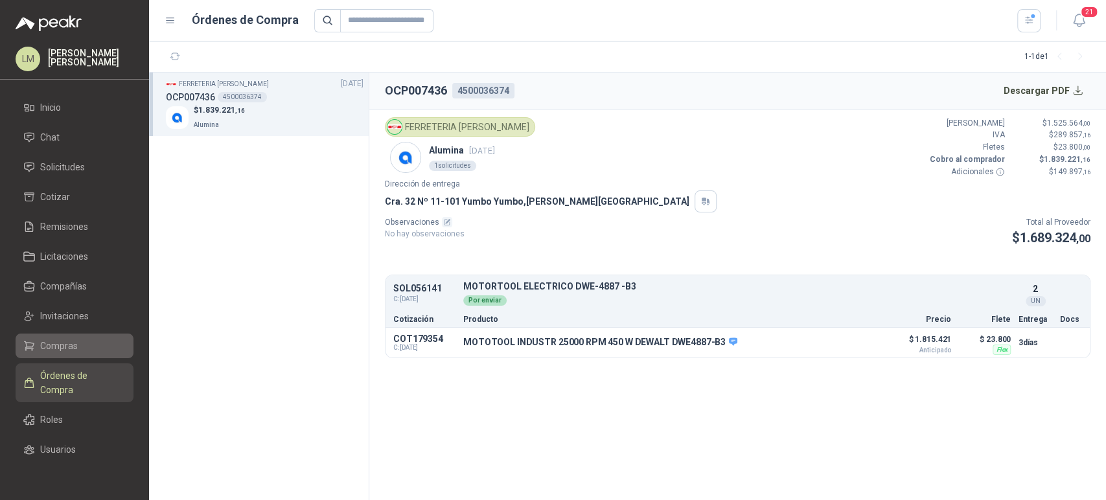
click at [50, 340] on span "Compras" at bounding box center [59, 346] width 38 height 14
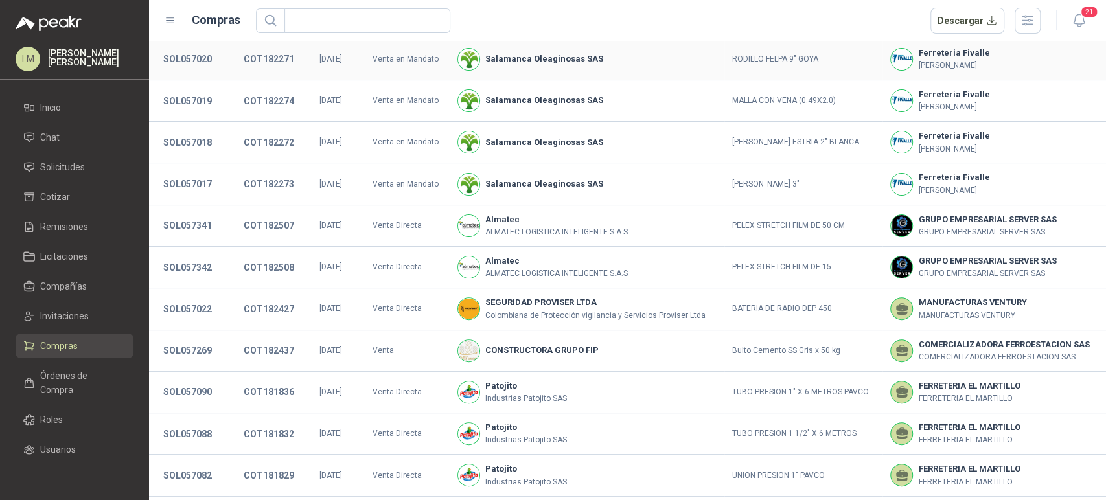
scroll to position [164, 0]
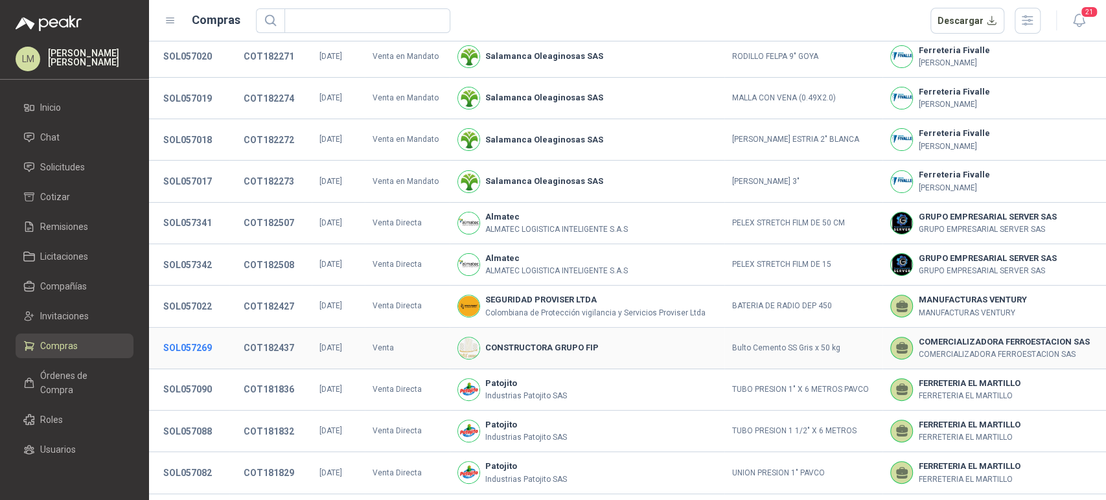
click at [198, 346] on button "SOL057269" at bounding box center [188, 347] width 62 height 23
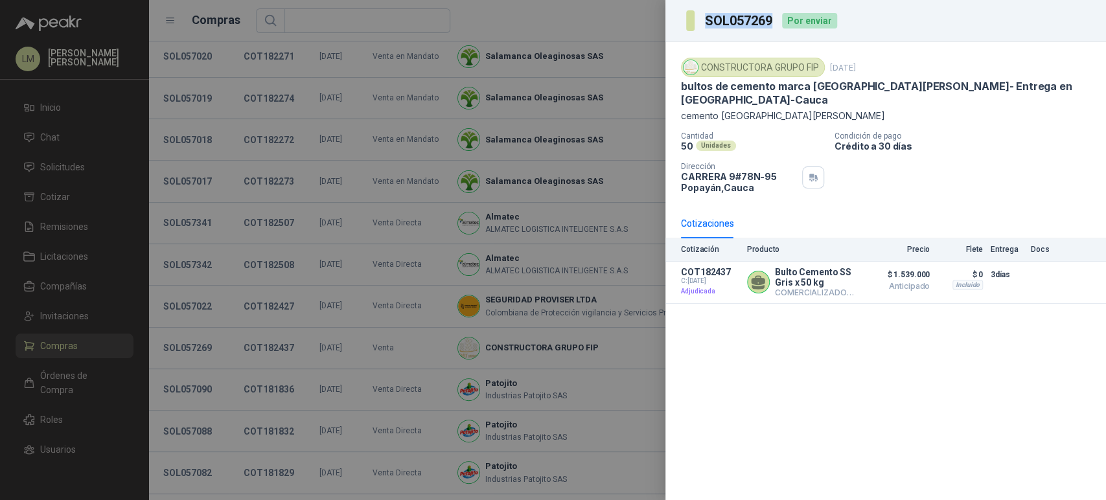
drag, startPoint x: 771, startPoint y: 21, endPoint x: 690, endPoint y: 19, distance: 81.6
click at [690, 19] on section "SOL057269" at bounding box center [730, 20] width 88 height 21
copy section "SOL057269"
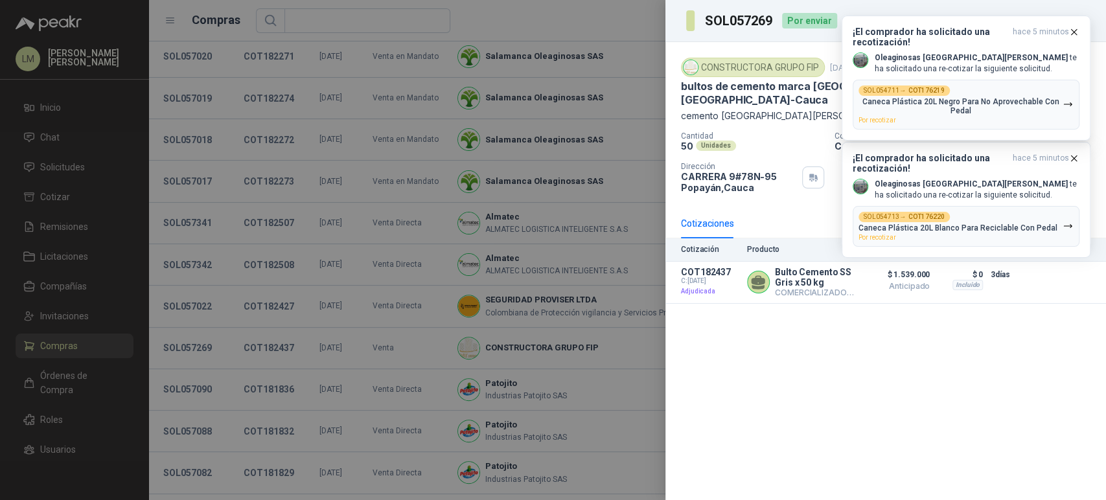
click at [216, 240] on div at bounding box center [553, 250] width 1106 height 500
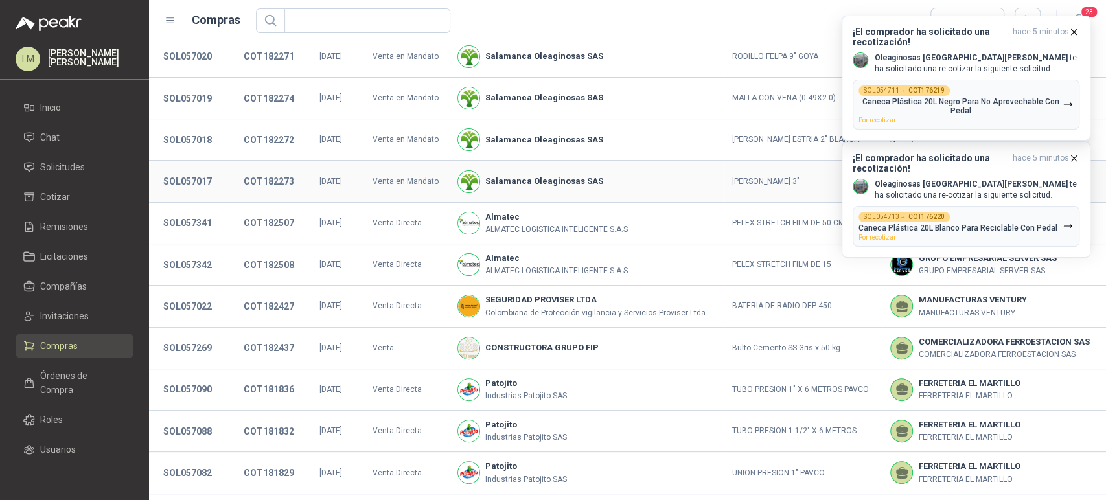
click at [277, 196] on td "COT182273" at bounding box center [270, 181] width 82 height 41
click at [46, 372] on span "Órdenes de Compra" at bounding box center [80, 383] width 81 height 29
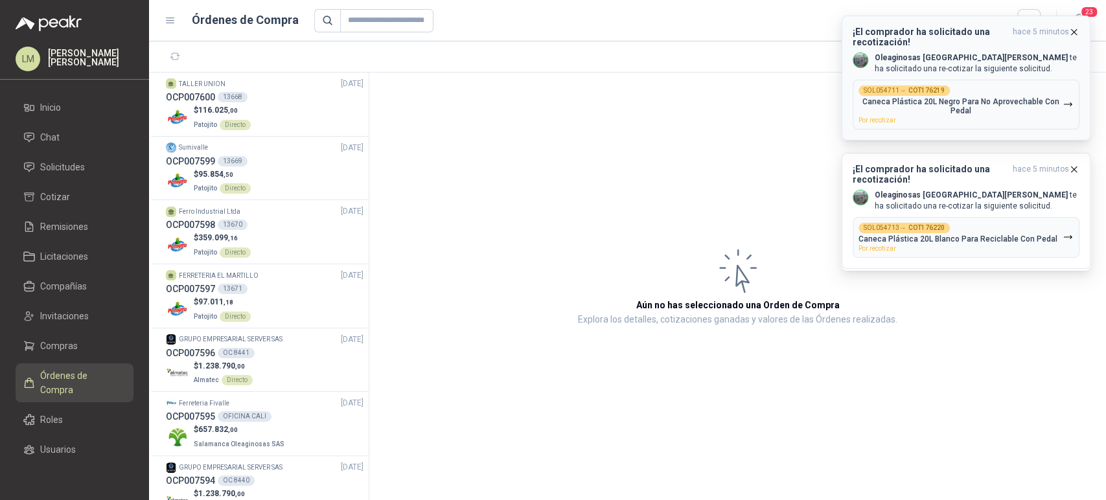
click at [1073, 29] on icon "button" at bounding box center [1073, 32] width 11 height 11
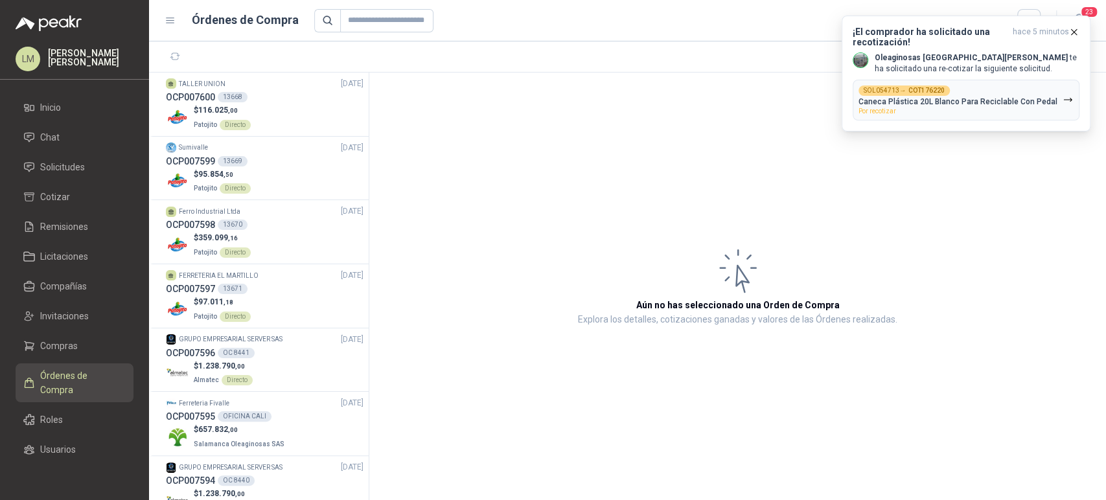
click at [1073, 29] on icon "button" at bounding box center [1073, 32] width 11 height 11
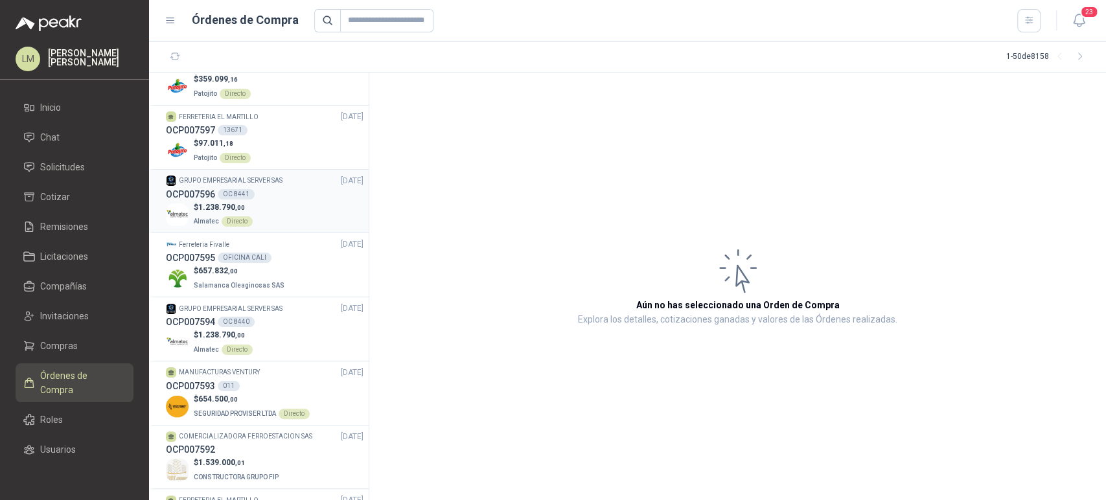
scroll to position [160, 0]
click at [233, 325] on div "OC 8440" at bounding box center [236, 320] width 37 height 10
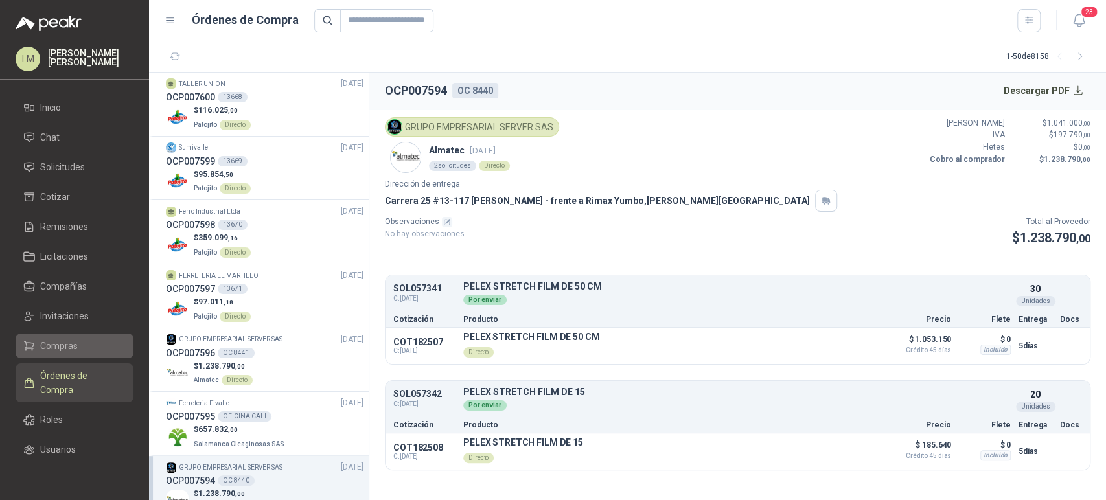
click at [64, 341] on span "Compras" at bounding box center [59, 346] width 38 height 14
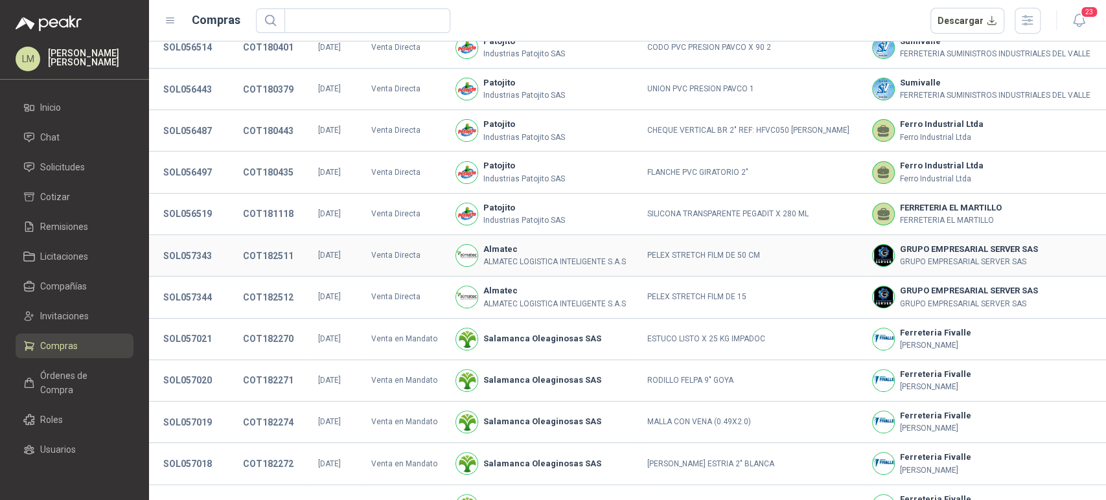
scroll to position [204, 0]
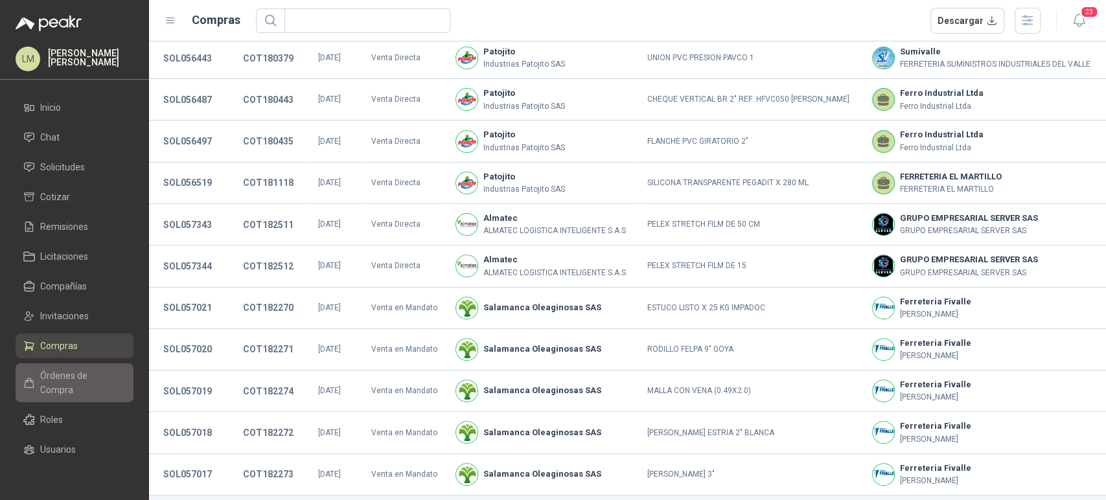
click at [58, 386] on span "Órdenes de Compra" at bounding box center [80, 383] width 81 height 29
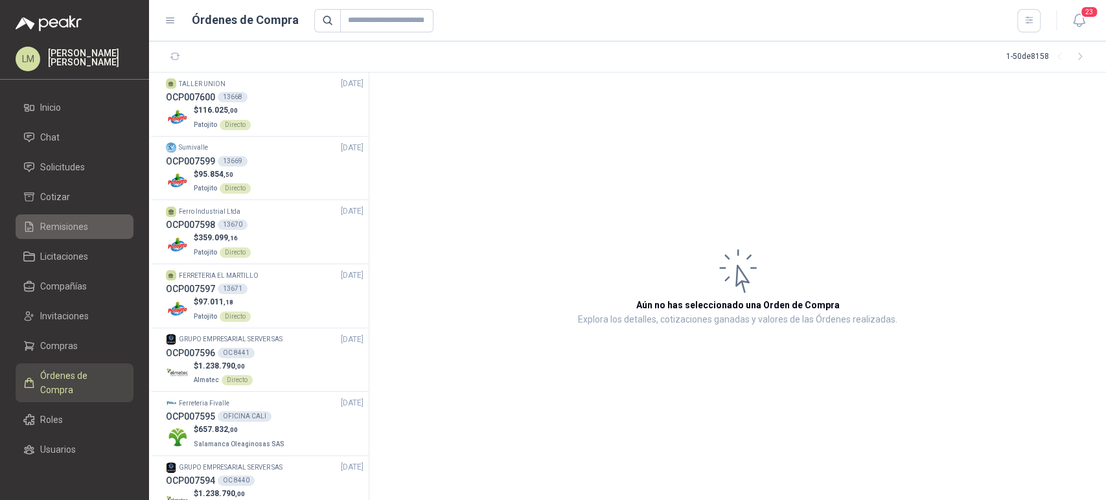
click at [57, 224] on span "Remisiones" at bounding box center [64, 227] width 48 height 14
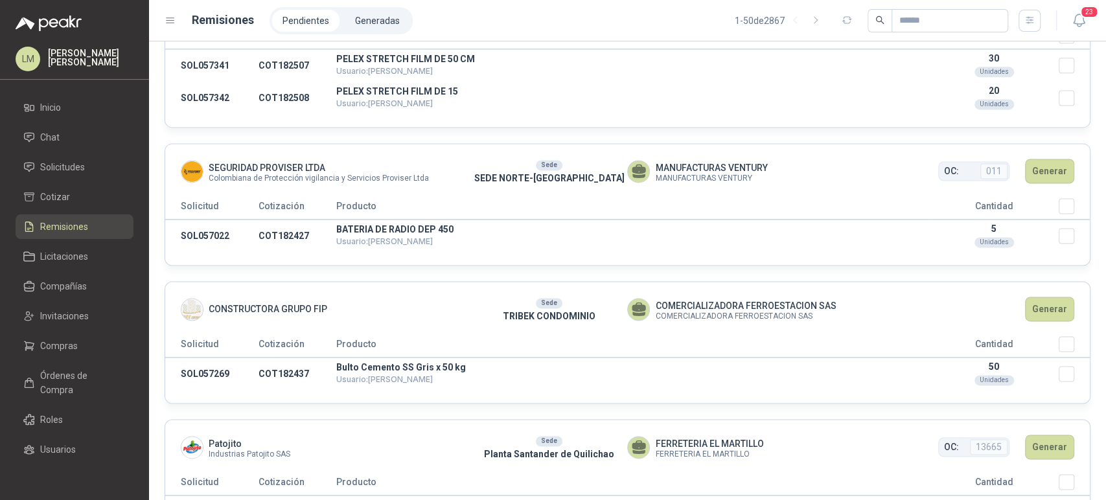
scroll to position [1388, 0]
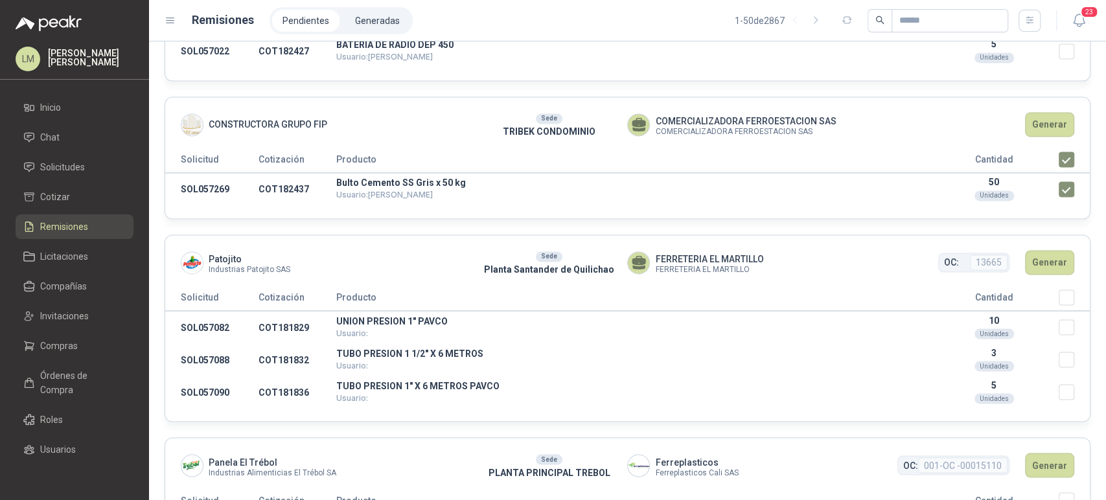
click at [1042, 135] on header "CONSTRUCTORA GRUPO FIP Sede TRIBEK CONDOMINIO COMERCIALIZADORA FERROESTACION SA…" at bounding box center [627, 124] width 924 height 54
click at [1042, 131] on button "Generar" at bounding box center [1049, 124] width 49 height 25
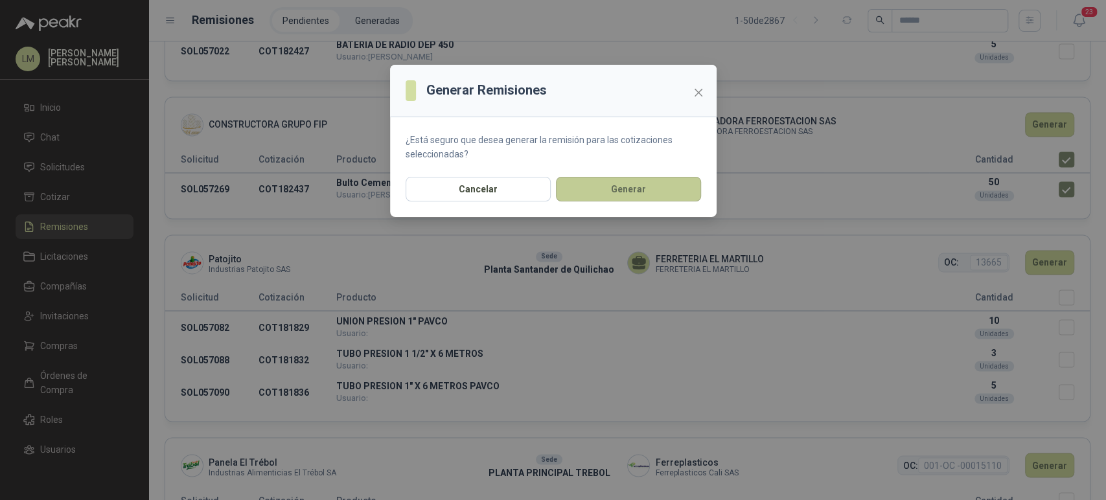
click at [622, 196] on button "Generar" at bounding box center [628, 189] width 145 height 25
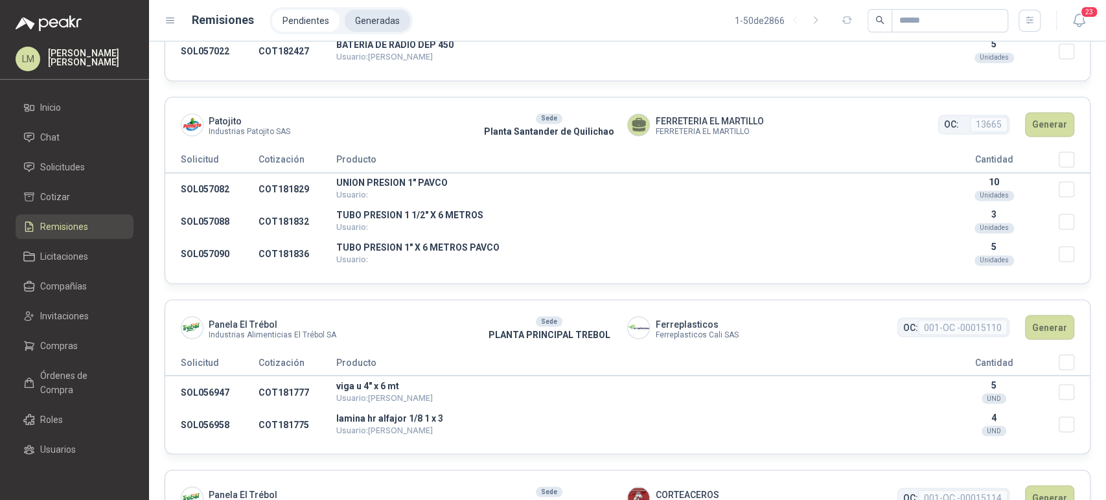
click at [365, 19] on li "Generadas" at bounding box center [377, 21] width 65 height 22
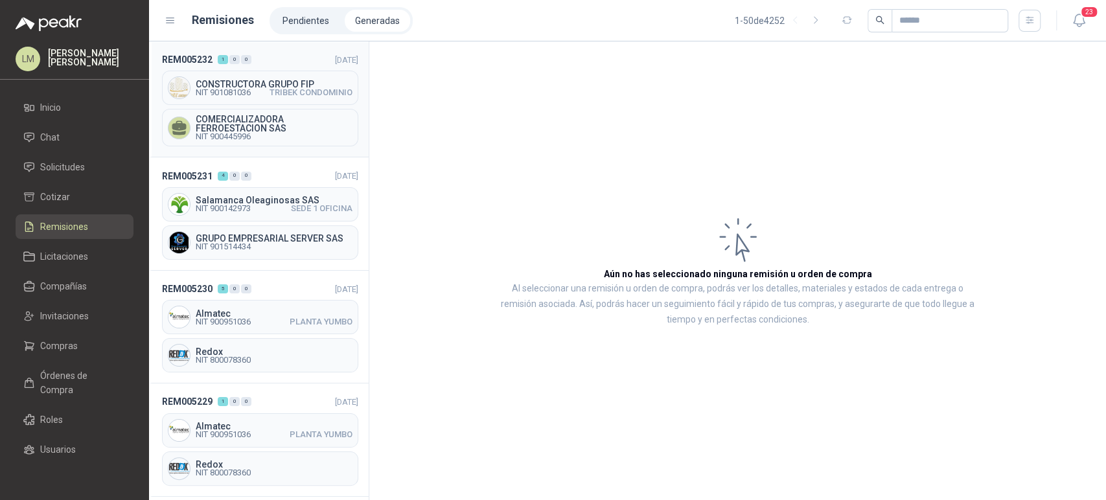
click at [249, 133] on span "NIT 900445996" at bounding box center [274, 137] width 157 height 8
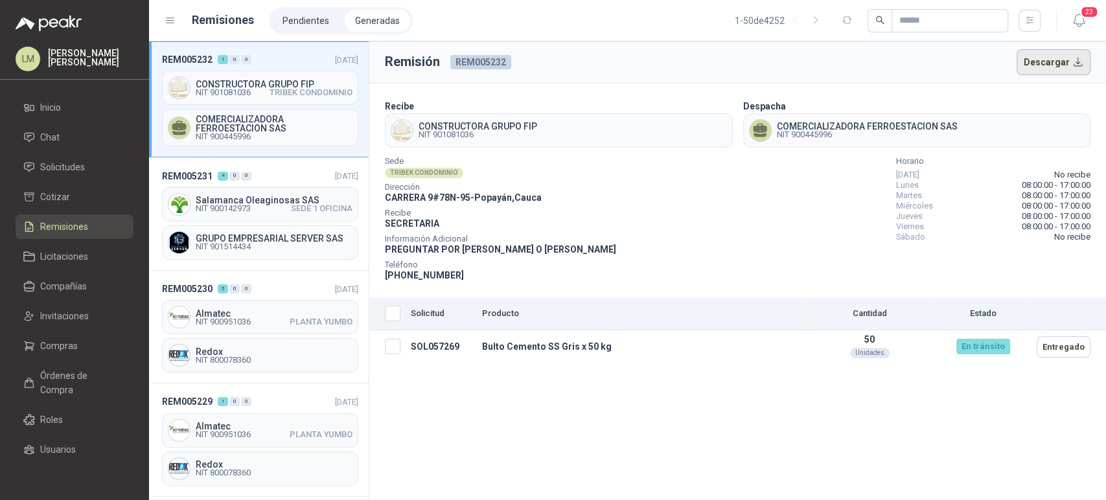
click at [1049, 61] on button "Descargar" at bounding box center [1053, 62] width 74 height 26
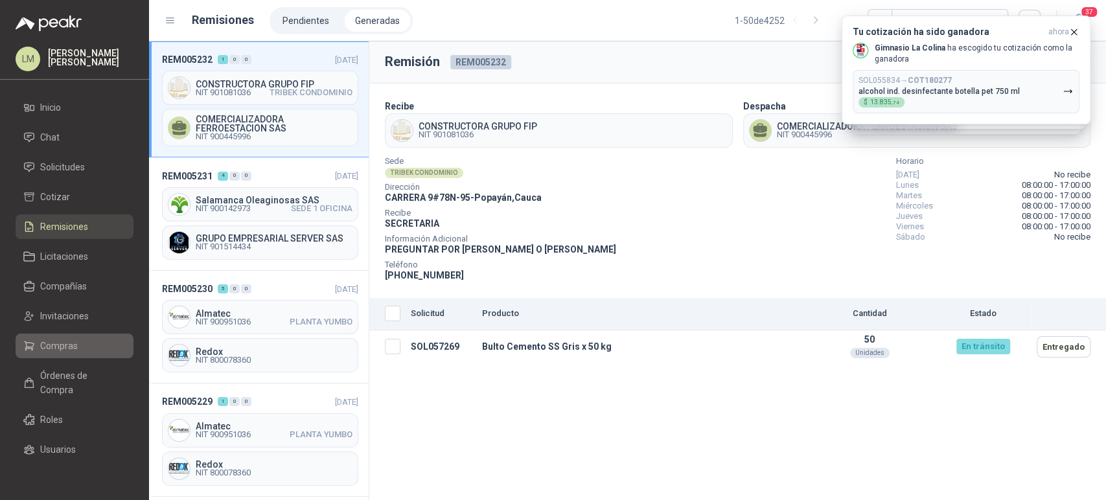
click at [41, 341] on span "Compras" at bounding box center [59, 346] width 38 height 14
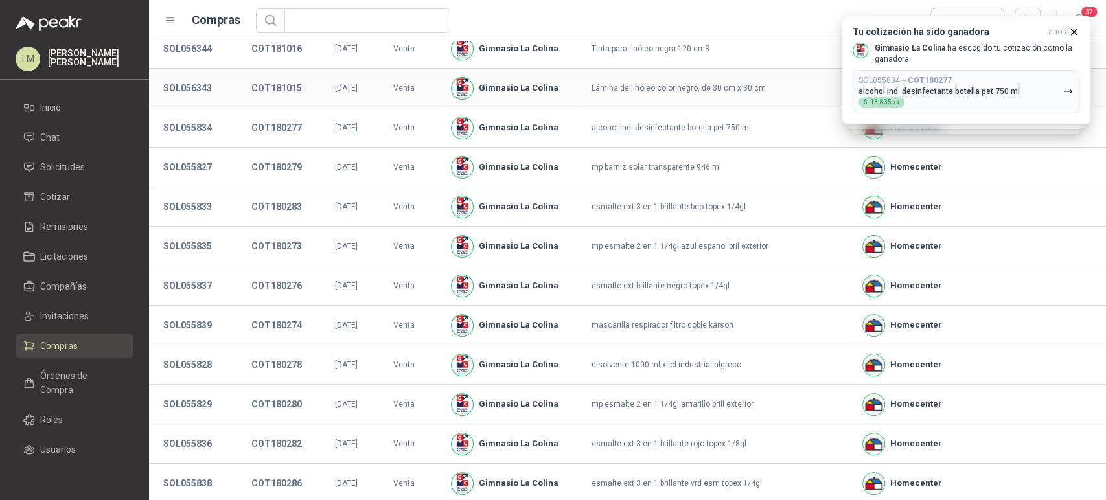
scroll to position [220, 0]
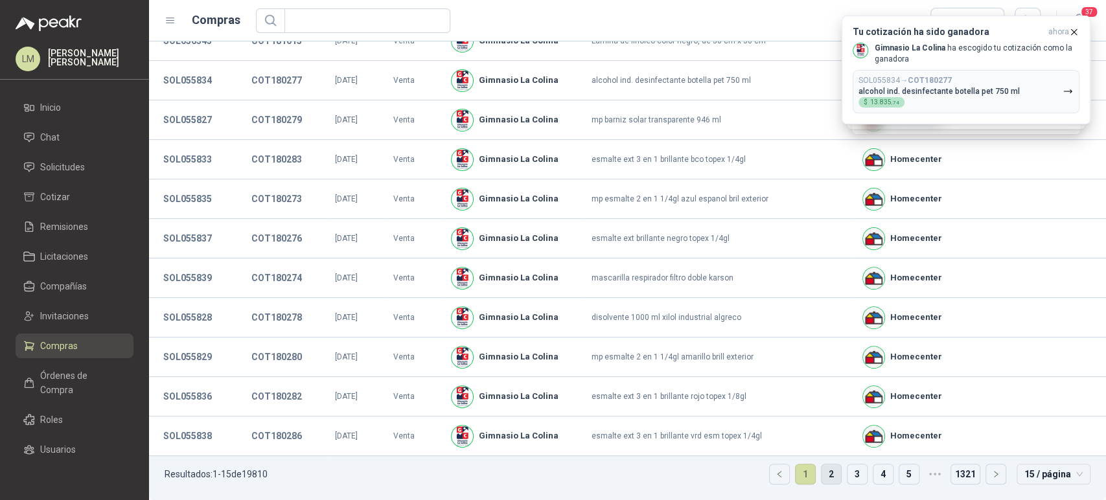
click at [821, 473] on link "2" at bounding box center [830, 473] width 19 height 19
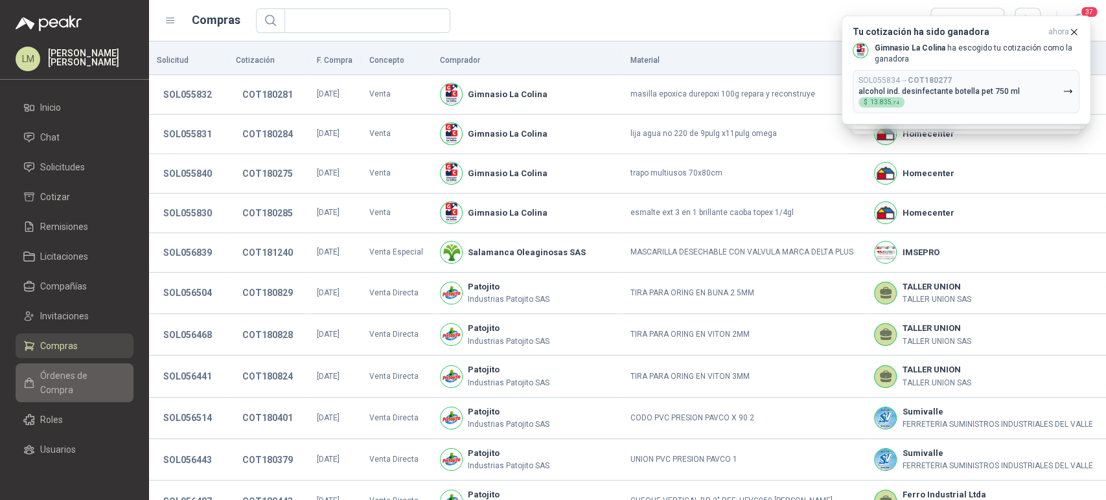
click at [60, 377] on span "Órdenes de Compra" at bounding box center [80, 383] width 81 height 29
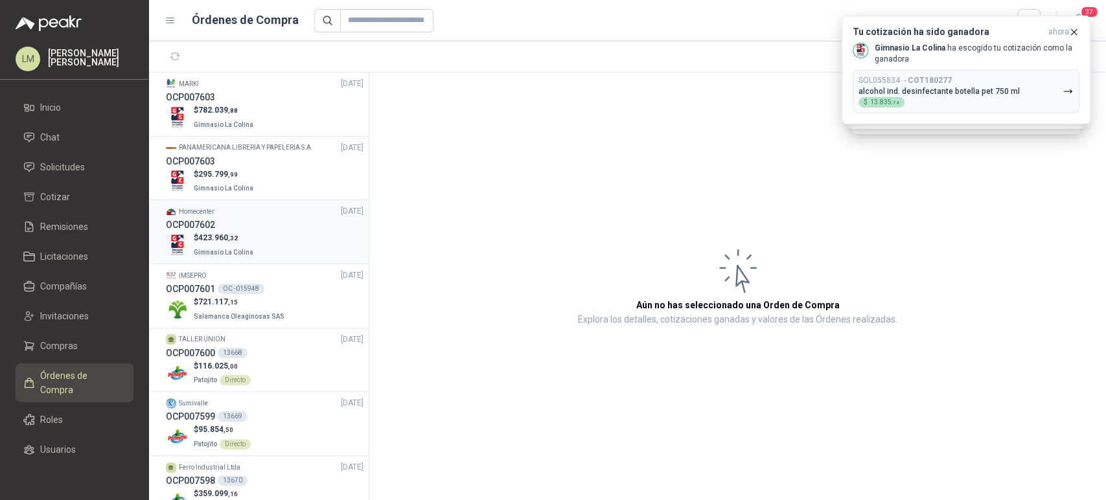
click at [238, 229] on div "OCP007602" at bounding box center [265, 225] width 198 height 14
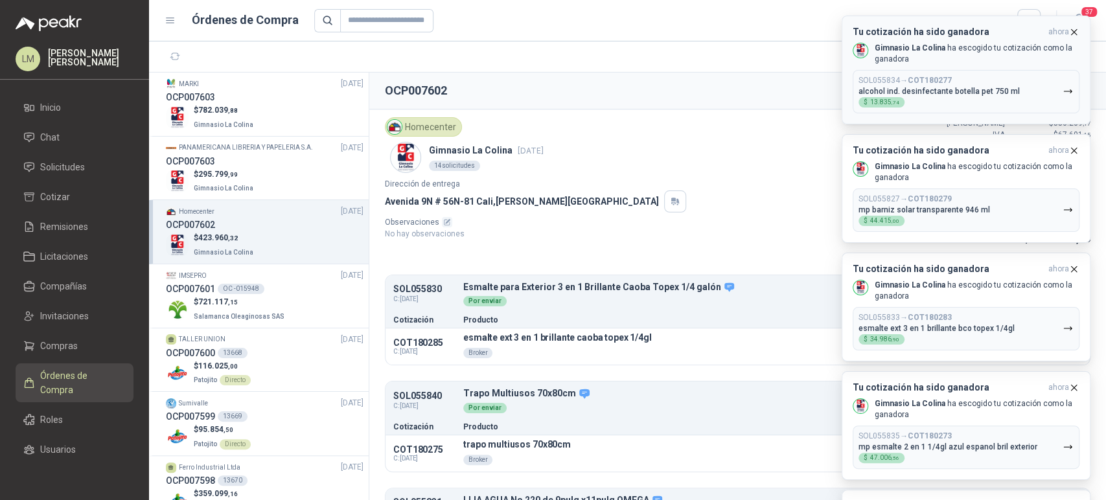
click at [1069, 33] on icon "button" at bounding box center [1073, 32] width 11 height 11
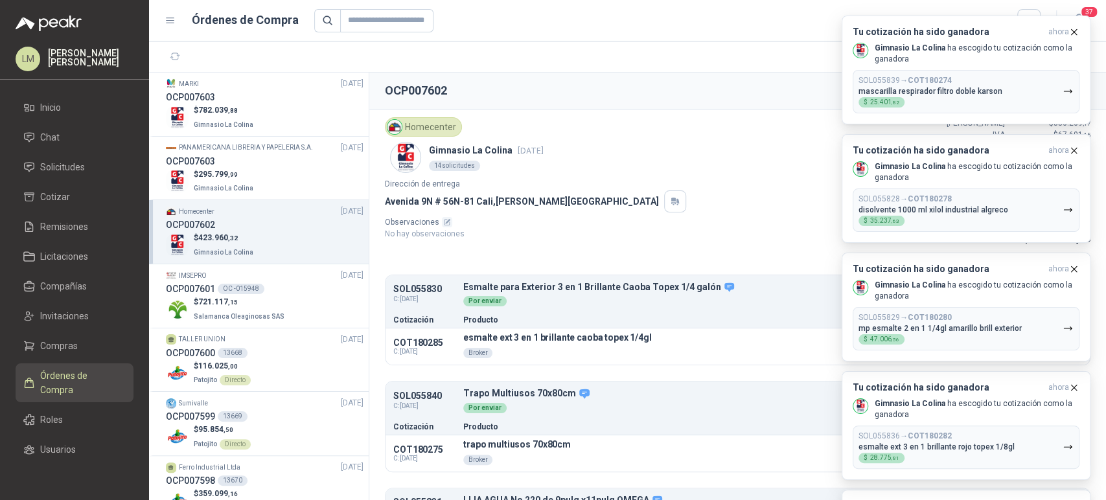
click at [1069, 33] on icon "button" at bounding box center [1073, 32] width 11 height 11
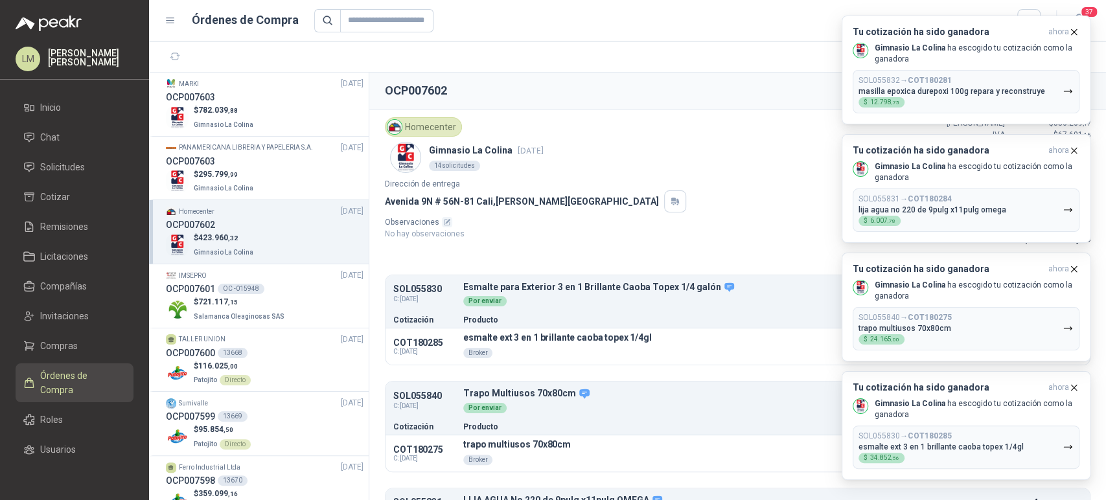
click at [1069, 33] on icon "button" at bounding box center [1073, 32] width 11 height 11
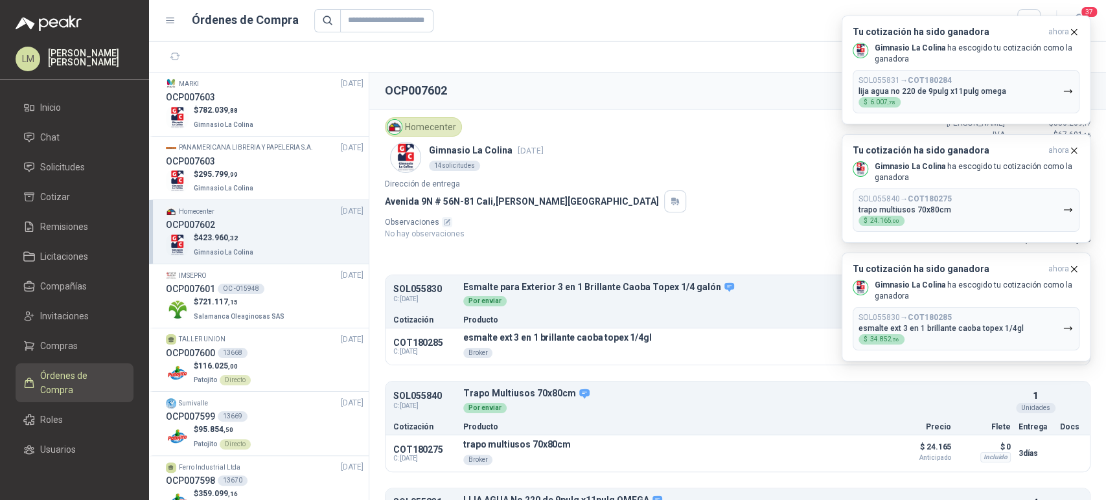
click at [1069, 33] on icon "button" at bounding box center [1073, 32] width 11 height 11
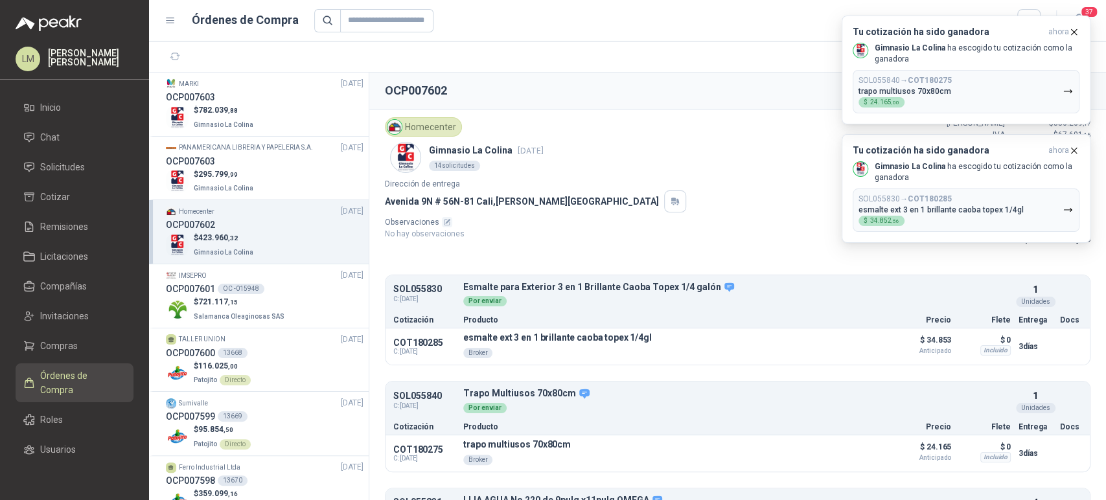
click at [1069, 33] on icon "button" at bounding box center [1073, 32] width 11 height 11
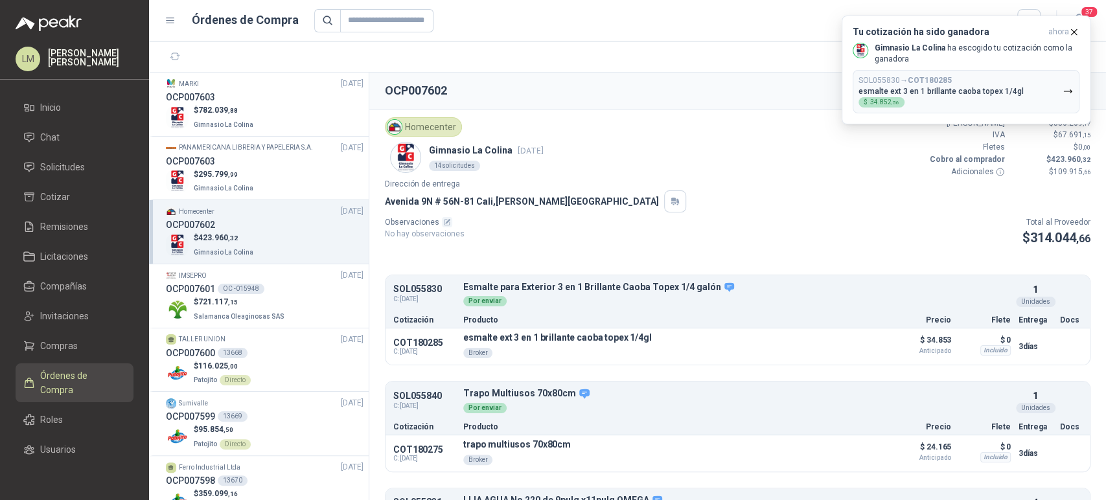
click at [1069, 33] on icon "button" at bounding box center [1073, 32] width 11 height 11
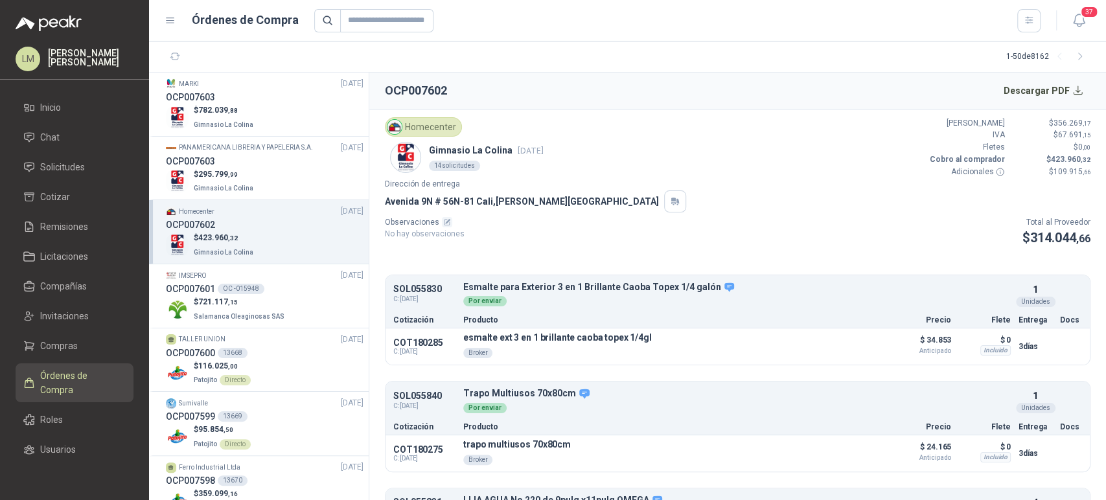
click at [757, 117] on div "Homecenter Gimnasio La Colina 25 sept, 2025 14 solicitudes Valor Bruto $ 356.26…" at bounding box center [737, 147] width 705 height 61
click at [223, 179] on p "$ 295.799 ,99" at bounding box center [225, 174] width 62 height 12
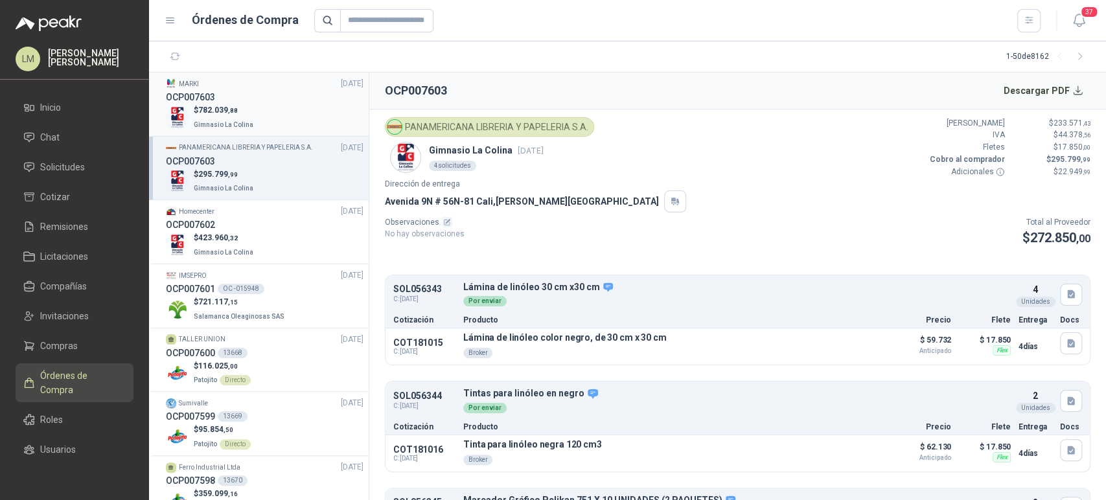
click at [248, 104] on p "$ 782.039 ,88" at bounding box center [225, 110] width 62 height 12
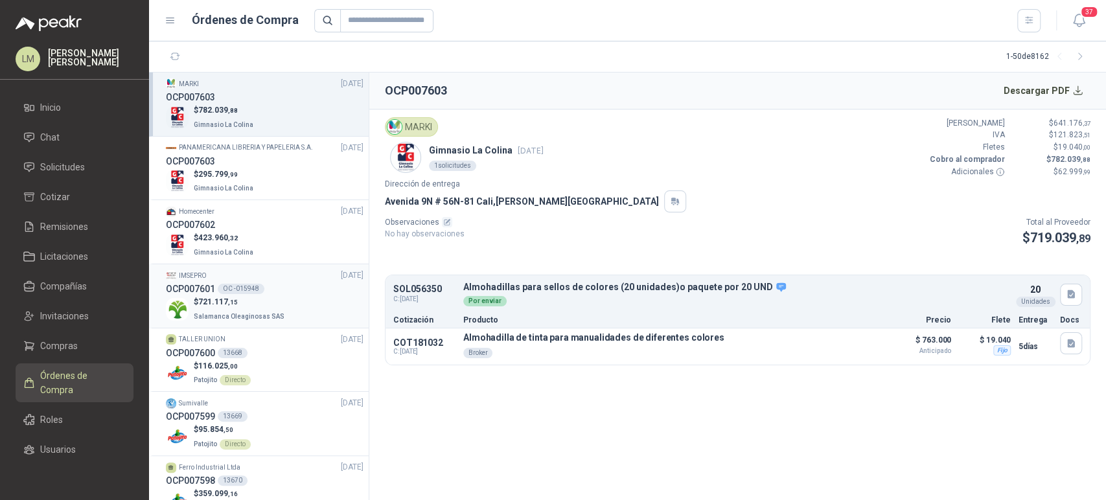
click at [222, 298] on span "721.117 ,15" at bounding box center [218, 301] width 40 height 9
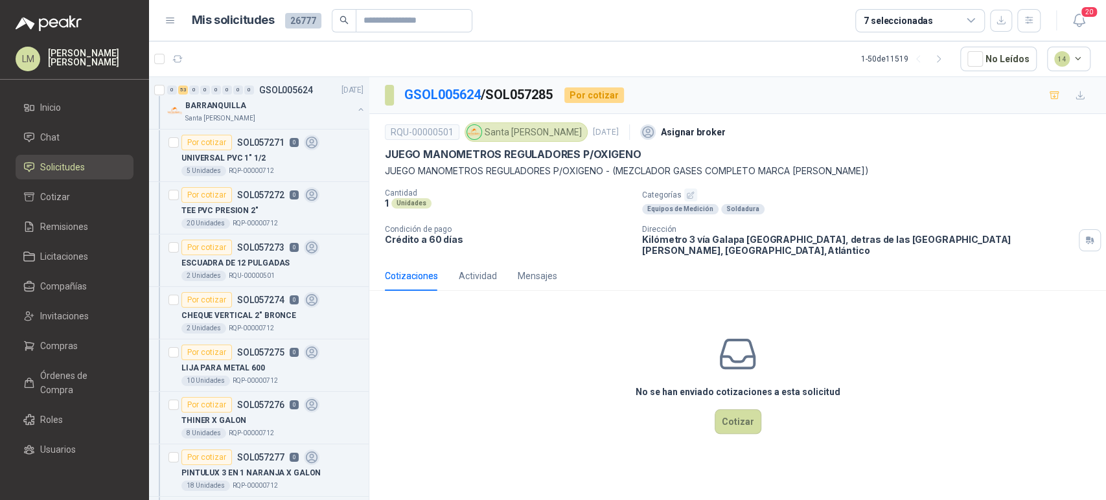
click at [686, 197] on icon "button" at bounding box center [690, 195] width 8 height 8
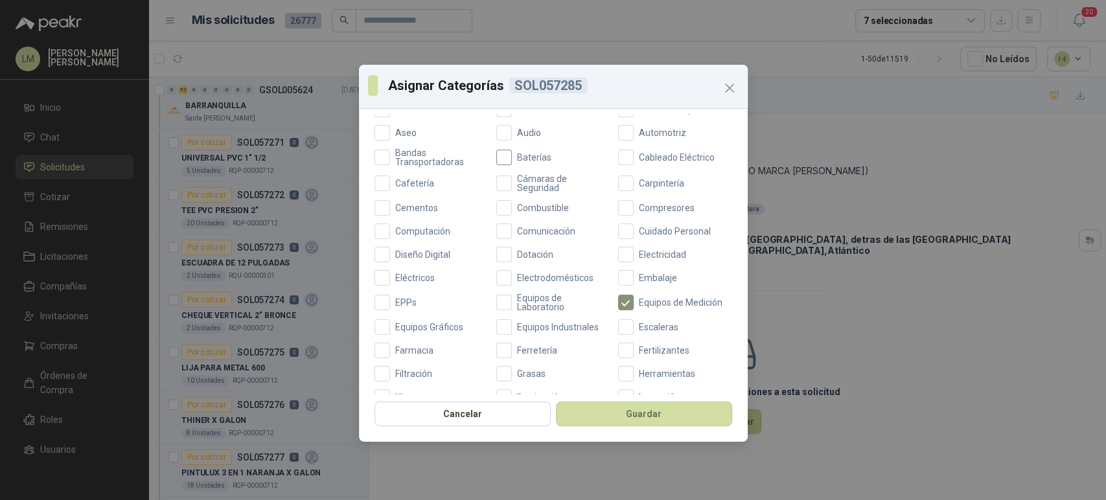
scroll to position [288, 0]
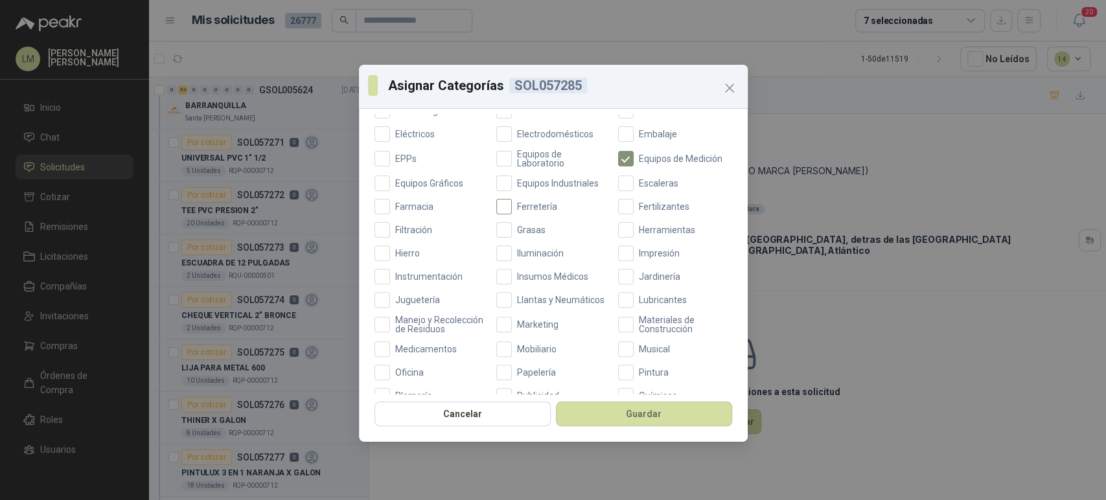
click at [516, 207] on span "Ferretería" at bounding box center [537, 206] width 51 height 9
click at [573, 416] on button "Guardar" at bounding box center [644, 414] width 176 height 25
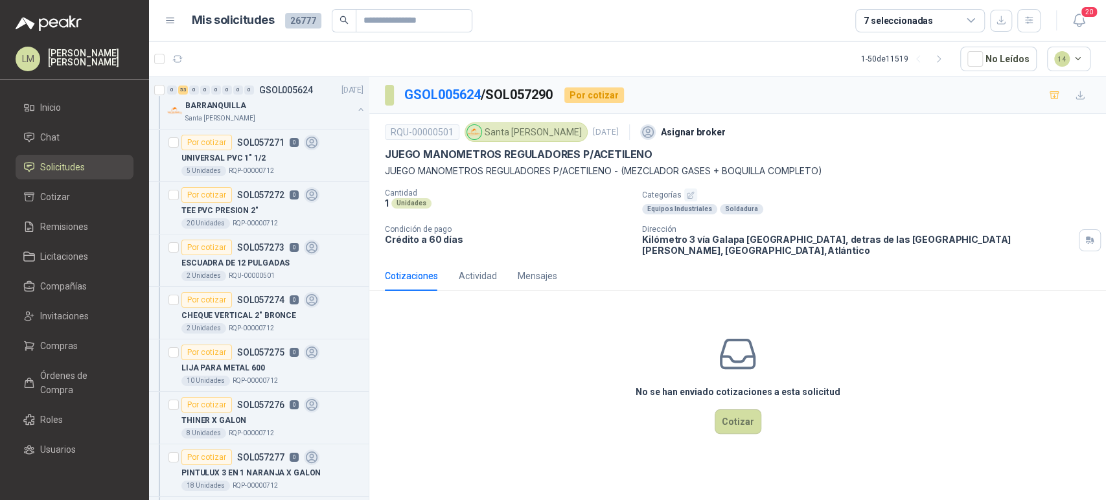
click at [686, 194] on icon "button" at bounding box center [690, 195] width 8 height 8
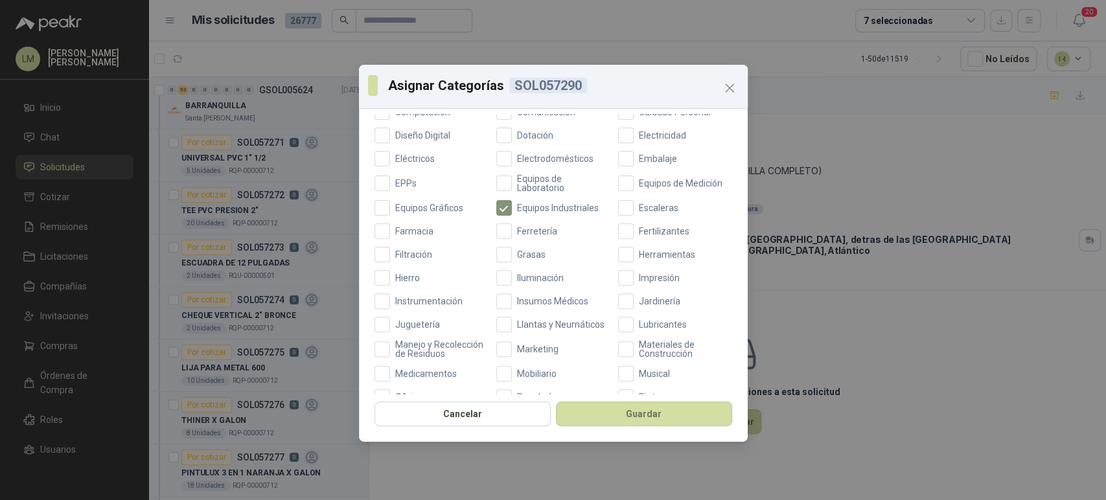
scroll to position [288, 0]
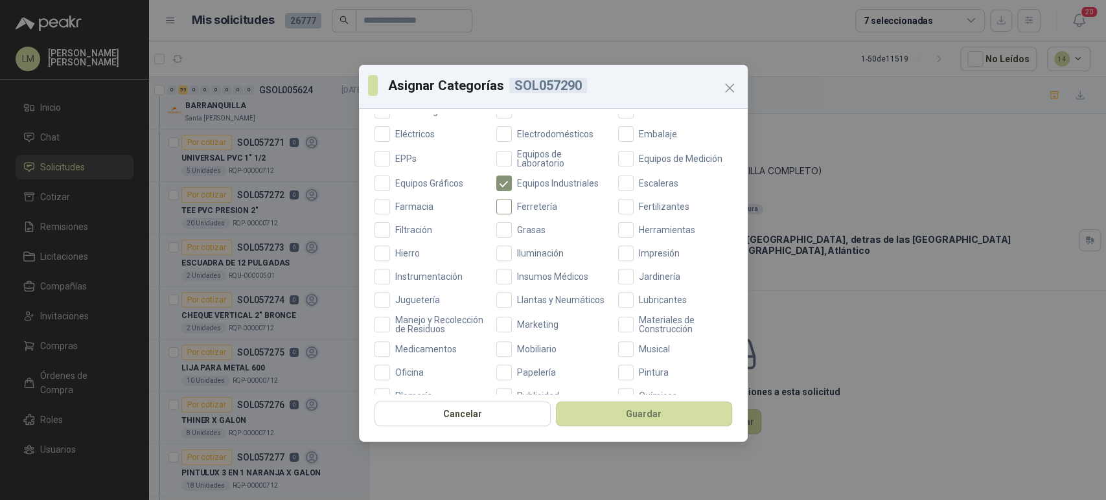
click at [525, 207] on span "Ferretería" at bounding box center [537, 206] width 51 height 9
click at [576, 415] on button "Guardar" at bounding box center [644, 414] width 176 height 25
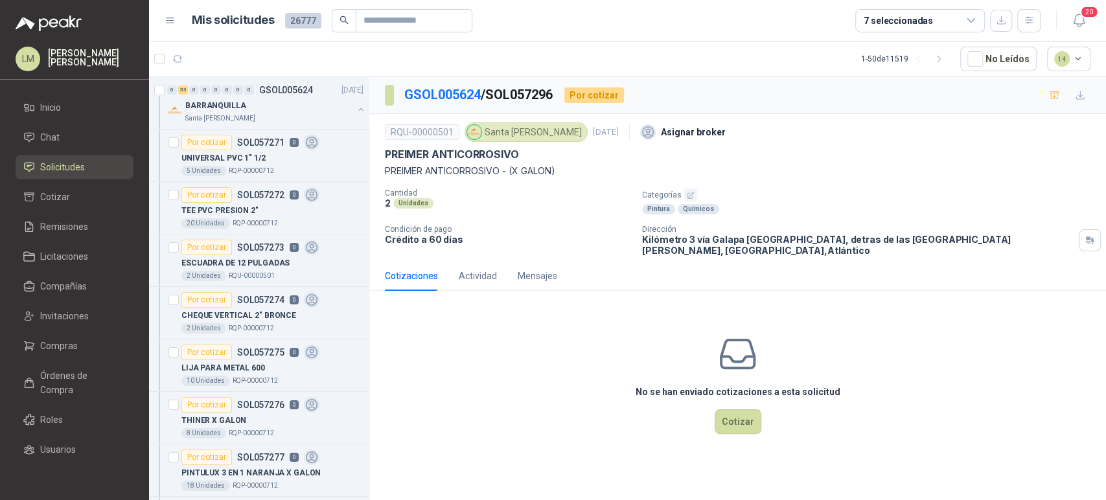
click at [684, 195] on button "button" at bounding box center [690, 194] width 13 height 13
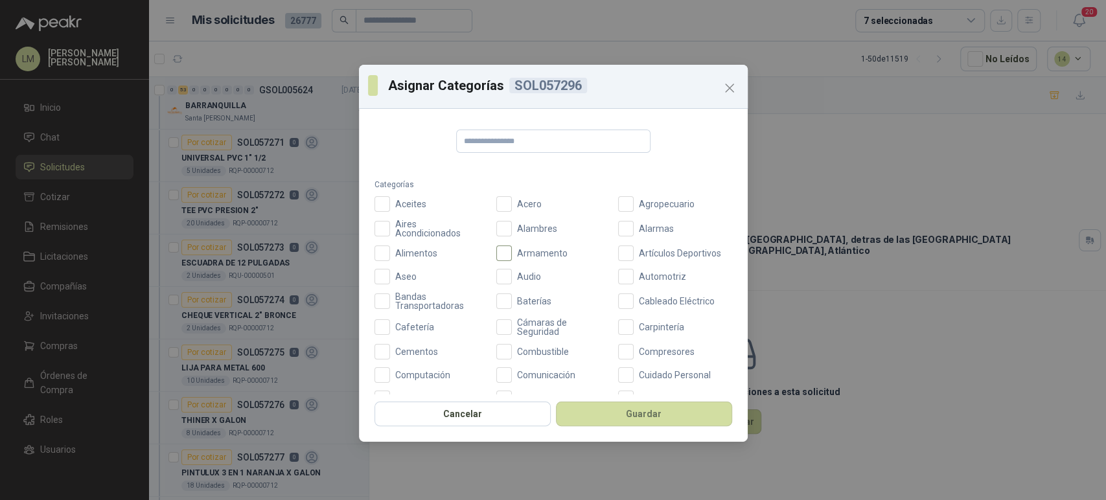
scroll to position [288, 0]
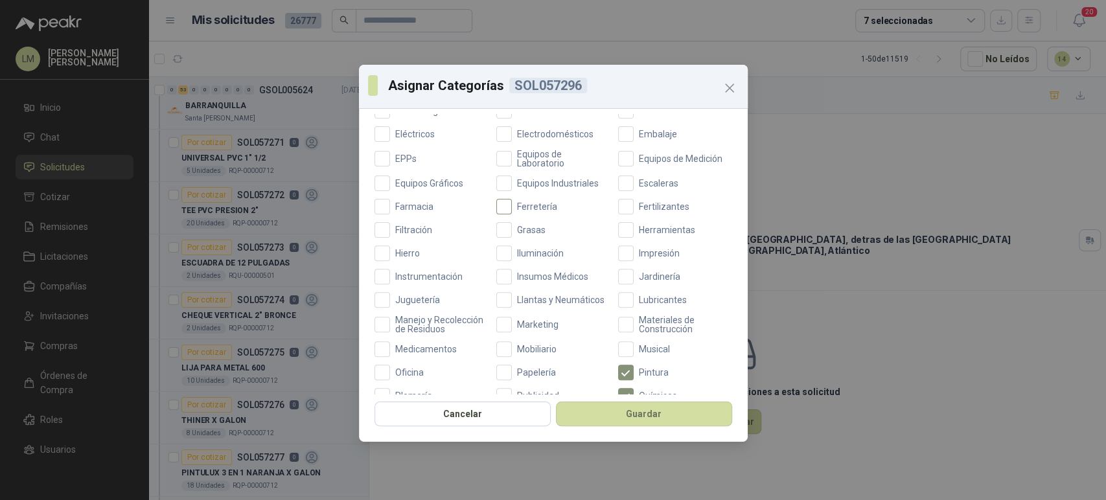
click at [530, 204] on span "Ferretería" at bounding box center [537, 206] width 51 height 9
click at [611, 411] on button "Guardar" at bounding box center [644, 414] width 176 height 25
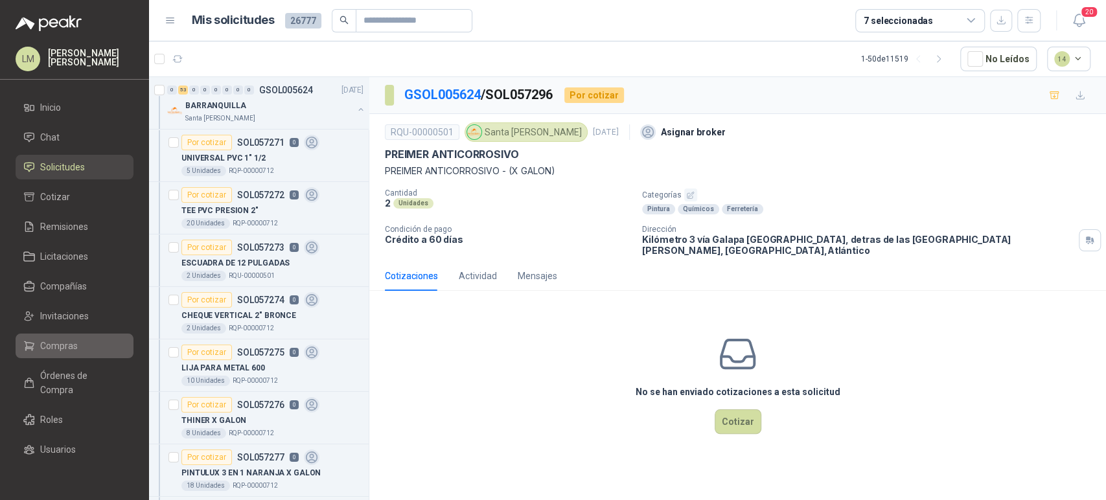
click at [62, 348] on span "Compras" at bounding box center [59, 346] width 38 height 14
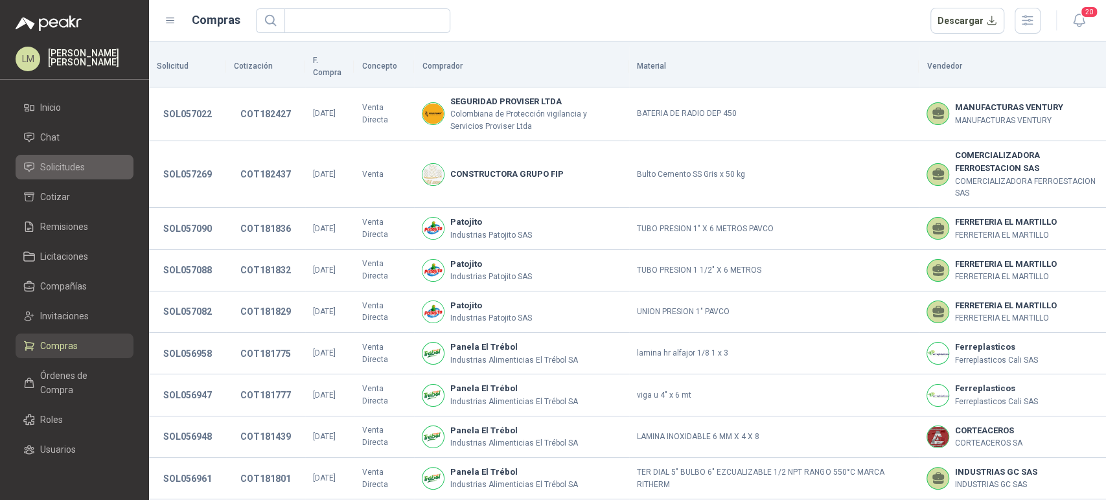
click at [67, 168] on span "Solicitudes" at bounding box center [62, 167] width 45 height 14
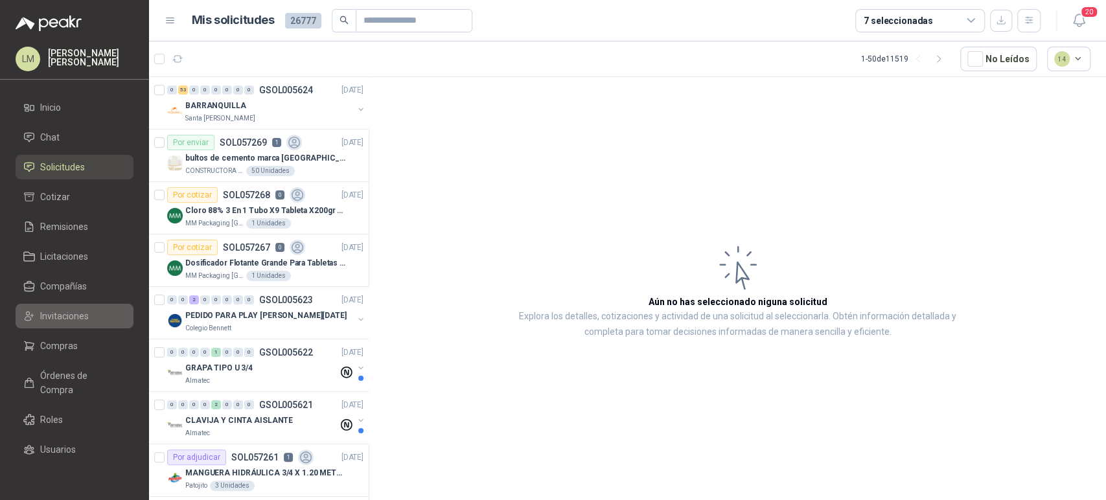
click at [53, 310] on span "Invitaciones" at bounding box center [64, 316] width 49 height 14
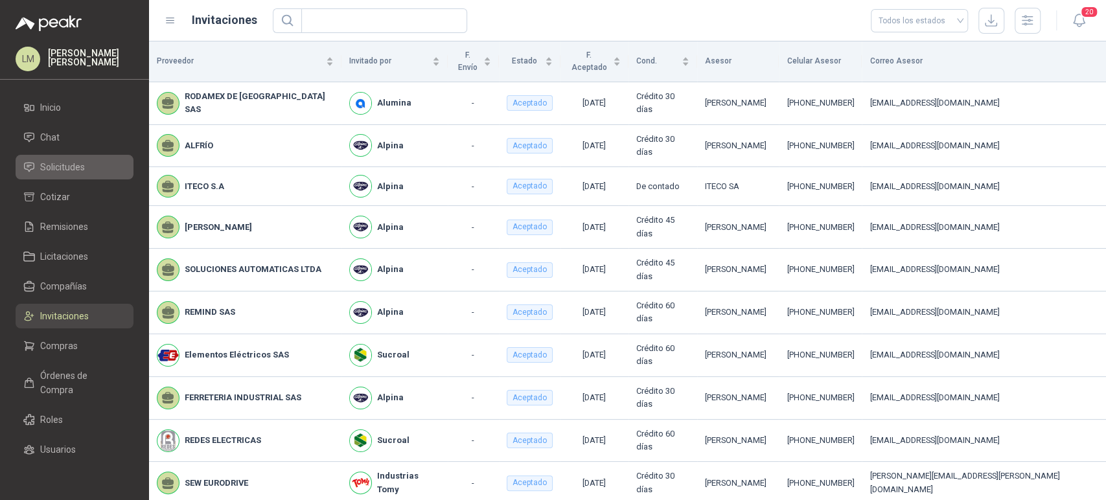
click at [62, 168] on span "Solicitudes" at bounding box center [62, 167] width 45 height 14
